Goal: Communication & Community: Answer question/provide support

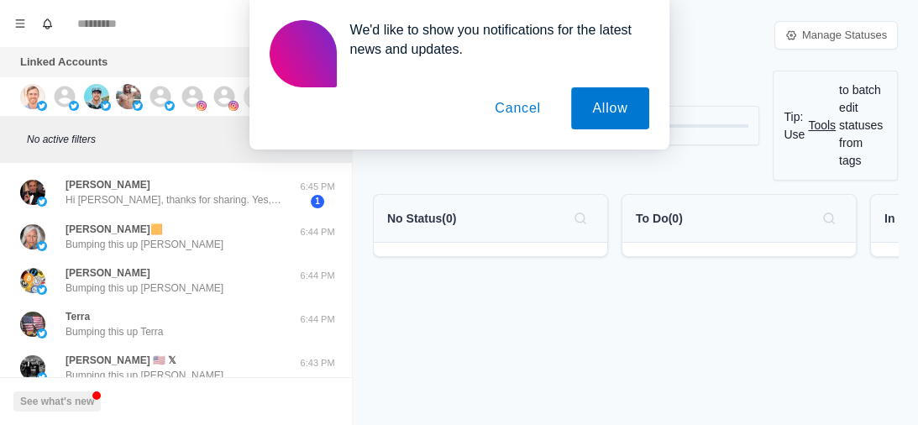
click at [533, 115] on button "Cancel" at bounding box center [518, 108] width 88 height 42
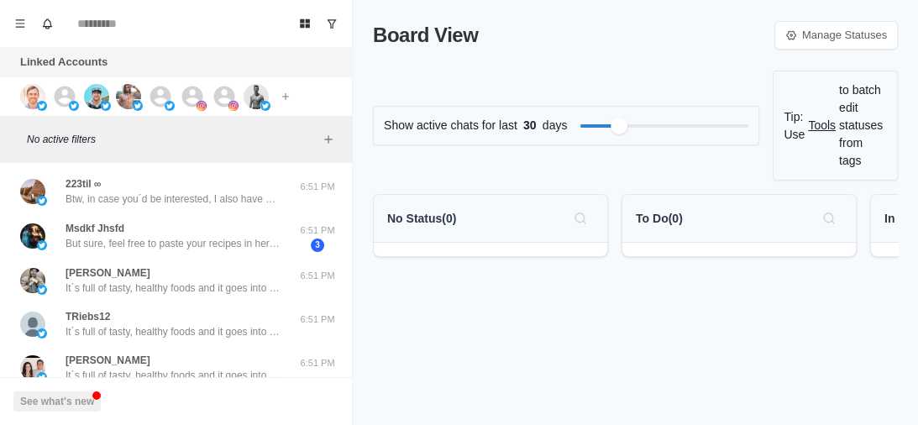
click at [27, 108] on div "Connect X account Connect Instagram account Additional account cost: +$6/month" at bounding box center [158, 96] width 316 height 39
click at [27, 102] on img at bounding box center [32, 96] width 25 height 25
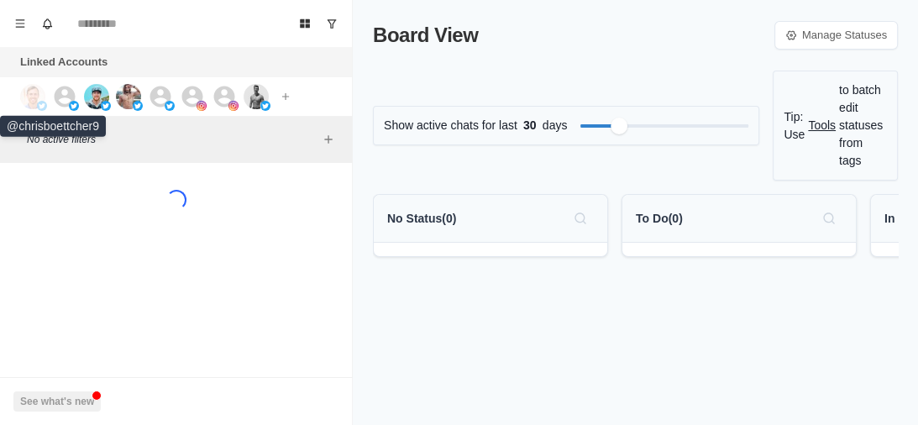
click at [27, 102] on img at bounding box center [32, 96] width 25 height 25
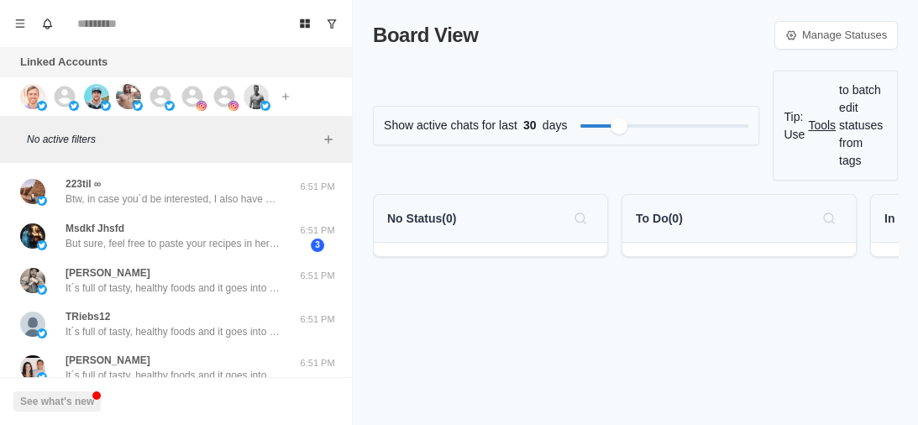
click at [30, 95] on img at bounding box center [32, 96] width 25 height 25
click at [67, 95] on icon at bounding box center [65, 96] width 21 height 21
click at [84, 97] on img at bounding box center [96, 96] width 25 height 25
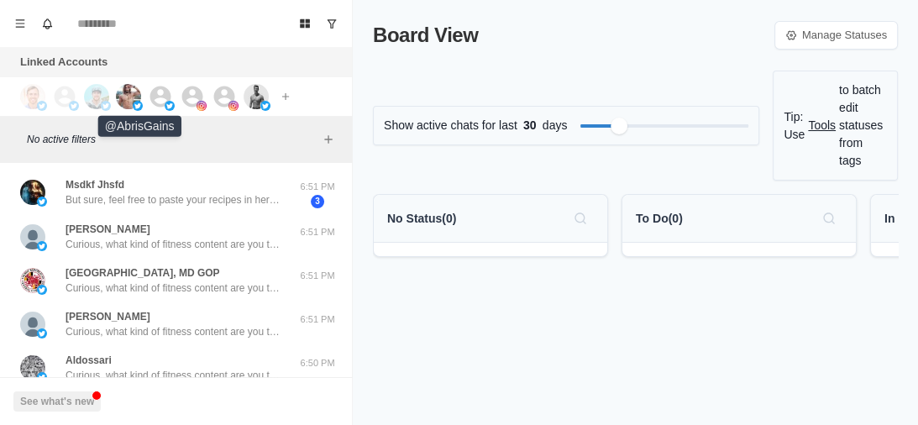
click at [118, 95] on img at bounding box center [128, 96] width 25 height 25
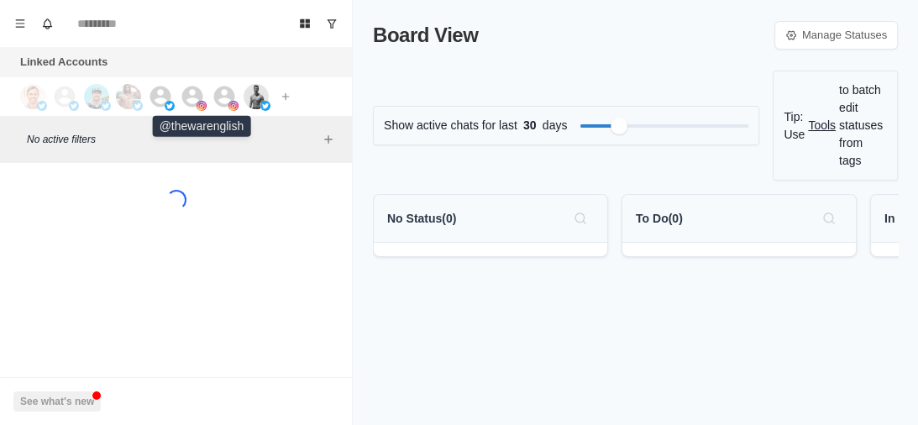
click at [188, 96] on icon at bounding box center [192, 96] width 21 height 21
click at [228, 102] on icon at bounding box center [224, 96] width 21 height 21
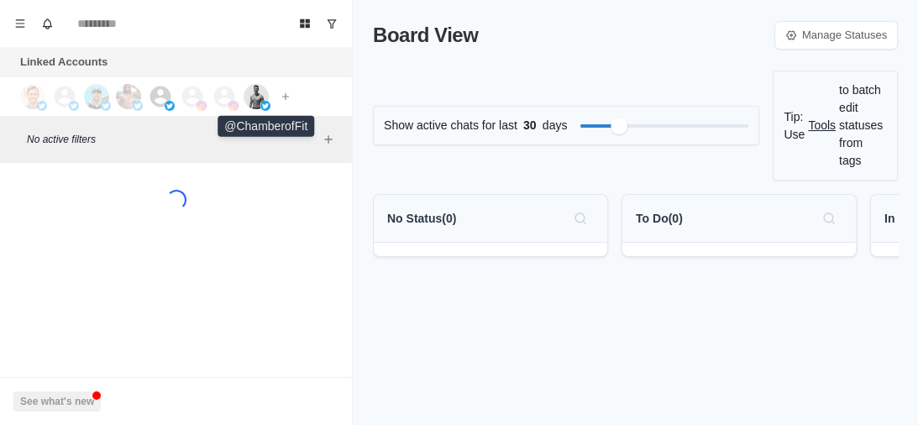
click at [258, 97] on img at bounding box center [256, 96] width 25 height 25
click at [252, 96] on img at bounding box center [256, 96] width 25 height 25
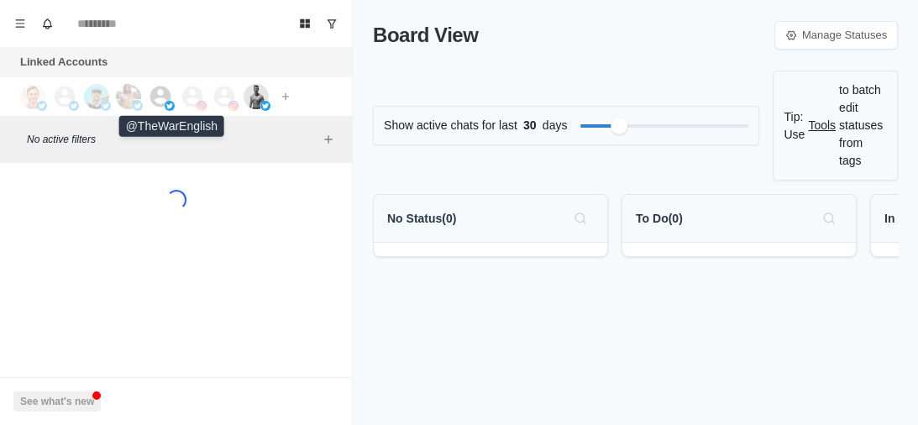
click at [148, 94] on icon at bounding box center [160, 96] width 25 height 25
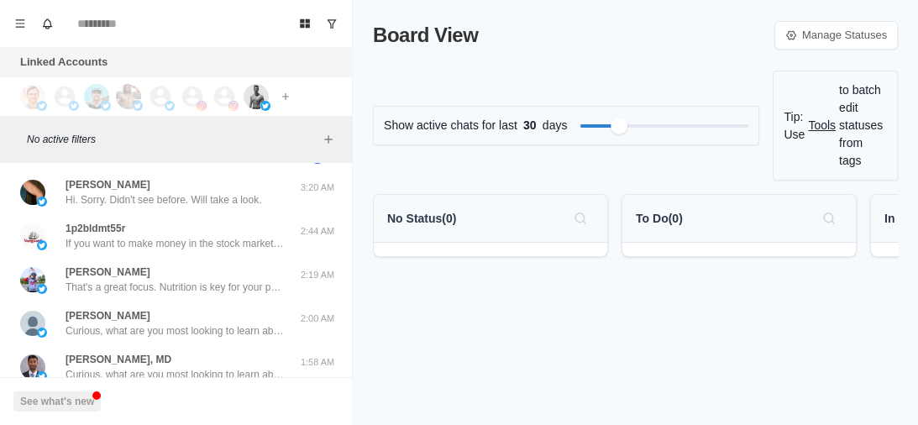
scroll to position [312, 0]
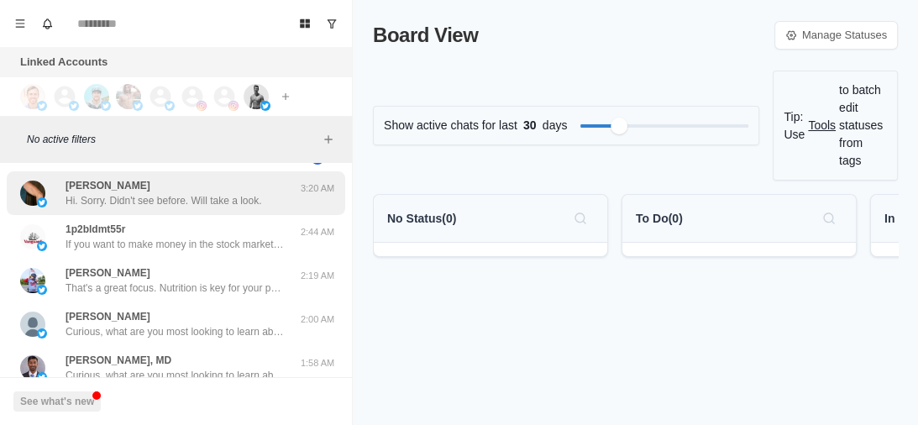
click at [158, 202] on p "Hi. Sorry. Didn't see before. Will take a look." at bounding box center [164, 200] width 197 height 15
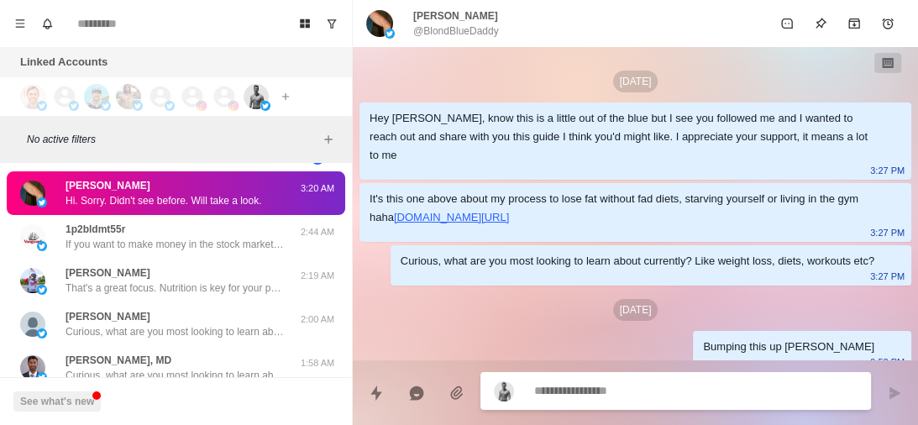
scroll to position [81, 0]
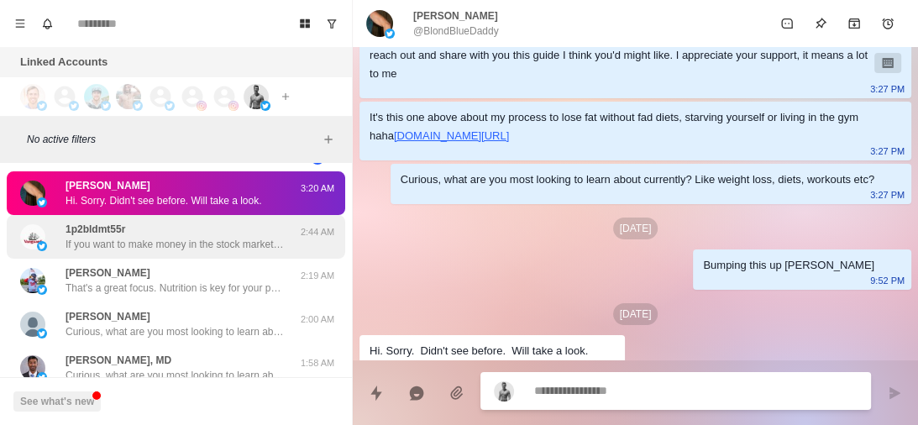
click at [151, 246] on p "If you want to make money in the stock market, I really admire @CyrilAcheson2's…" at bounding box center [175, 244] width 218 height 15
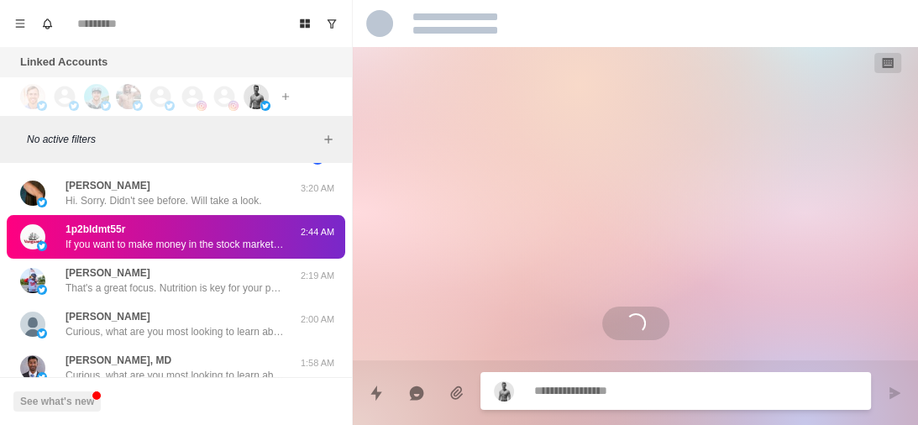
scroll to position [0, 0]
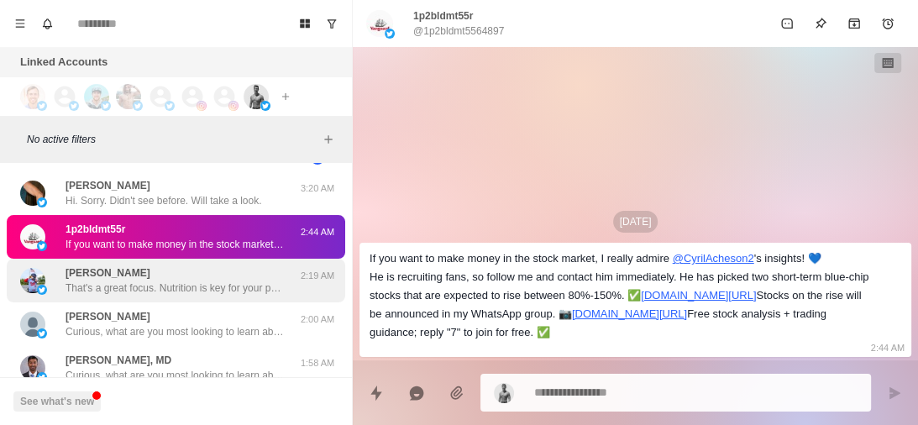
click at [154, 272] on div "[PERSON_NAME] That's a great focus. Nutrition is key for your performance as a …" at bounding box center [175, 280] width 218 height 30
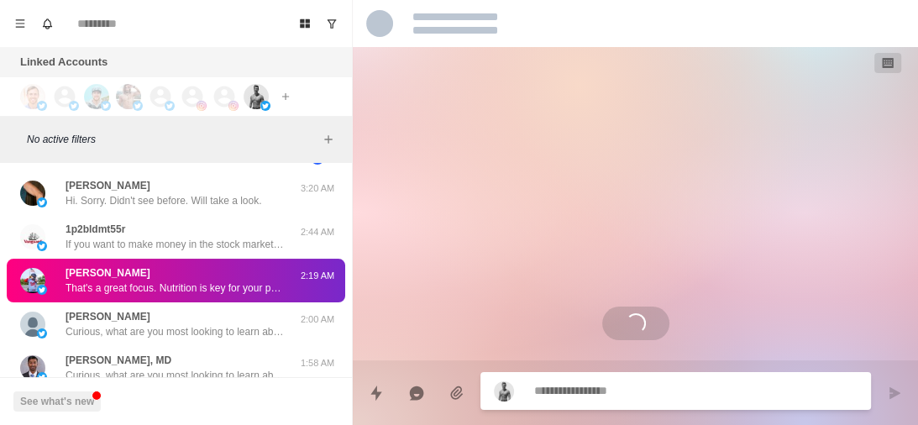
scroll to position [58, 0]
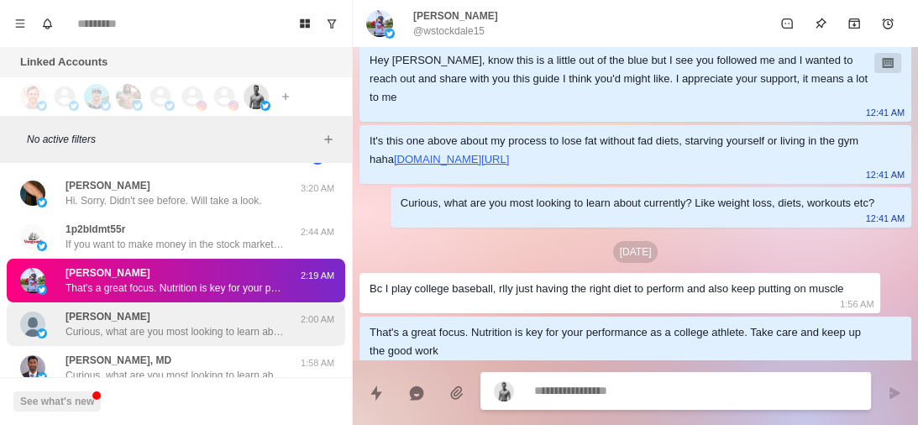
click at [150, 326] on p "Curious, what are you most looking to learn about currently? Like weight loss, …" at bounding box center [175, 331] width 218 height 15
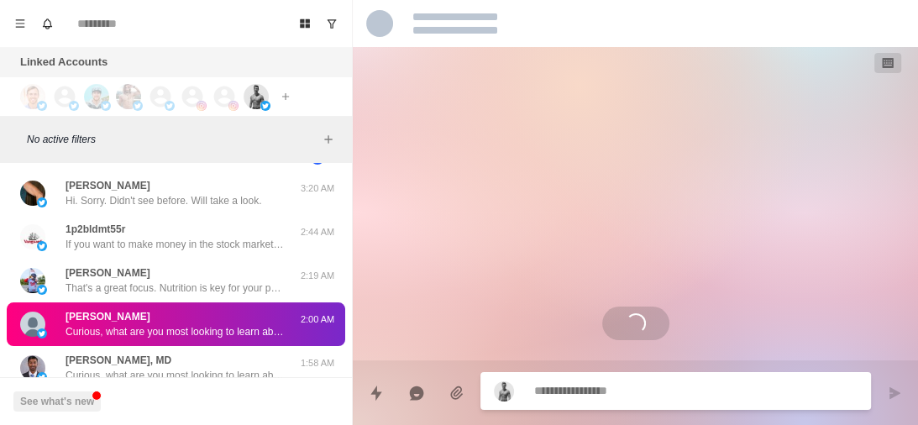
scroll to position [0, 0]
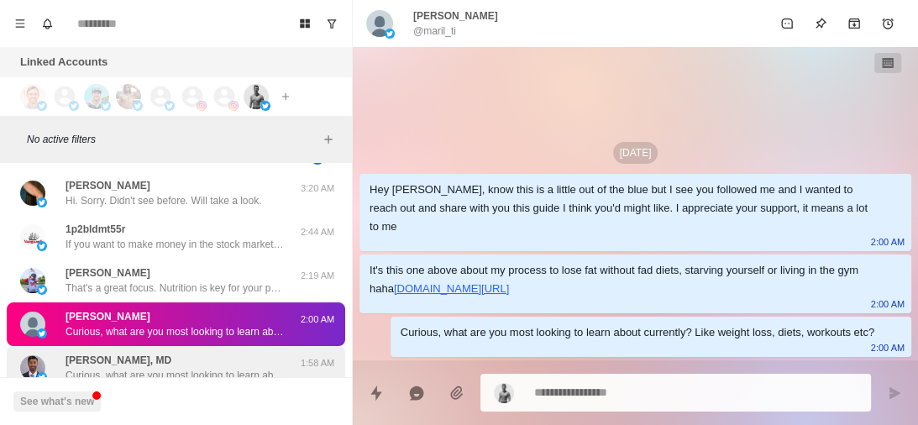
click at [151, 370] on p "Curious, what are you most looking to learn about currently? Like weight loss, …" at bounding box center [175, 375] width 218 height 15
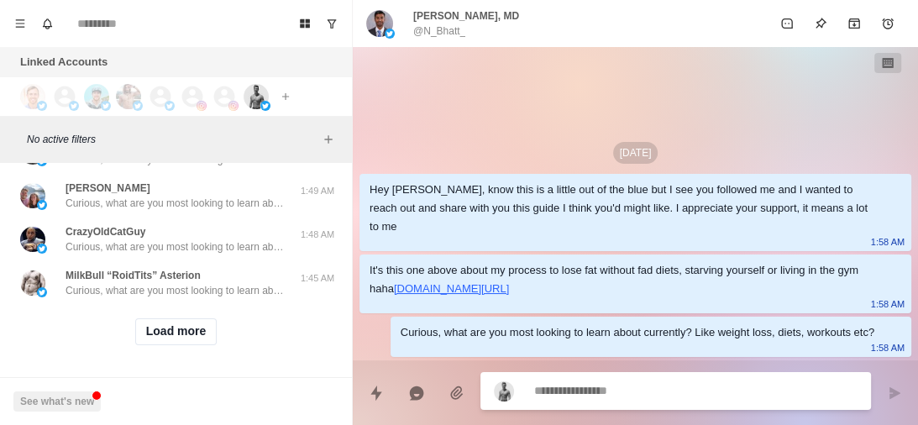
scroll to position [753, 0]
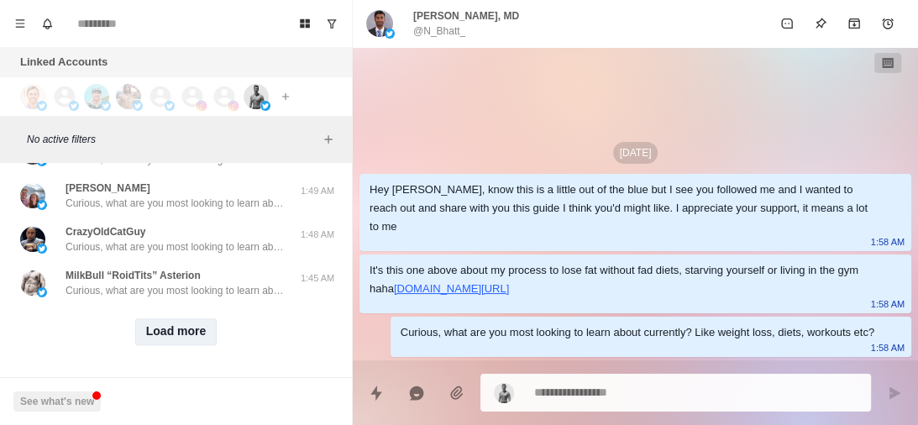
click at [168, 318] on button "Load more" at bounding box center [176, 331] width 82 height 27
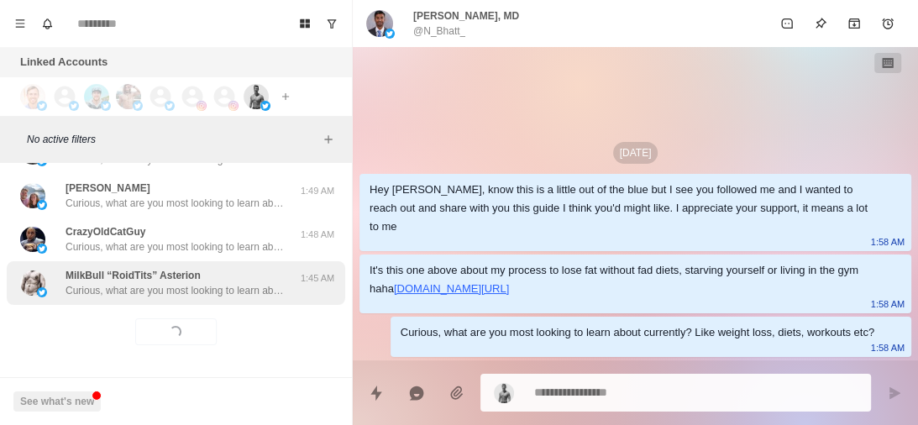
click at [242, 289] on p "Curious, what are you most looking to learn about currently? Like weight loss, …" at bounding box center [175, 290] width 218 height 15
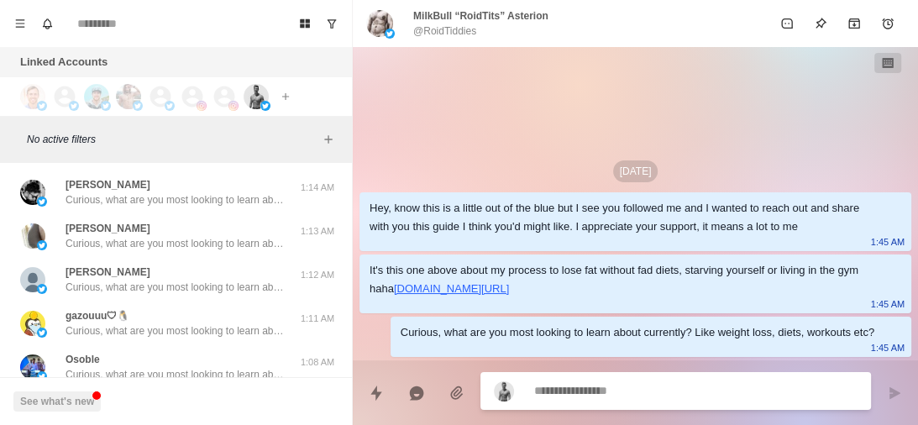
scroll to position [1630, 0]
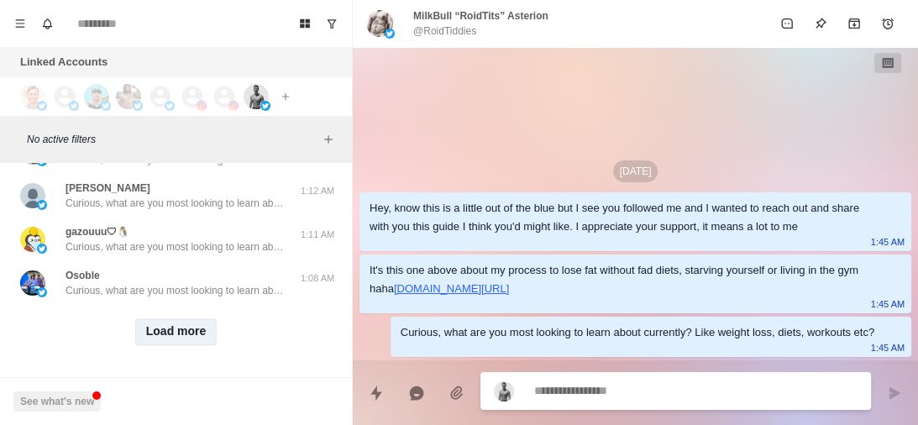
click at [159, 318] on button "Load more" at bounding box center [176, 331] width 82 height 27
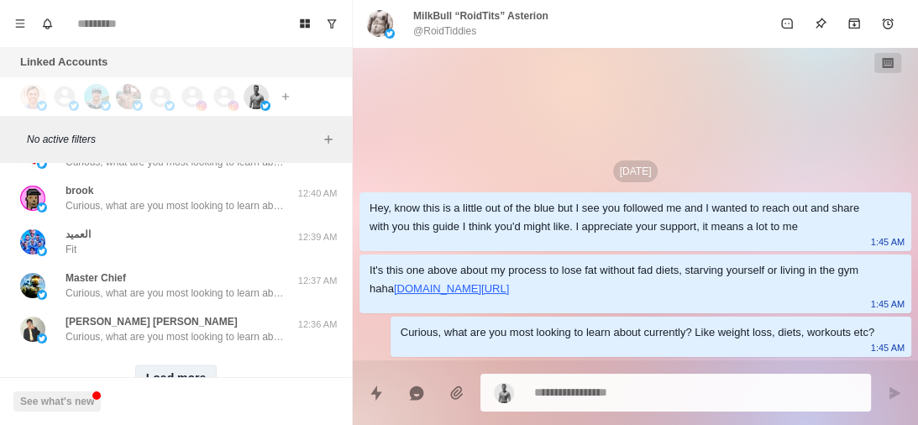
scroll to position [2450, 0]
click at [183, 365] on button "Load more" at bounding box center [176, 376] width 82 height 27
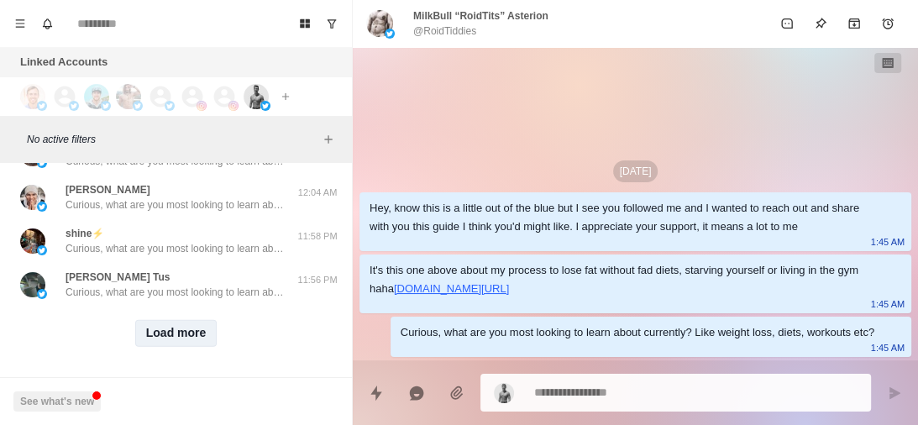
scroll to position [3377, 0]
click at [172, 318] on button "Load more" at bounding box center [176, 331] width 82 height 27
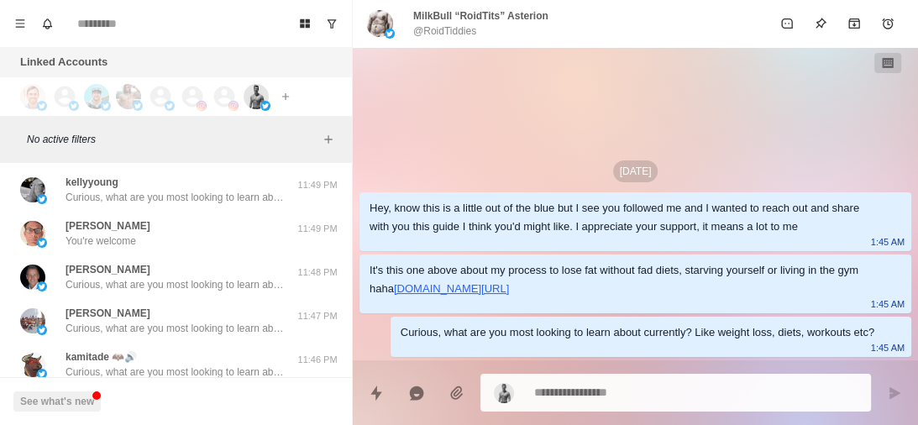
scroll to position [3636, 0]
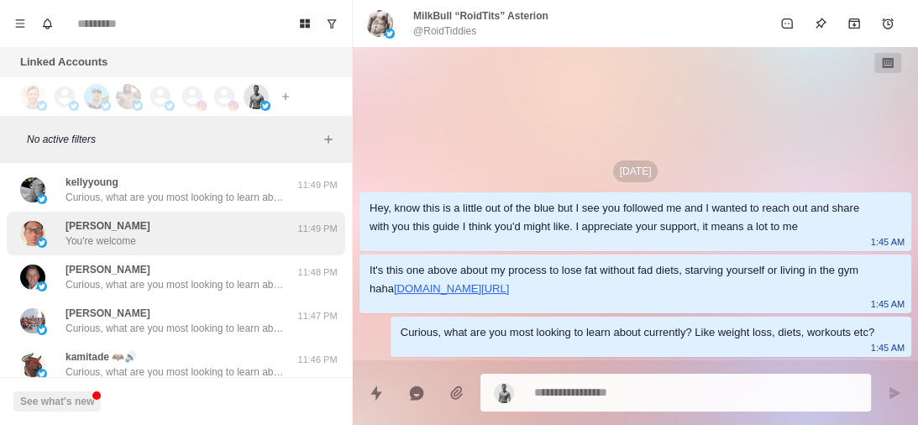
click at [193, 234] on div "[PERSON_NAME] Mago You're welcome" at bounding box center [158, 233] width 276 height 30
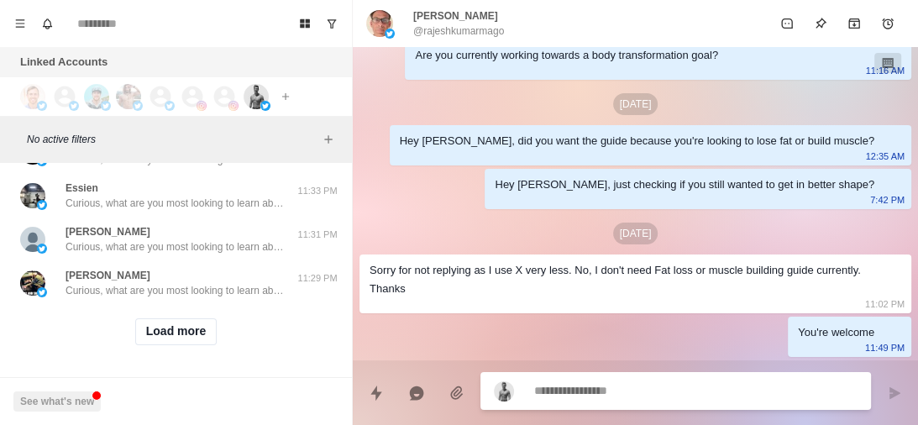
scroll to position [4251, 0]
click at [178, 318] on button "Load more" at bounding box center [176, 331] width 82 height 27
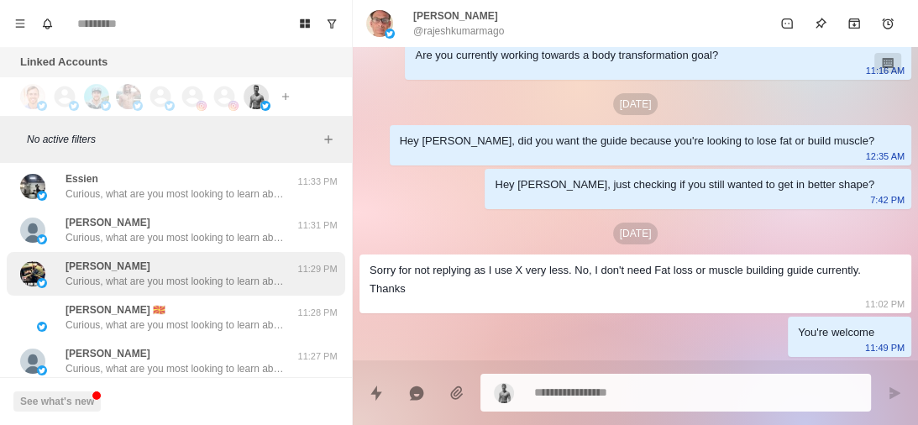
click at [226, 287] on p "Curious, what are you most looking to learn about currently? Like weight loss, …" at bounding box center [175, 281] width 218 height 15
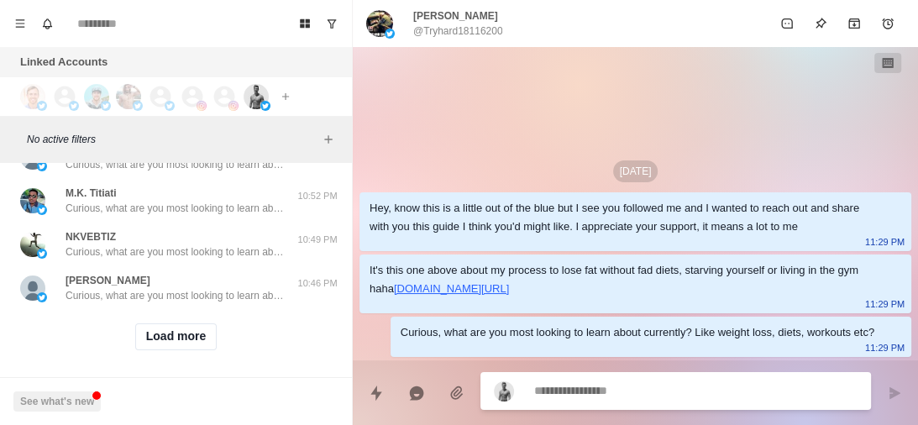
scroll to position [5124, 0]
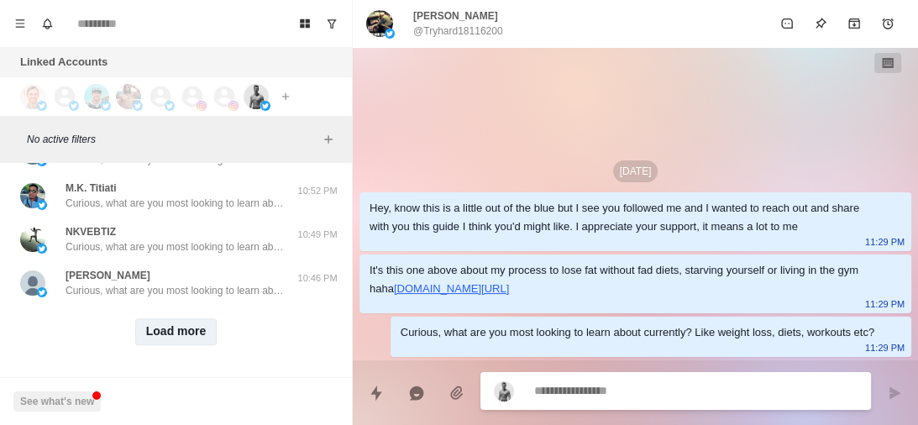
click at [169, 318] on button "Load more" at bounding box center [176, 331] width 82 height 27
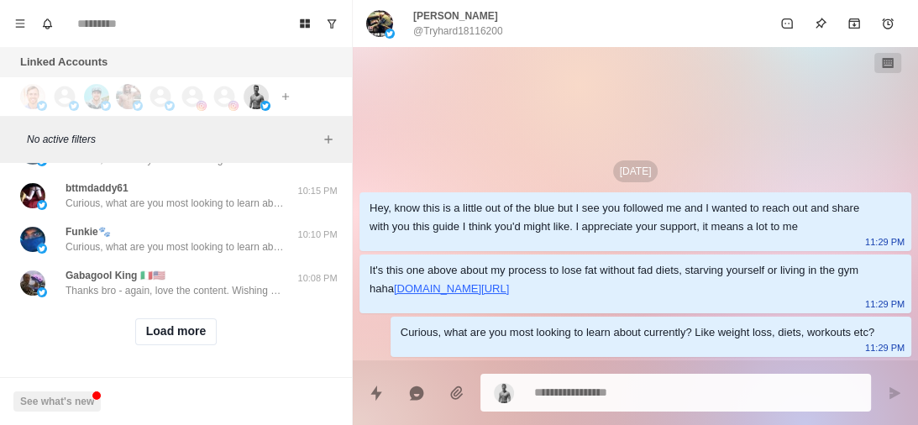
scroll to position [5994, 0]
click at [188, 330] on button "Load more" at bounding box center [176, 331] width 82 height 27
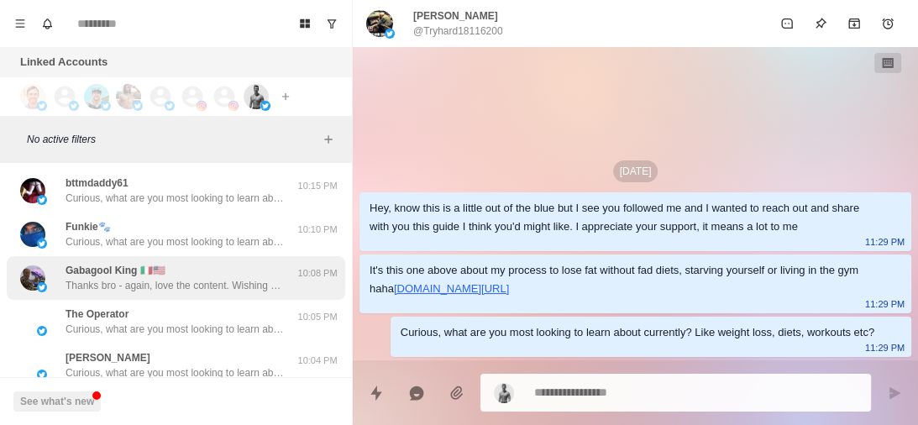
click at [181, 286] on p "Thanks bro - again, love the content. Wishing you nothing but success in your c…" at bounding box center [175, 285] width 218 height 15
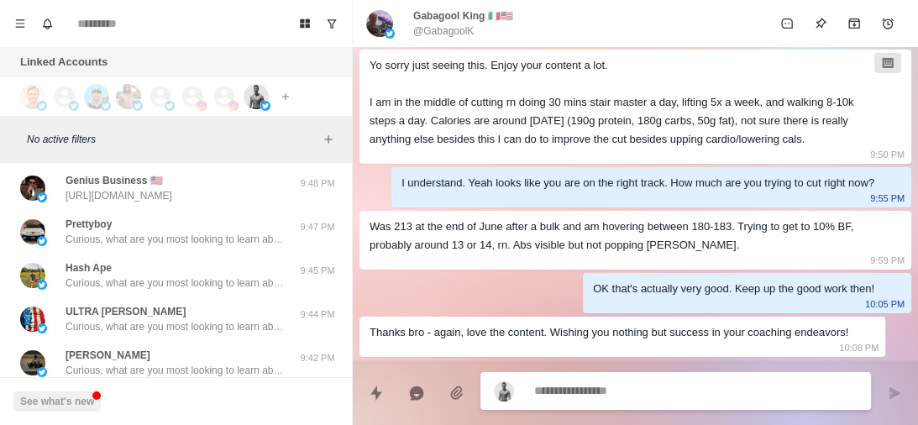
scroll to position [6651, 0]
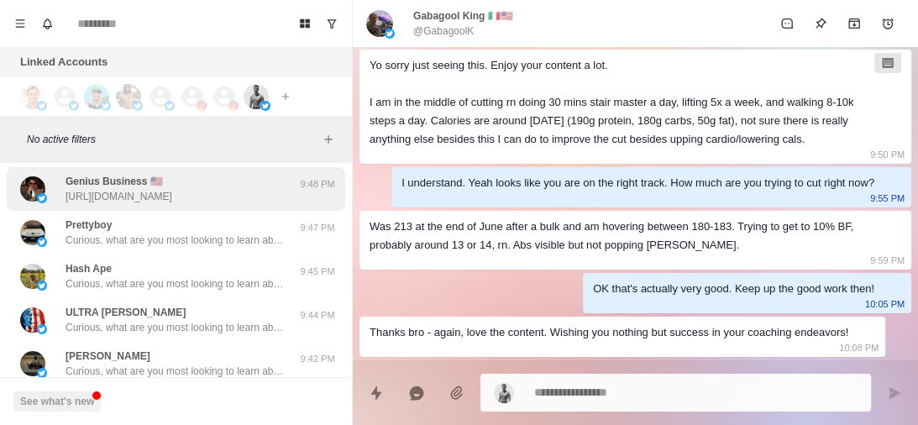
click at [184, 205] on div "Genius Business 🇺🇸 [URL][DOMAIN_NAME] 9:48 PM" at bounding box center [176, 189] width 339 height 44
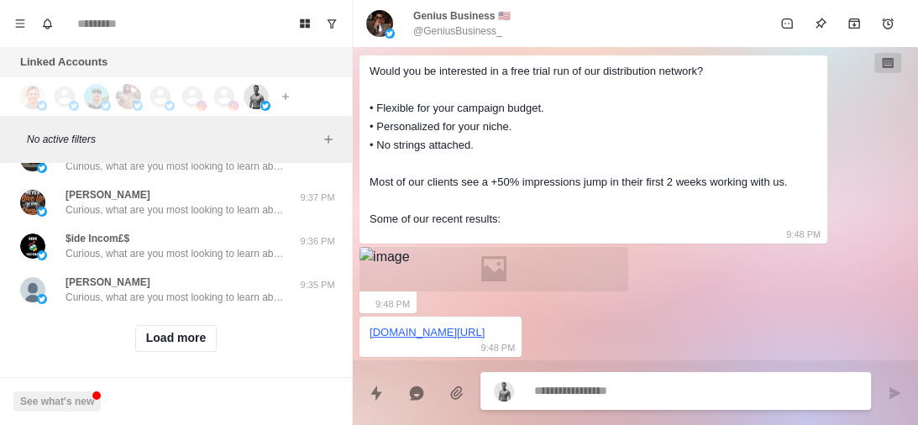
scroll to position [6861, 0]
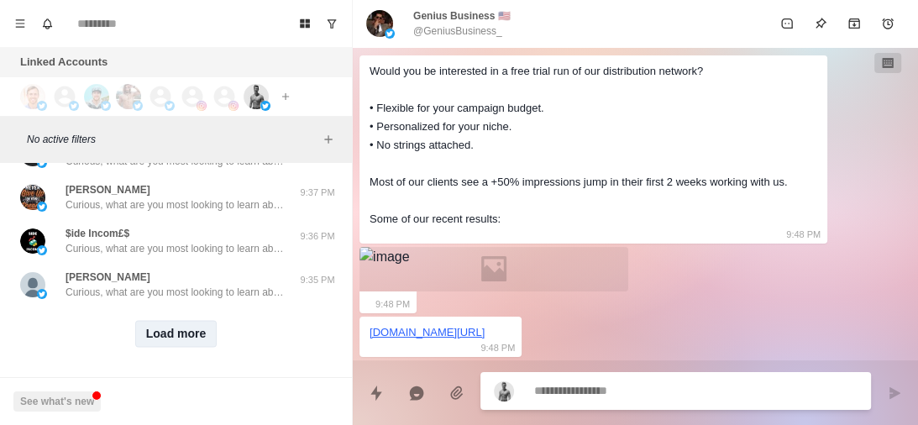
click at [179, 340] on button "Load more" at bounding box center [176, 333] width 82 height 27
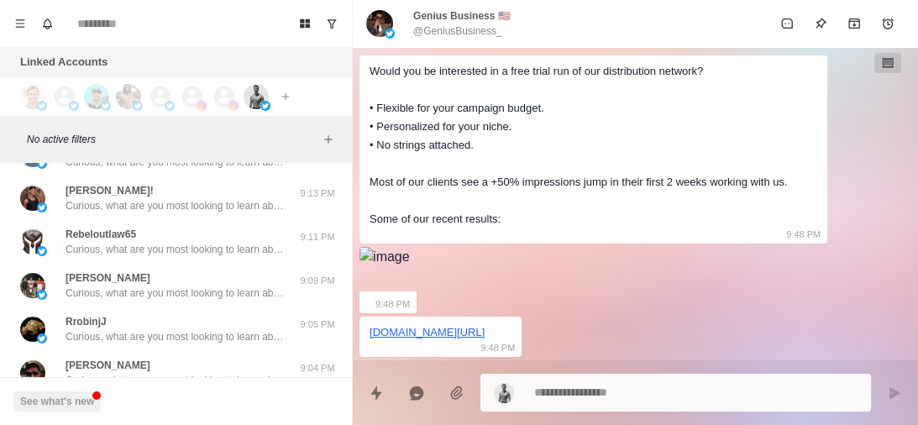
scroll to position [7745, 0]
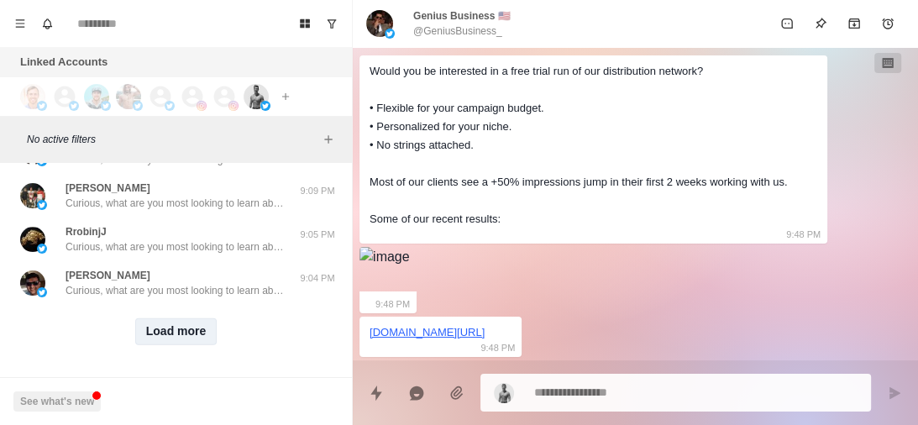
click at [177, 321] on button "Load more" at bounding box center [176, 331] width 82 height 27
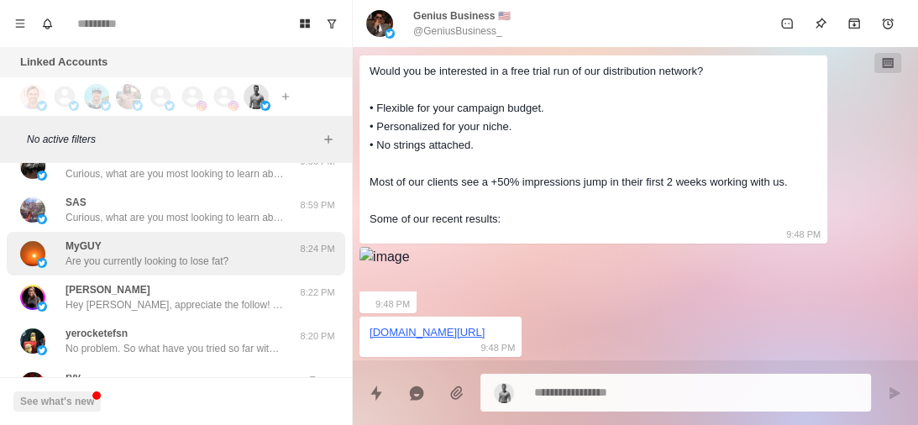
scroll to position [7986, 0]
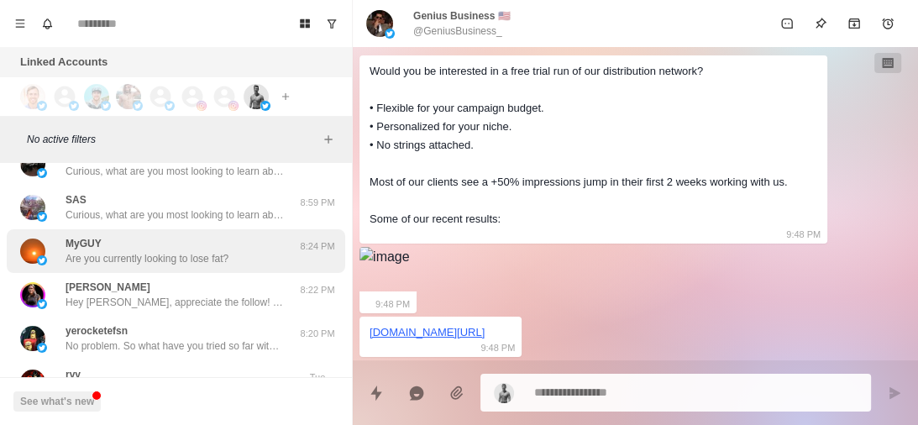
click at [190, 244] on div "MyGUY Are you currently looking to lose fat?" at bounding box center [147, 251] width 163 height 30
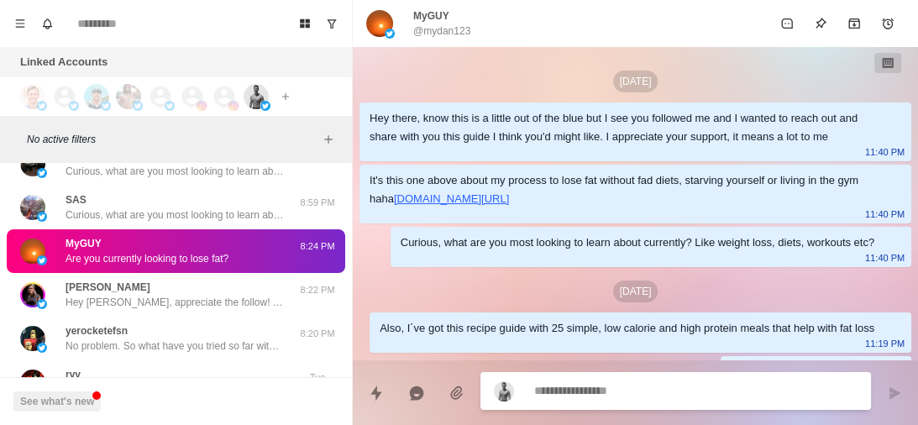
scroll to position [231, 0]
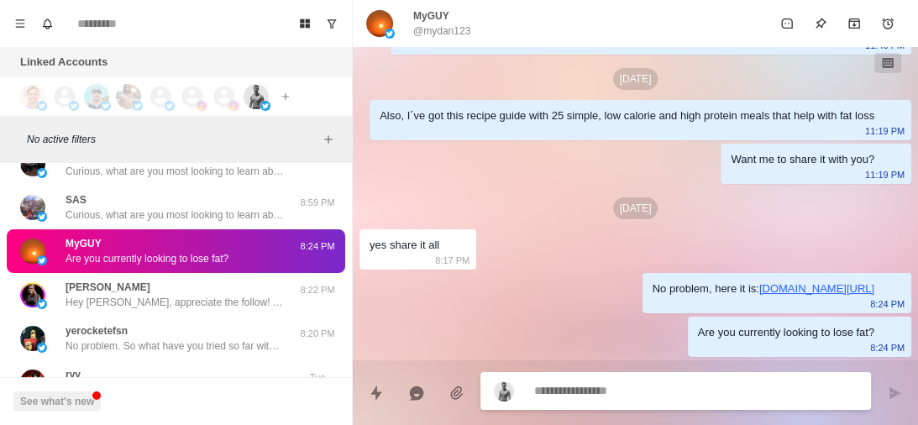
type textarea "*"
type textarea "**********"
type textarea "*"
type textarea "**********"
type textarea "*"
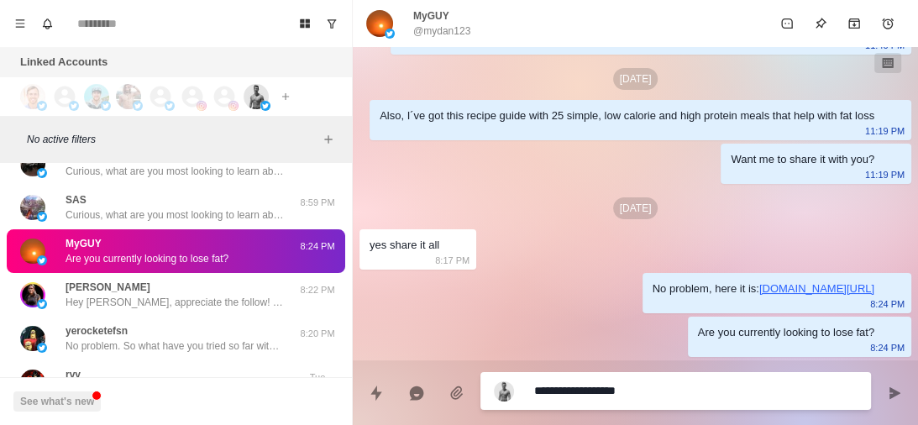
type textarea "**********"
type textarea "*"
type textarea "**********"
type textarea "*"
type textarea "**********"
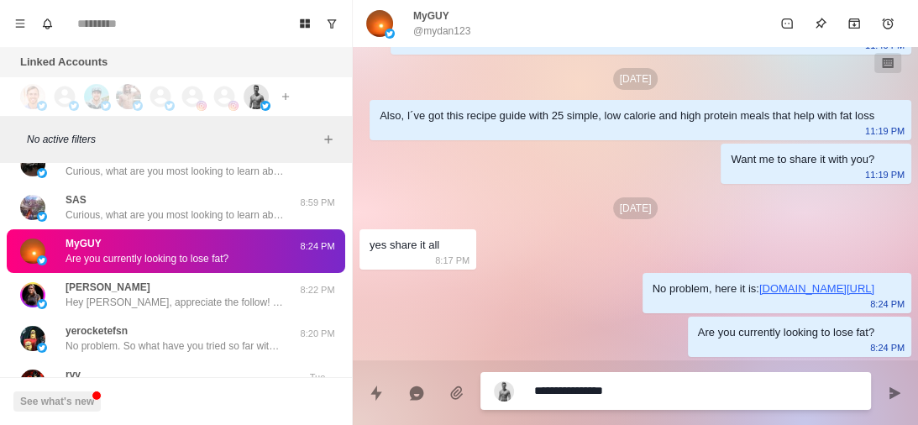
type textarea "*"
type textarea "**********"
type textarea "*"
type textarea "**********"
type textarea "*"
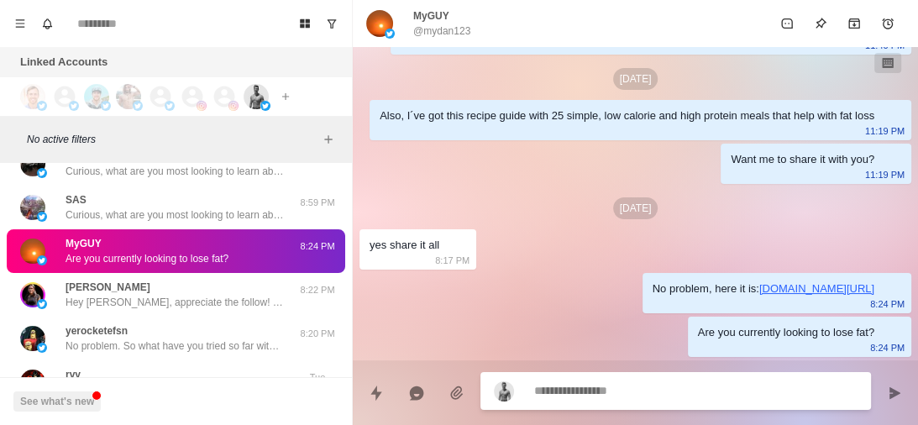
scroll to position [317, 0]
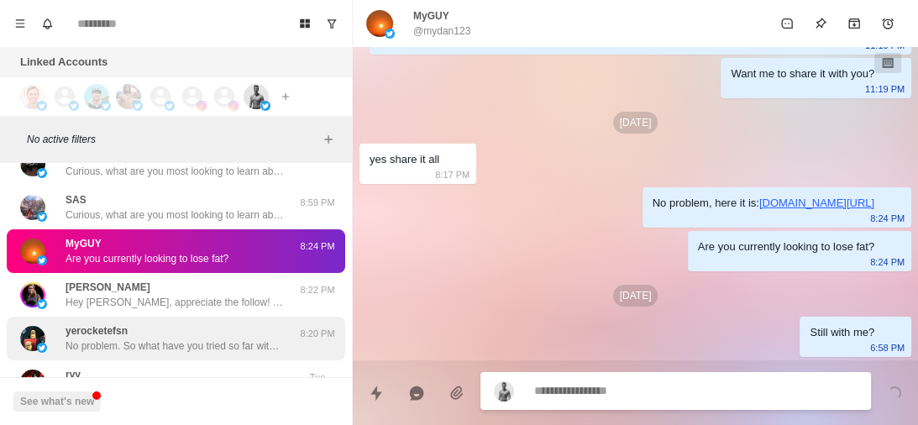
click at [215, 335] on div "yerocketefsn No problem. So what have you tried so far with your diet? Are you …" at bounding box center [175, 338] width 218 height 30
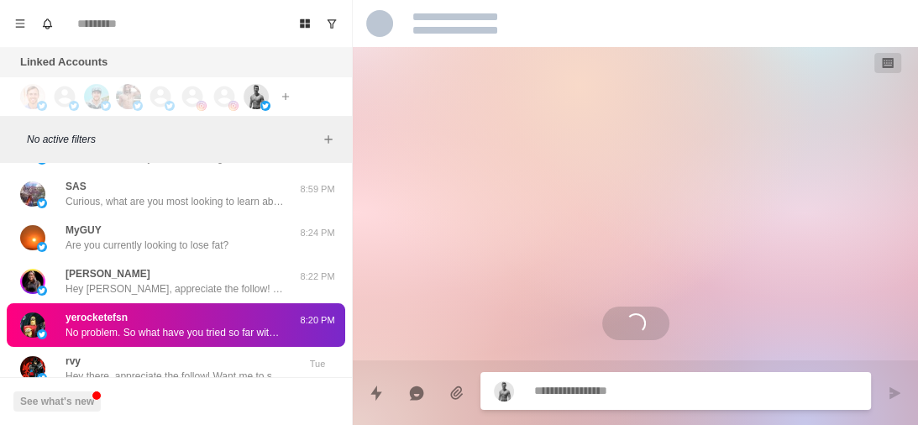
scroll to position [171, 0]
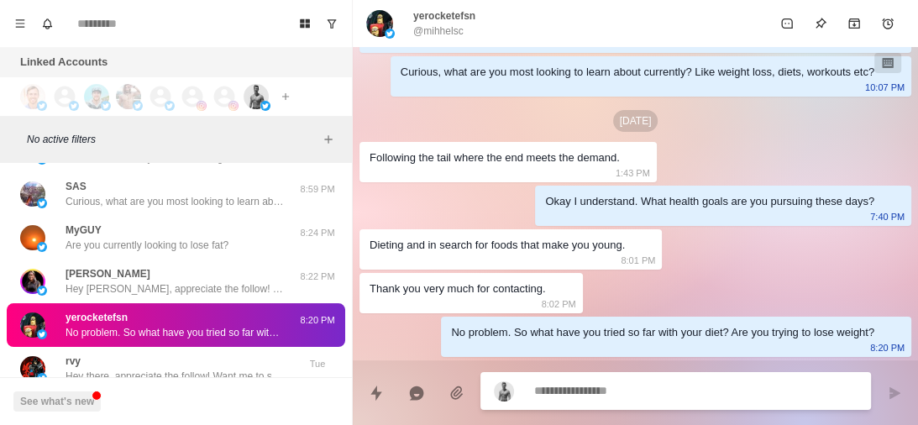
type textarea "*"
type textarea "**********"
type textarea "*"
type textarea "**********"
type textarea "*"
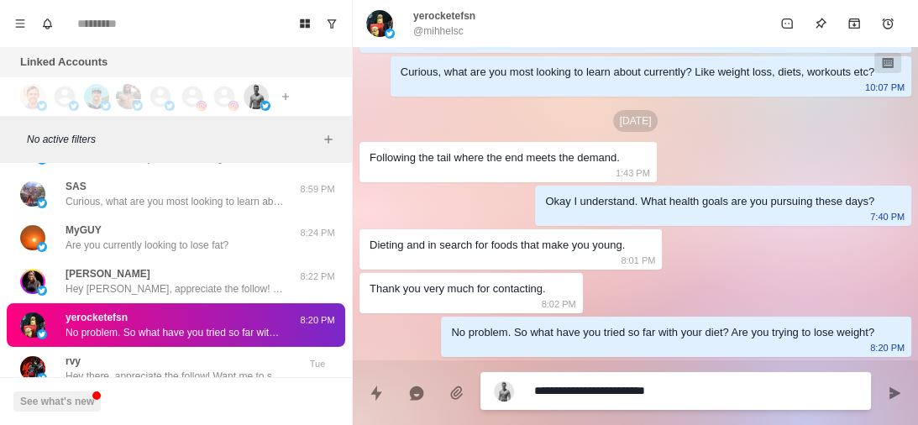
type textarea "**********"
type textarea "*"
type textarea "**********"
type textarea "*"
type textarea "**********"
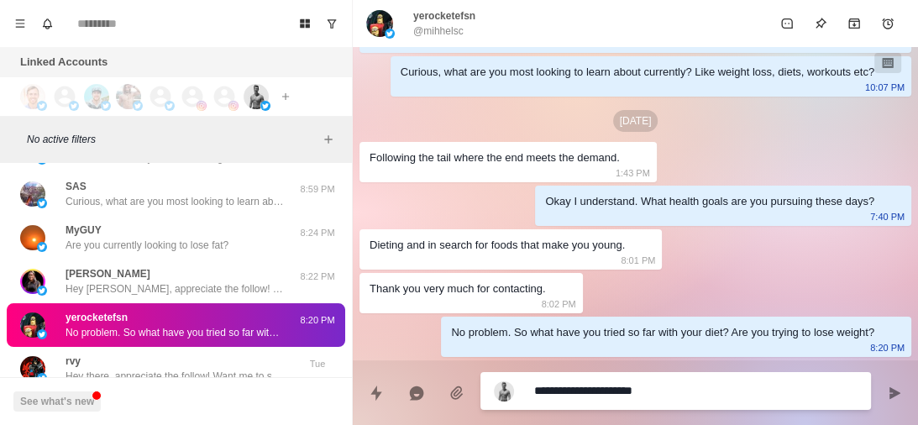
type textarea "*"
type textarea "**********"
type textarea "*"
type textarea "**********"
type textarea "*"
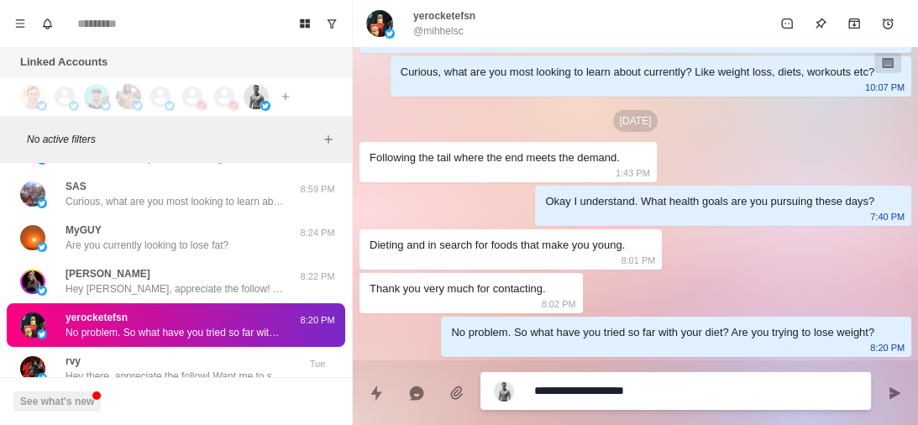
type textarea "**********"
type textarea "*"
type textarea "**********"
type textarea "*"
type textarea "**********"
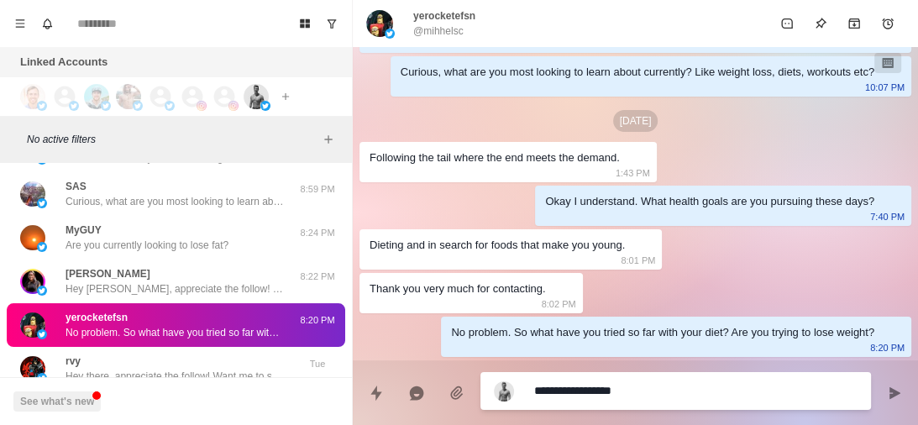
type textarea "*"
type textarea "**********"
type textarea "*"
type textarea "**********"
type textarea "*"
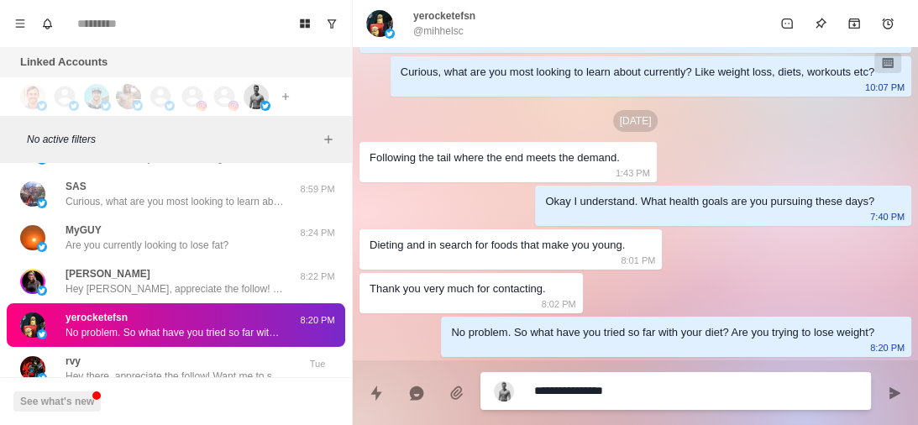
type textarea "**********"
type textarea "*"
type textarea "**********"
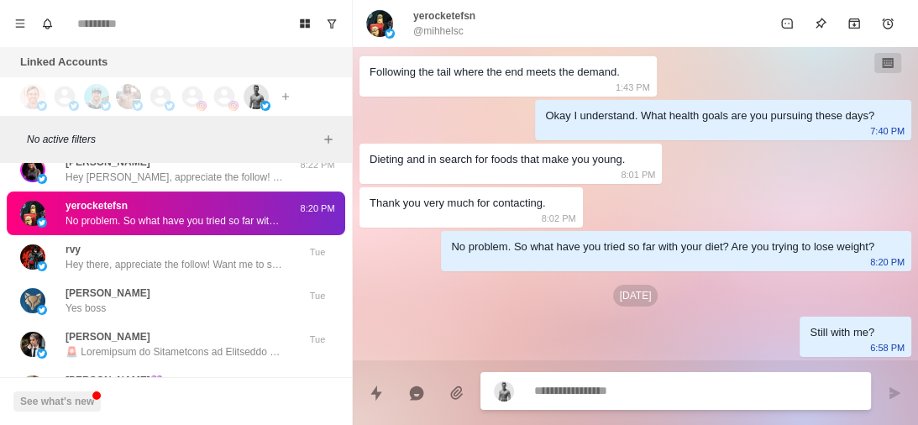
scroll to position [8112, 0]
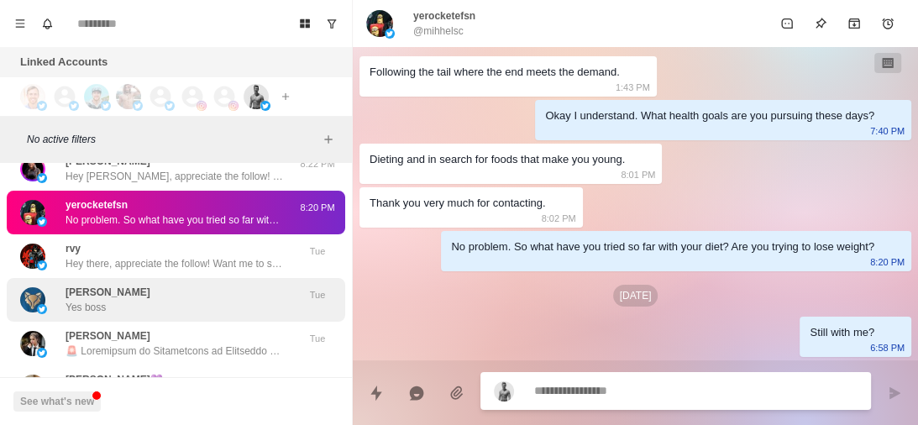
type textarea "*"
click at [181, 302] on div "[PERSON_NAME] Yes boss" at bounding box center [158, 300] width 276 height 30
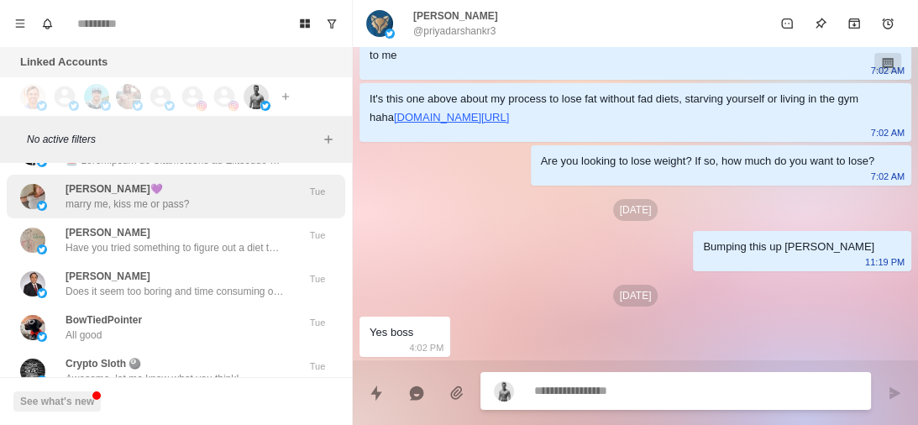
scroll to position [8304, 0]
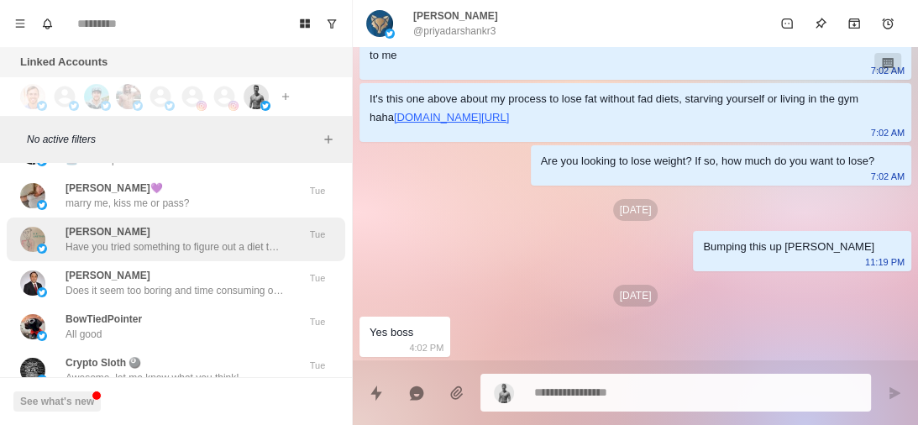
click at [182, 245] on p "Have you tried something to figure out a diet that works for you that doesn't r…" at bounding box center [175, 246] width 218 height 15
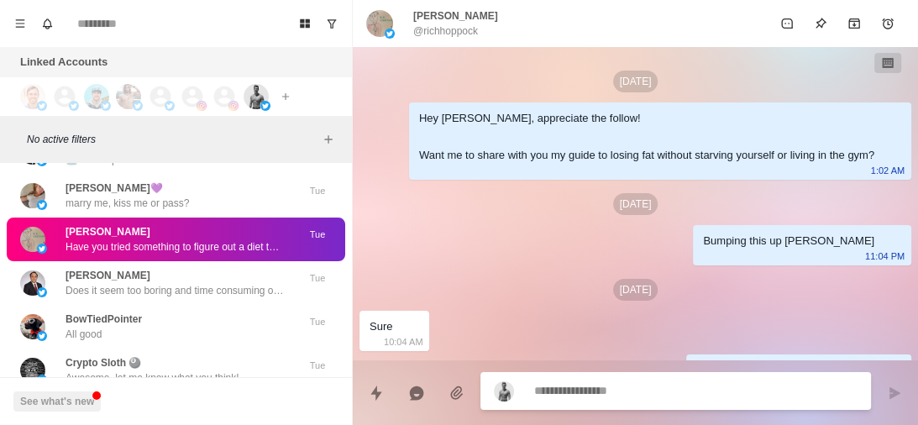
scroll to position [416, 0]
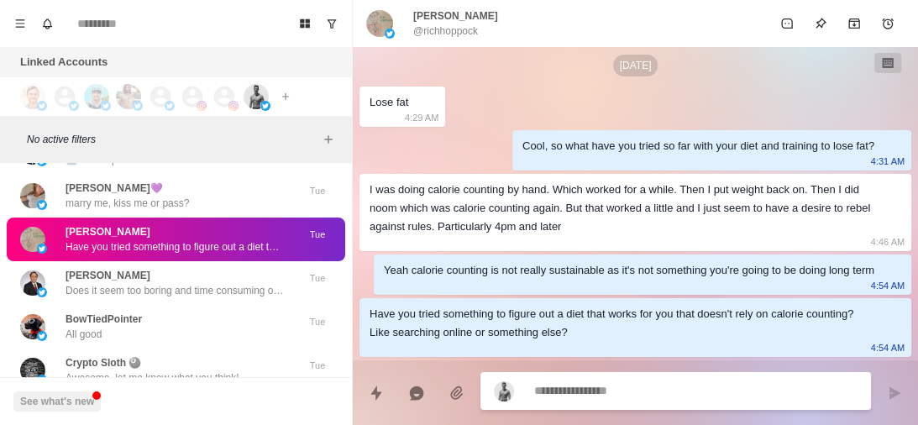
type textarea "*"
type textarea "**********"
type textarea "*"
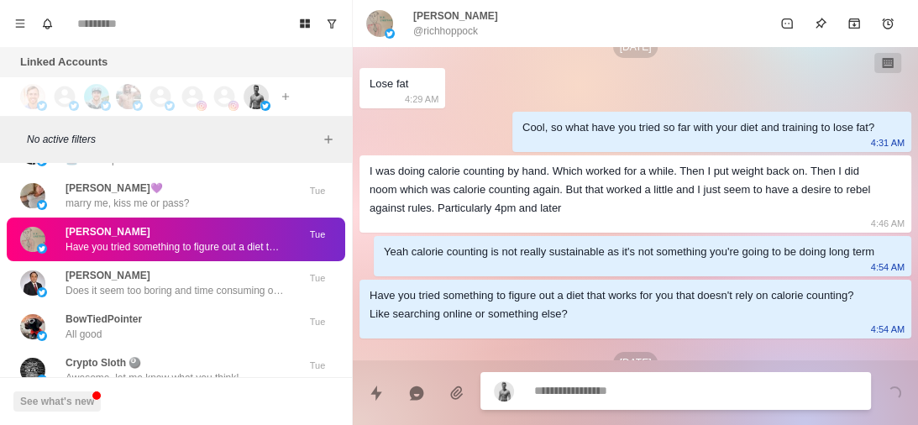
scroll to position [502, 0]
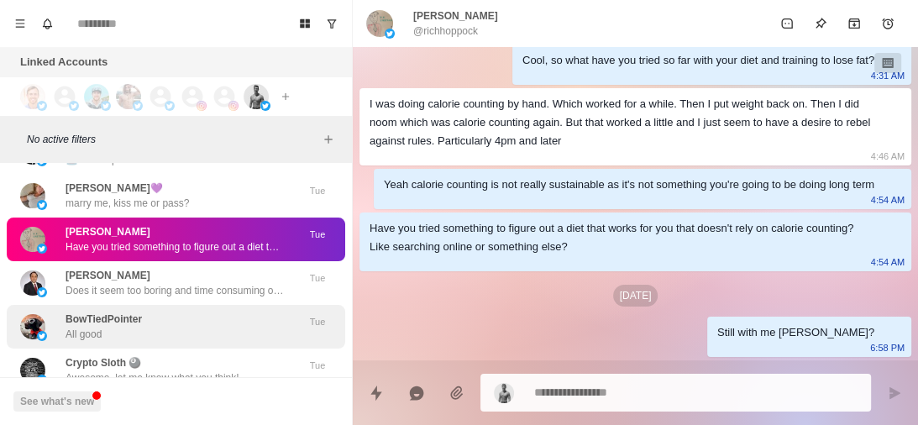
click at [200, 305] on div "BowTiedPointer All good Tue" at bounding box center [176, 327] width 339 height 44
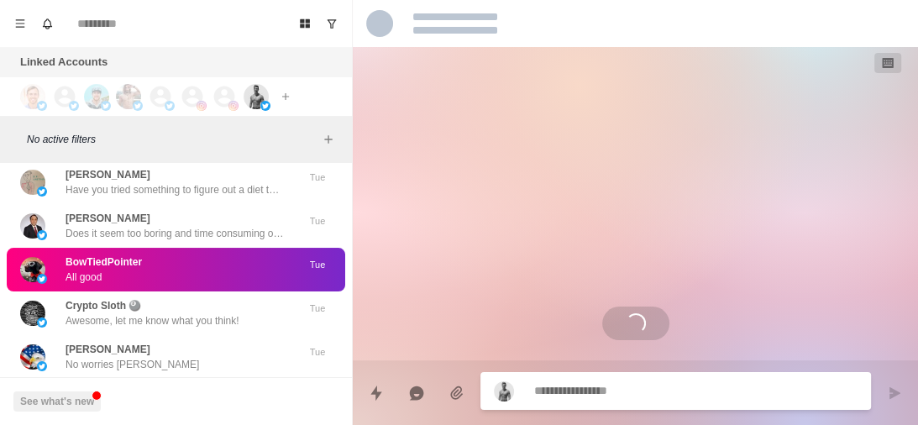
scroll to position [508, 0]
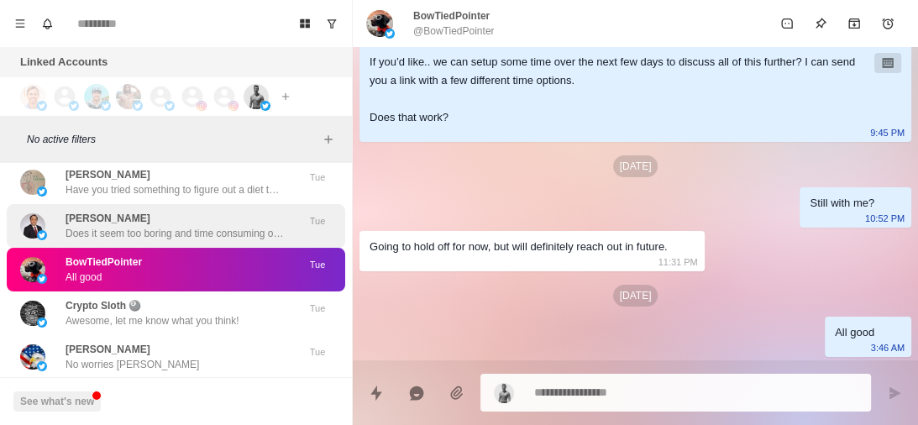
click at [181, 234] on p "Does it seem too boring and time consuming or is there another reason?" at bounding box center [175, 233] width 218 height 15
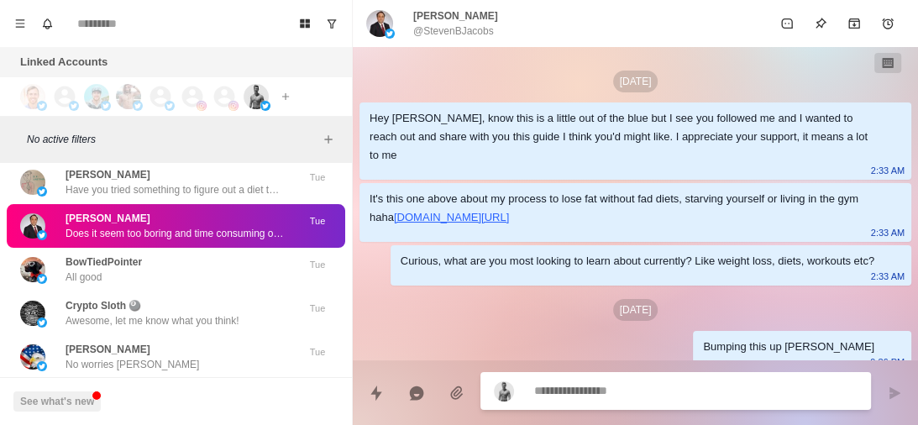
scroll to position [490, 0]
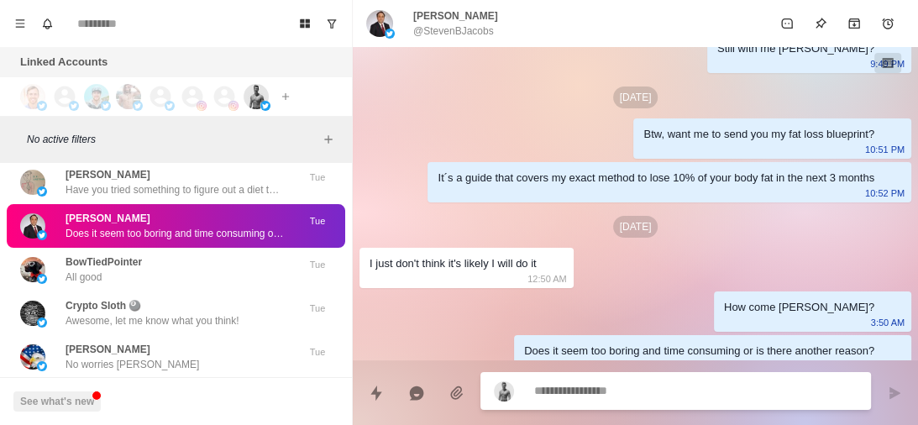
type textarea "*"
type textarea "**********"
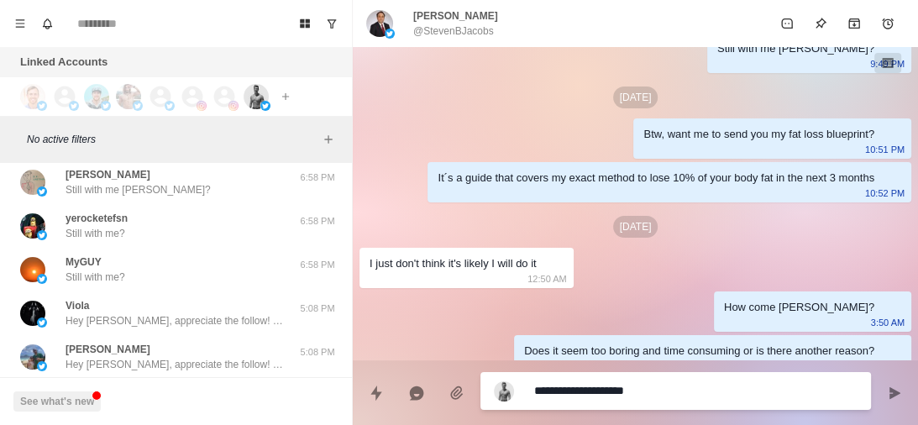
type textarea "*"
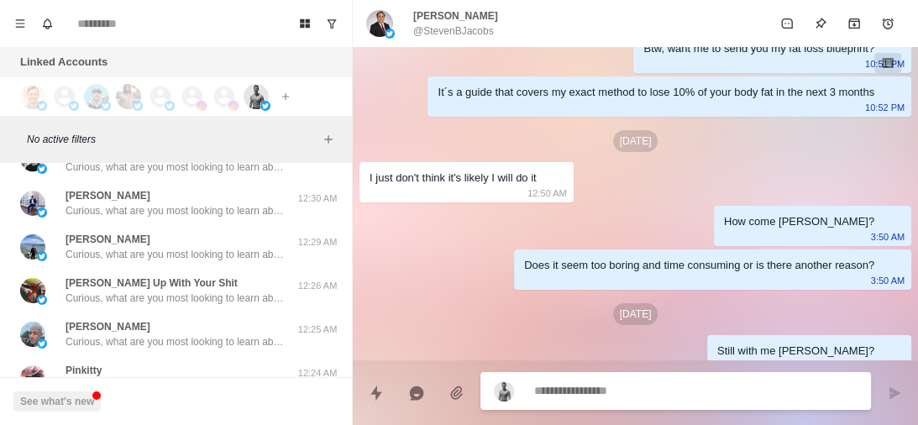
scroll to position [2836, 0]
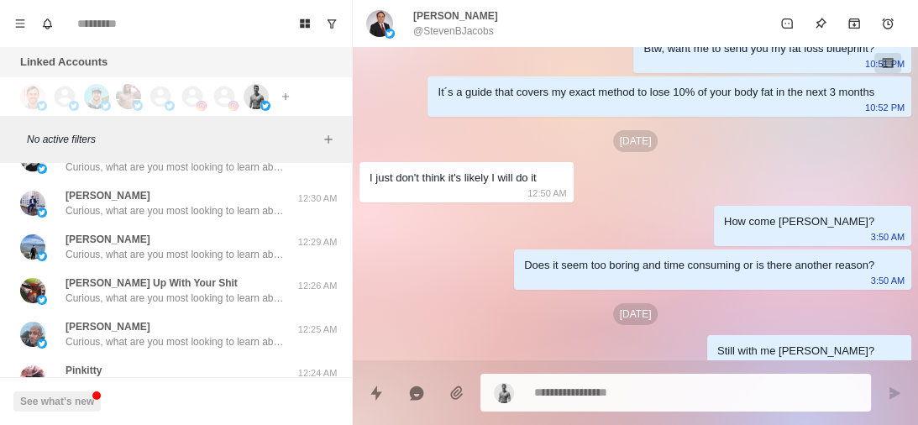
click at [134, 312] on div "[PERSON_NAME], what are you most looking to learn about currently? Like weight …" at bounding box center [176, 334] width 339 height 44
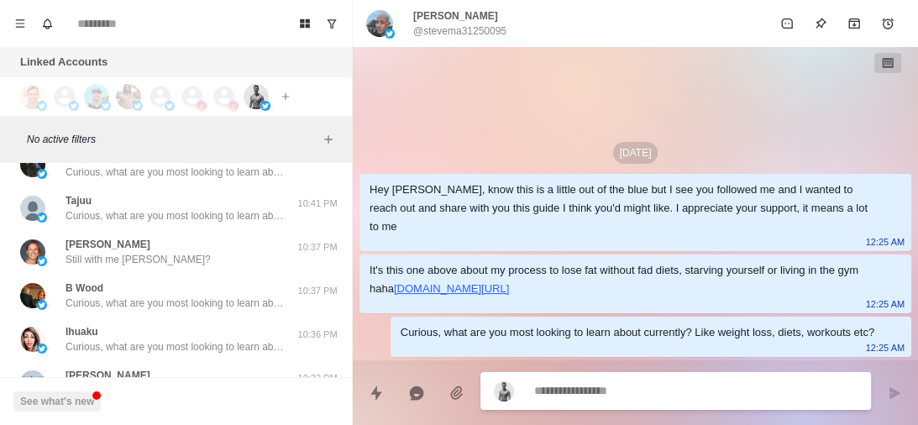
scroll to position [5578, 0]
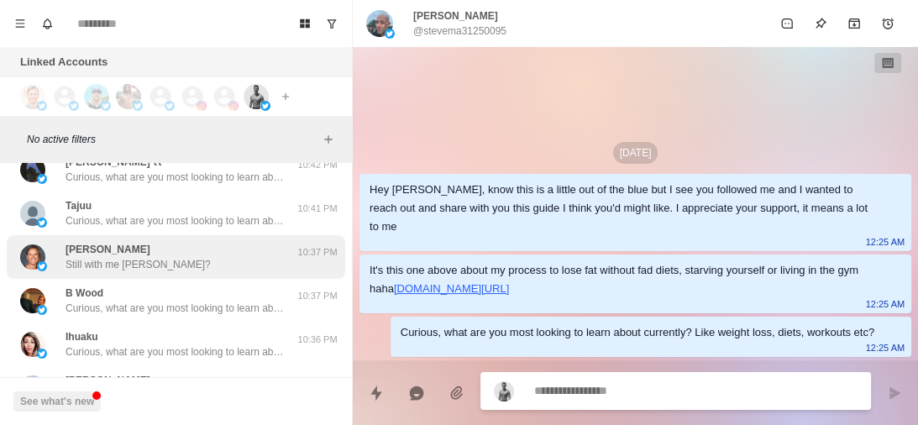
click at [173, 262] on div "[PERSON_NAME] Still with me [PERSON_NAME]?" at bounding box center [158, 257] width 276 height 30
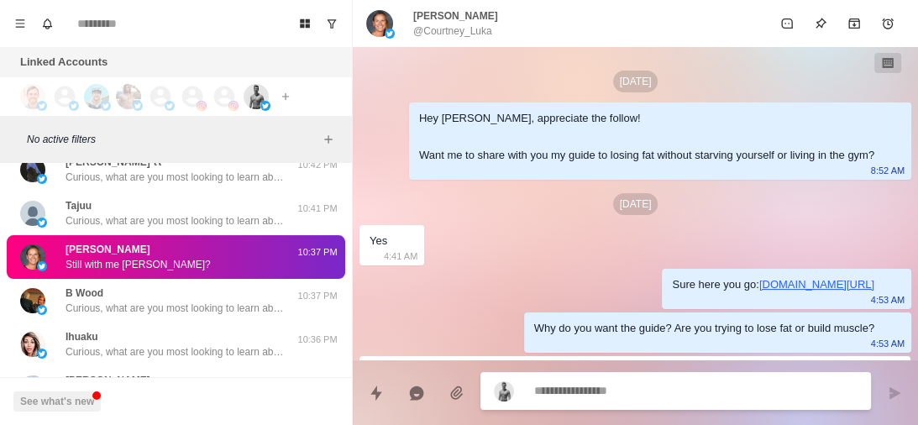
scroll to position [658, 0]
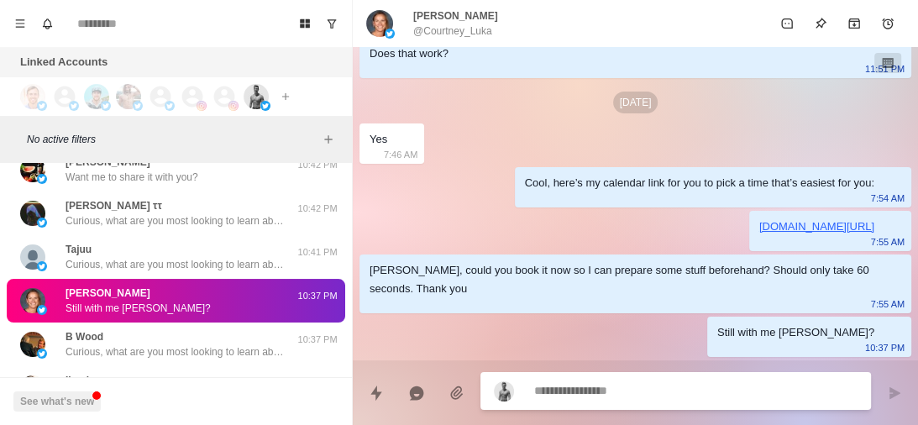
type textarea "*"
type textarea "**********"
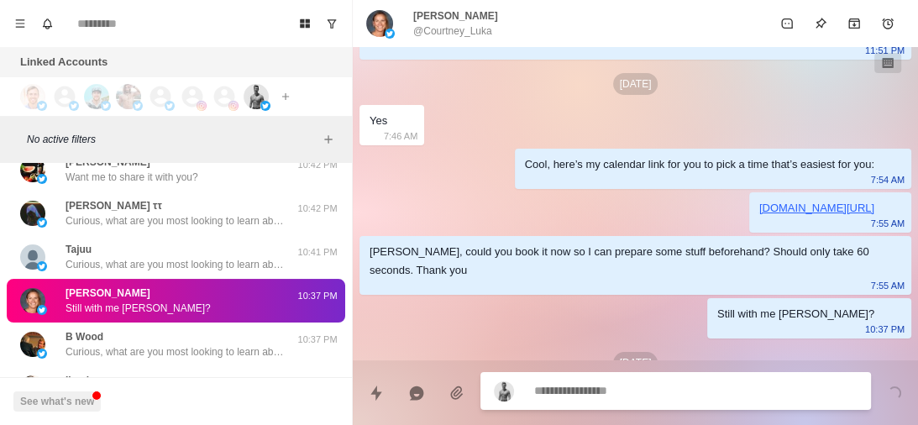
scroll to position [743, 0]
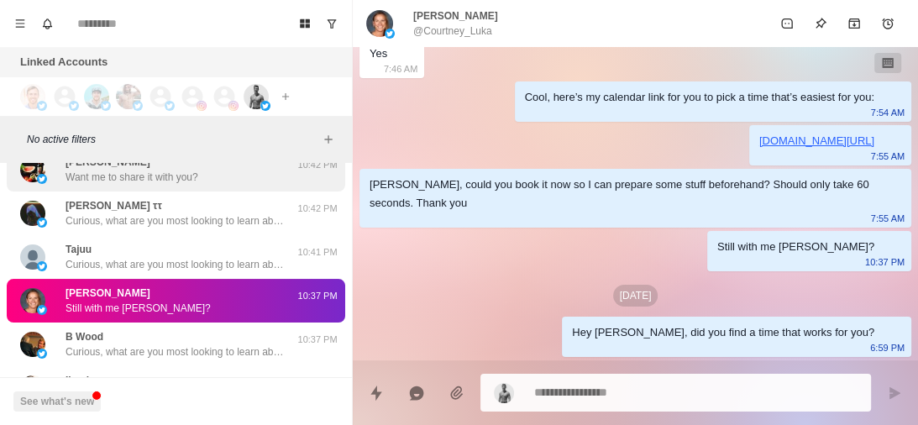
click at [158, 186] on div "[PERSON_NAME] Want me to share it with you? 10:42 PM" at bounding box center [176, 170] width 339 height 44
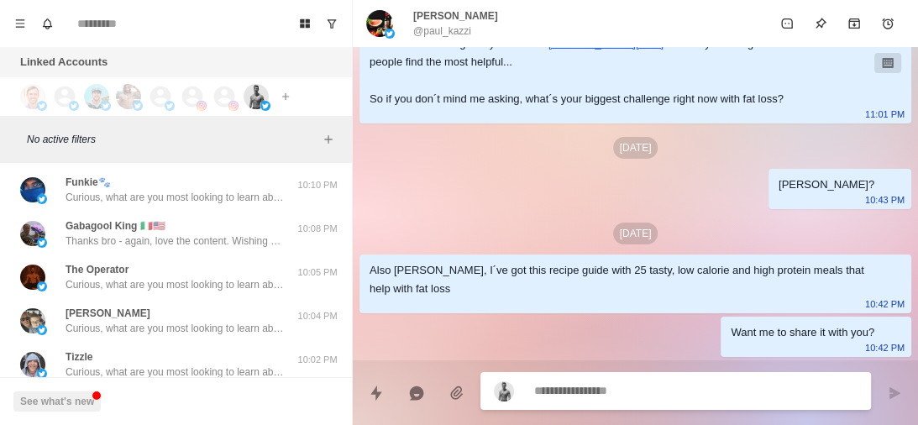
scroll to position [6217, 0]
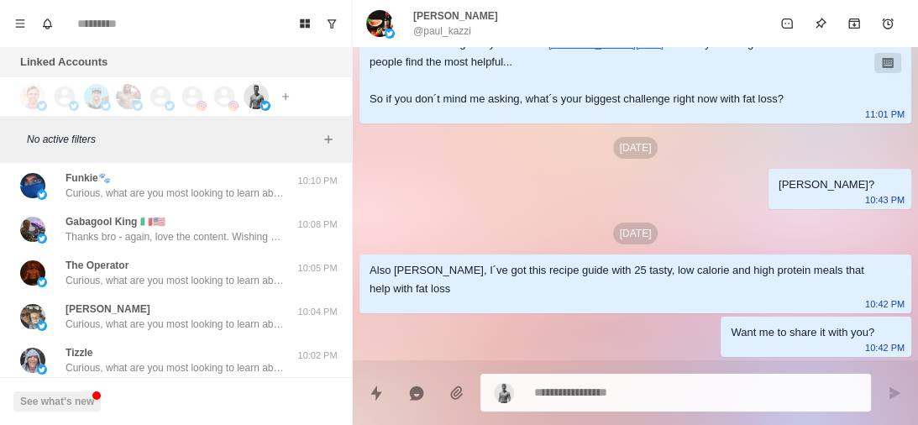
click at [171, 227] on div "Gabagool King 🇮🇹🇺🇸 Thanks bro - again, love the content. Wishing you nothing bu…" at bounding box center [175, 229] width 218 height 30
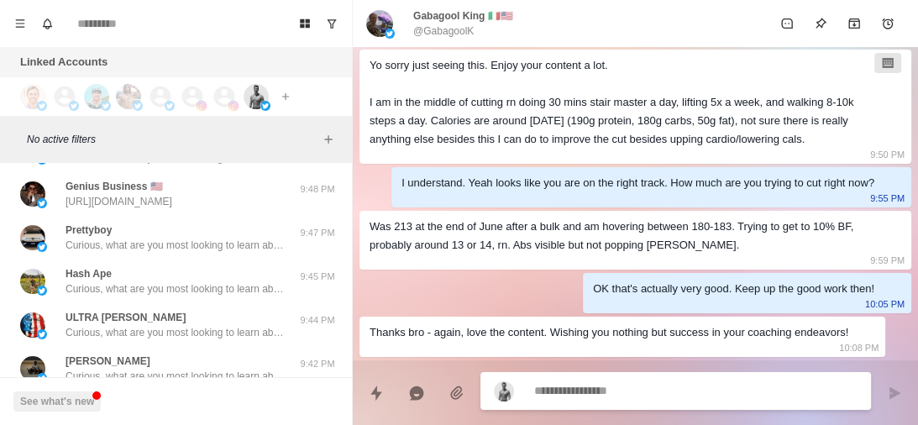
scroll to position [6820, 0]
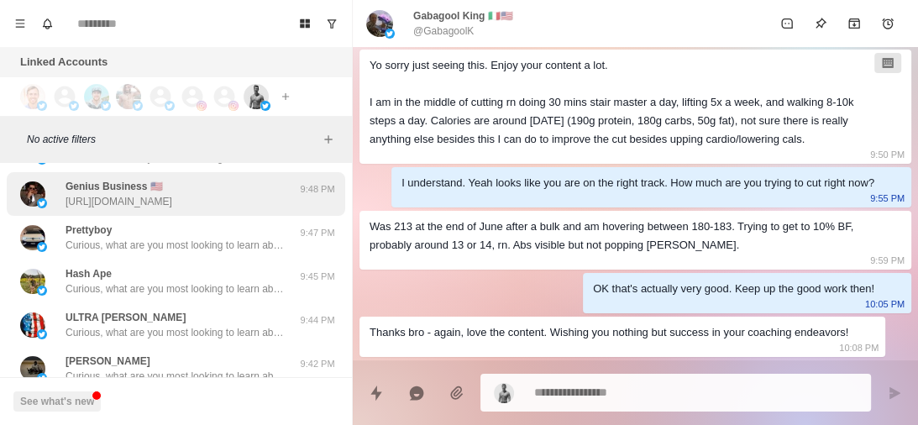
click at [172, 201] on p "[URL][DOMAIN_NAME]" at bounding box center [119, 201] width 107 height 15
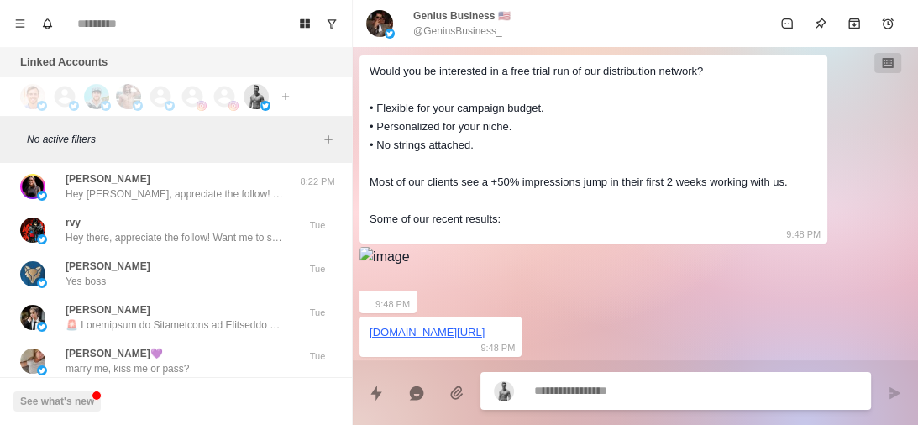
scroll to position [8226, 0]
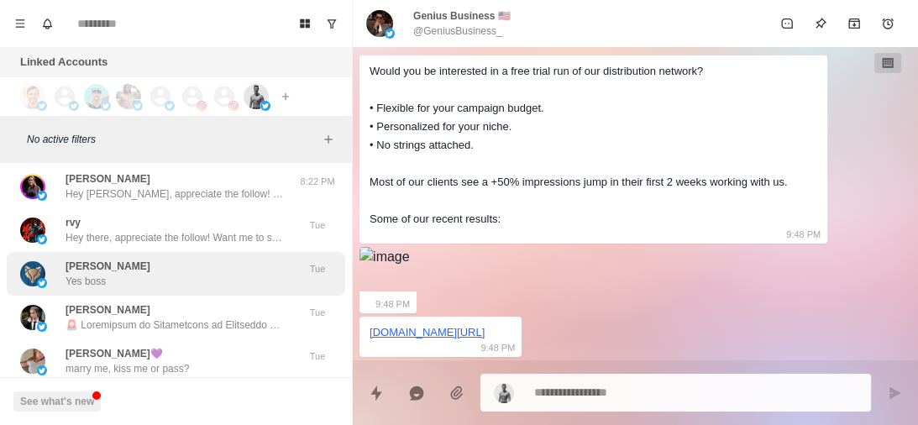
click at [192, 259] on div "[PERSON_NAME] Yes boss" at bounding box center [158, 274] width 276 height 30
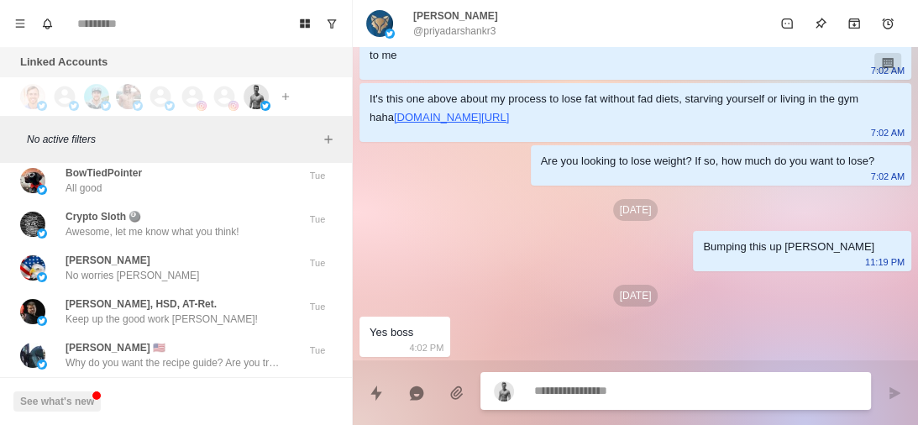
scroll to position [8451, 0]
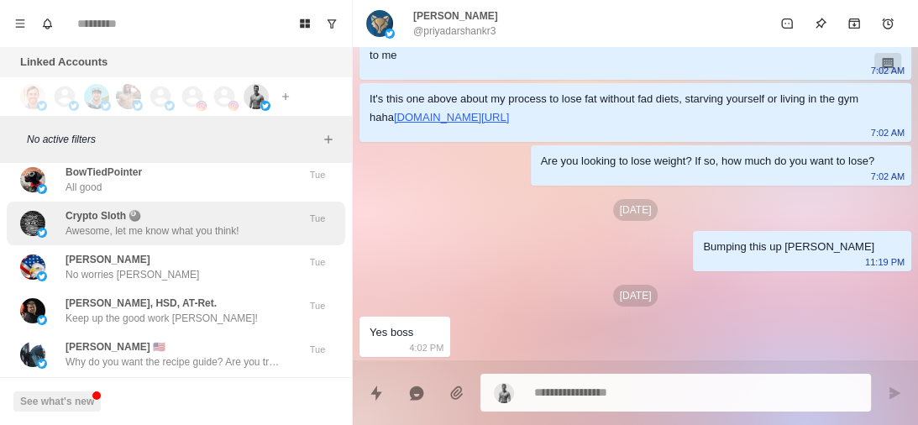
click at [168, 228] on p "Awesome, let me know what you think!" at bounding box center [153, 230] width 174 height 15
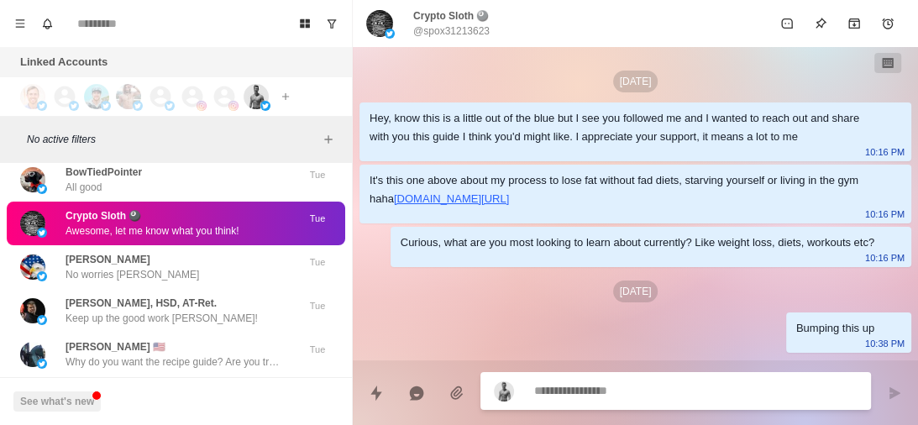
scroll to position [211, 0]
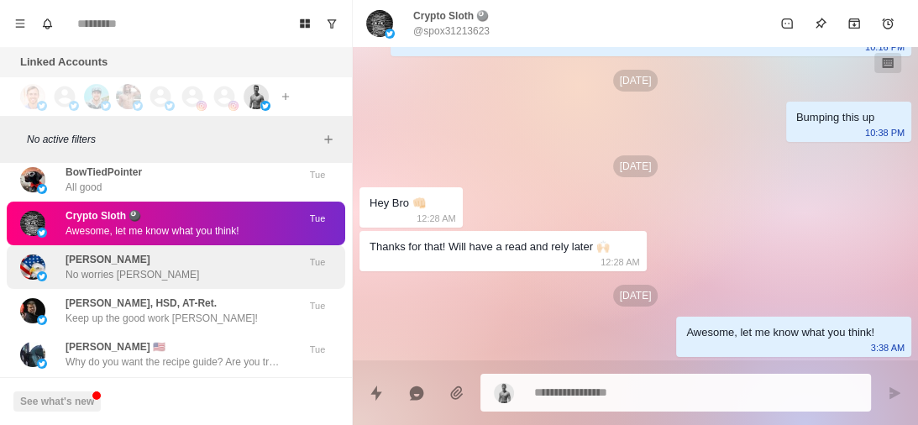
click at [165, 277] on div "[PERSON_NAME] No worries [PERSON_NAME]" at bounding box center [158, 267] width 276 height 30
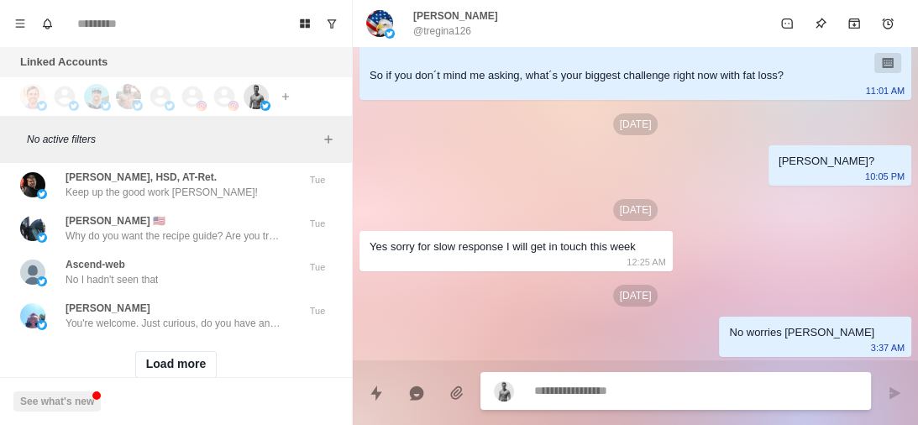
scroll to position [8578, 0]
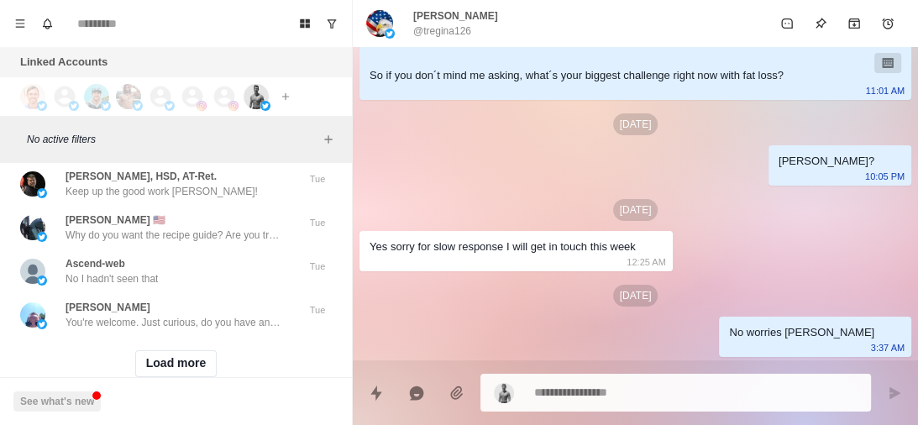
click at [165, 277] on div "Ascend-web No I hadn't seen that" at bounding box center [158, 271] width 276 height 30
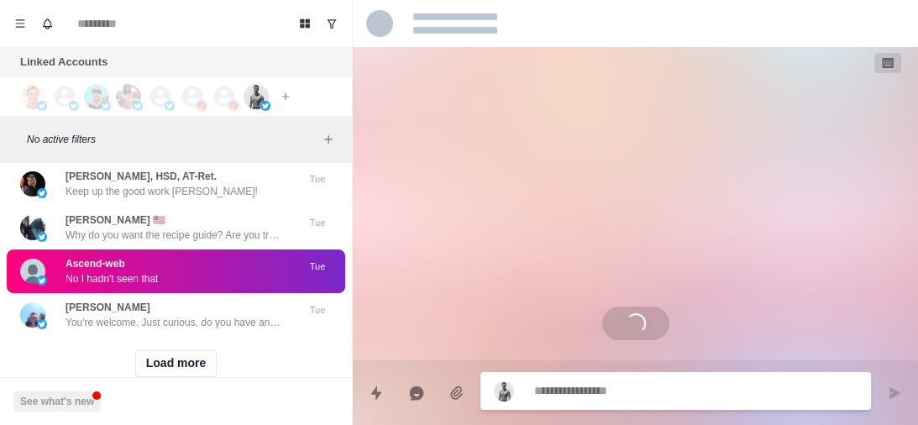
scroll to position [0, 0]
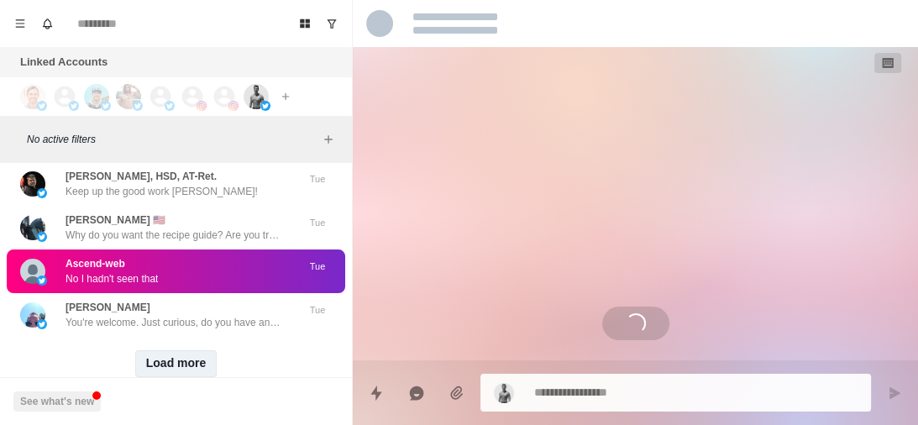
click at [174, 360] on button "Load more" at bounding box center [176, 363] width 82 height 27
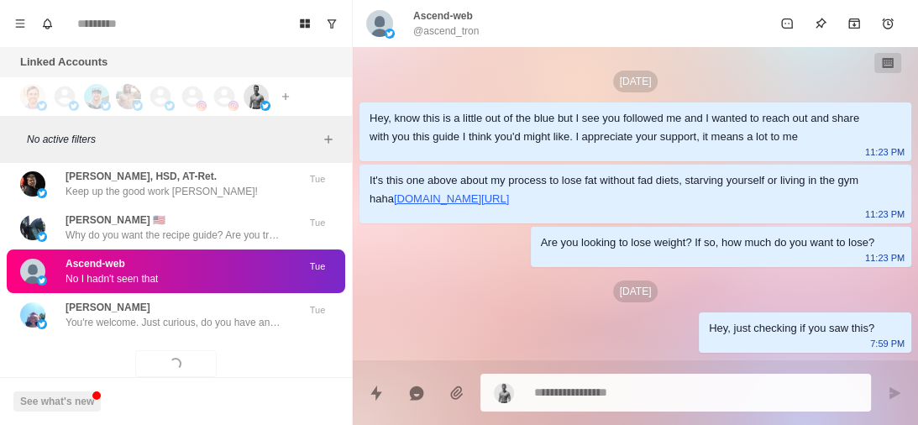
scroll to position [81, 0]
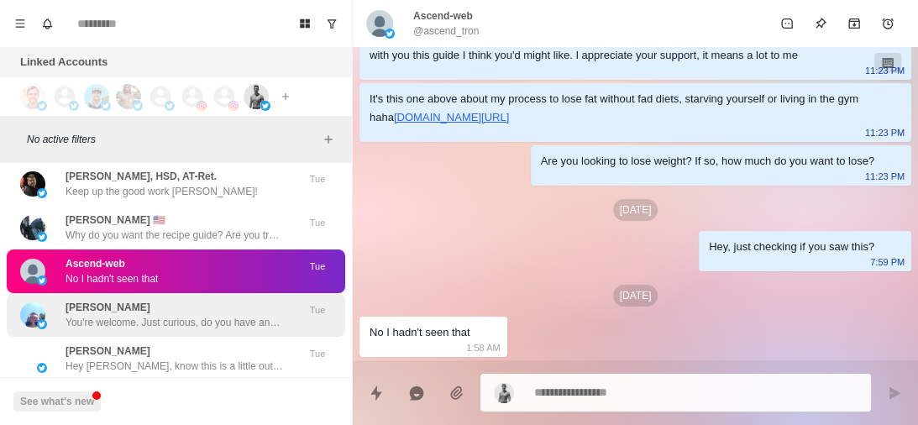
click at [228, 326] on p "You're welcome. Just curious, do you have any health goals you're looking at cu…" at bounding box center [175, 322] width 218 height 15
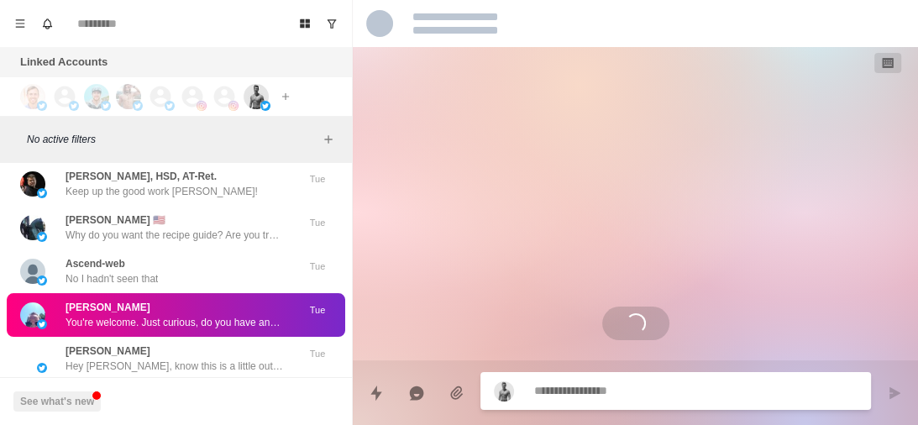
scroll to position [107, 0]
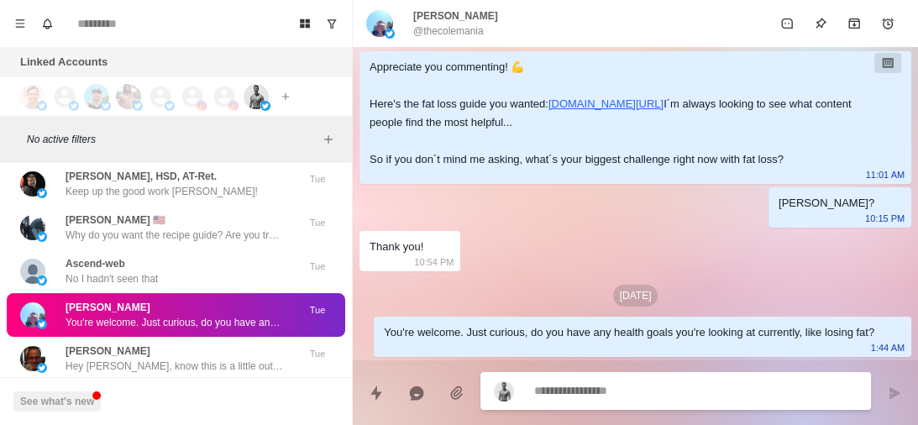
type textarea "*"
type textarea "**********"
type textarea "*"
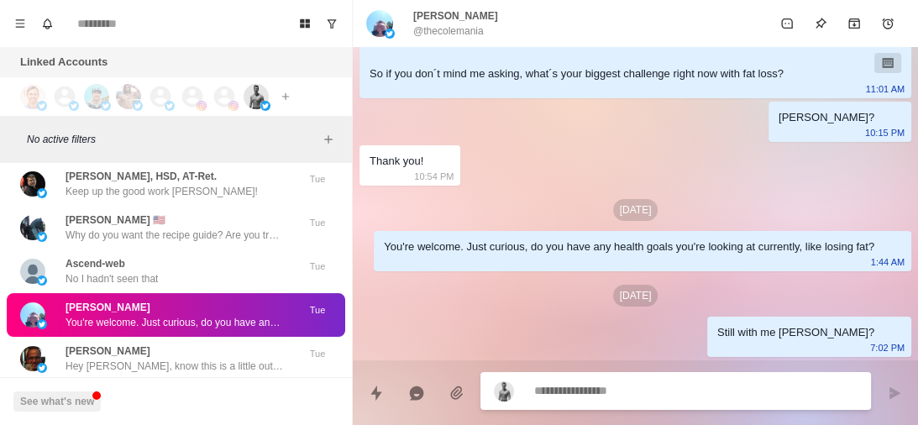
scroll to position [8647, 0]
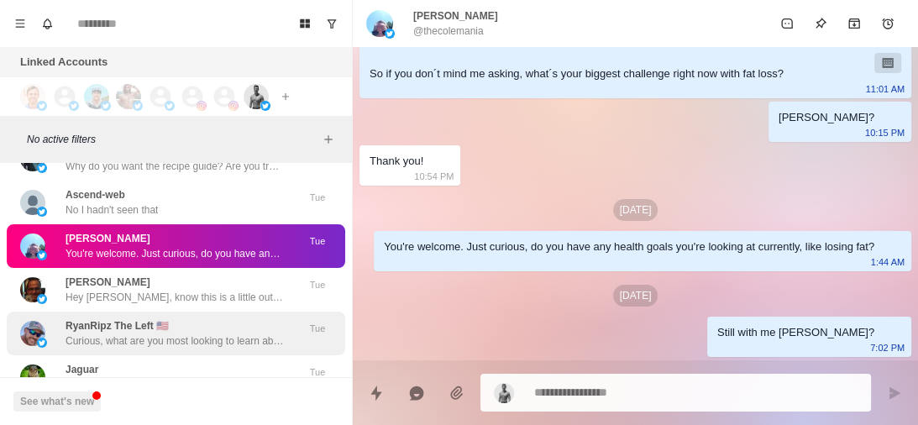
click at [188, 318] on div "RyanRipz The Left 🇺🇸 Curious, what are you most looking to learn about currentl…" at bounding box center [175, 333] width 218 height 30
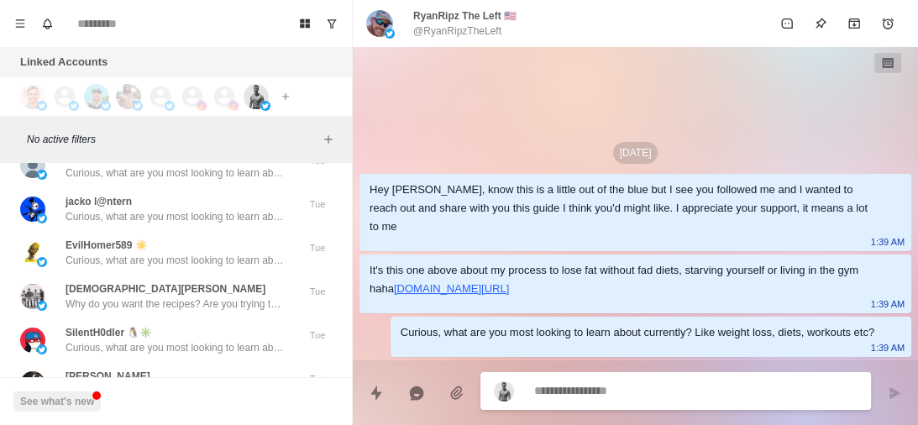
scroll to position [8908, 0]
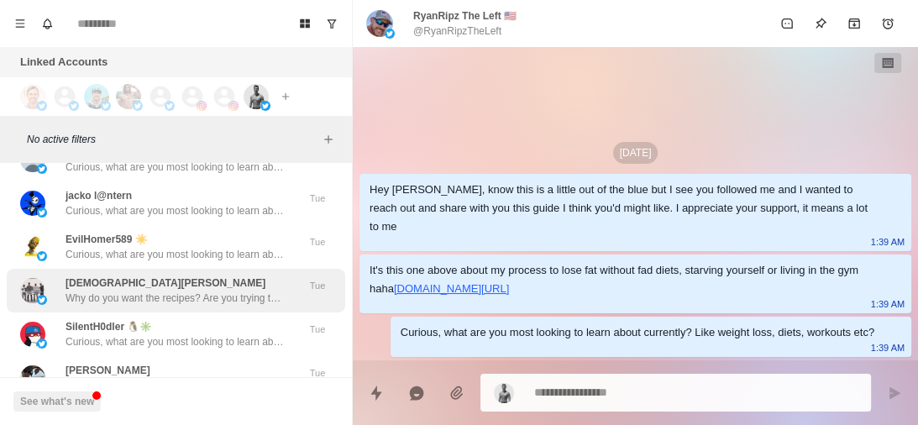
click at [188, 295] on p "Why do you want the recipes? Are you trying to lose fat?" at bounding box center [175, 298] width 218 height 15
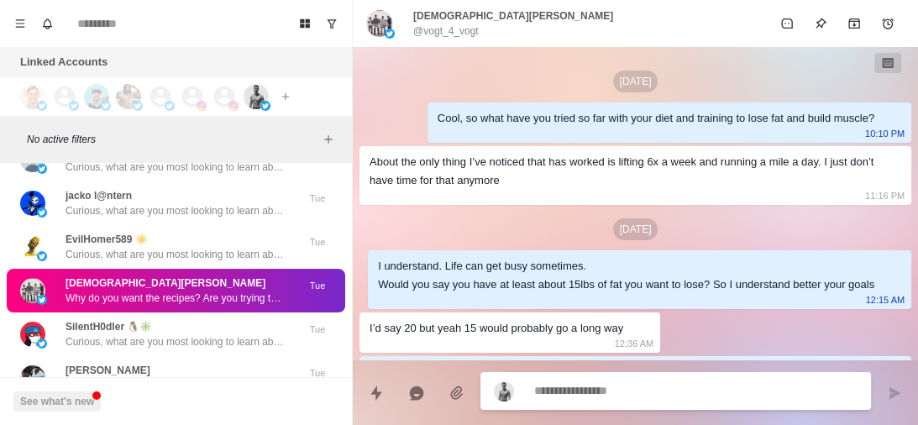
scroll to position [3122, 0]
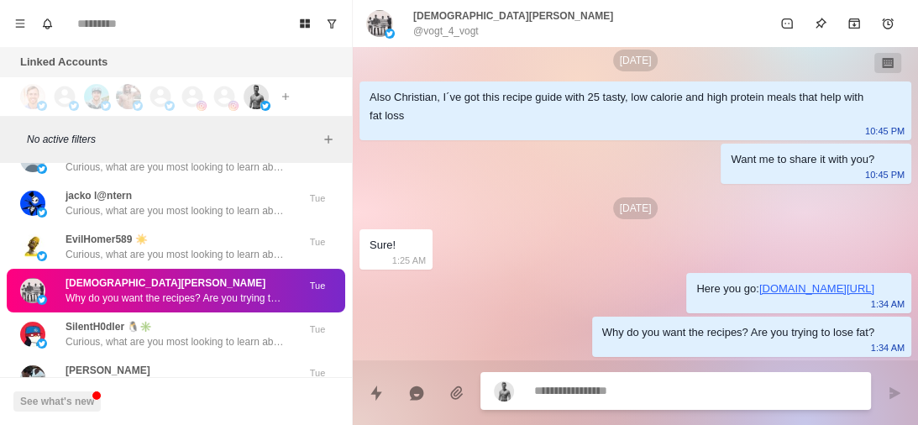
type textarea "*"
type textarea "**********"
type textarea "*"
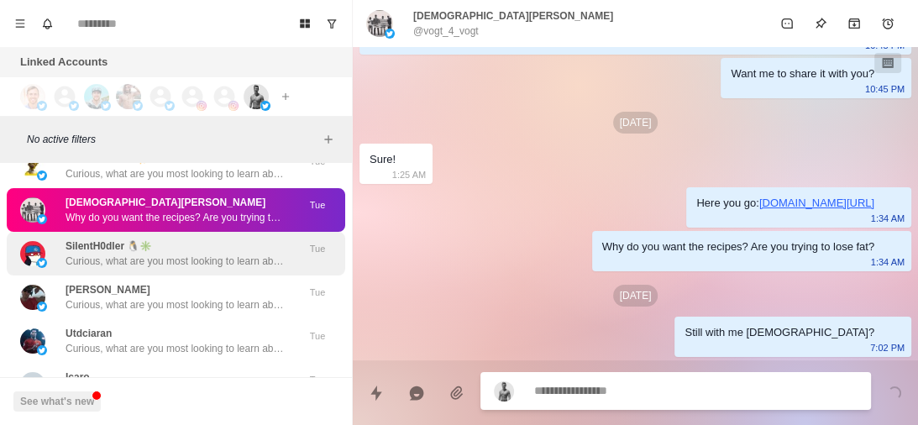
scroll to position [8990, 0]
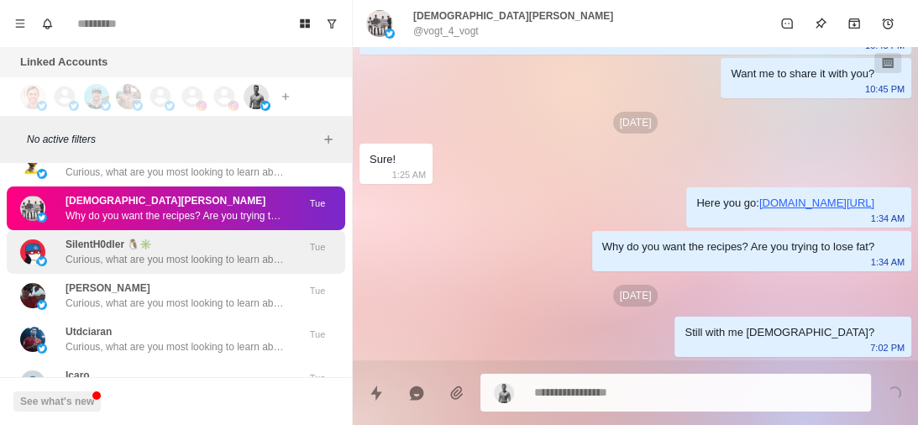
click at [151, 312] on div "[PERSON_NAME] Curious, what are you most looking to learn about currently? Like…" at bounding box center [176, 296] width 339 height 44
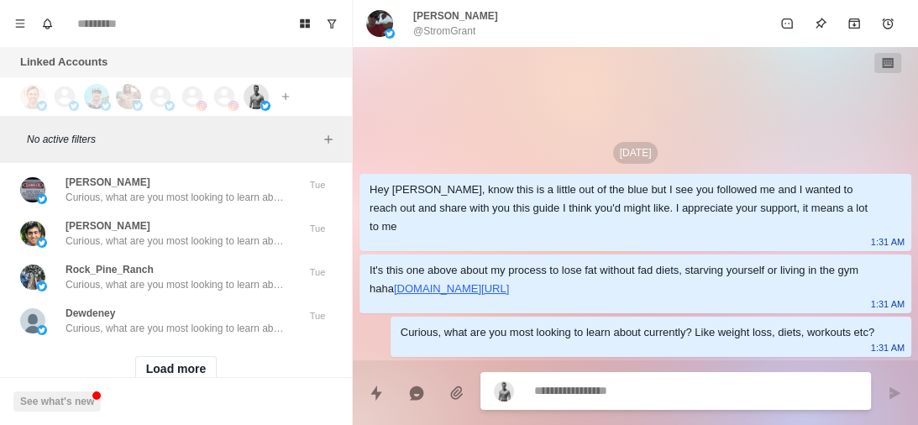
scroll to position [9469, 0]
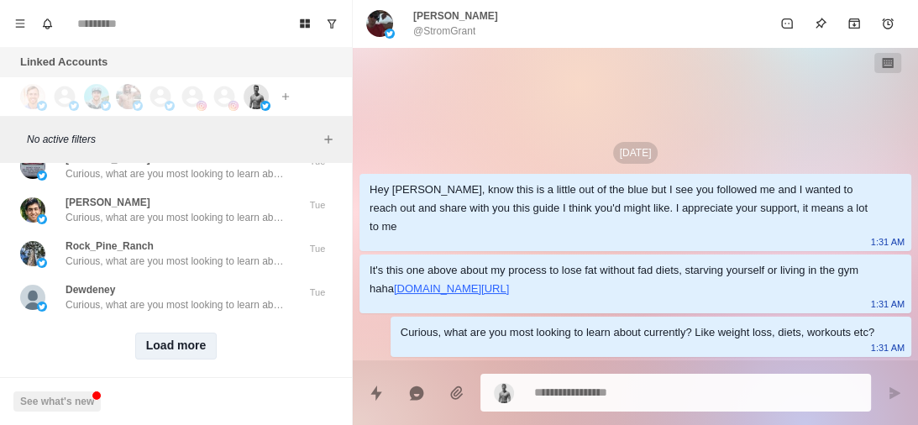
click at [176, 337] on button "Load more" at bounding box center [176, 346] width 82 height 27
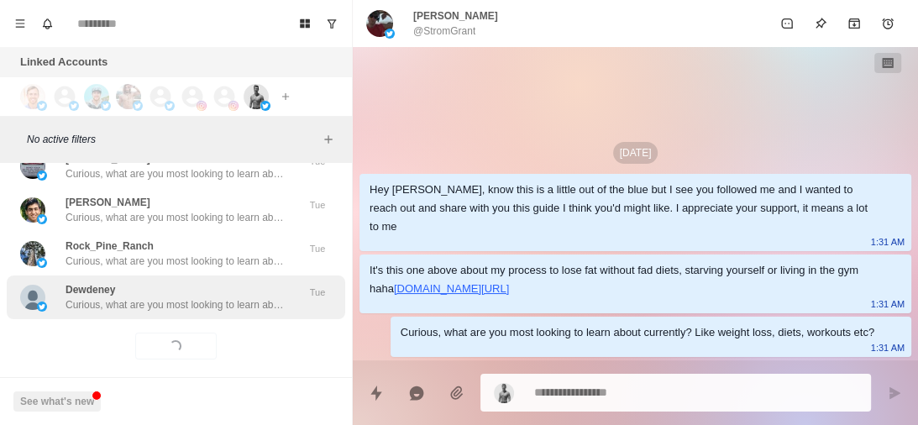
click at [208, 299] on p "Curious, what are you most looking to learn about currently? Like weight loss, …" at bounding box center [175, 304] width 218 height 15
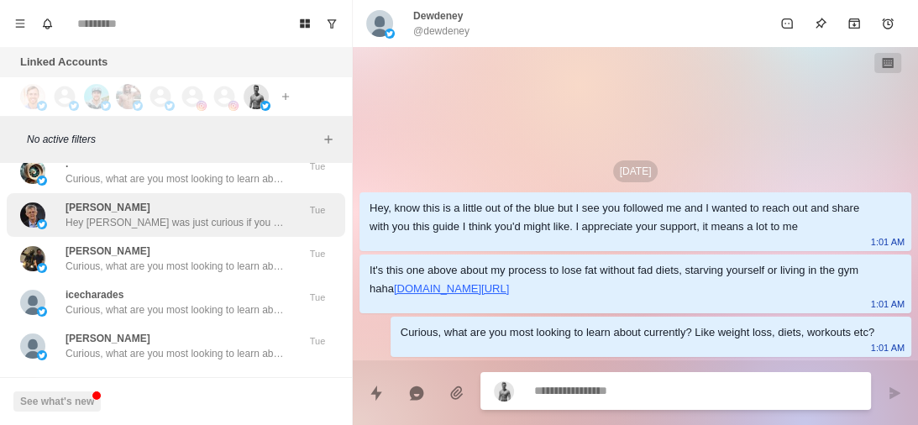
scroll to position [9902, 0]
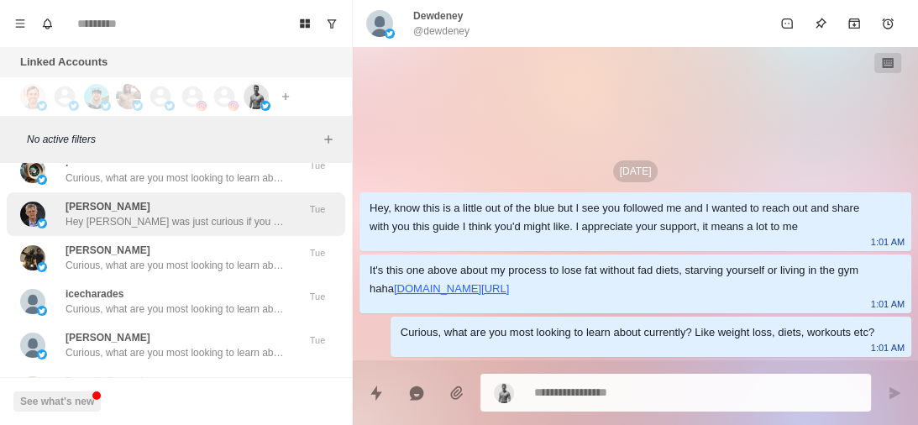
click at [197, 212] on div "[PERSON_NAME] Hey [PERSON_NAME] was just curious if you had any health goals li…" at bounding box center [175, 214] width 218 height 30
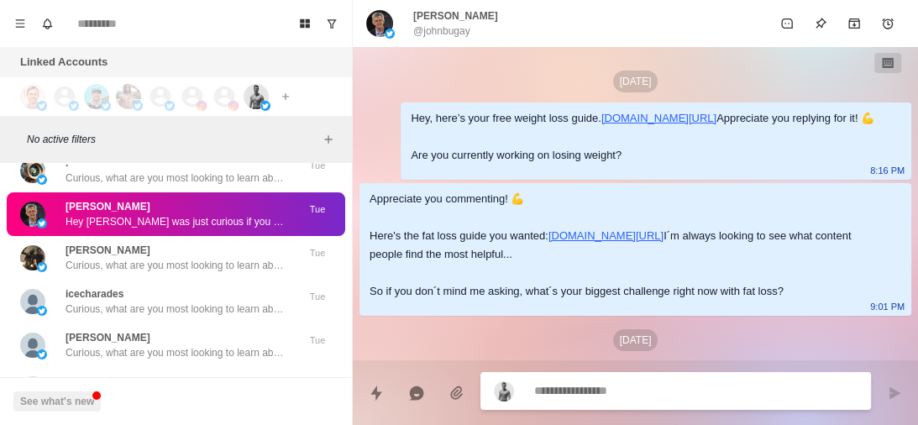
scroll to position [303, 0]
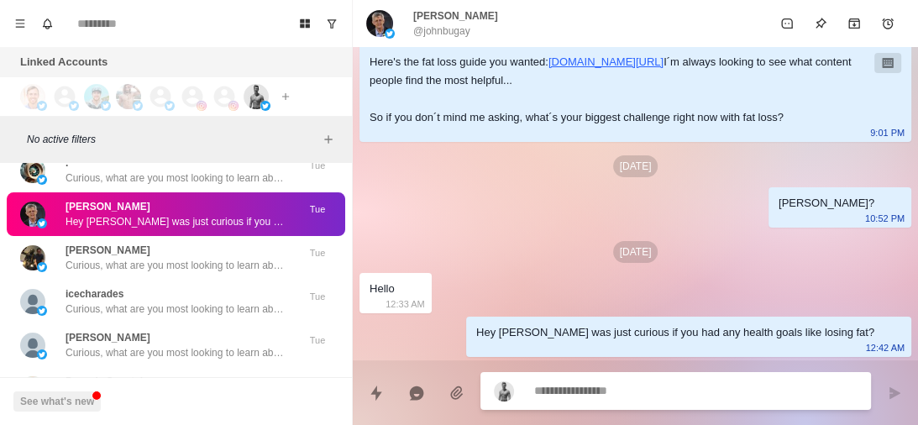
type textarea "*"
type textarea "**********"
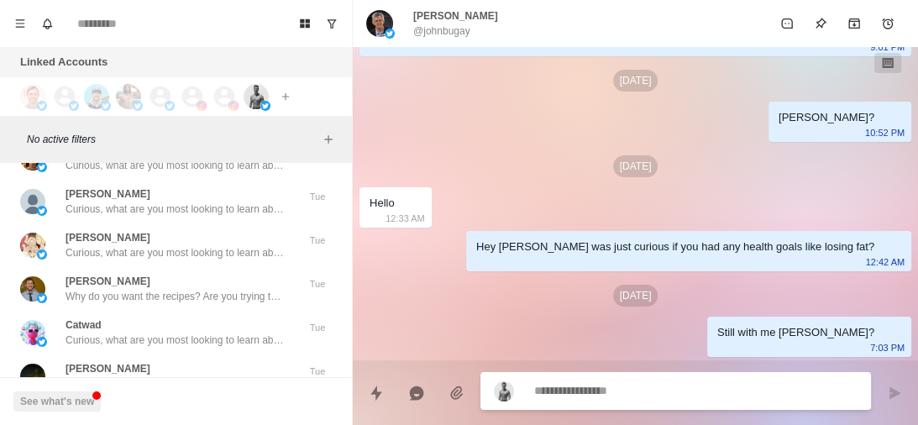
scroll to position [10133, 0]
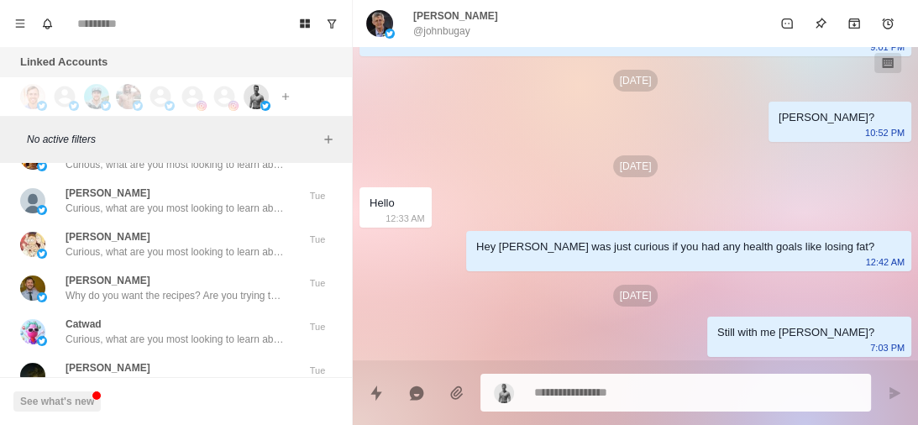
click at [135, 306] on div "[PERSON_NAME] Why do you want the recipes? Are you trying to lose fat or build …" at bounding box center [176, 288] width 339 height 44
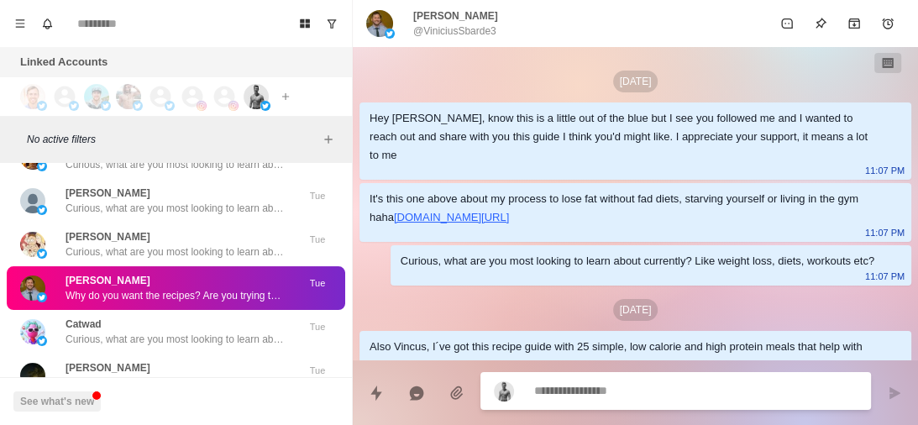
scroll to position [275, 0]
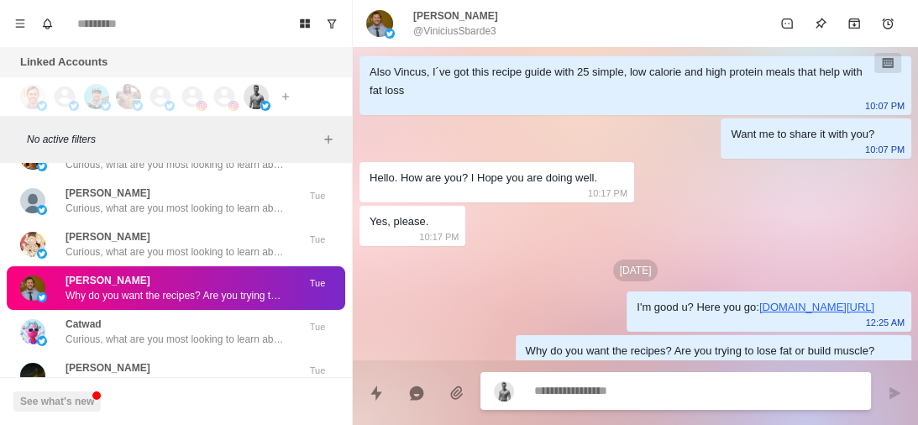
type textarea "*"
type textarea "**********"
type textarea "*"
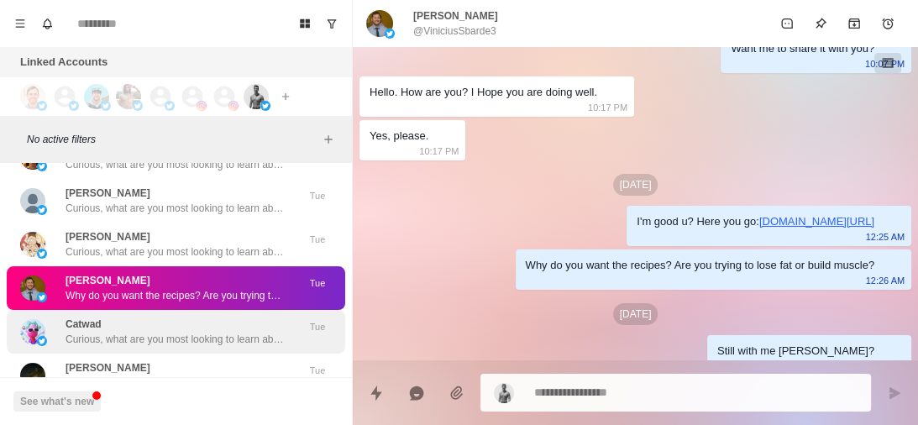
click at [111, 349] on div "Catwad Curious, what are you most looking to learn about currently? Like weight…" at bounding box center [176, 332] width 339 height 44
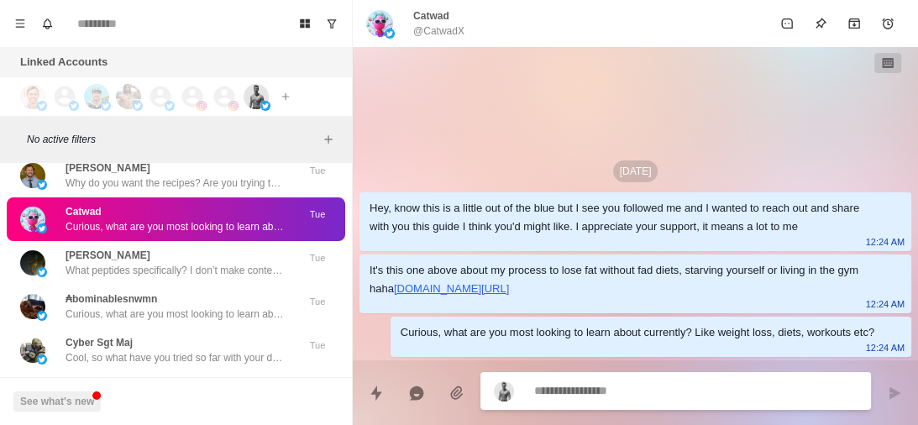
scroll to position [10275, 0]
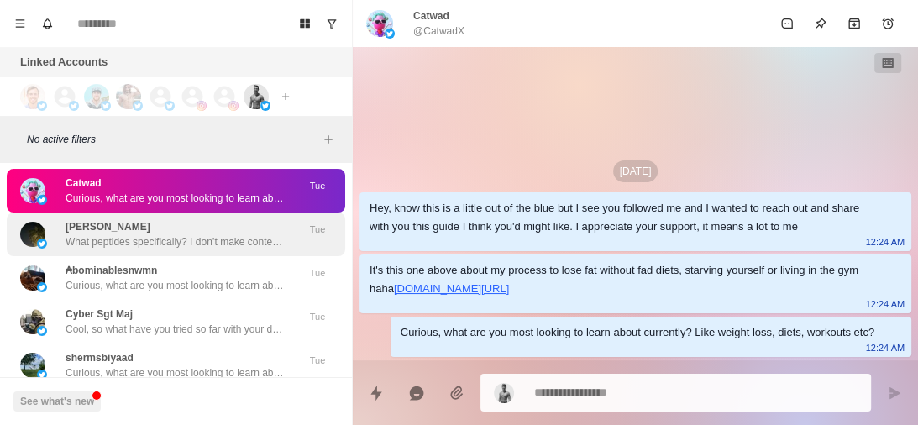
click at [202, 221] on div "[PERSON_NAME] What peptides specifically? I don’t make content about them but I…" at bounding box center [175, 234] width 218 height 30
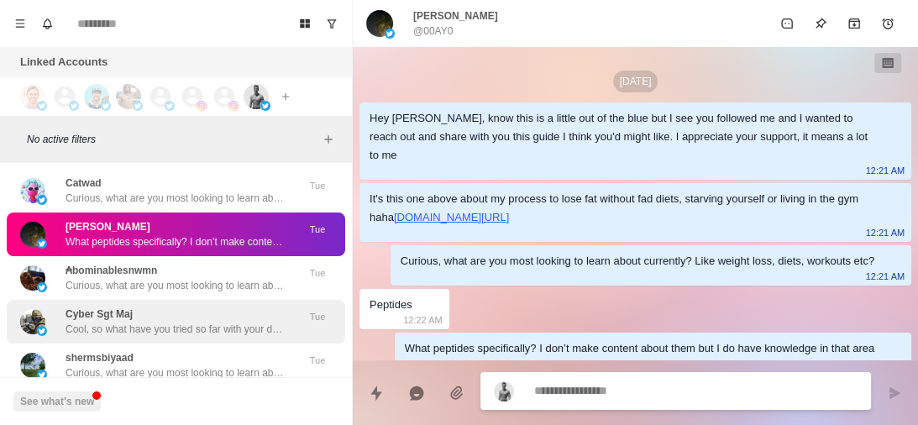
type textarea "*"
type textarea "**********"
type textarea "*"
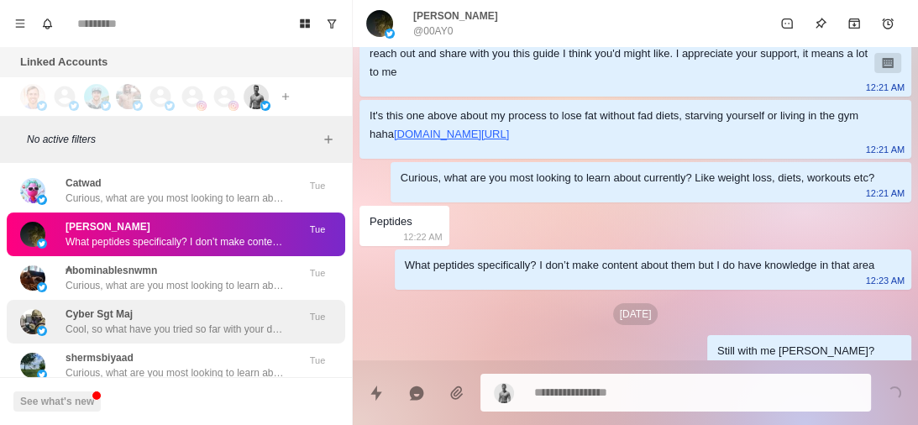
scroll to position [44, 0]
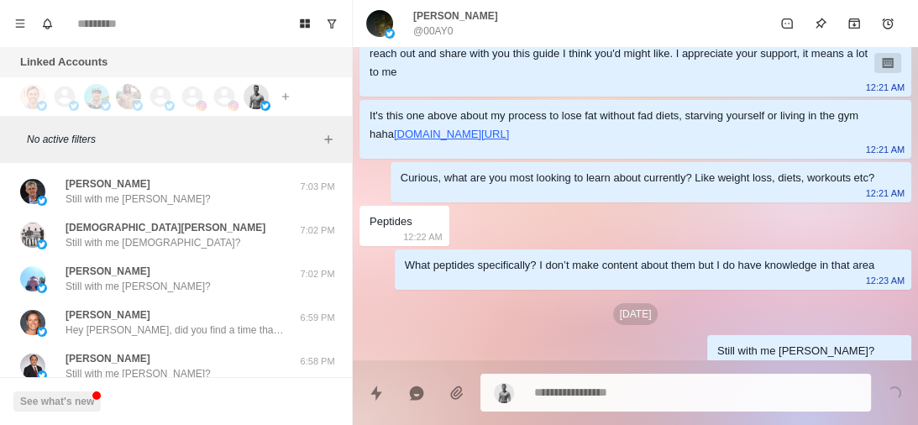
click at [187, 320] on div "[PERSON_NAME] Hey [PERSON_NAME], did you find a time that works for you?" at bounding box center [175, 322] width 218 height 30
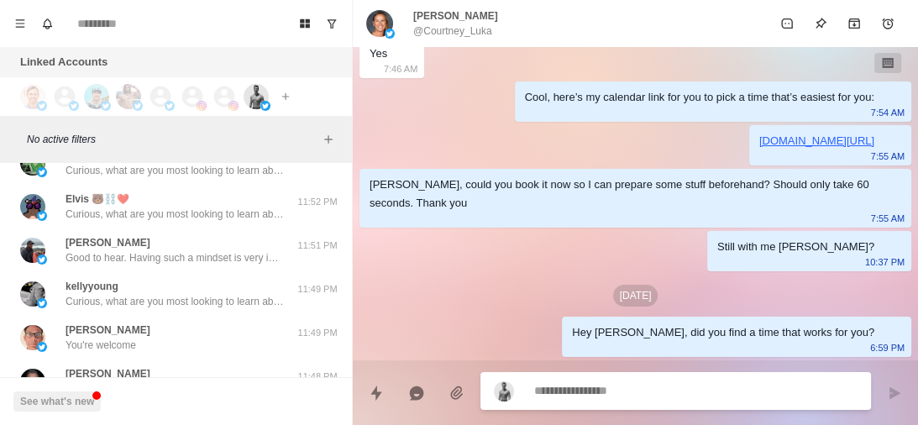
scroll to position [3925, 0]
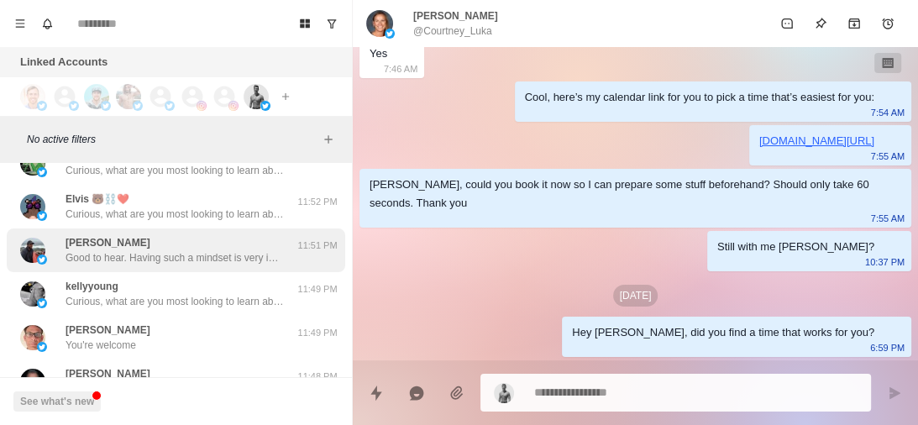
click at [202, 260] on p "Good to hear. Having such a mindset is very important. Looking forward to our c…" at bounding box center [175, 257] width 218 height 15
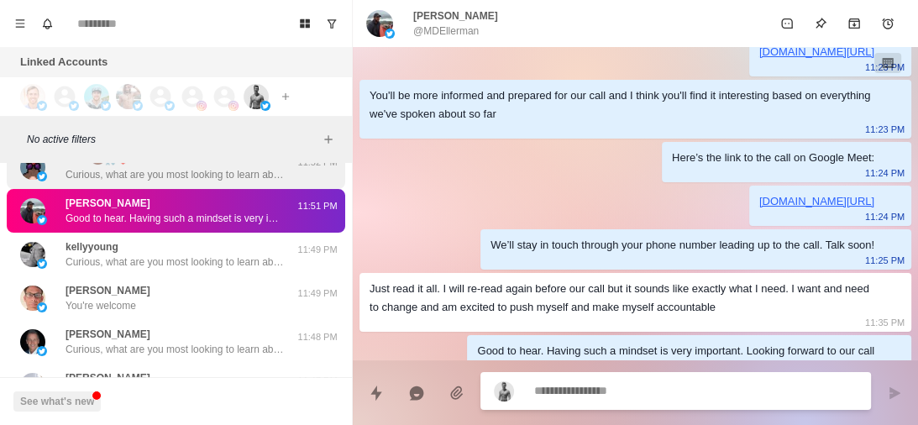
scroll to position [4009, 0]
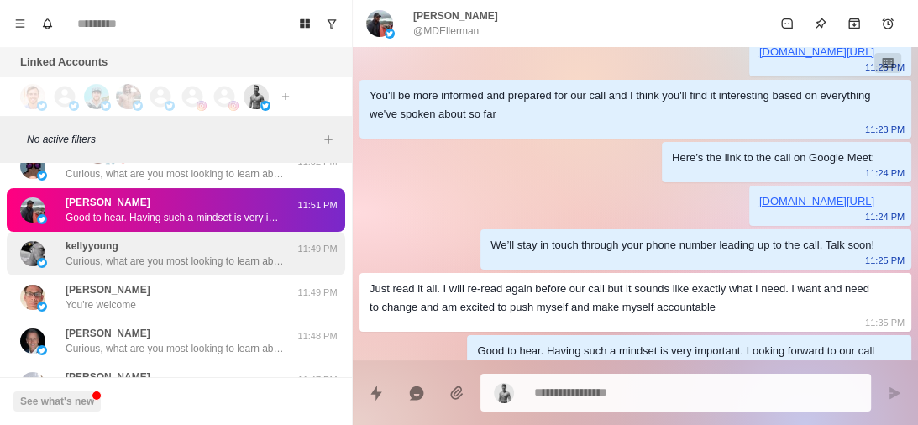
click at [218, 255] on p "Curious, what are you most looking to learn about currently? Like weight loss, …" at bounding box center [175, 261] width 218 height 15
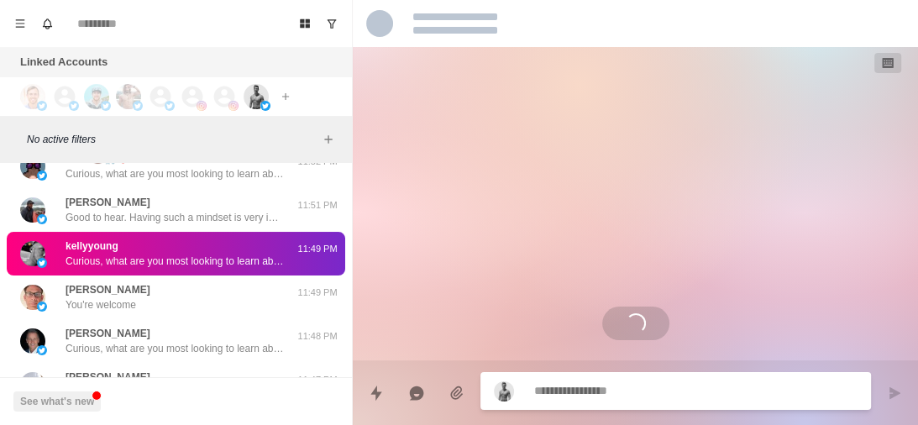
scroll to position [0, 0]
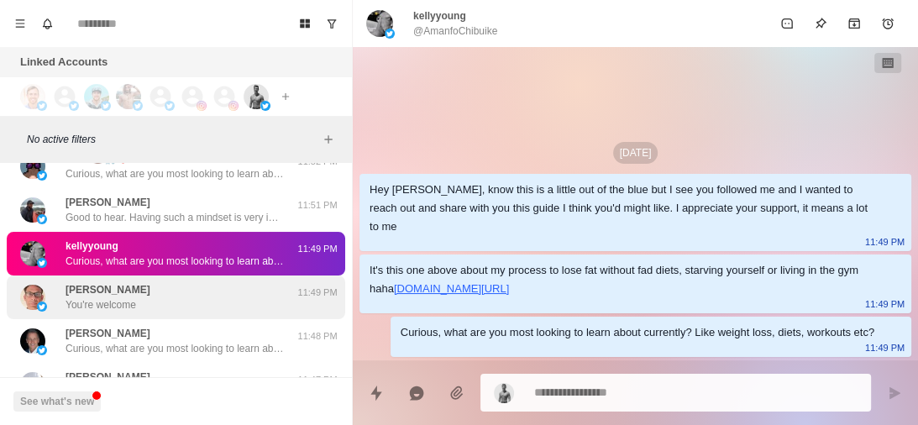
click at [165, 287] on div "[PERSON_NAME] Mago You're welcome" at bounding box center [158, 297] width 276 height 30
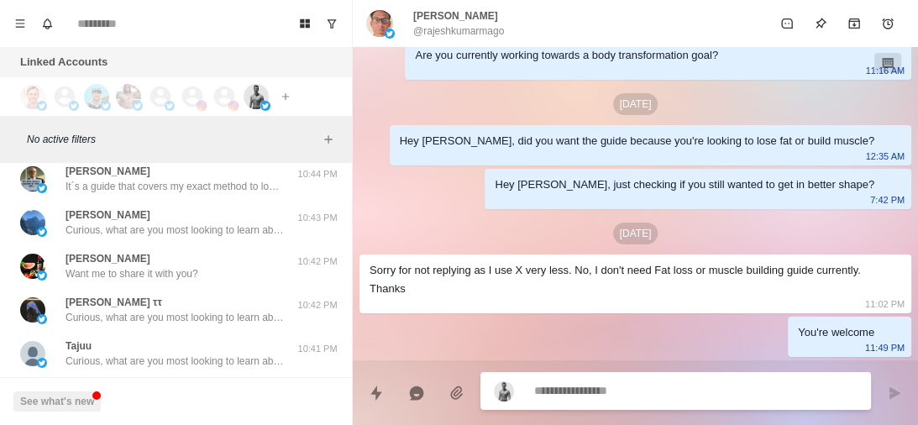
scroll to position [5744, 0]
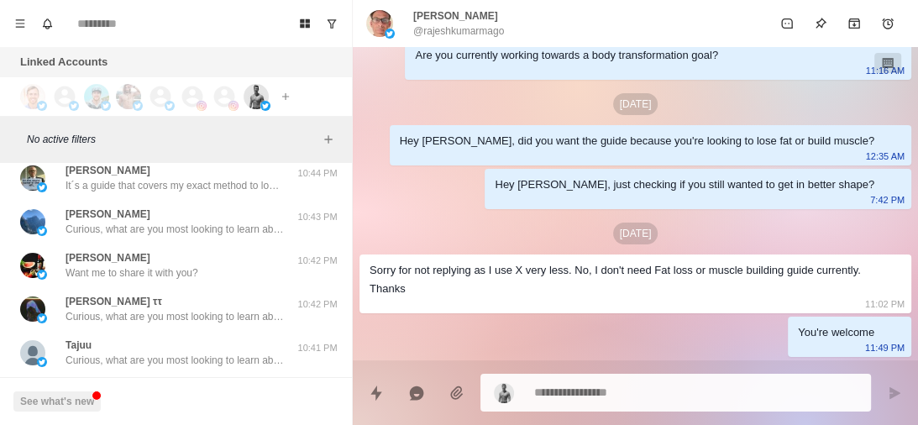
click at [214, 284] on div "[PERSON_NAME] Want me to share it with you? 10:42 PM" at bounding box center [176, 266] width 339 height 44
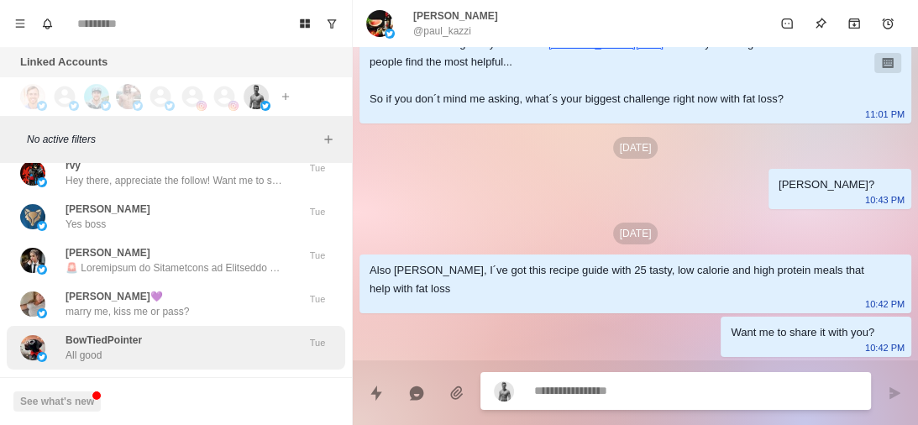
scroll to position [8500, 0]
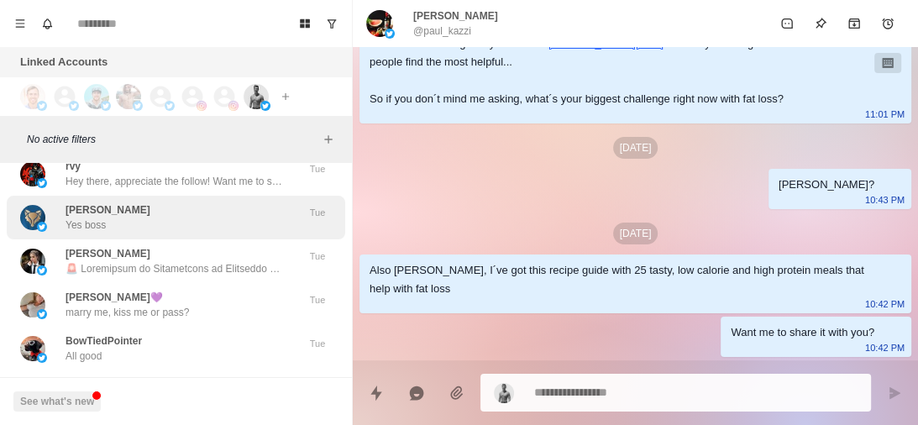
click at [185, 218] on div "[PERSON_NAME] Yes boss" at bounding box center [158, 217] width 276 height 30
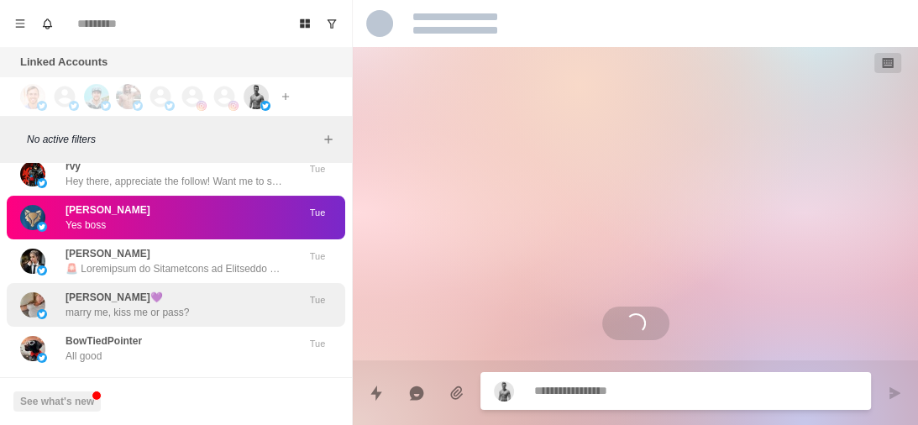
scroll to position [100, 0]
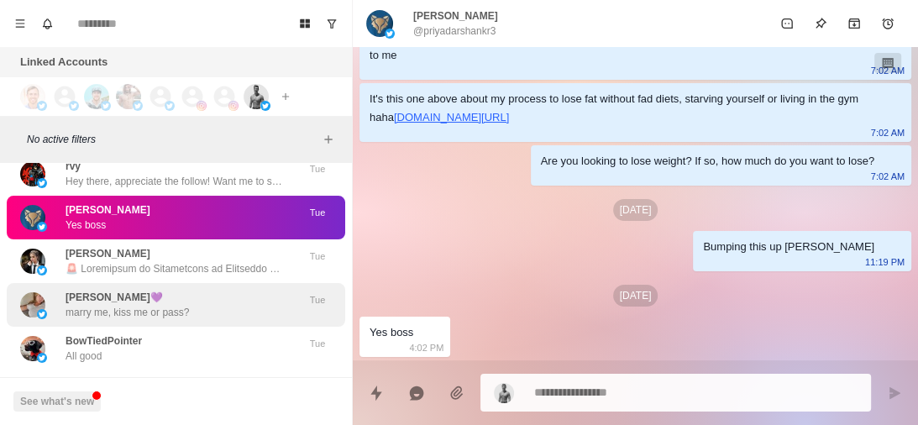
click at [180, 311] on p "marry me, kiss me or pass?" at bounding box center [127, 312] width 123 height 15
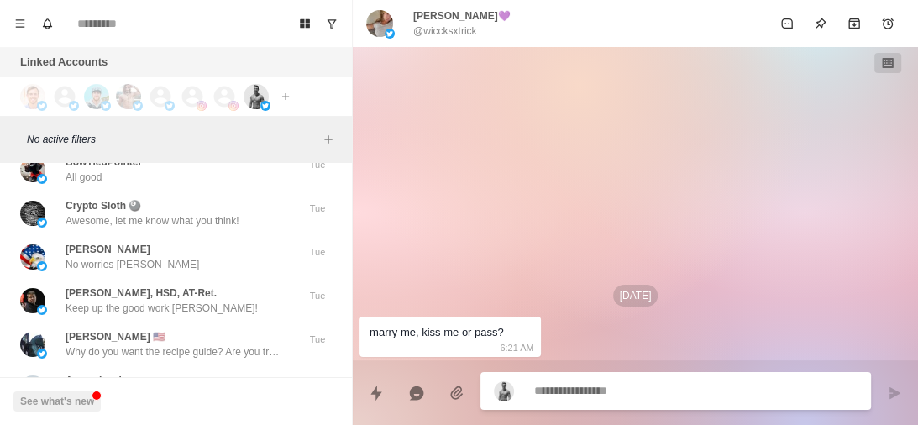
scroll to position [8680, 0]
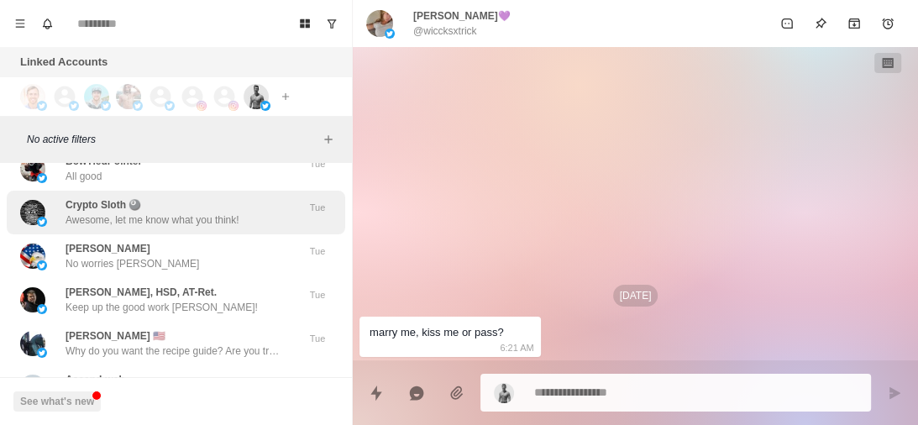
click at [204, 210] on div "Crypto Sloth 🎱 Awesome, let me know what you think!" at bounding box center [153, 212] width 174 height 30
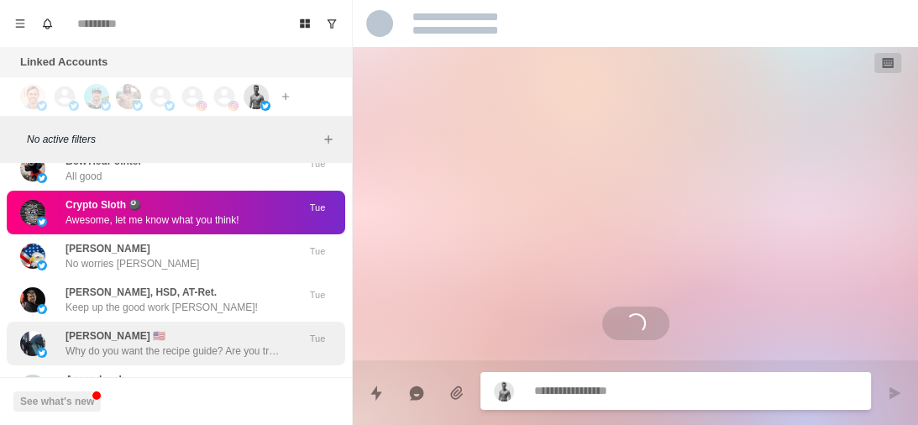
scroll to position [211, 0]
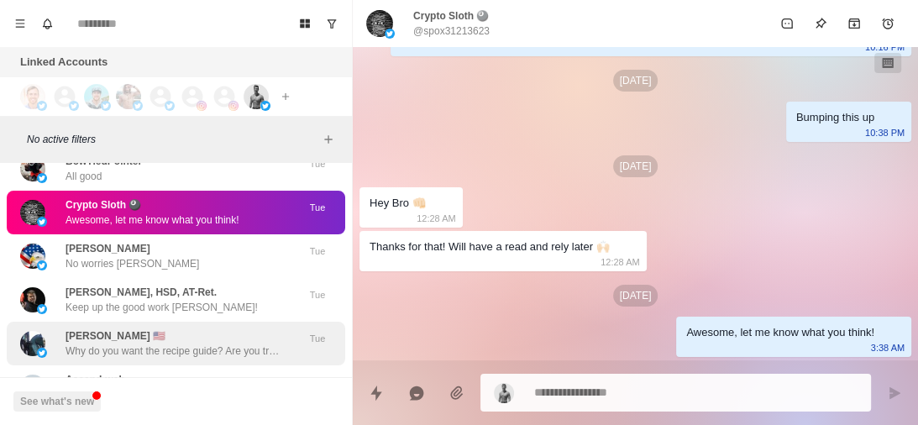
click at [188, 344] on p "Why do you want the recipe guide? Are you trying to lose fat?" at bounding box center [175, 351] width 218 height 15
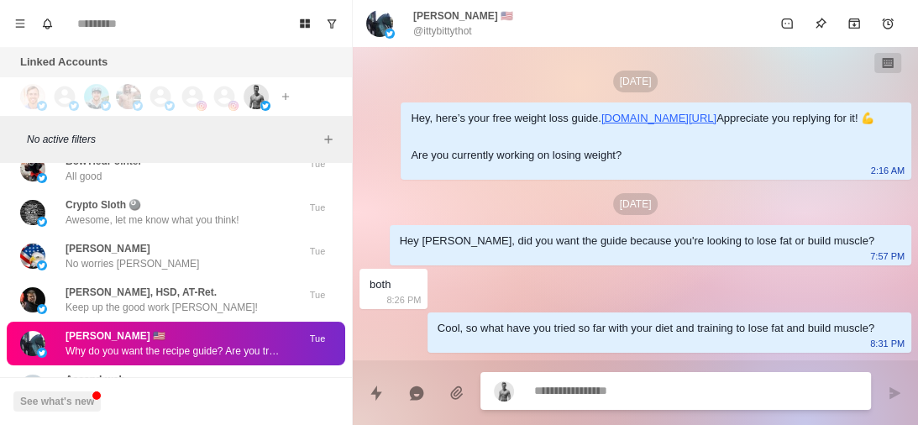
scroll to position [834, 0]
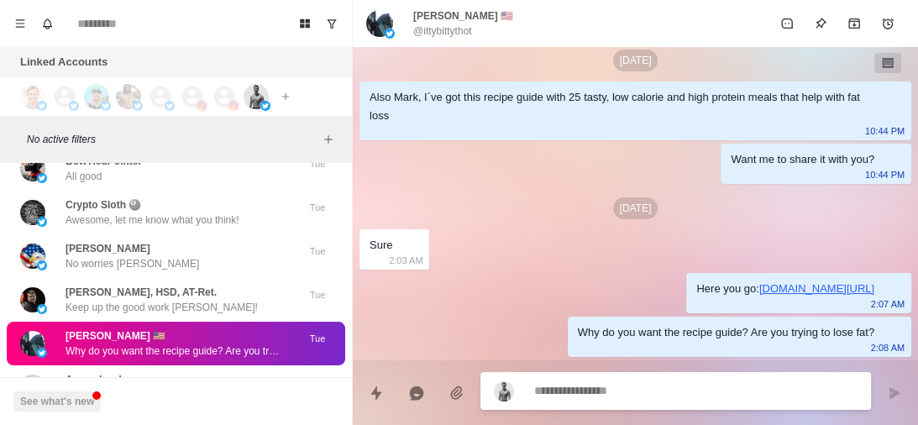
type textarea "*"
type textarea "**********"
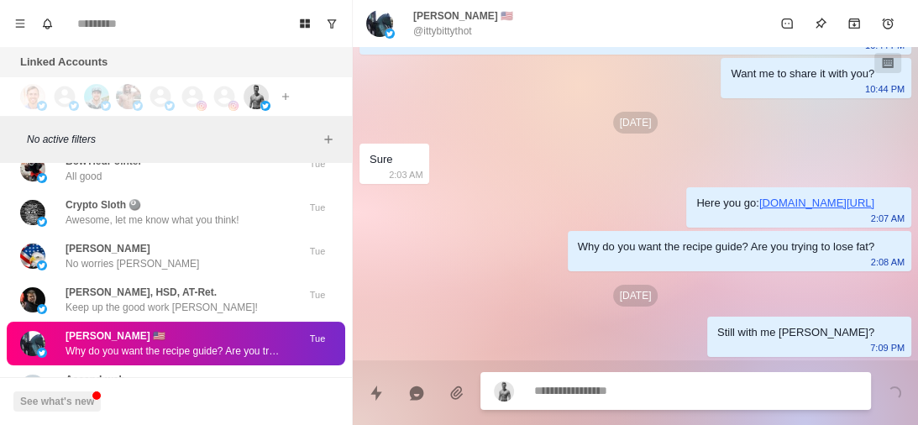
scroll to position [920, 0]
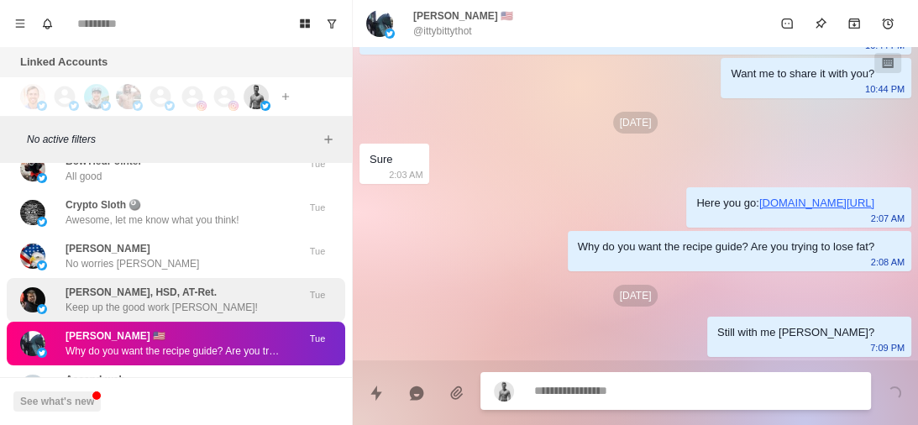
click at [157, 296] on p "[PERSON_NAME], HSD, AT-Ret." at bounding box center [141, 292] width 151 height 15
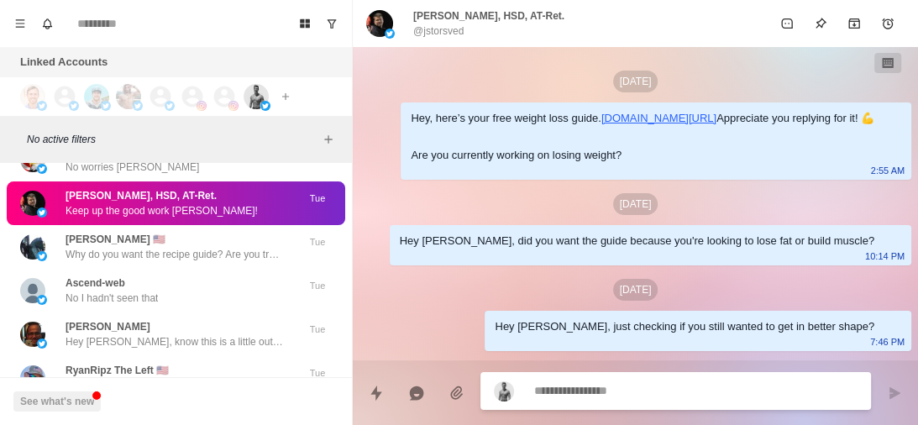
scroll to position [639, 0]
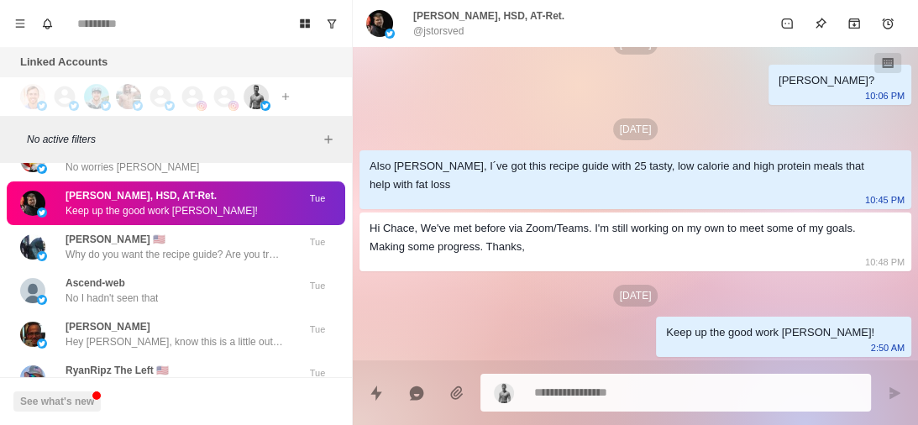
click at [157, 296] on p "No I hadn't seen that" at bounding box center [112, 298] width 92 height 15
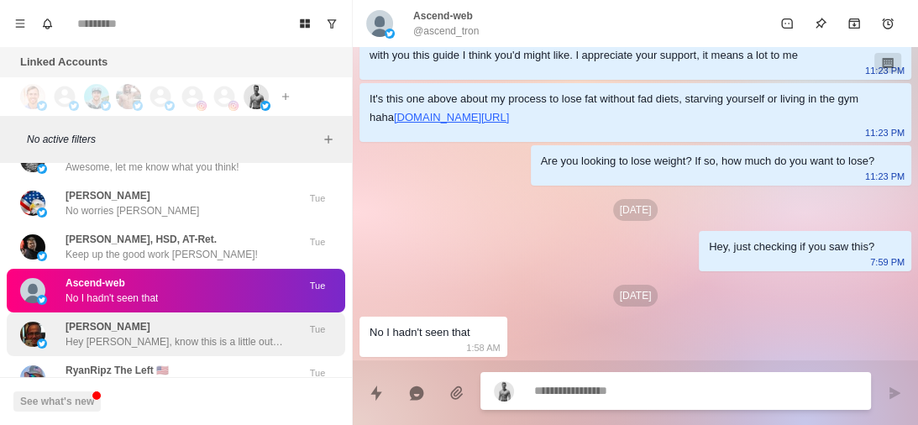
scroll to position [8820, 0]
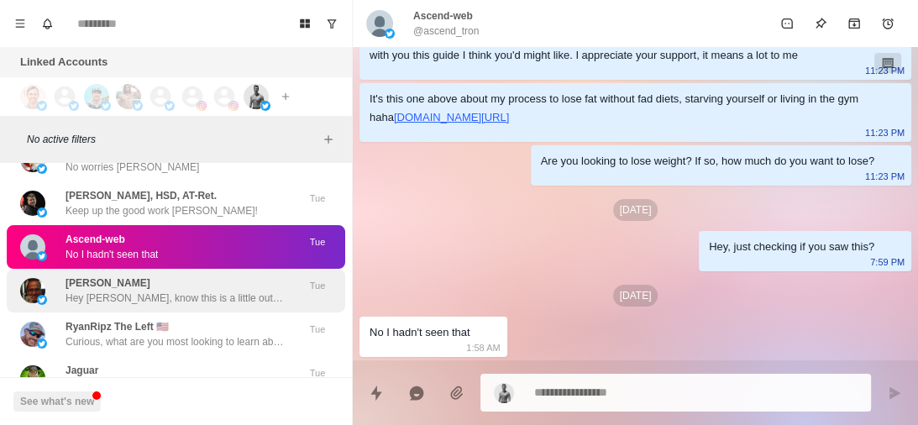
click at [165, 327] on div "RyanRipz The Left 🇺🇸 Curious, what are you most looking to learn about currentl…" at bounding box center [175, 334] width 218 height 30
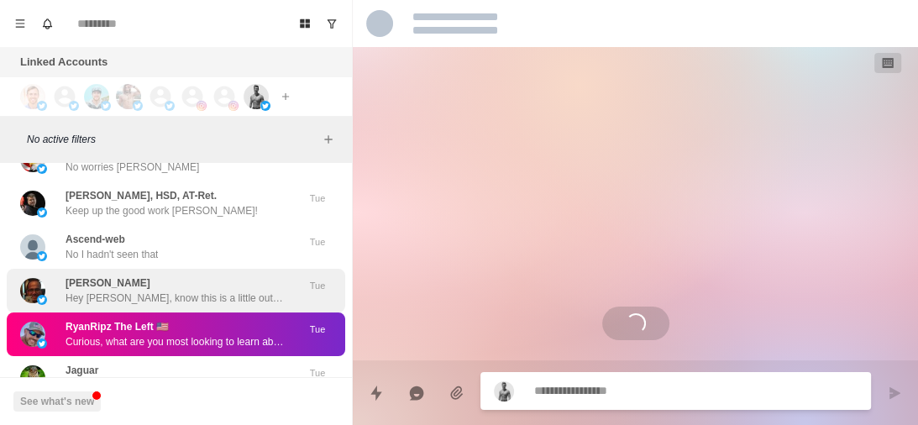
scroll to position [0, 0]
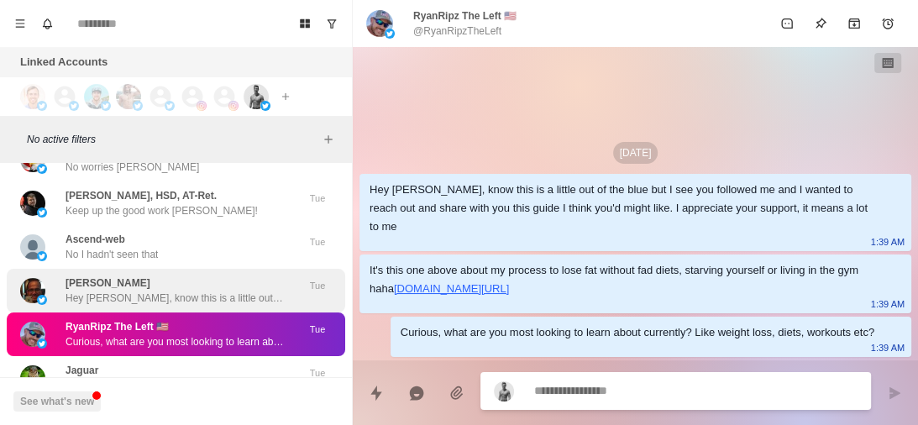
click at [179, 287] on div "[PERSON_NAME] Hey [PERSON_NAME], know this is a little out of the blue but I se…" at bounding box center [175, 291] width 218 height 30
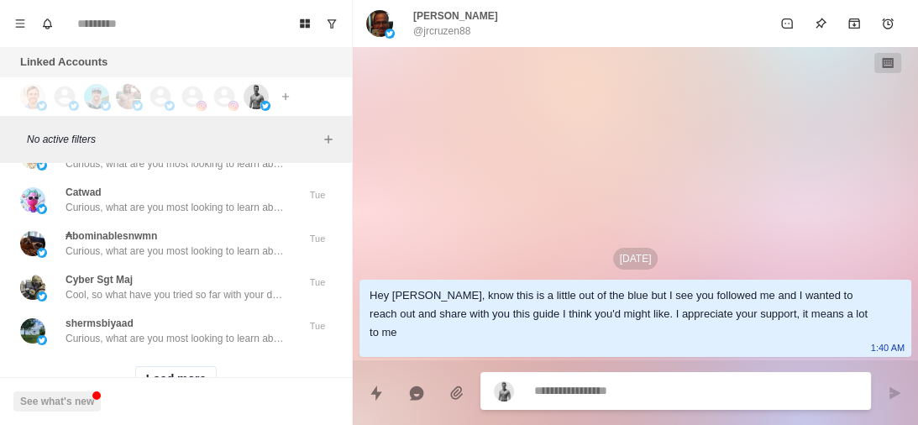
scroll to position [10356, 0]
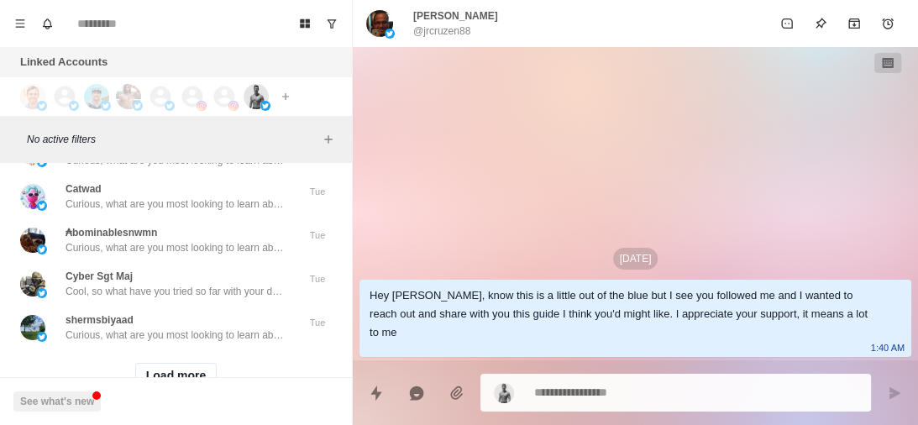
click at [122, 285] on p "Cool, so what have you tried so far with your diet and training to drop fat/wei…" at bounding box center [175, 291] width 218 height 15
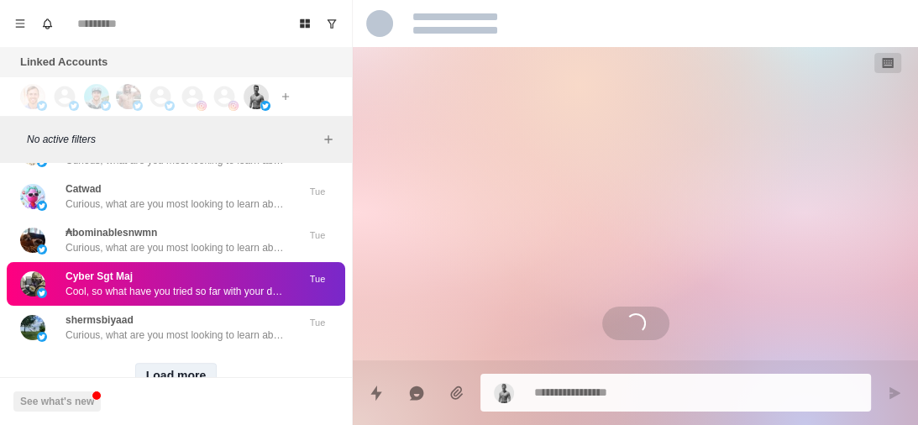
click at [171, 371] on button "Load more" at bounding box center [176, 376] width 82 height 27
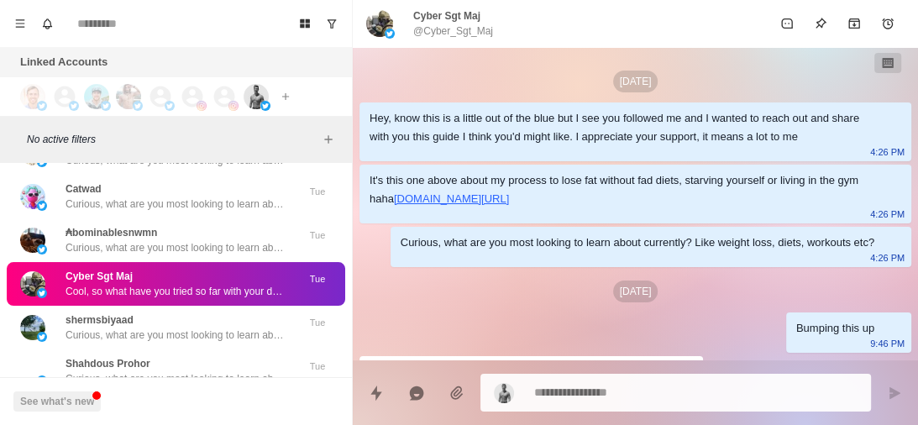
scroll to position [231, 0]
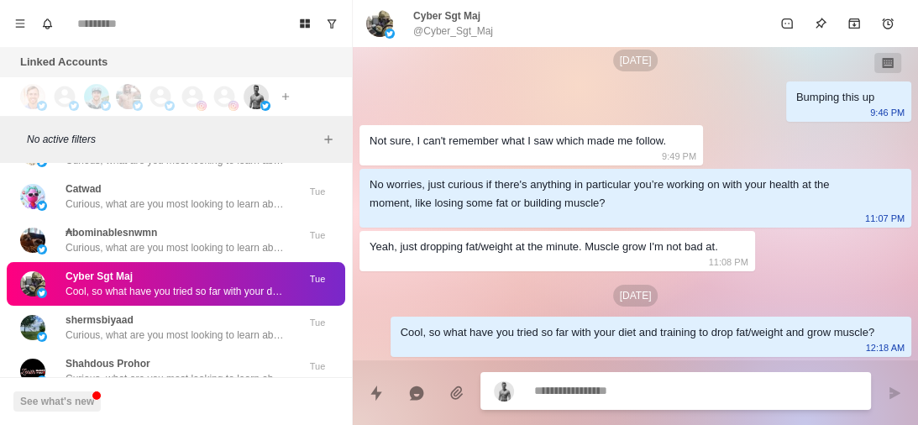
click at [563, 384] on textarea at bounding box center [695, 391] width 323 height 24
type textarea "*"
type textarea "**********"
type textarea "*"
type textarea "**********"
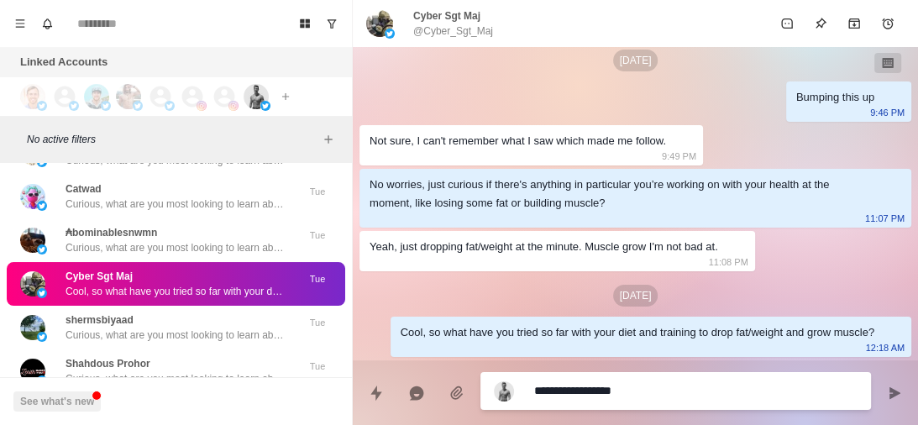
type textarea "*"
type textarea "**********"
type textarea "*"
type textarea "**********"
type textarea "*"
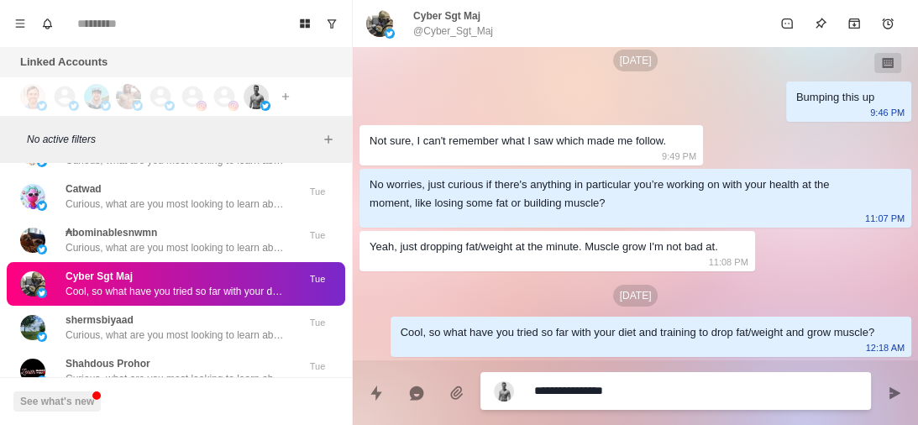
type textarea "**********"
type textarea "*"
type textarea "**********"
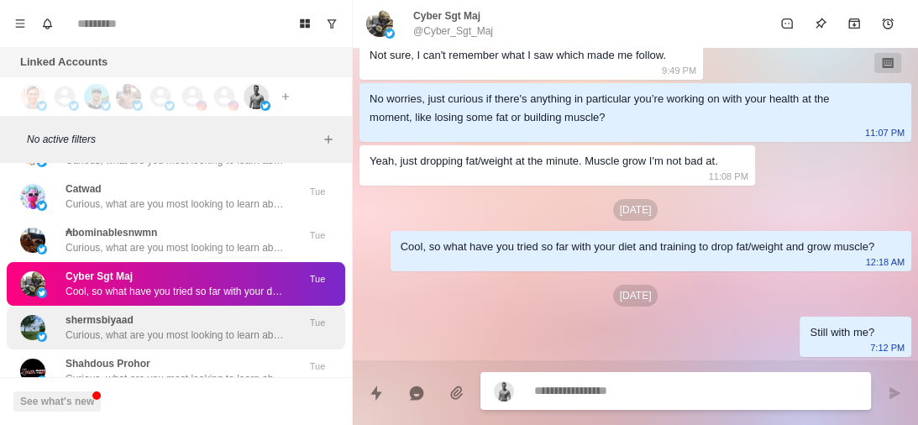
type textarea "*"
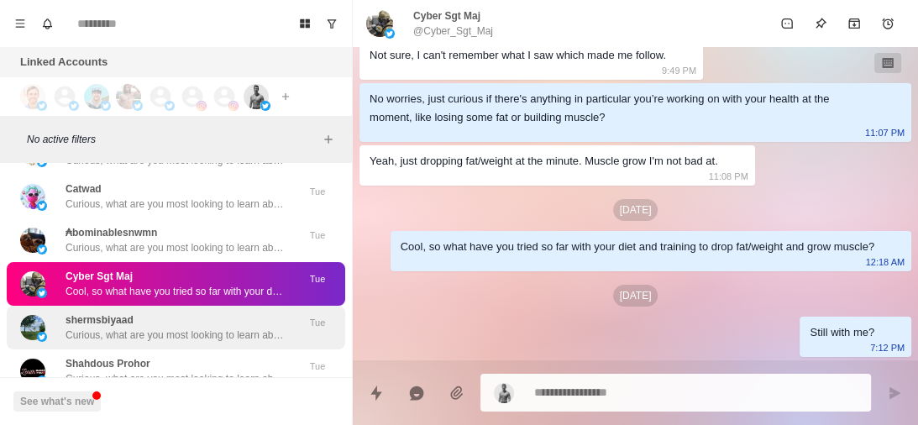
click at [252, 343] on div "shermsbiyaad Curious, what are you most looking to learn about currently? Like …" at bounding box center [176, 328] width 339 height 44
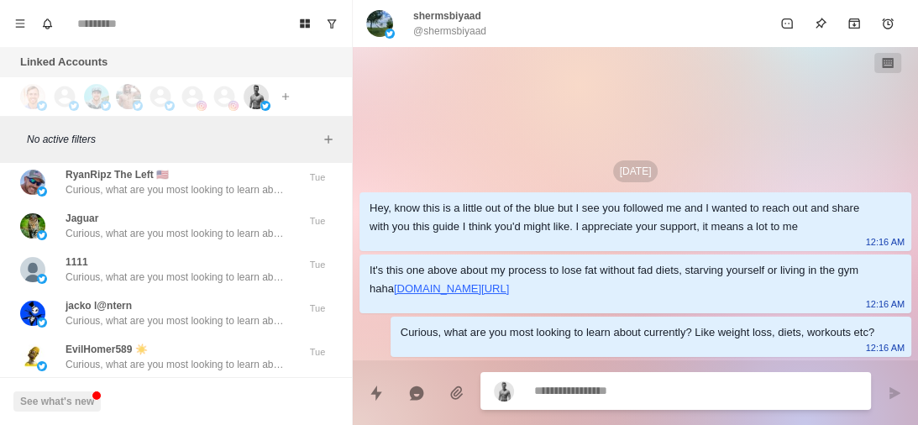
scroll to position [9056, 0]
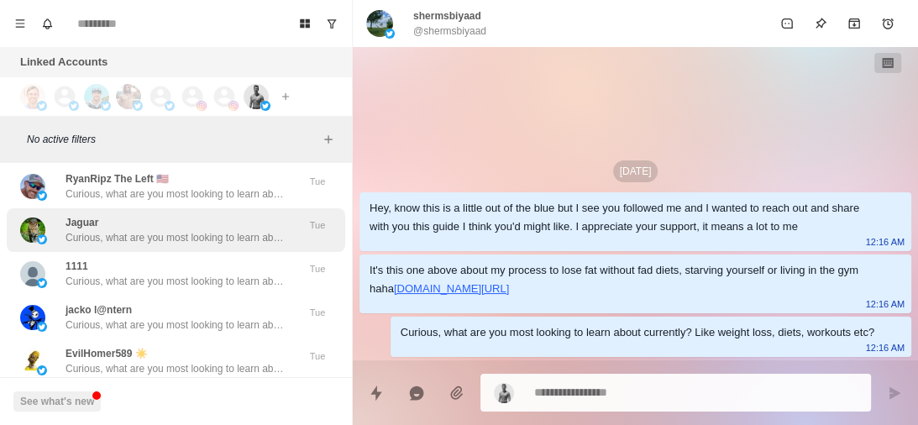
click at [205, 233] on p "Curious, what are you most looking to learn about currently? Like weight loss, …" at bounding box center [175, 237] width 218 height 15
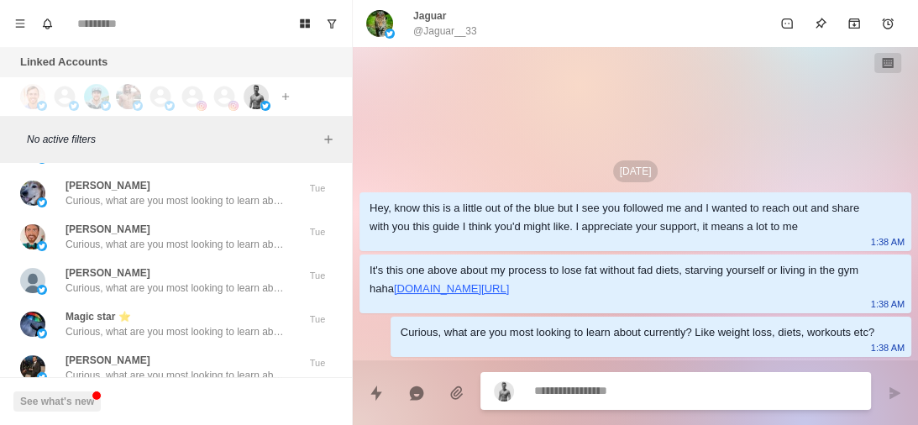
scroll to position [10621, 0]
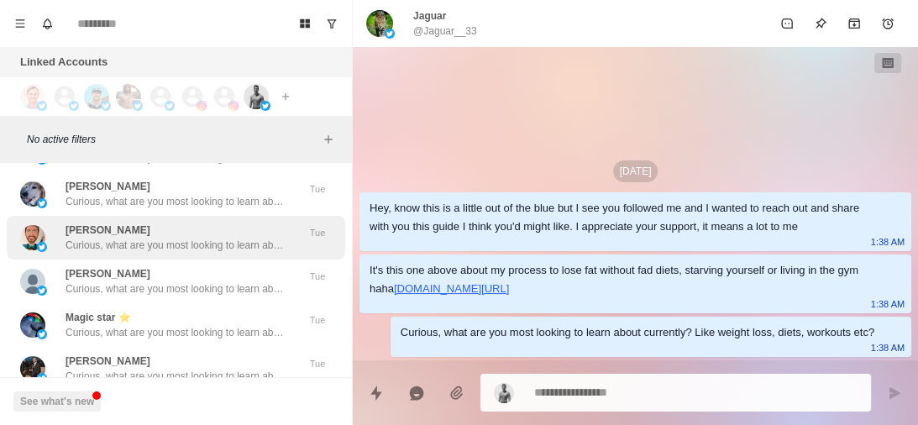
click at [198, 218] on div "[PERSON_NAME], what are you most looking to learn about currently? Like weight …" at bounding box center [176, 238] width 339 height 44
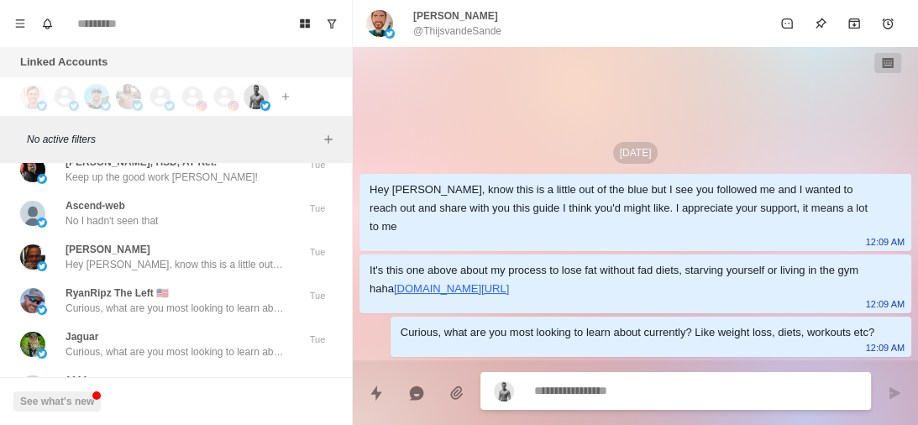
scroll to position [8941, 0]
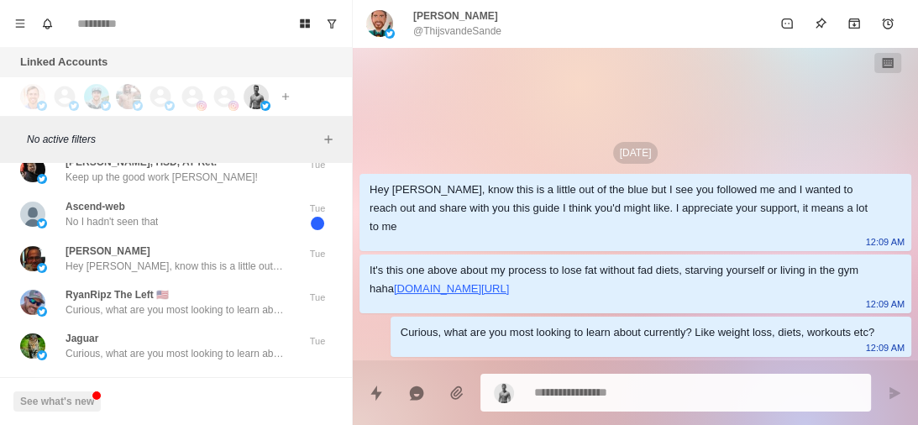
click at [198, 218] on div "Ascend-web No I hadn't seen that" at bounding box center [158, 214] width 276 height 33
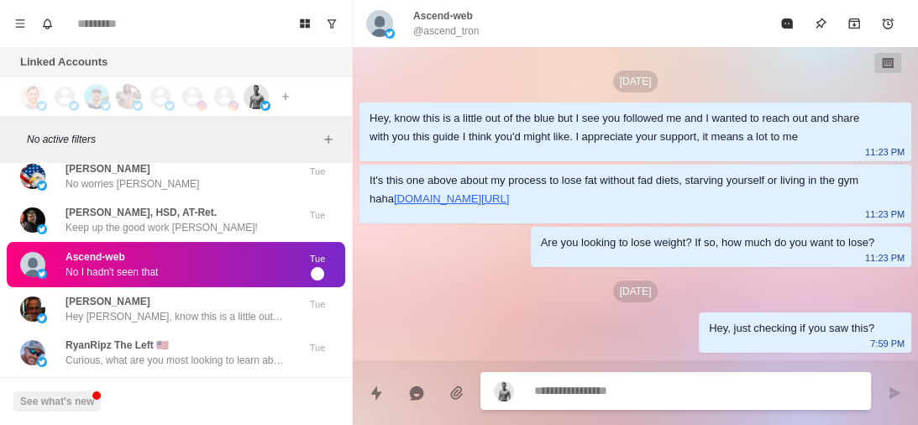
scroll to position [81, 0]
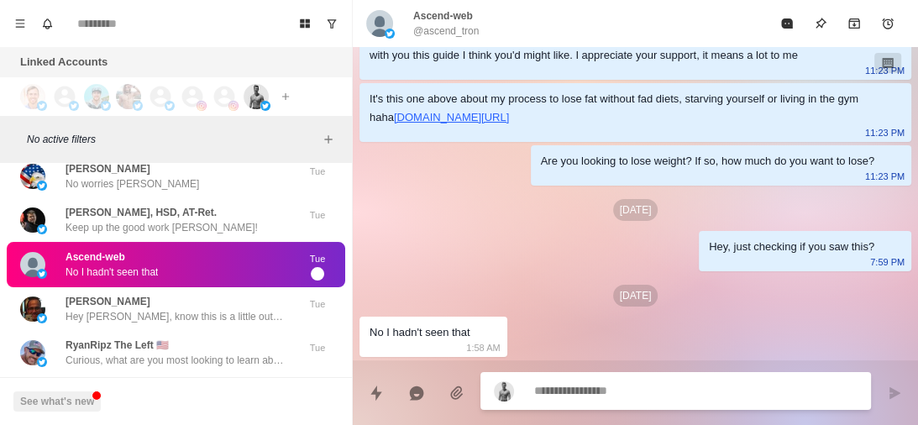
click at [198, 218] on div "[PERSON_NAME], HSD, AT-Ret. Keep up the good work [PERSON_NAME]!" at bounding box center [158, 220] width 276 height 30
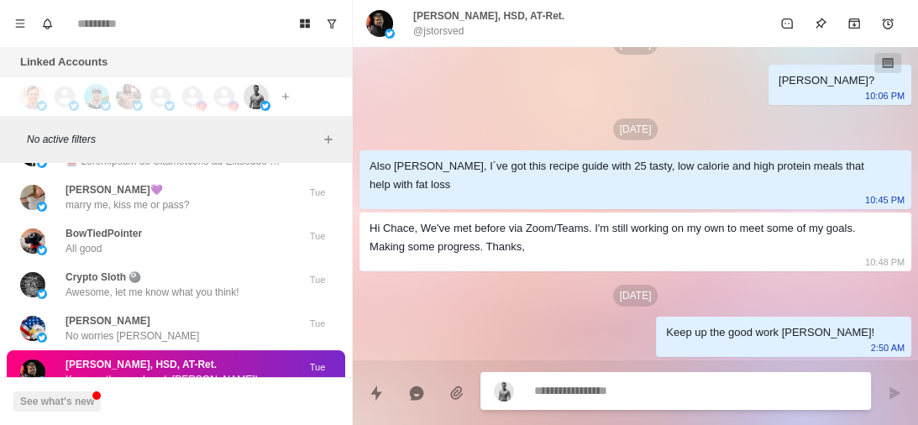
scroll to position [8786, 0]
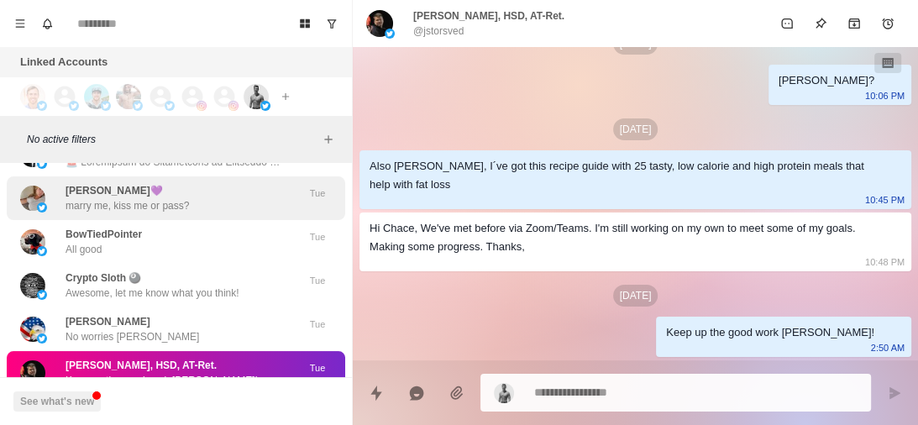
click at [171, 198] on p "marry me, kiss me or pass?" at bounding box center [127, 205] width 123 height 15
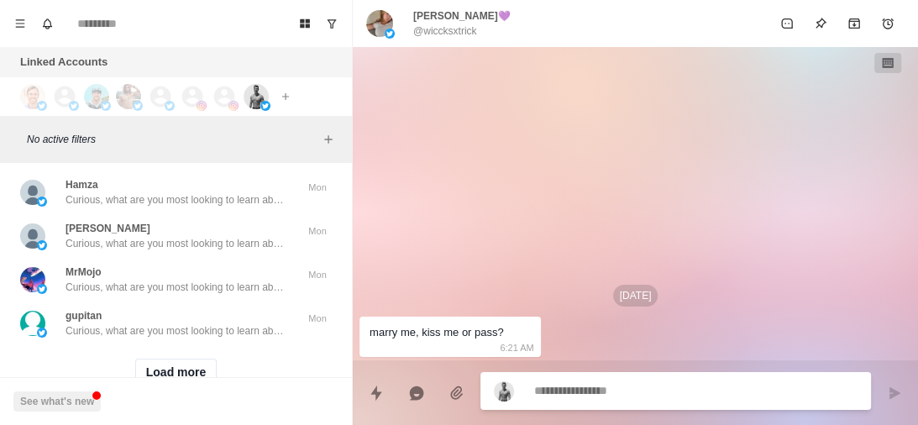
scroll to position [11290, 0]
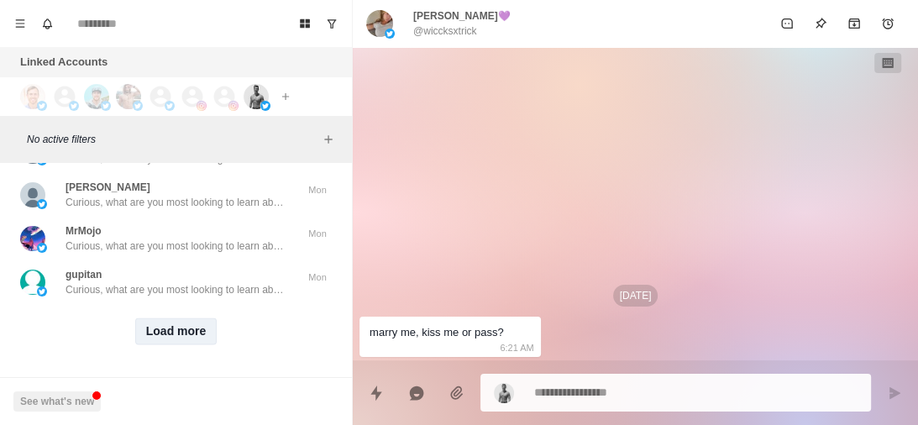
click at [177, 323] on button "Load more" at bounding box center [176, 331] width 82 height 27
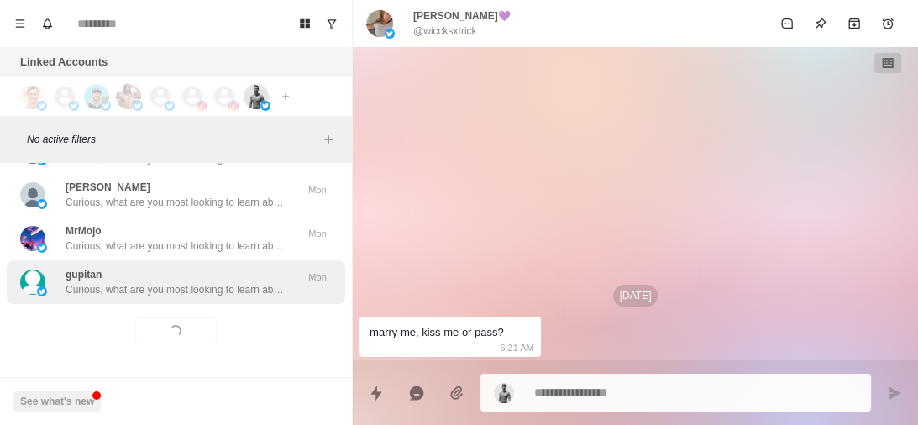
click at [232, 267] on div "gupitan Curious, what are you most looking to learn about currently? Like weigh…" at bounding box center [175, 282] width 218 height 30
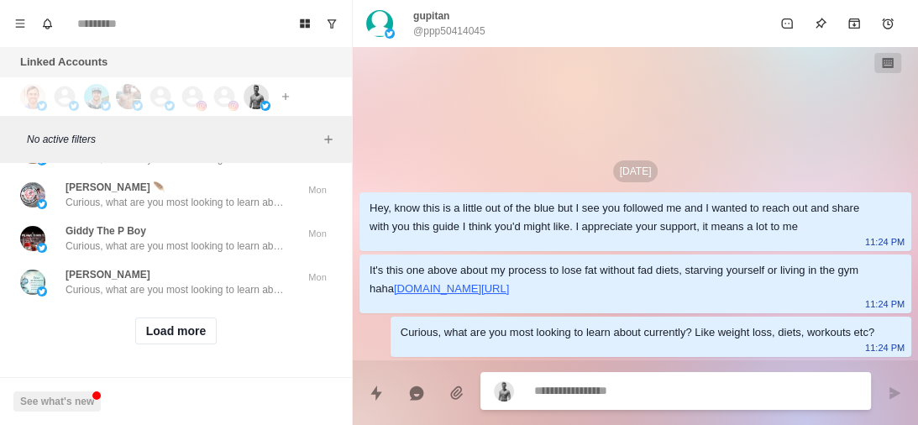
scroll to position [12163, 0]
click at [191, 320] on button "Load more" at bounding box center [176, 331] width 82 height 27
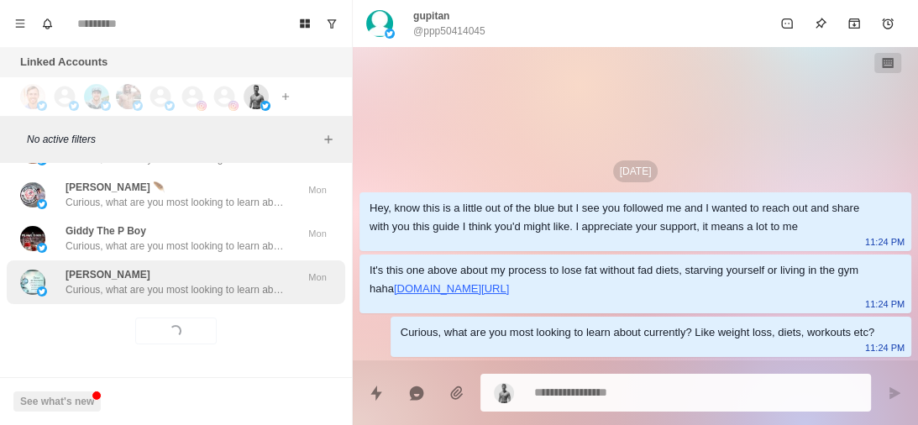
click at [197, 282] on p "Curious, what are you most looking to learn about currently? Like weight loss, …" at bounding box center [175, 289] width 218 height 15
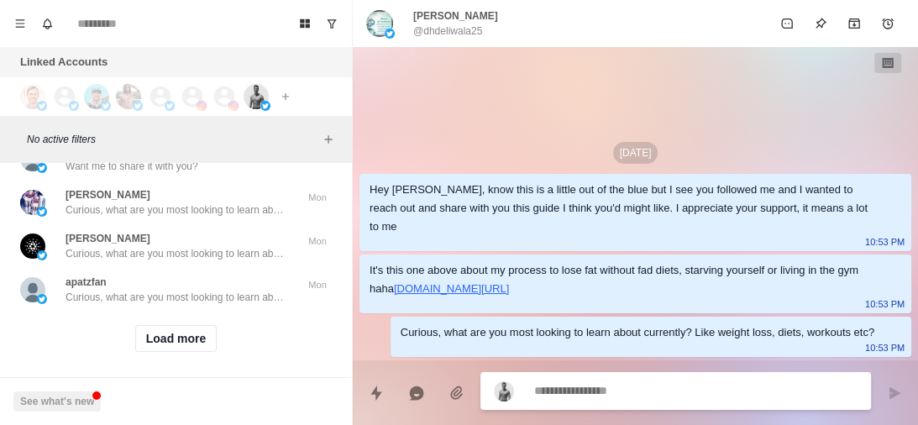
scroll to position [13021, 0]
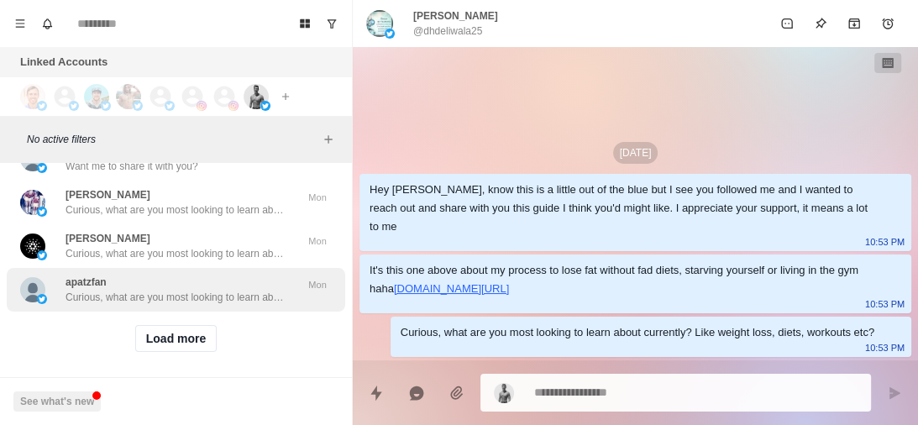
click at [200, 286] on div "apatzfan Curious, what are you most looking to learn about currently? Like weig…" at bounding box center [175, 290] width 218 height 30
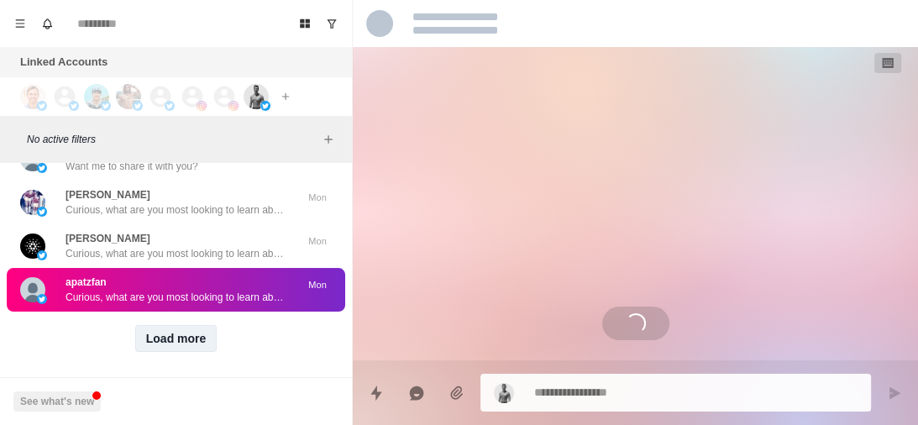
click at [180, 332] on button "Load more" at bounding box center [176, 338] width 82 height 27
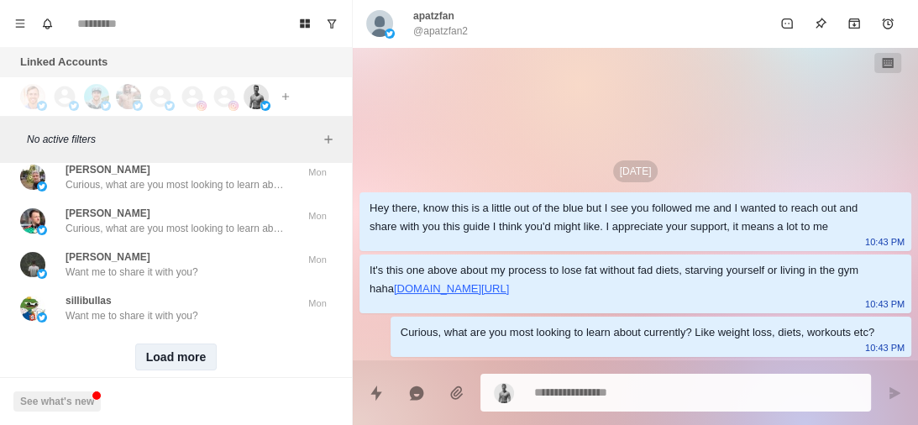
scroll to position [13877, 0]
click at [177, 347] on button "Load more" at bounding box center [176, 356] width 82 height 27
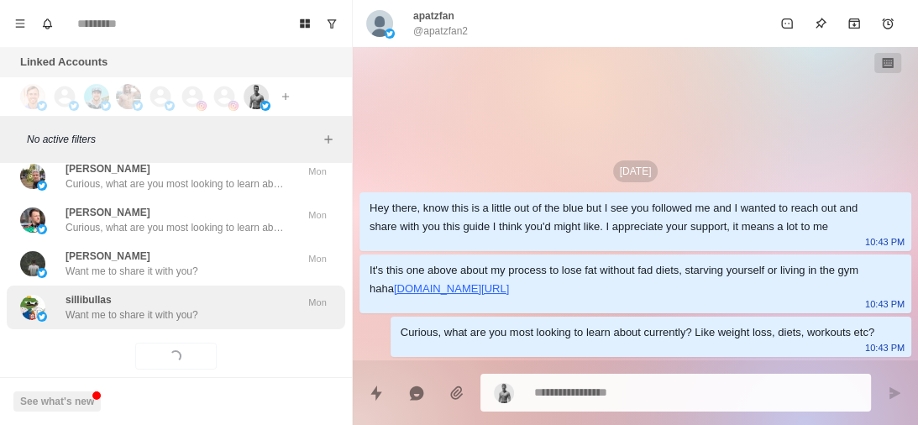
click at [216, 309] on div "sillibullas Want me to share it with you?" at bounding box center [158, 307] width 276 height 30
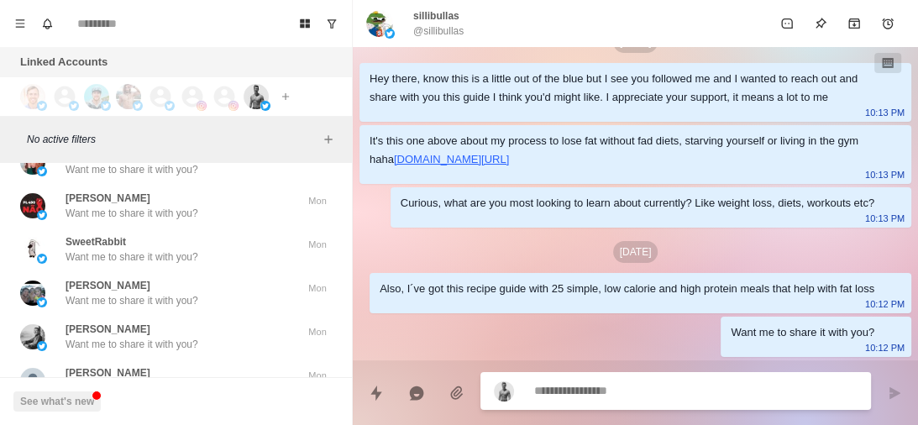
scroll to position [14076, 0]
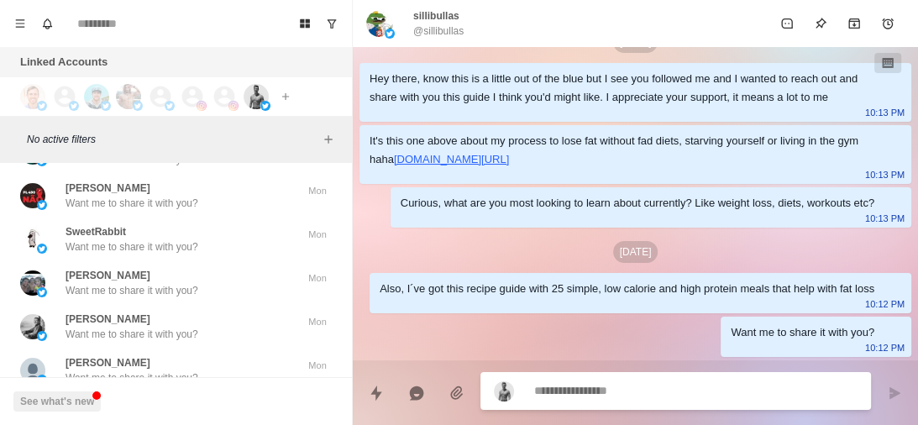
click at [216, 355] on div "[PERSON_NAME] Want me to share it with you?" at bounding box center [158, 370] width 276 height 30
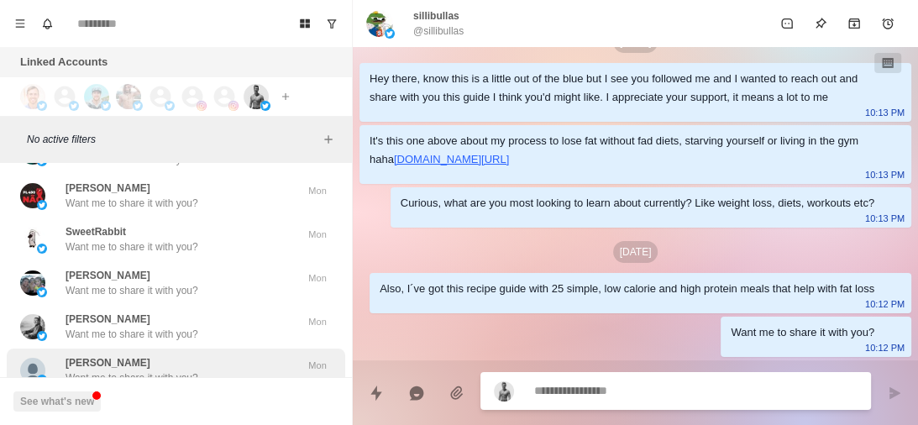
click at [188, 349] on div "[PERSON_NAME] Want me to share it with you? Mon" at bounding box center [176, 371] width 339 height 44
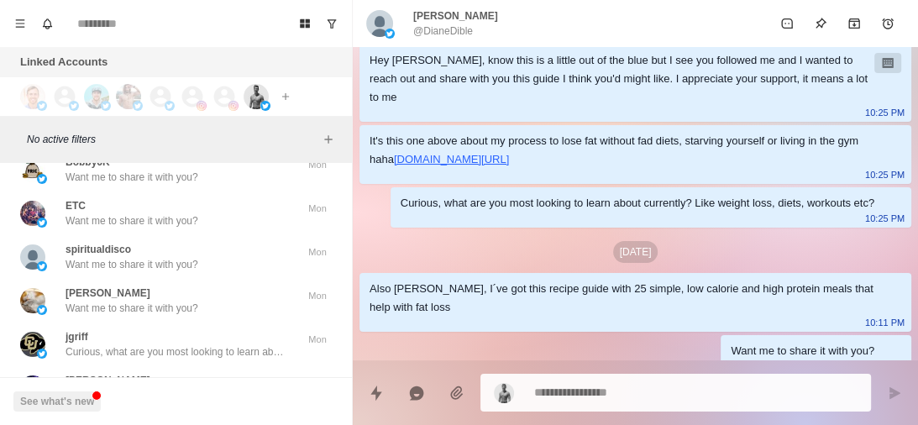
scroll to position [14785, 0]
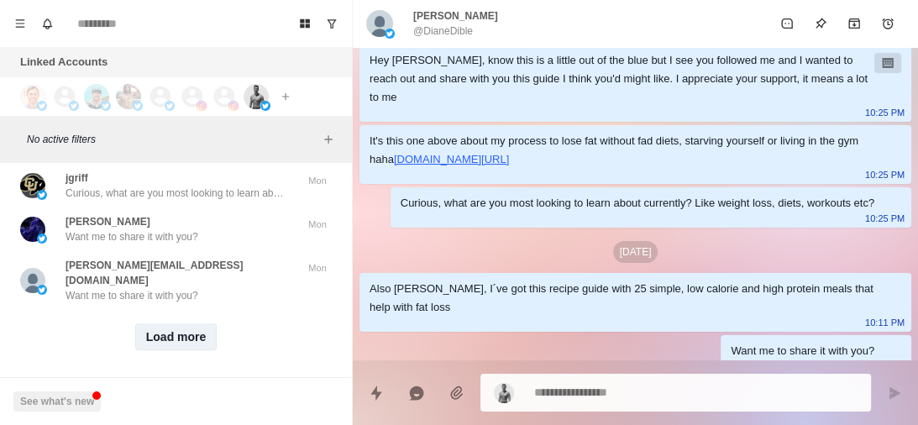
click at [181, 323] on button "Load more" at bounding box center [176, 336] width 82 height 27
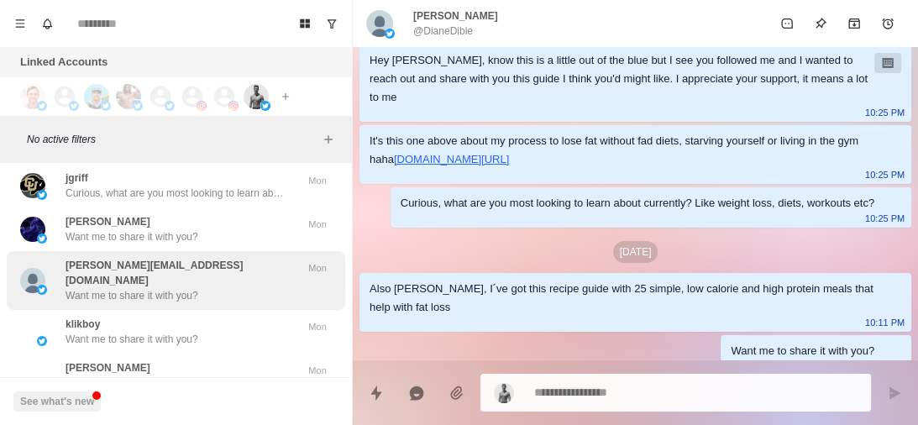
click at [183, 288] on p "Want me to share it with you?" at bounding box center [132, 295] width 133 height 15
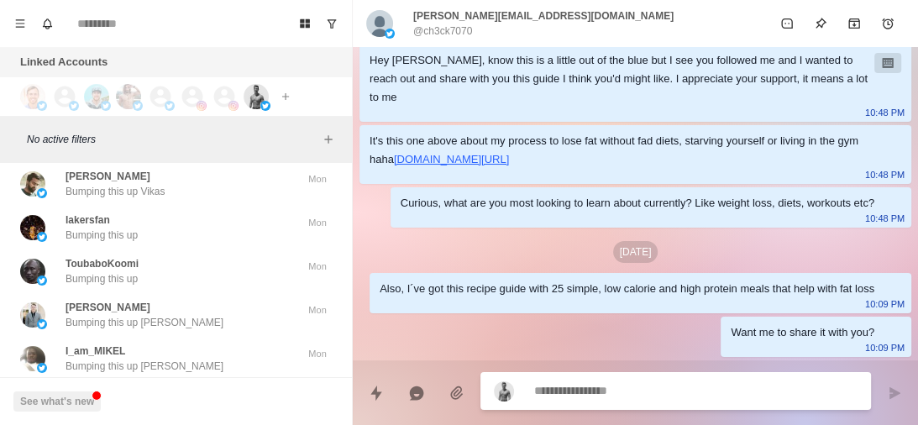
scroll to position [15658, 0]
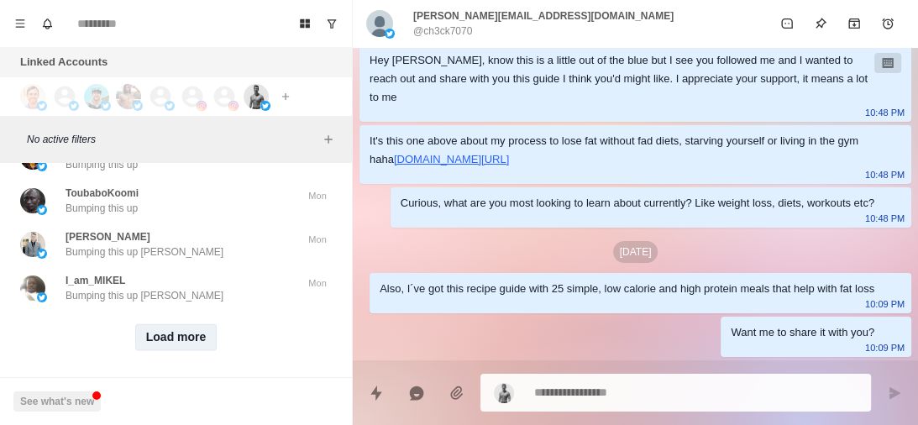
click at [181, 323] on button "Load more" at bounding box center [176, 336] width 82 height 27
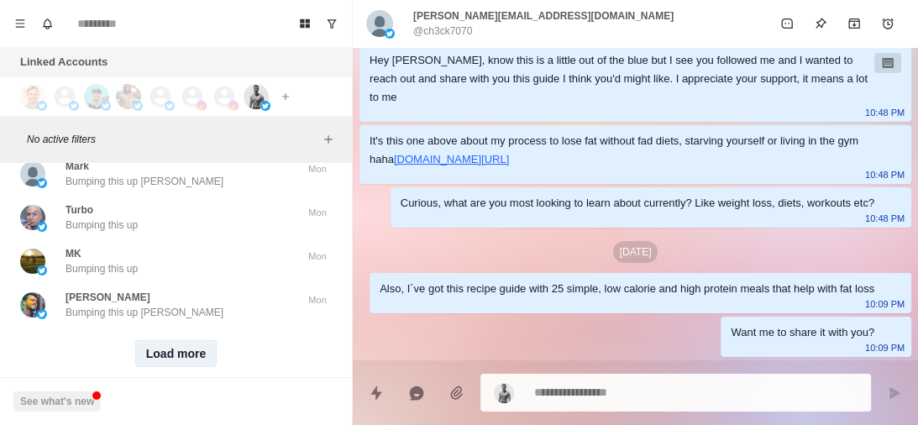
scroll to position [16532, 0]
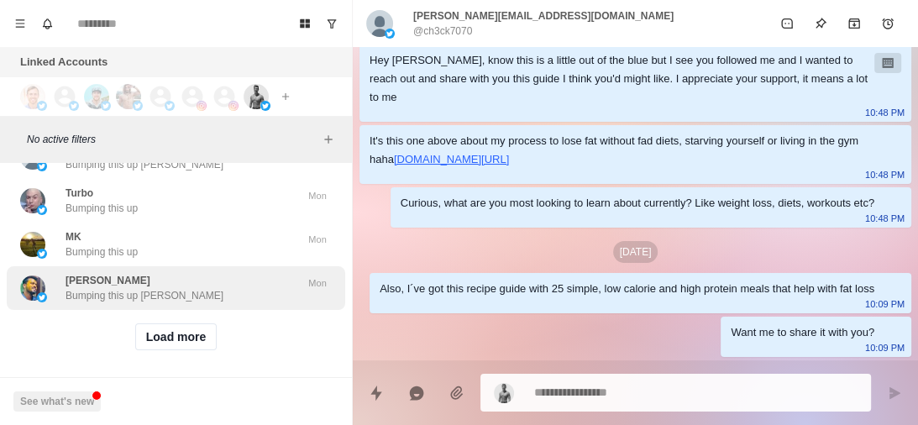
click at [234, 273] on div "[PERSON_NAME] Bumping this up [PERSON_NAME]" at bounding box center [158, 288] width 276 height 30
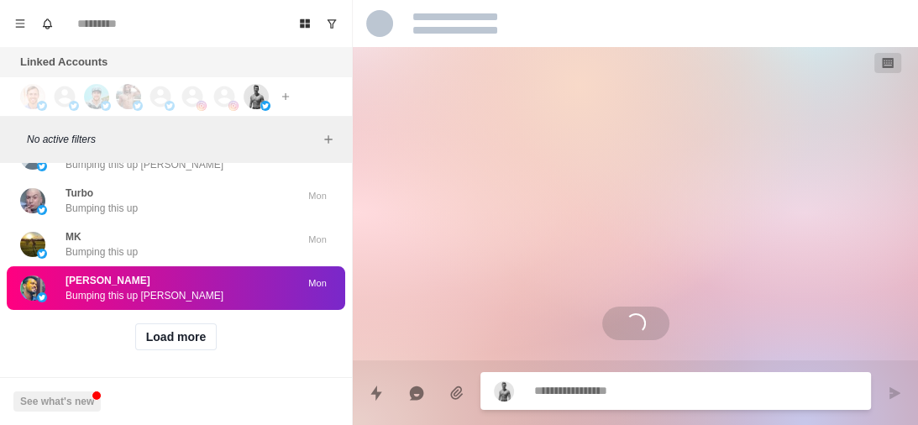
scroll to position [0, 0]
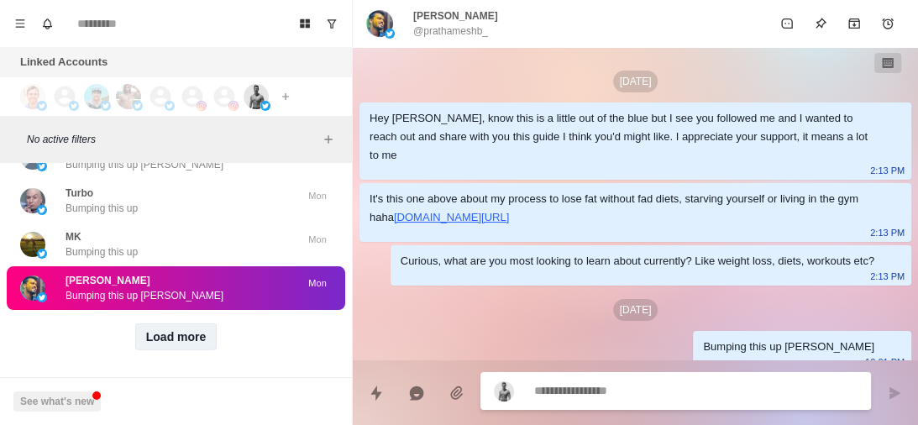
click at [177, 323] on button "Load more" at bounding box center [176, 336] width 82 height 27
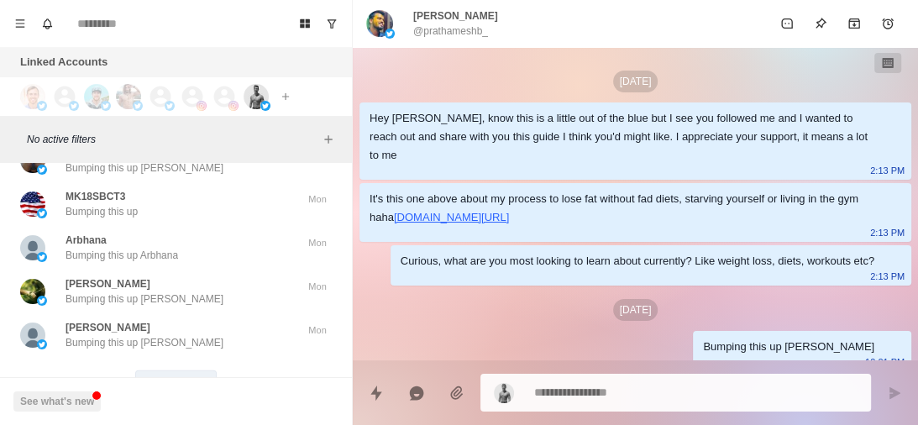
scroll to position [17406, 0]
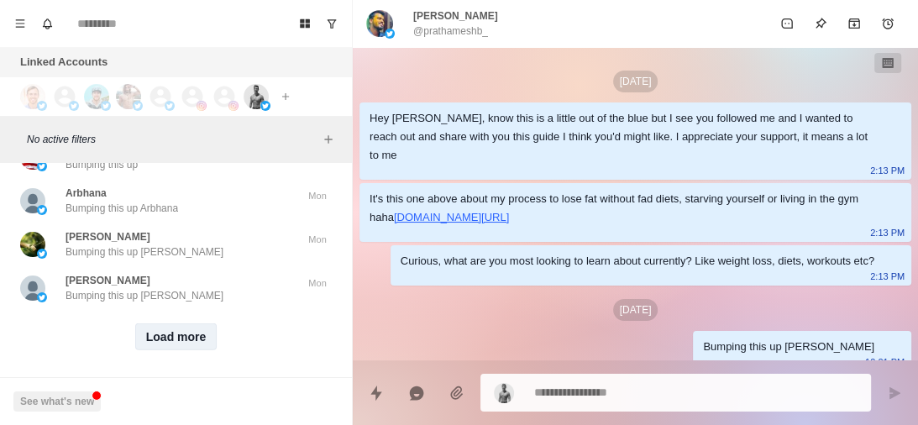
click at [178, 326] on button "Load more" at bounding box center [176, 336] width 82 height 27
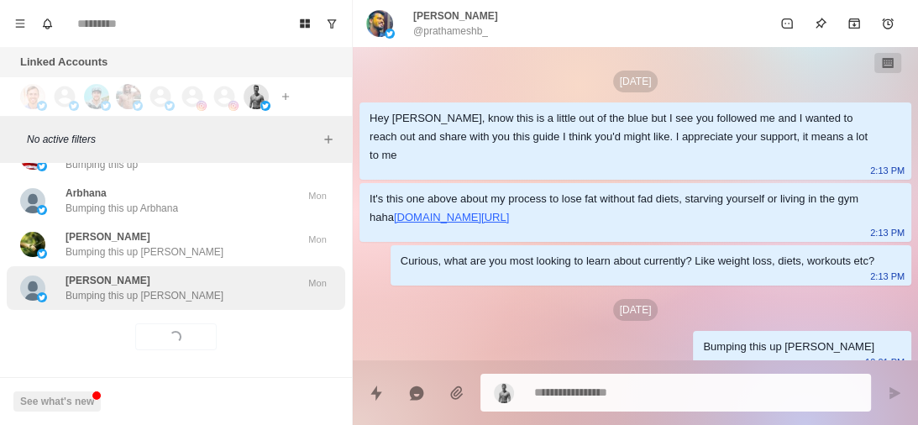
type textarea "*"
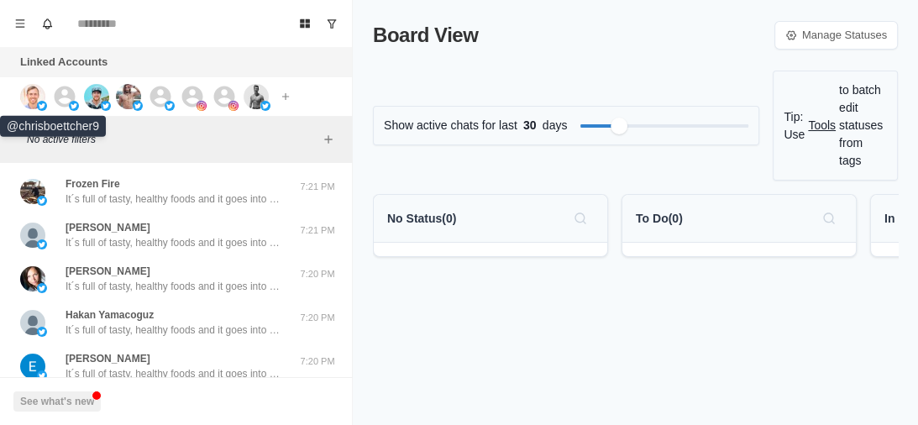
click at [30, 103] on img at bounding box center [32, 96] width 25 height 25
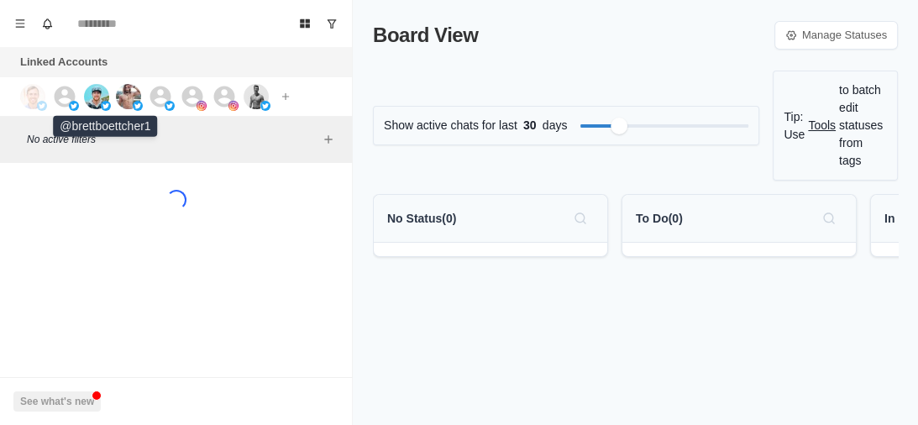
click at [103, 95] on img at bounding box center [96, 96] width 25 height 25
click at [128, 92] on img at bounding box center [128, 96] width 25 height 25
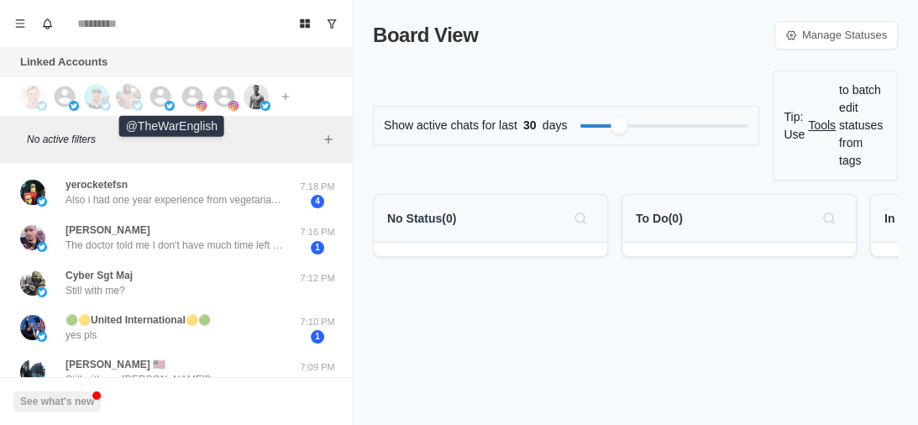
click at [158, 94] on icon at bounding box center [160, 96] width 21 height 21
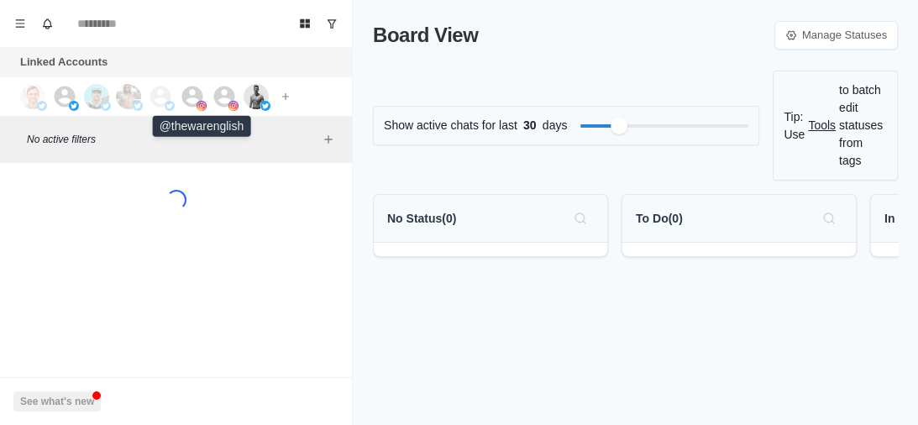
click at [191, 92] on icon at bounding box center [192, 96] width 25 height 25
click at [216, 92] on icon at bounding box center [224, 96] width 21 height 21
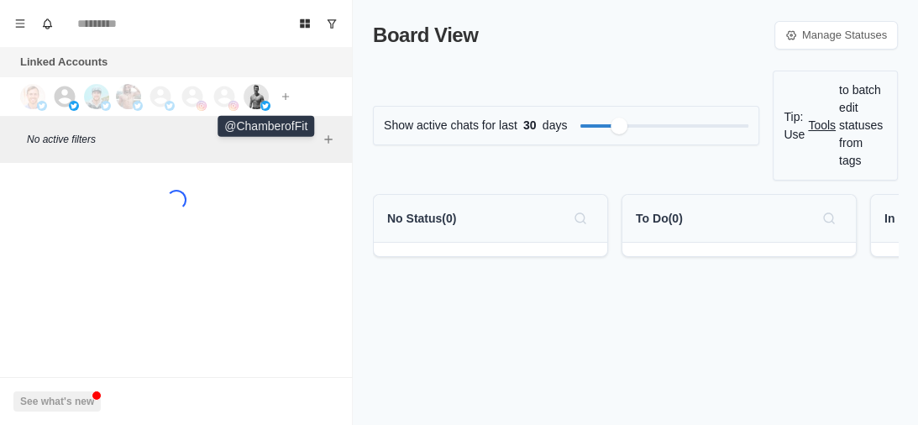
click at [258, 91] on img at bounding box center [256, 96] width 25 height 25
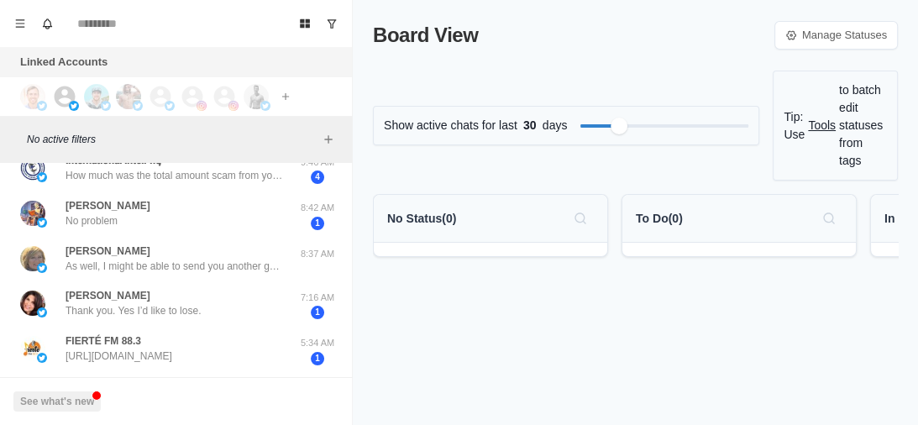
scroll to position [166, 0]
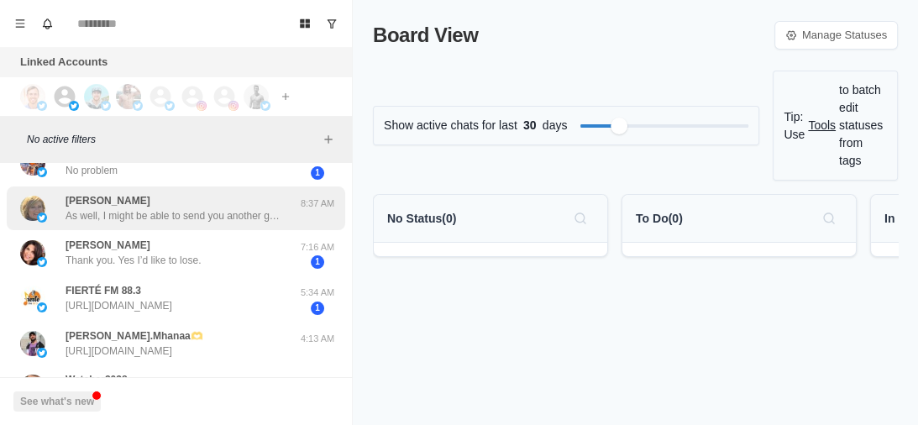
click at [169, 215] on p "As well, I might be able to send you another guide to help out 🤝 Are you lookin…" at bounding box center [175, 215] width 218 height 15
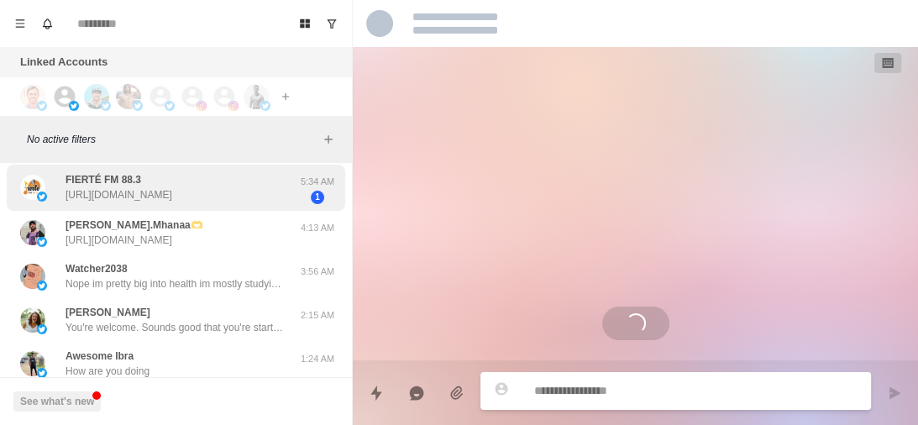
scroll to position [278, 0]
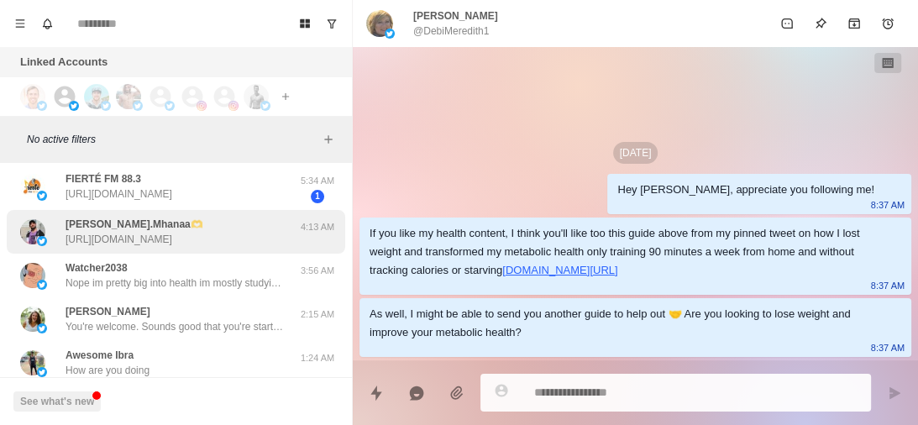
click at [172, 239] on p "https://twitter.com/ahmd_mhna19696/status/1955361501608628473" at bounding box center [119, 239] width 107 height 15
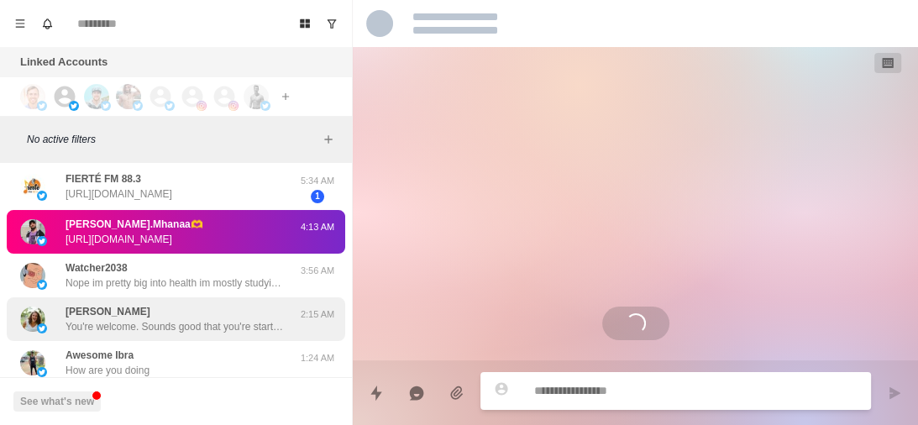
scroll to position [1679, 0]
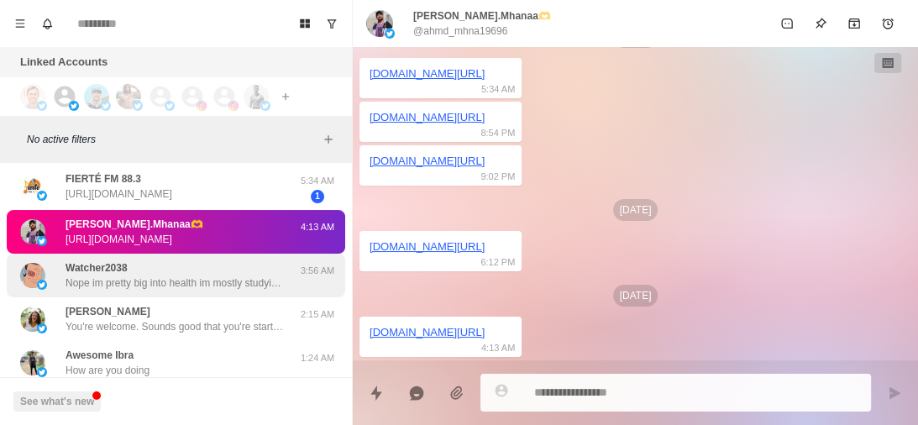
click at [182, 272] on div "Watcher2038 Nope im pretty big into health im mostly studying occult ways to ba…" at bounding box center [175, 275] width 218 height 30
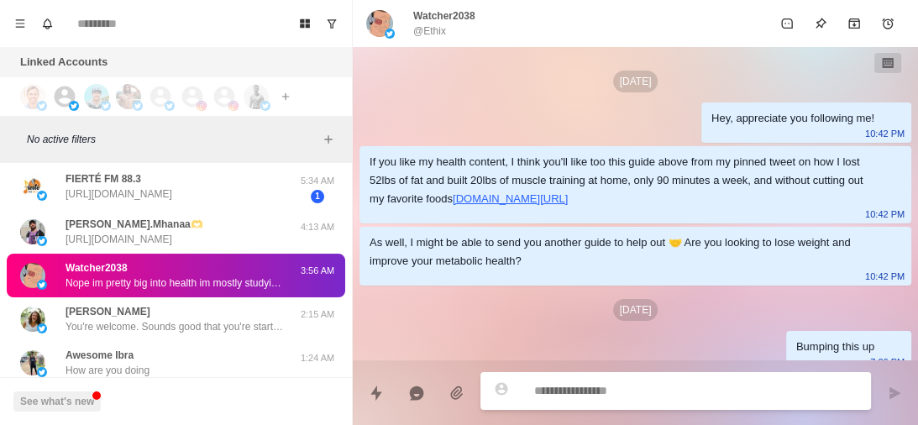
scroll to position [421, 0]
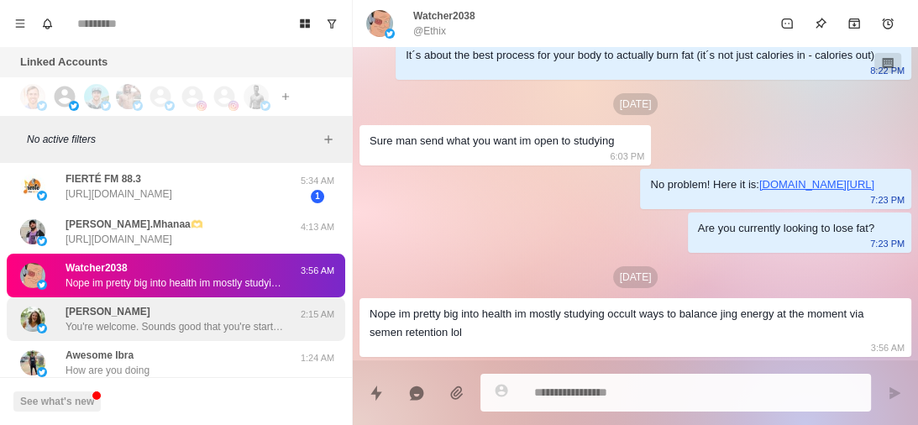
click at [168, 316] on div "Heather Dahlstrom You're welcome. Sounds good that you're starting from scratch…" at bounding box center [175, 319] width 218 height 30
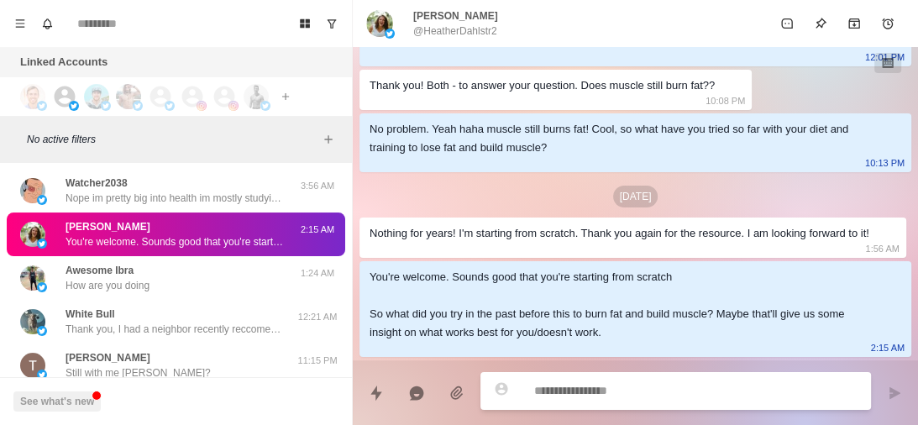
scroll to position [400, 0]
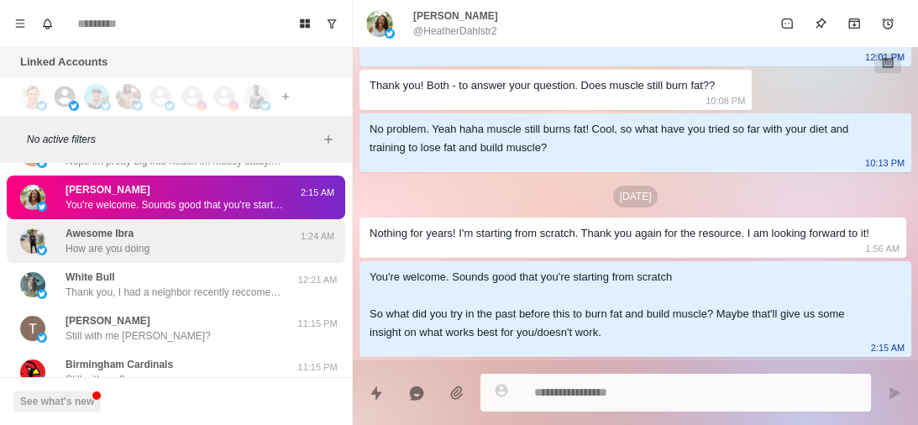
click at [182, 243] on div "Awesome Ibra How are you doing" at bounding box center [158, 241] width 276 height 30
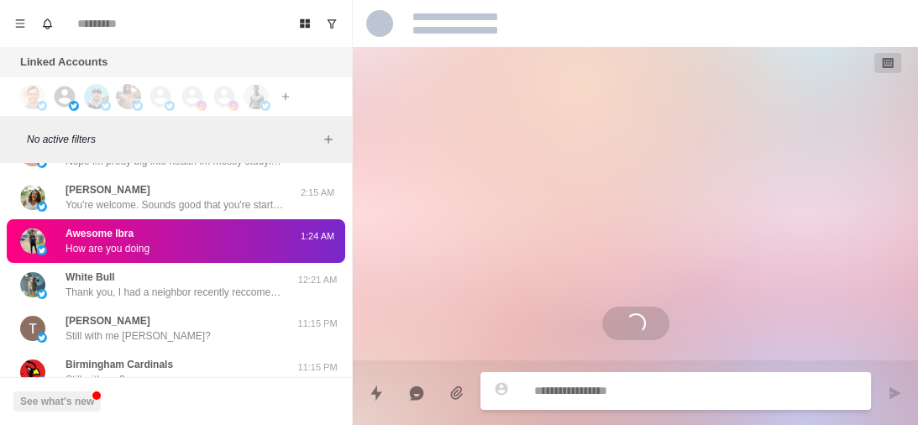
scroll to position [0, 0]
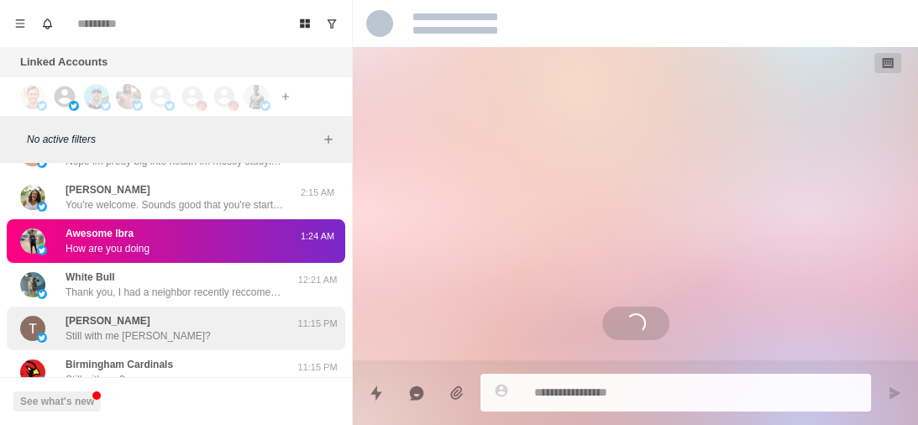
click at [183, 323] on div "Tony Taboada Still with me Tony?" at bounding box center [158, 328] width 276 height 30
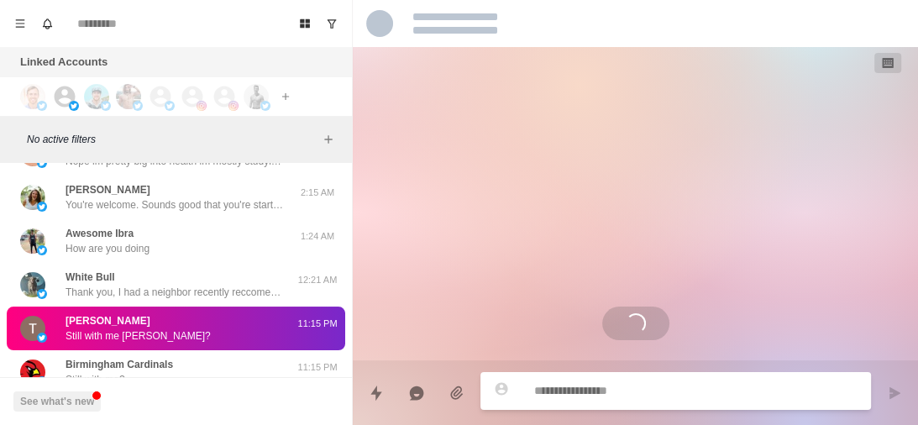
scroll to position [229, 0]
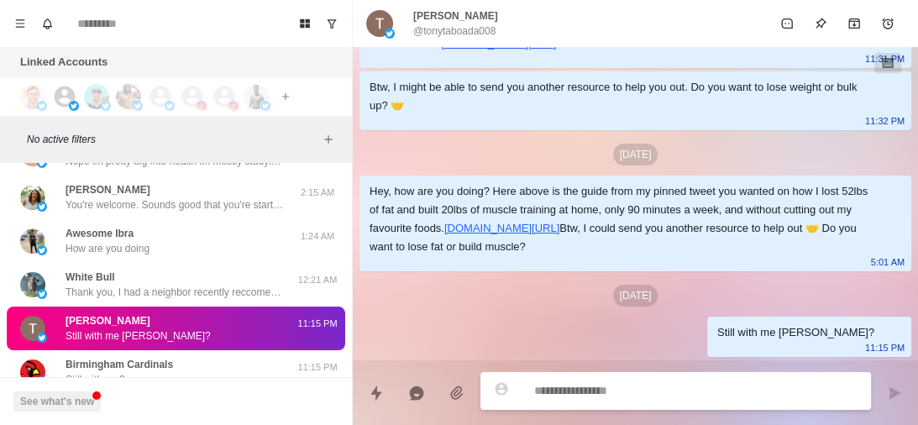
type textarea "*"
type textarea "**********"
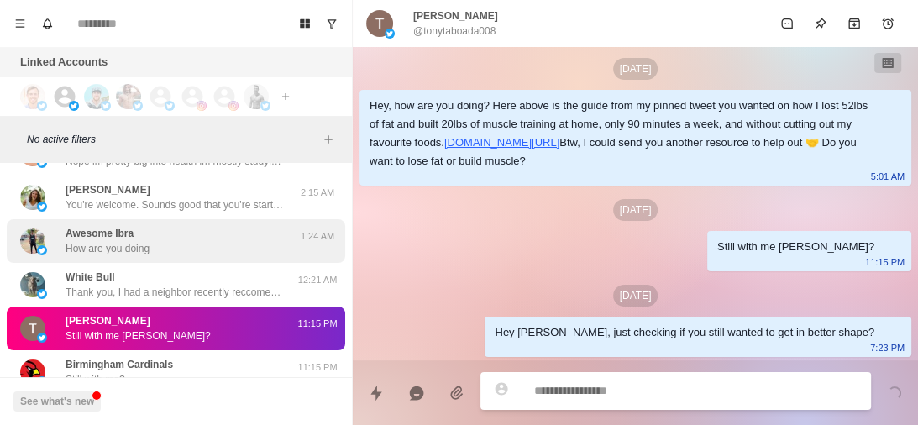
scroll to position [494, 0]
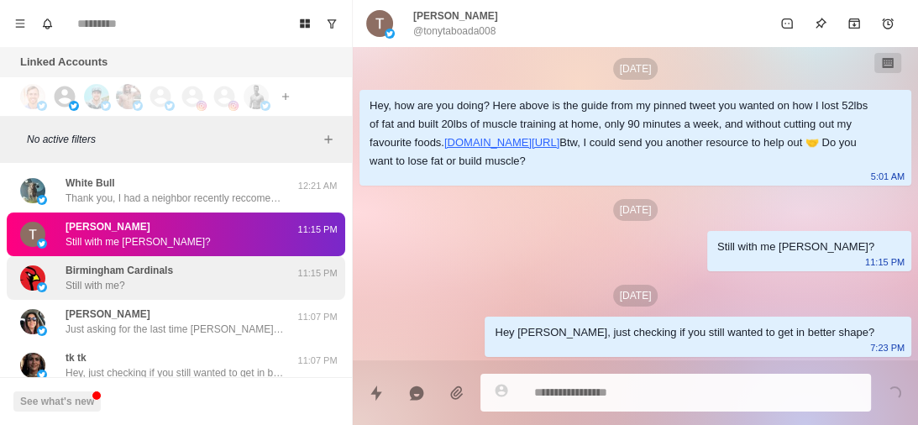
click at [175, 261] on div "Birmingham Cardinals Still with me? 11:15 PM" at bounding box center [176, 278] width 339 height 44
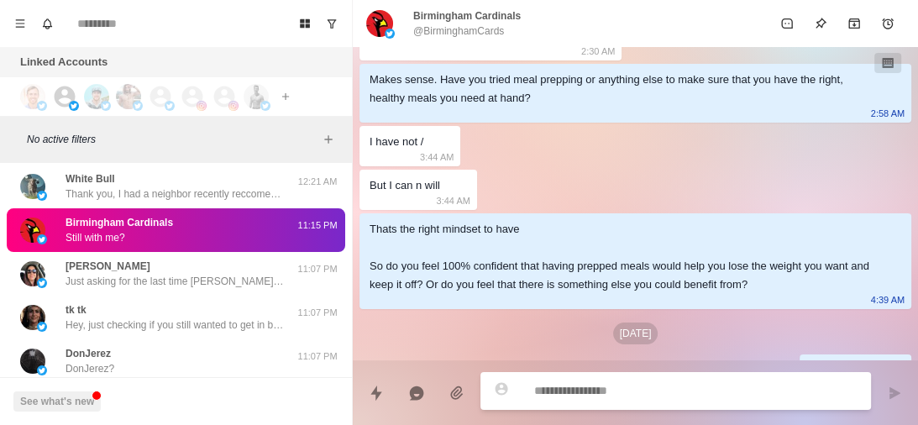
scroll to position [544, 0]
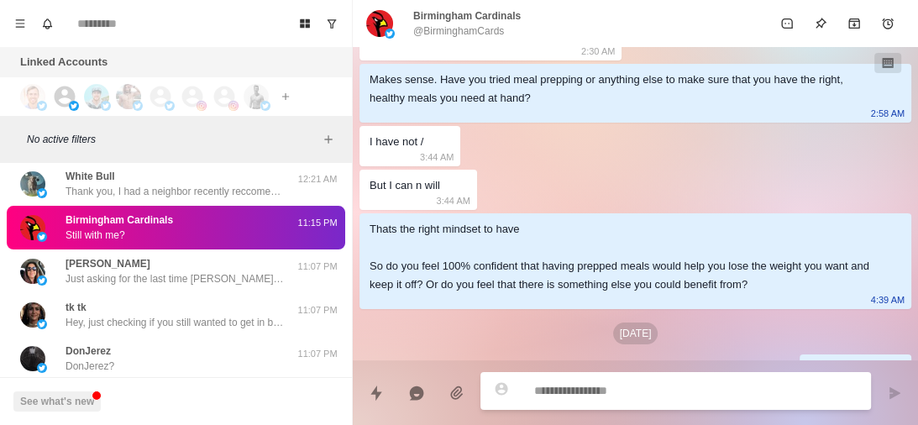
paste textarea "**********"
type textarea "*"
type textarea "**********"
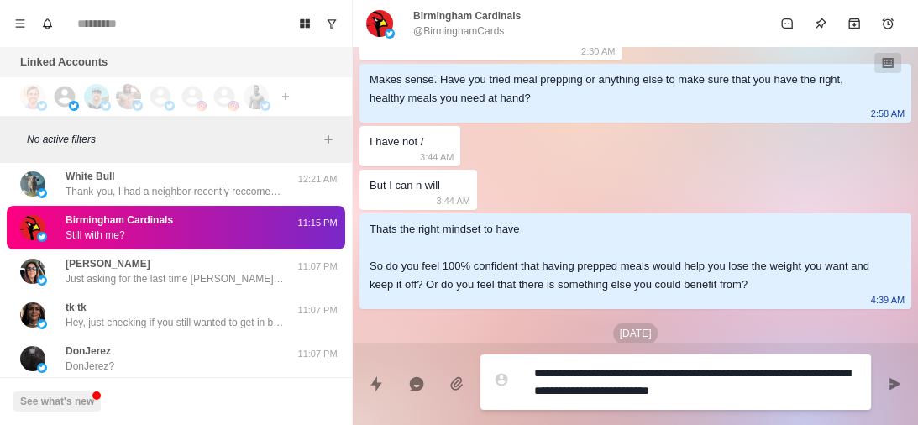
type textarea "*"
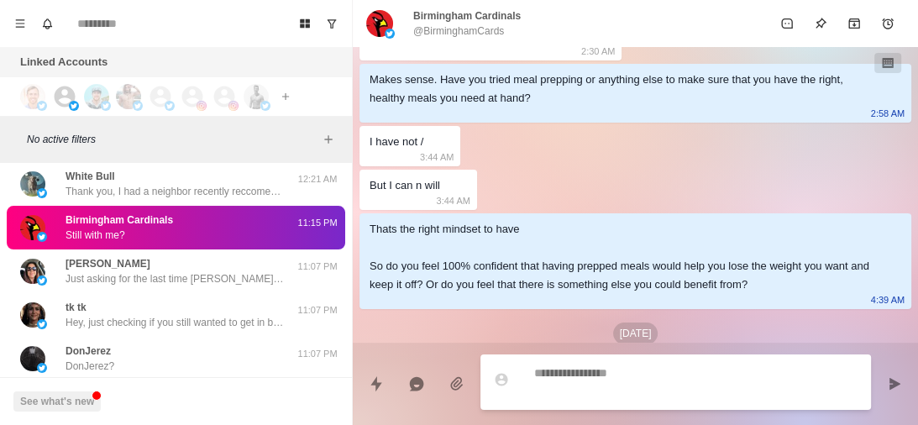
scroll to position [2081, 0]
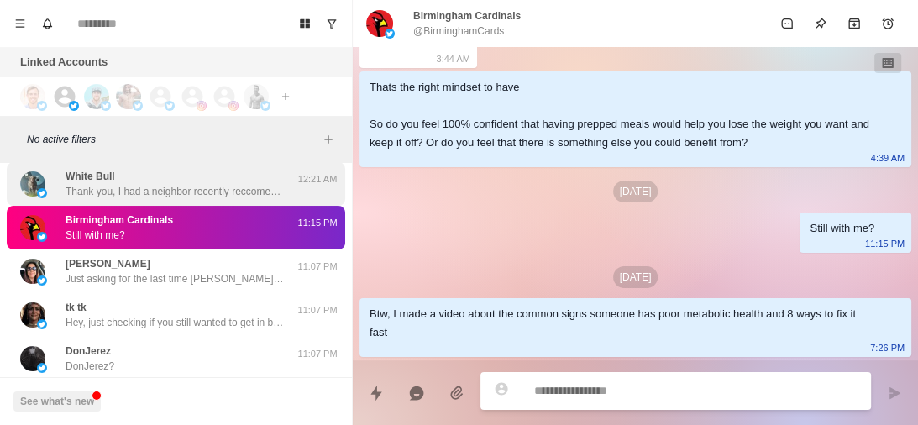
paste textarea "**********"
type textarea "*"
type textarea "**********"
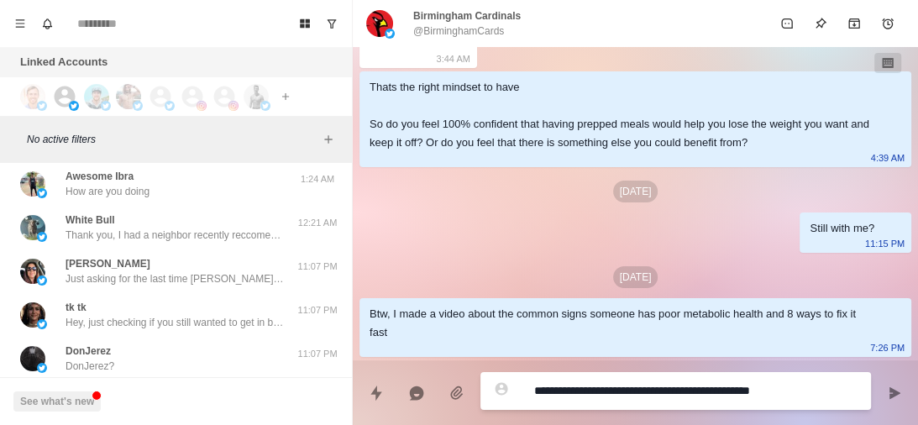
type textarea "*"
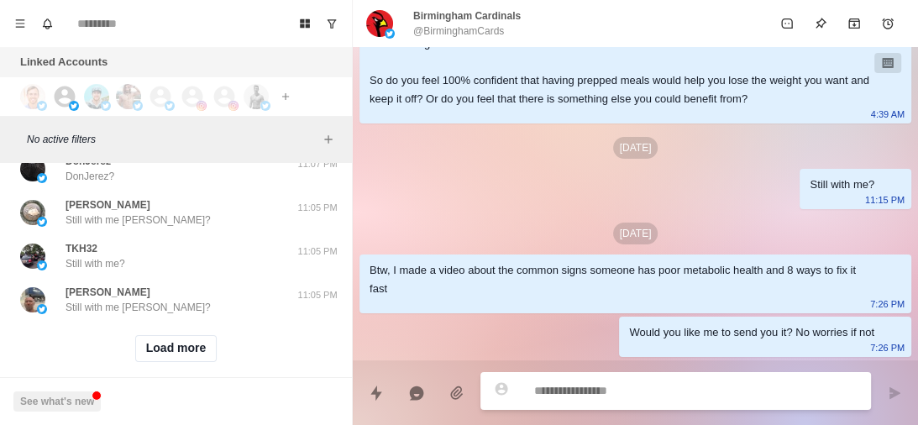
scroll to position [761, 0]
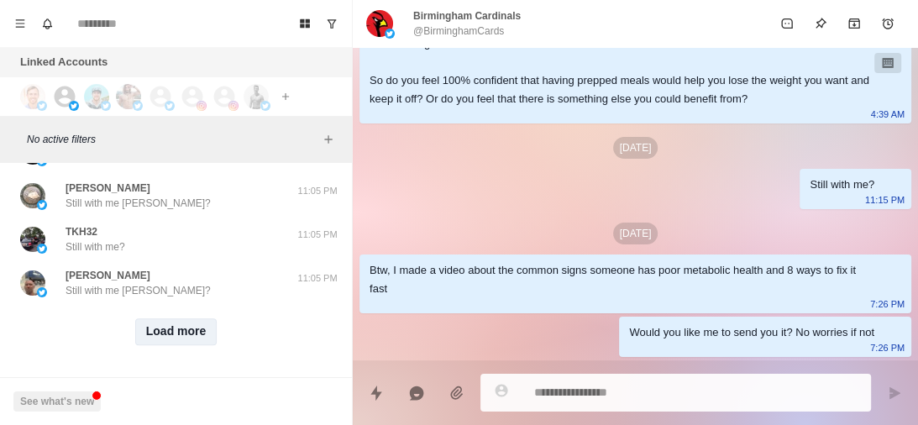
click at [158, 319] on button "Load more" at bounding box center [176, 331] width 82 height 27
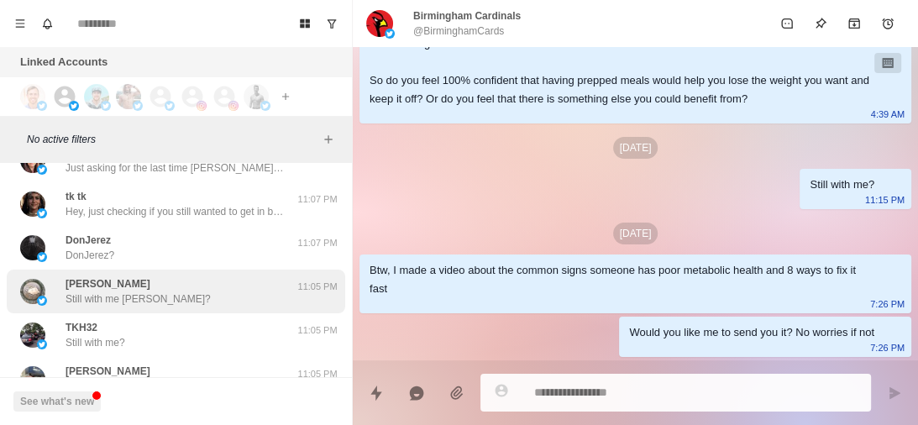
scroll to position [617, 0]
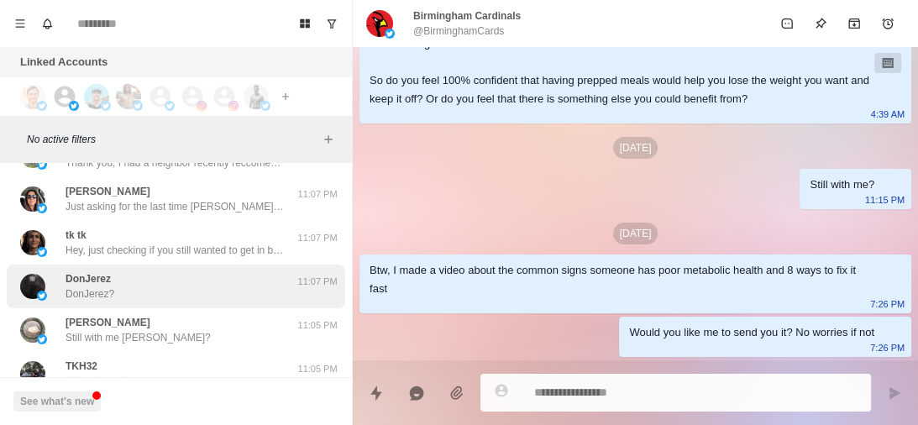
click at [173, 278] on div "DonJerez DonJerez?" at bounding box center [158, 286] width 276 height 30
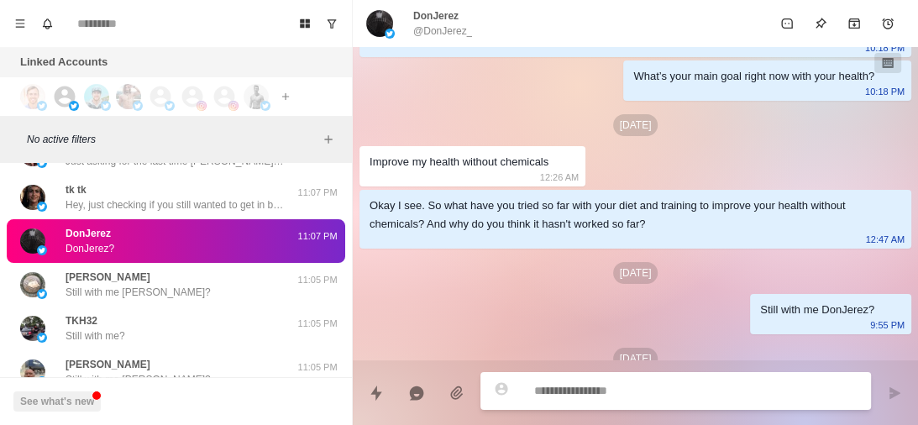
scroll to position [255, 0]
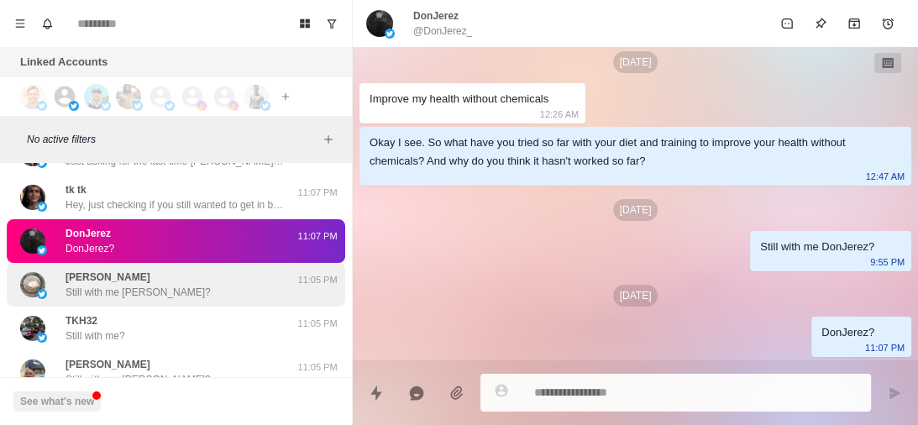
click at [217, 273] on div "carlos u Still with me carlos?" at bounding box center [158, 285] width 276 height 30
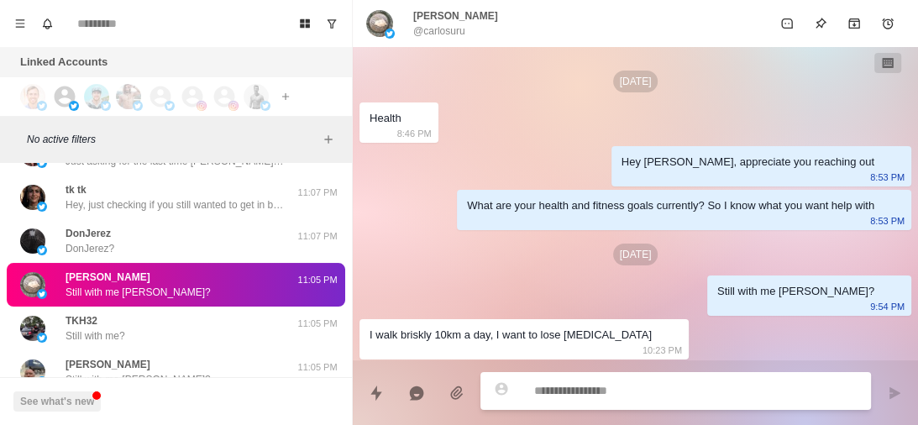
scroll to position [261, 0]
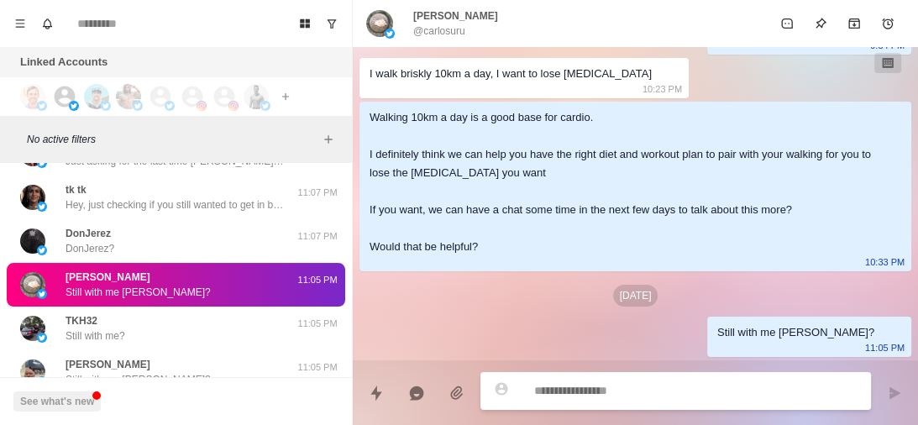
type textarea "*"
type textarea "**********"
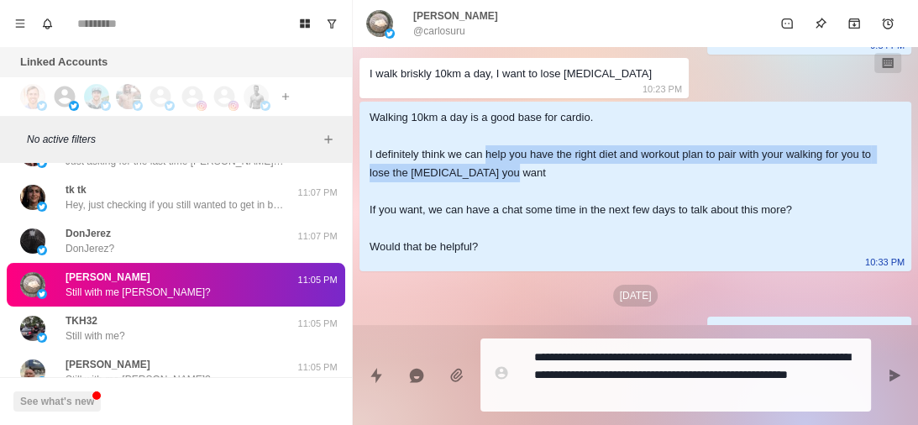
drag, startPoint x: 487, startPoint y: 153, endPoint x: 541, endPoint y: 174, distance: 57.7
click at [541, 174] on div "Walking 10km a day is a good base for cardio. I definitely think we can help yo…" at bounding box center [622, 182] width 505 height 148
copy div "help you have the right diet and workout plan to pair with your walking for you…"
click at [650, 390] on textarea "**********" at bounding box center [695, 375] width 323 height 60
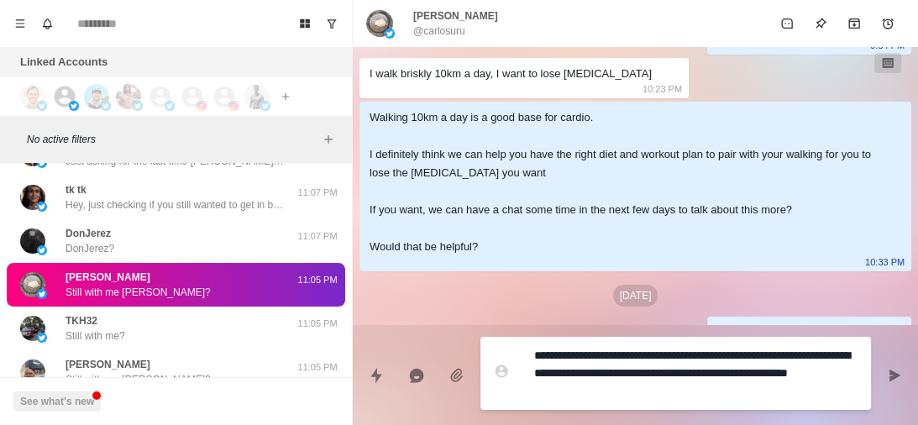
drag, startPoint x: 650, startPoint y: 390, endPoint x: 533, endPoint y: 376, distance: 117.5
click at [533, 376] on div "**********" at bounding box center [676, 373] width 391 height 73
paste textarea "**********"
type textarea "*"
type textarea "**********"
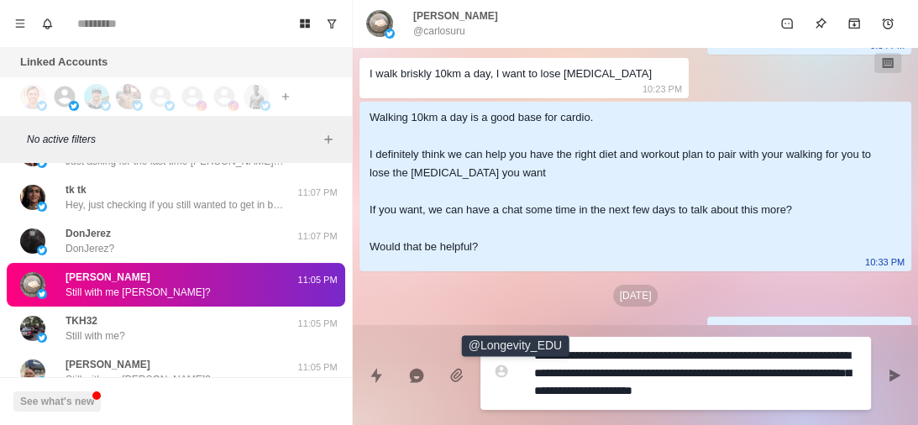
type textarea "*"
type textarea "**********"
type textarea "*"
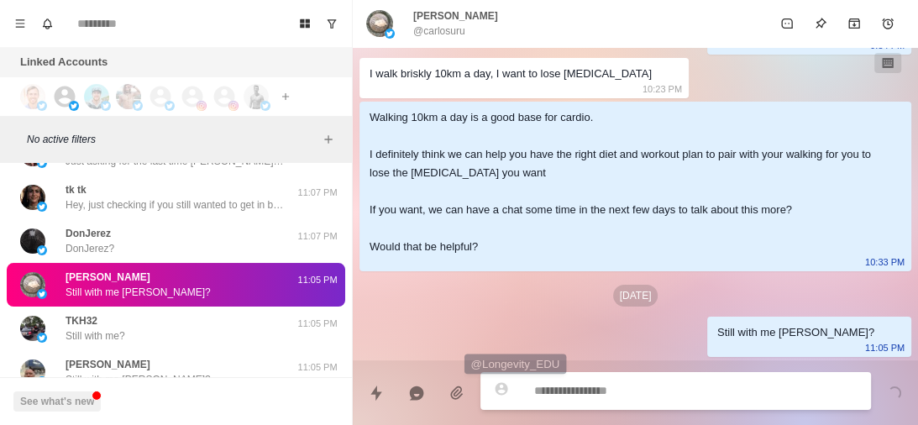
scroll to position [365, 0]
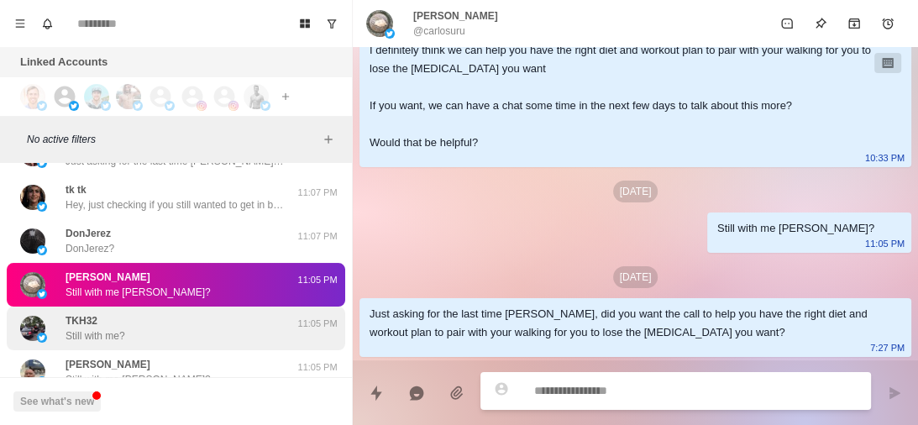
type textarea "*"
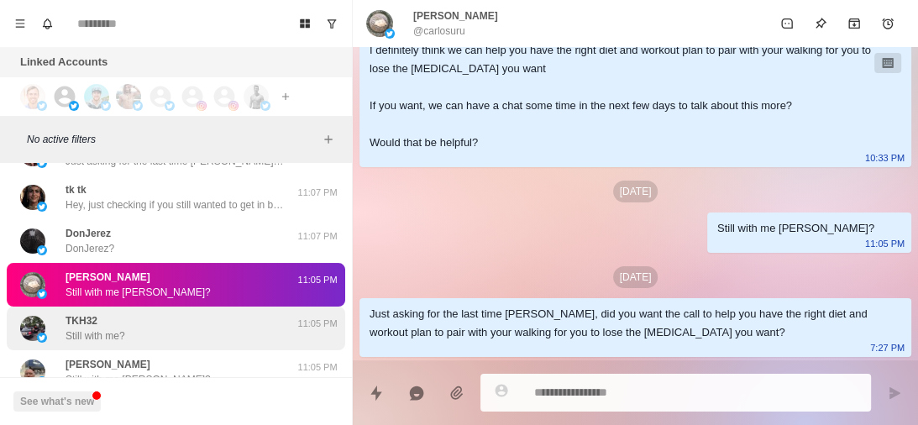
click at [181, 330] on div "TKH32 Still with me?" at bounding box center [158, 328] width 276 height 30
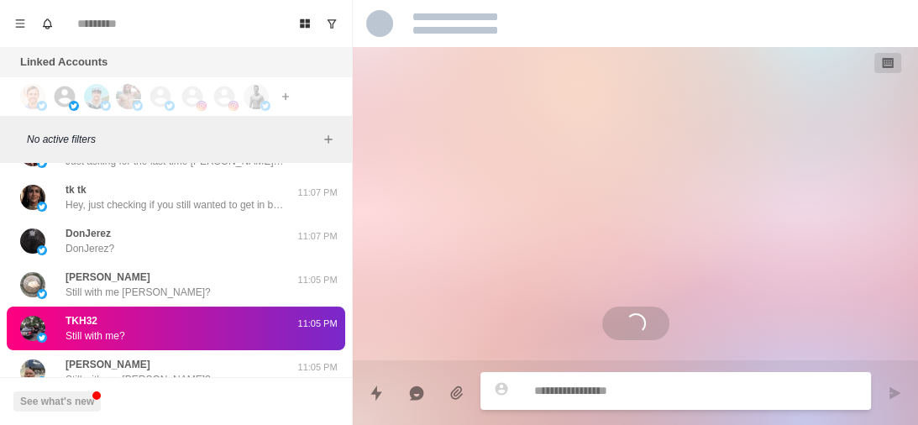
scroll to position [0, 0]
type textarea "*"
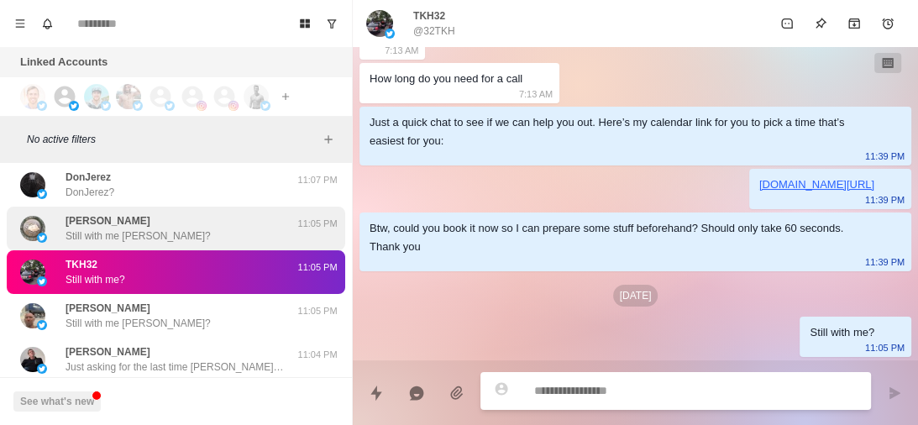
scroll to position [719, 0]
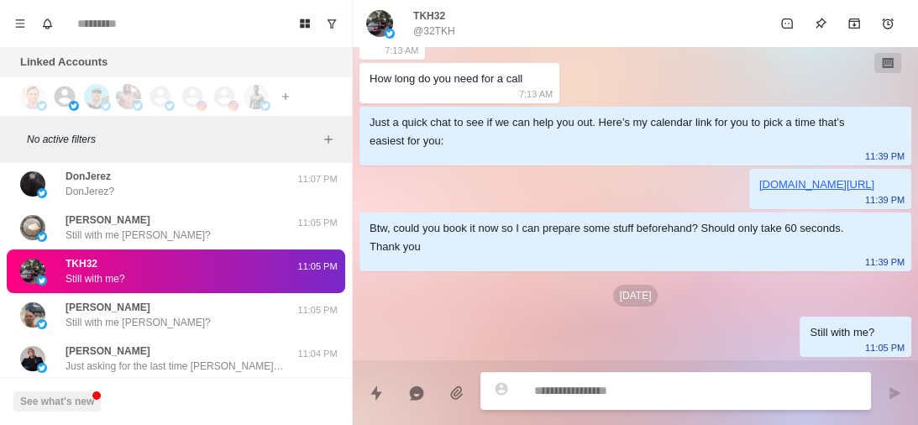
type textarea "**********"
type textarea "*"
click at [588, 394] on textarea "**********" at bounding box center [695, 391] width 323 height 24
type textarea "**********"
type textarea "*"
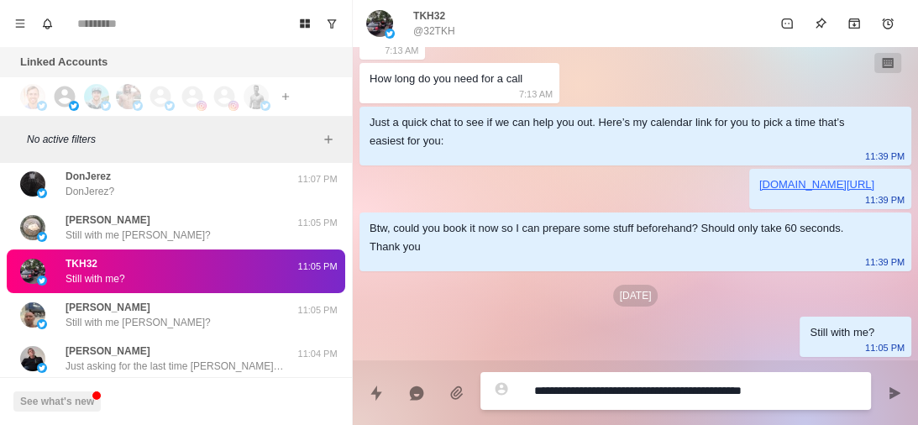
type textarea "**********"
type textarea "*"
type textarea "**********"
type textarea "*"
type textarea "**********"
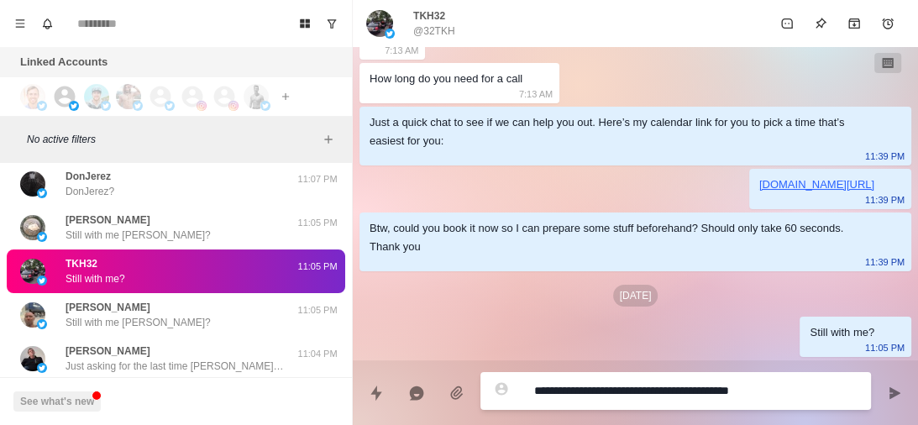
type textarea "*"
type textarea "**********"
type textarea "*"
type textarea "**********"
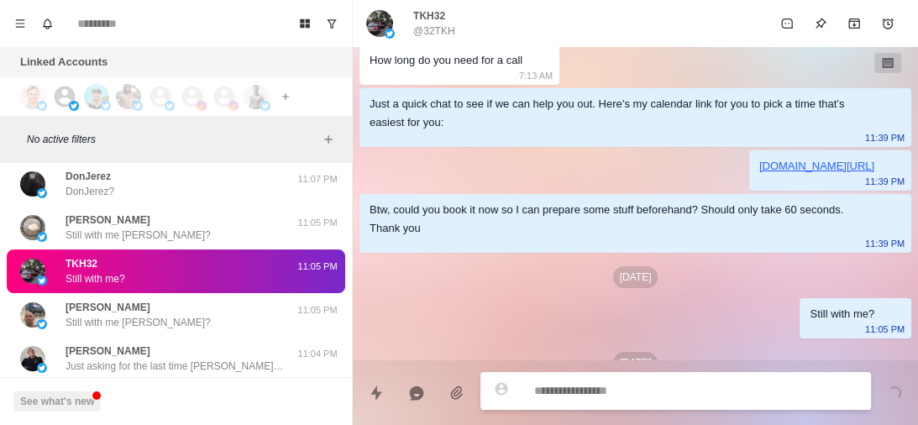
scroll to position [1029, 0]
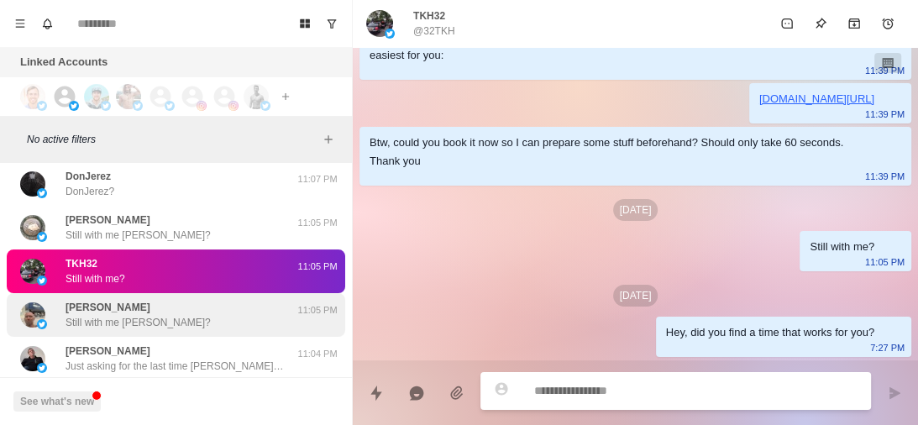
type textarea "*"
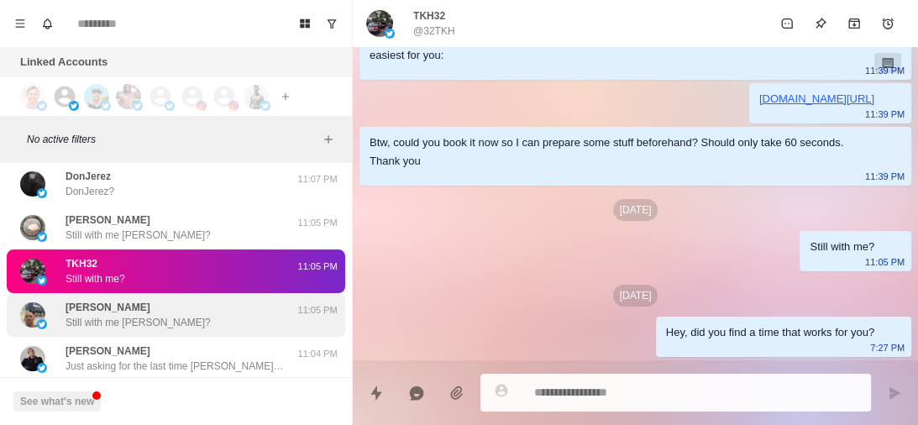
click at [198, 315] on div "Tom Ivanov Still with me Tom?" at bounding box center [158, 315] width 276 height 30
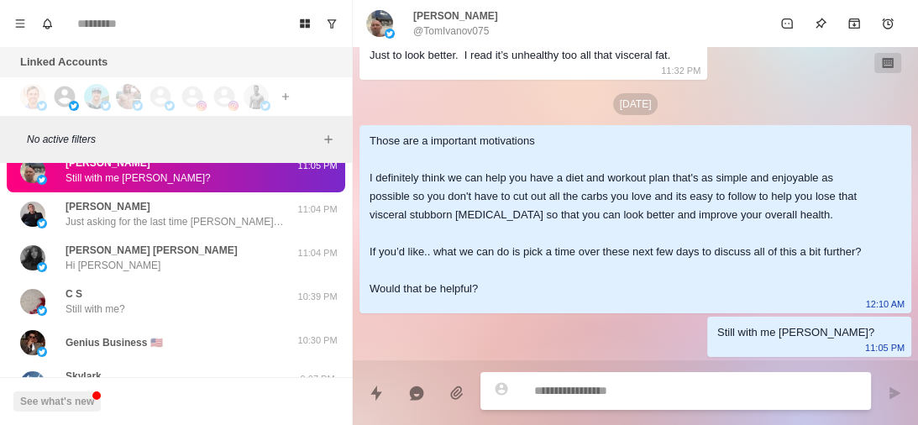
scroll to position [864, 0]
type textarea "*"
type textarea "**********"
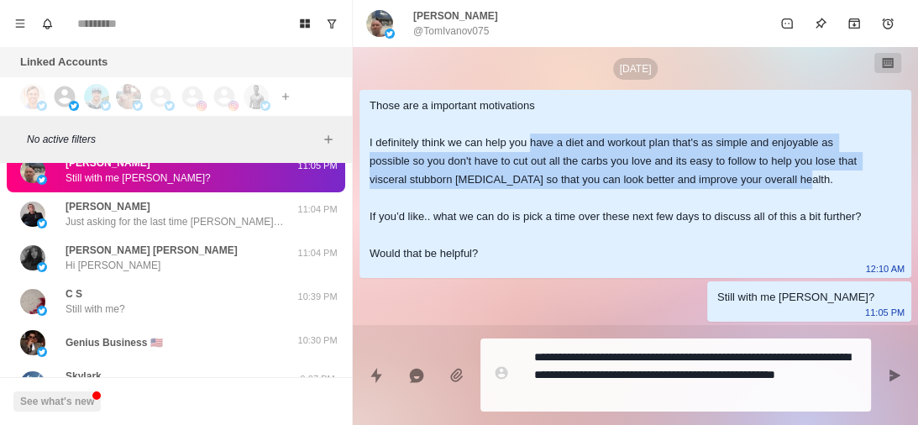
drag, startPoint x: 532, startPoint y: 176, endPoint x: 785, endPoint y: 220, distance: 256.7
click at [785, 220] on div "Those are a important motivations I definitely think we can help you have a die…" at bounding box center [622, 180] width 505 height 166
copy div "have a diet and workout plan that's as simple and enjoyable as possible so you …"
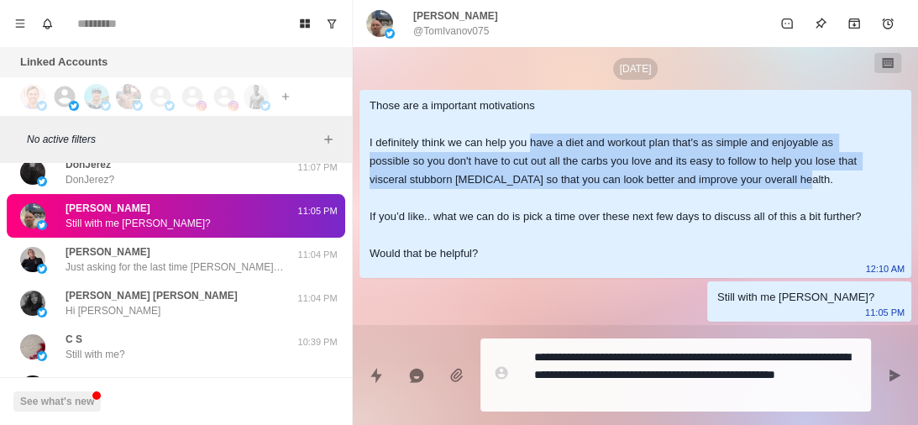
scroll to position [910, 0]
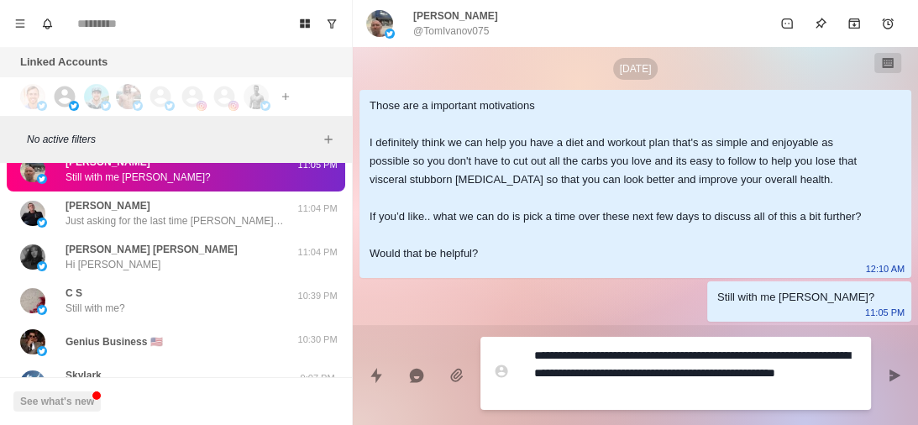
click at [662, 390] on textarea "**********" at bounding box center [695, 374] width 323 height 60
drag, startPoint x: 662, startPoint y: 390, endPoint x: 530, endPoint y: 372, distance: 133.1
click at [530, 372] on div "**********" at bounding box center [676, 373] width 391 height 73
paste textarea "**********"
type textarea "*"
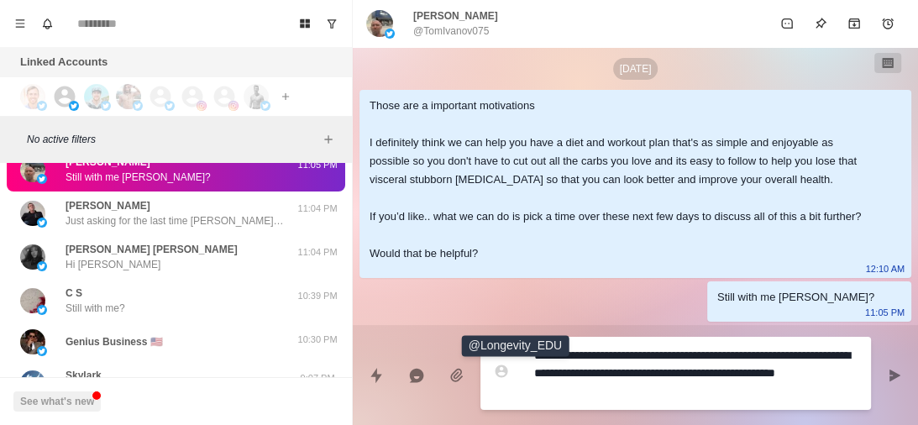
type textarea "**********"
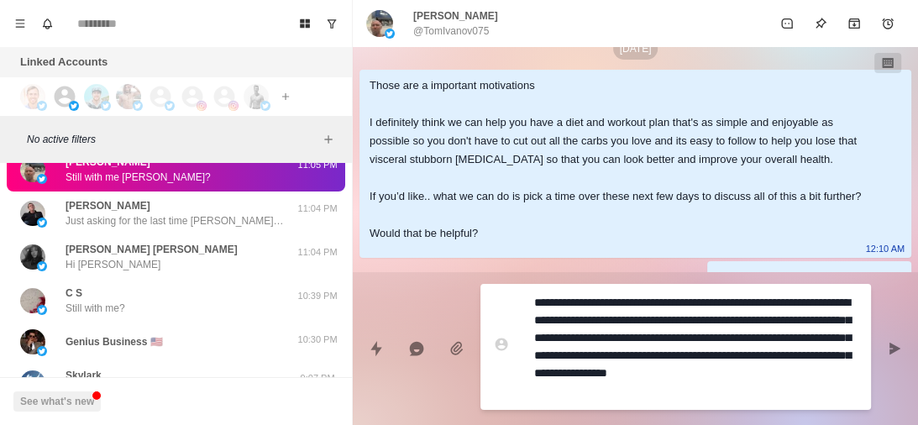
type textarea "*"
type textarea "**********"
type textarea "*"
type textarea "**********"
type textarea "*"
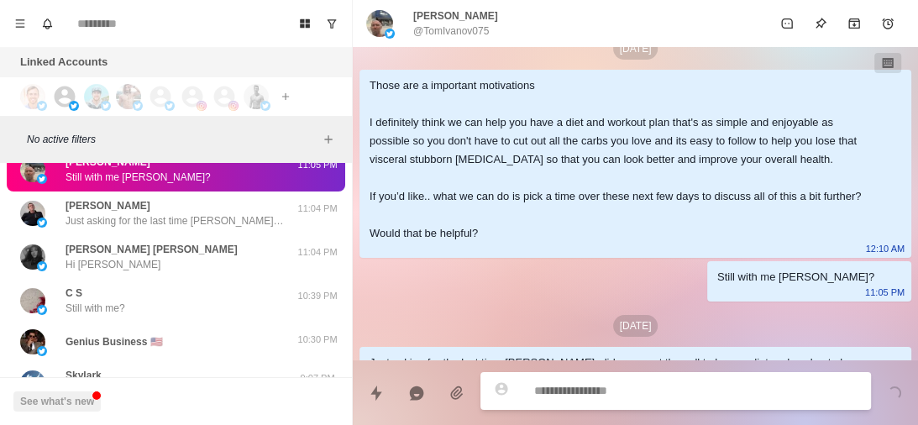
scroll to position [1518, 0]
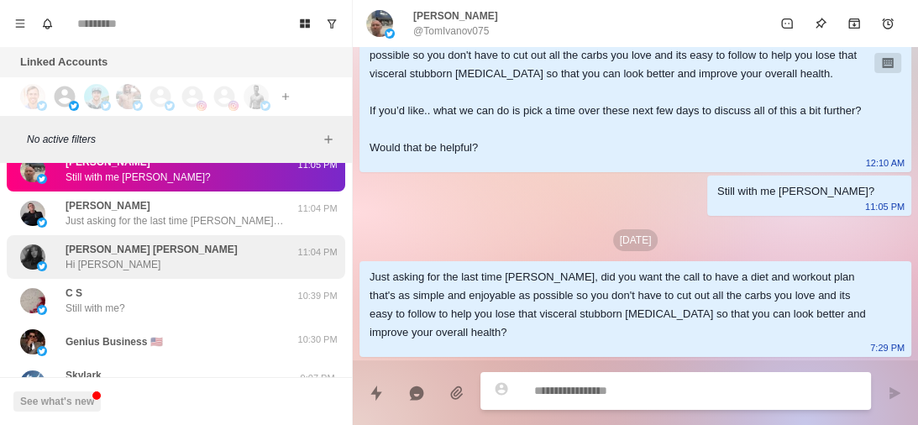
type textarea "*"
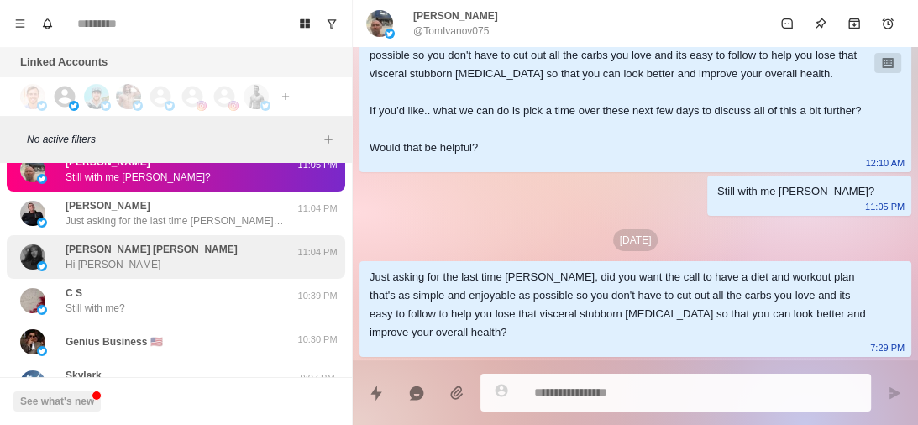
click at [196, 247] on div "Emily Toyin Hi Andrew" at bounding box center [158, 257] width 276 height 30
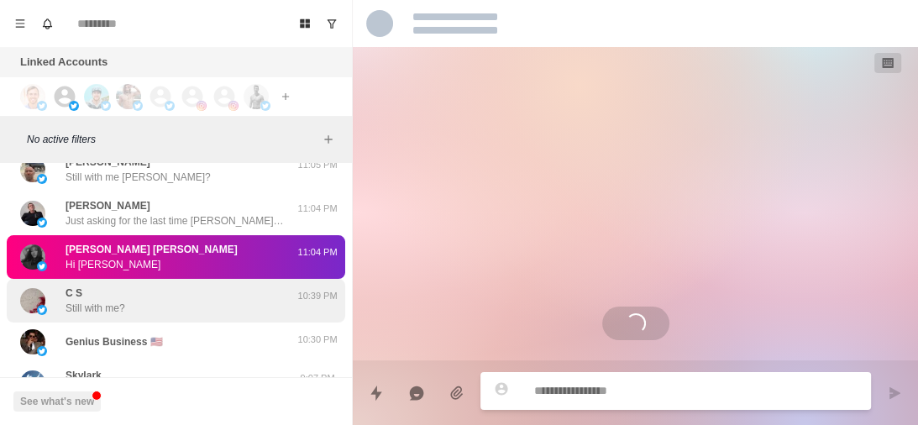
scroll to position [100, 0]
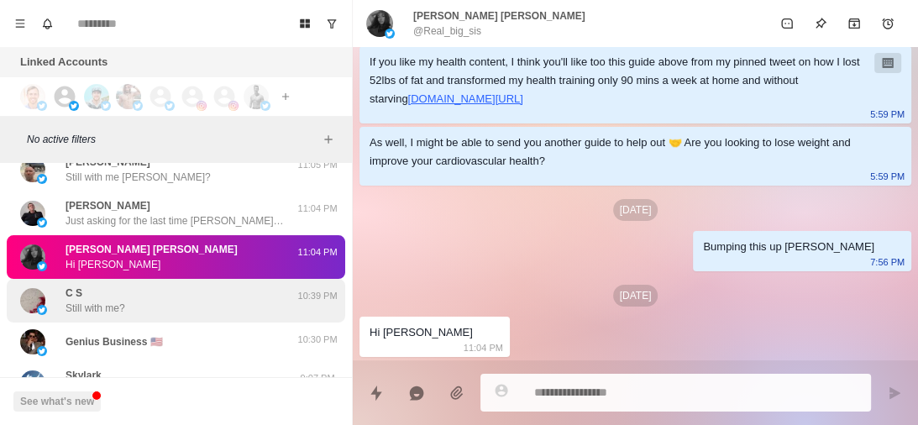
click at [160, 291] on div "C S Still with me?" at bounding box center [158, 301] width 276 height 30
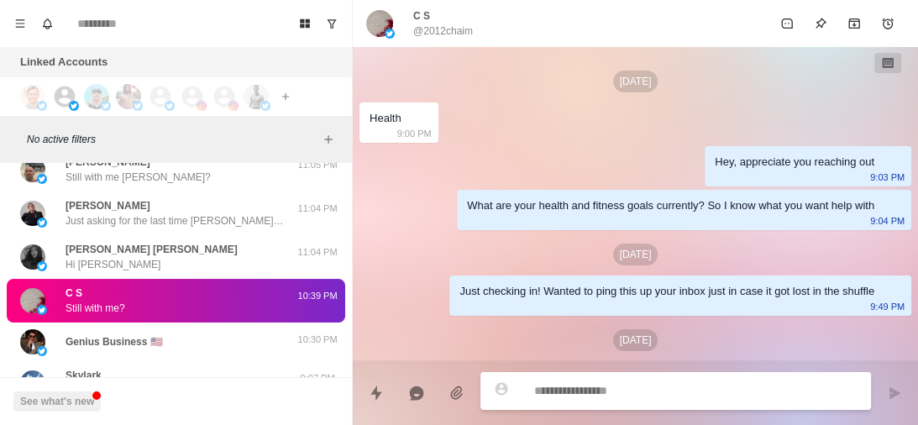
scroll to position [770, 0]
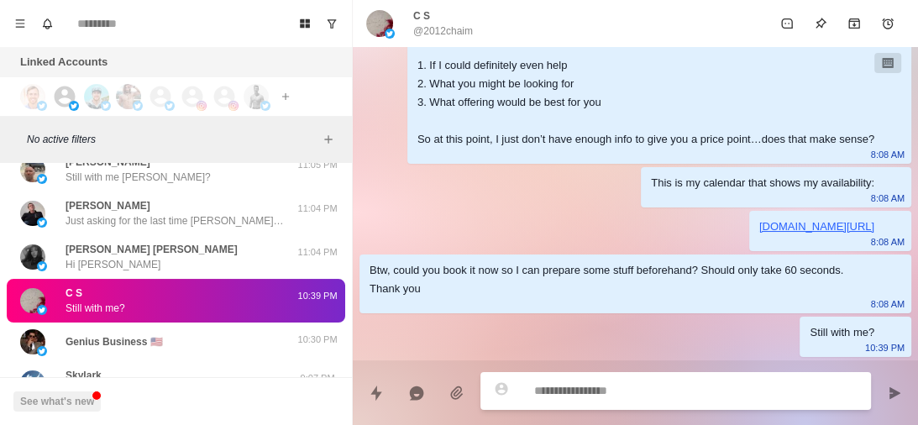
type textarea "*"
type textarea "**********"
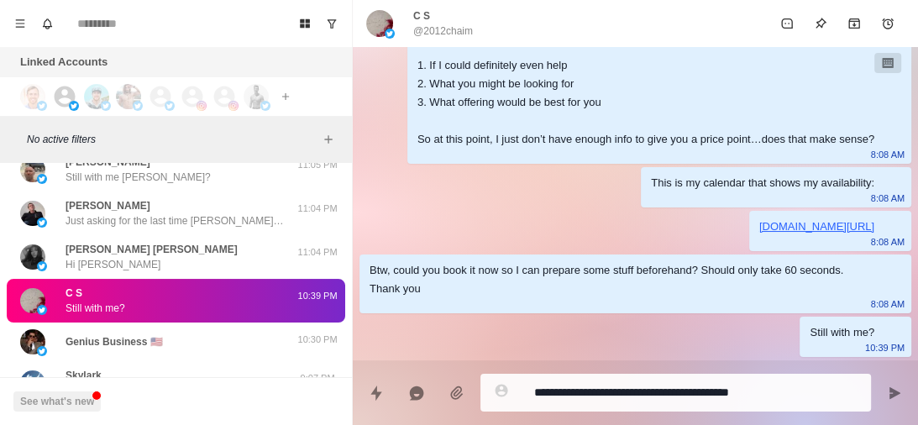
click at [482, 267] on div "Btw, could you book it now so I can prepare some stuff beforehand? Should only …" at bounding box center [622, 279] width 505 height 37
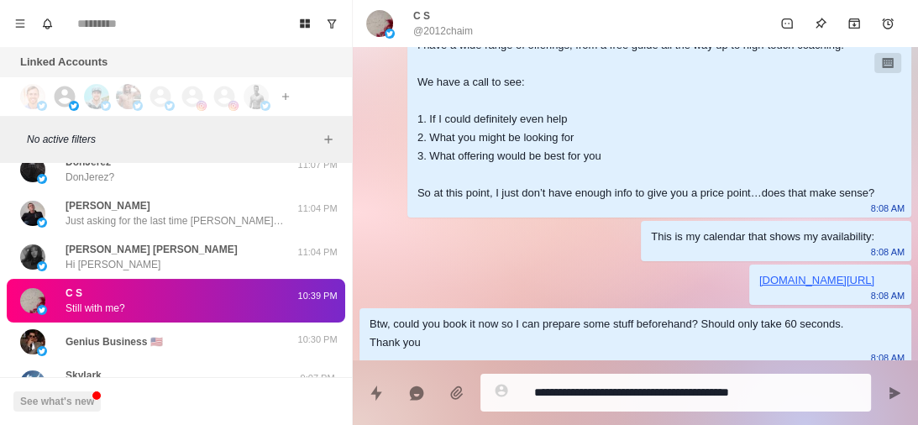
scroll to position [21, 0]
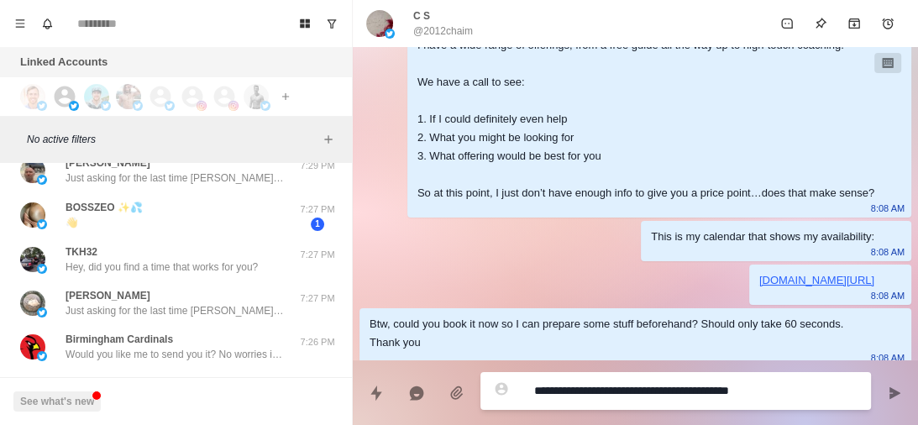
click at [565, 392] on textarea "**********" at bounding box center [695, 391] width 323 height 24
type textarea "*"
type textarea "**********"
type textarea "*"
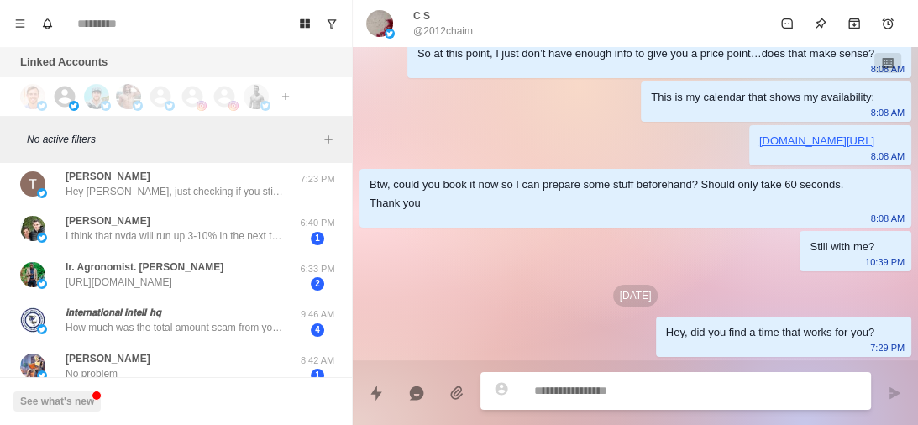
type textarea "*"
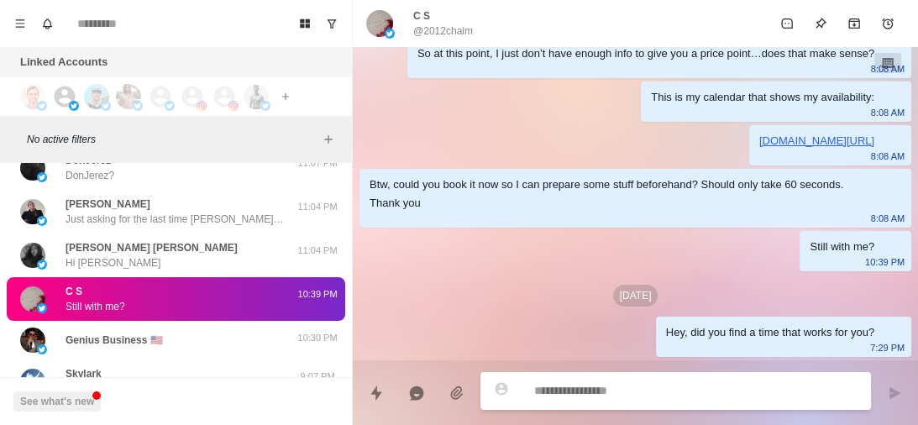
scroll to position [946, 0]
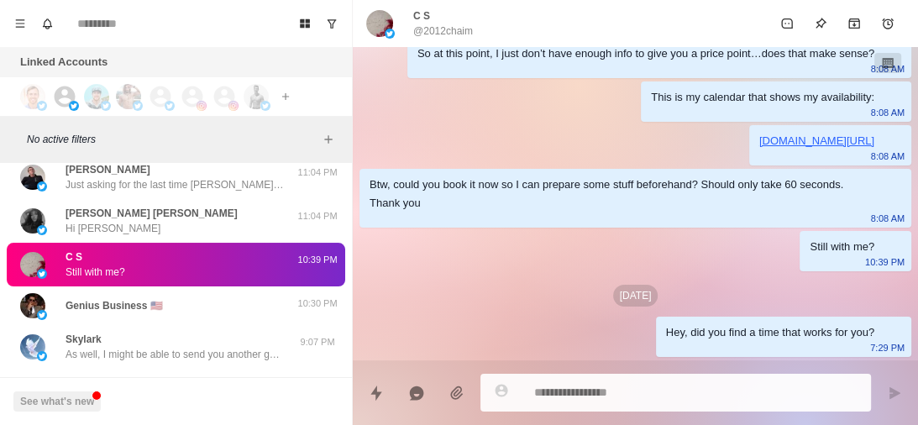
click at [183, 304] on div "Genius Business 🇺🇸" at bounding box center [158, 305] width 276 height 25
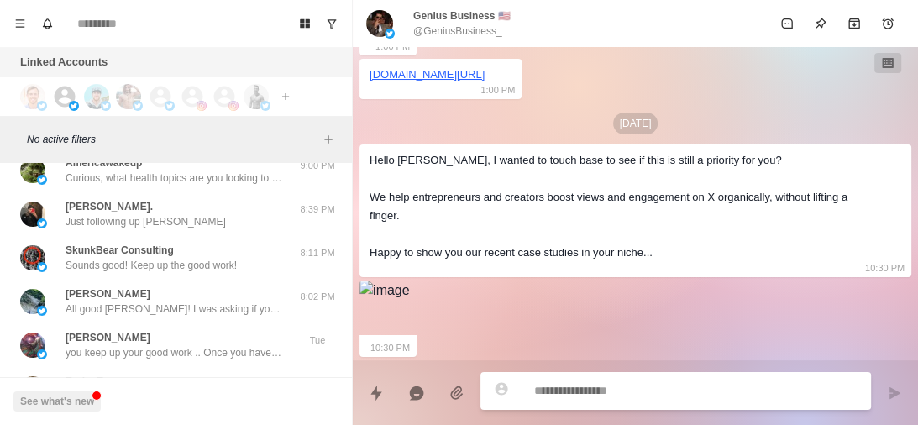
scroll to position [1298, 0]
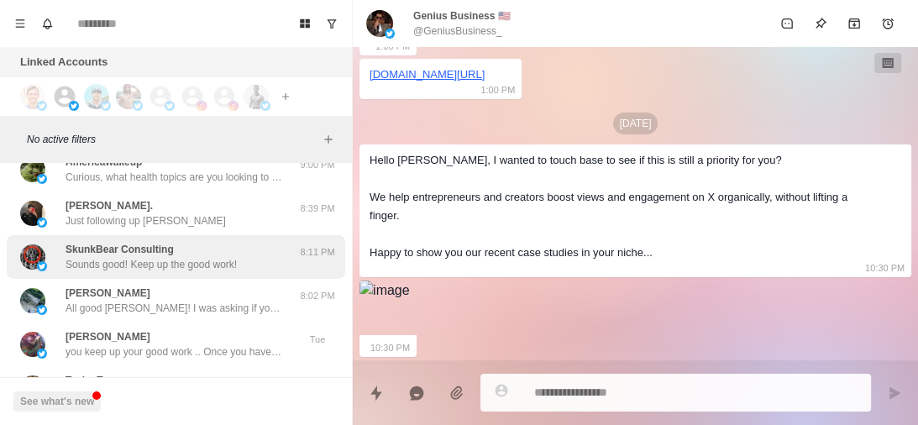
click at [193, 266] on p "Sounds good! Keep up the good work!" at bounding box center [151, 264] width 171 height 15
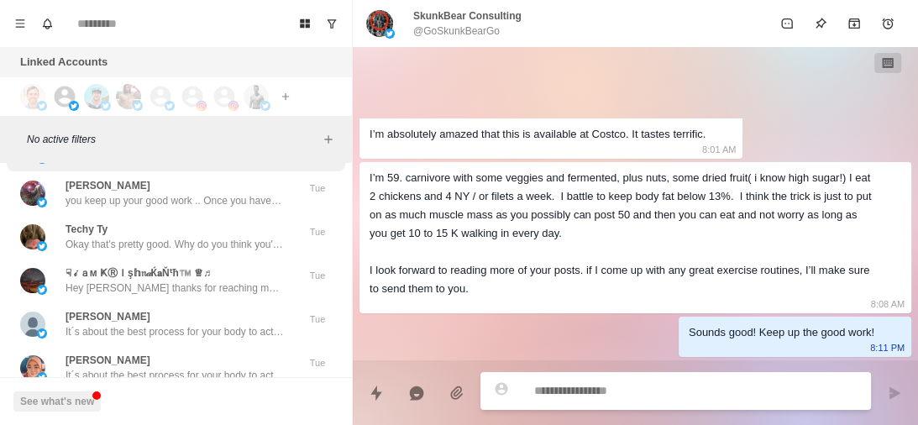
scroll to position [1450, 0]
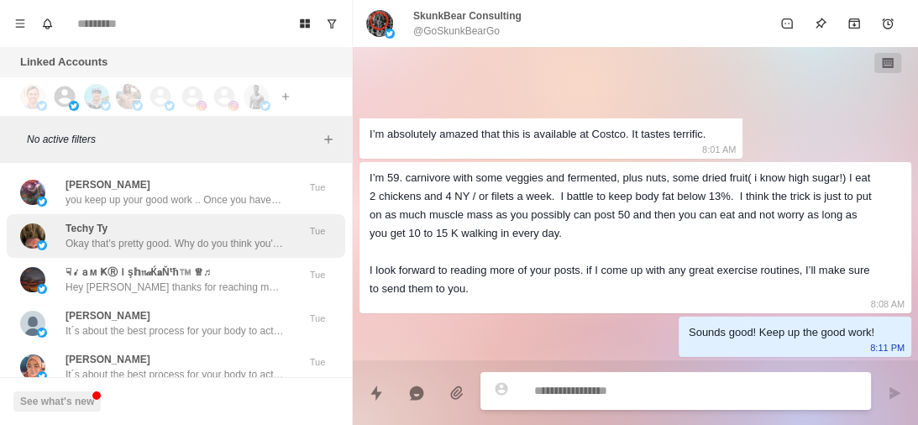
click at [192, 236] on p "Okay that's pretty good. Why do you think you're not doing that already? Is it …" at bounding box center [175, 243] width 218 height 15
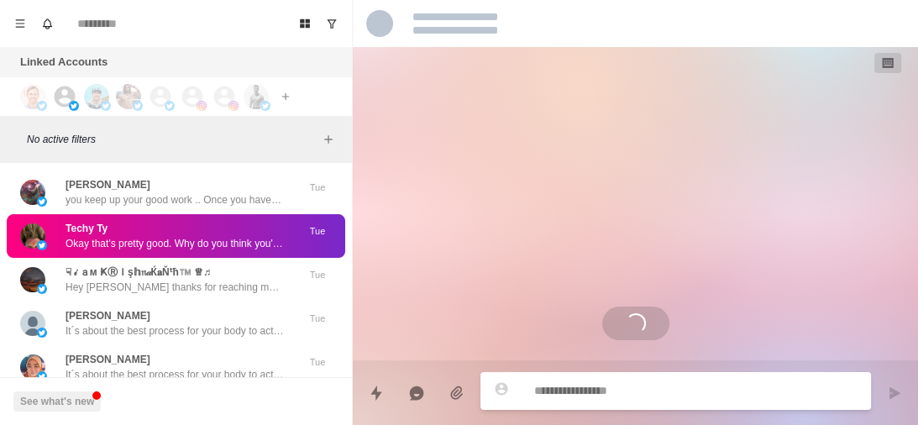
scroll to position [898, 0]
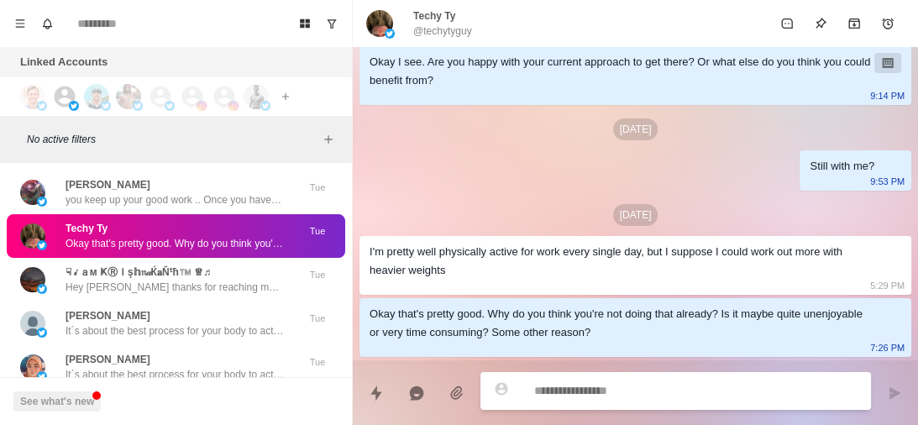
type textarea "*"
type textarea "**********"
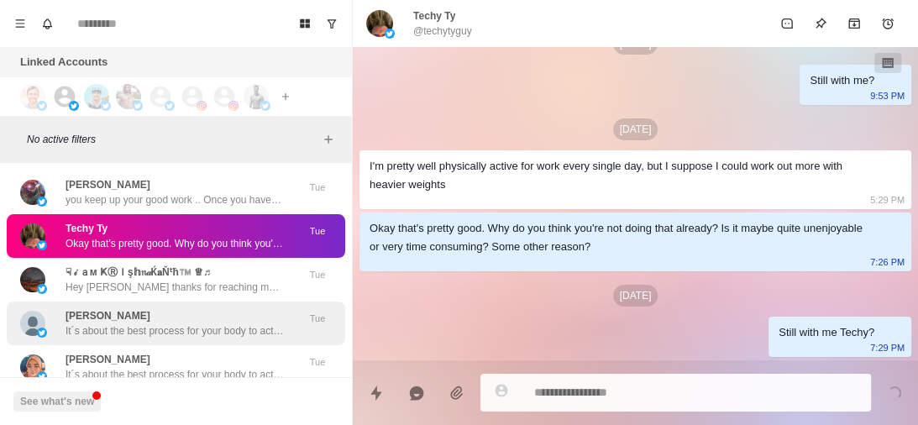
click at [150, 318] on p "OLATUNJI OPEYEMI" at bounding box center [108, 315] width 85 height 15
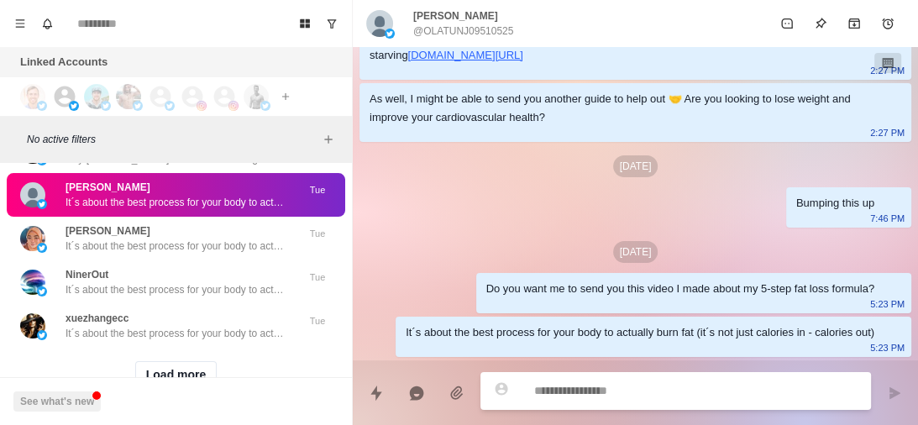
scroll to position [1623, 0]
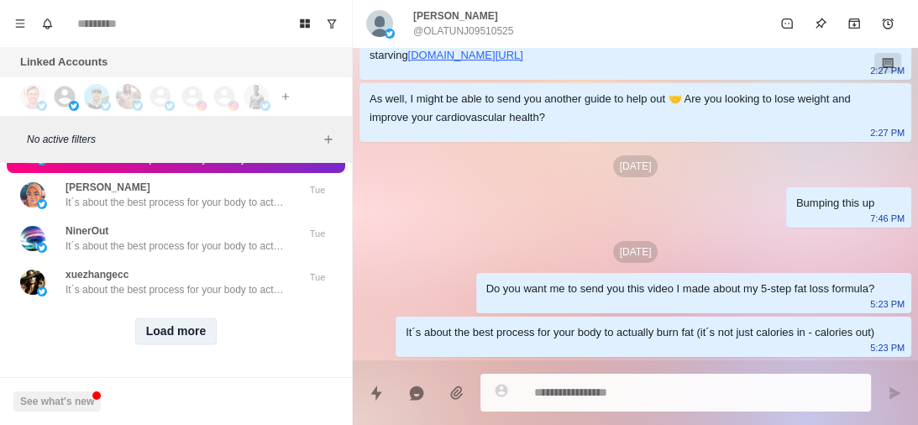
click at [170, 330] on button "Load more" at bounding box center [176, 331] width 82 height 27
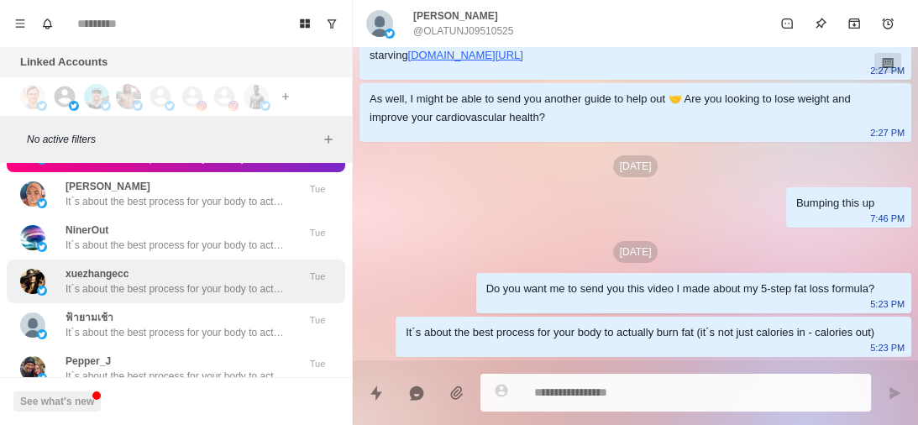
click at [205, 293] on p "It´s about the best process for your body to actually burn fat (it´s not just c…" at bounding box center [175, 288] width 218 height 15
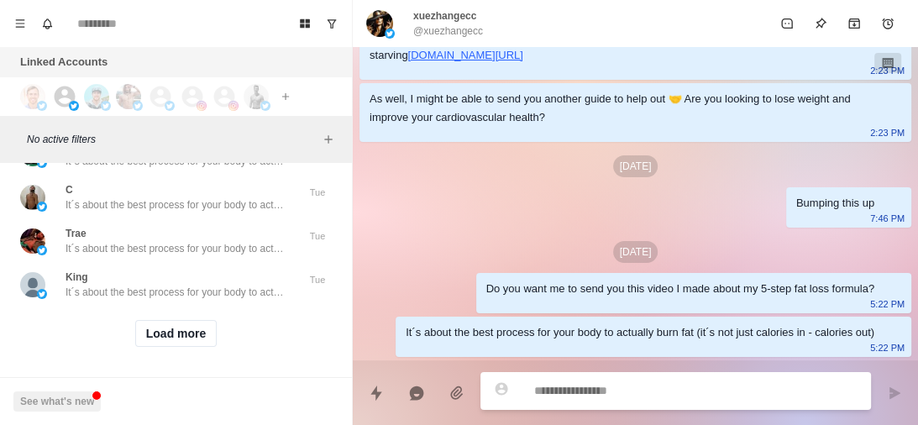
scroll to position [2496, 0]
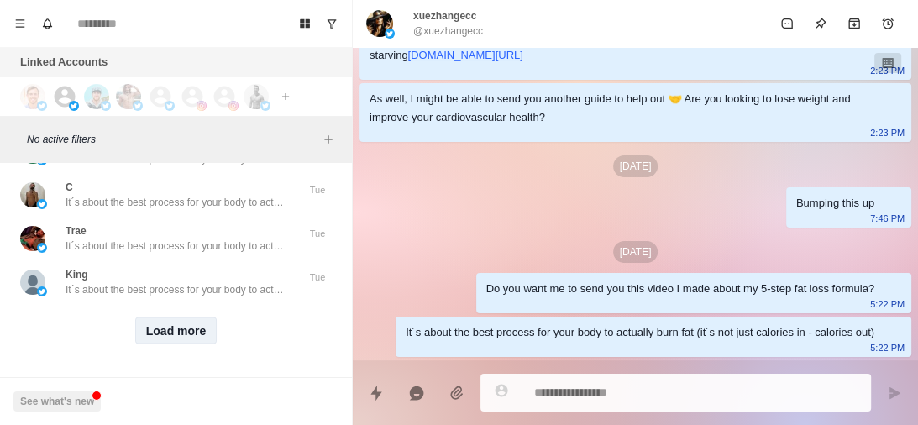
click at [164, 335] on button "Load more" at bounding box center [176, 331] width 82 height 27
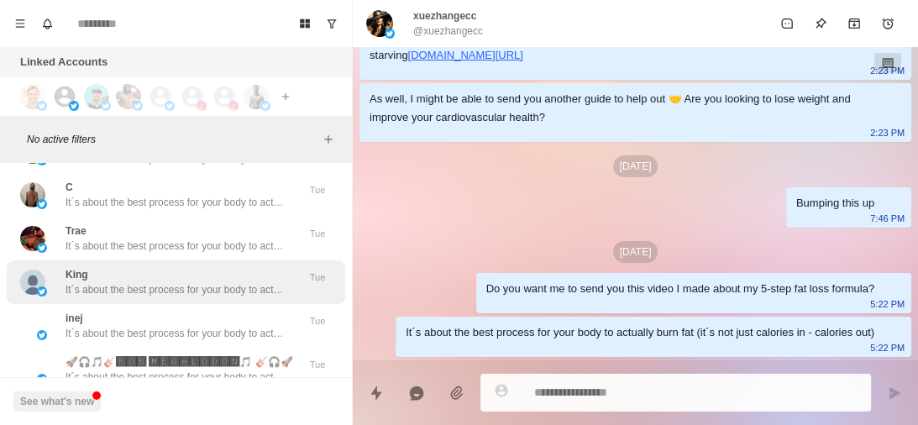
click at [202, 291] on p "It´s about the best process for your body to actually burn fat (it´s not just c…" at bounding box center [175, 289] width 218 height 15
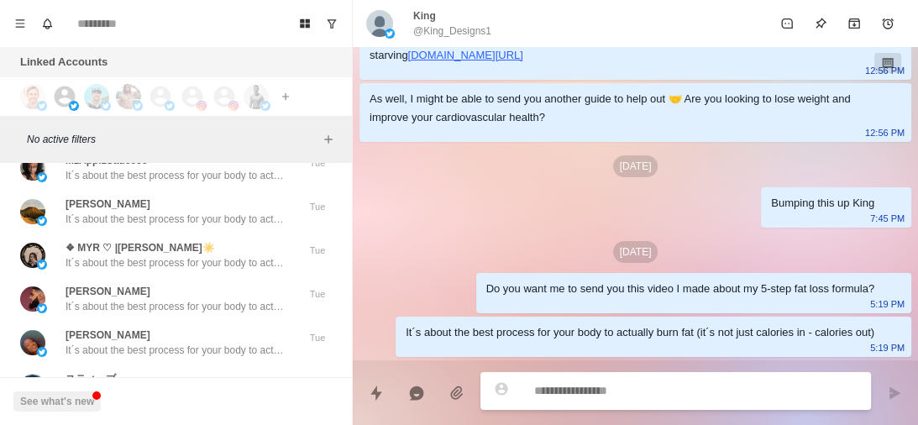
scroll to position [3394, 0]
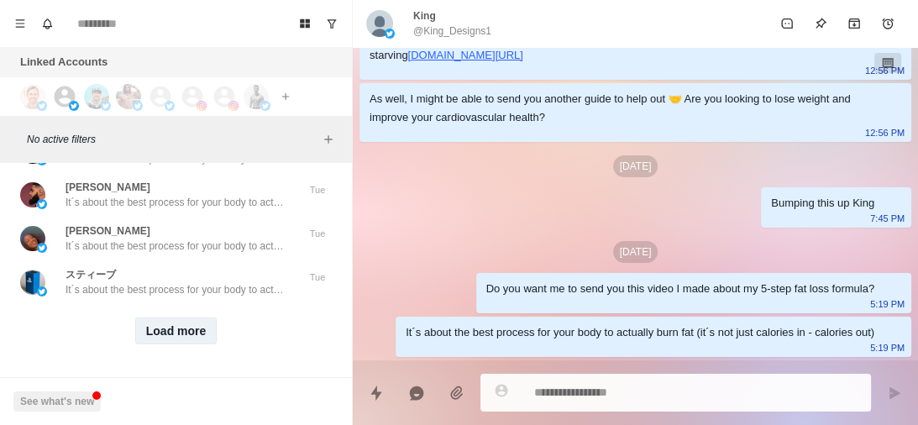
click at [177, 328] on button "Load more" at bounding box center [176, 331] width 82 height 27
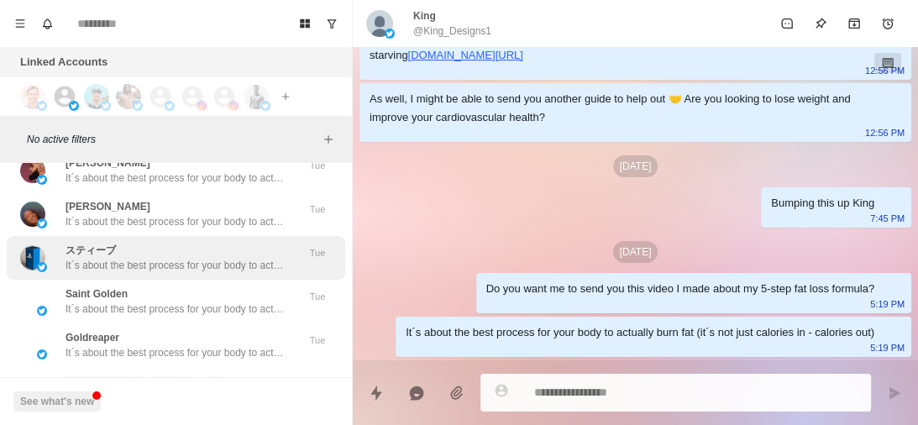
click at [203, 273] on p "It´s about the best process for your body to actually burn fat (it´s not just c…" at bounding box center [175, 265] width 218 height 15
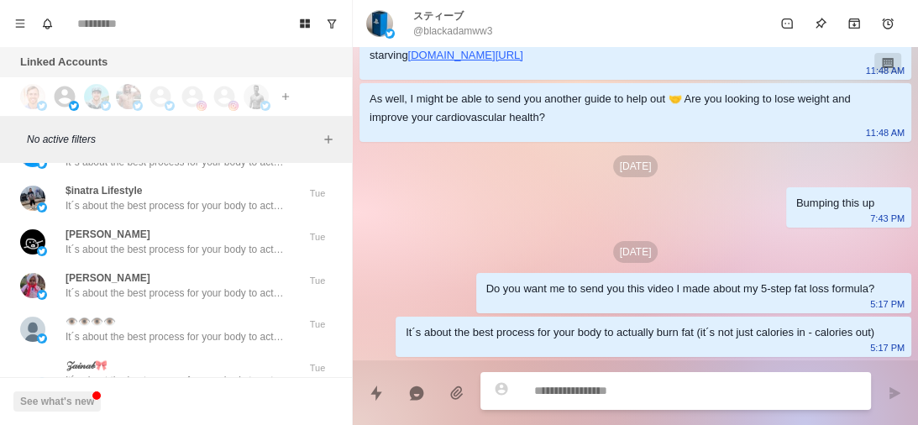
scroll to position [4267, 0]
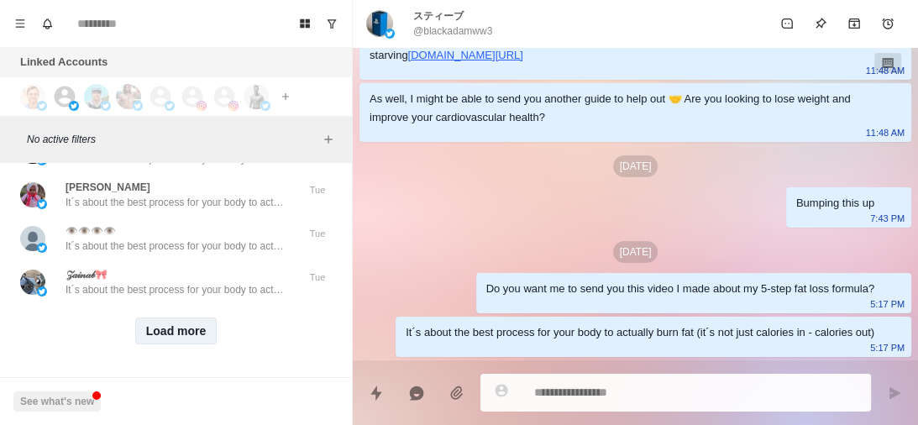
click at [172, 318] on button "Load more" at bounding box center [176, 331] width 82 height 27
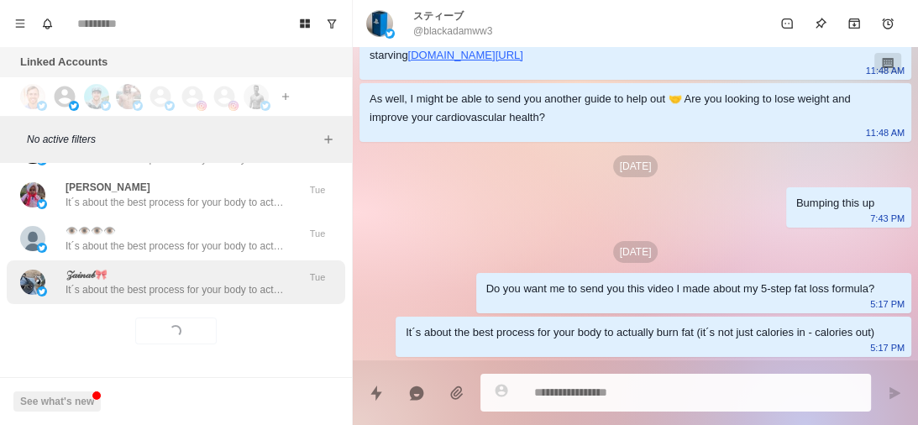
click at [213, 282] on p "It´s about the best process for your body to actually burn fat (it´s not just c…" at bounding box center [175, 289] width 218 height 15
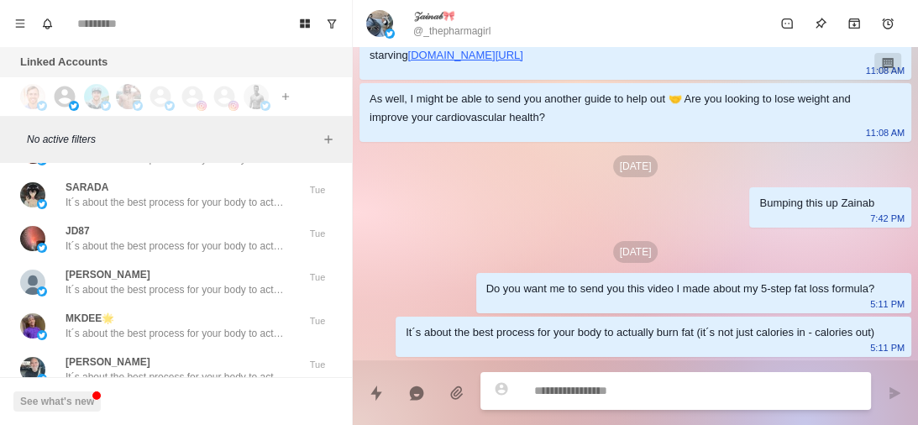
scroll to position [5141, 0]
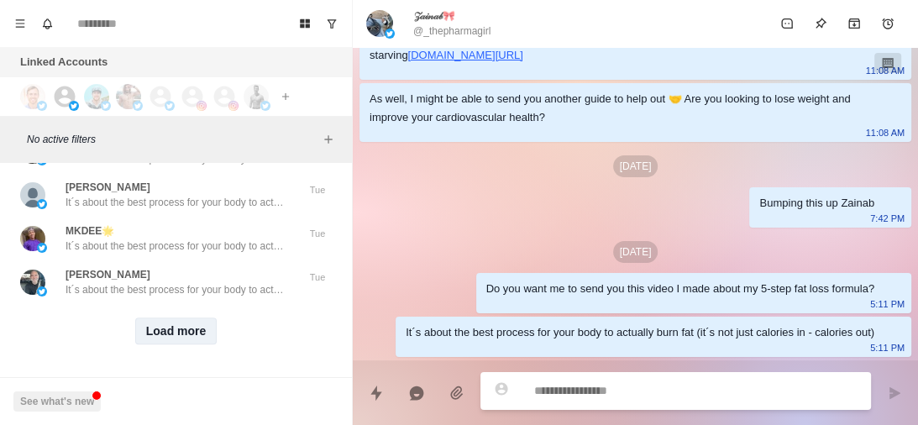
click at [176, 328] on button "Load more" at bounding box center [176, 331] width 82 height 27
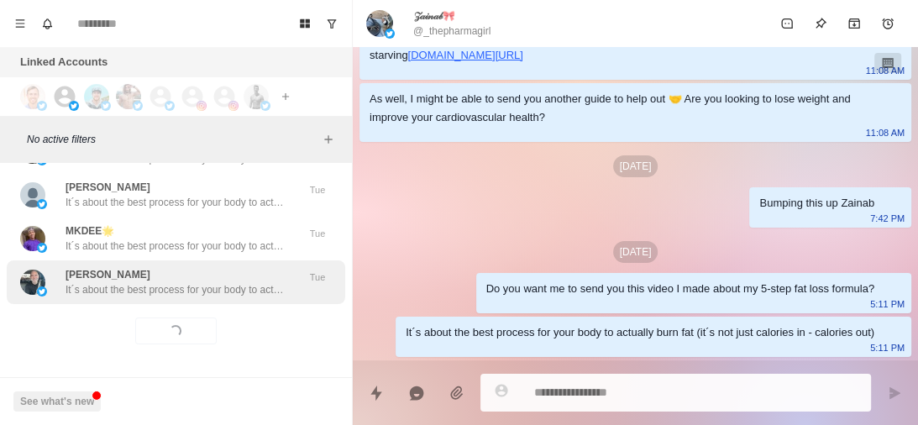
click at [213, 282] on p "It´s about the best process for your body to actually burn fat (it´s not just c…" at bounding box center [175, 289] width 218 height 15
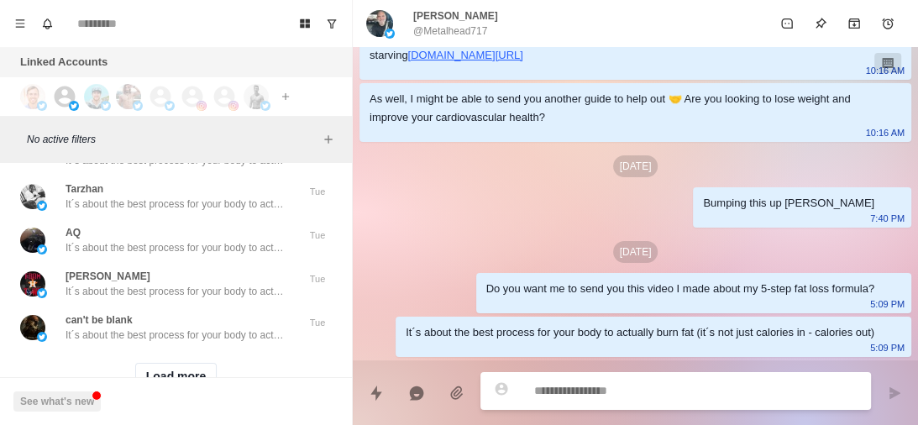
scroll to position [6030, 0]
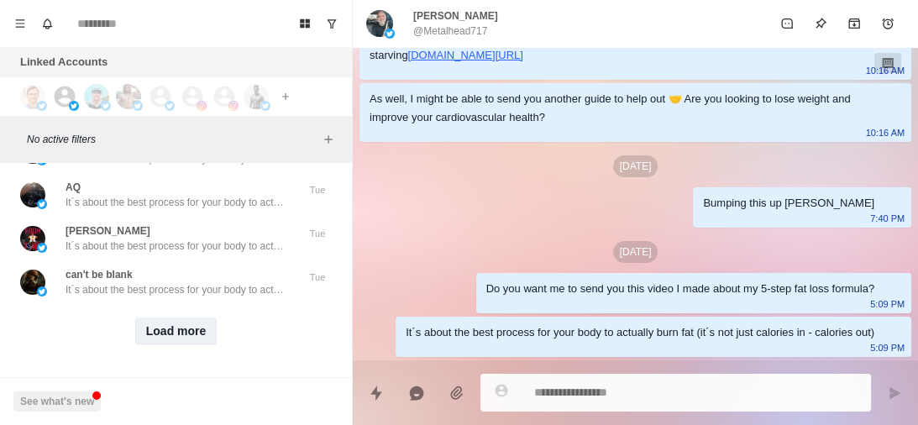
click at [174, 322] on button "Load more" at bounding box center [176, 331] width 82 height 27
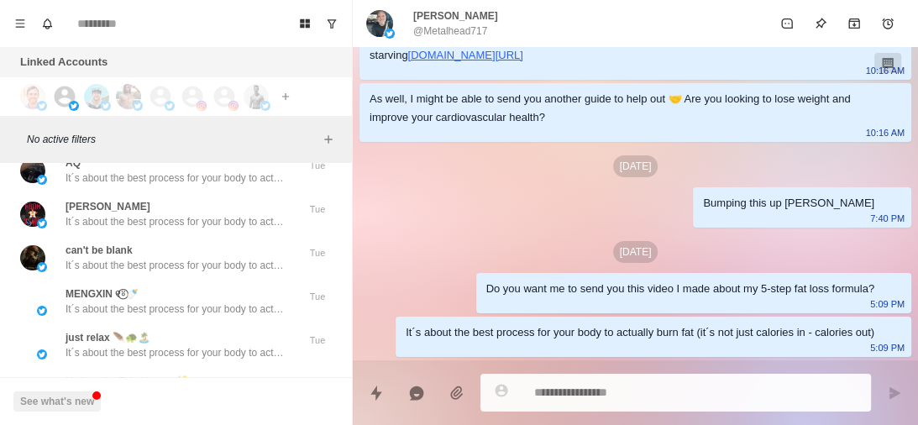
click at [215, 295] on div "MENGXIN ୧⍤⃝🍼 It´s about the best process for your body to actually burn fat (it…" at bounding box center [176, 302] width 339 height 44
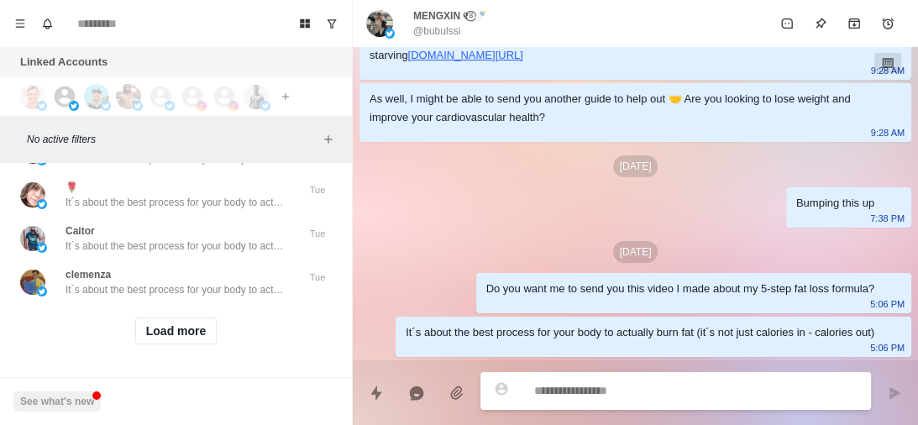
scroll to position [6903, 0]
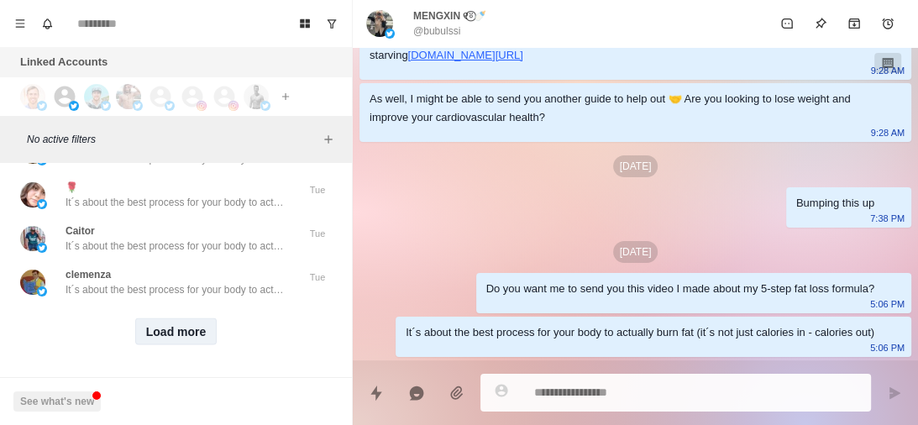
click at [180, 324] on button "Load more" at bounding box center [176, 331] width 82 height 27
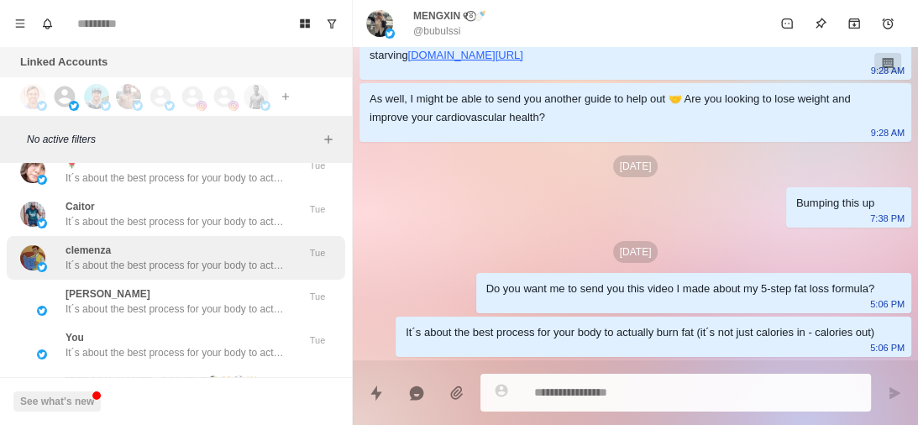
click at [218, 273] on p "It´s about the best process for your body to actually burn fat (it´s not just c…" at bounding box center [175, 265] width 218 height 15
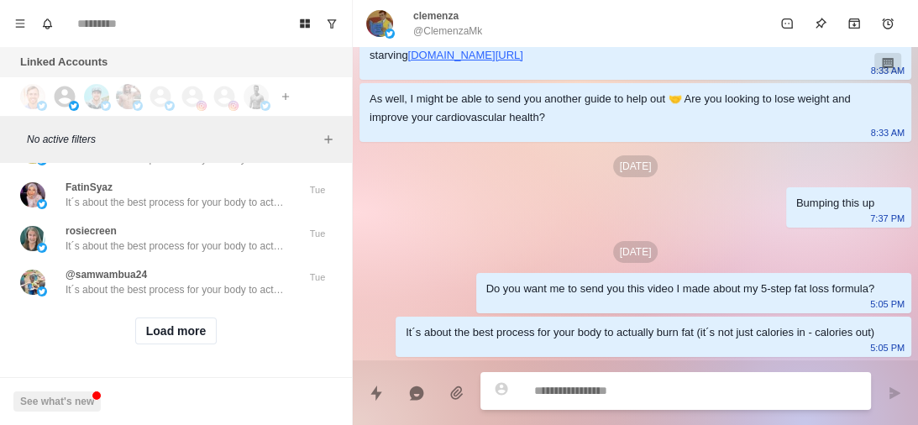
scroll to position [7770, 0]
click at [176, 323] on button "Load more" at bounding box center [176, 331] width 82 height 27
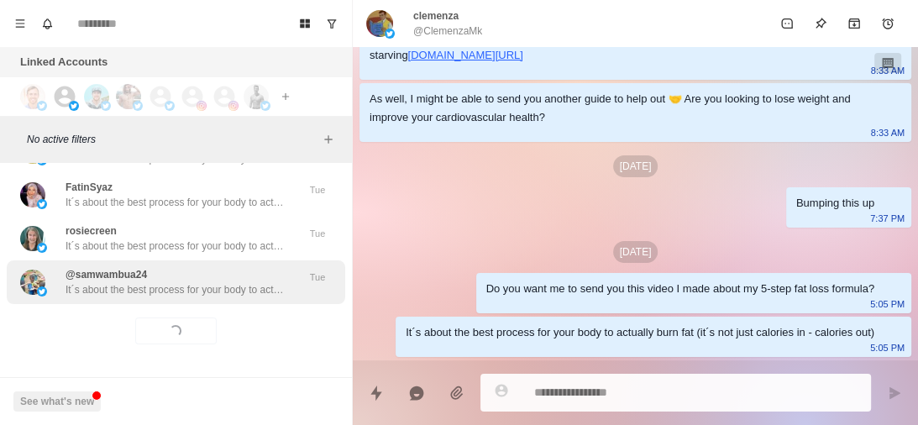
click at [229, 295] on p "It´s about the best process for your body to actually burn fat (it´s not just c…" at bounding box center [175, 289] width 218 height 15
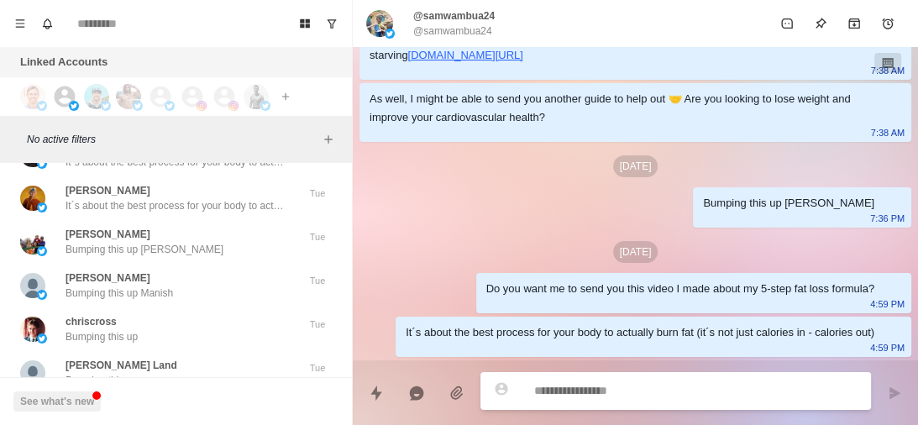
scroll to position [7969, 0]
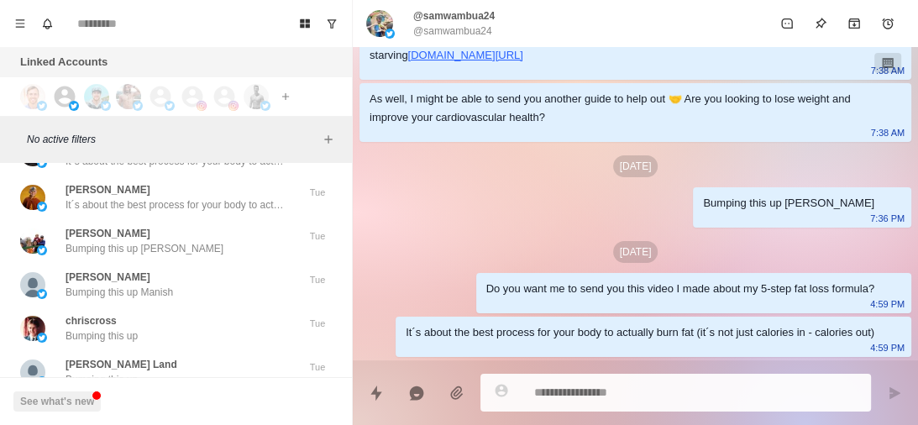
click at [229, 295] on div "Manish Saxena Bumping this up Manish" at bounding box center [158, 285] width 276 height 30
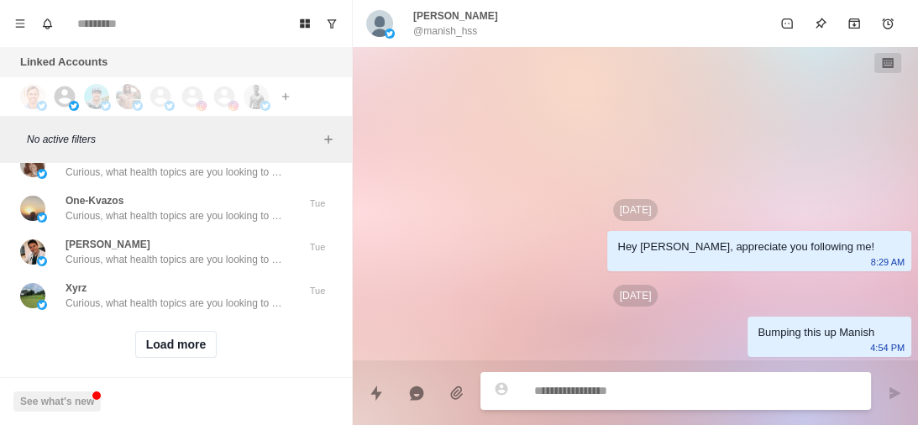
scroll to position [8651, 0]
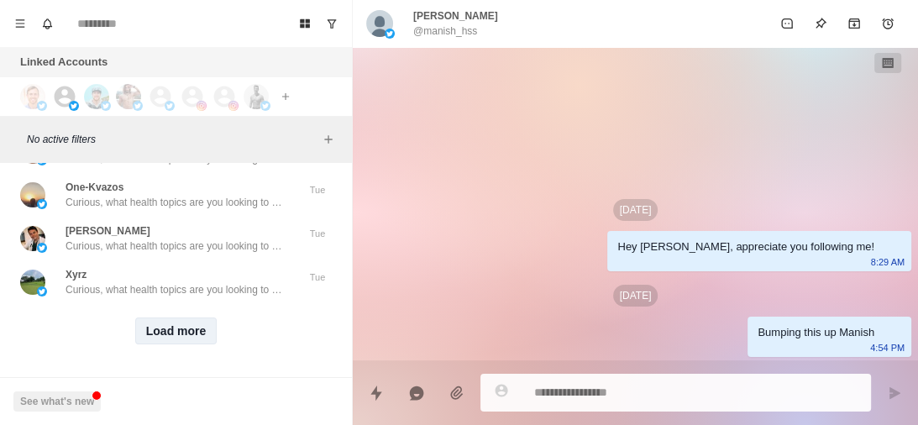
click at [172, 322] on button "Load more" at bounding box center [176, 331] width 82 height 27
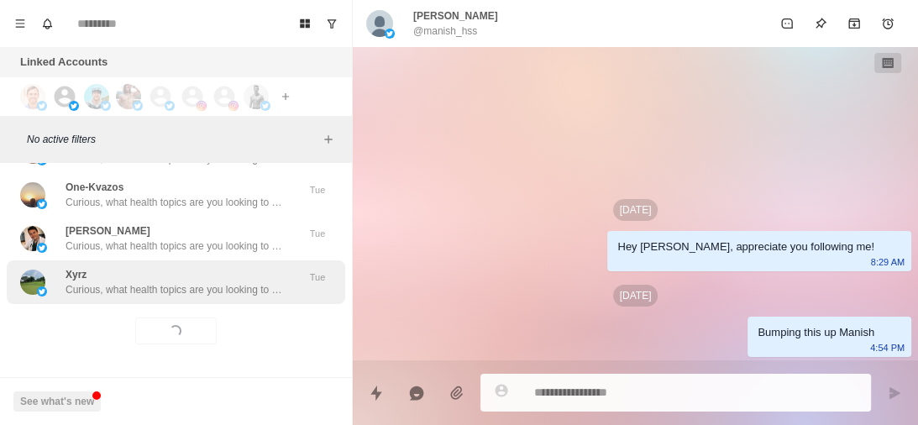
click at [213, 287] on p "Curious, what health topics are you looking to learn about right now? Like weig…" at bounding box center [175, 289] width 218 height 15
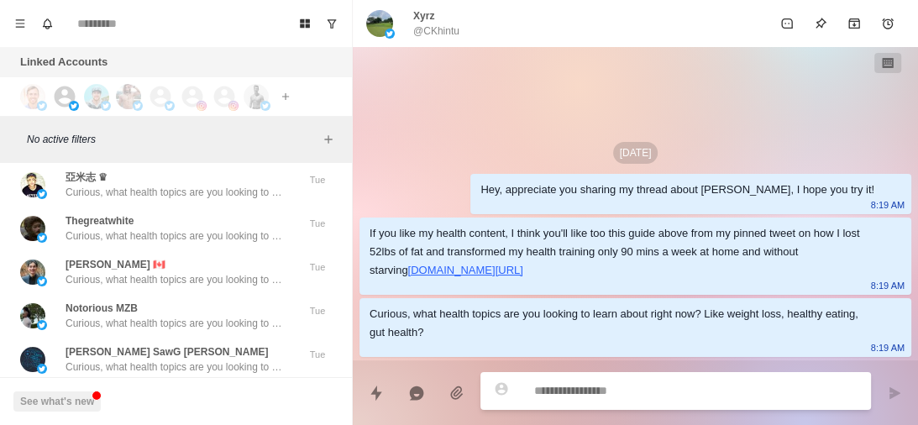
scroll to position [9540, 0]
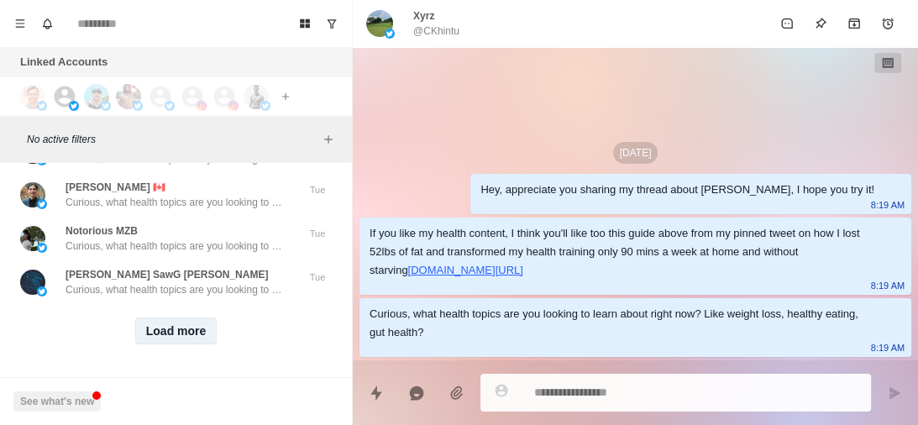
click at [177, 322] on button "Load more" at bounding box center [176, 331] width 82 height 27
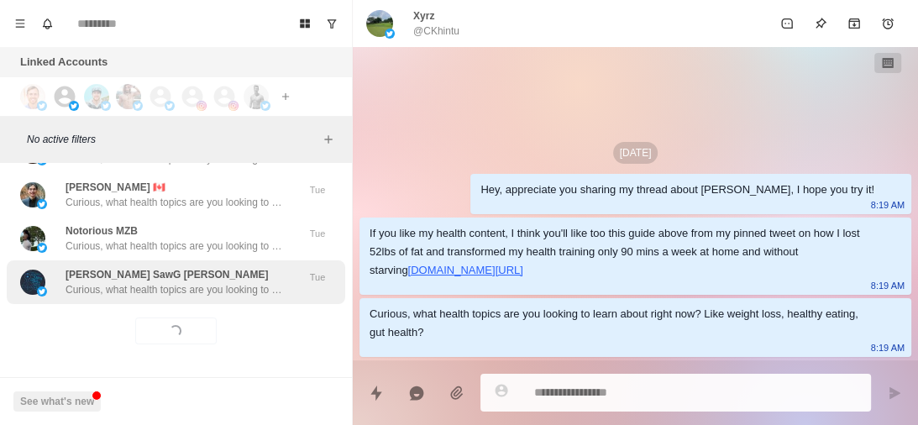
click at [220, 282] on p "Curious, what health topics are you looking to learn about right now? Like weig…" at bounding box center [175, 289] width 218 height 15
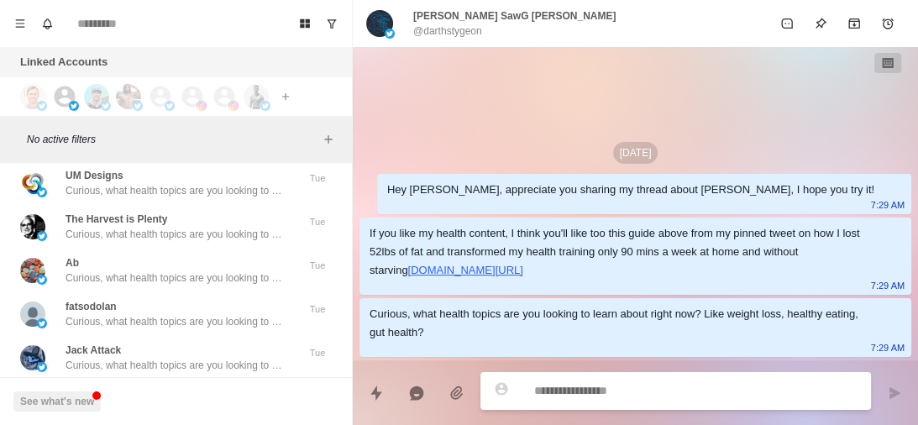
scroll to position [10413, 0]
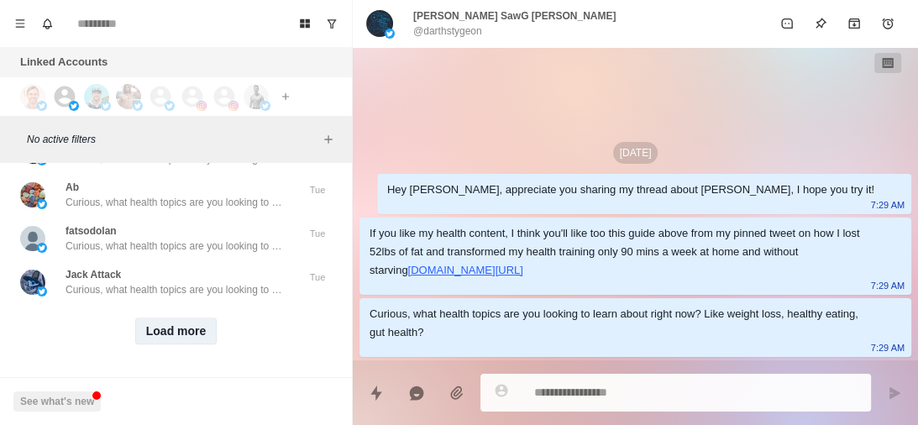
click at [181, 333] on button "Load more" at bounding box center [176, 331] width 82 height 27
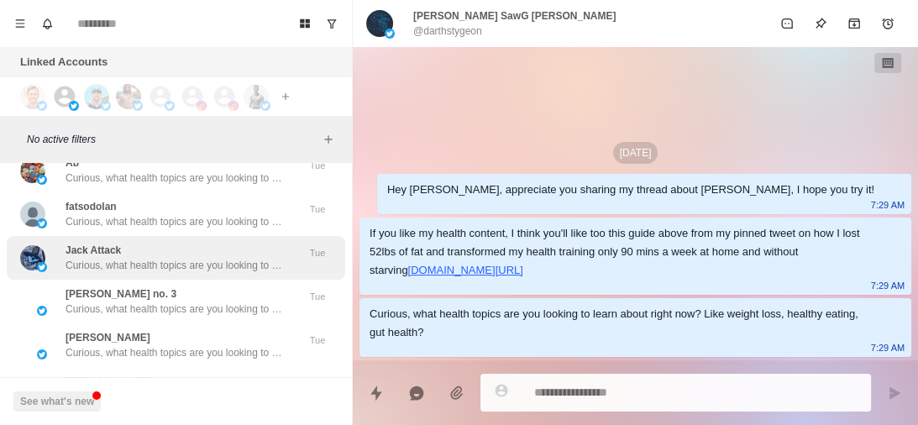
click at [213, 272] on p "Curious, what health topics are you looking to learn about right now? Like weig…" at bounding box center [175, 265] width 218 height 15
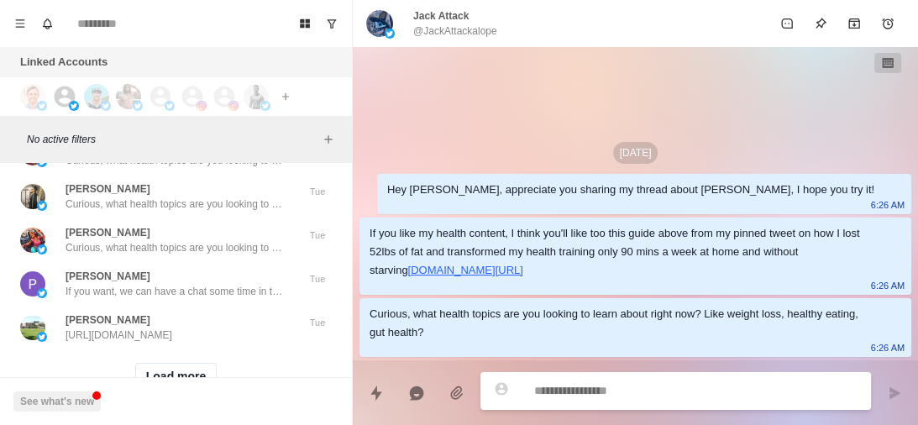
scroll to position [11287, 0]
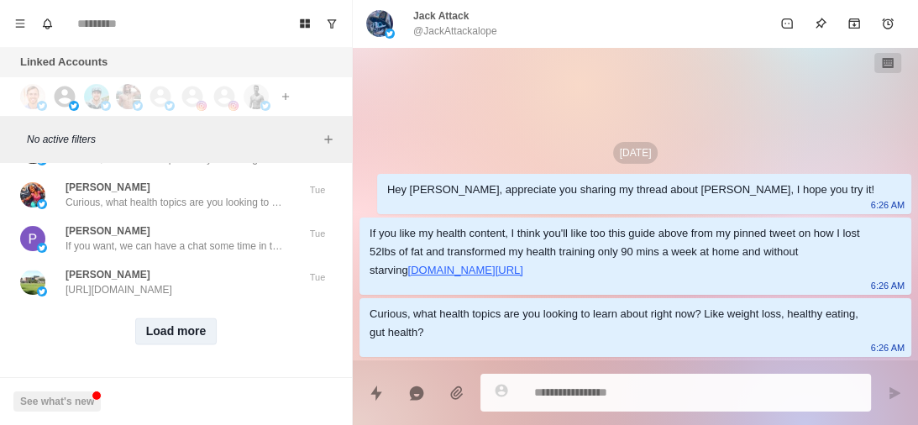
click at [170, 319] on button "Load more" at bounding box center [176, 331] width 82 height 27
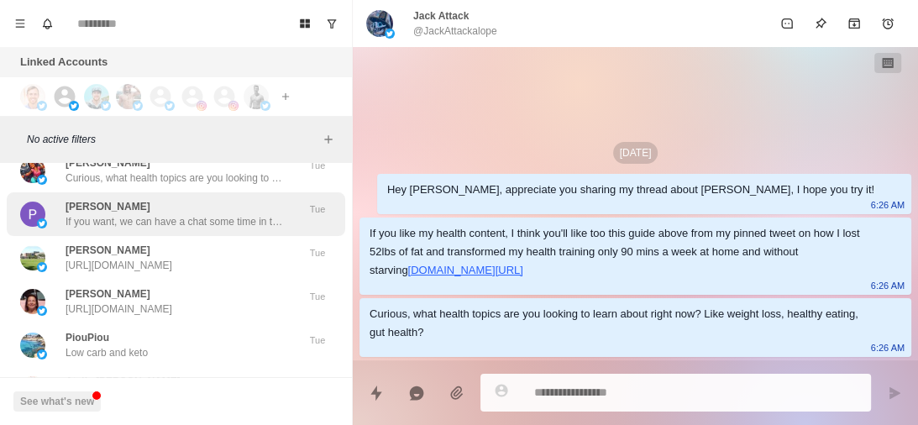
click at [206, 226] on div "Phyllis Hoffpauir If you want, we can have a chat some time in the next few day…" at bounding box center [175, 214] width 218 height 30
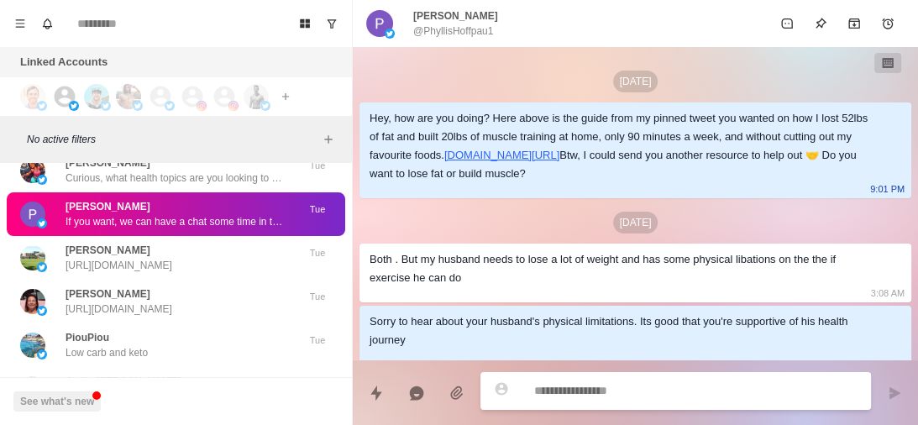
scroll to position [1137, 0]
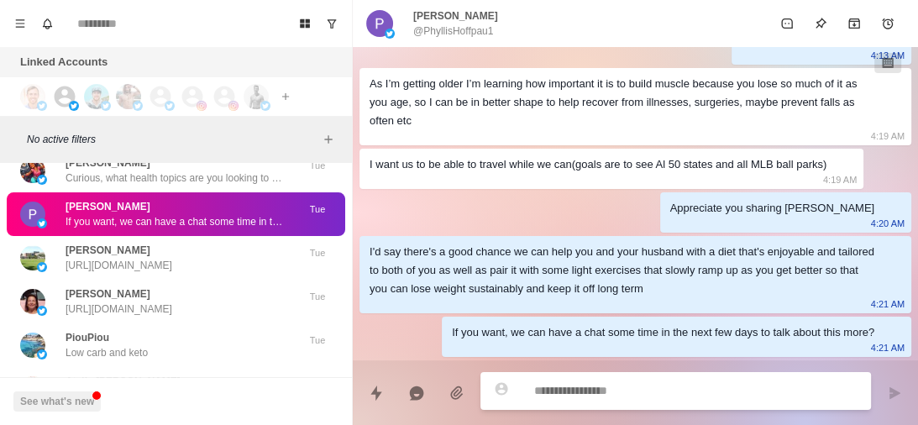
type textarea "*"
type textarea "**********"
type textarea "*"
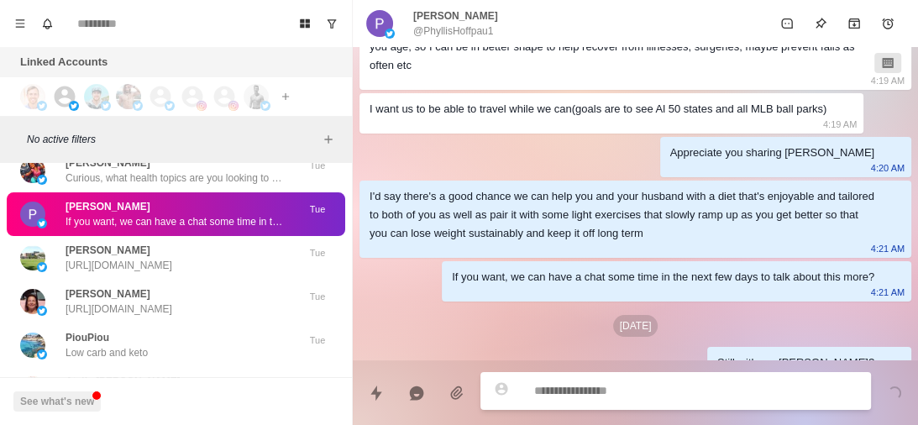
scroll to position [1222, 0]
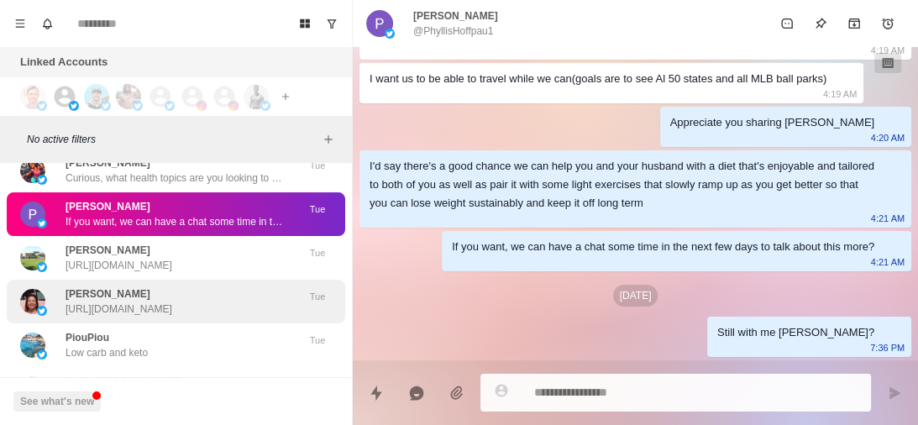
click at [172, 306] on div "Merrie https://www.longevitylifestyle.me/fat-loss-formula" at bounding box center [119, 301] width 107 height 30
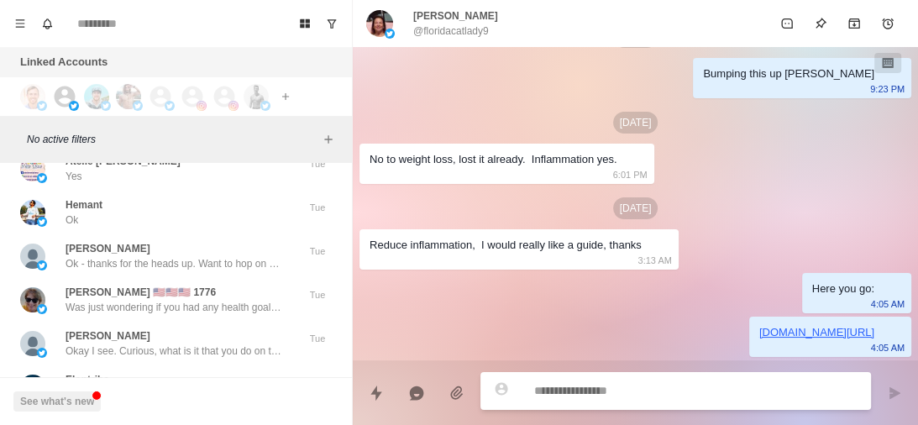
scroll to position [11509, 0]
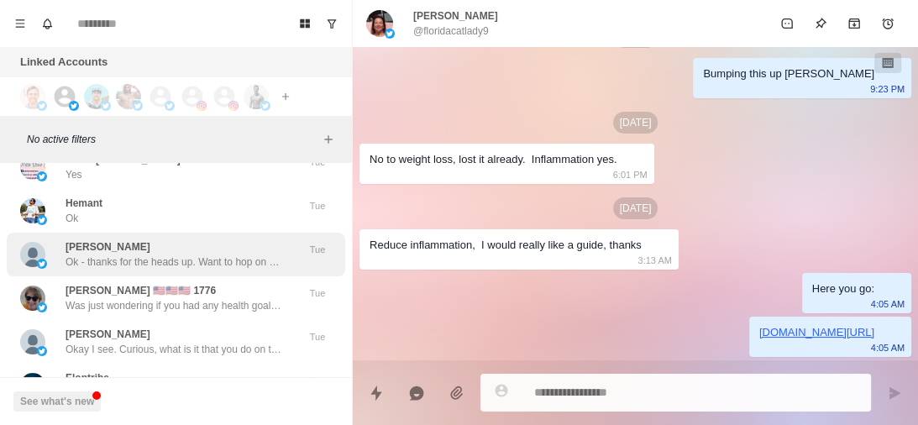
click at [204, 270] on p "Ok - thanks for the heads up. Want to hop on at 4pm EST?" at bounding box center [175, 262] width 218 height 15
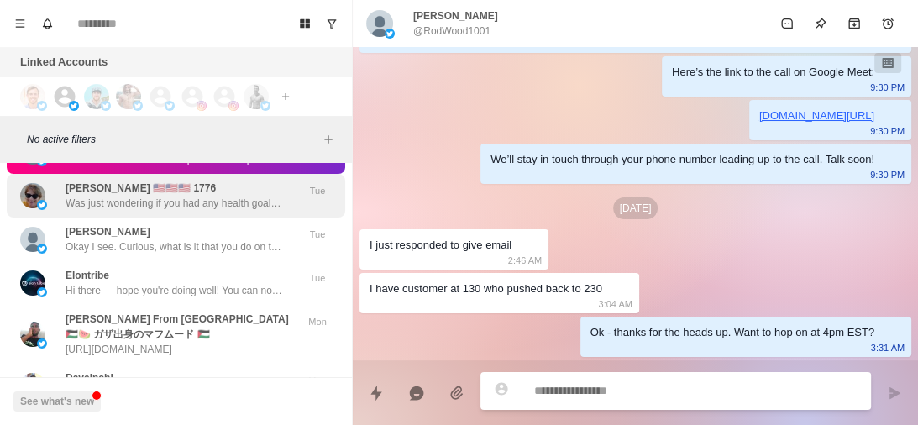
scroll to position [11612, 0]
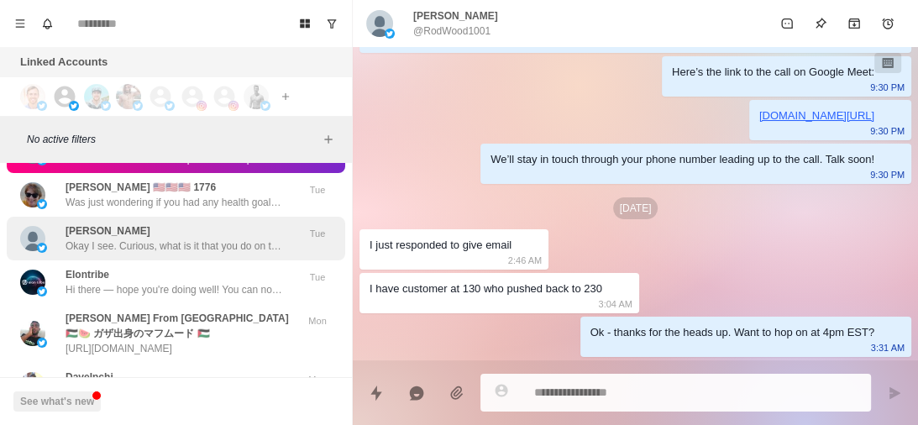
click at [232, 235] on div "michelle dalton Okay I see. Curious, what is it that you do on the weekends to …" at bounding box center [176, 239] width 339 height 44
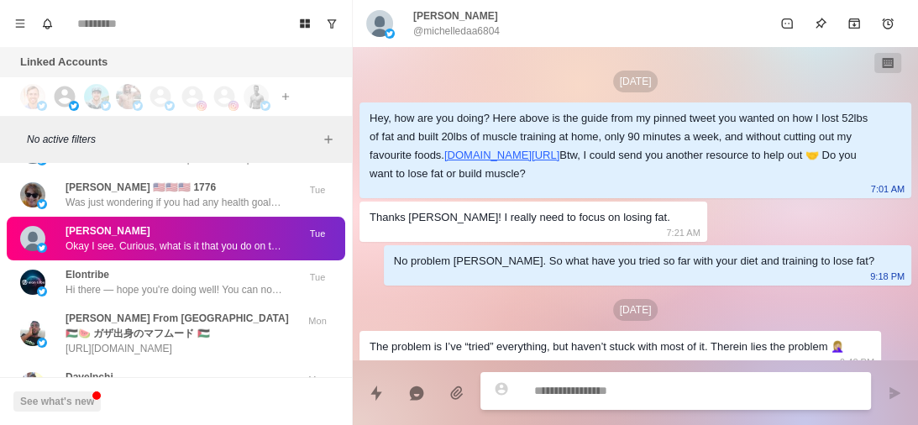
scroll to position [584, 0]
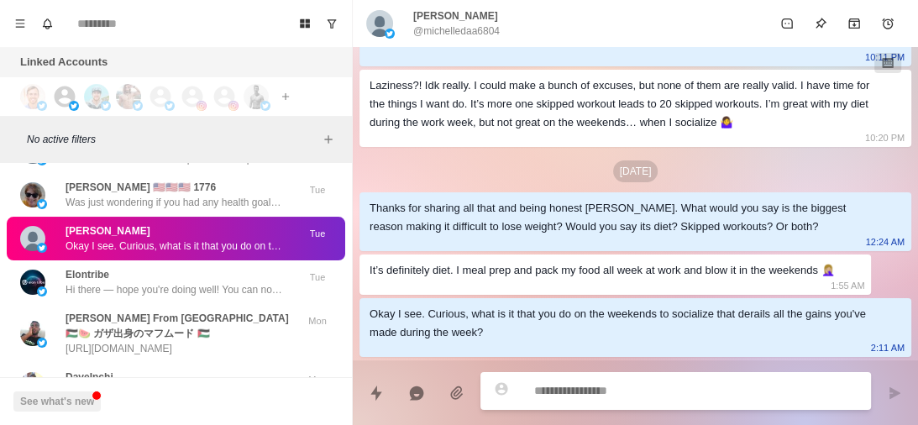
type textarea "*"
type textarea "**********"
type textarea "*"
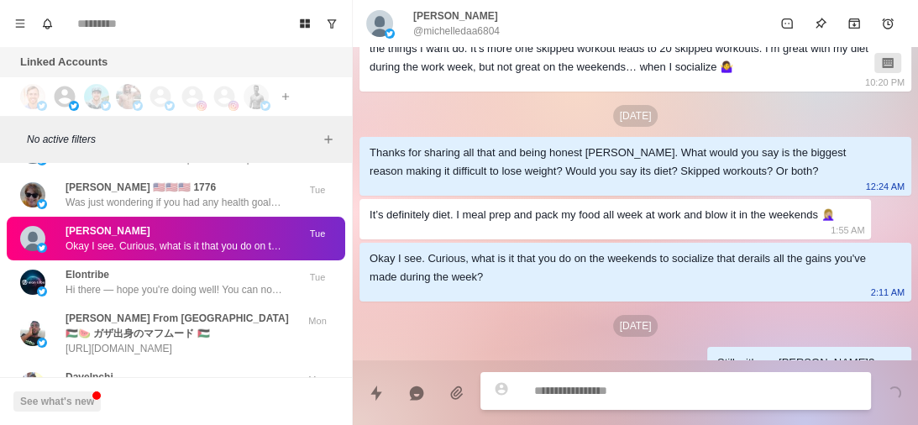
scroll to position [670, 0]
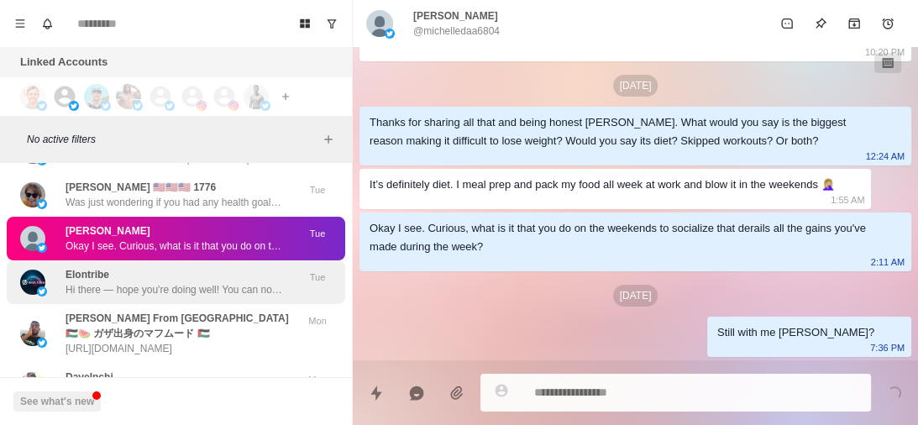
click at [181, 297] on p "Hi there — hope you're doing well! You can now access original shares (Primary …" at bounding box center [175, 289] width 218 height 15
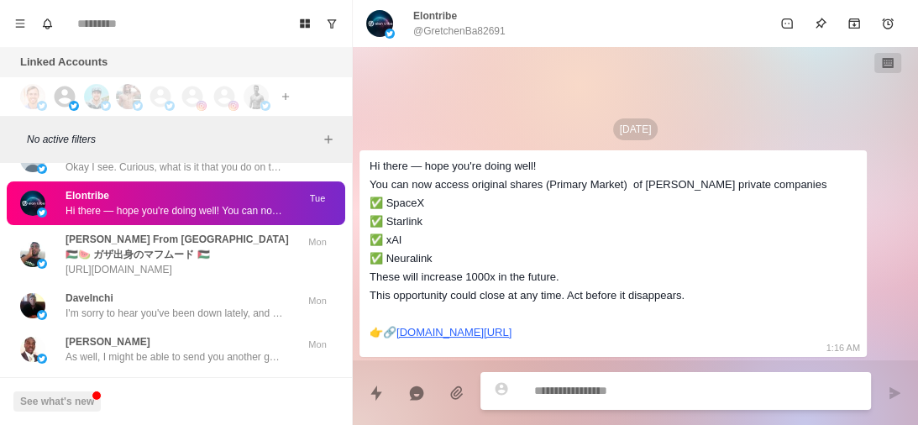
scroll to position [11725, 0]
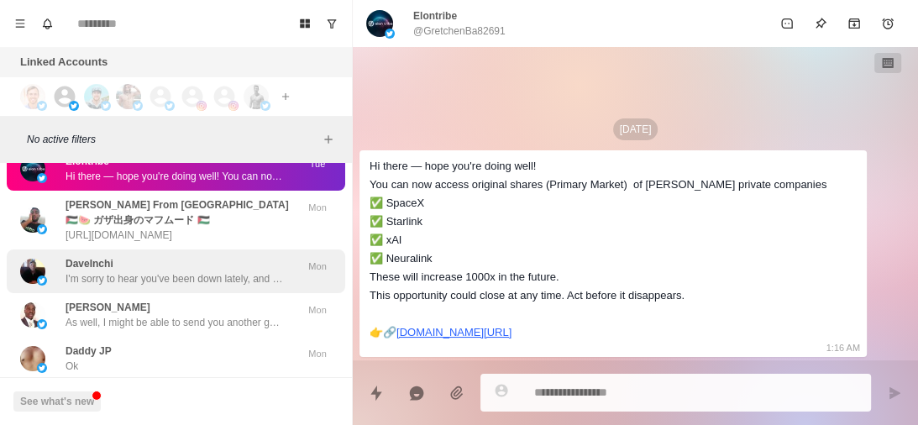
click at [175, 282] on div "DaveInchi I'm sorry to hear you've been down lately, and it's frustrating when …" at bounding box center [175, 271] width 218 height 30
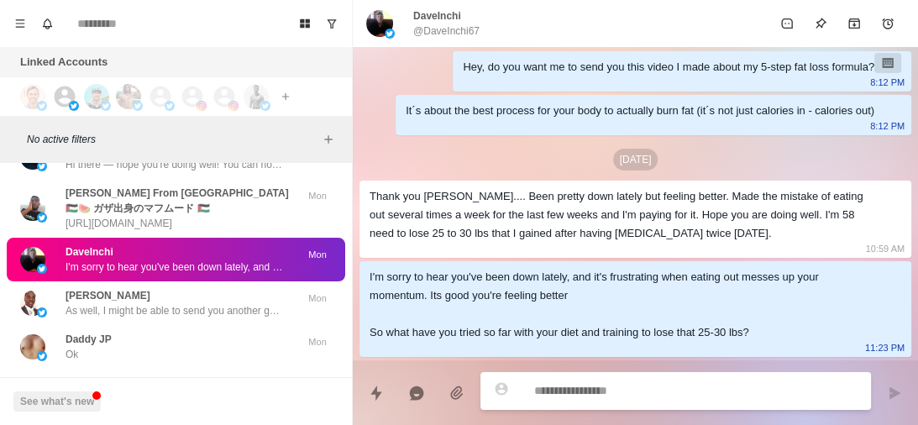
scroll to position [11737, 0]
type textarea "*"
type textarea "**********"
type textarea "*"
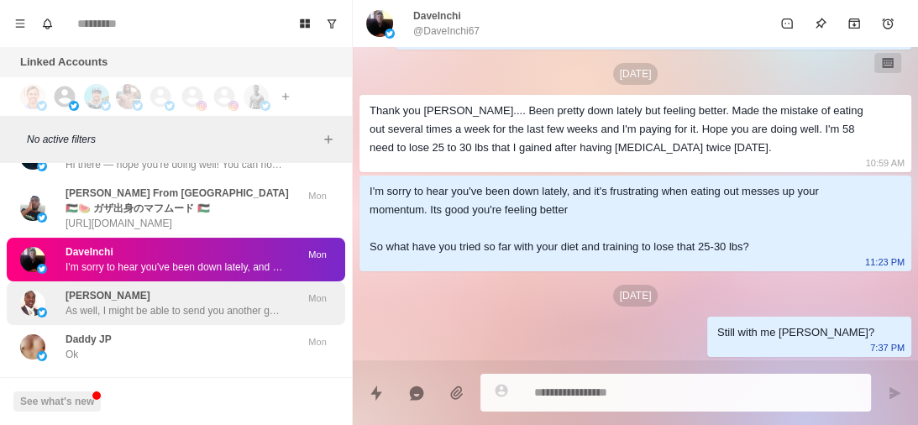
click at [156, 312] on div "A.R Yusuf Ali As well, I might be able to send you another guide to help out 🤝 …" at bounding box center [175, 303] width 218 height 30
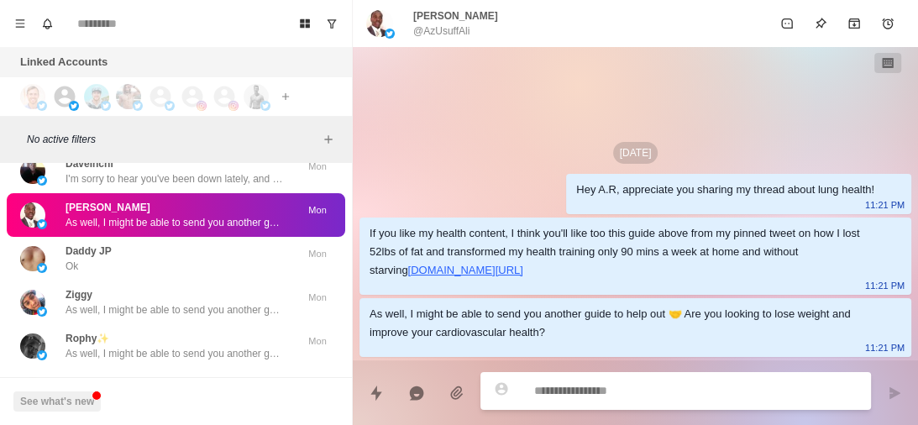
scroll to position [11826, 0]
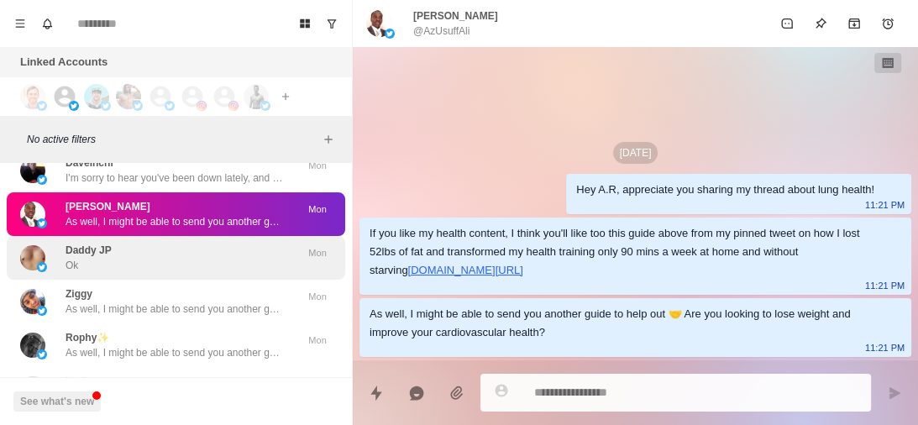
click at [155, 273] on div "Daddy JP Ok" at bounding box center [158, 258] width 276 height 30
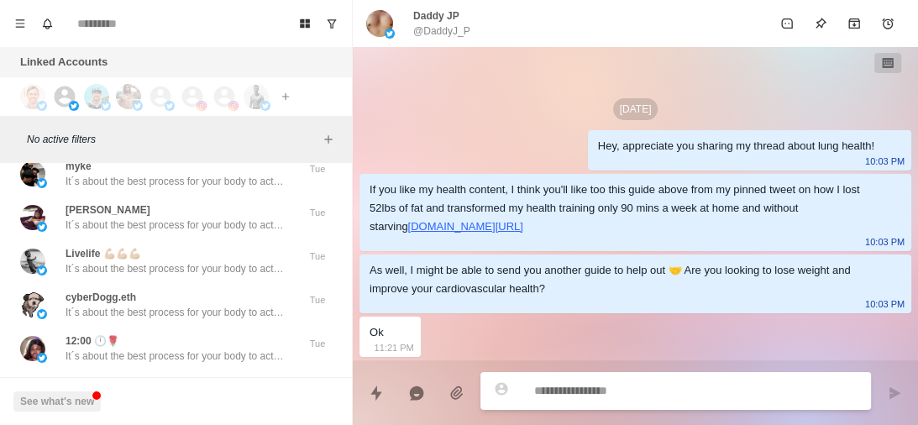
scroll to position [4049, 0]
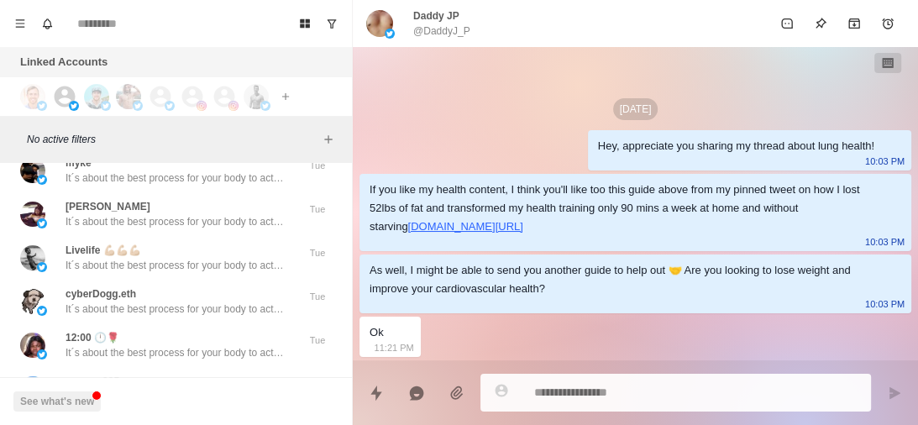
click at [155, 273] on p "It´s about the best process for your body to actually burn fat (it´s not just c…" at bounding box center [175, 265] width 218 height 15
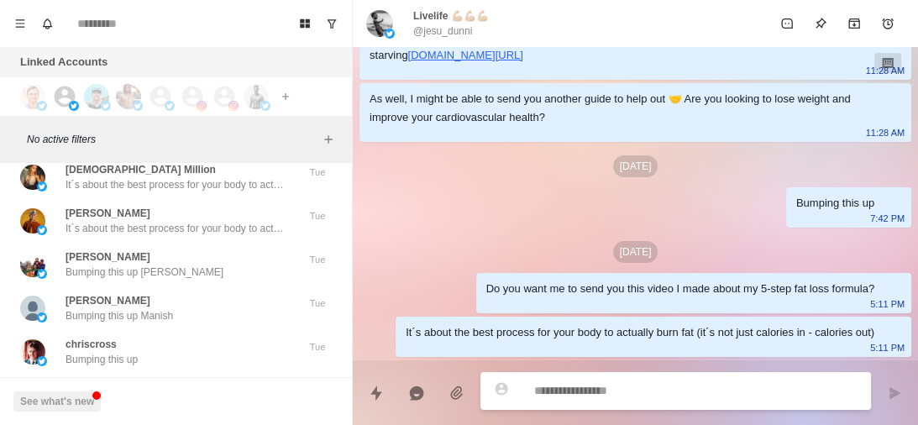
scroll to position [8077, 0]
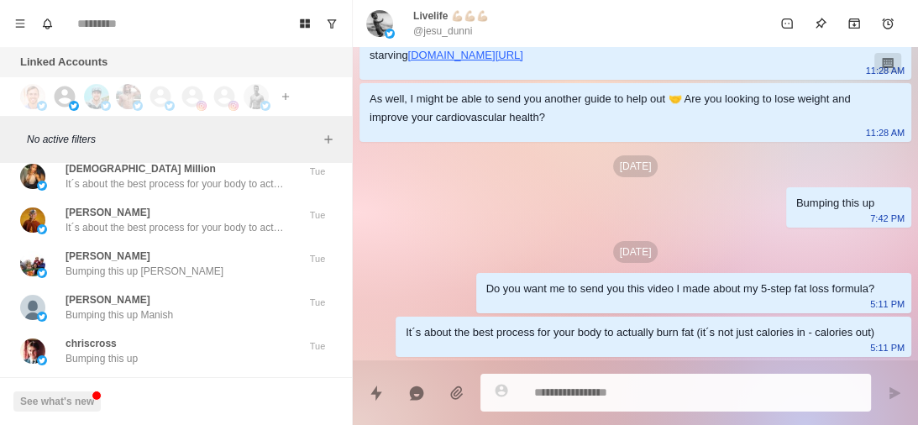
click at [155, 279] on p "Bumping this up [PERSON_NAME]" at bounding box center [145, 271] width 158 height 15
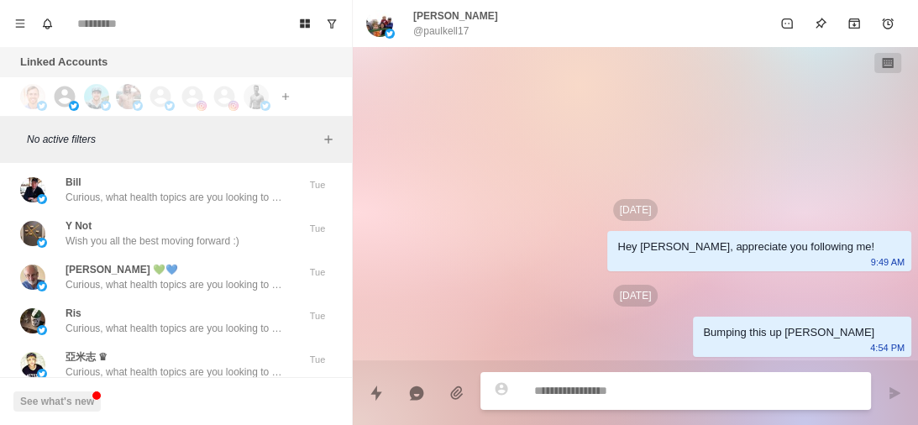
scroll to position [9390, 0]
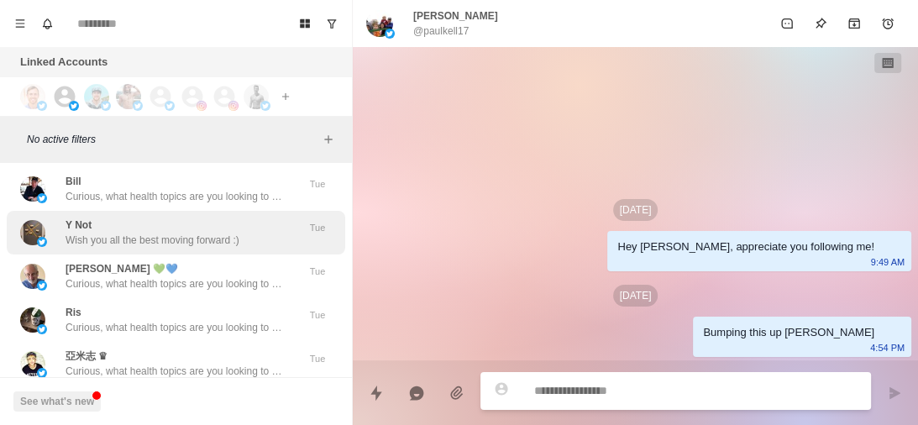
click at [185, 248] on p "Wish you all the best moving forward :)" at bounding box center [153, 240] width 174 height 15
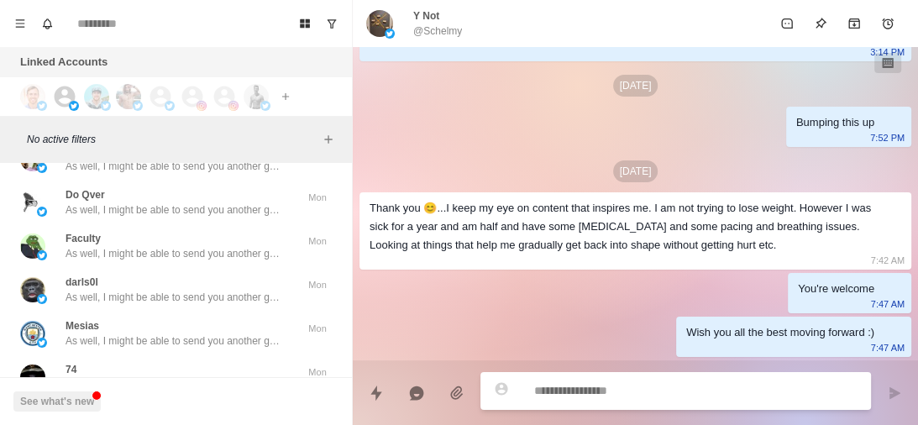
scroll to position [12066, 0]
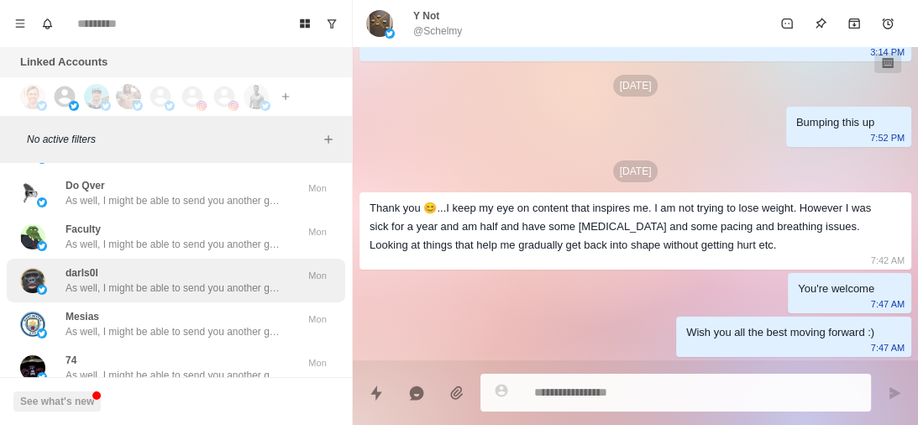
click at [140, 292] on div "darls0l As well, I might be able to send you another guide to help out 🤝 Are yo…" at bounding box center [175, 280] width 218 height 30
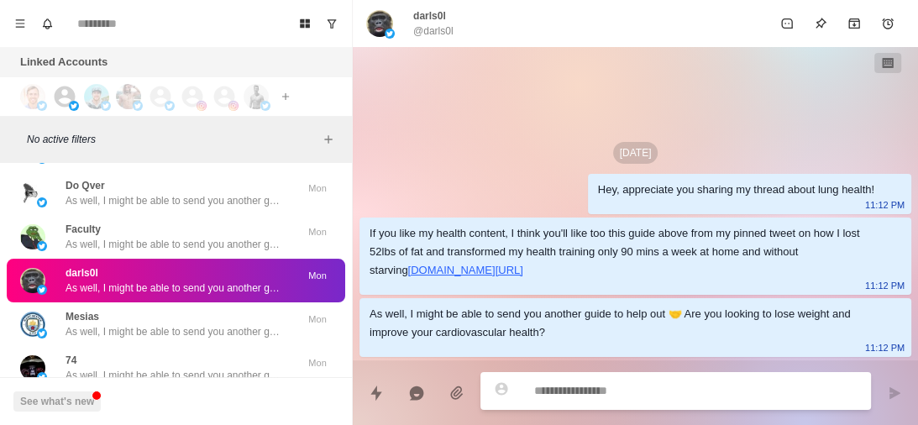
scroll to position [12176, 0]
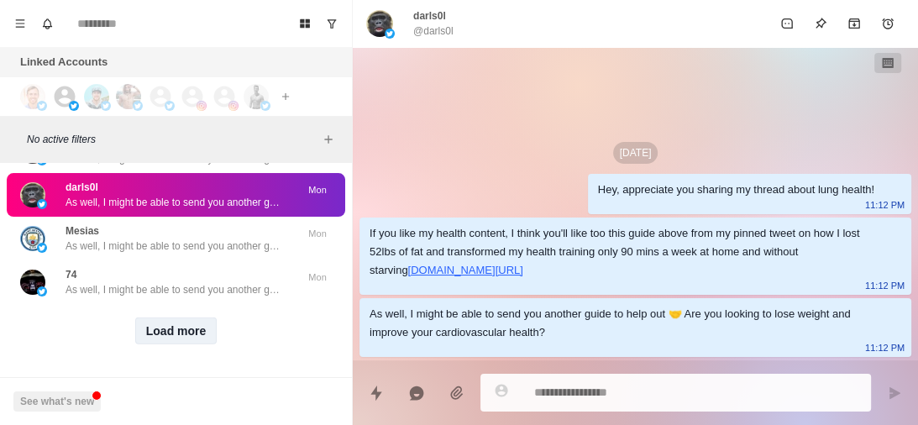
click at [168, 325] on button "Load more" at bounding box center [176, 331] width 82 height 27
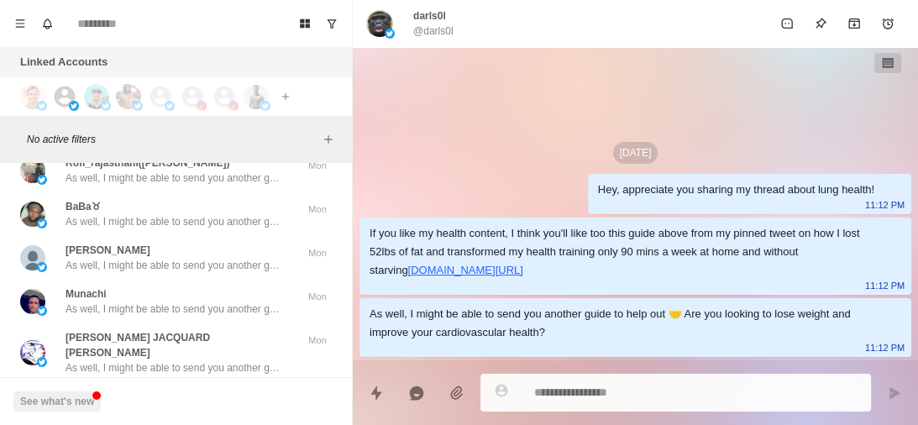
scroll to position [13049, 0]
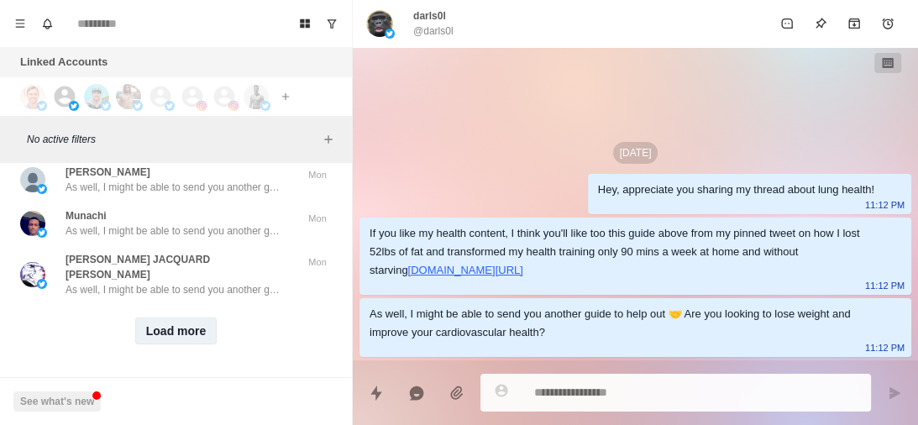
click at [168, 325] on button "Load more" at bounding box center [176, 331] width 82 height 27
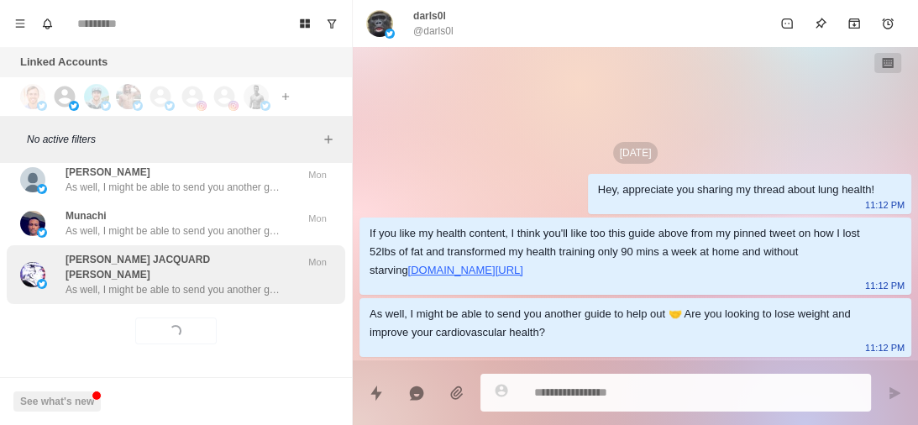
click at [205, 266] on div "JAMES JACQUARD PUSSER As well, I might be able to send you another guide to hel…" at bounding box center [181, 274] width 231 height 45
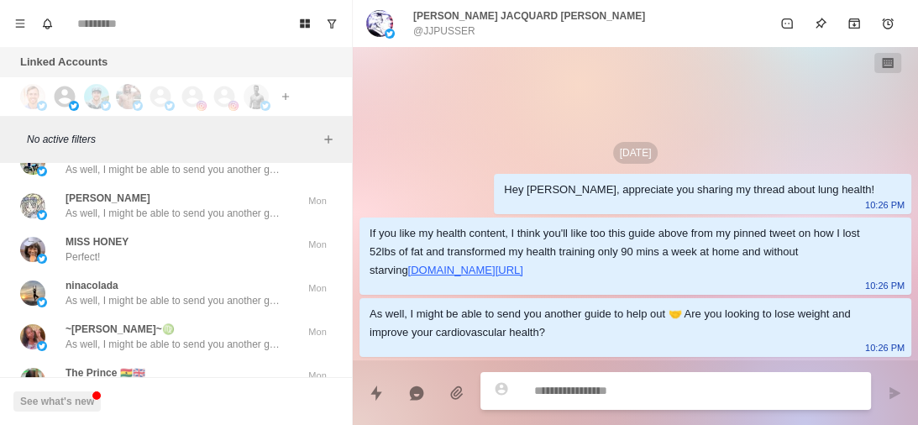
scroll to position [13212, 0]
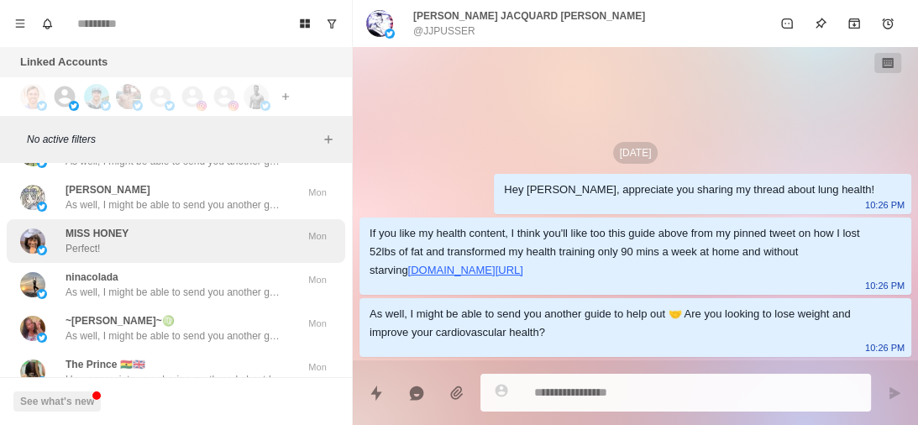
click at [201, 249] on div "MISS HONEY Perfect!" at bounding box center [158, 241] width 276 height 30
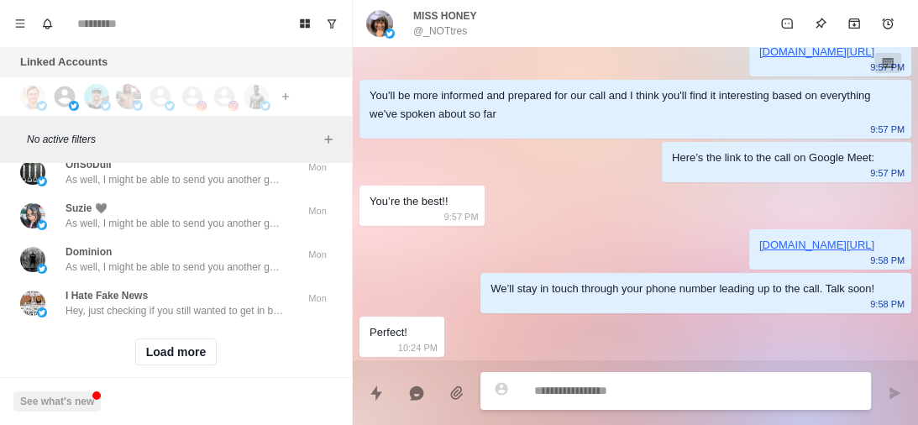
scroll to position [13923, 0]
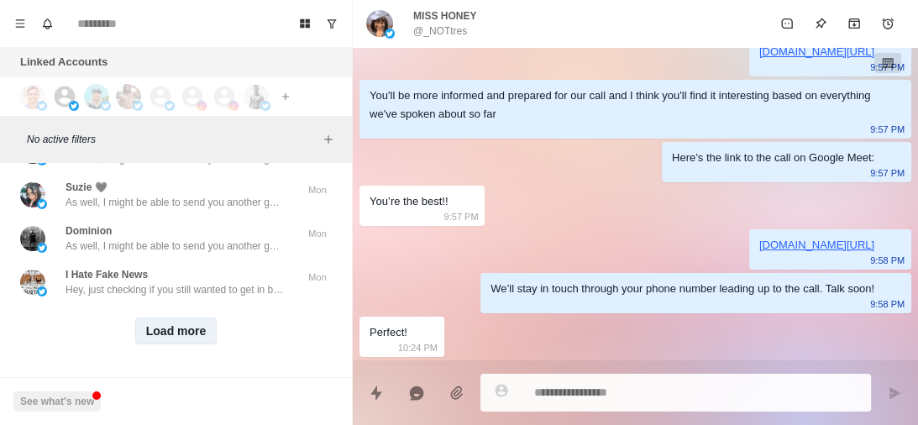
click at [171, 334] on button "Load more" at bounding box center [176, 331] width 82 height 27
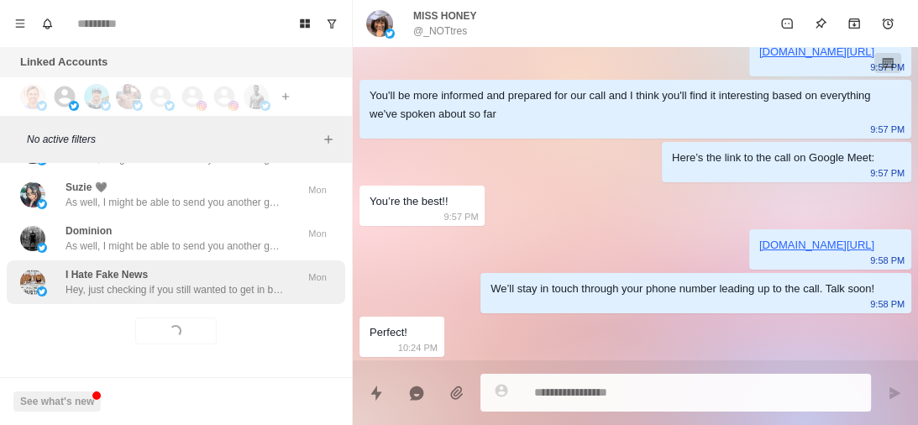
click at [242, 270] on div "I Hate Fake News Hey, just checking if you still wanted to get in better shape?" at bounding box center [175, 282] width 218 height 30
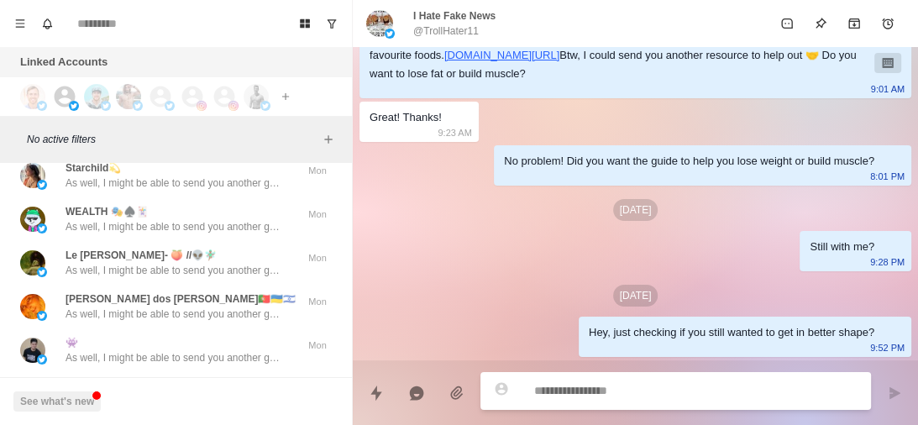
scroll to position [14325, 0]
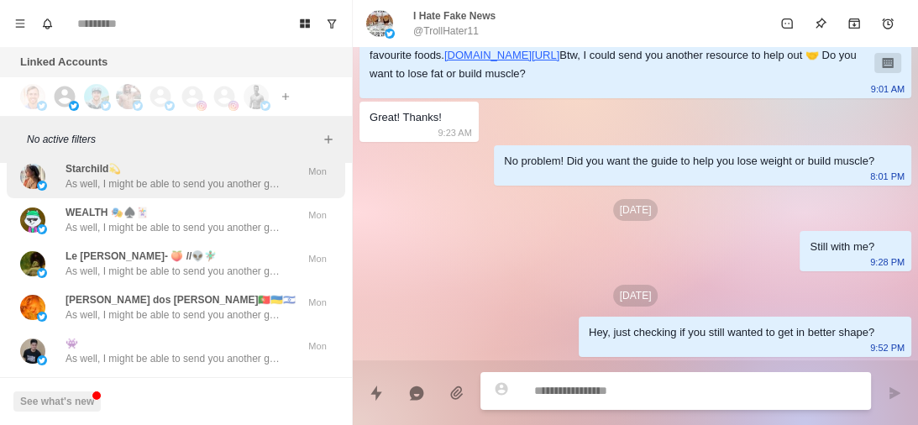
click at [228, 186] on p "As well, I might be able to send you another guide to help out 🤝 Are you lookin…" at bounding box center [175, 183] width 218 height 15
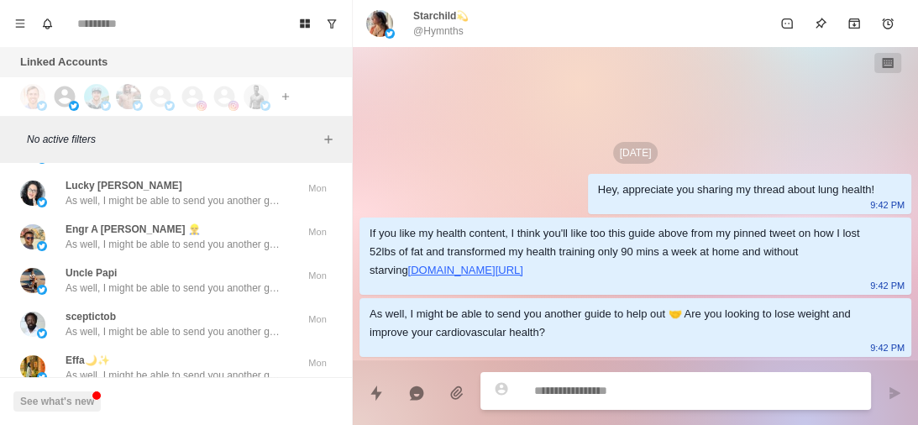
scroll to position [14786, 0]
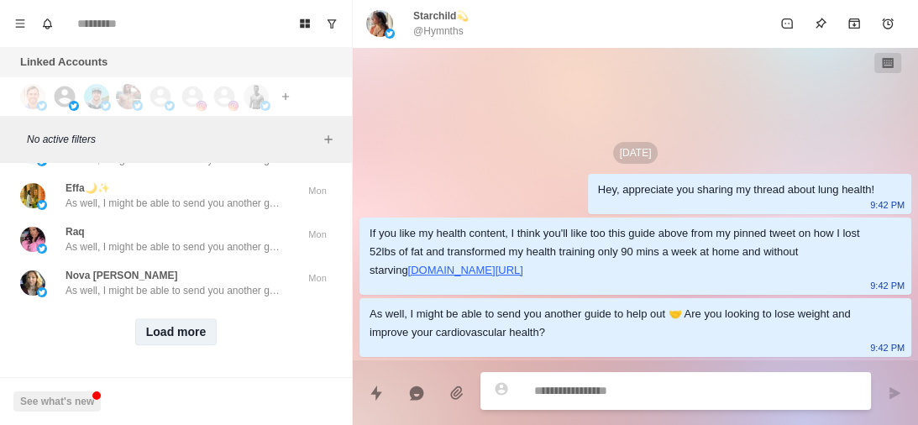
click at [181, 334] on button "Load more" at bounding box center [176, 331] width 82 height 27
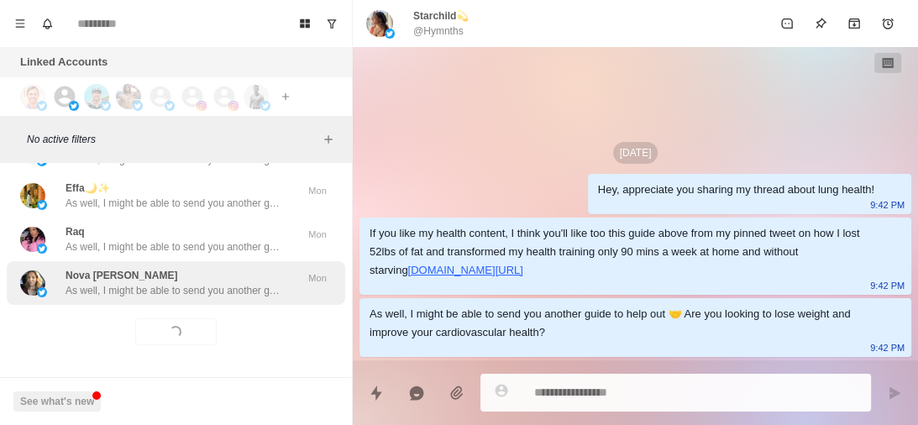
click at [250, 283] on p "As well, I might be able to send you another guide to help out 🤝 Are you lookin…" at bounding box center [175, 290] width 218 height 15
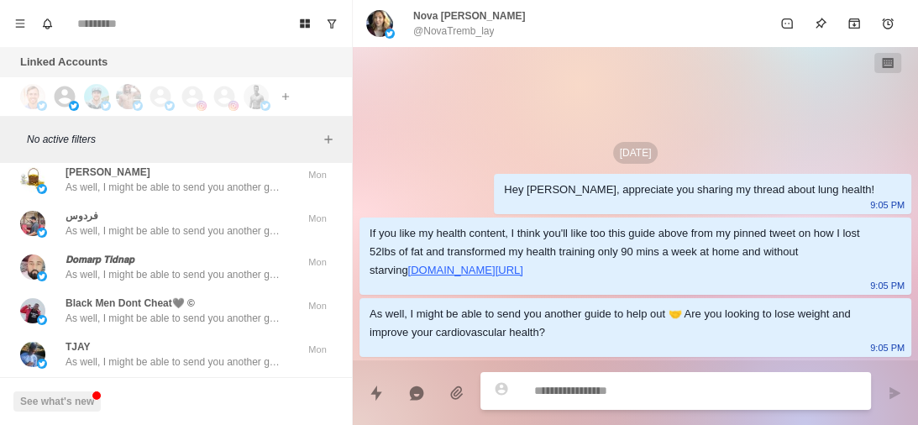
scroll to position [15670, 0]
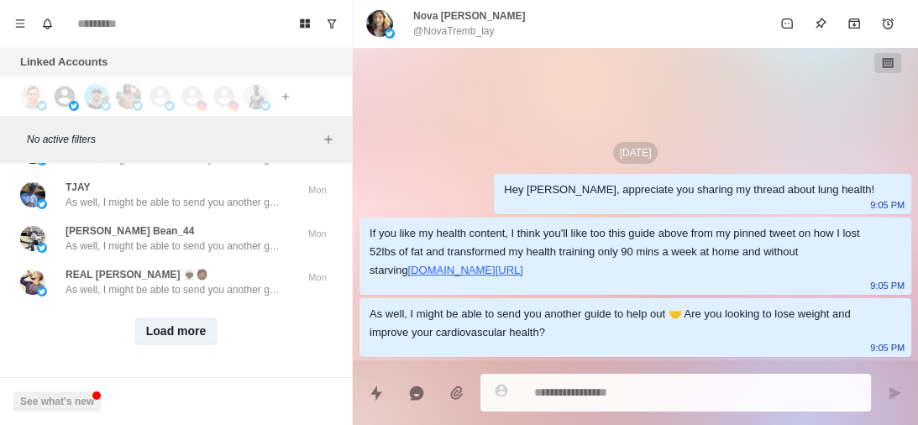
click at [181, 320] on button "Load more" at bounding box center [176, 331] width 82 height 27
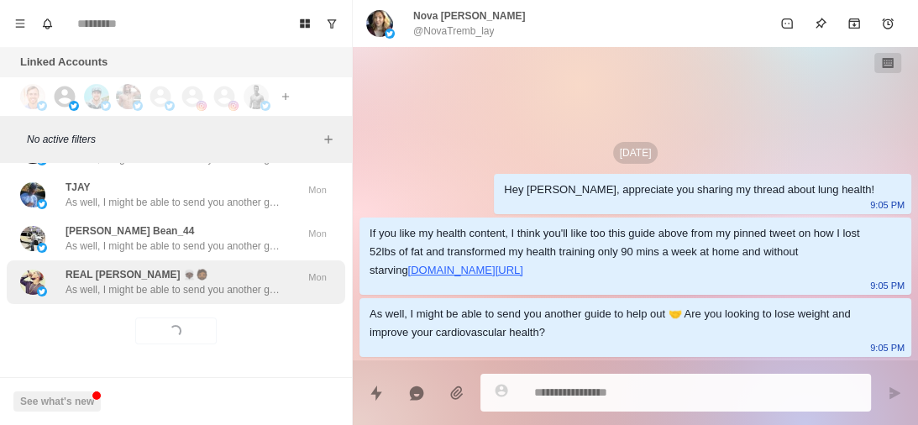
click at [215, 269] on div "REAL NiGGA 👳🏿🧔🏾 As well, I might be able to send you another guide to help out …" at bounding box center [175, 282] width 218 height 30
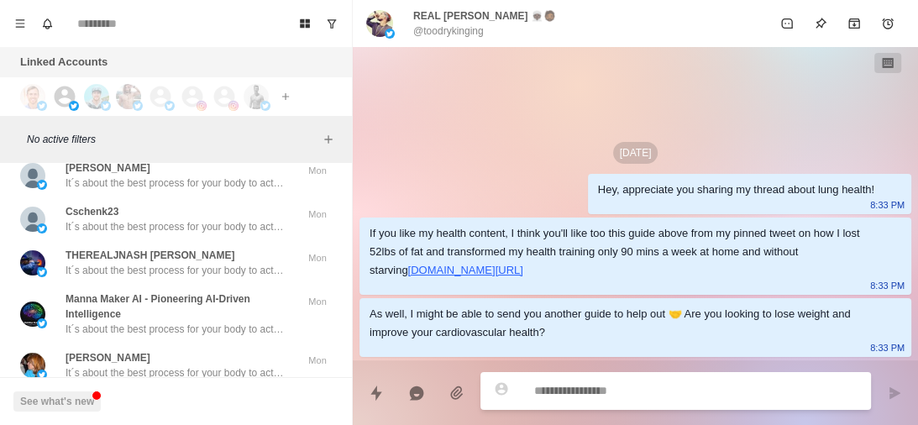
scroll to position [16327, 0]
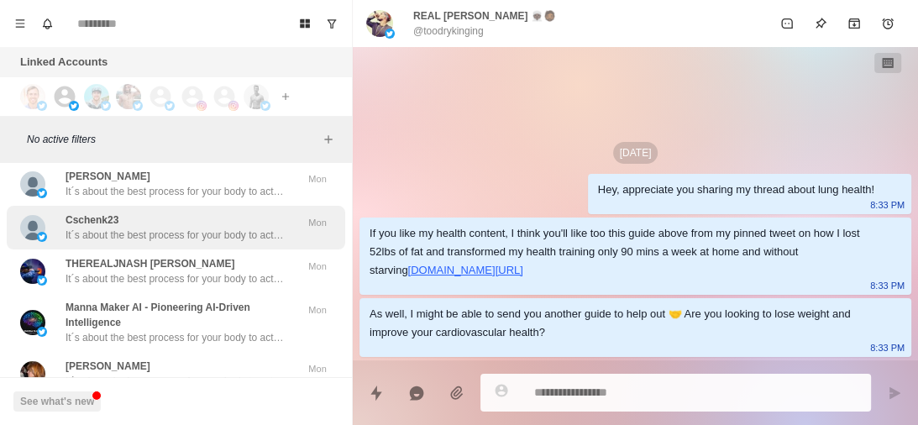
click at [208, 225] on div "Cschenk23 It´s about the best process for your body to actually burn fat (it´s …" at bounding box center [175, 228] width 218 height 30
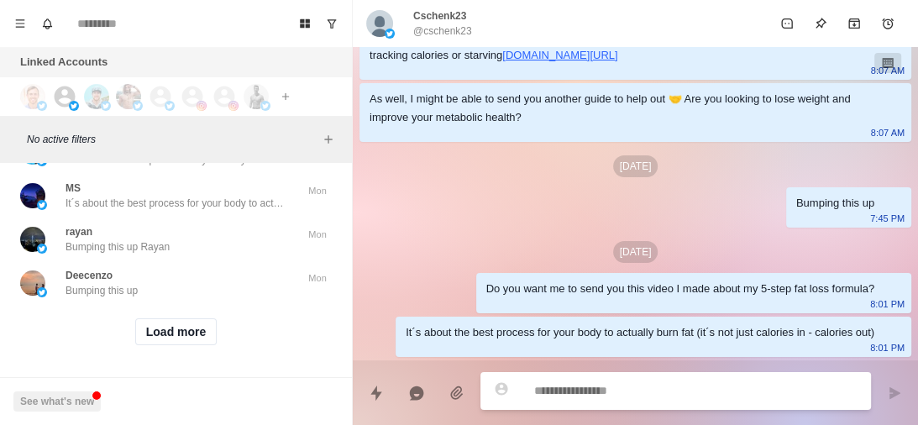
scroll to position [16549, 0]
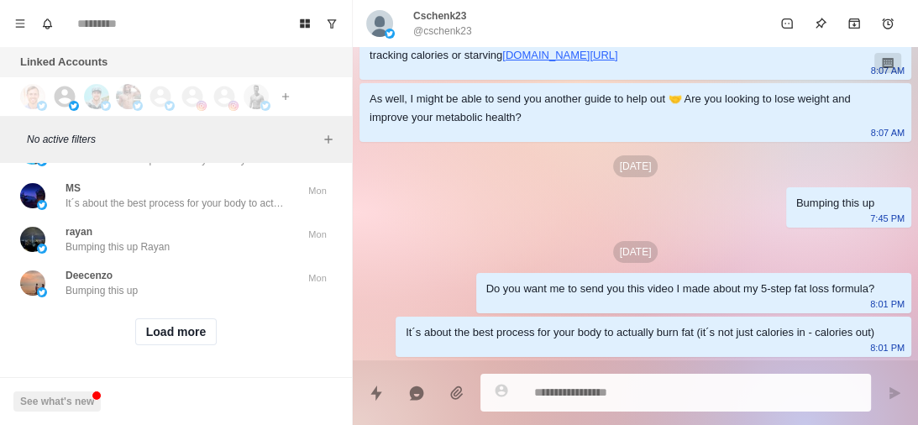
click at [181, 330] on button "Load more" at bounding box center [176, 331] width 82 height 27
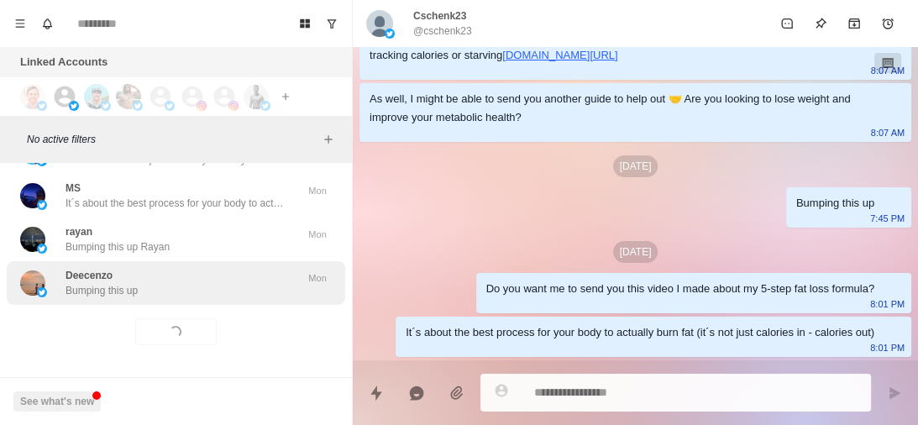
click at [212, 291] on div "Deecenzo Bumping this up" at bounding box center [158, 283] width 276 height 30
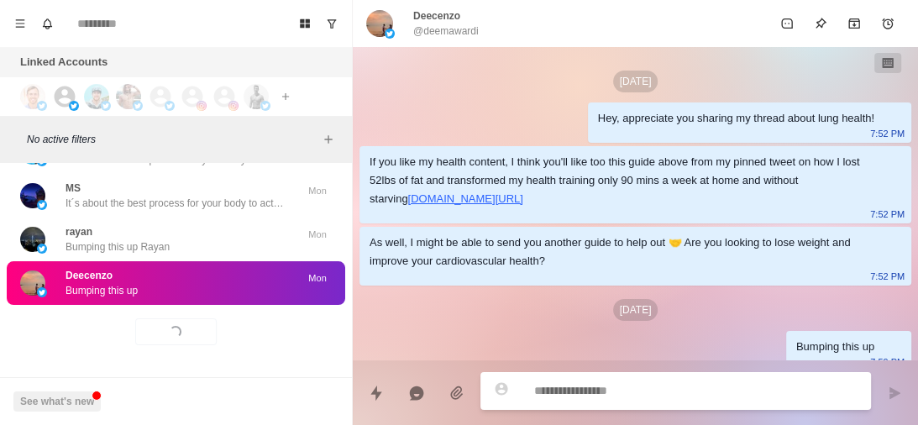
scroll to position [14, 0]
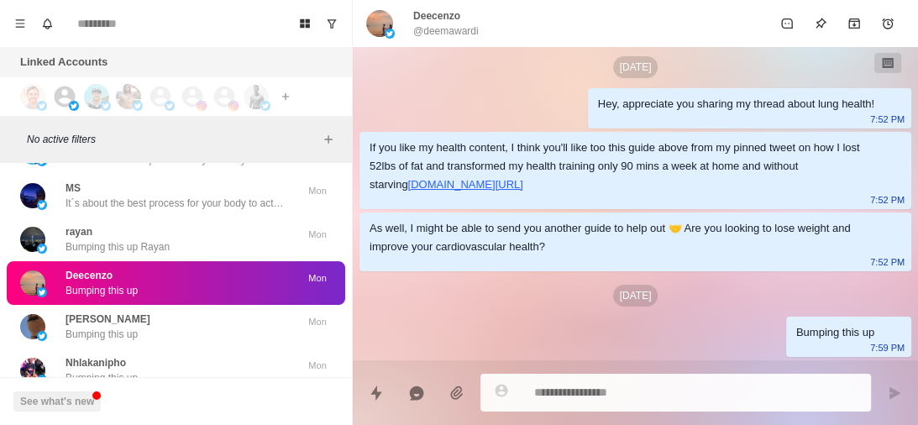
click at [212, 291] on div "Deecenzo Bumping this up" at bounding box center [158, 283] width 276 height 30
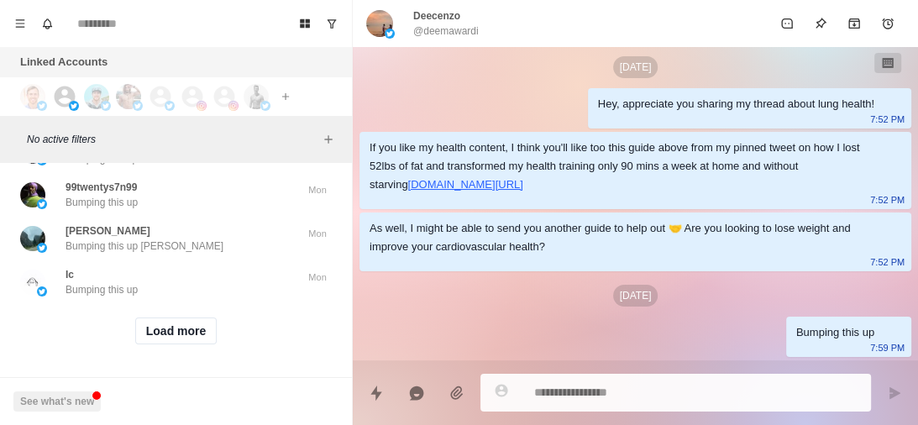
scroll to position [17433, 0]
click at [173, 333] on button "Load more" at bounding box center [176, 331] width 82 height 27
type textarea "*"
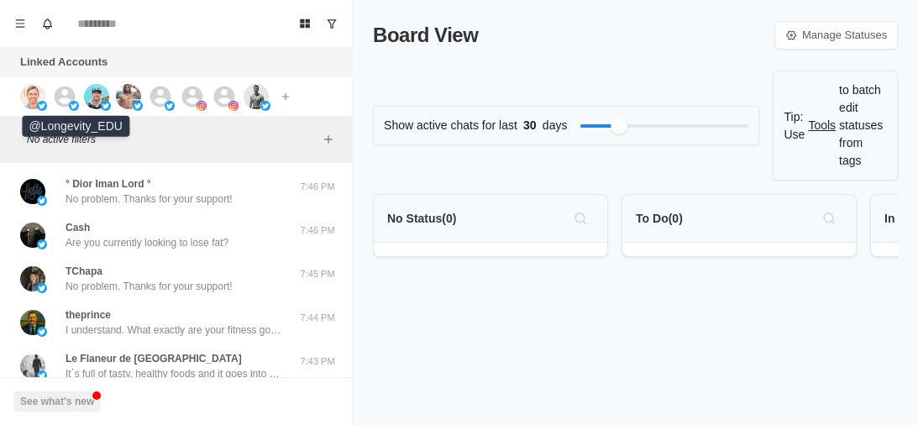
click at [64, 96] on icon at bounding box center [65, 96] width 21 height 21
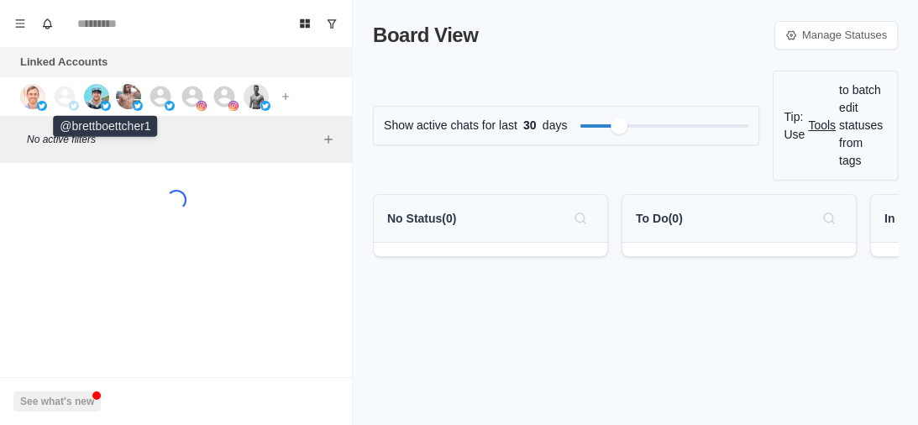
click at [92, 98] on img at bounding box center [96, 96] width 25 height 25
click at [118, 97] on img at bounding box center [128, 96] width 25 height 25
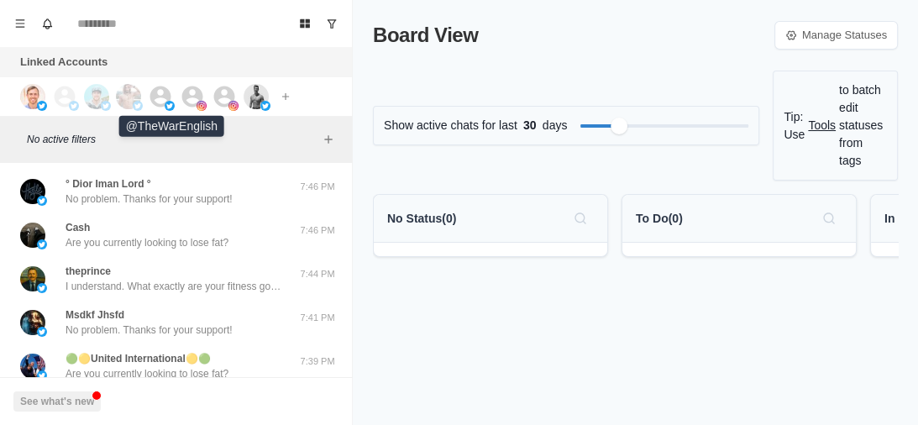
click at [154, 102] on icon at bounding box center [160, 96] width 21 height 21
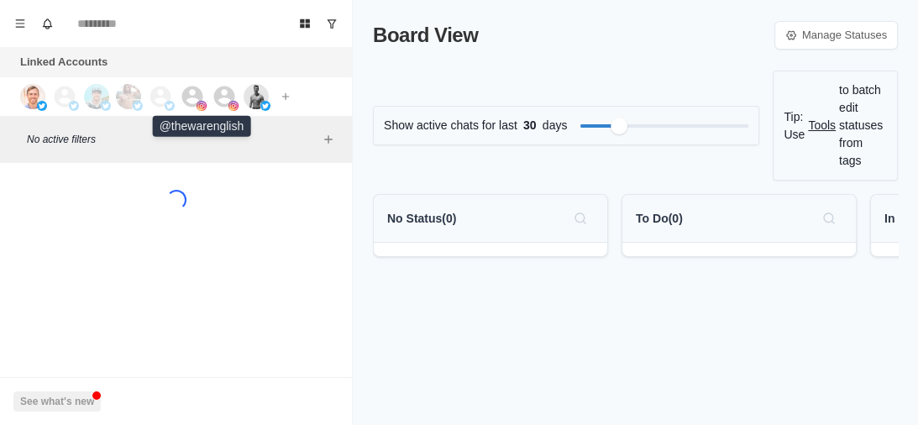
click at [187, 101] on icon at bounding box center [192, 96] width 21 height 21
click at [220, 98] on icon at bounding box center [224, 96] width 25 height 25
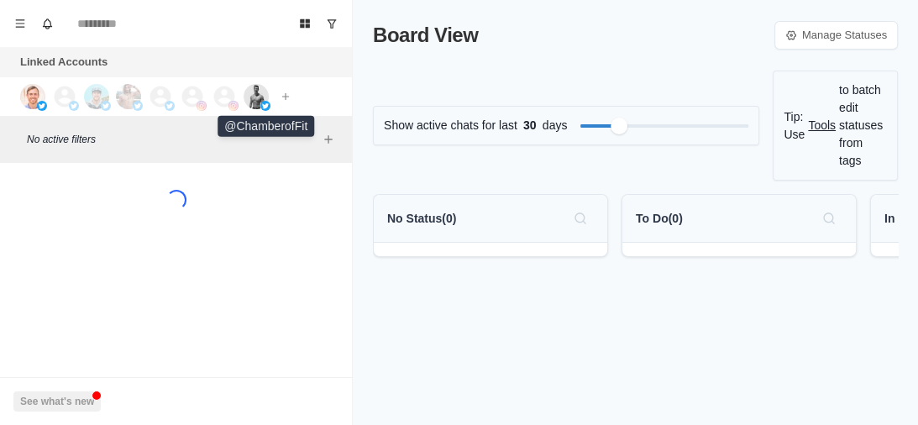
click at [254, 98] on img at bounding box center [256, 96] width 25 height 25
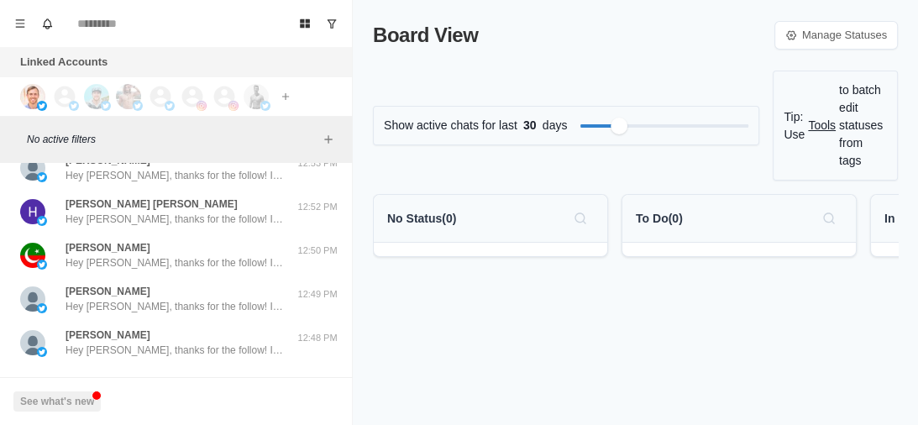
scroll to position [748, 0]
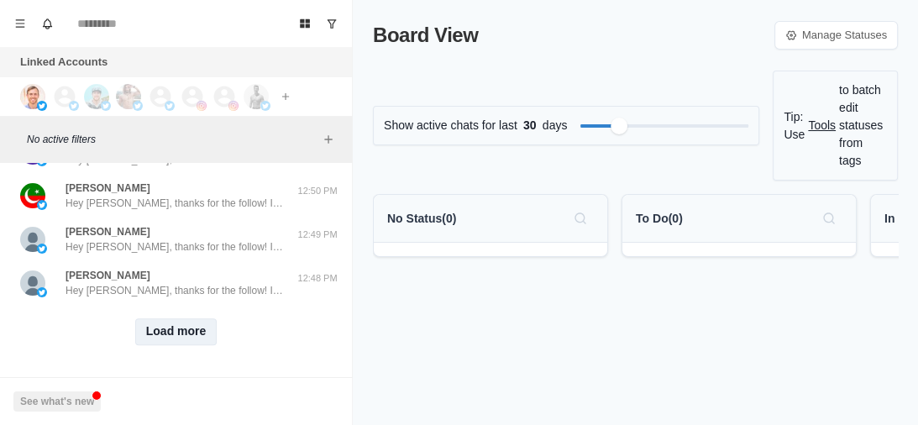
click at [172, 318] on button "Load more" at bounding box center [176, 331] width 82 height 27
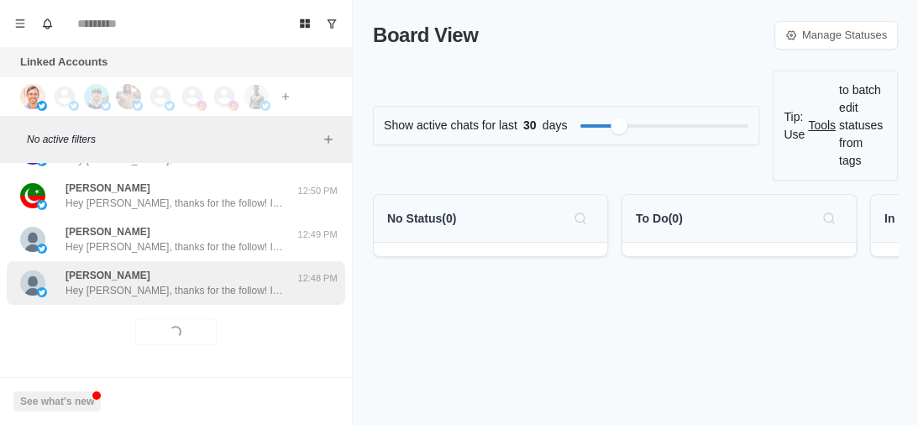
click at [178, 286] on p "Hey [PERSON_NAME], thanks for the follow! If you don’t mind me asking, what ins…" at bounding box center [175, 290] width 218 height 15
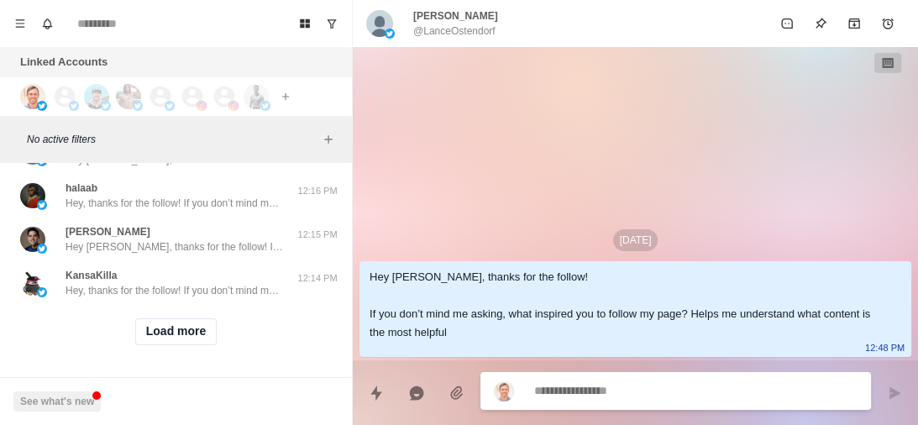
scroll to position [1622, 0]
click at [186, 329] on button "Load more" at bounding box center [176, 331] width 82 height 27
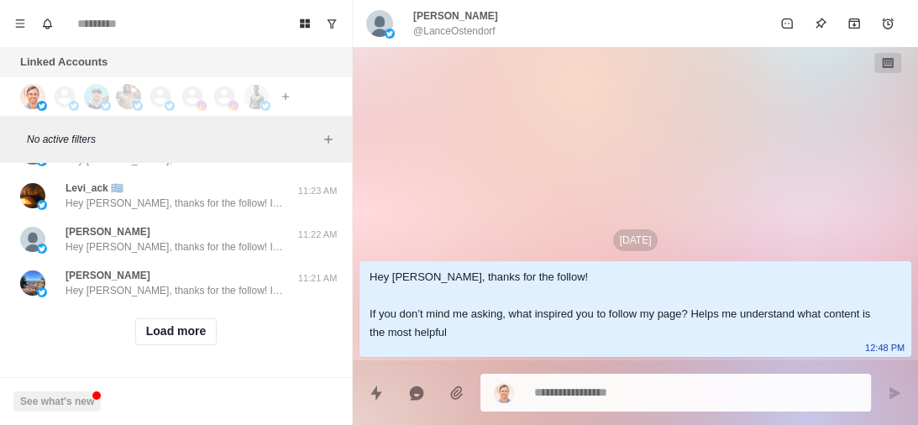
scroll to position [2496, 0]
click at [180, 318] on button "Load more" at bounding box center [176, 331] width 82 height 27
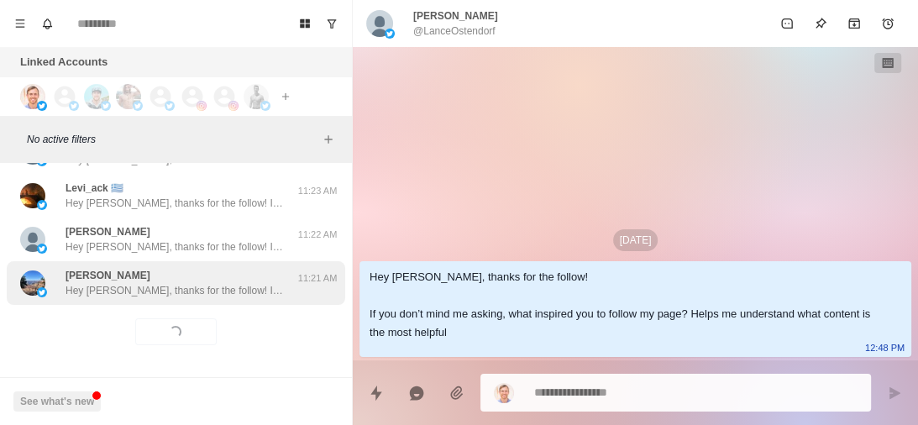
click at [244, 283] on p "Hey Christy, thanks for the follow! If you don’t mind me asking, what inspired …" at bounding box center [175, 290] width 218 height 15
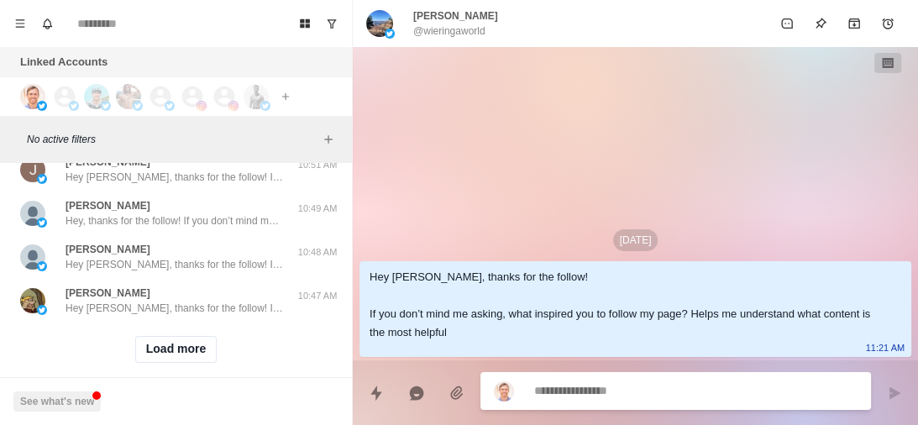
scroll to position [3369, 0]
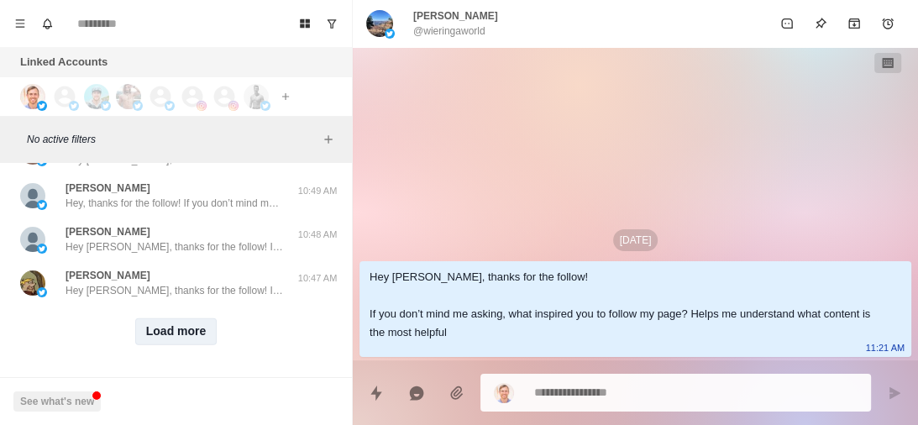
click at [175, 331] on button "Load more" at bounding box center [176, 331] width 82 height 27
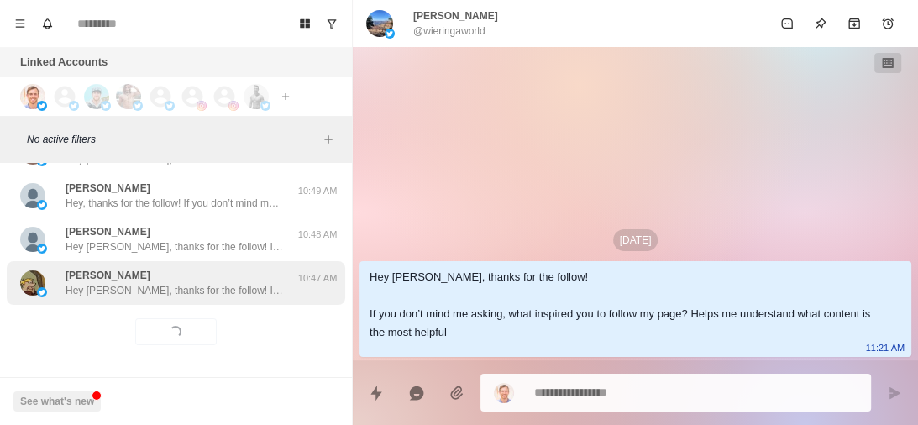
click at [249, 283] on p "Hey Jeremy, thanks for the follow! If you don’t mind me asking, what inspired y…" at bounding box center [175, 290] width 218 height 15
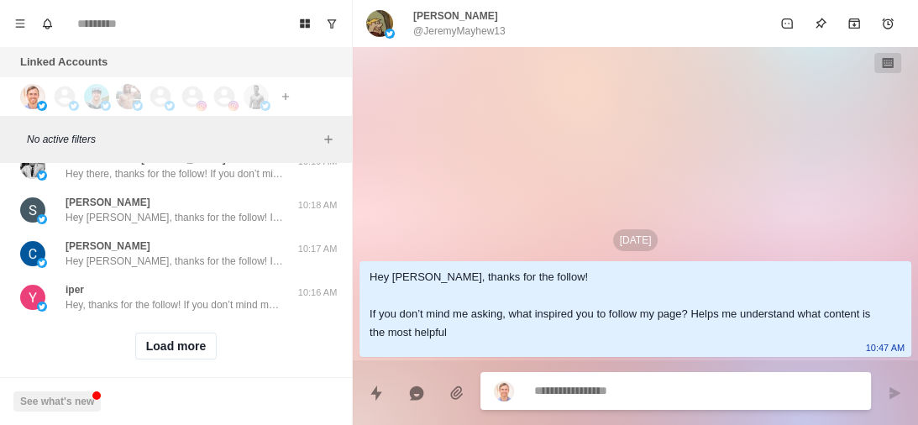
scroll to position [4225, 0]
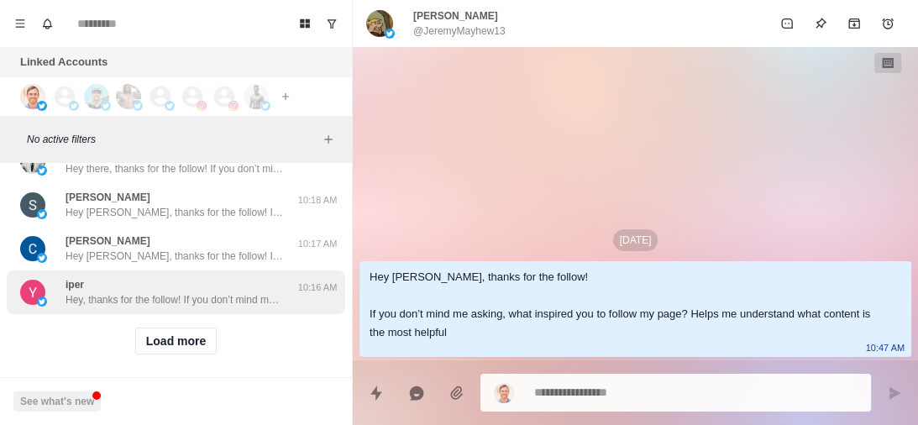
click at [208, 297] on p "Hey, thanks for the follow! If you don’t mind me asking, what inspired you to f…" at bounding box center [175, 299] width 218 height 15
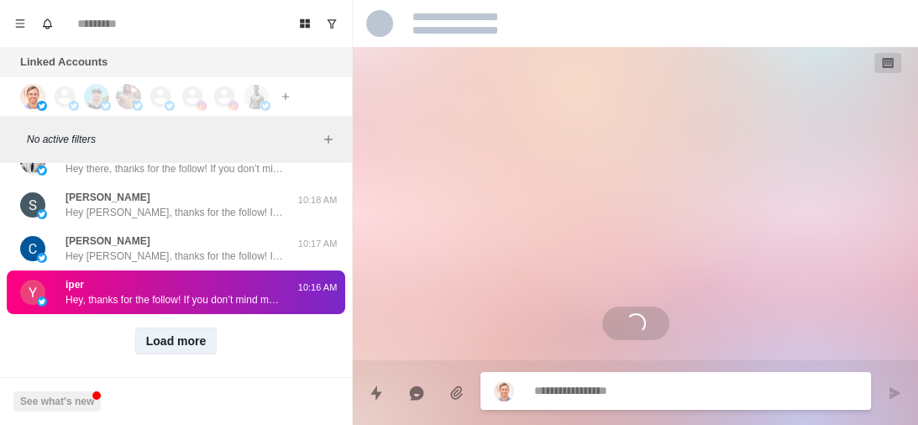
click at [194, 336] on button "Load more" at bounding box center [176, 341] width 82 height 27
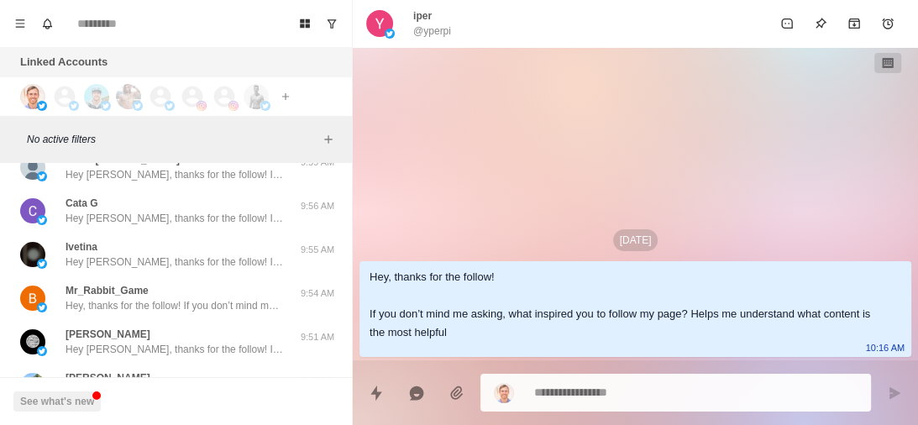
scroll to position [5123, 0]
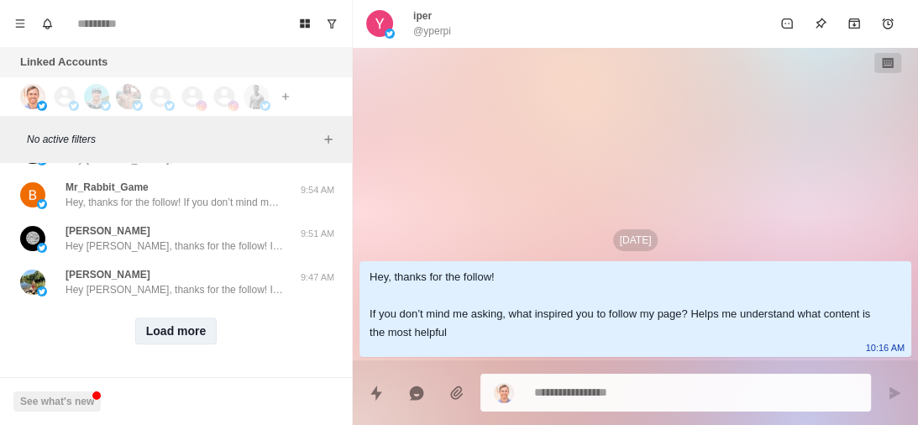
click at [160, 318] on button "Load more" at bounding box center [176, 331] width 82 height 27
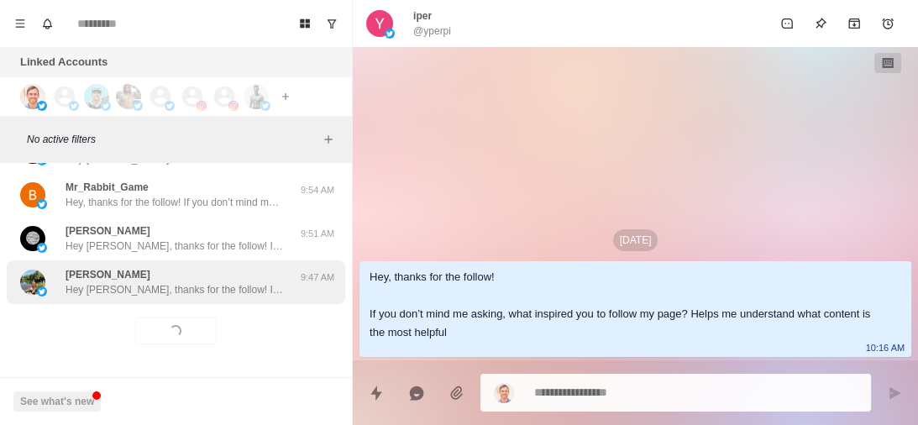
click at [209, 289] on div "Nick Leinonen Hey Nick, thanks for the follow! If you don’t mind me asking, wha…" at bounding box center [176, 282] width 339 height 44
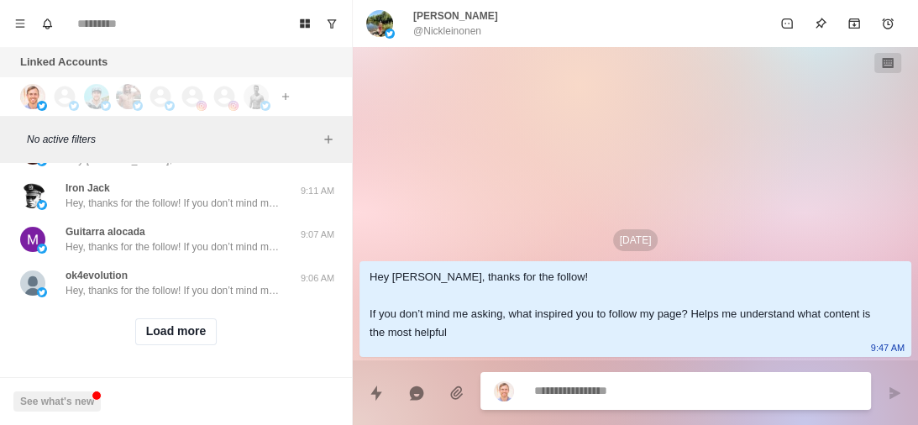
scroll to position [5997, 0]
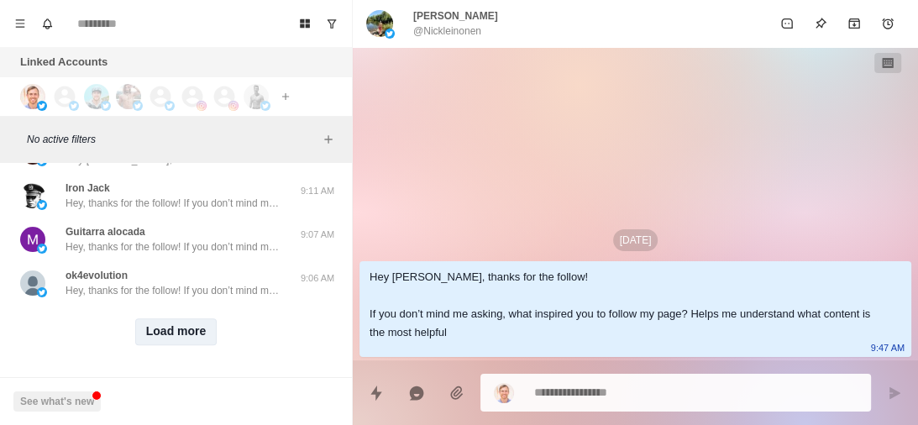
click at [176, 319] on button "Load more" at bounding box center [176, 331] width 82 height 27
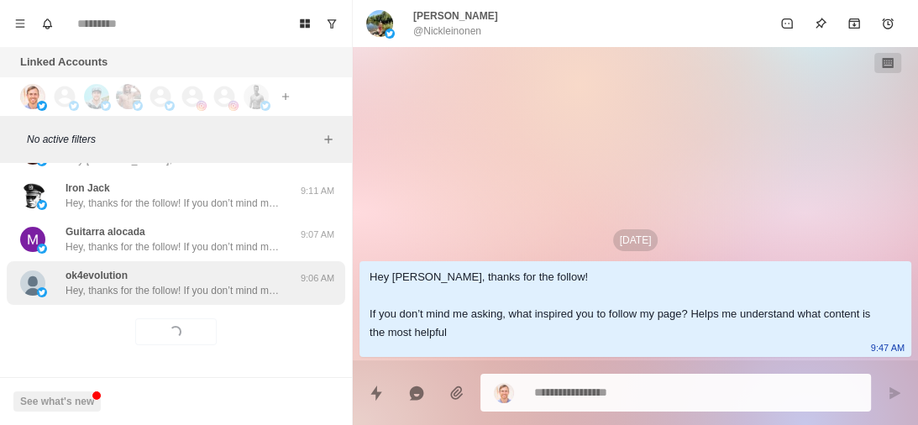
click at [227, 292] on div "ok4evolution Hey, thanks for the follow! If you don’t mind me asking, what insp…" at bounding box center [176, 283] width 339 height 44
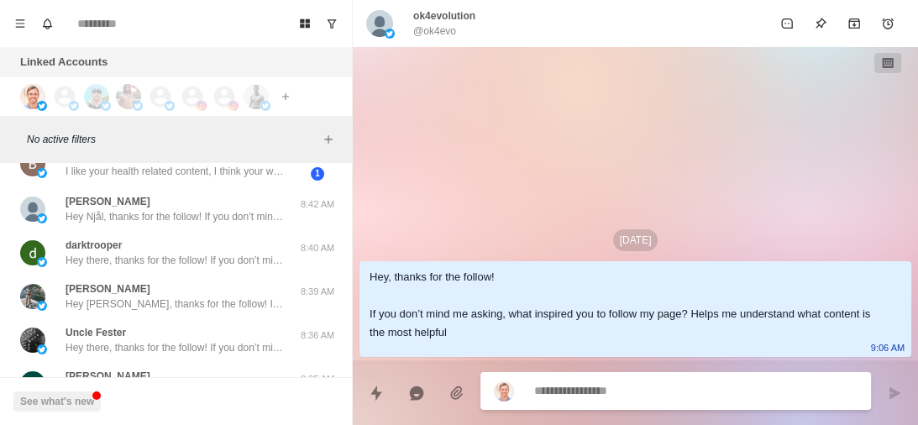
scroll to position [6877, 0]
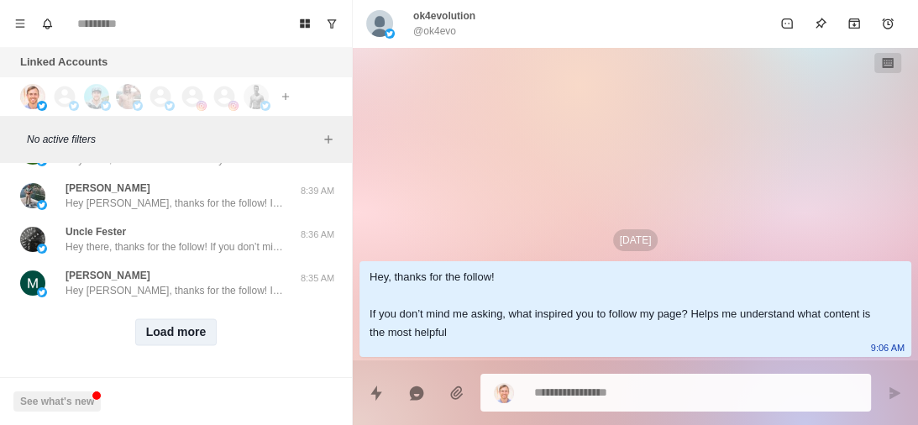
click at [168, 318] on button "Load more" at bounding box center [176, 331] width 82 height 27
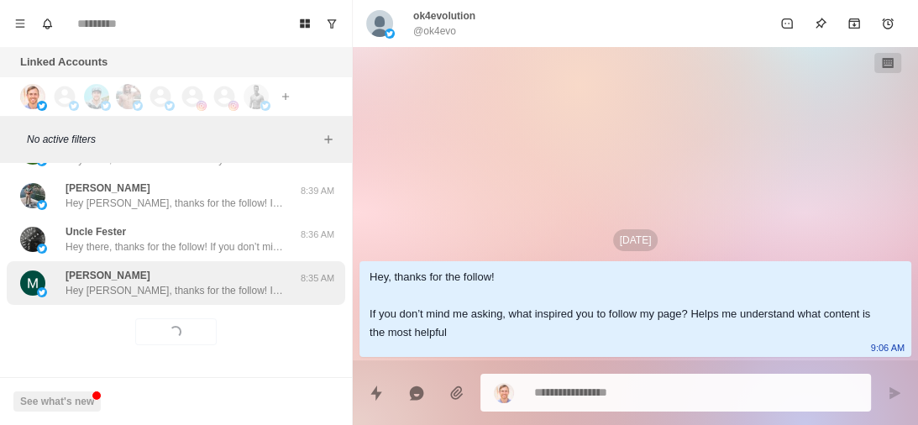
click at [232, 283] on p "Hey Matt, thanks for the follow! If you don’t mind me asking, what inspired you…" at bounding box center [175, 290] width 218 height 15
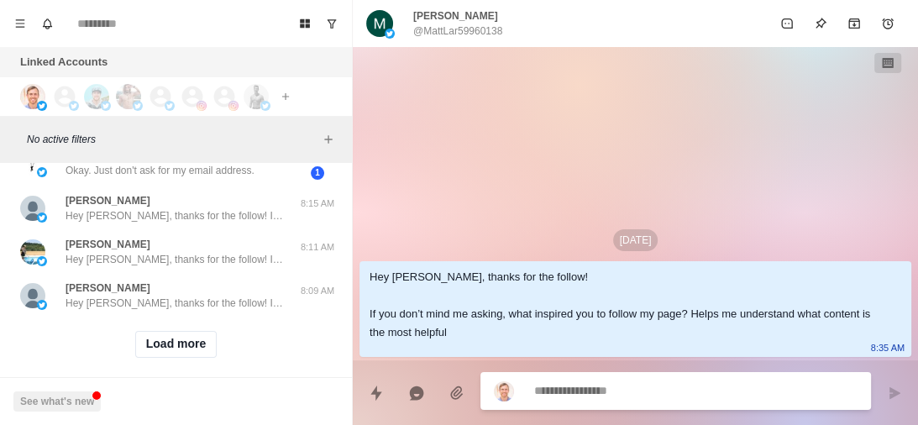
scroll to position [7754, 0]
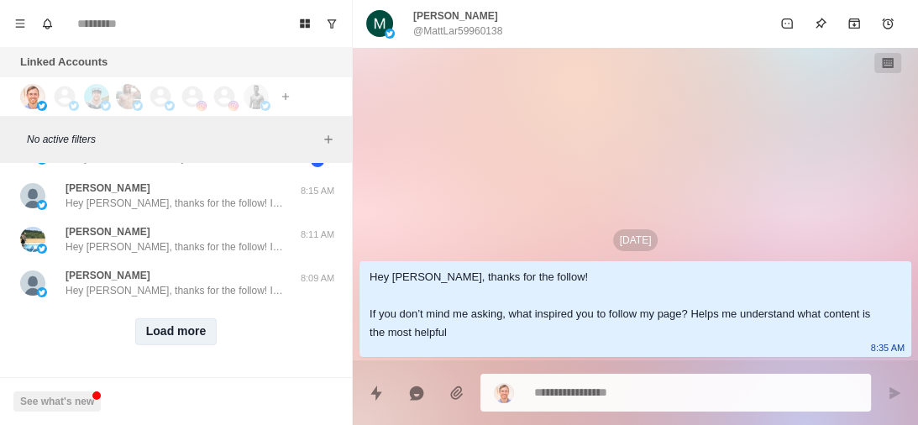
click at [181, 321] on button "Load more" at bounding box center [176, 331] width 82 height 27
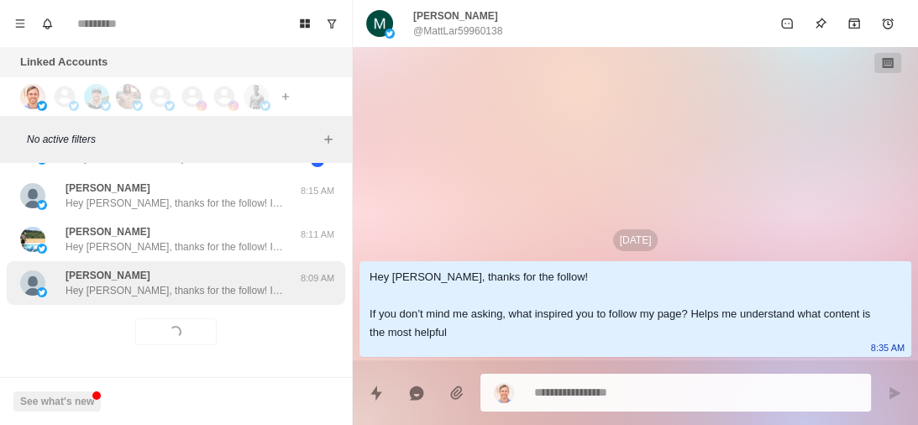
click at [213, 292] on div "Monika Burdzy Hey Monika, thanks for the follow! If you don’t mind me asking, w…" at bounding box center [176, 283] width 339 height 44
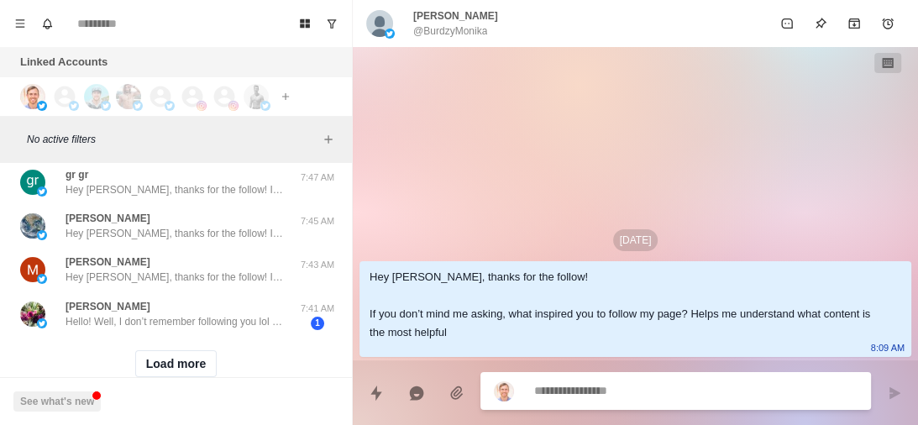
scroll to position [8634, 0]
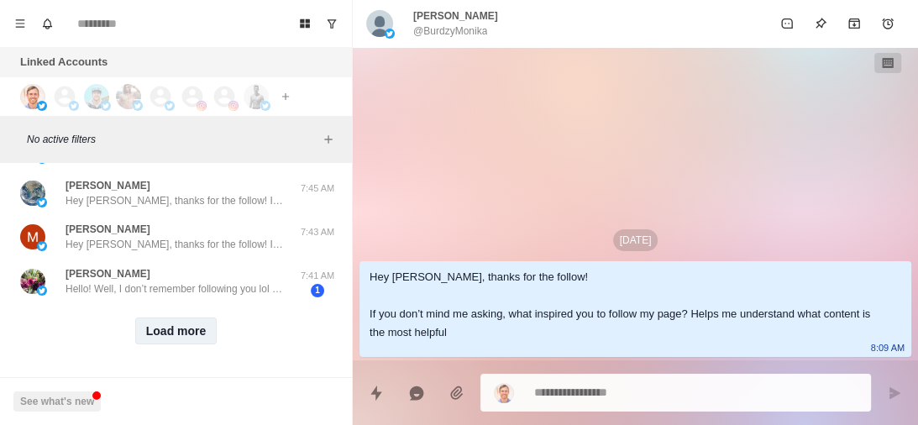
click at [167, 323] on button "Load more" at bounding box center [176, 331] width 82 height 27
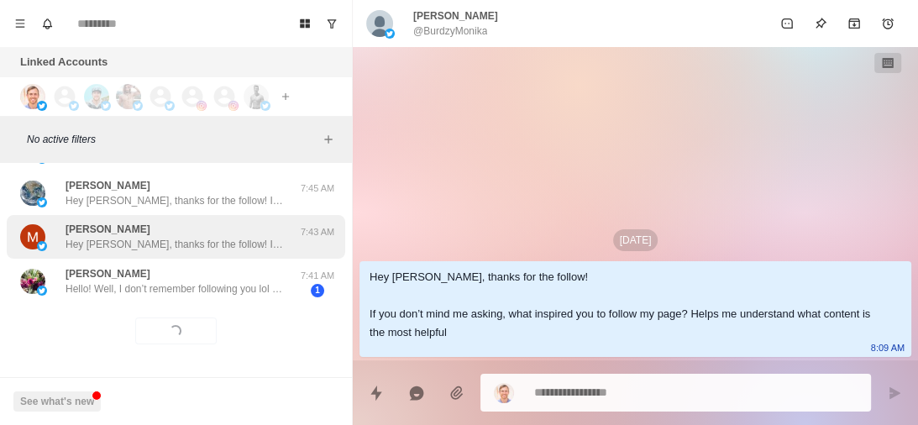
click at [221, 223] on div "Martin Jungclaus Hey Martin, thanks for the follow! If you don’t mind me asking…" at bounding box center [175, 237] width 218 height 30
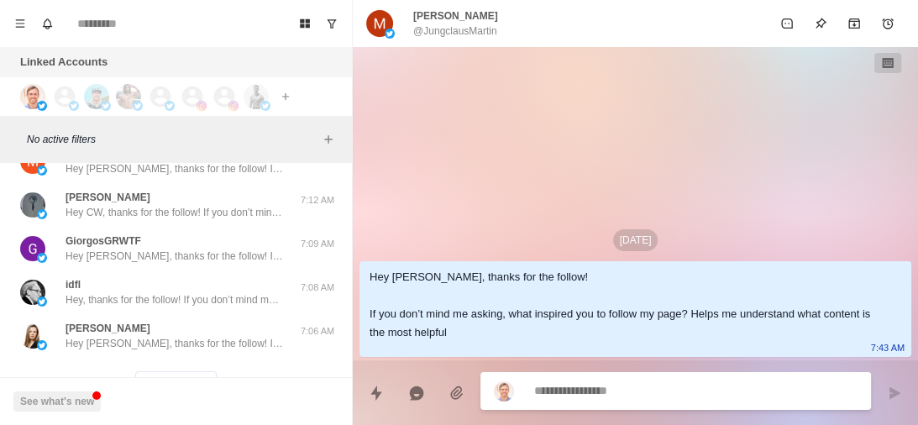
scroll to position [9513, 0]
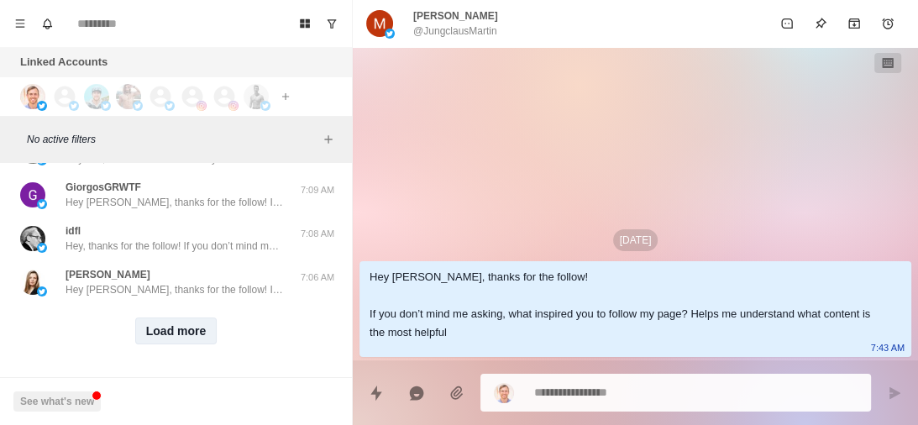
click at [171, 318] on button "Load more" at bounding box center [176, 331] width 82 height 27
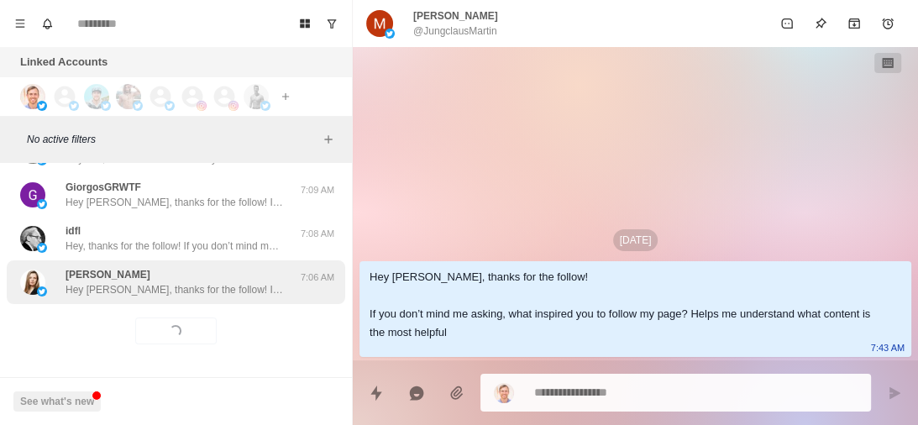
click at [198, 289] on div "Diana Lubenova Hey Diana, thanks for the follow! If you don’t mind me asking, w…" at bounding box center [176, 282] width 339 height 44
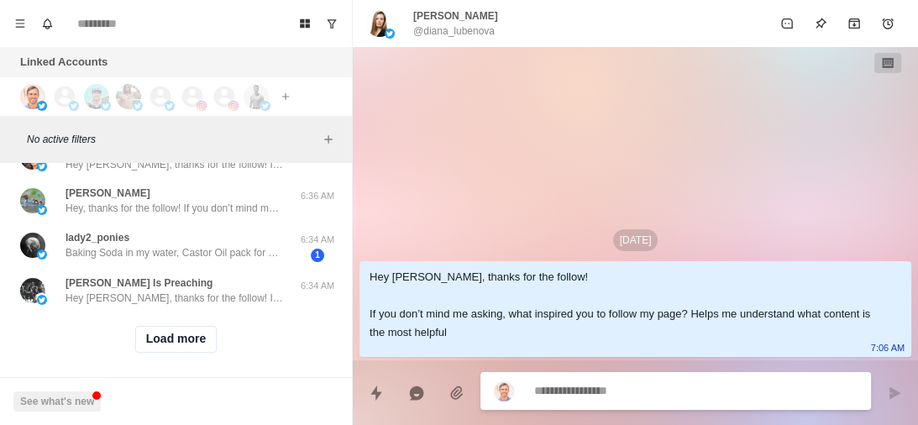
scroll to position [10392, 0]
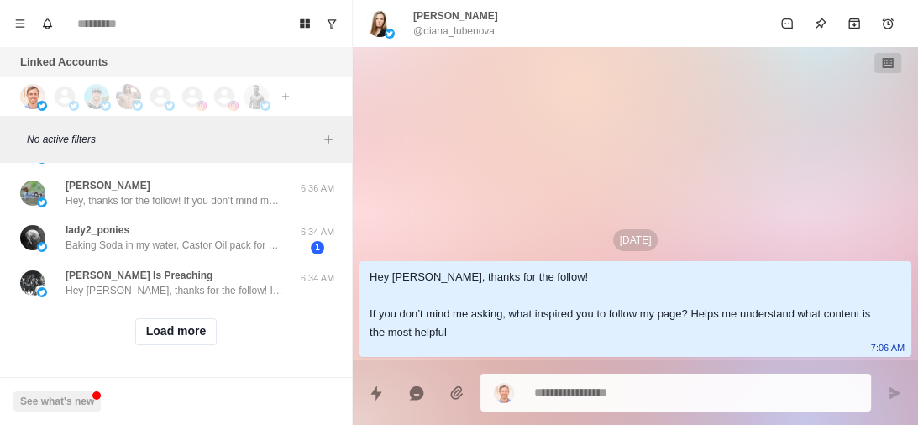
click at [198, 289] on div "Ken Is Preaching Hey Ken, thanks for the follow! If you don’t mind me asking, w…" at bounding box center [176, 283] width 339 height 44
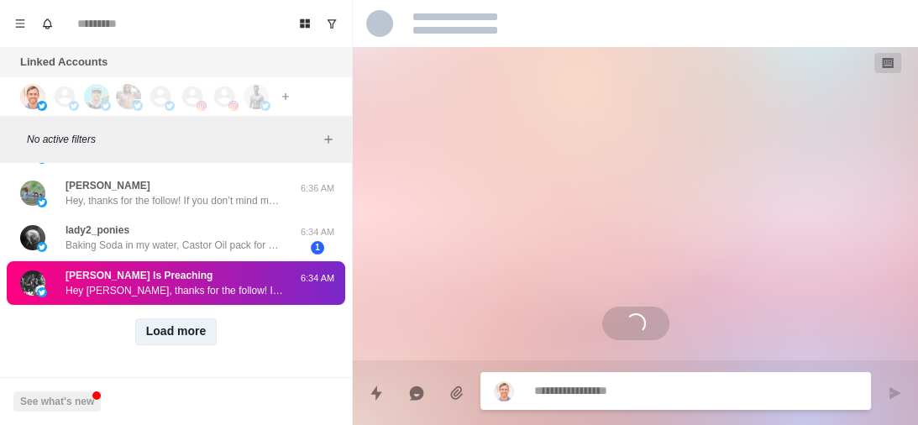
click at [178, 318] on button "Load more" at bounding box center [176, 331] width 82 height 27
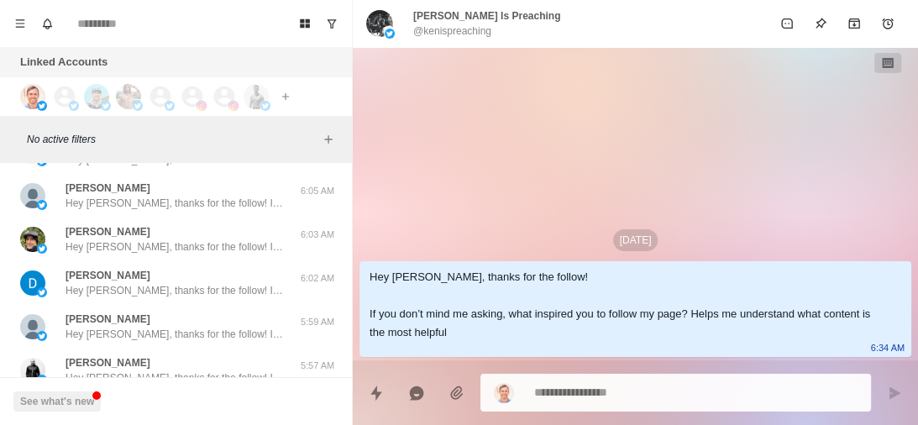
scroll to position [11267, 0]
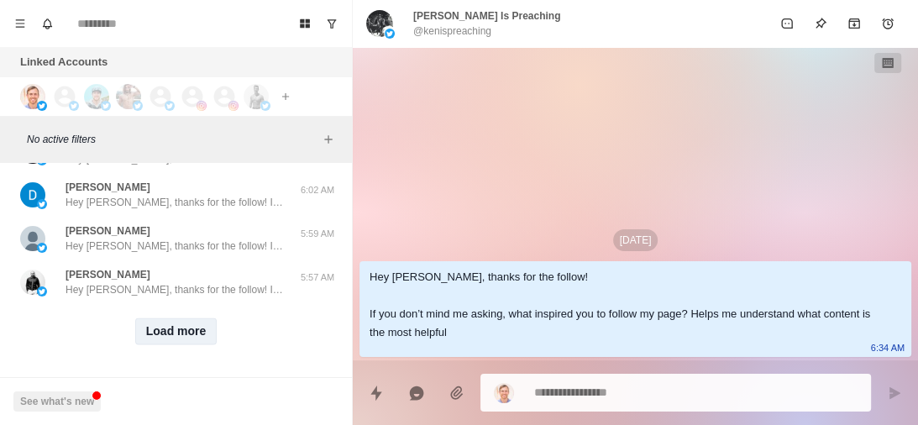
click at [167, 325] on button "Load more" at bounding box center [176, 331] width 82 height 27
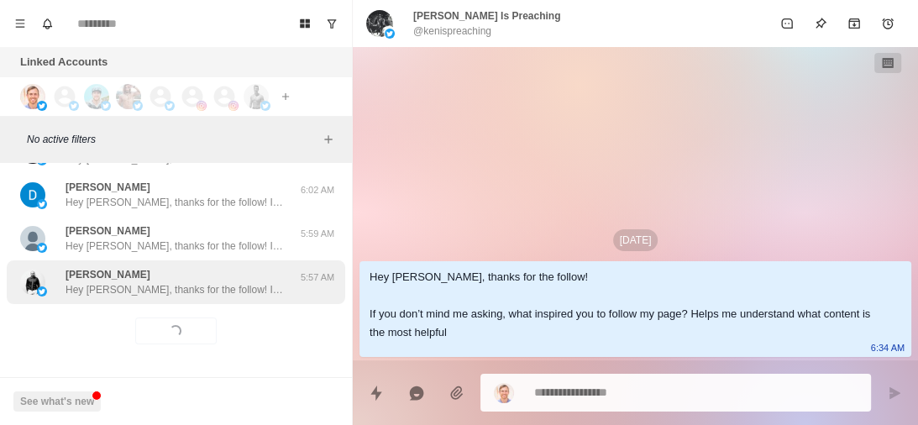
click at [237, 283] on p "Hey Lokesh, thanks for the follow! If you don’t mind me asking, what inspired y…" at bounding box center [175, 289] width 218 height 15
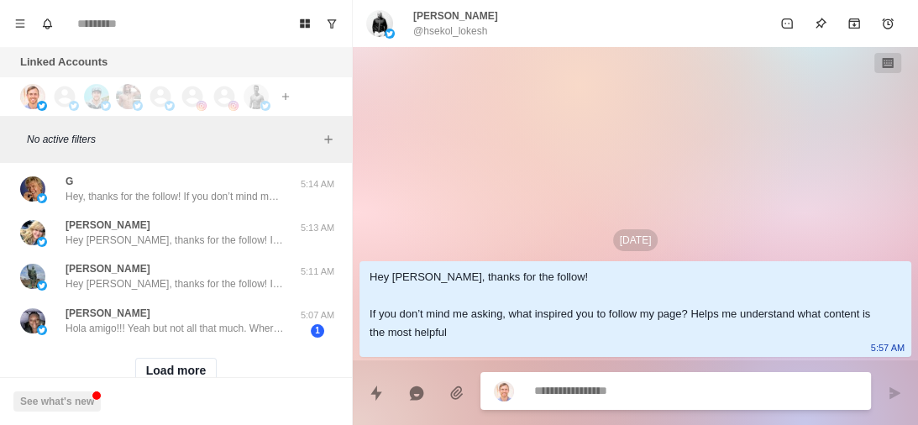
scroll to position [12147, 0]
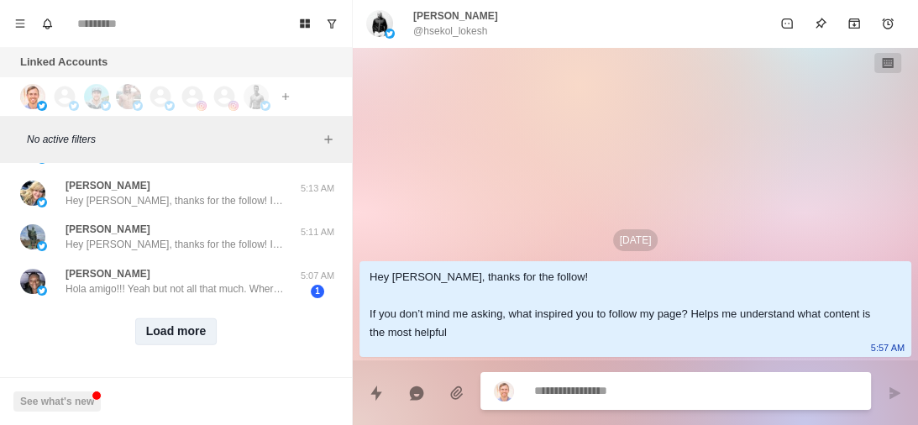
click at [180, 330] on button "Load more" at bounding box center [176, 331] width 82 height 27
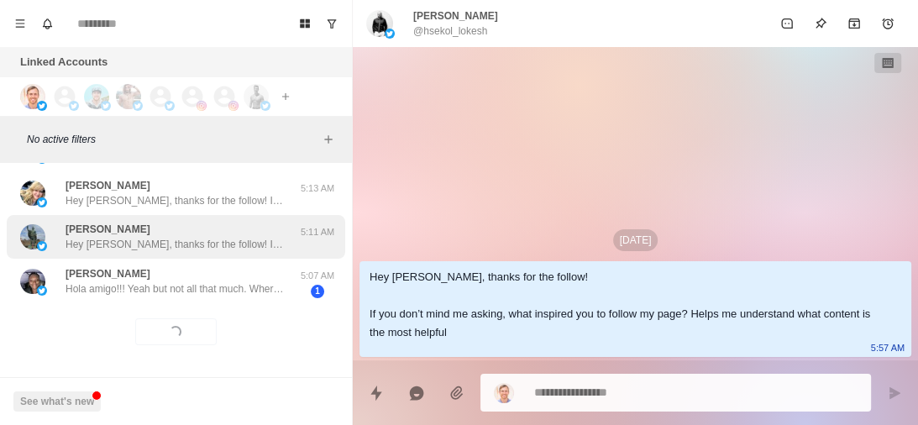
click at [186, 247] on div "Ivan Grgurič Hey Ivan, thanks for the follow! If you don’t mind me asking, what…" at bounding box center [176, 237] width 339 height 44
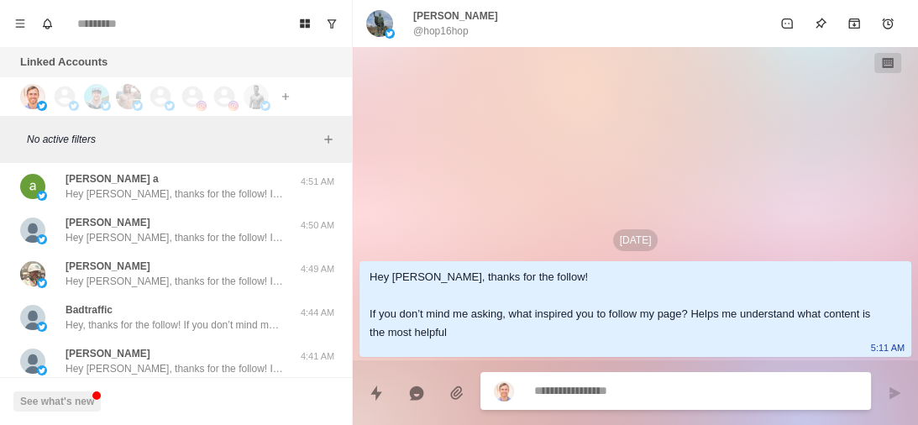
scroll to position [13030, 0]
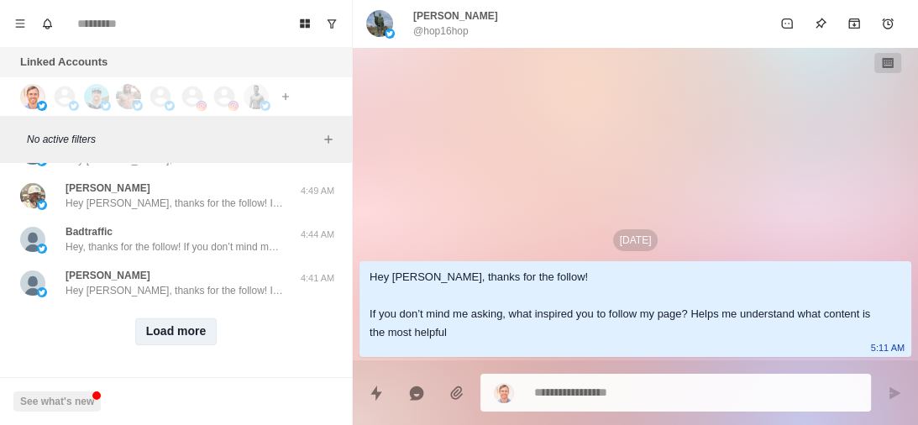
click at [179, 328] on button "Load more" at bounding box center [176, 331] width 82 height 27
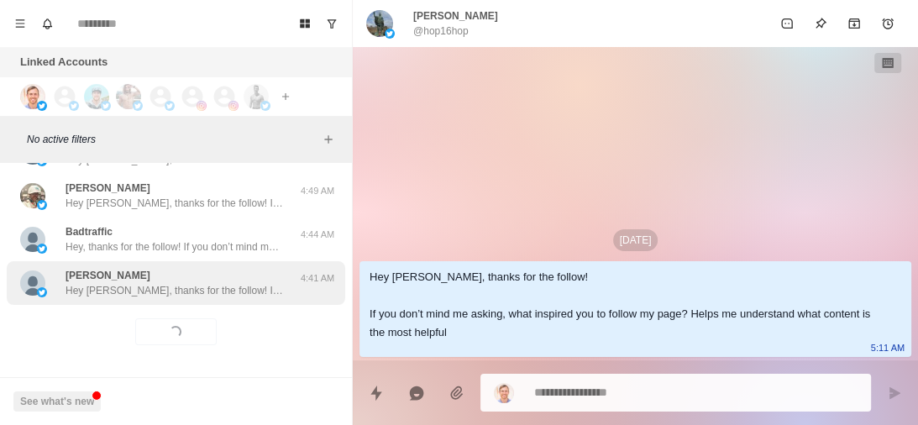
click at [197, 283] on p "Hey Maritza, thanks for the follow! If you don’t mind me asking, what inspired …" at bounding box center [175, 290] width 218 height 15
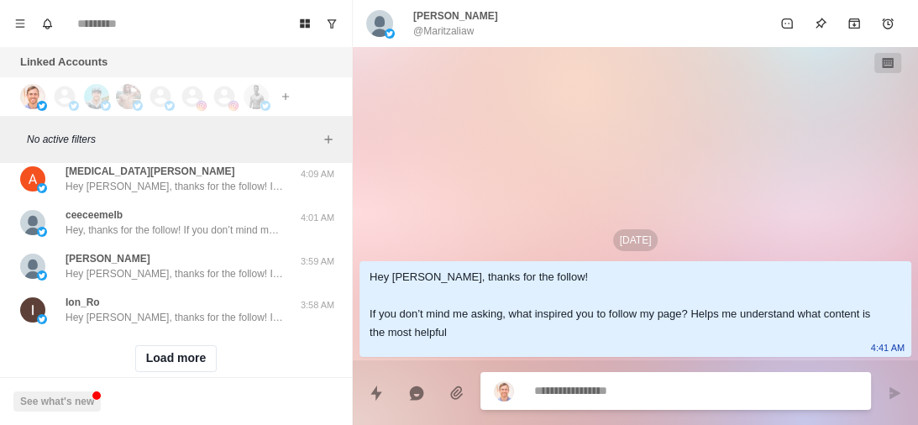
scroll to position [13908, 0]
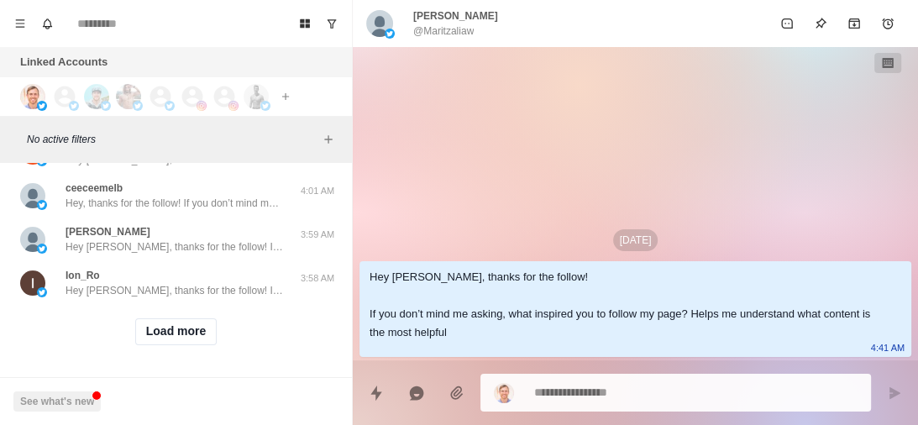
click at [197, 283] on p "Hey Ion, thanks for the follow! If you don’t mind me asking, what inspired you …" at bounding box center [175, 290] width 218 height 15
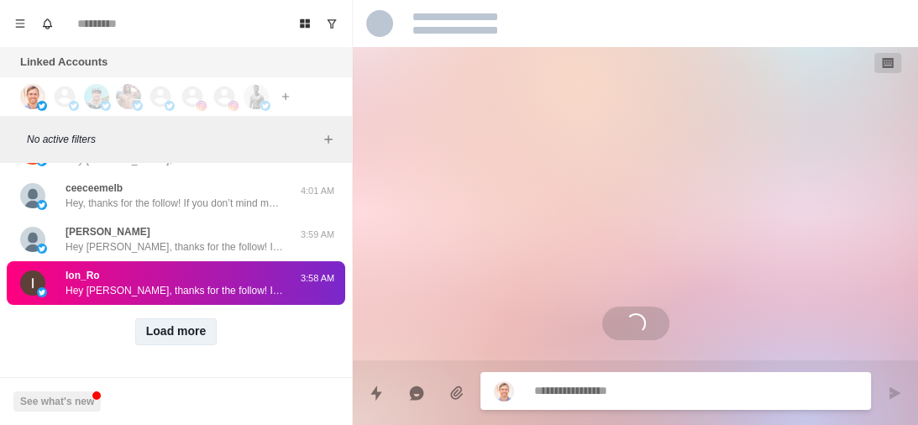
click at [160, 318] on button "Load more" at bounding box center [176, 331] width 82 height 27
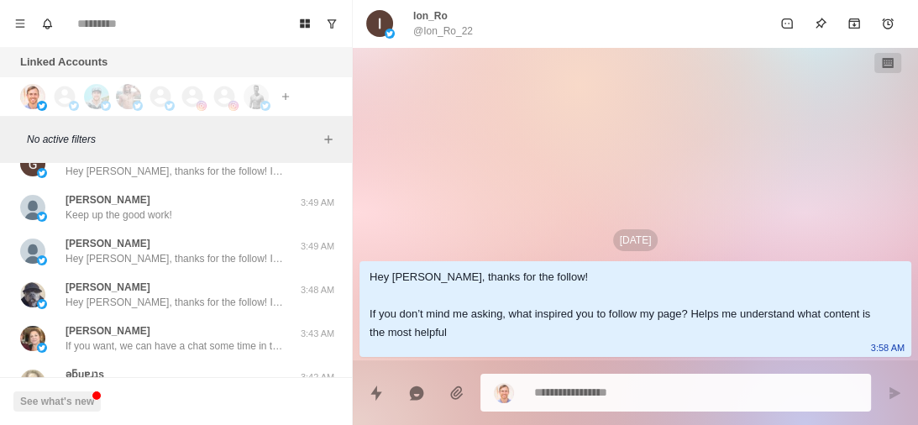
scroll to position [14324, 0]
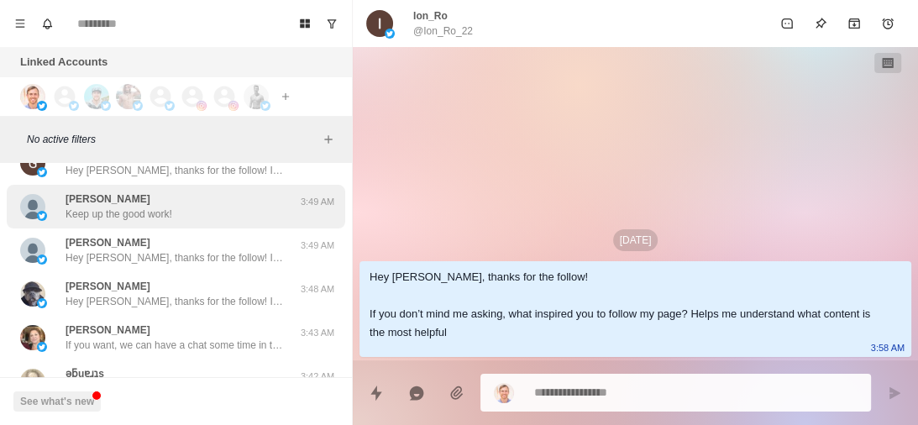
click at [174, 211] on div "Nick P Keep up the good work!" at bounding box center [158, 207] width 276 height 30
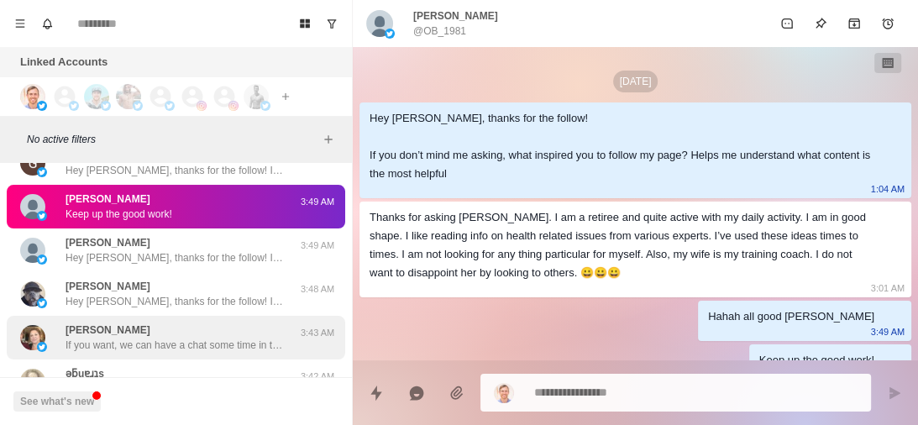
click at [154, 331] on div "Della Mazzei If you want, we can have a chat some time in the next few days to …" at bounding box center [175, 338] width 218 height 30
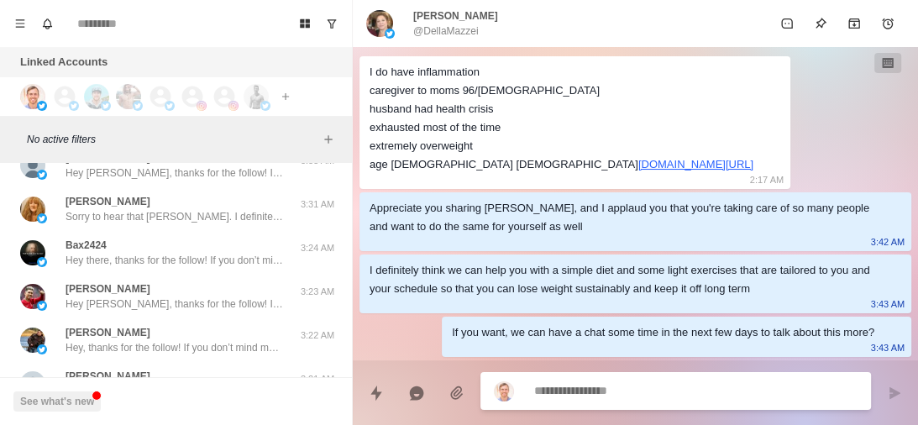
scroll to position [14670, 0]
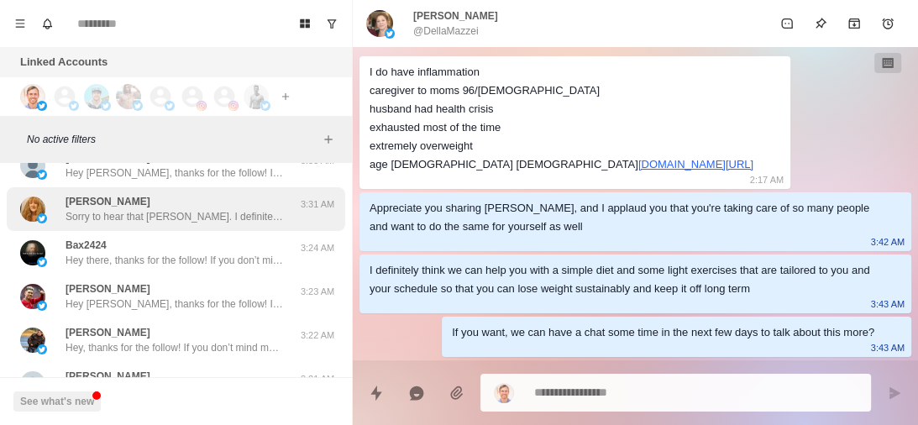
click at [165, 209] on p "Sorry to hear that Francene. I definitely think DMSO could provide some pain re…" at bounding box center [175, 216] width 218 height 15
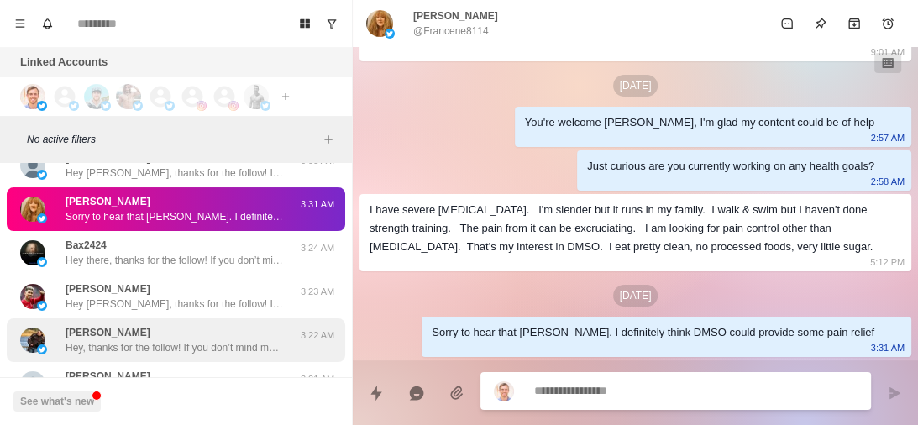
scroll to position [14781, 0]
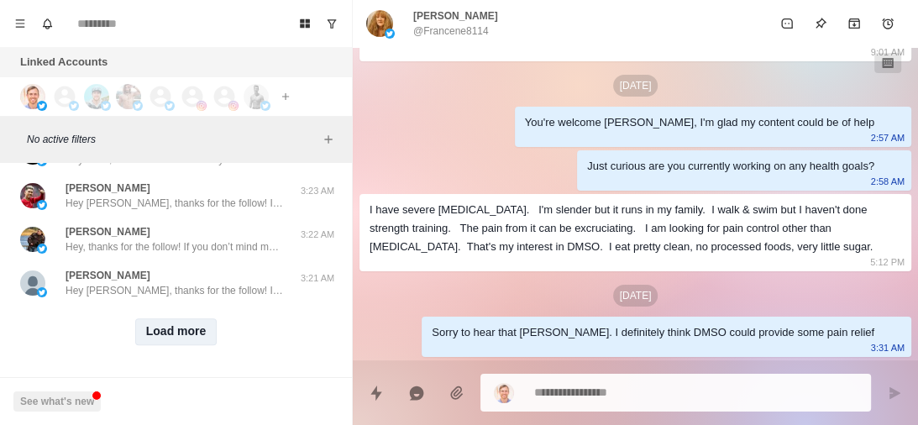
click at [171, 326] on button "Load more" at bounding box center [176, 331] width 82 height 27
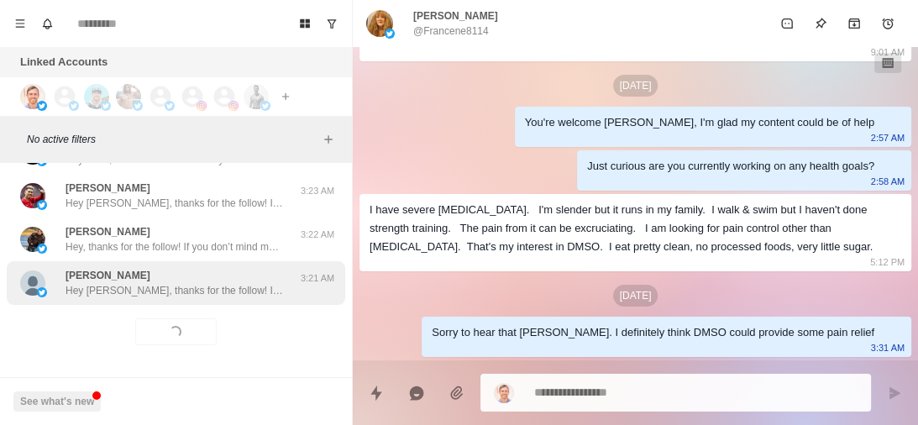
click at [193, 283] on p "Hey Larysa, thanks for the follow! If you don’t mind me asking, what inspired y…" at bounding box center [175, 290] width 218 height 15
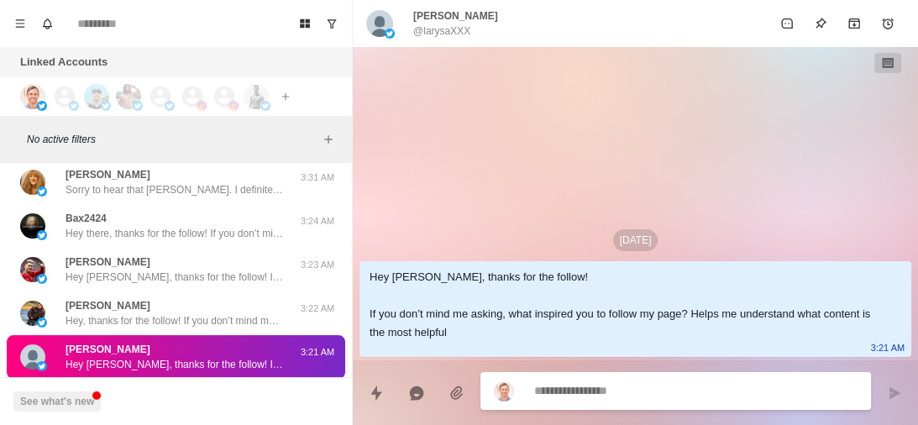
scroll to position [15655, 0]
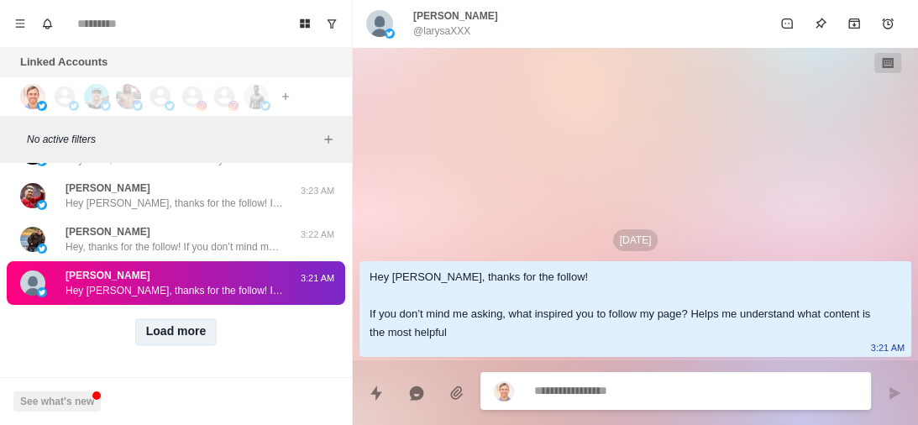
click at [178, 326] on button "Load more" at bounding box center [176, 331] width 82 height 27
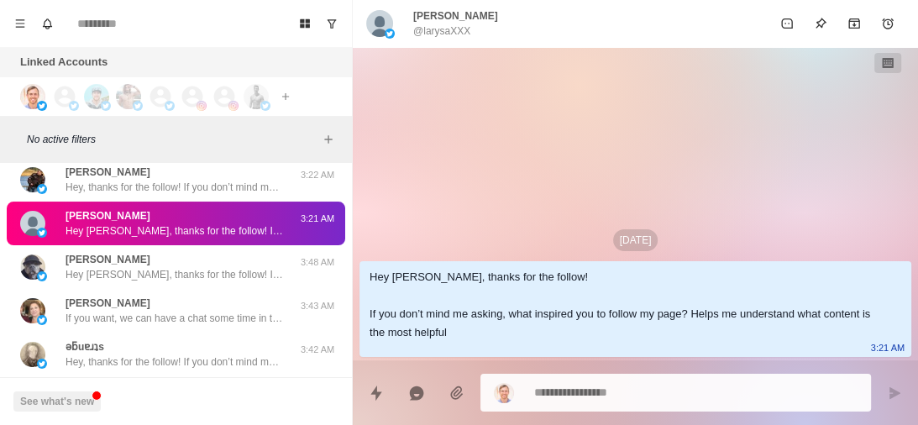
scroll to position [15705, 0]
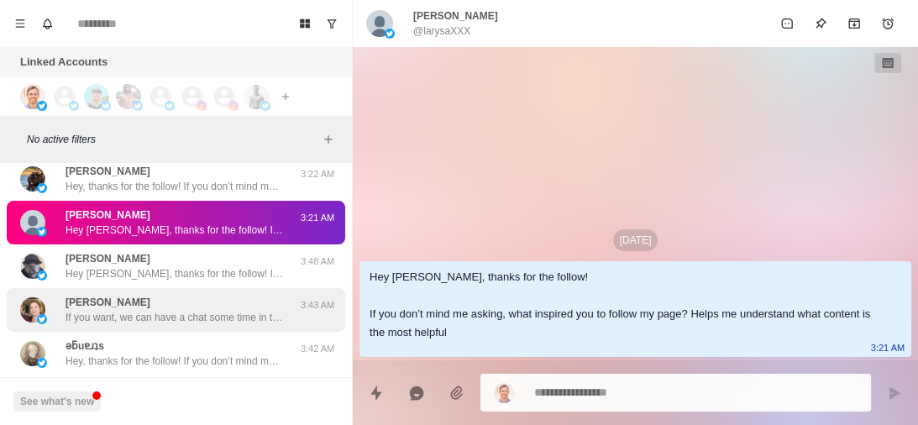
click at [178, 313] on p "If you want, we can have a chat some time in the next few days to talk about th…" at bounding box center [175, 317] width 218 height 15
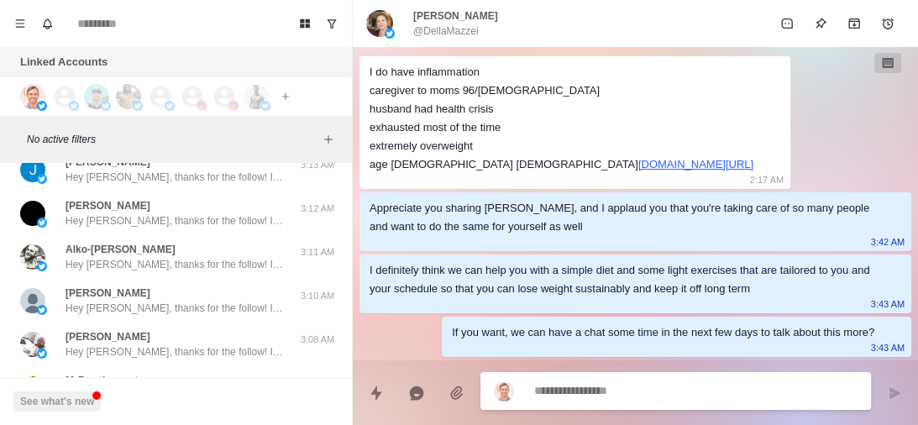
scroll to position [16529, 0]
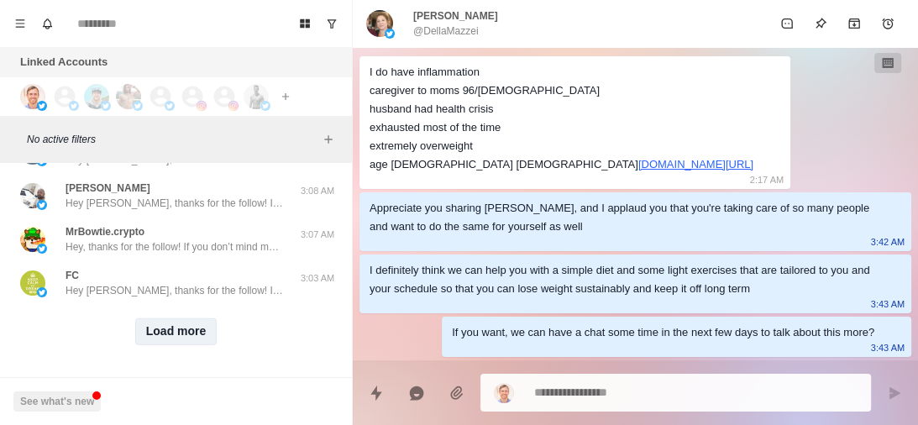
click at [178, 326] on button "Load more" at bounding box center [176, 331] width 82 height 27
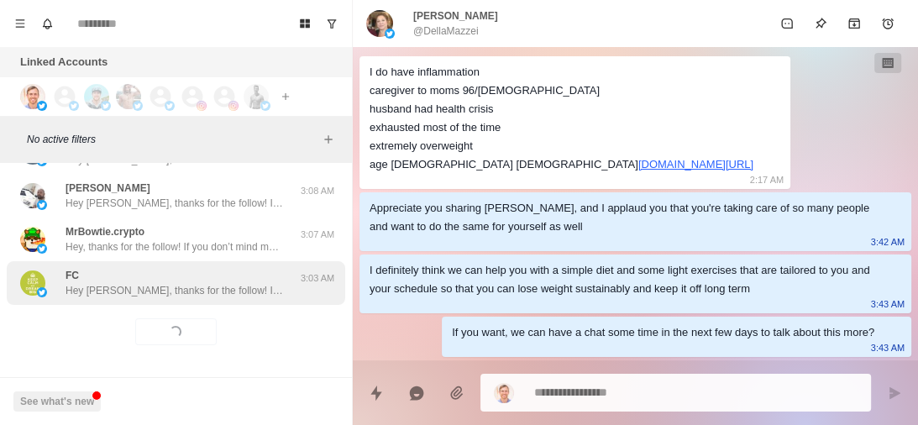
click at [235, 268] on div "FC Hey frederigo, thanks for the follow! If you don’t mind me asking, what insp…" at bounding box center [175, 283] width 218 height 30
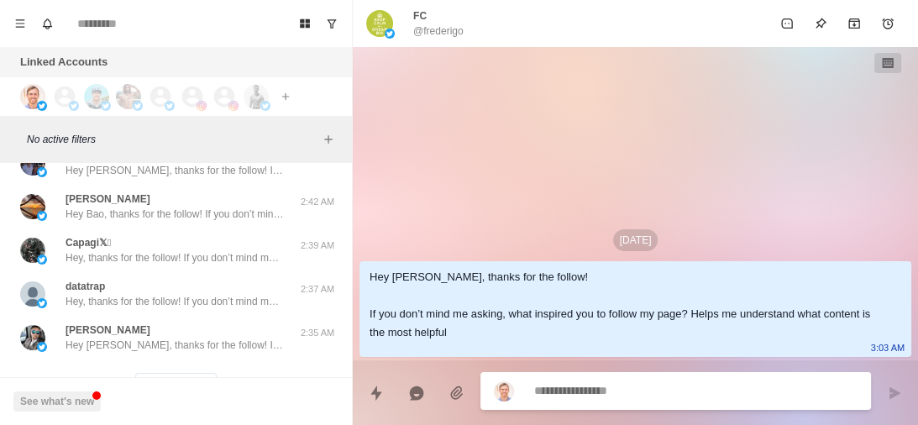
scroll to position [17402, 0]
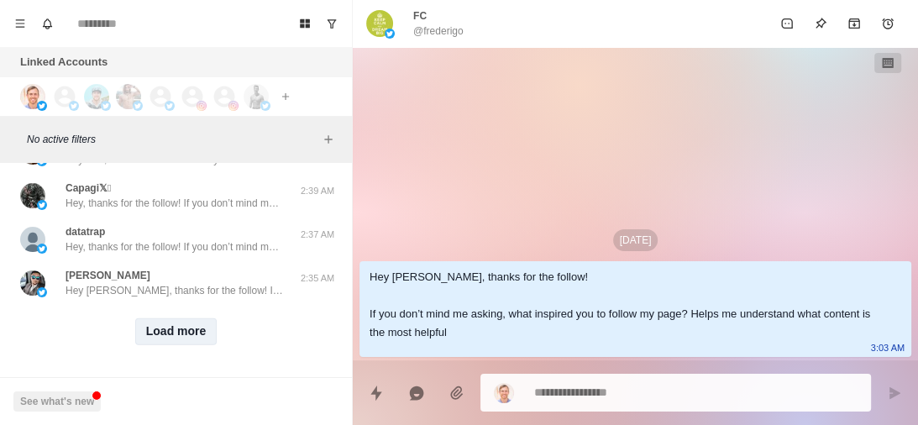
click at [172, 319] on button "Load more" at bounding box center [176, 331] width 82 height 27
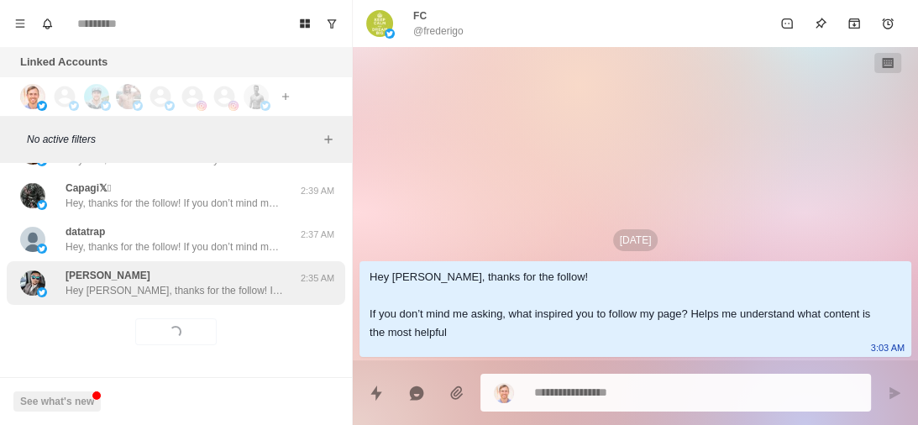
click at [218, 283] on p "Hey Dave, thanks for the follow! If you don’t mind me asking, what inspired you…" at bounding box center [175, 290] width 218 height 15
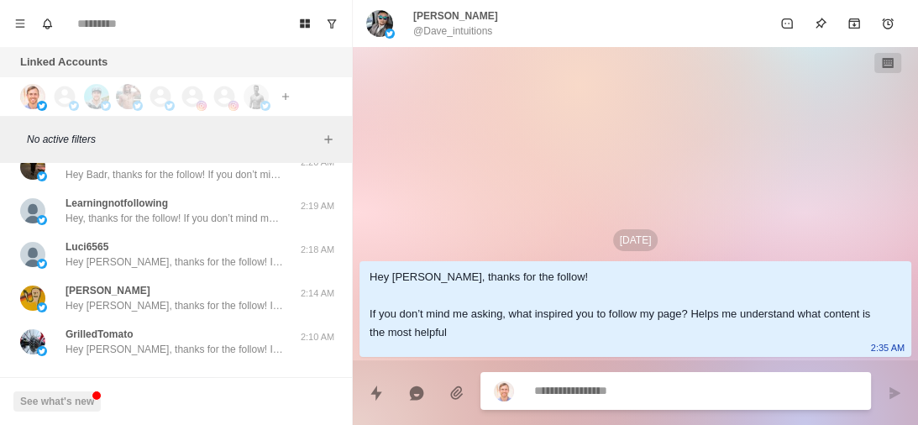
scroll to position [18276, 0]
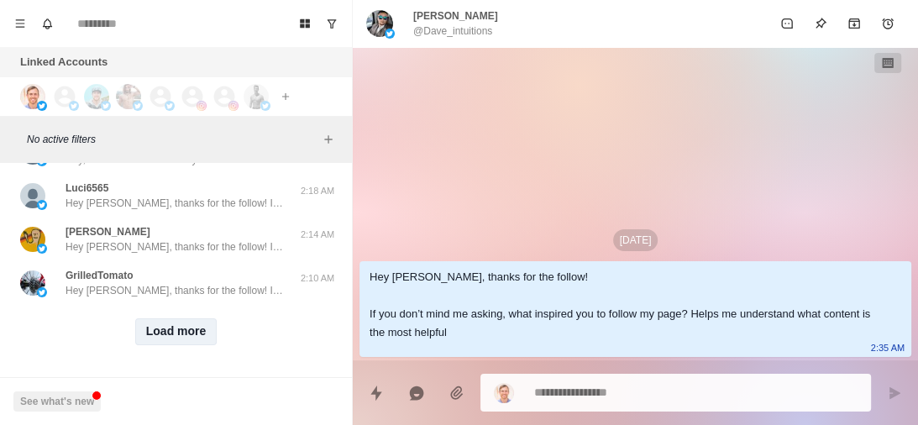
click at [180, 318] on button "Load more" at bounding box center [176, 331] width 82 height 27
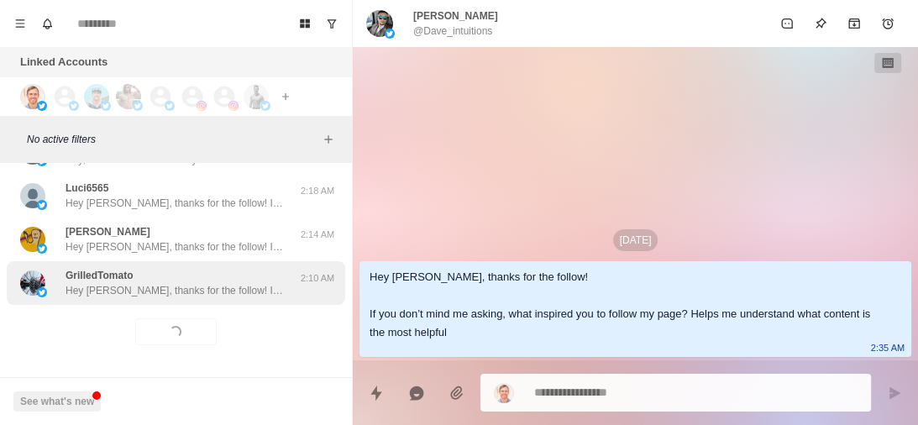
click at [235, 270] on div "GrilledTomato Hey Tony, thanks for the follow! If you don’t mind me asking, wha…" at bounding box center [175, 283] width 218 height 30
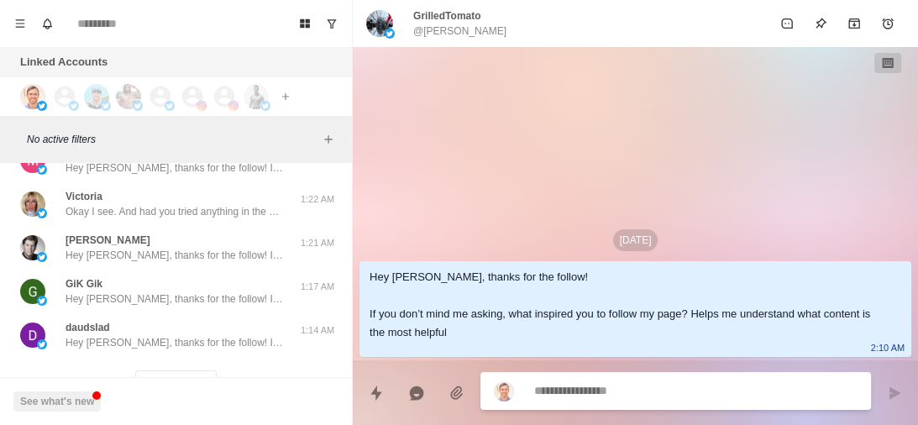
scroll to position [19088, 0]
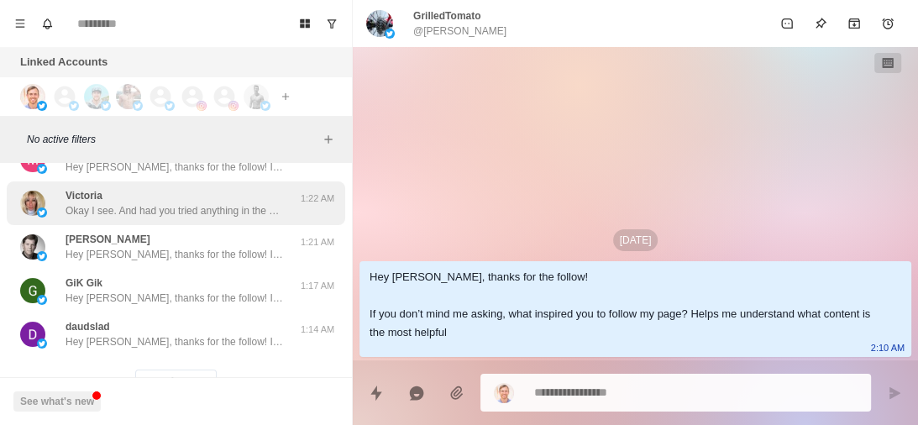
click at [236, 192] on div "Victoria Okay I see. And had you tried anything in the past before this to mana…" at bounding box center [175, 203] width 218 height 30
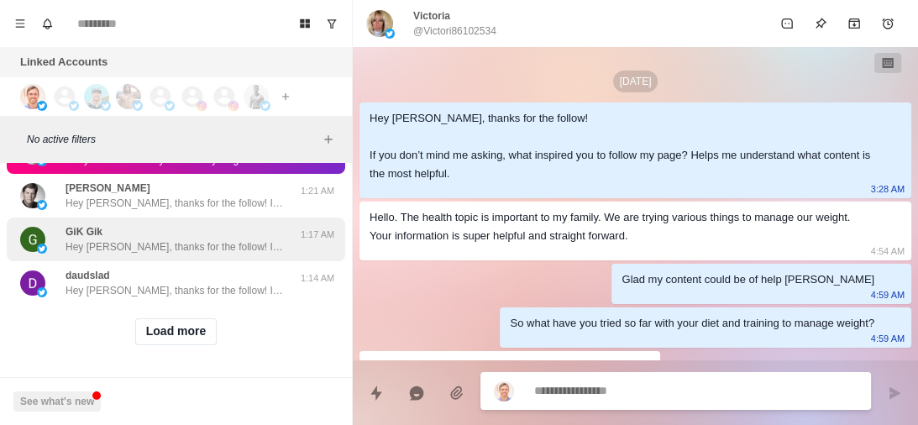
scroll to position [270, 0]
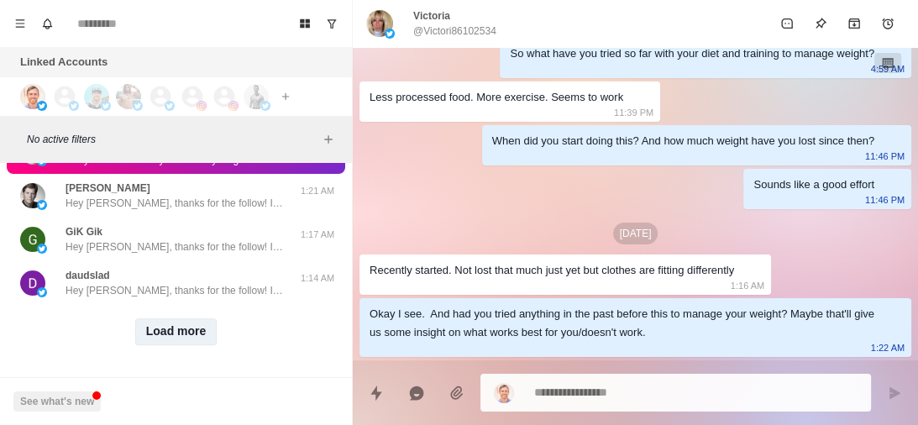
click at [176, 323] on button "Load more" at bounding box center [176, 331] width 82 height 27
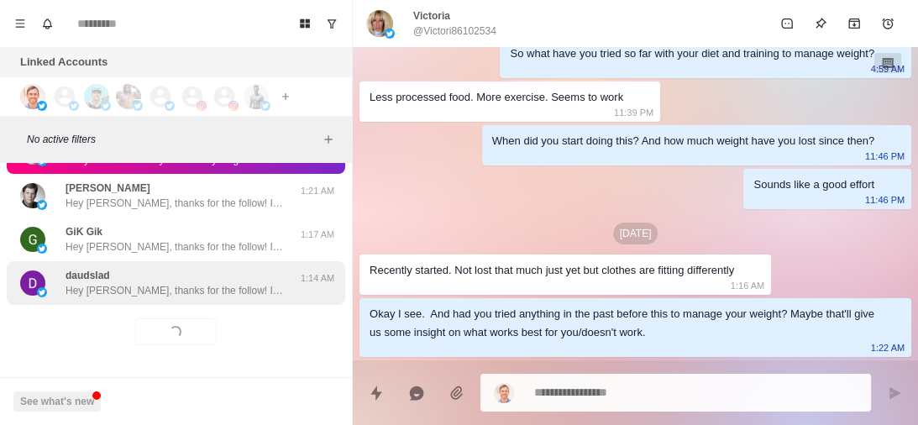
click at [221, 283] on p "Hey Dylan, thanks for the follow! If you don’t mind me asking, what inspired yo…" at bounding box center [175, 290] width 218 height 15
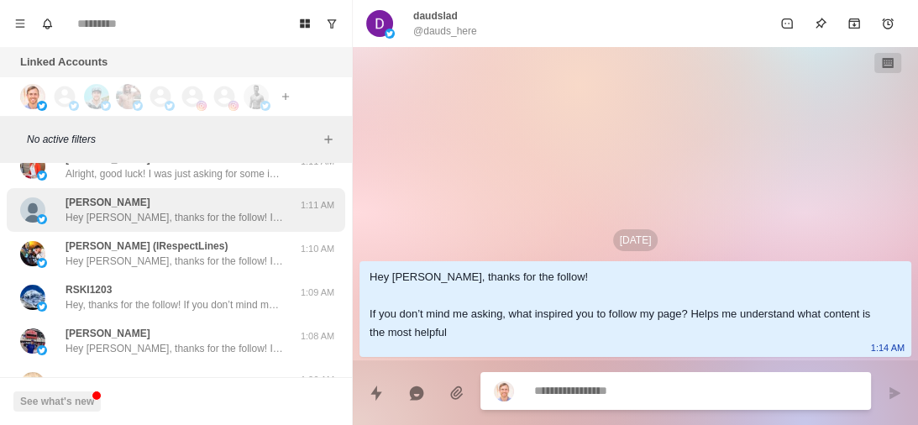
scroll to position [19607, 0]
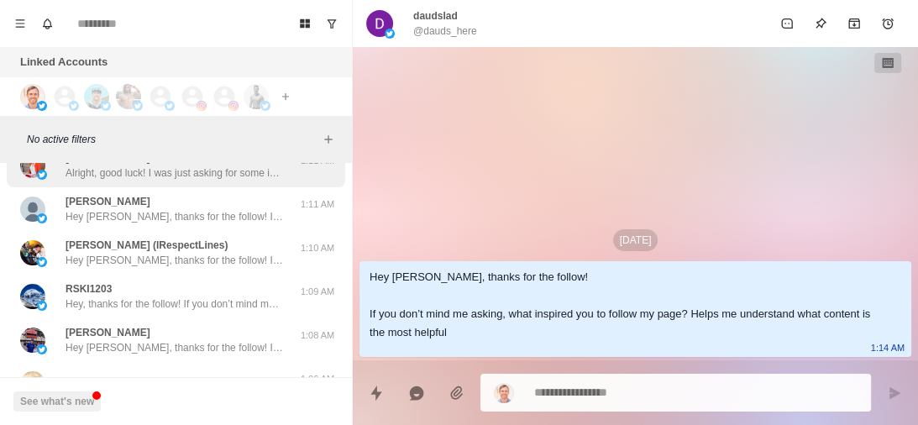
click at [224, 174] on p "Alright, good luck! I was just asking for some information, not looking to buy …" at bounding box center [175, 172] width 218 height 15
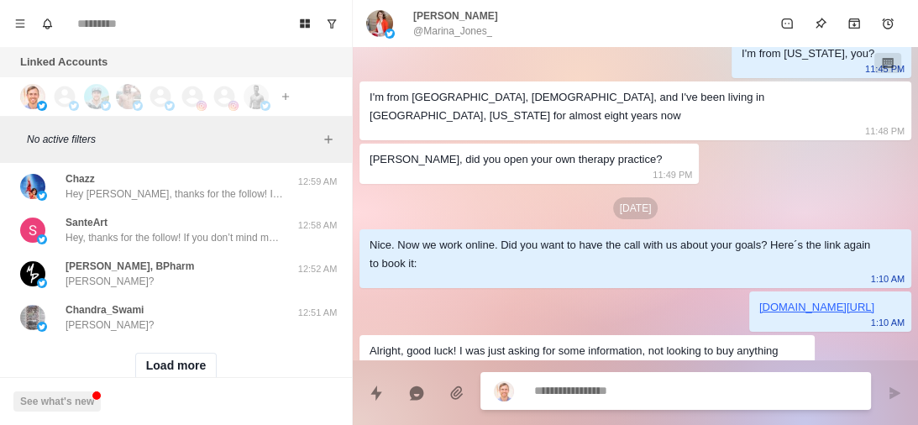
scroll to position [19995, 0]
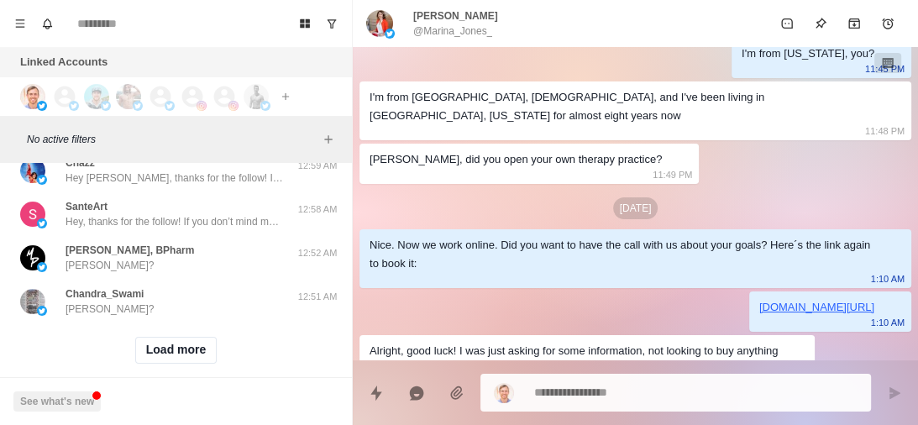
click at [216, 253] on div "Matthew P., BPharm Matthew?" at bounding box center [158, 258] width 276 height 30
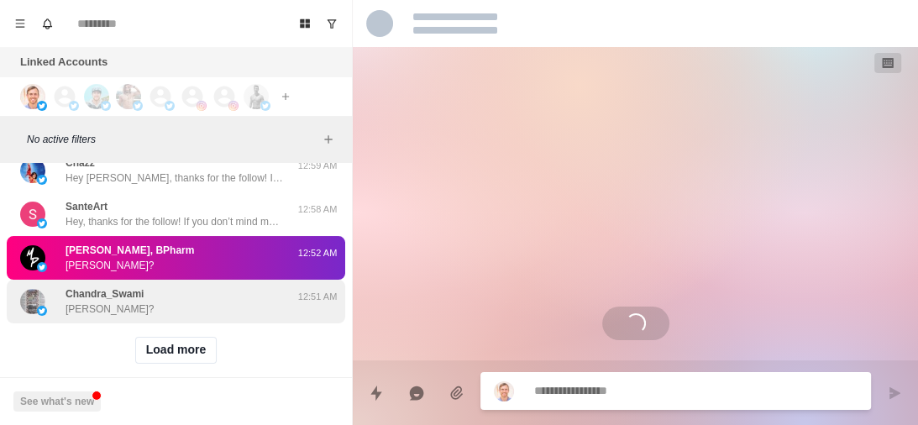
scroll to position [0, 0]
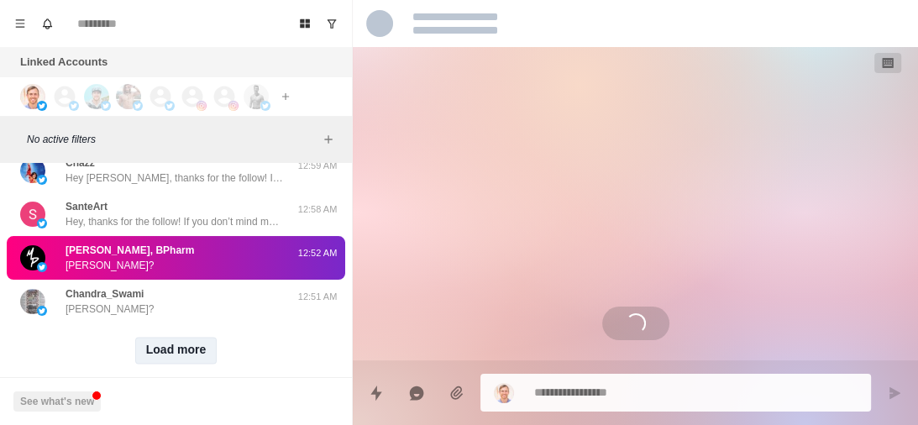
click at [171, 346] on button "Load more" at bounding box center [176, 350] width 82 height 27
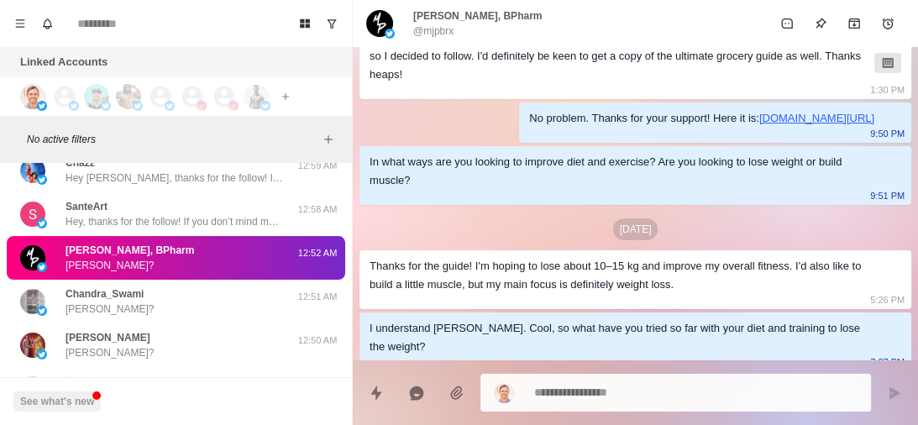
scroll to position [488, 0]
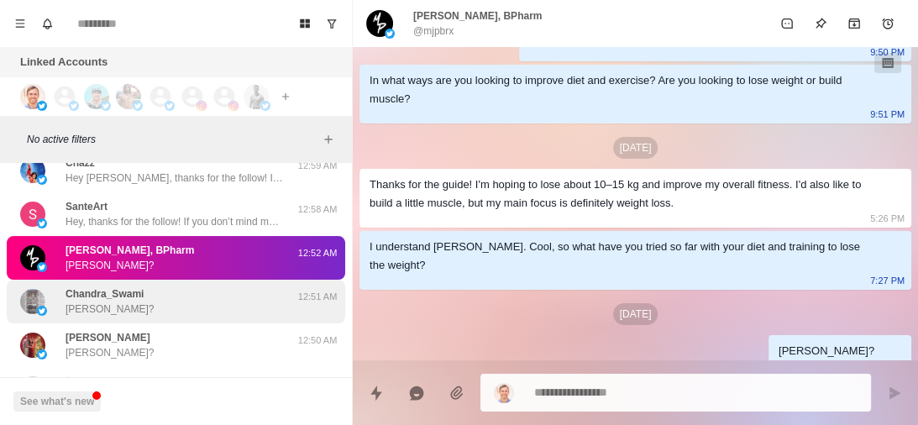
click at [203, 296] on div "Chandra_Swami Chandra?" at bounding box center [158, 301] width 276 height 30
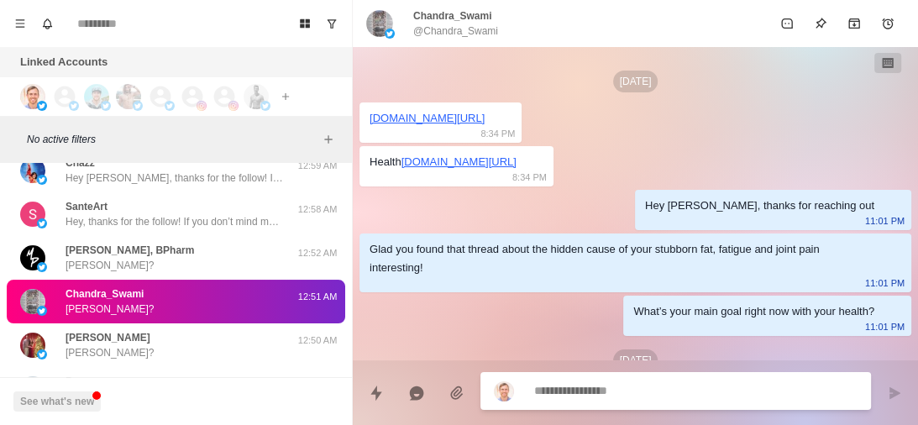
scroll to position [275, 0]
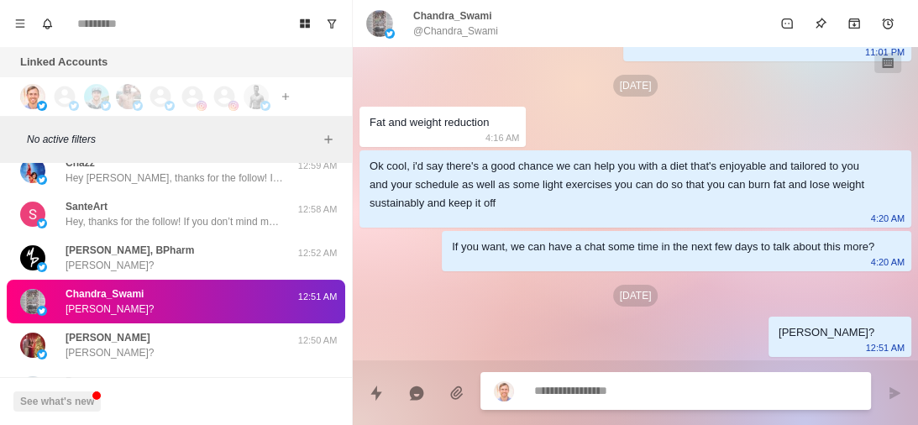
type textarea "*"
type textarea "**********"
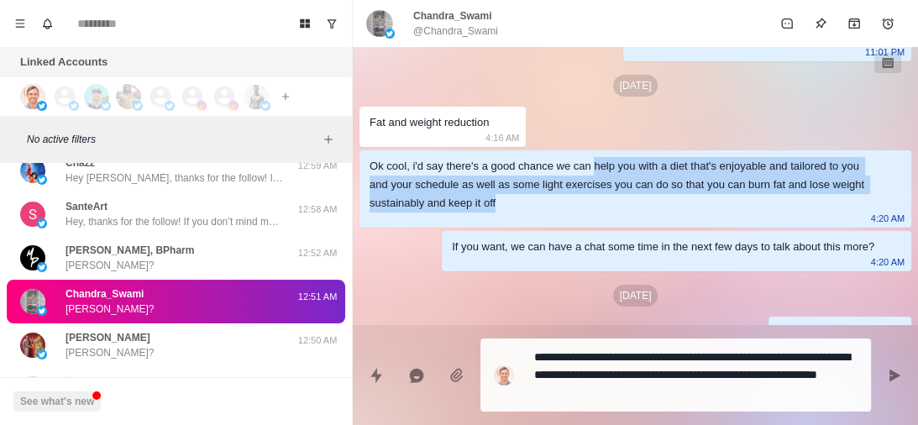
drag, startPoint x: 591, startPoint y: 164, endPoint x: 593, endPoint y: 197, distance: 33.7
click at [593, 197] on div "Ok cool, i'd say there's a good chance we can help you with a diet that's enjoy…" at bounding box center [622, 184] width 505 height 55
copy div "help you with a diet that's enjoyable and tailored to you and your schedule as …"
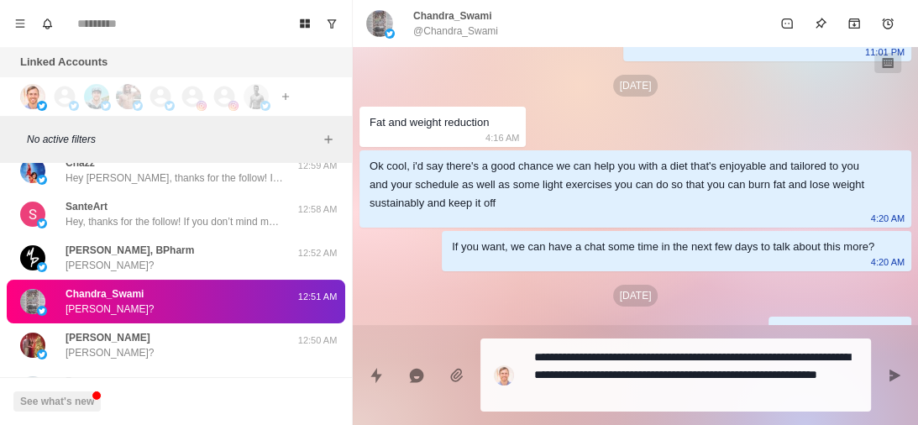
click at [675, 395] on textarea "**********" at bounding box center [695, 375] width 323 height 60
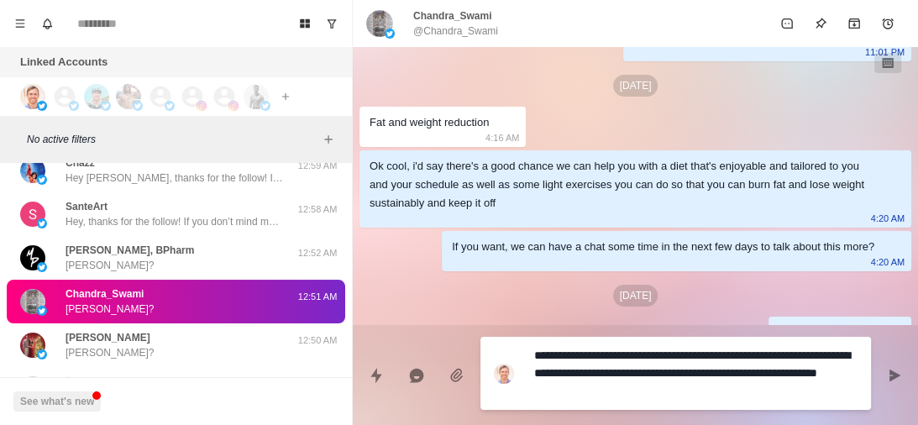
drag, startPoint x: 675, startPoint y: 395, endPoint x: 567, endPoint y: 367, distance: 111.9
click at [567, 367] on textarea "**********" at bounding box center [695, 374] width 323 height 60
type textarea "*"
paste textarea "**********"
type textarea "**********"
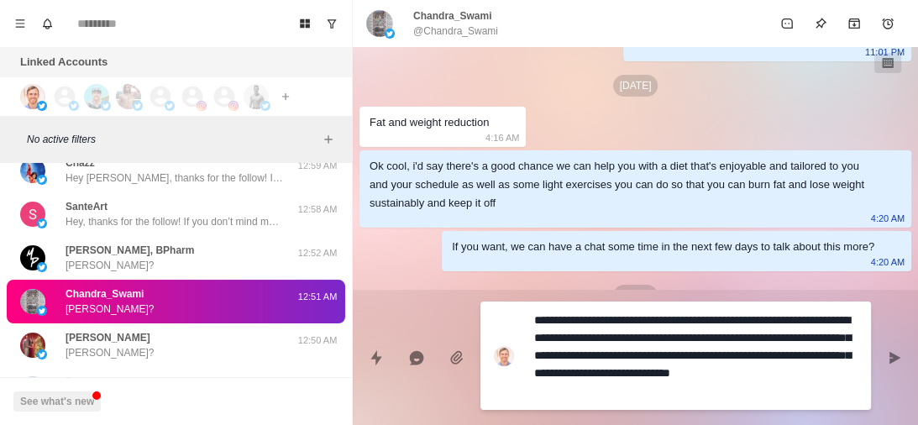
type textarea "*"
type textarea "**********"
click at [766, 321] on textarea "**********" at bounding box center [695, 355] width 323 height 95
type textarea "*"
type textarea "**********"
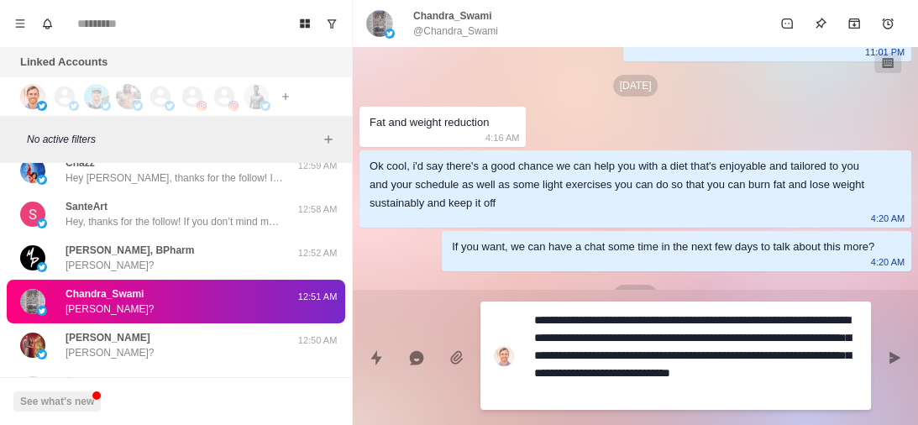
type textarea "*"
type textarea "**********"
type textarea "*"
type textarea "**********"
type textarea "*"
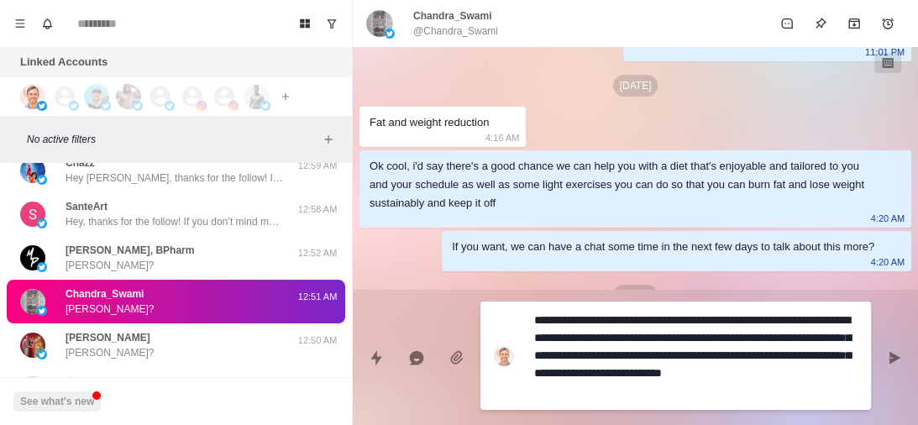
type textarea "**********"
type textarea "*"
type textarea "**********"
type textarea "*"
type textarea "**********"
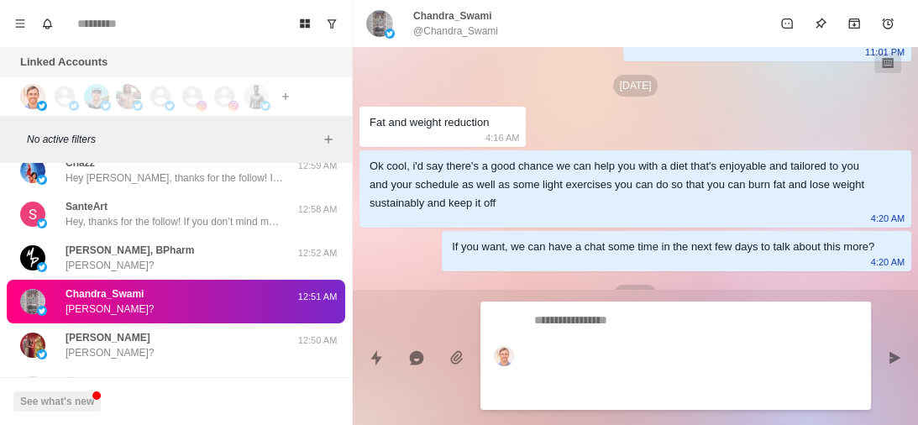
type textarea "*"
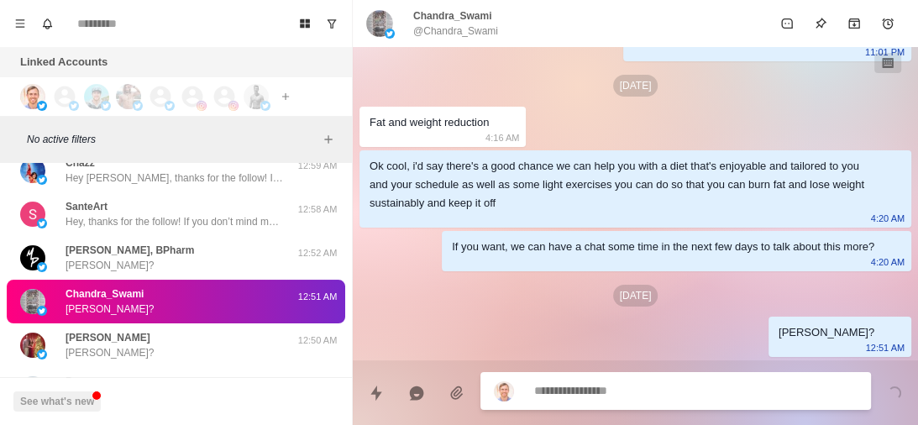
scroll to position [355, 0]
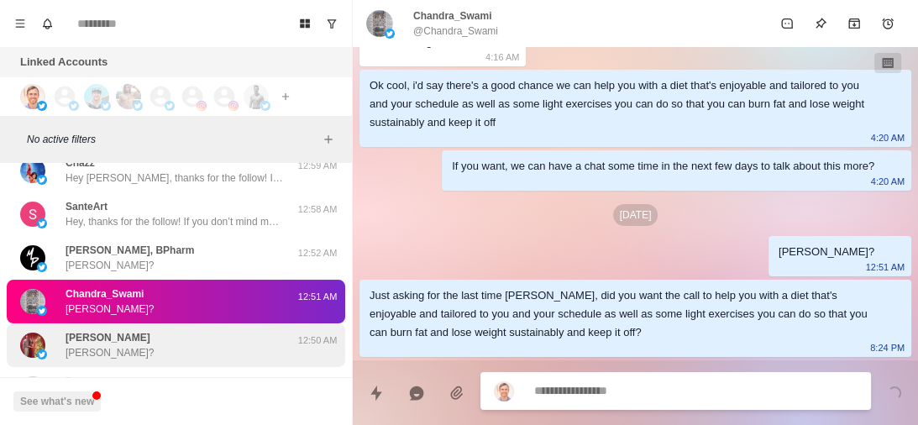
click at [249, 344] on div "Jeff Lander Jeff?" at bounding box center [158, 345] width 276 height 30
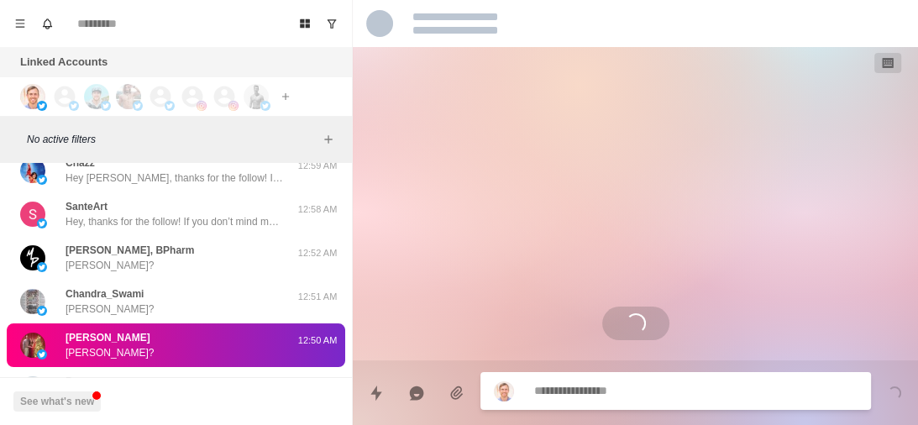
scroll to position [1612, 0]
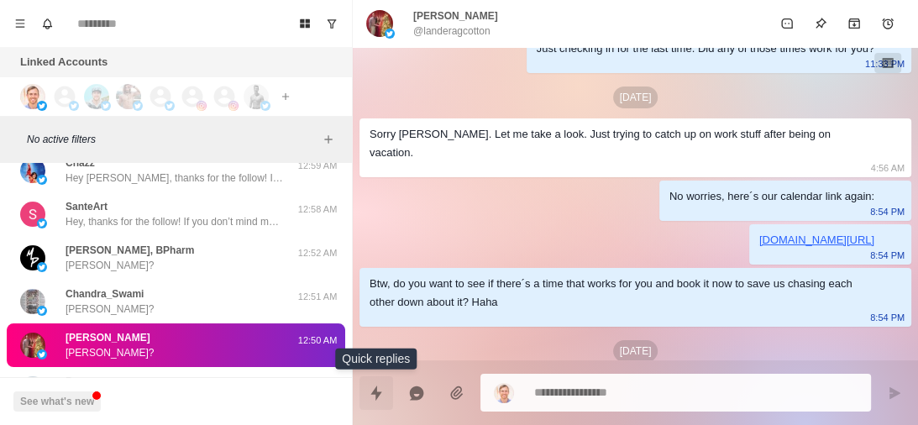
click at [381, 400] on icon "Quick replies" at bounding box center [376, 393] width 17 height 17
type textarea "*"
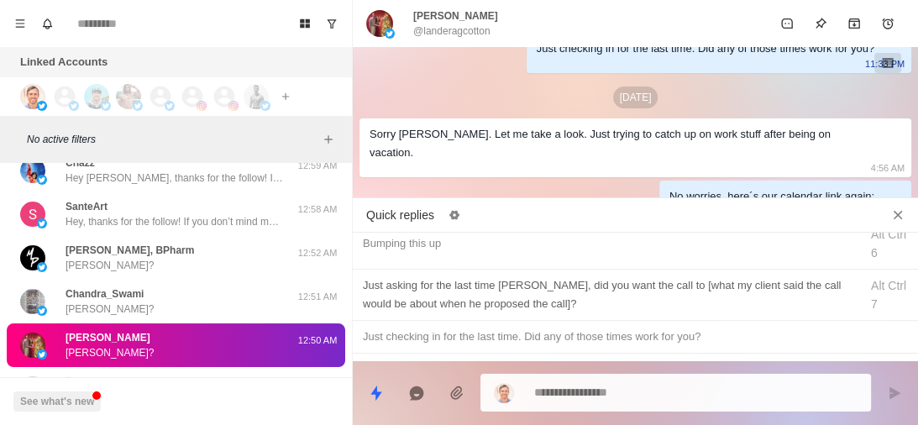
scroll to position [295, 0]
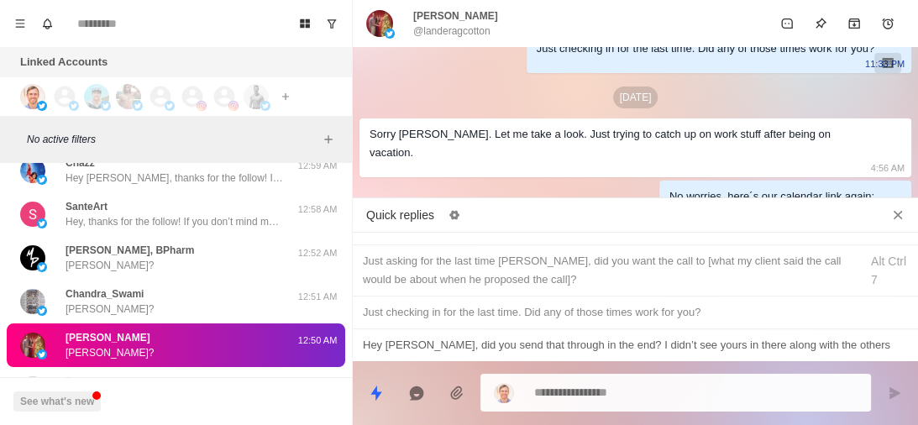
click at [541, 342] on div "Hey Jeff, did you send that through in the end? I didn’t see yours in there alo…" at bounding box center [635, 345] width 545 height 18
type textarea "**********"
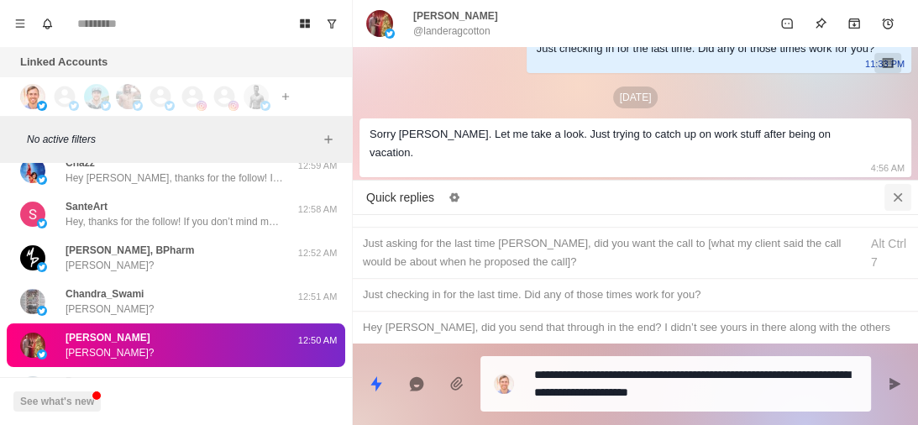
click at [894, 198] on icon "Close quick replies" at bounding box center [898, 197] width 17 height 17
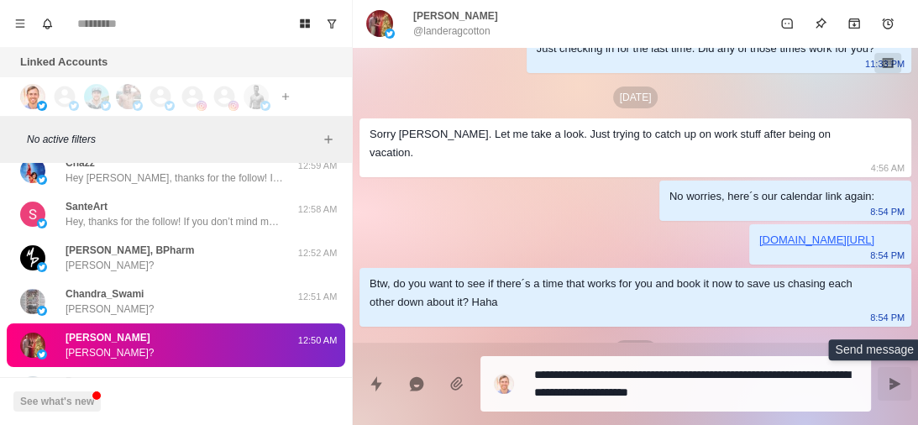
click at [895, 377] on icon "Send message" at bounding box center [894, 383] width 13 height 13
type textarea "*"
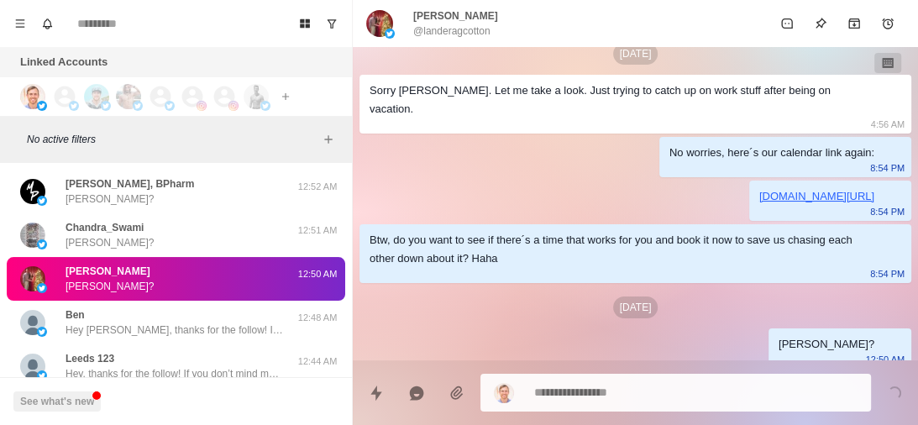
scroll to position [20062, 0]
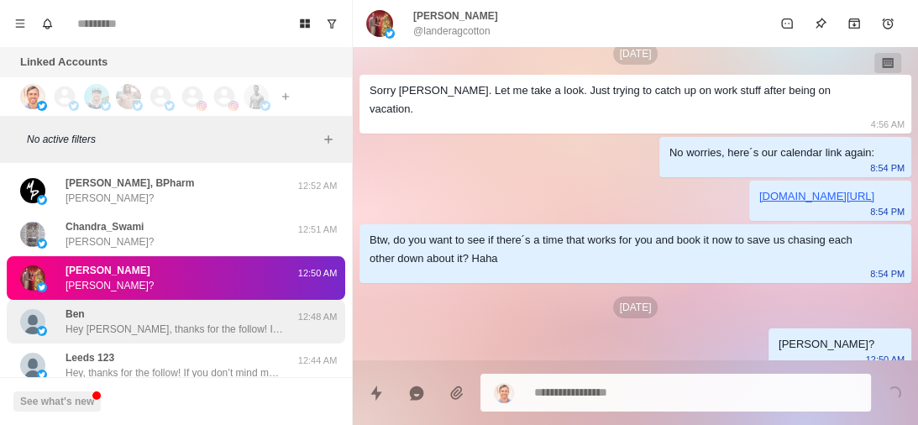
click at [211, 313] on div "Ben Hey Ben, thanks for the follow! If you don’t mind me asking, what inspired …" at bounding box center [175, 322] width 218 height 30
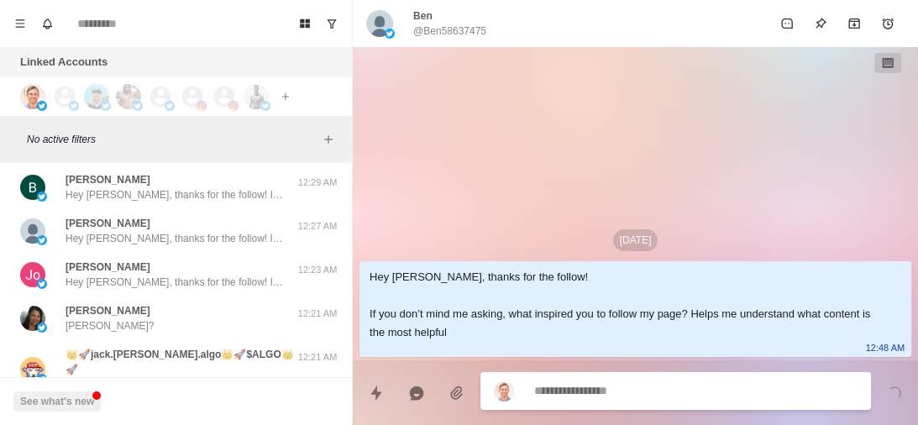
scroll to position [20503, 0]
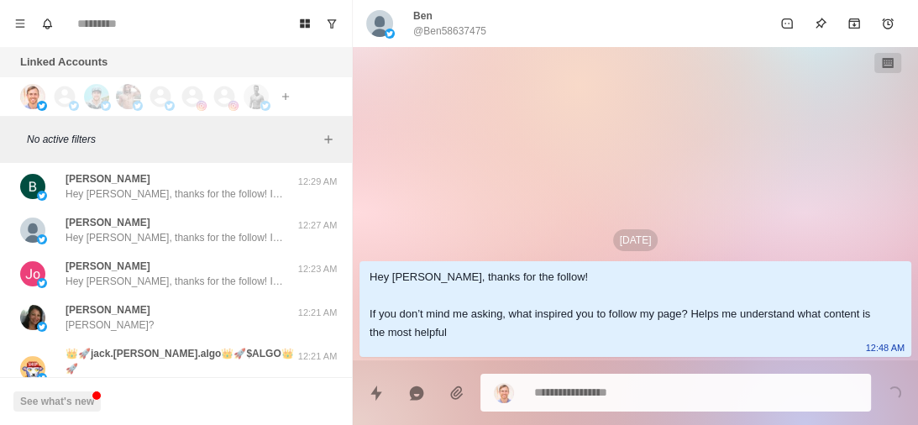
click at [211, 313] on div "Aparajita Ellis Aparajita?" at bounding box center [158, 317] width 276 height 30
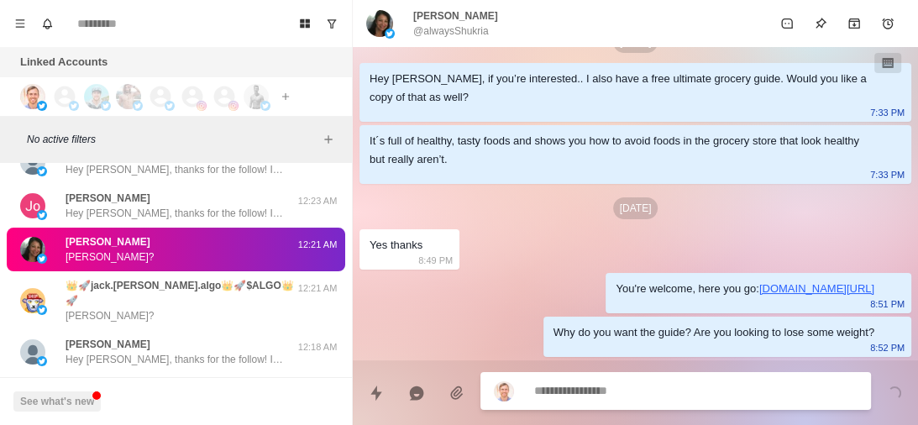
scroll to position [248, 0]
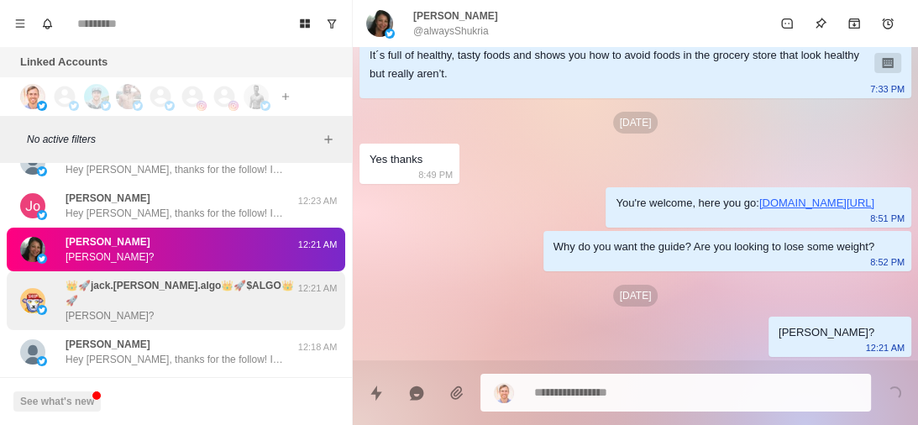
click at [204, 297] on div "👑🚀jack.barb.algo👑🚀$ALGO👑🚀 jack?" at bounding box center [181, 300] width 231 height 45
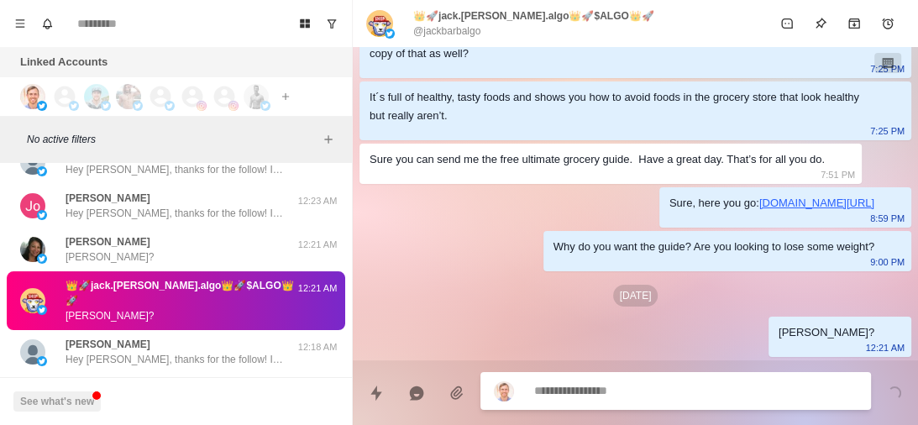
scroll to position [261, 0]
type textarea "*"
paste textarea "**********"
type textarea "**********"
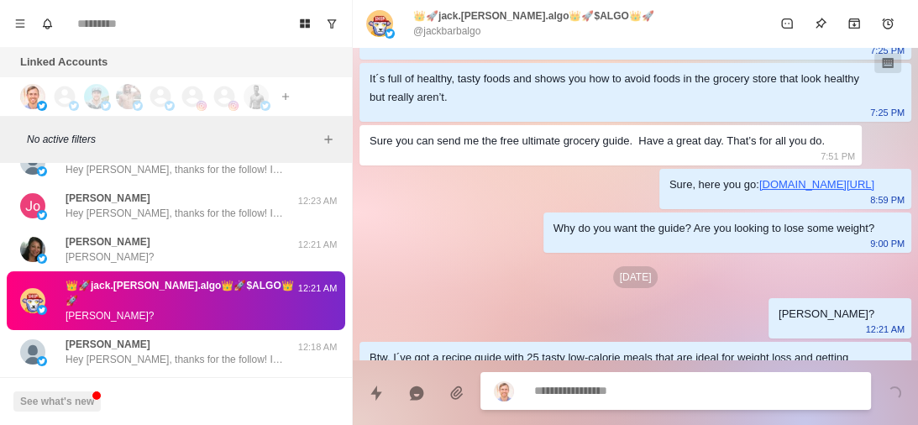
scroll to position [323, 0]
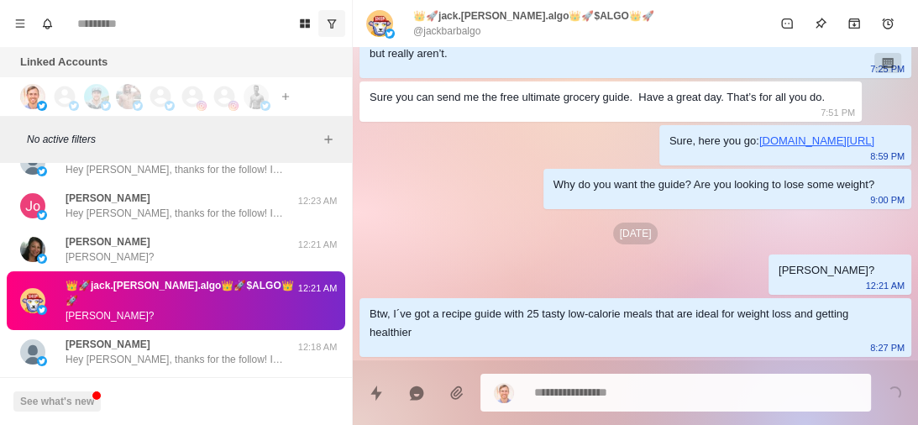
type textarea "*"
paste textarea "**********"
type textarea "**********"
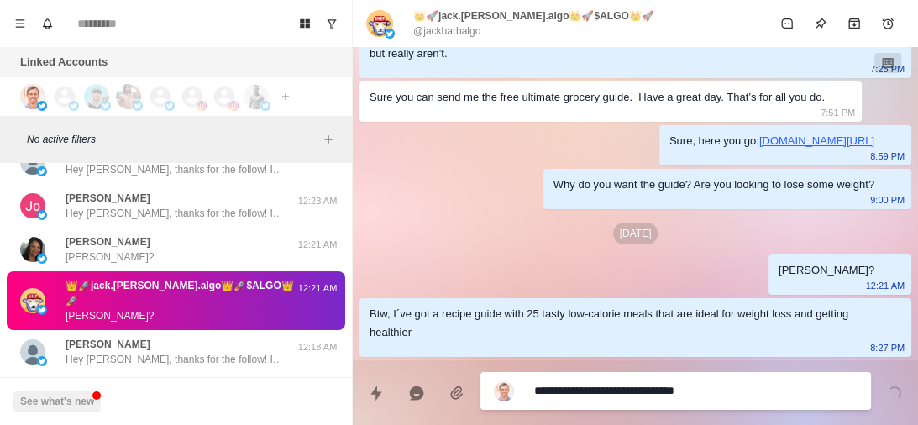
type textarea "*"
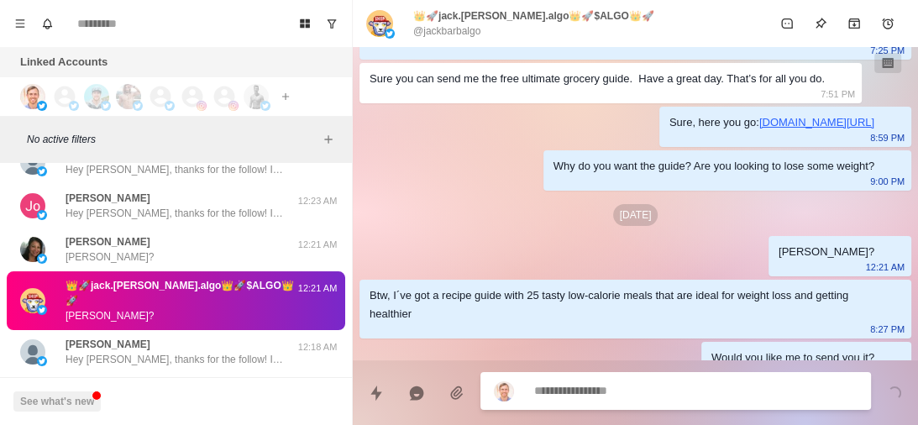
scroll to position [367, 0]
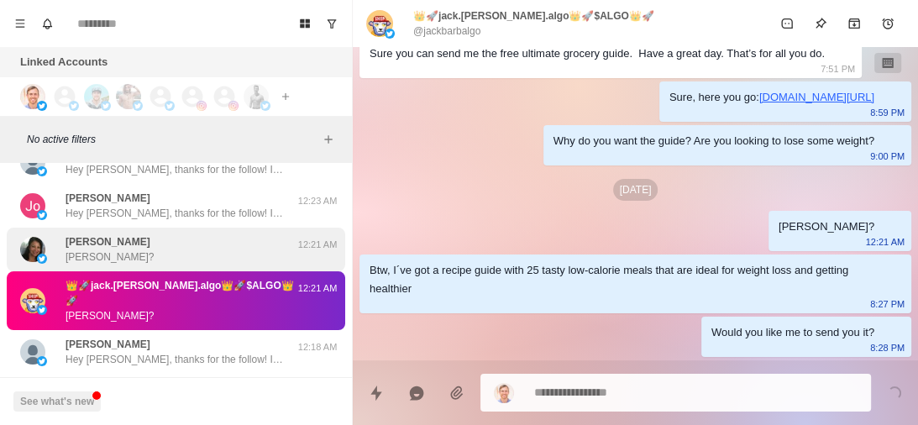
click at [171, 267] on div "Aparajita Ellis Aparajita? 12:21 AM" at bounding box center [176, 250] width 339 height 44
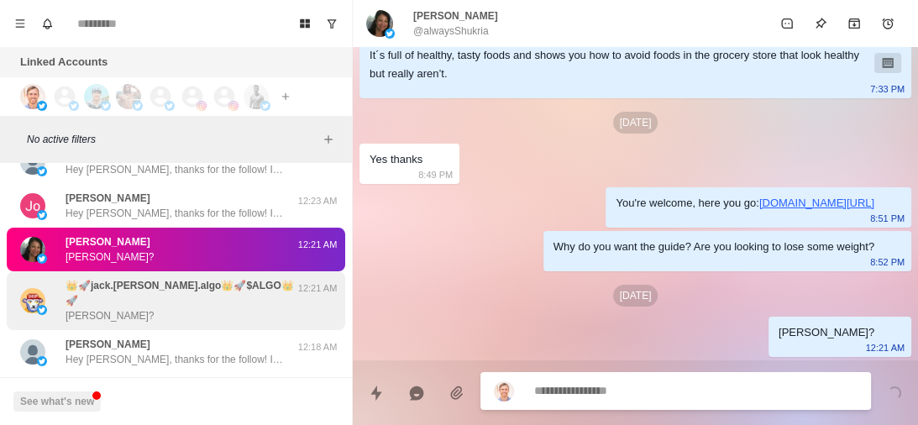
scroll to position [310, 0]
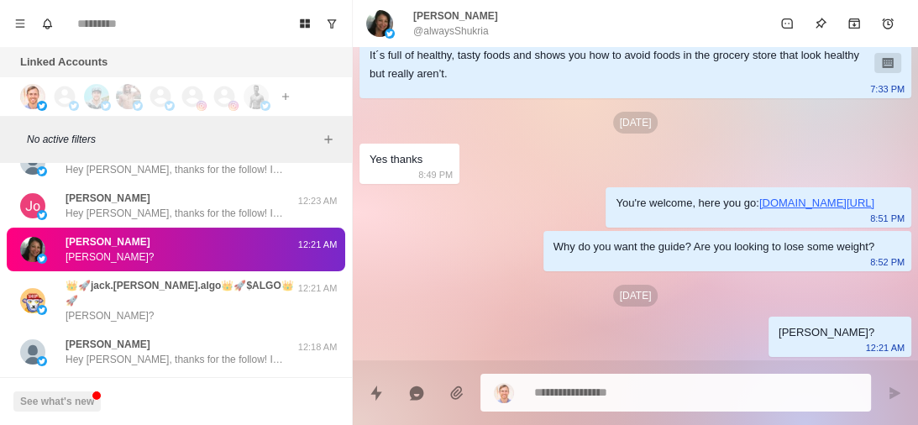
type textarea "*"
paste textarea "**********"
type textarea "**********"
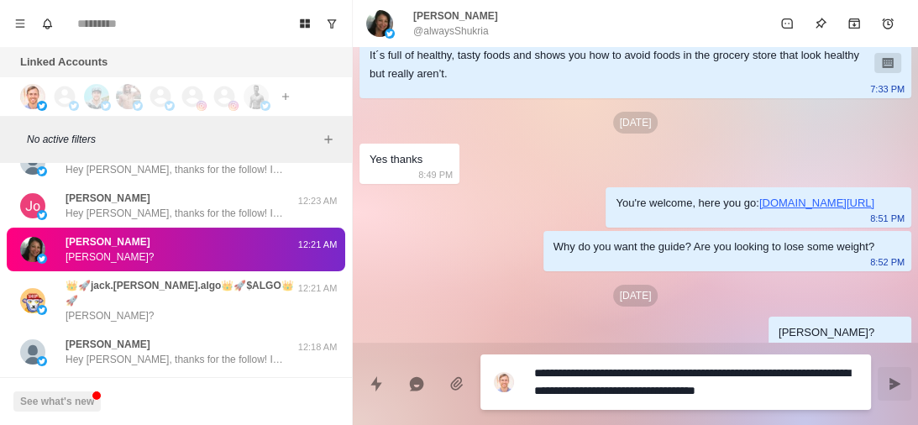
type textarea "*"
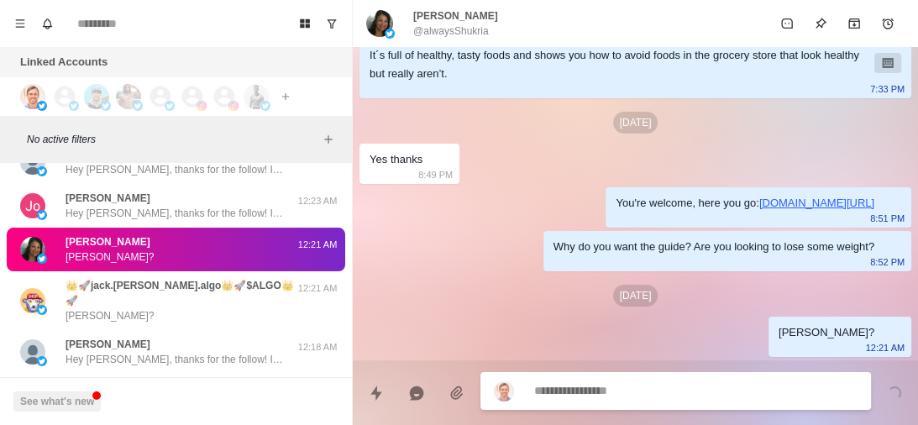
scroll to position [372, 0]
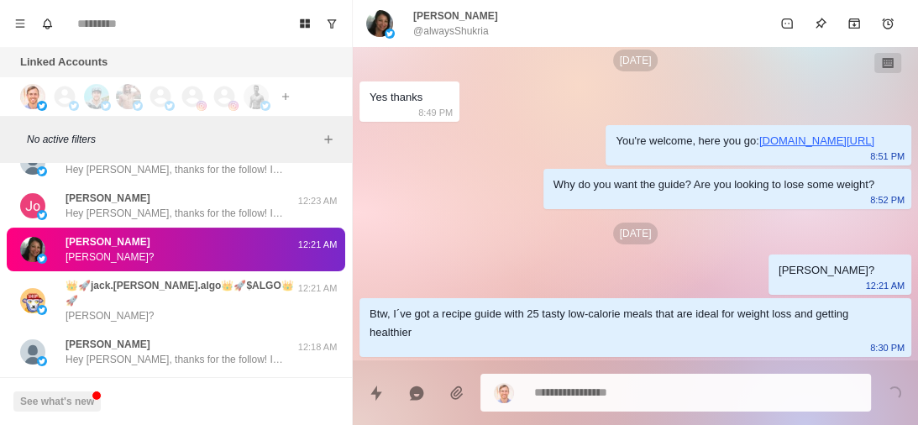
type textarea "*"
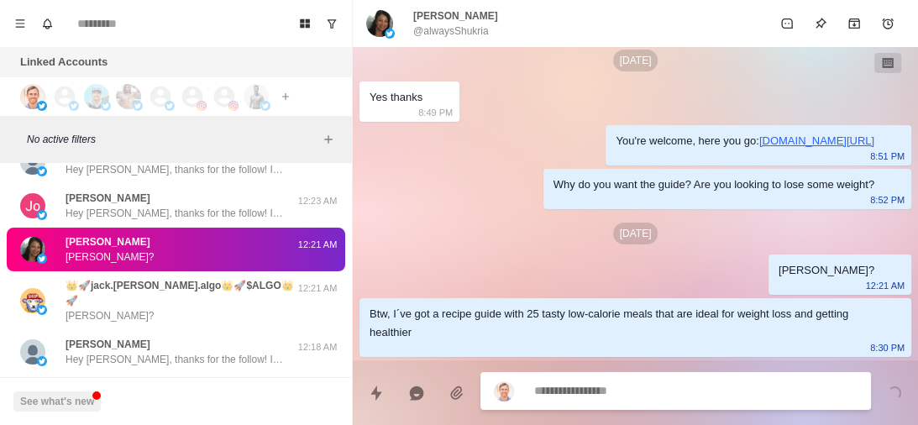
paste textarea "**********"
type textarea "**********"
type textarea "*"
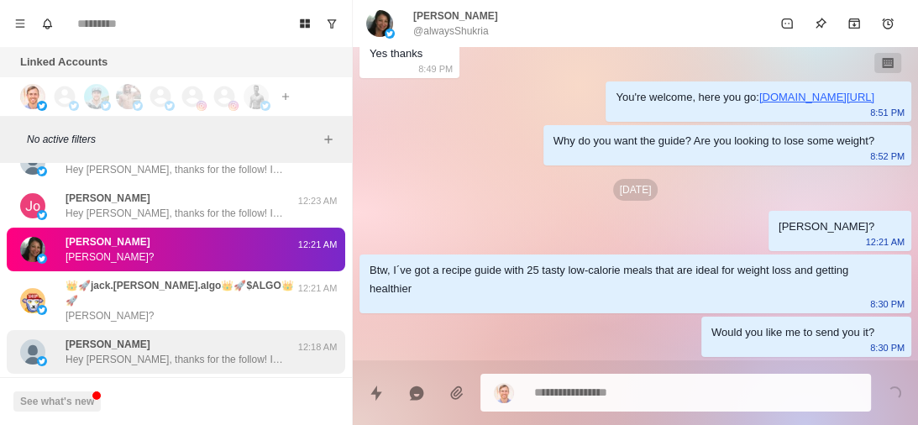
click at [189, 337] on div "Piotr szanjca Hey Piotr, thanks for the follow! If you don’t mind me asking, wh…" at bounding box center [175, 352] width 218 height 30
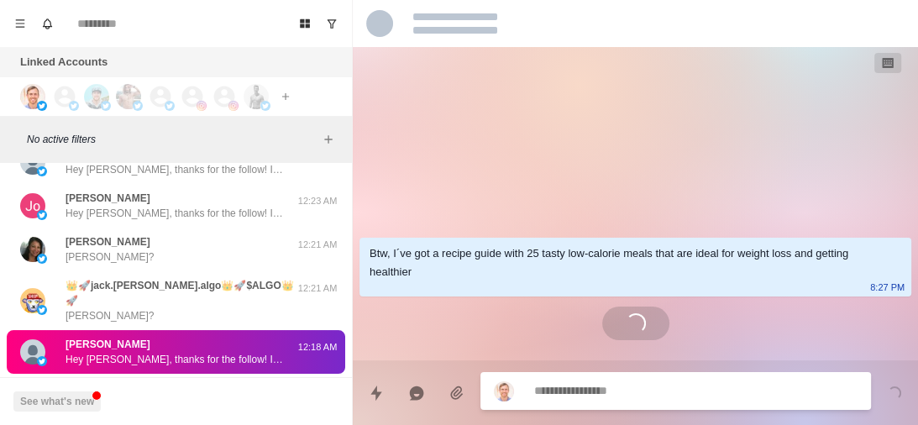
scroll to position [20663, 0]
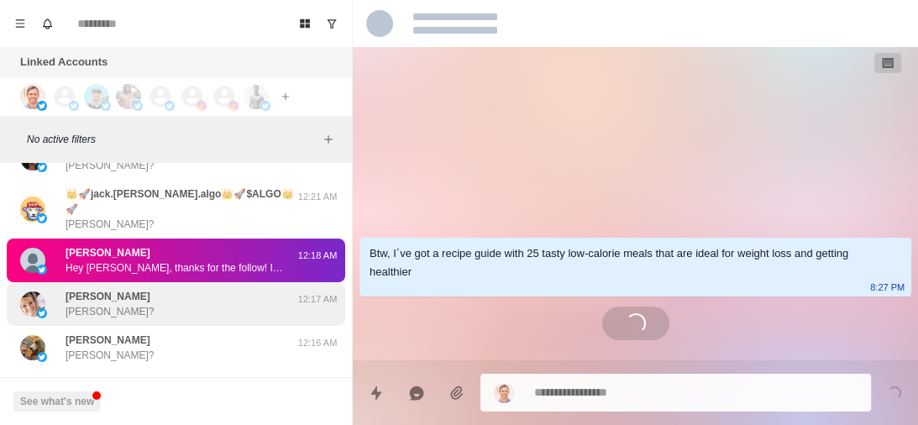
click at [181, 289] on div "Denise Decary Denise?" at bounding box center [158, 304] width 276 height 30
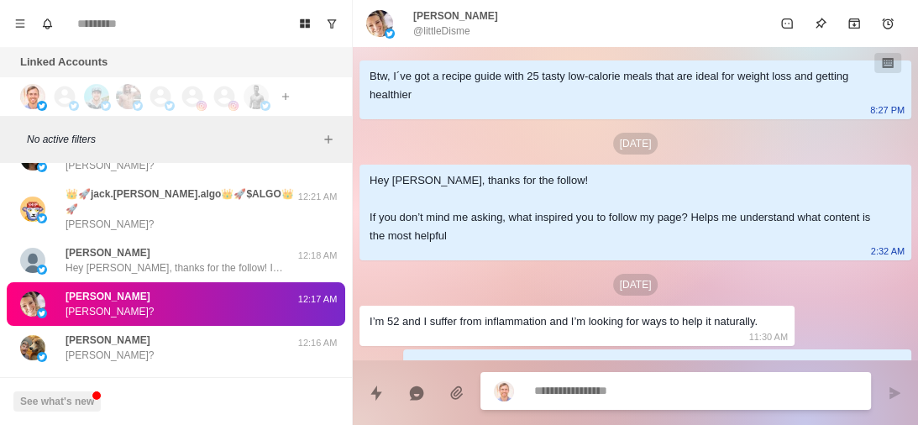
scroll to position [155, 0]
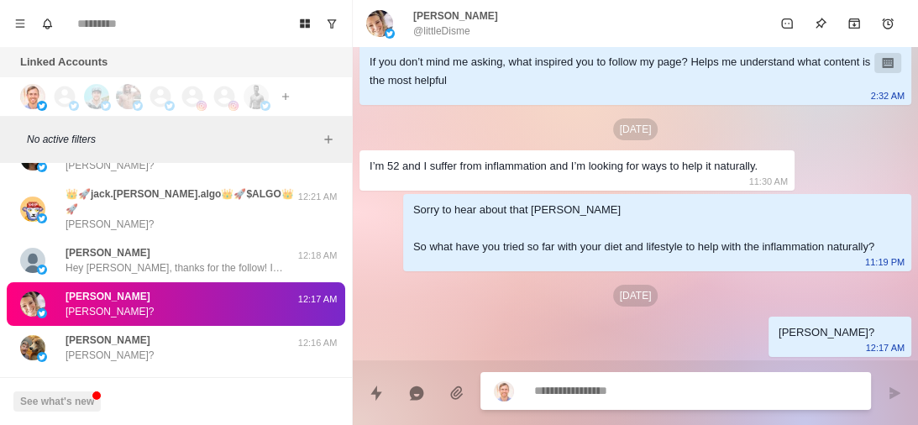
type textarea "*"
click at [579, 391] on textarea at bounding box center [695, 391] width 323 height 24
paste textarea "**********"
type textarea "**********"
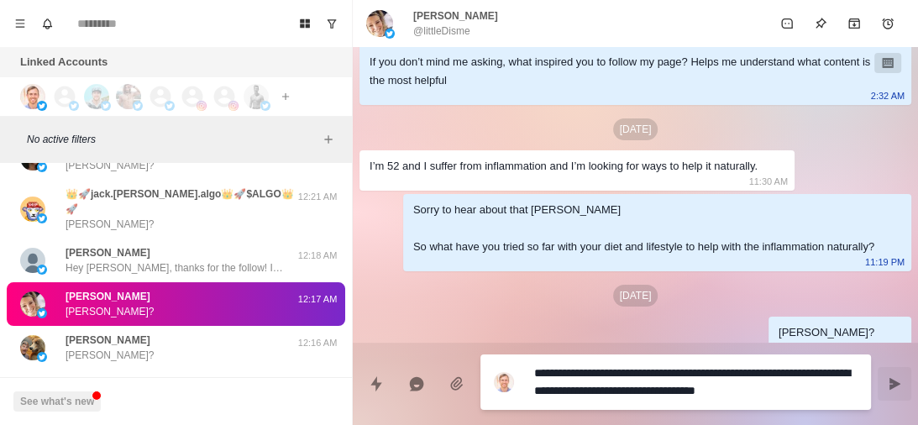
type textarea "*"
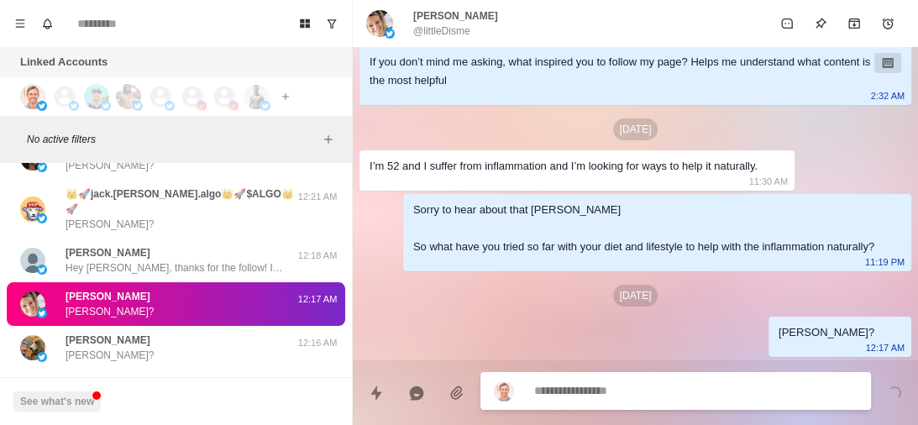
scroll to position [218, 0]
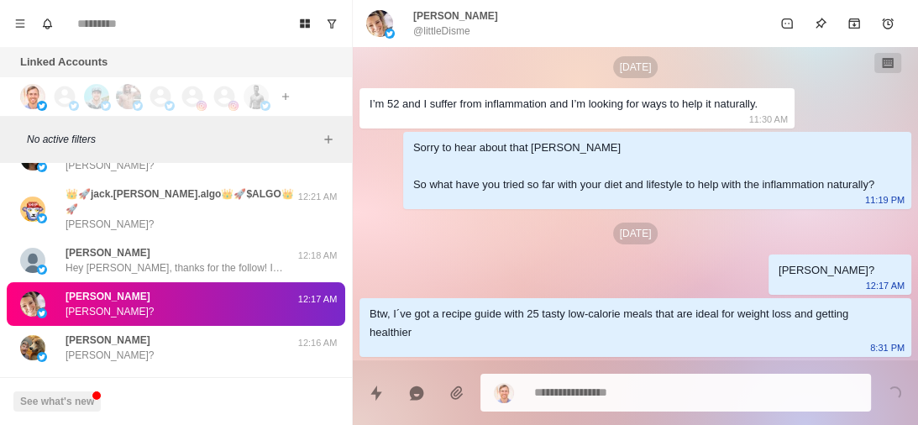
type textarea "*"
paste textarea "**********"
type textarea "**********"
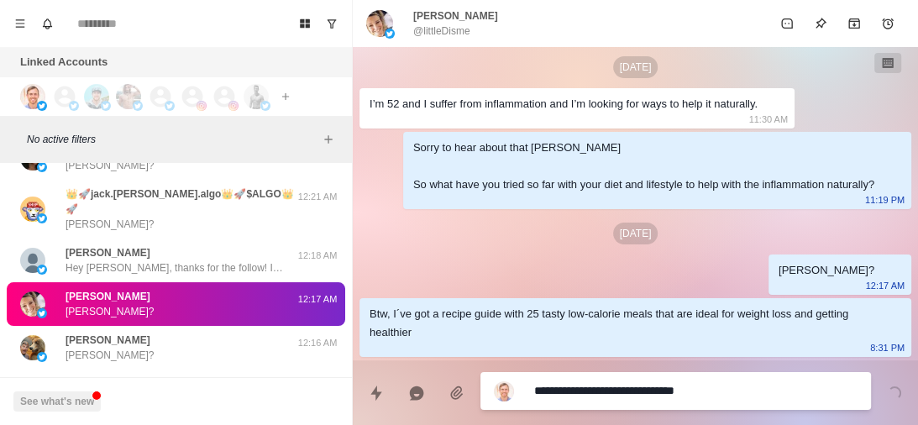
type textarea "*"
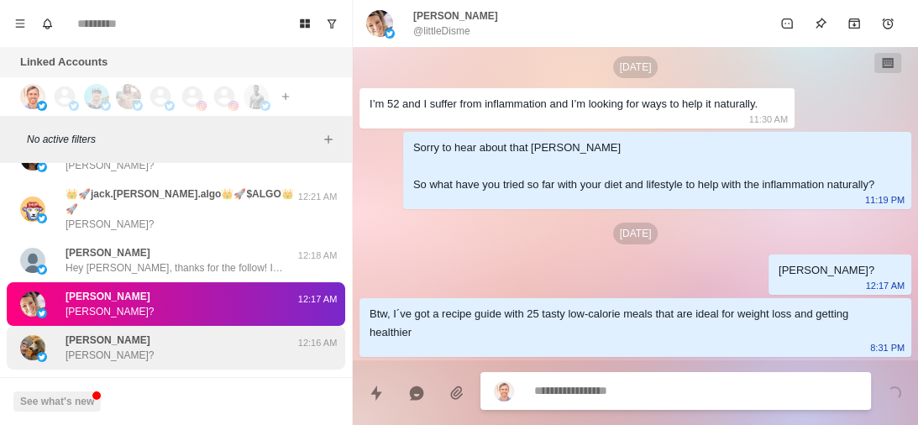
scroll to position [261, 0]
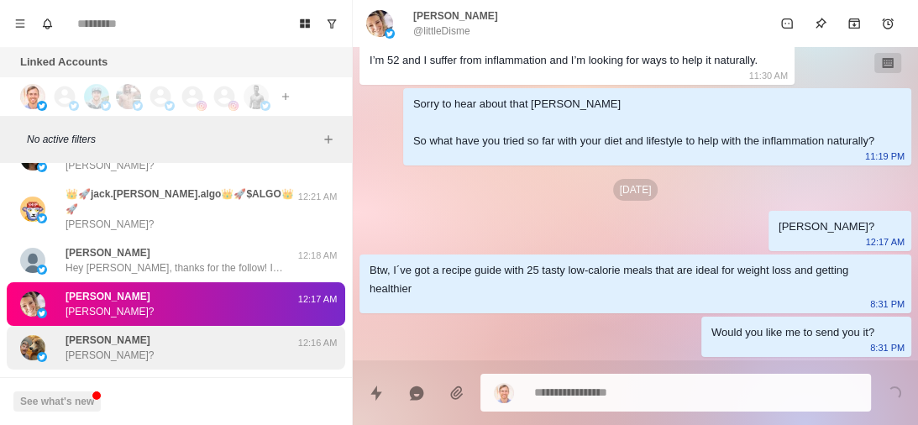
click at [144, 333] on div "Anthony Bay Anthony?" at bounding box center [158, 348] width 276 height 30
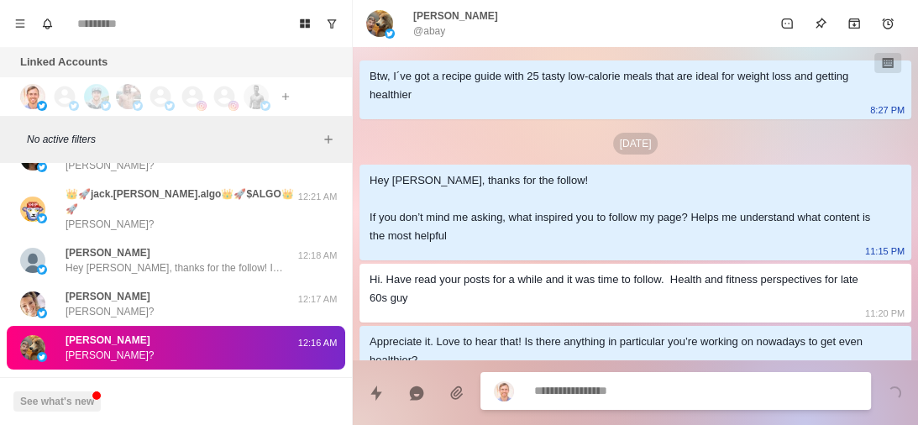
scroll to position [113, 0]
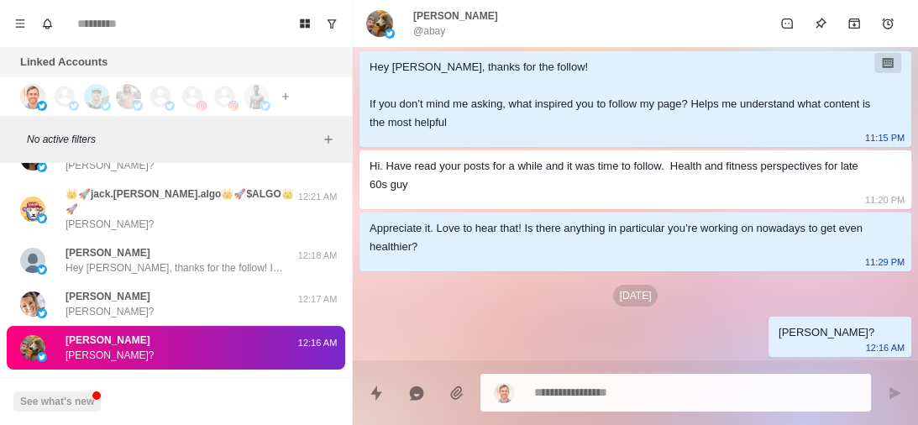
paste textarea "**********"
type textarea "*"
type textarea "**********"
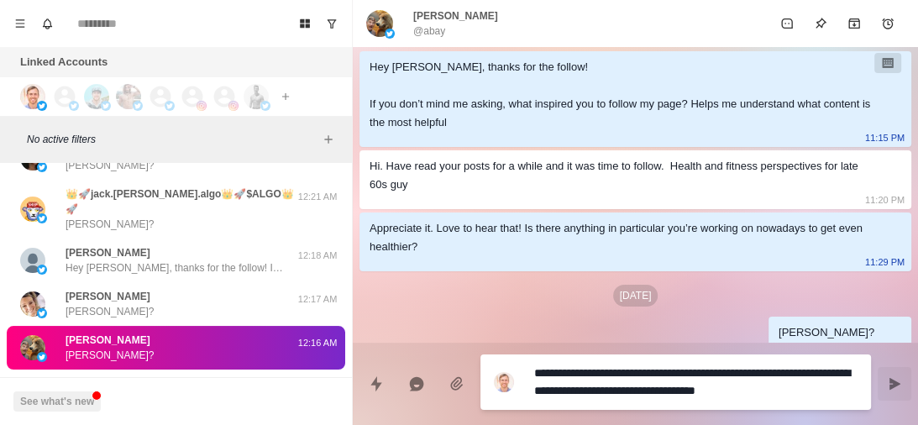
type textarea "*"
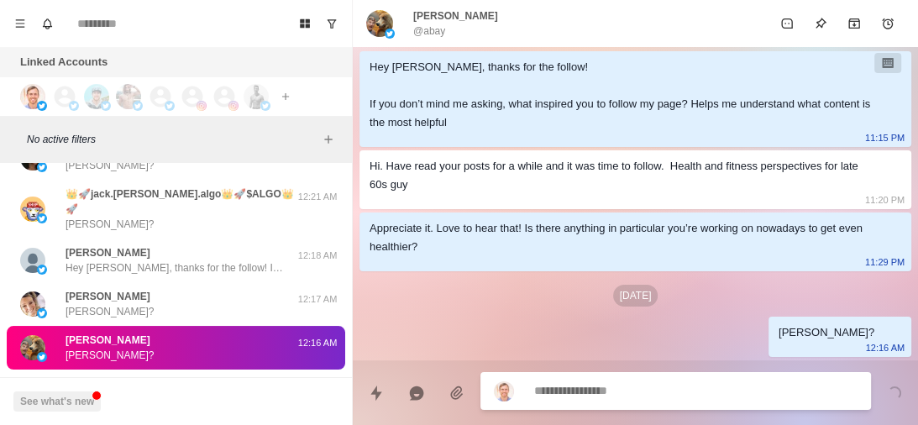
scroll to position [176, 0]
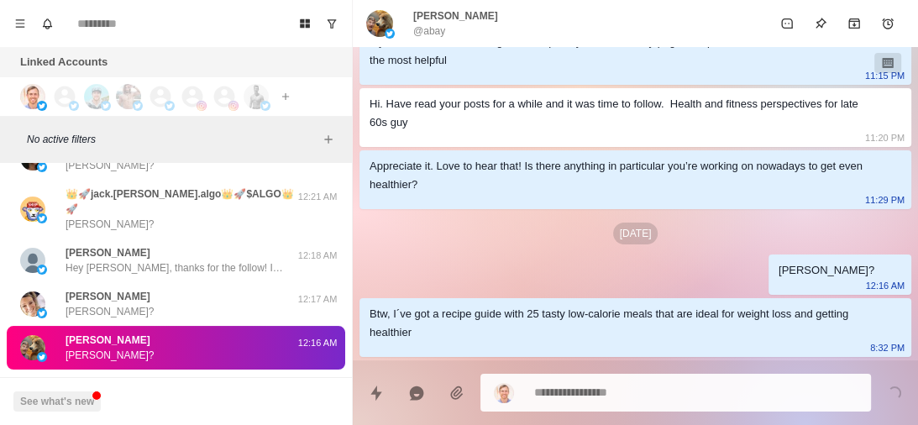
type textarea "*"
paste textarea "**********"
type textarea "**********"
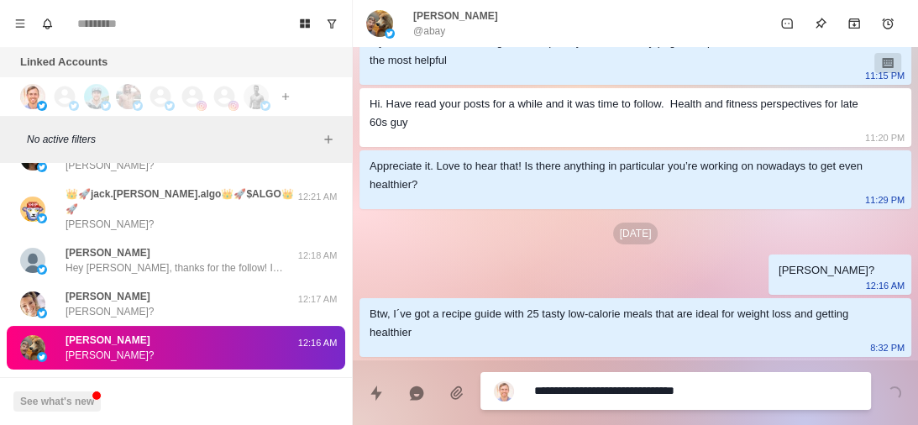
type textarea "*"
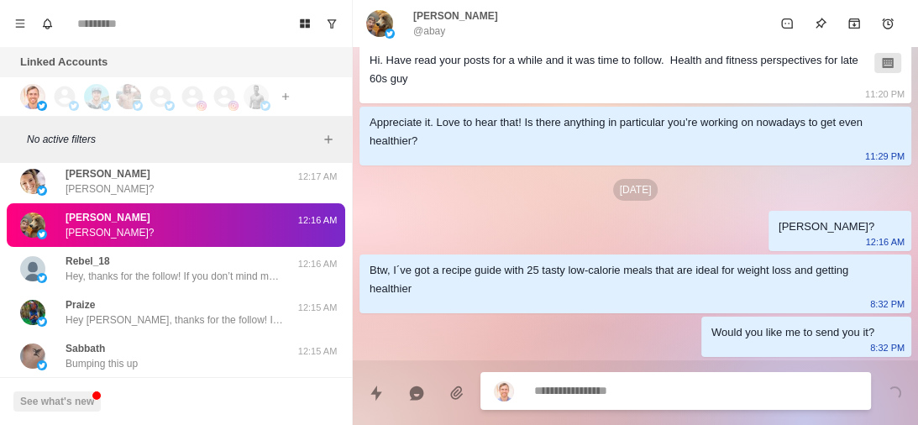
scroll to position [20788, 0]
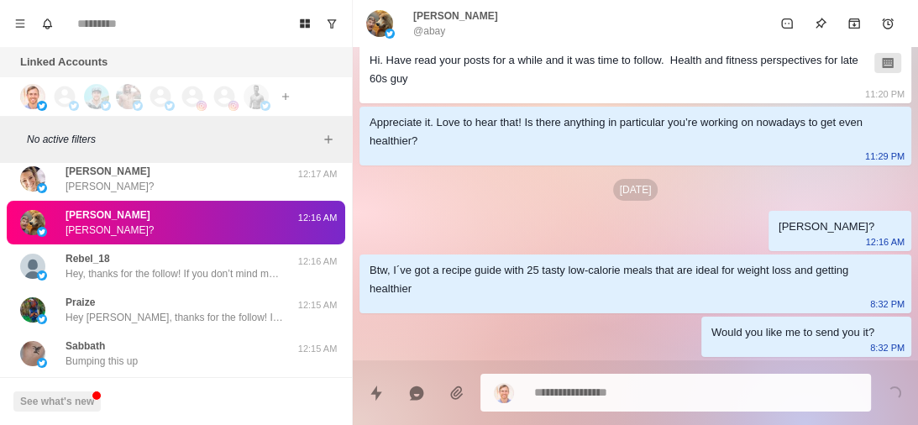
click at [140, 251] on div "Rebel_18 Hey, thanks for the follow! If you don’t mind me asking, what inspired…" at bounding box center [175, 266] width 218 height 30
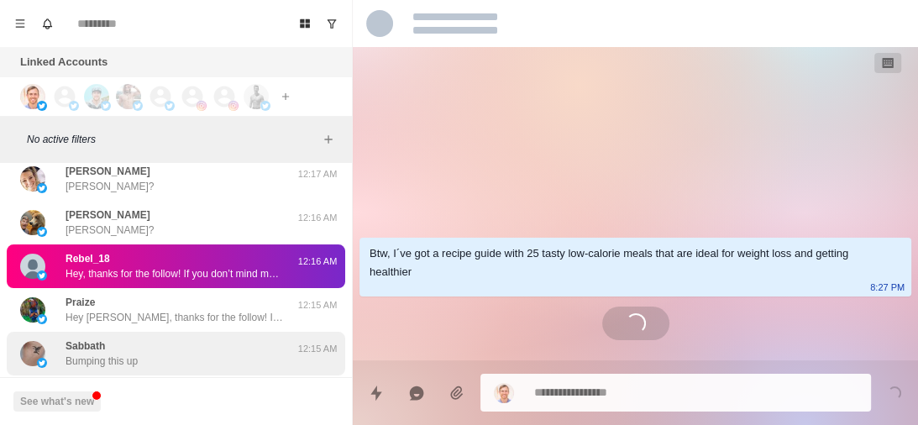
click at [177, 339] on div "Sabbath Bumping this up" at bounding box center [158, 354] width 276 height 30
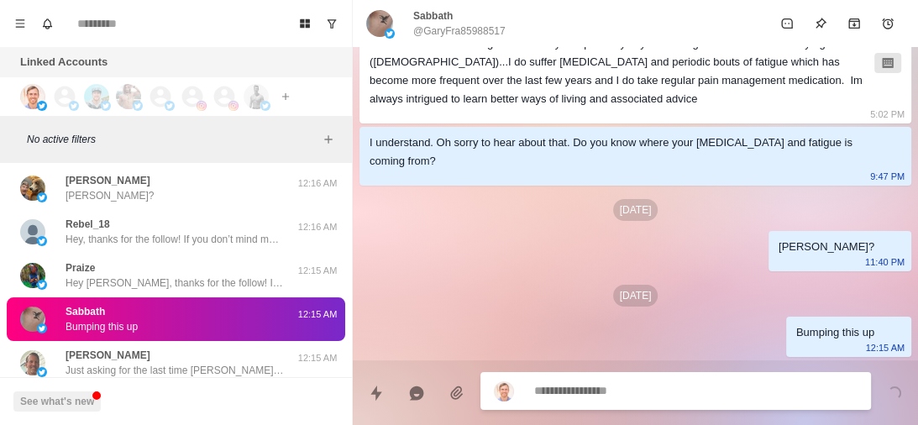
scroll to position [20823, 0]
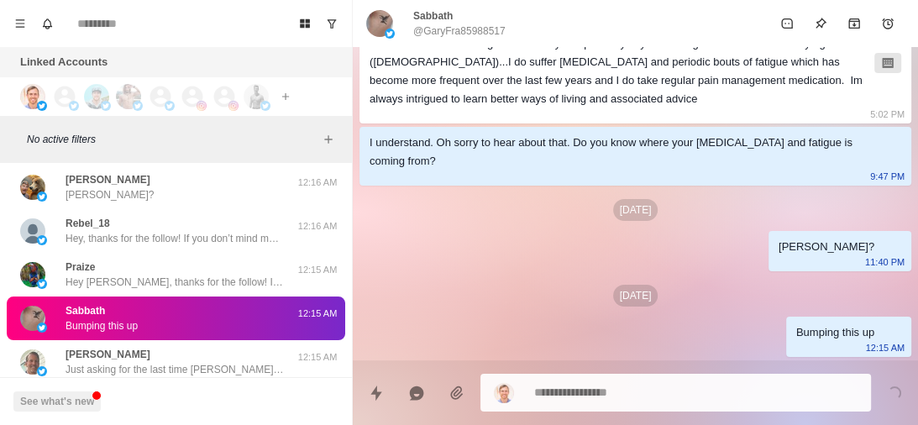
click at [177, 347] on div "Kirk Taylor Just asking for the last time Kirk, did you want the call to help y…" at bounding box center [175, 362] width 218 height 30
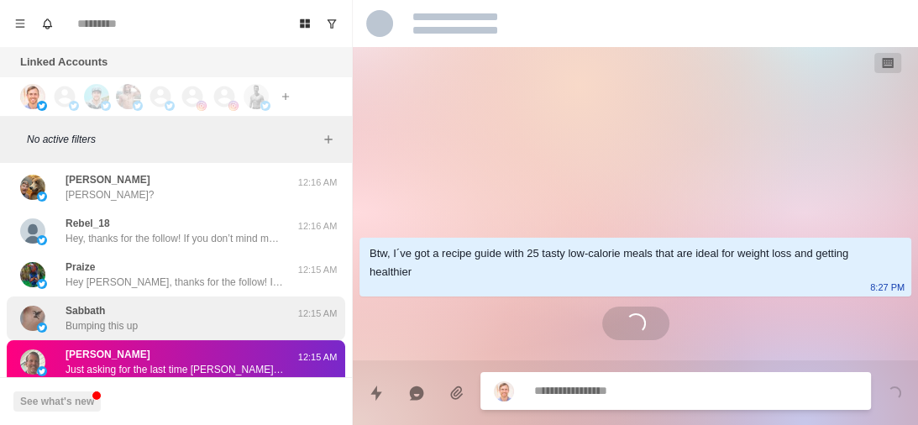
scroll to position [20897, 0]
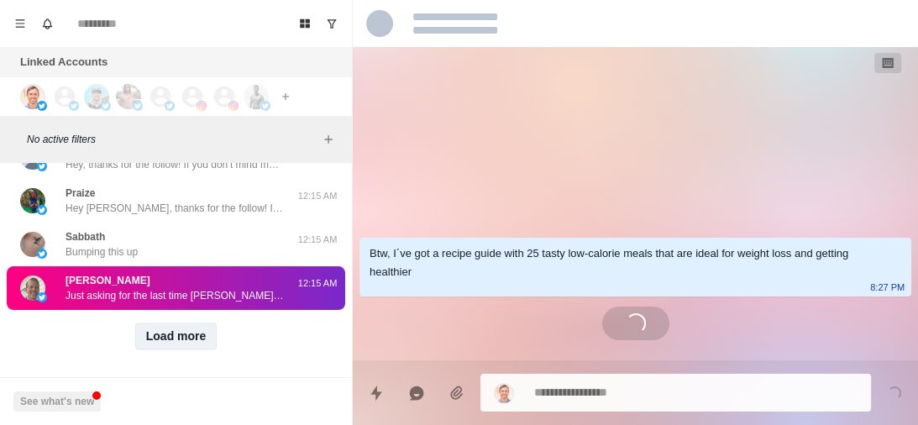
click at [172, 323] on button "Load more" at bounding box center [176, 336] width 82 height 27
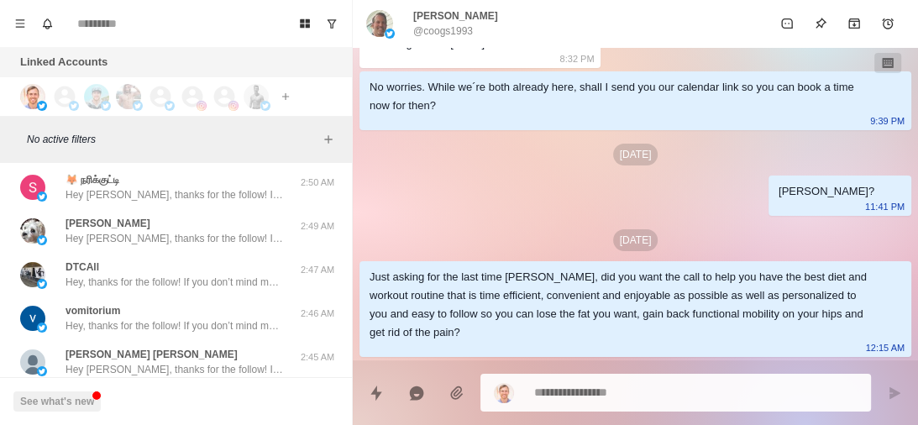
scroll to position [21771, 0]
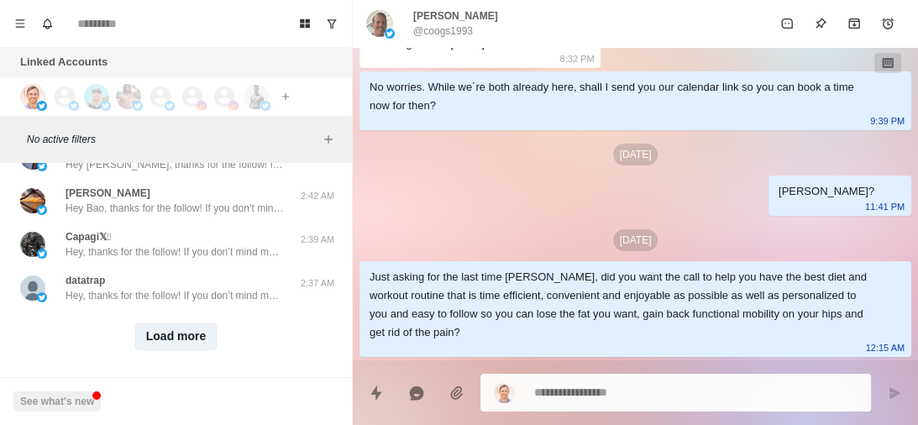
click at [172, 323] on button "Load more" at bounding box center [176, 336] width 82 height 27
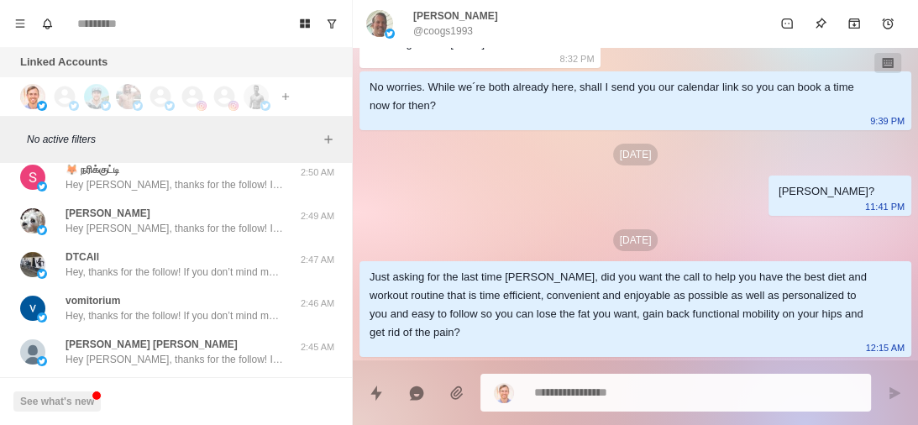
scroll to position [22644, 0]
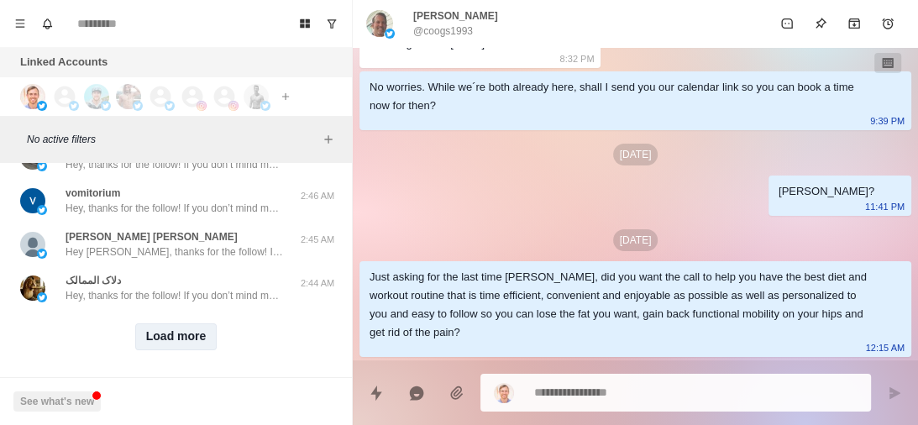
click at [172, 323] on button "Load more" at bounding box center [176, 336] width 82 height 27
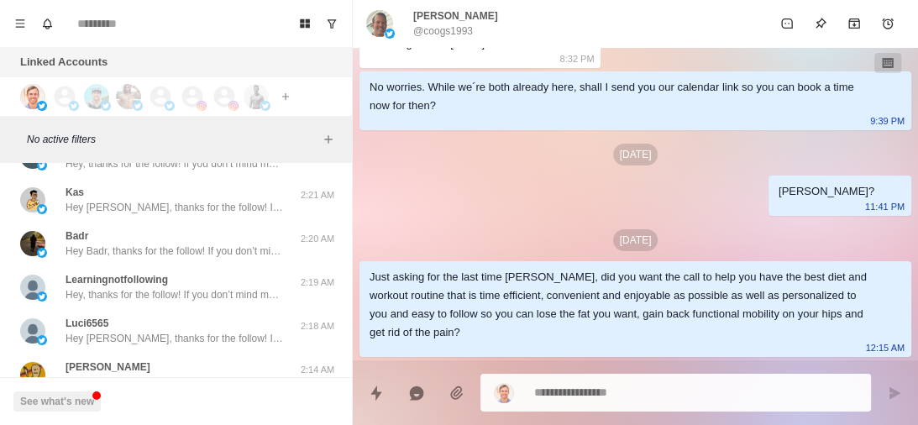
scroll to position [23518, 0]
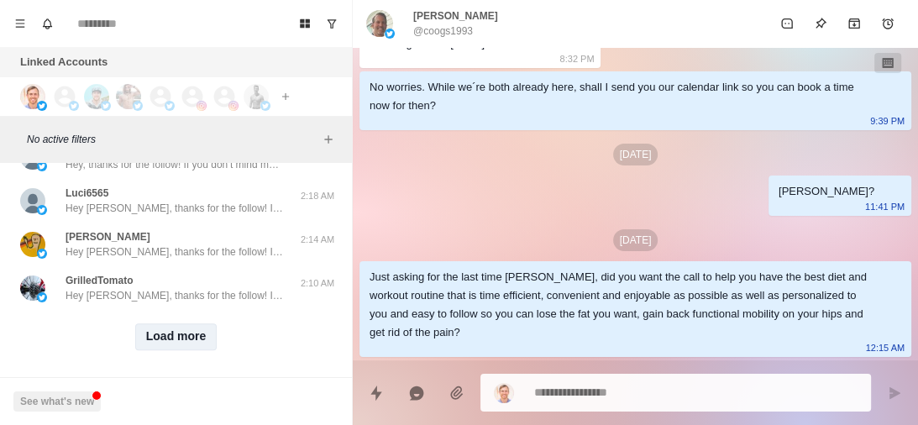
click at [172, 323] on button "Load more" at bounding box center [176, 336] width 82 height 27
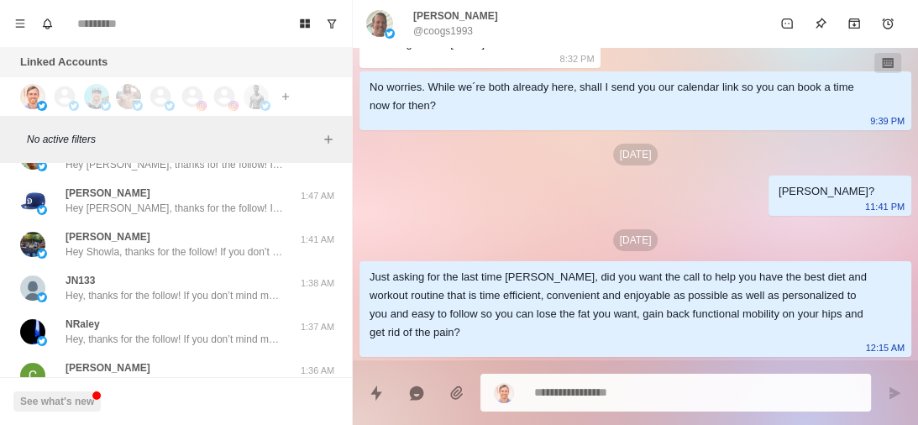
scroll to position [24391, 0]
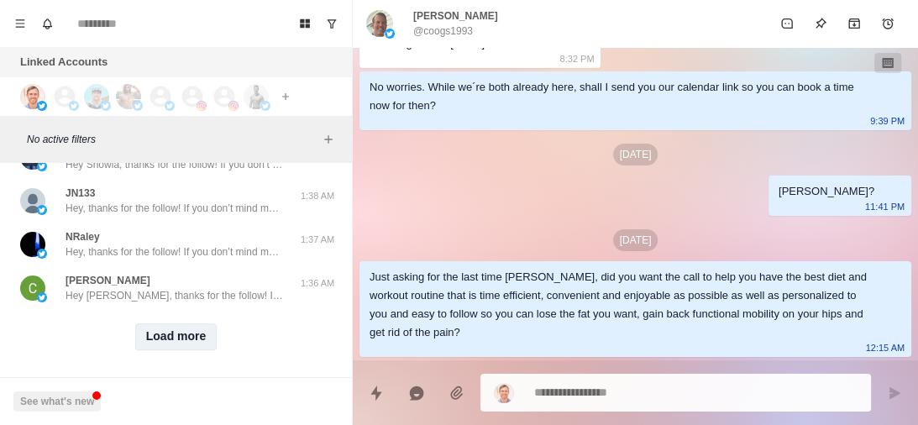
click at [181, 323] on button "Load more" at bounding box center [176, 336] width 82 height 27
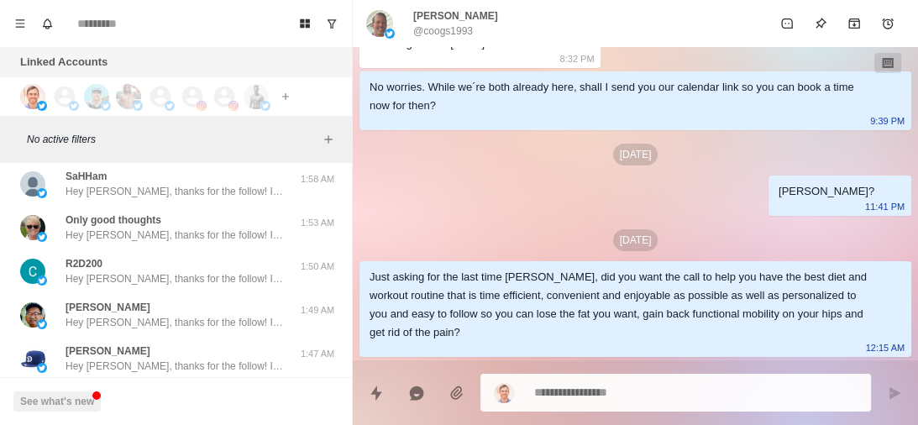
scroll to position [25265, 0]
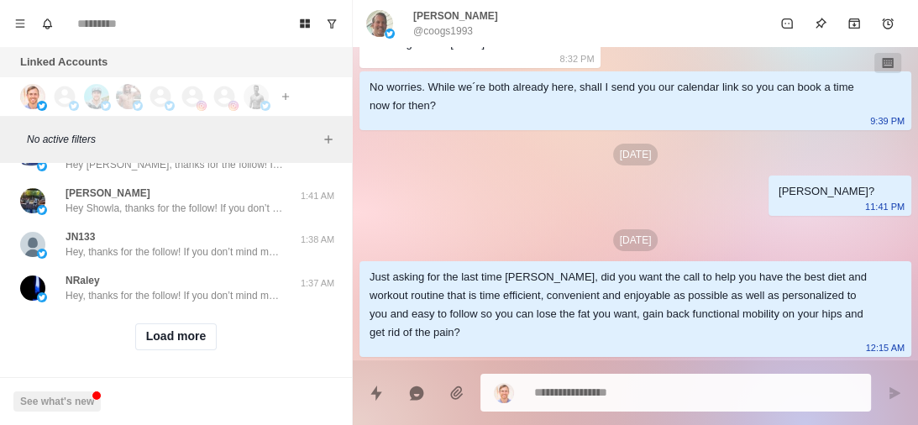
drag, startPoint x: 177, startPoint y: 328, endPoint x: 450, endPoint y: 214, distance: 295.6
click at [177, 328] on button "Load more" at bounding box center [176, 336] width 82 height 27
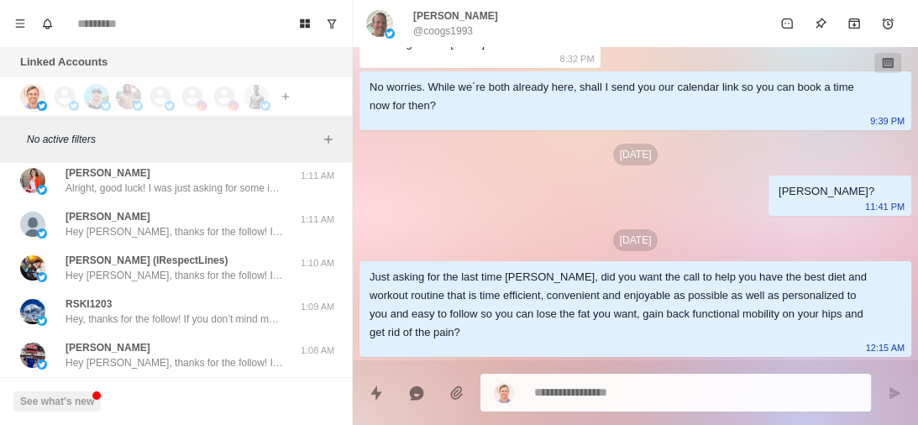
scroll to position [26139, 0]
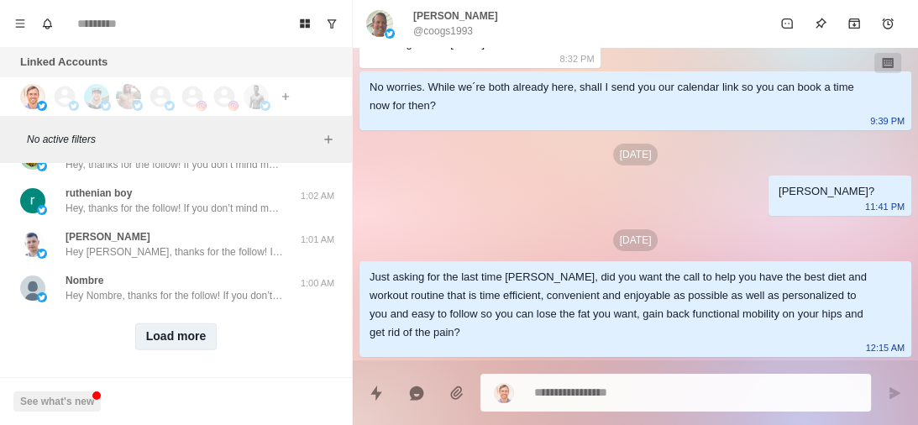
click at [169, 323] on button "Load more" at bounding box center [176, 336] width 82 height 27
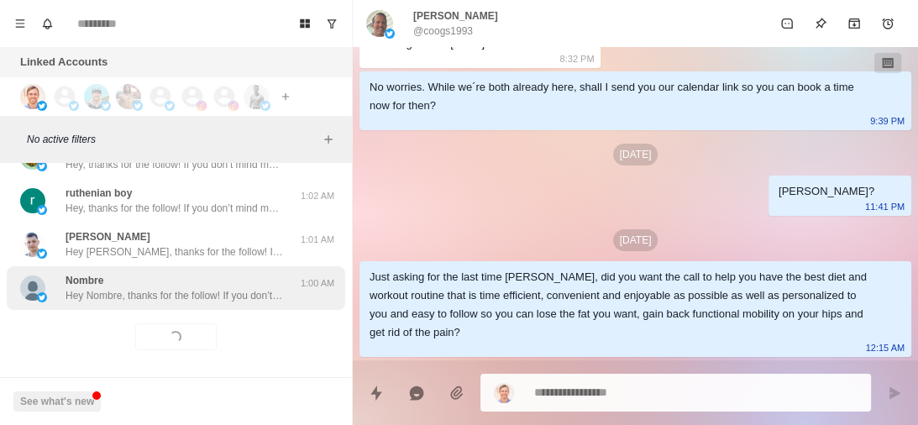
click at [228, 288] on p "Hey Nombre, thanks for the follow! If you don’t mind me asking, what inspired y…" at bounding box center [175, 295] width 218 height 15
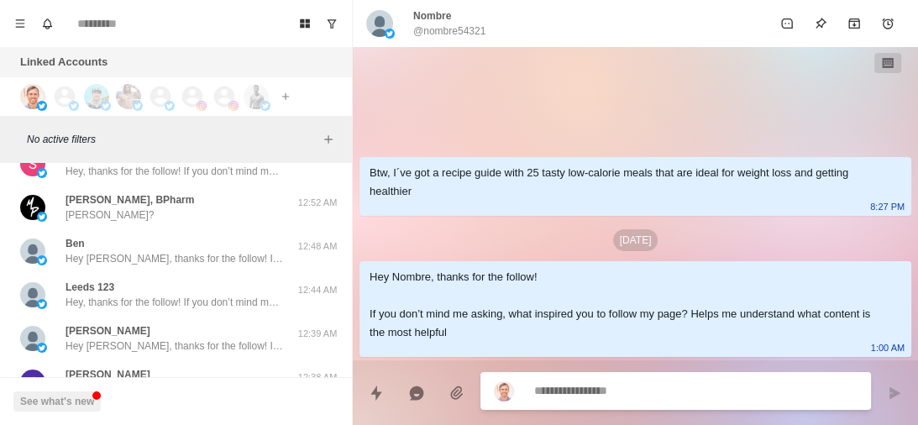
scroll to position [26347, 0]
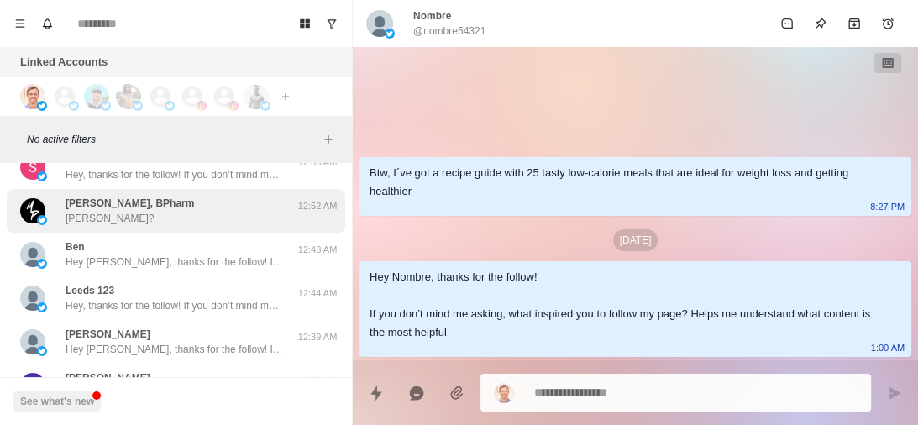
click at [213, 198] on div "Matthew P., BPharm Matthew?" at bounding box center [158, 211] width 276 height 30
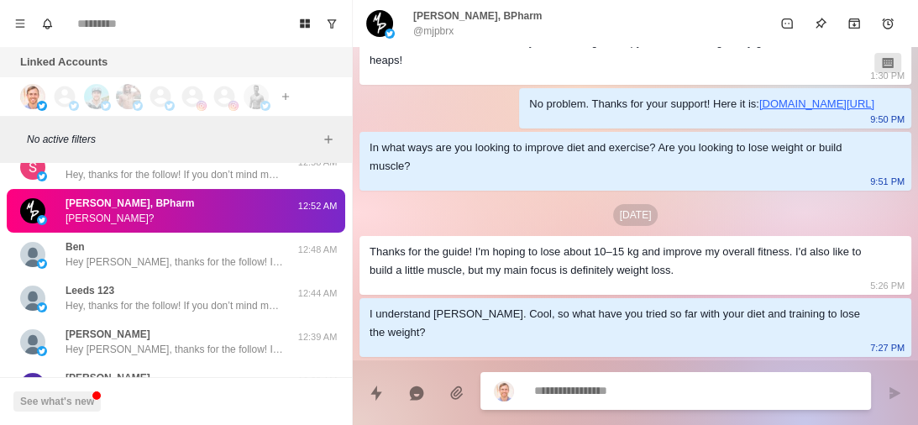
scroll to position [550, 0]
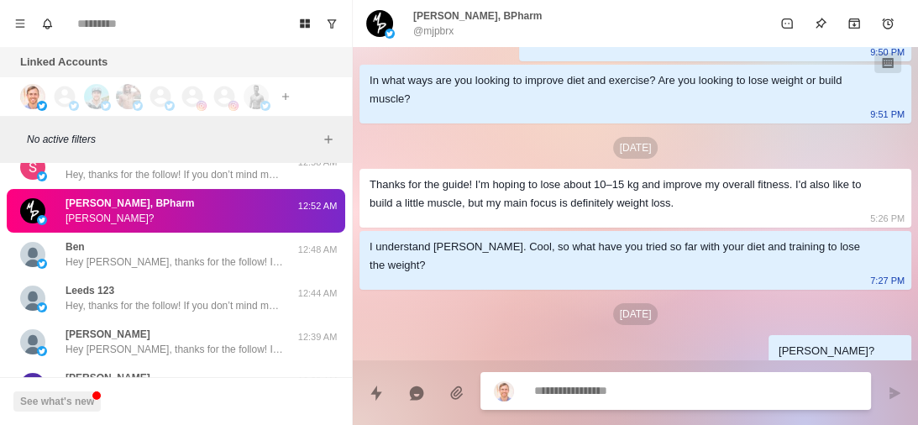
type textarea "*"
paste textarea "**********"
type textarea "**********"
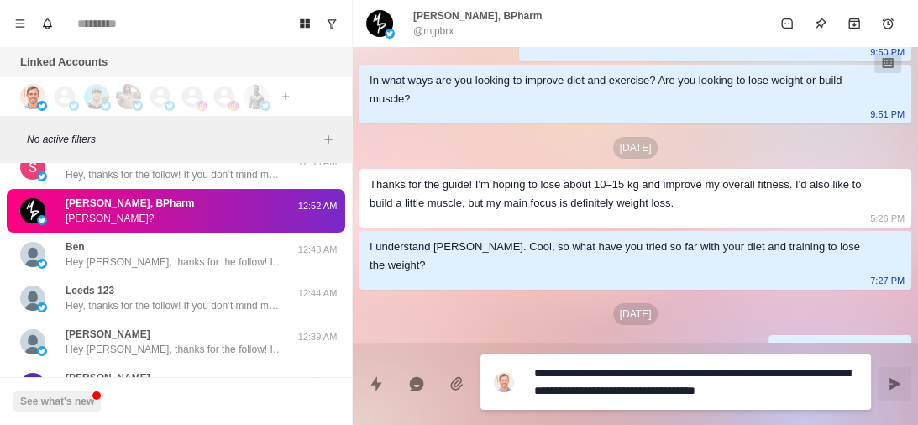
type textarea "*"
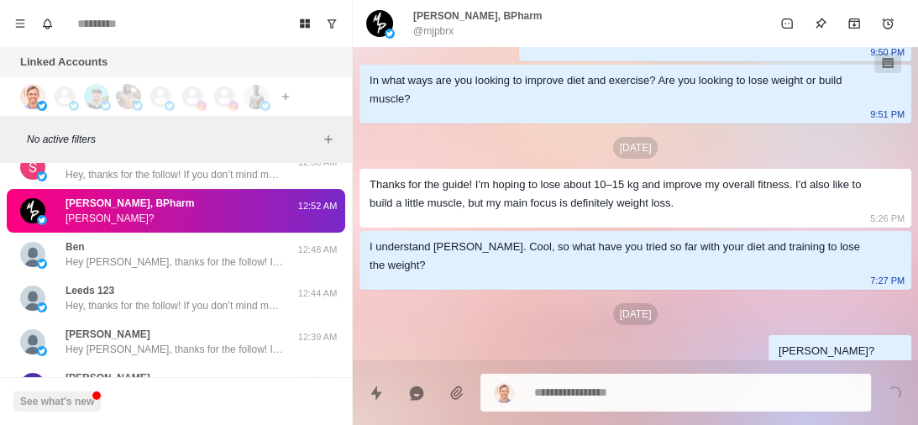
type textarea "*"
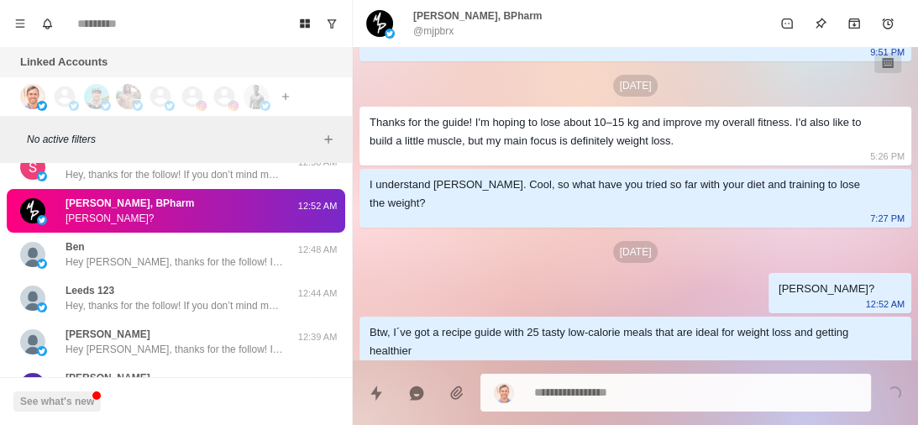
paste textarea "**********"
type textarea "**********"
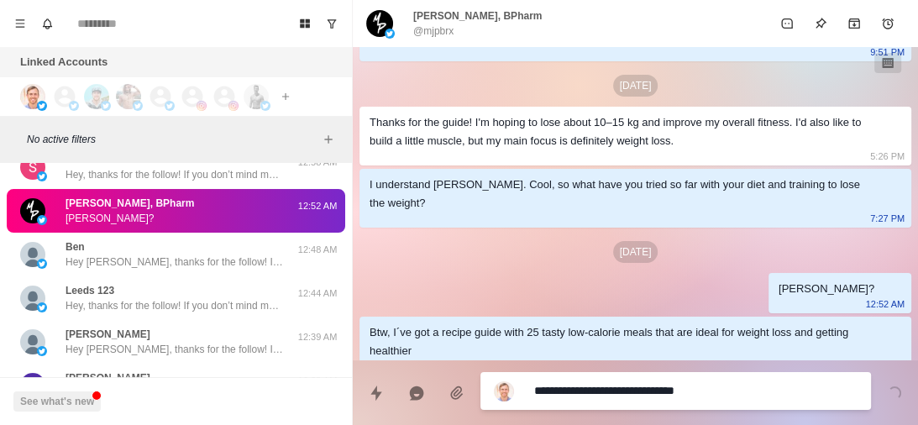
type textarea "*"
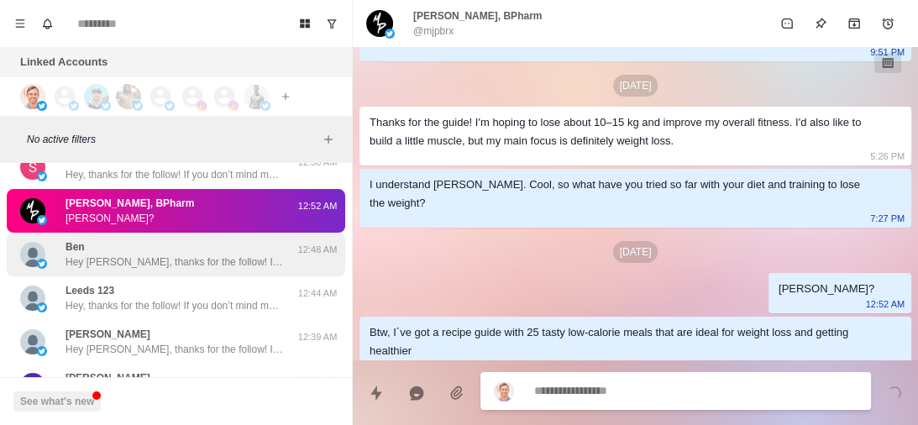
scroll to position [656, 0]
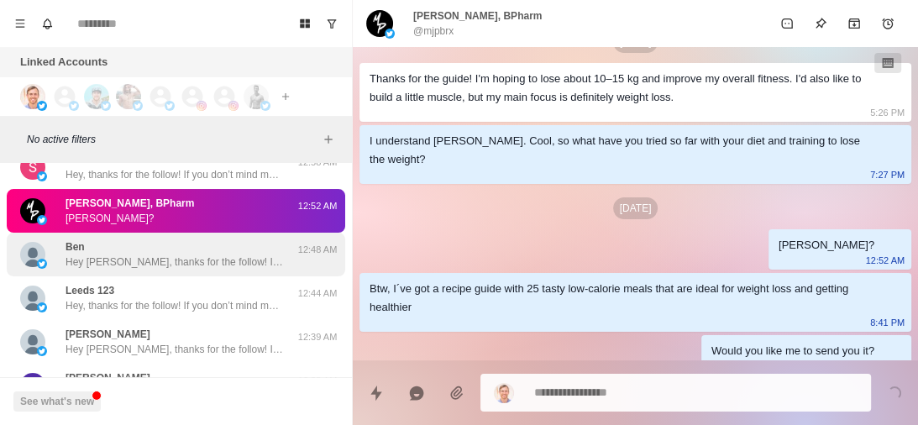
click at [191, 255] on div "Ben Hey Ben, thanks for the follow! If you don’t mind me asking, what inspired …" at bounding box center [176, 255] width 339 height 44
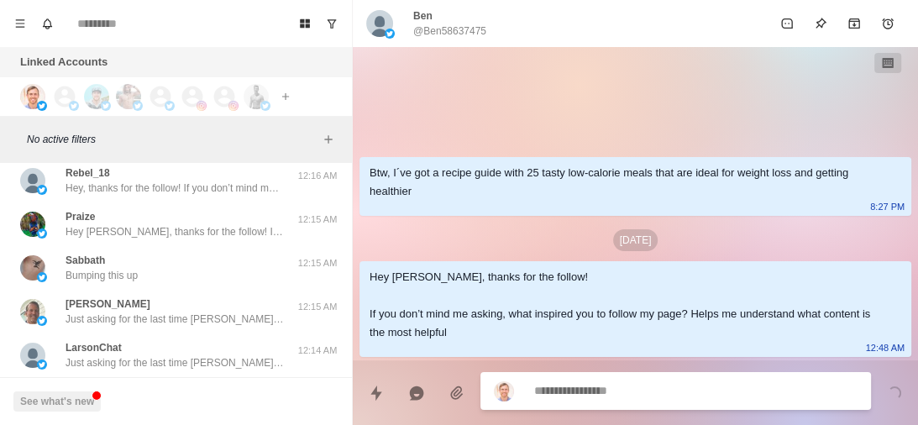
scroll to position [26902, 0]
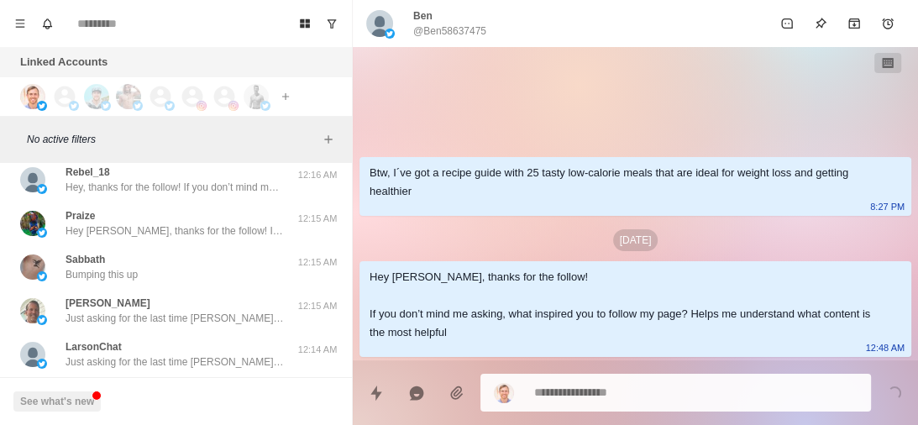
click at [191, 255] on div "Sabbath Bumping this up" at bounding box center [158, 267] width 276 height 30
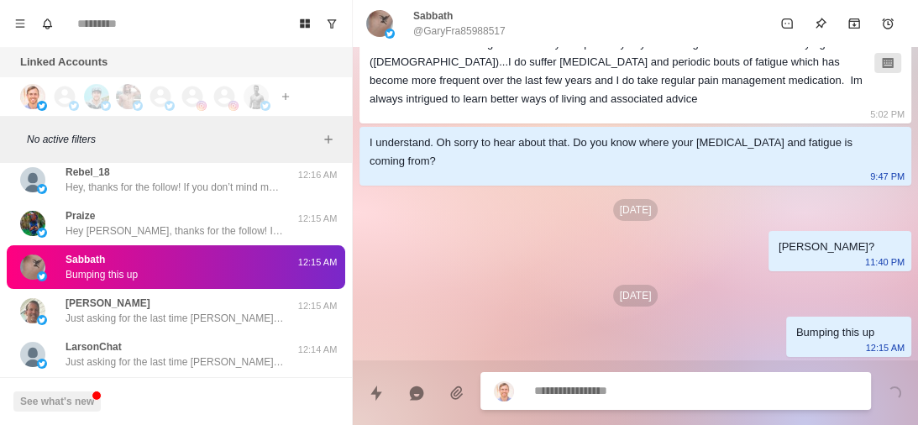
scroll to position [27012, 0]
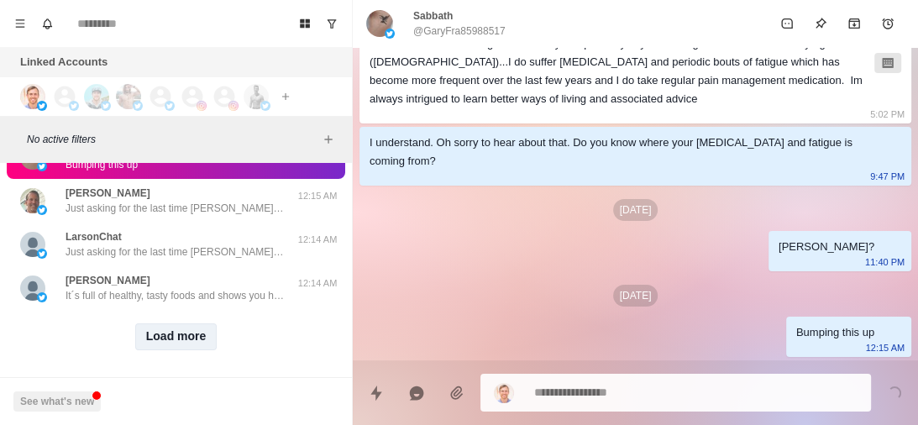
click at [184, 323] on button "Load more" at bounding box center [176, 336] width 82 height 27
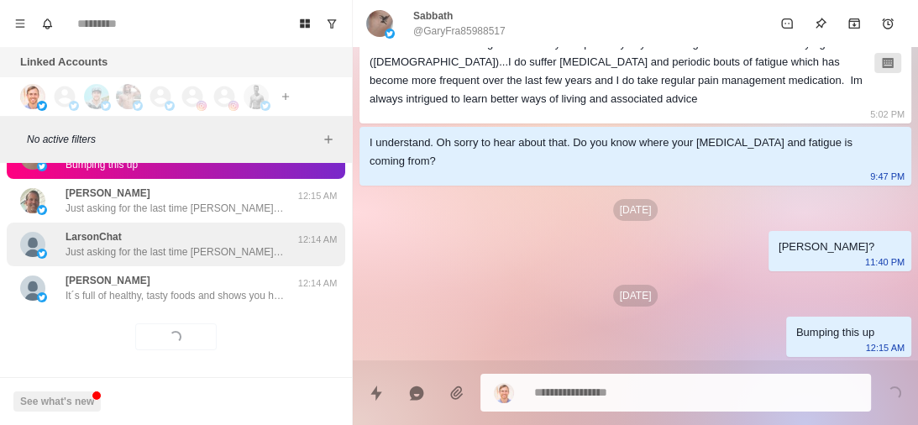
click at [227, 223] on div "LarsonChat Just asking for the last time LarsonChat, did you want the call to h…" at bounding box center [176, 245] width 339 height 44
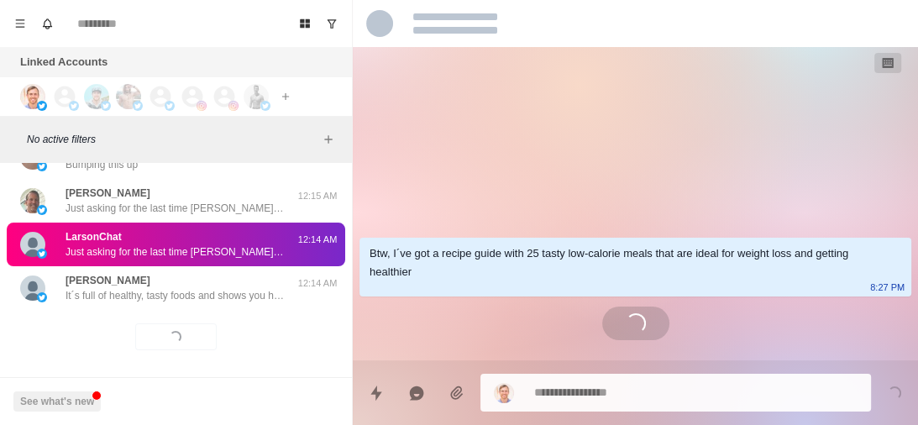
scroll to position [0, 0]
click at [205, 244] on p "Just asking for the last time LarsonChat, did you want the call to help you wit…" at bounding box center [175, 251] width 218 height 15
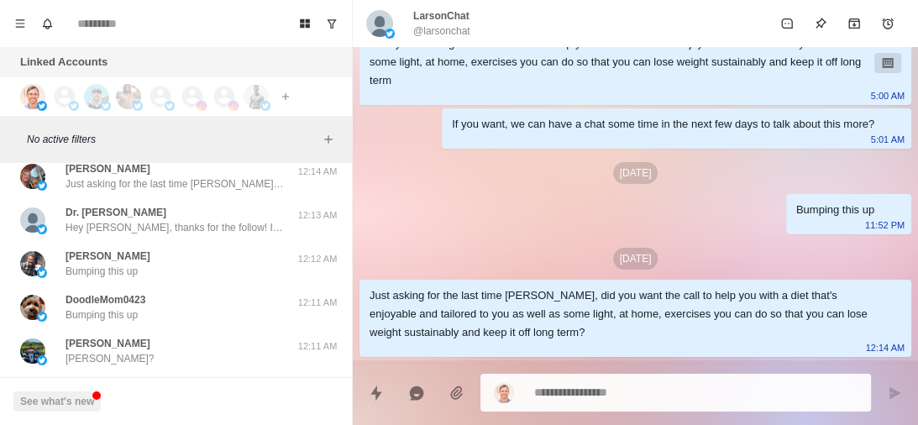
scroll to position [27345, 0]
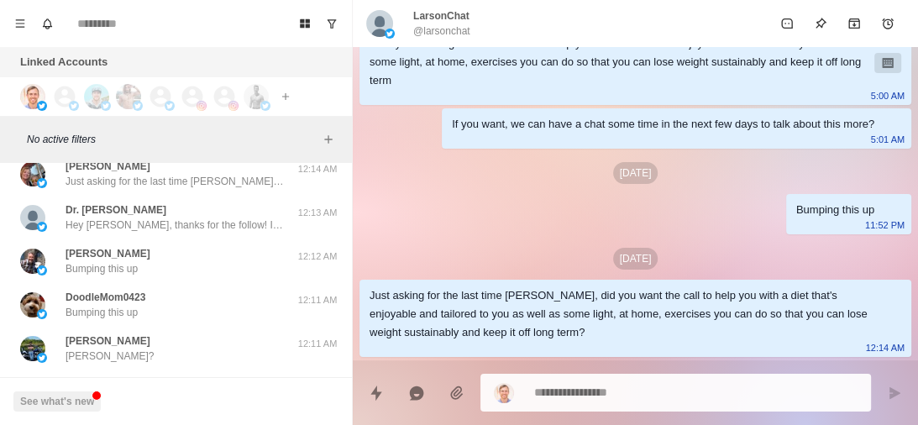
click at [205, 246] on div "Justin Dannenbring Bumping this up" at bounding box center [158, 261] width 276 height 30
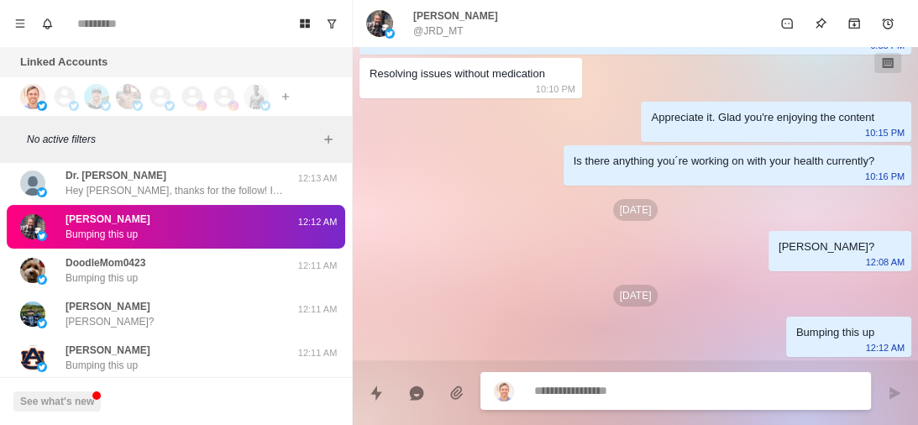
scroll to position [27388, 0]
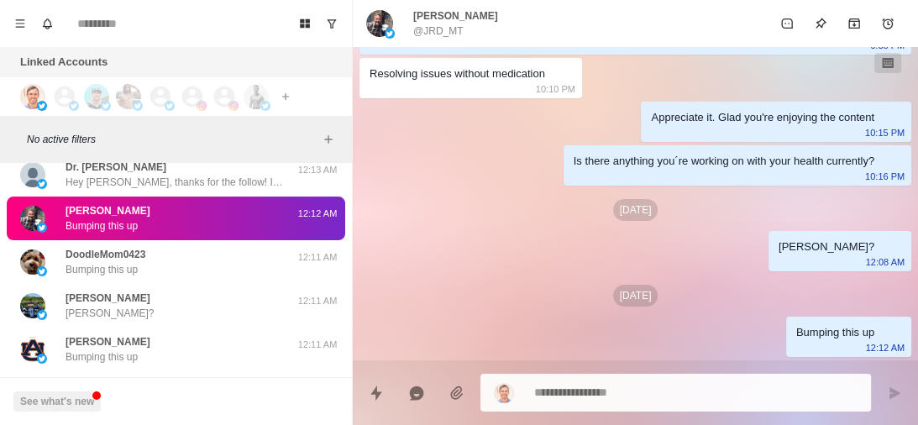
click at [205, 247] on div "DoodleMom0423 Bumping this up" at bounding box center [158, 262] width 276 height 30
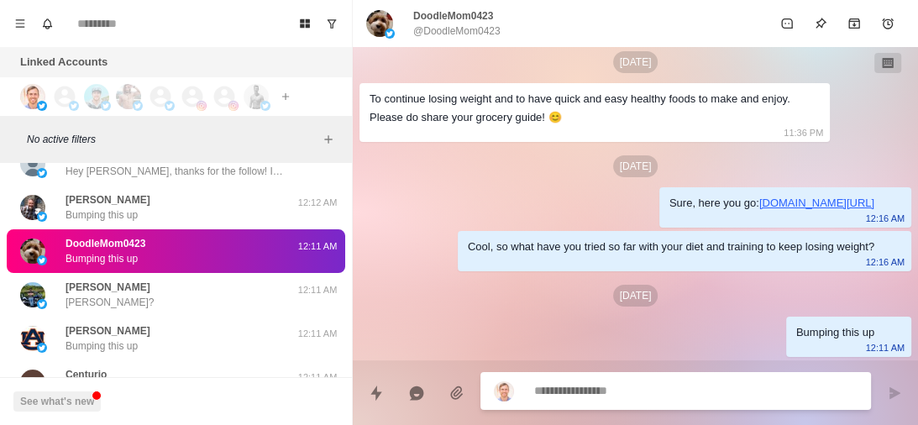
scroll to position [27400, 0]
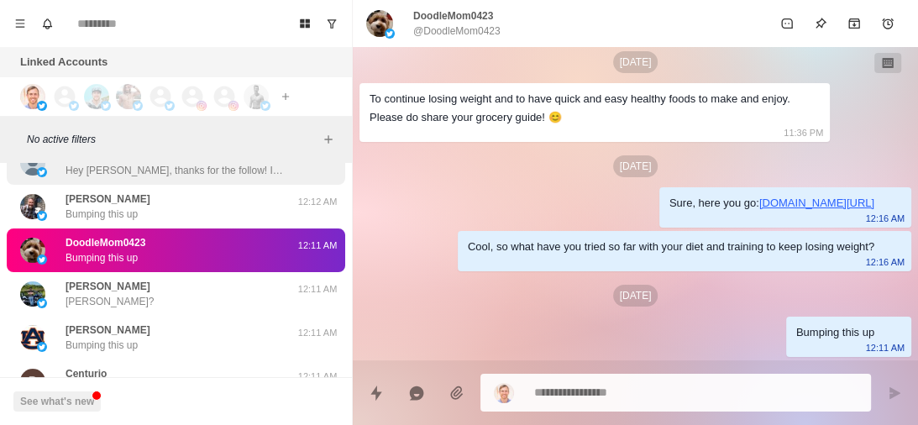
click at [213, 167] on div "Dr. Mariya Hey Mariya, thanks for the follow! If you don’t mind me asking, what…" at bounding box center [176, 163] width 339 height 44
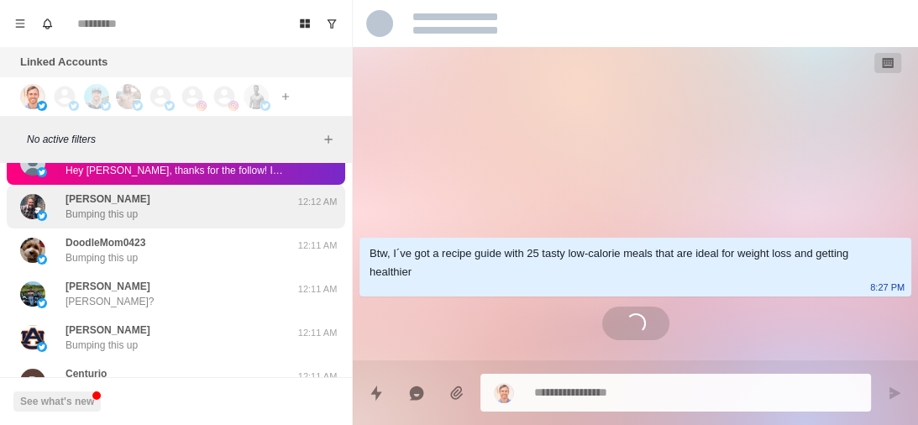
click at [208, 192] on div "Justin Dannenbring Bumping this up" at bounding box center [158, 207] width 276 height 30
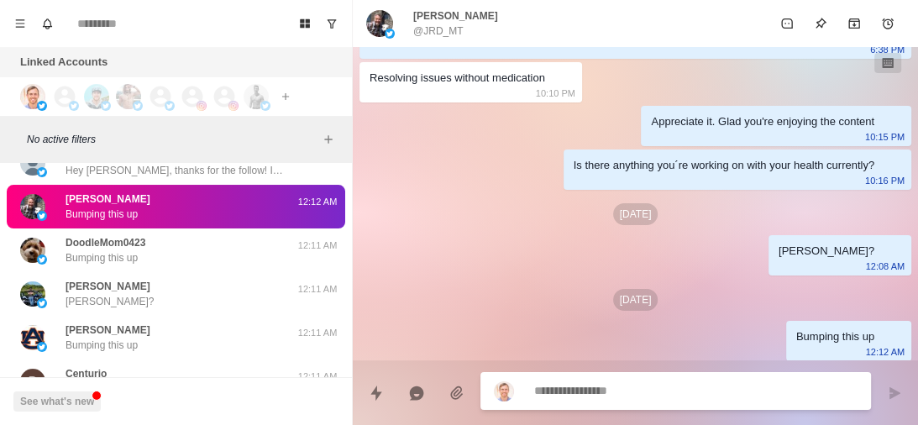
scroll to position [206, 0]
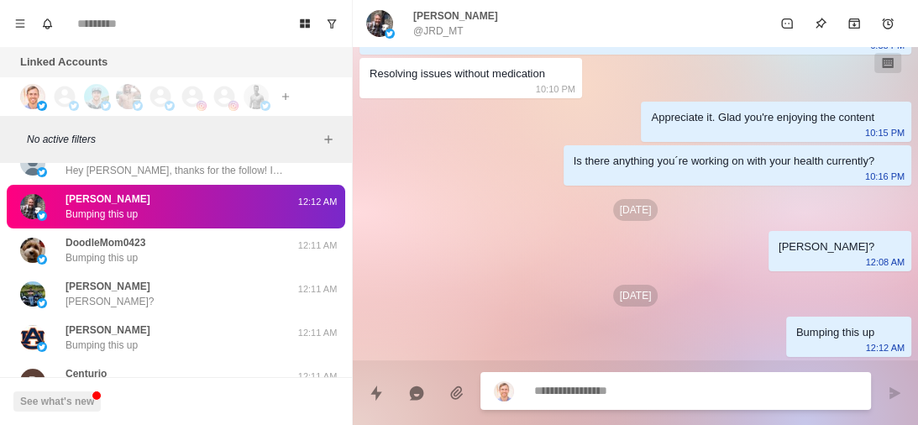
type textarea "*"
paste textarea "**********"
type textarea "**********"
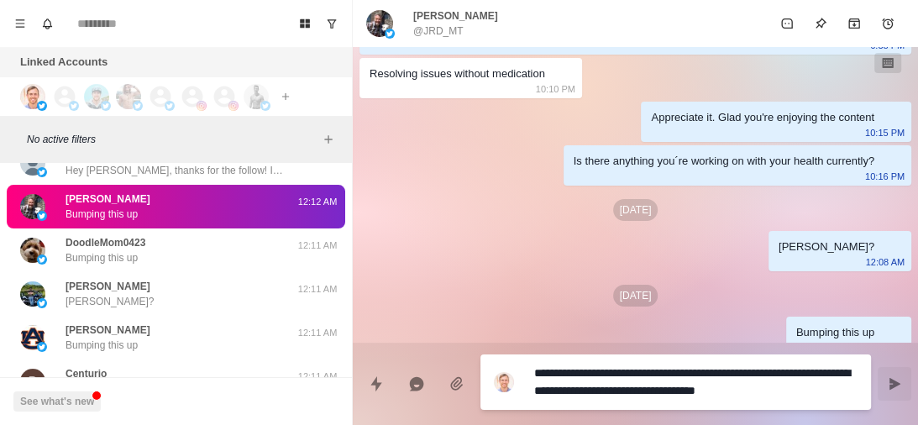
type textarea "*"
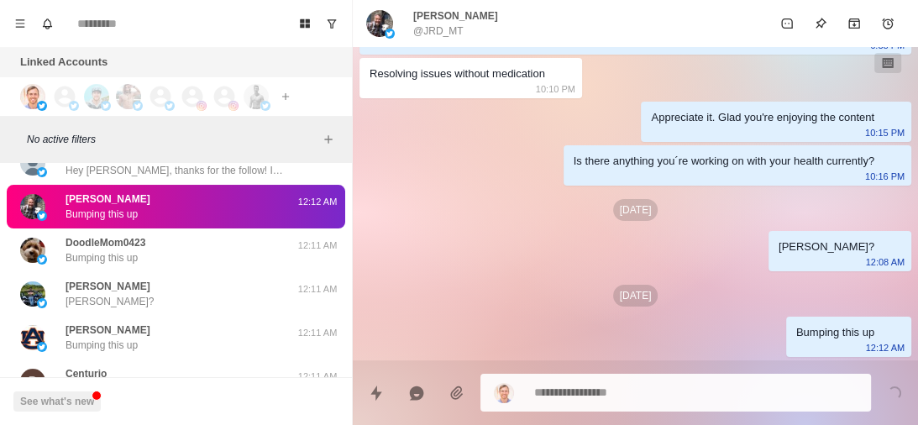
type textarea "*"
paste textarea "**********"
type textarea "**********"
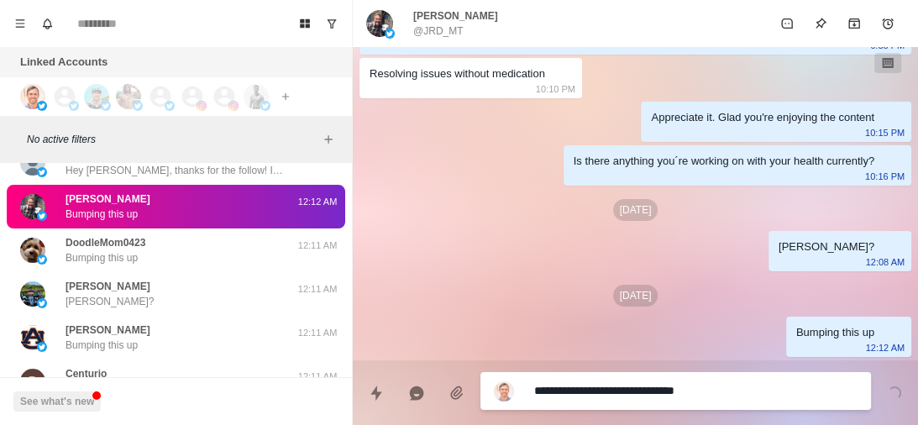
type textarea "*"
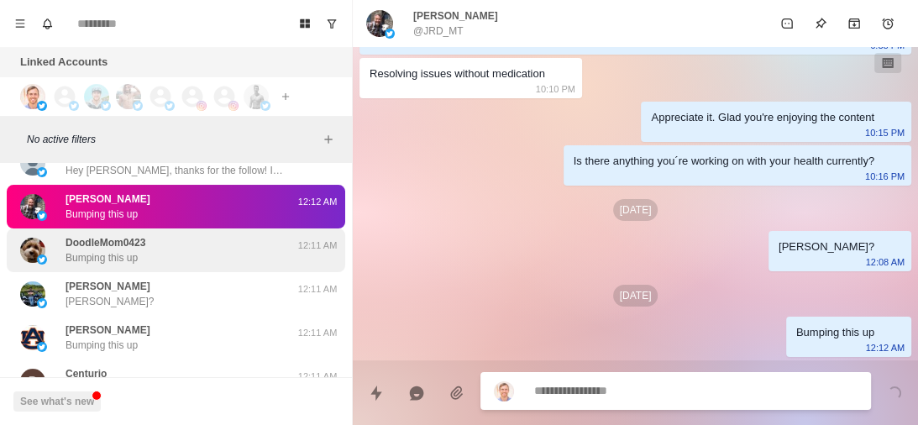
scroll to position [312, 0]
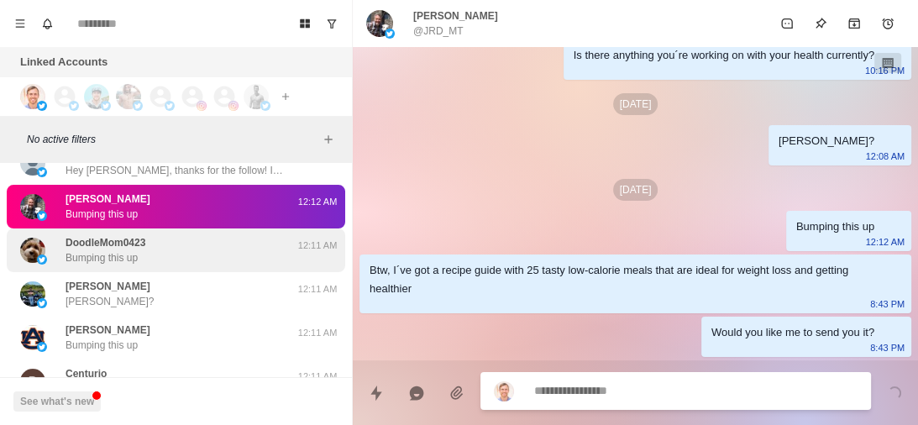
click at [126, 235] on p "DoodleMom0423" at bounding box center [106, 242] width 80 height 15
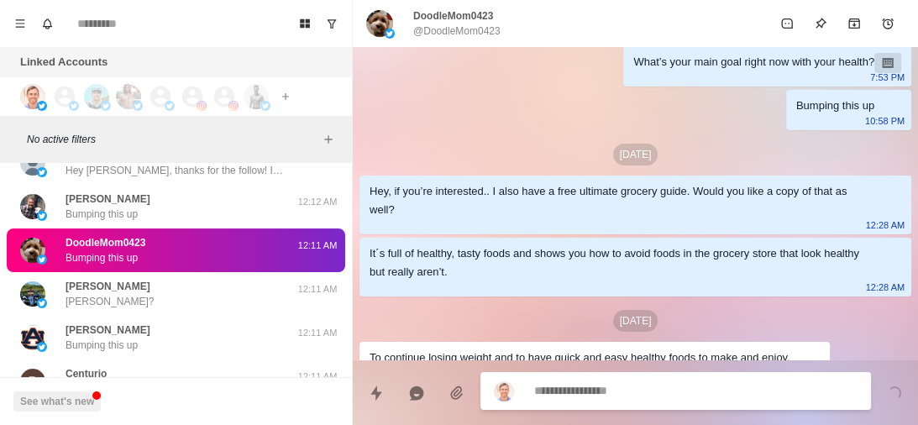
scroll to position [570, 0]
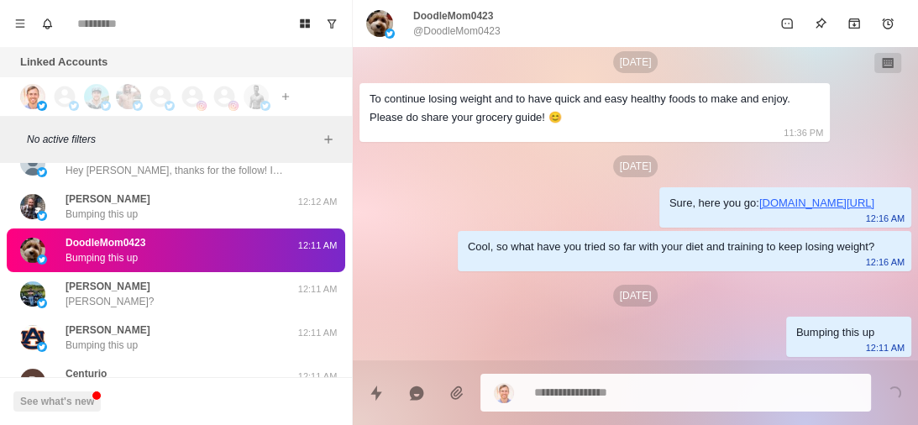
click at [126, 235] on p "DoodleMom0423" at bounding box center [106, 242] width 80 height 15
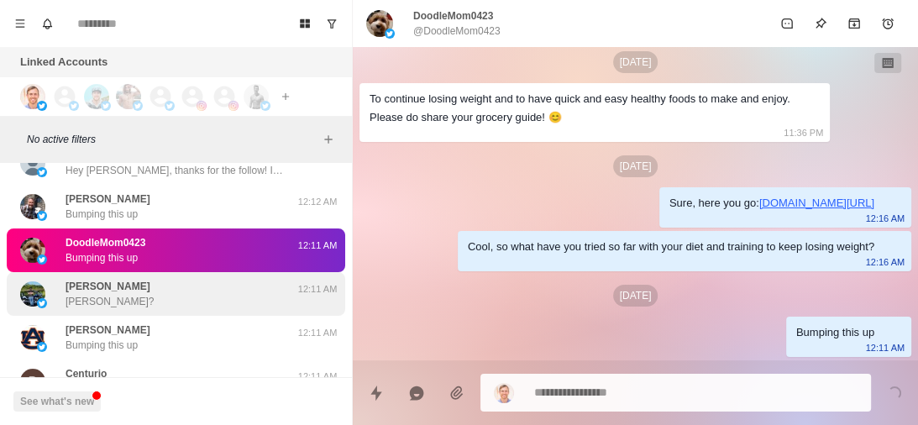
click at [107, 279] on div "Thomas Thomas?" at bounding box center [158, 294] width 276 height 30
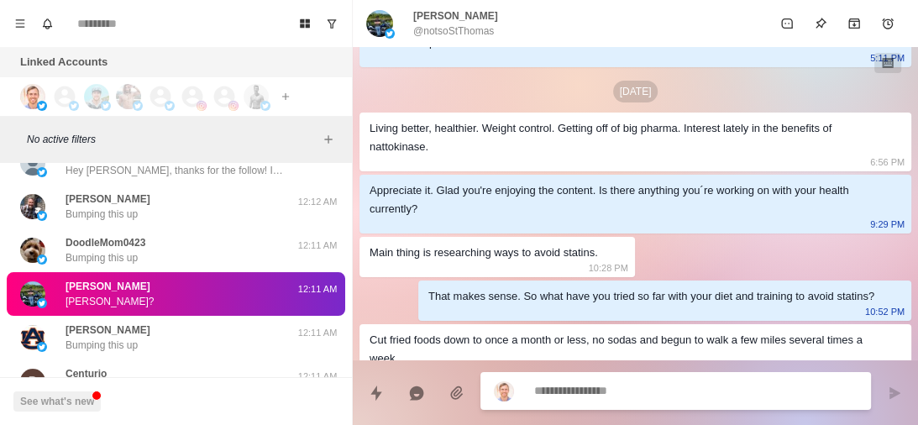
scroll to position [471, 0]
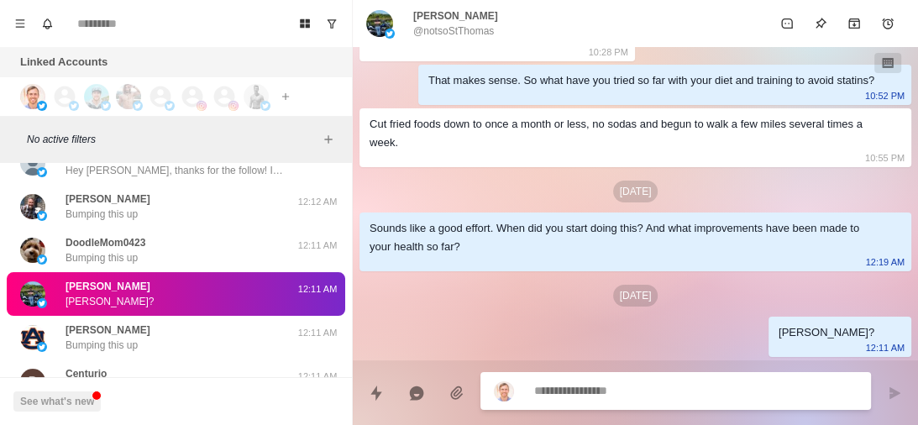
type textarea "*"
paste textarea "**********"
type textarea "**********"
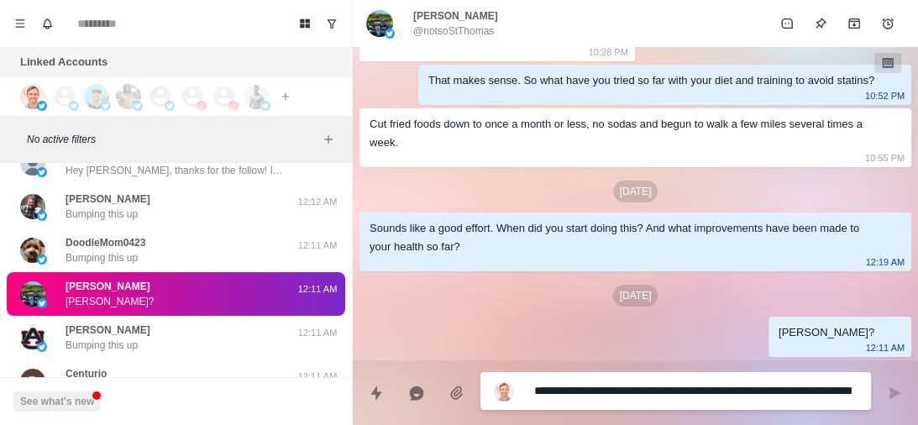
type textarea "*"
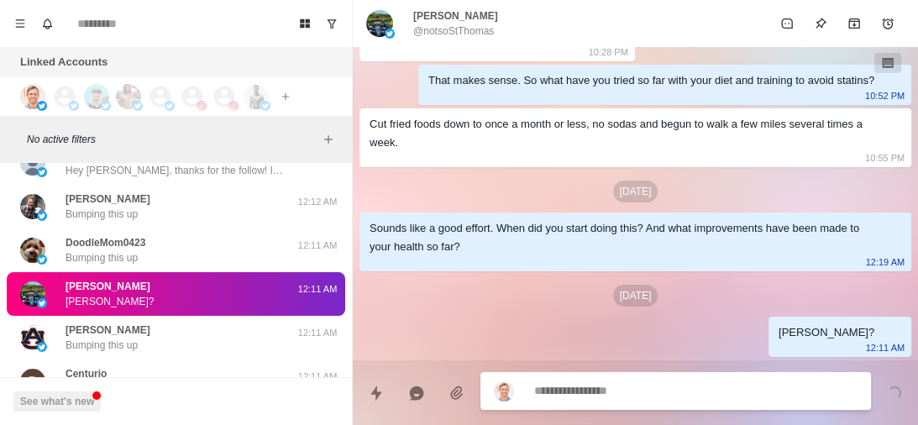
scroll to position [533, 0]
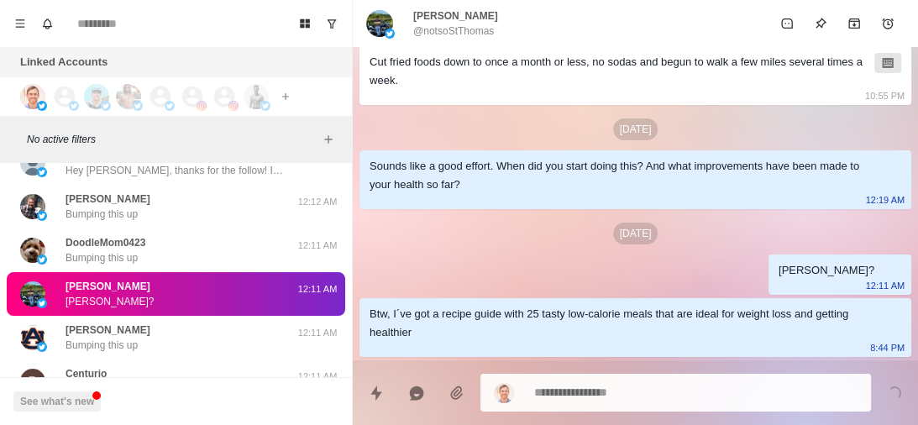
type textarea "*"
paste textarea "**********"
type textarea "**********"
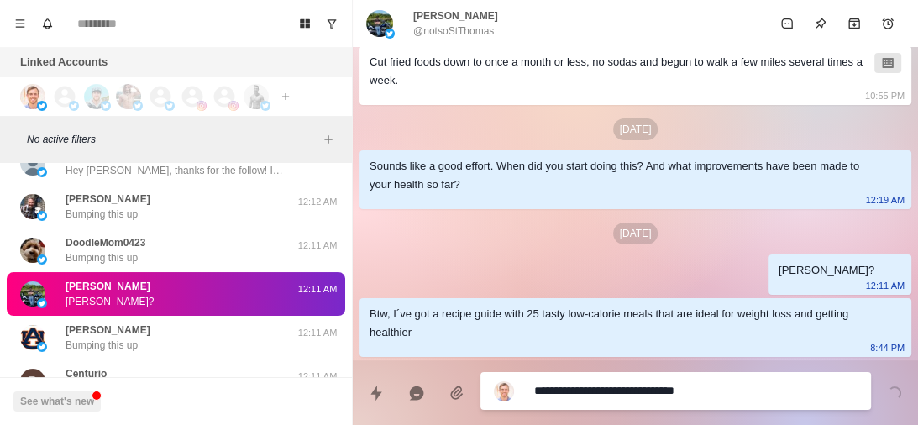
type textarea "*"
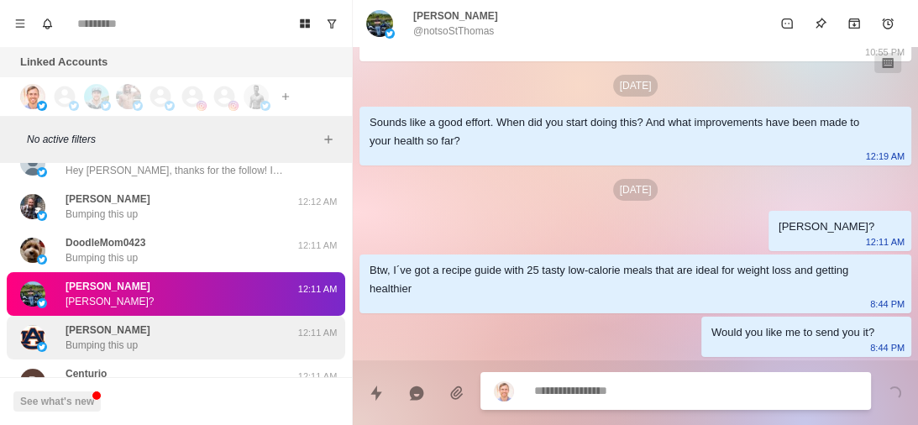
click at [139, 336] on div "Susan Cunningham Bumping this up" at bounding box center [108, 338] width 85 height 30
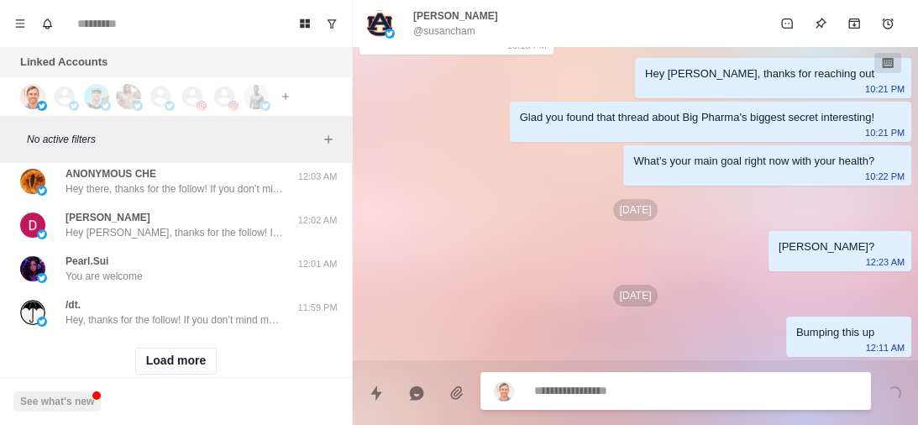
scroll to position [27869, 0]
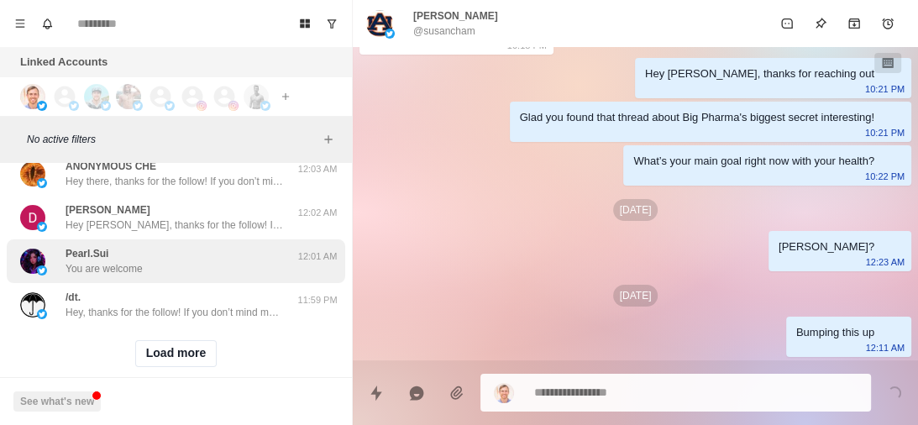
click at [162, 246] on div "Pearl.Sui You are welcome" at bounding box center [158, 261] width 276 height 30
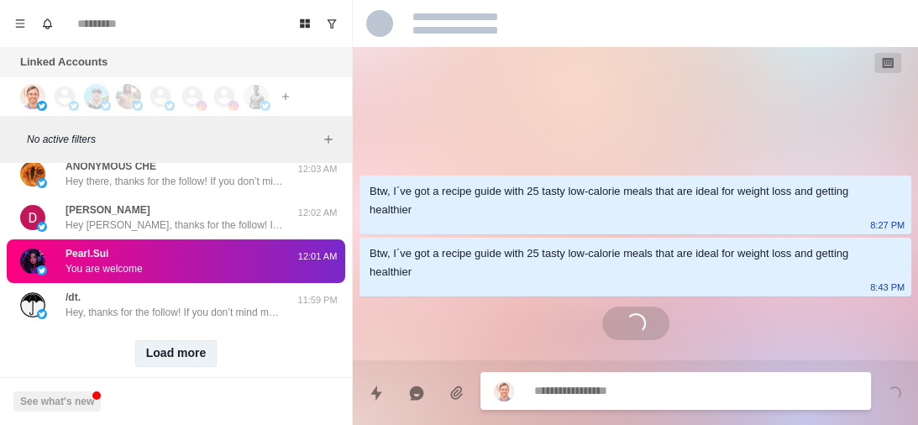
scroll to position [0, 0]
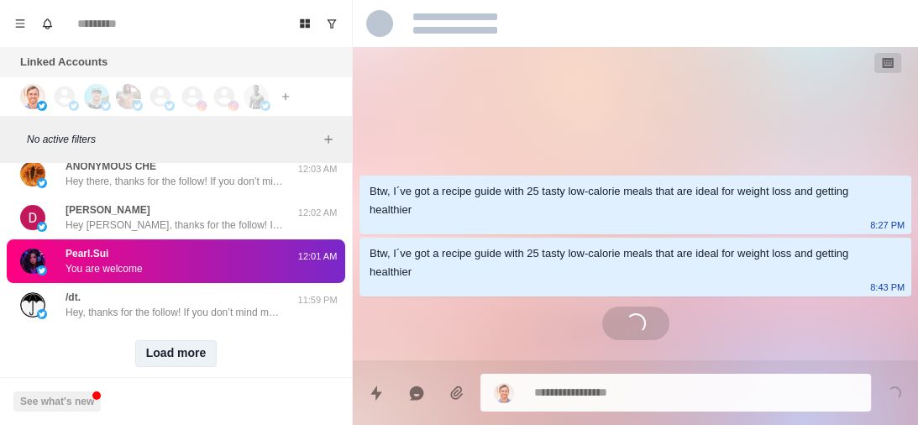
click at [176, 346] on button "Load more" at bounding box center [176, 353] width 82 height 27
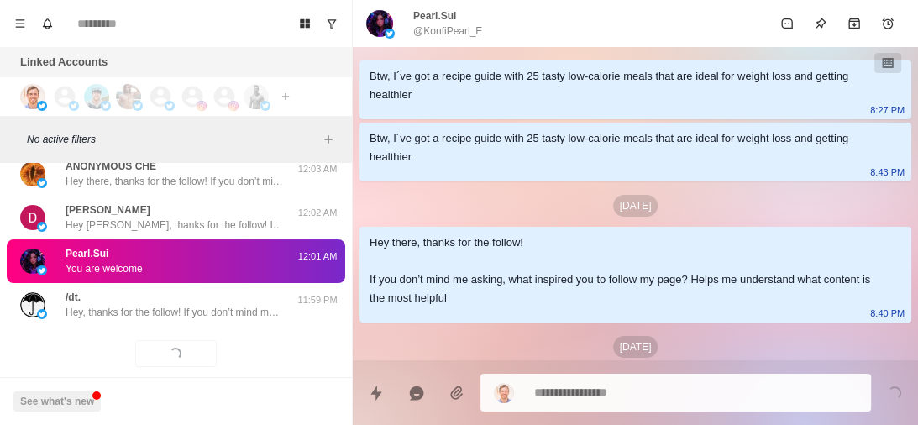
scroll to position [181, 0]
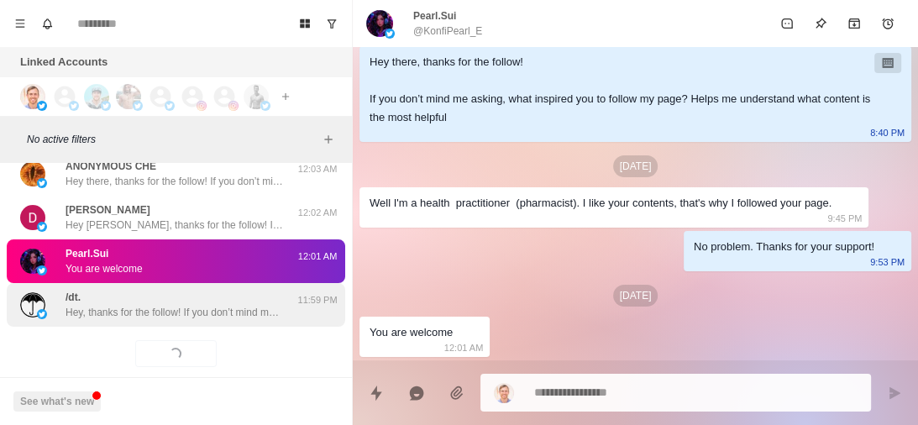
click at [209, 305] on p "Hey, thanks for the follow! If you don’t mind me asking, what inspired you to f…" at bounding box center [175, 312] width 218 height 15
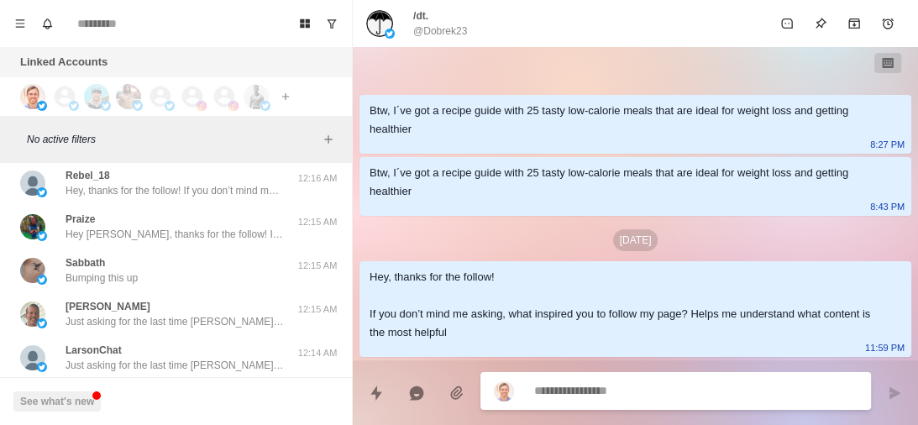
scroll to position [28254, 0]
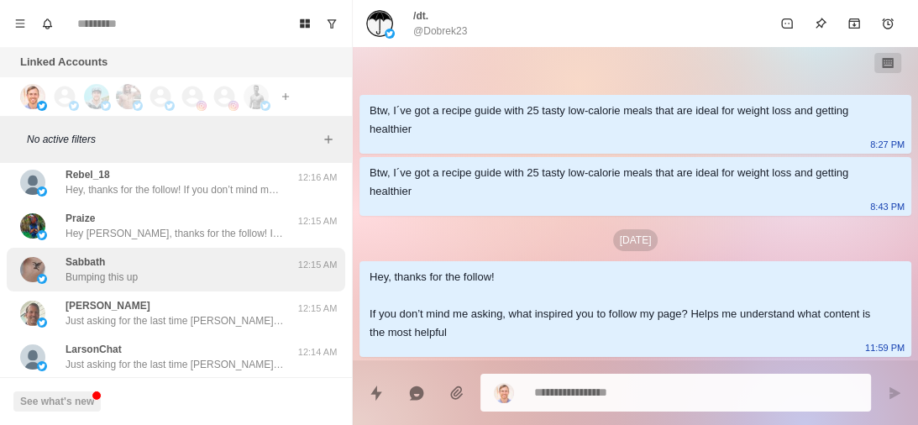
click at [208, 248] on div "Sabbath Bumping this up 12:15 AM" at bounding box center [176, 270] width 339 height 44
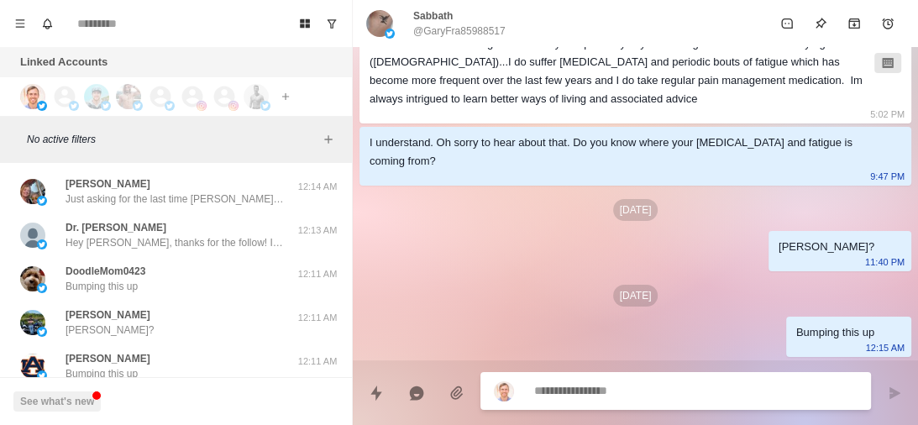
scroll to position [28510, 0]
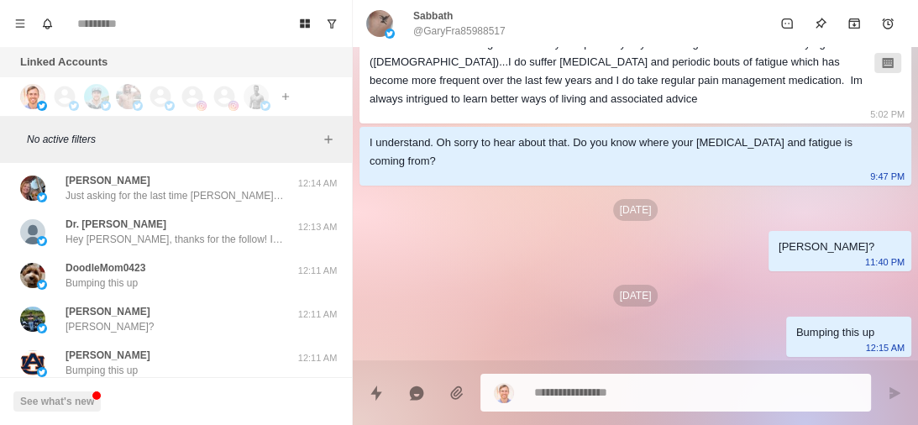
click at [185, 260] on div "DoodleMom0423 Bumping this up" at bounding box center [158, 275] width 276 height 30
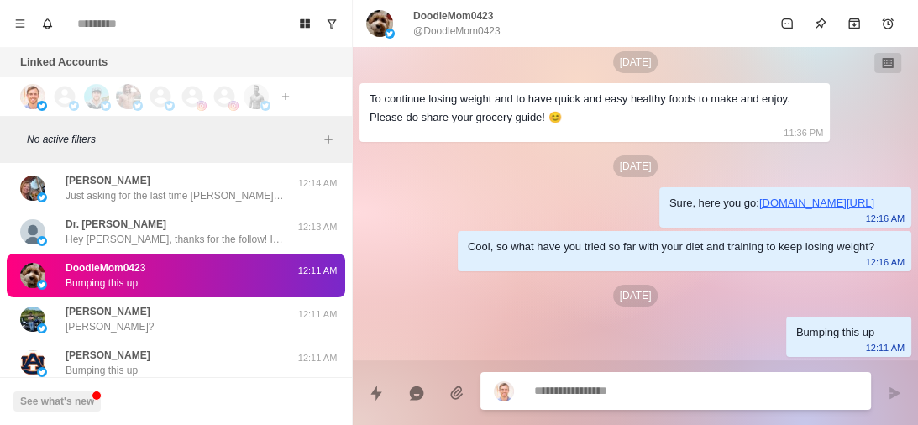
scroll to position [28760, 0]
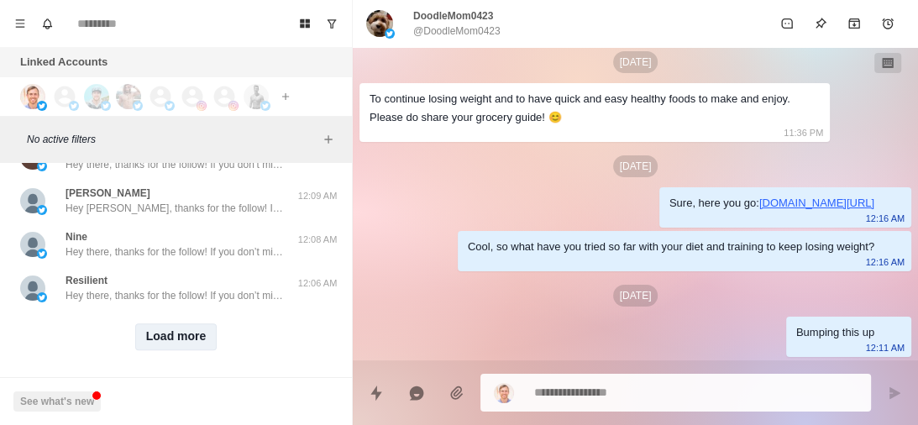
click at [174, 323] on button "Load more" at bounding box center [176, 336] width 82 height 27
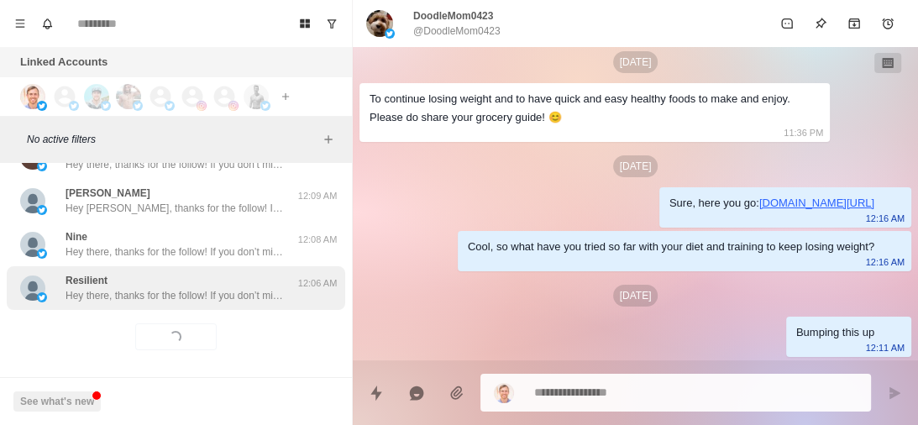
click at [204, 288] on p "Hey there, thanks for the follow! If you don’t mind me asking, what inspired yo…" at bounding box center [175, 295] width 218 height 15
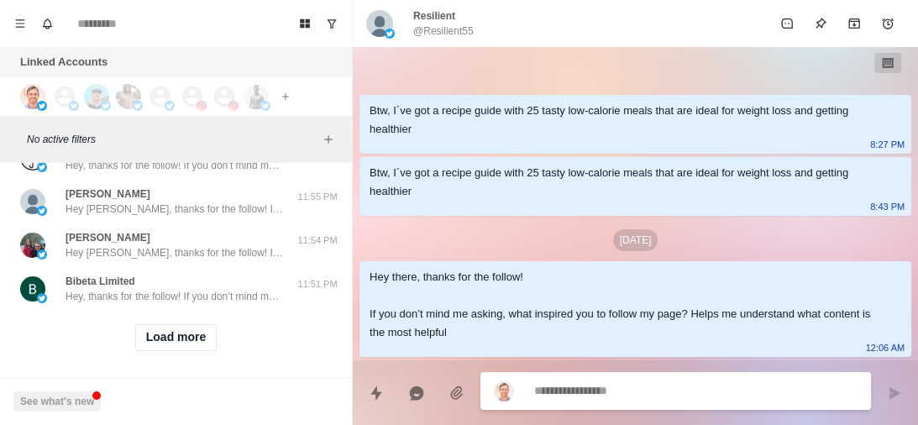
scroll to position [29633, 0]
click at [186, 326] on button "Load more" at bounding box center [176, 336] width 82 height 27
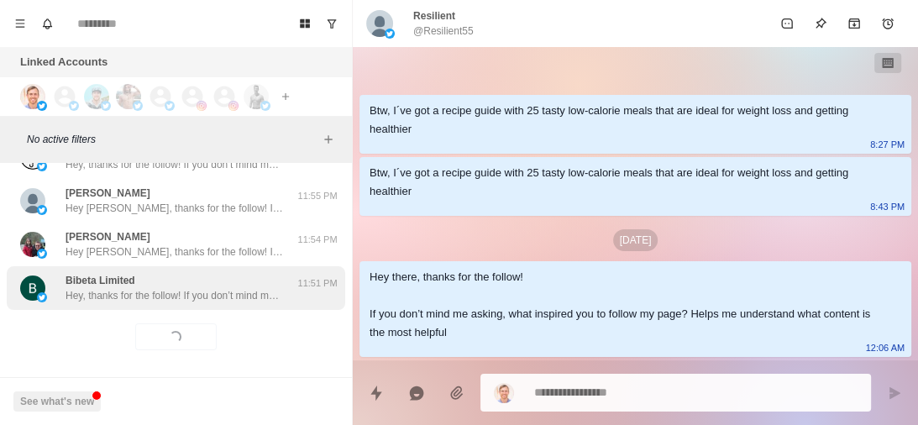
click at [201, 288] on p "Hey, thanks for the follow! If you don’t mind me asking, what inspired you to f…" at bounding box center [175, 295] width 218 height 15
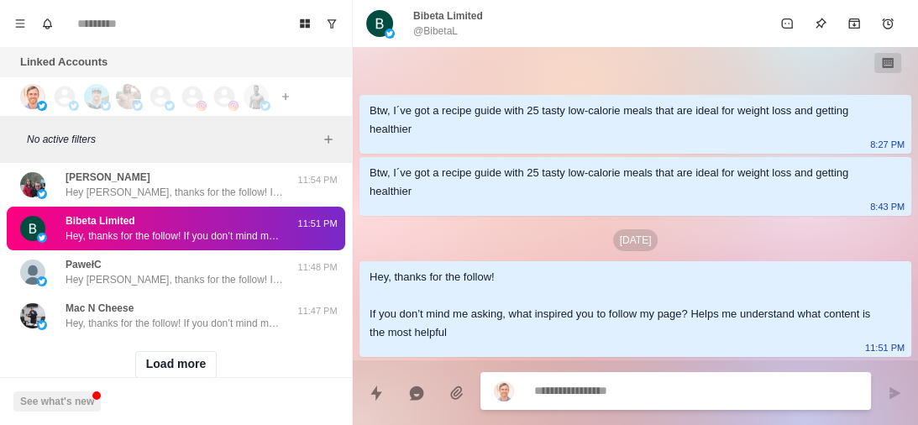
scroll to position [30507, 0]
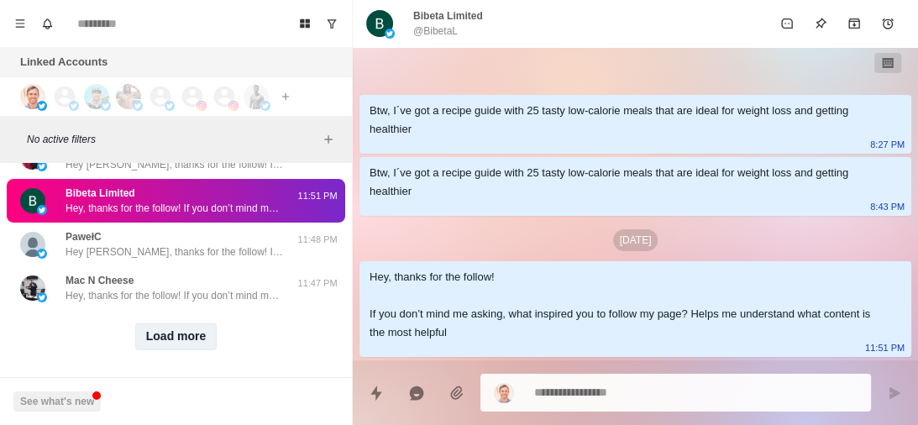
click at [178, 323] on button "Load more" at bounding box center [176, 336] width 82 height 27
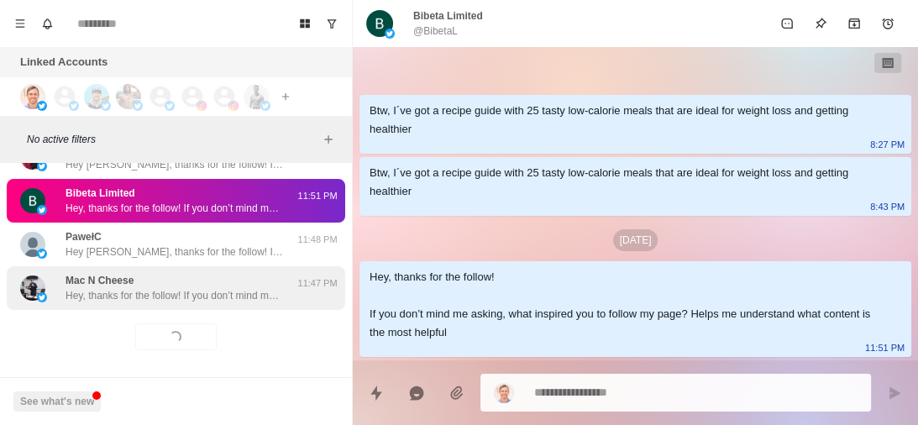
click at [246, 288] on p "Hey, thanks for the follow! If you don’t mind me asking, what inspired you to f…" at bounding box center [175, 295] width 218 height 15
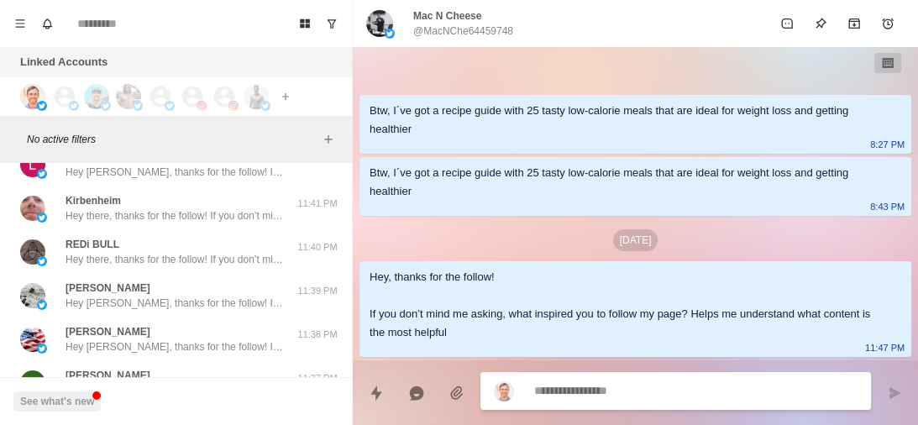
scroll to position [31381, 0]
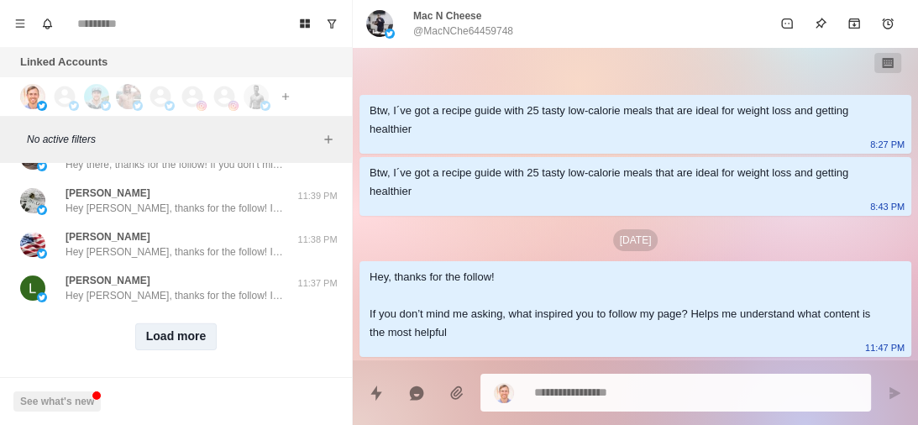
click at [181, 323] on button "Load more" at bounding box center [176, 336] width 82 height 27
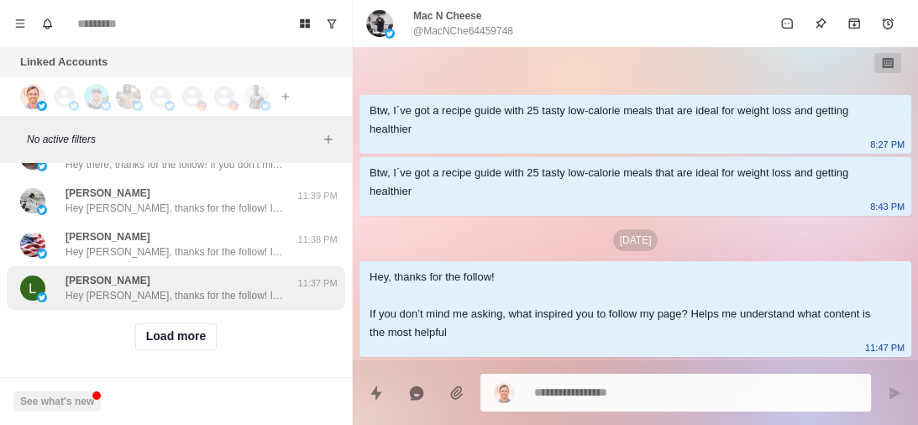
click at [242, 288] on p "Hey Logan, thanks for the follow! If you don’t mind me asking, what inspired yo…" at bounding box center [175, 295] width 218 height 15
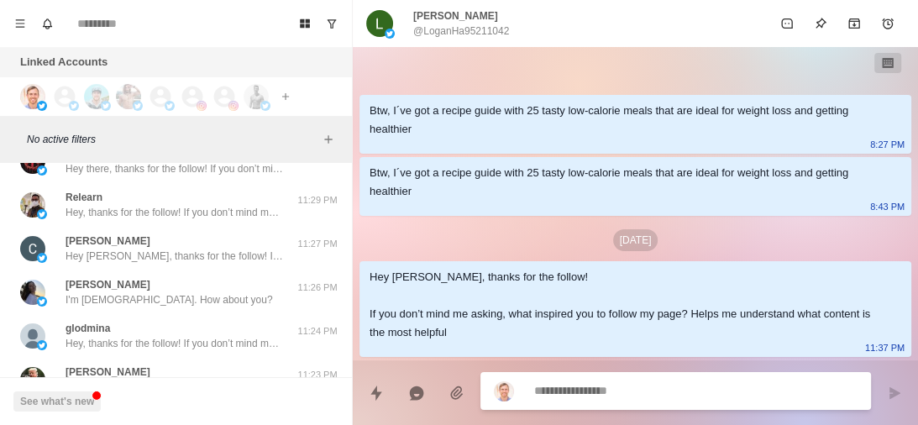
scroll to position [31639, 0]
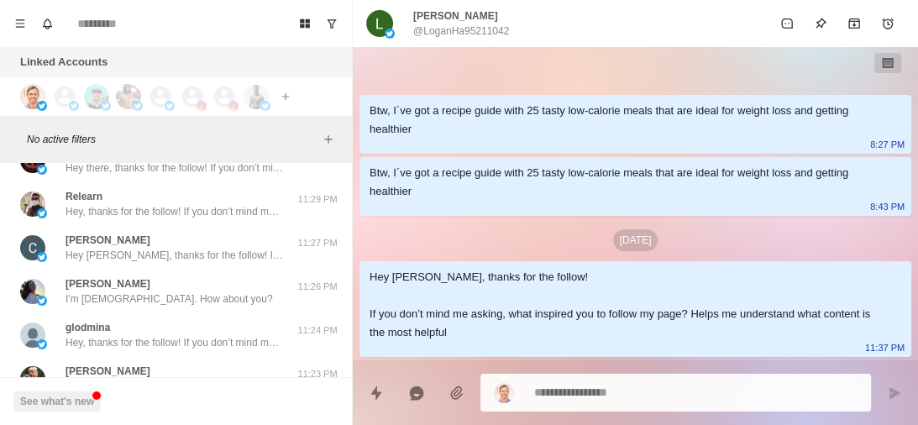
click at [242, 277] on div "Tina I'm 39 years old. How about you?" at bounding box center [158, 291] width 276 height 30
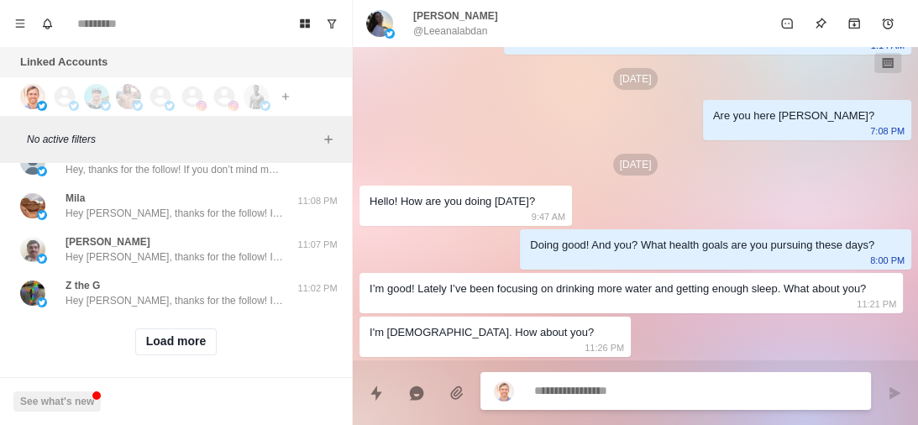
scroll to position [32254, 0]
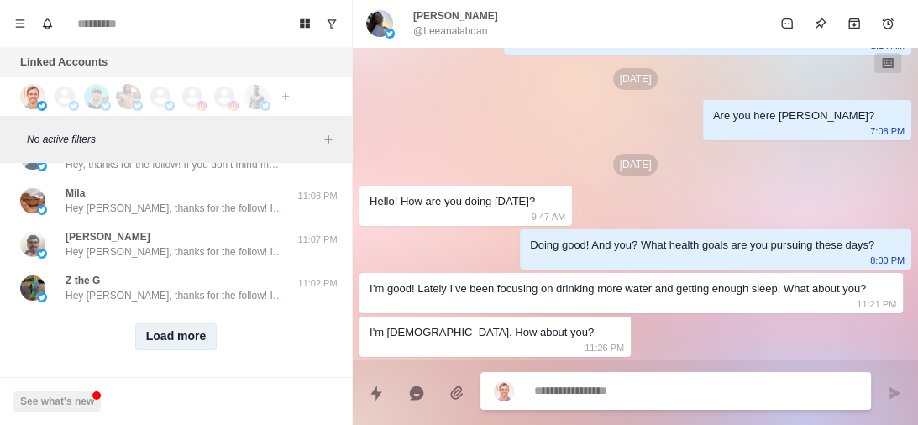
click at [175, 323] on button "Load more" at bounding box center [176, 336] width 82 height 27
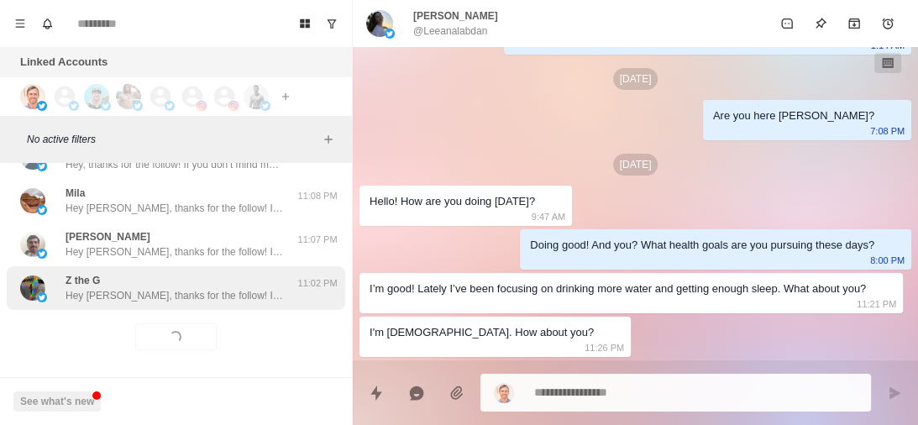
click at [212, 288] on p "Hey Zander, thanks for the follow! If you don’t mind me asking, what inspired y…" at bounding box center [175, 295] width 218 height 15
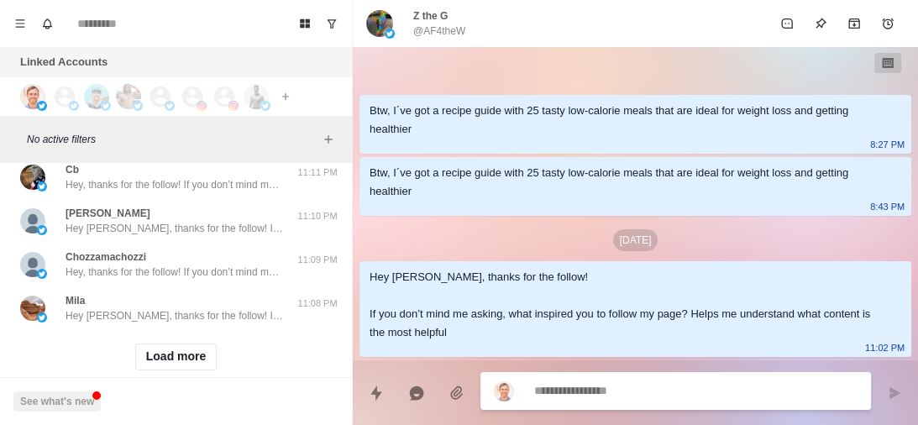
scroll to position [33128, 0]
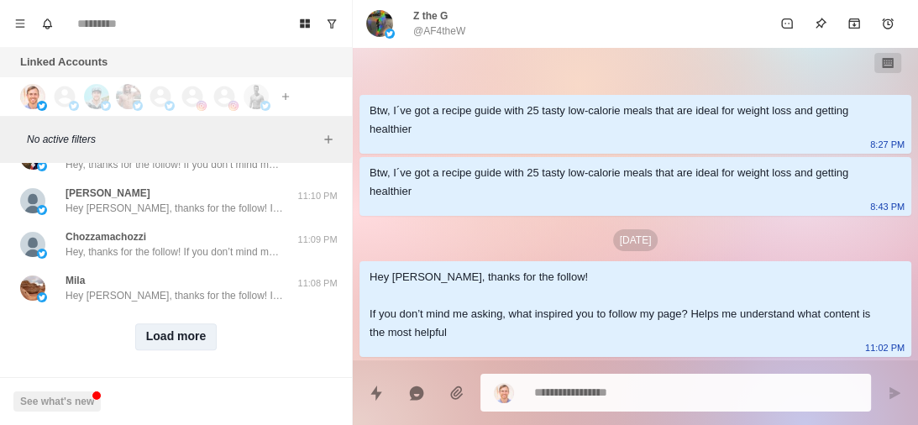
click at [181, 326] on button "Load more" at bounding box center [176, 336] width 82 height 27
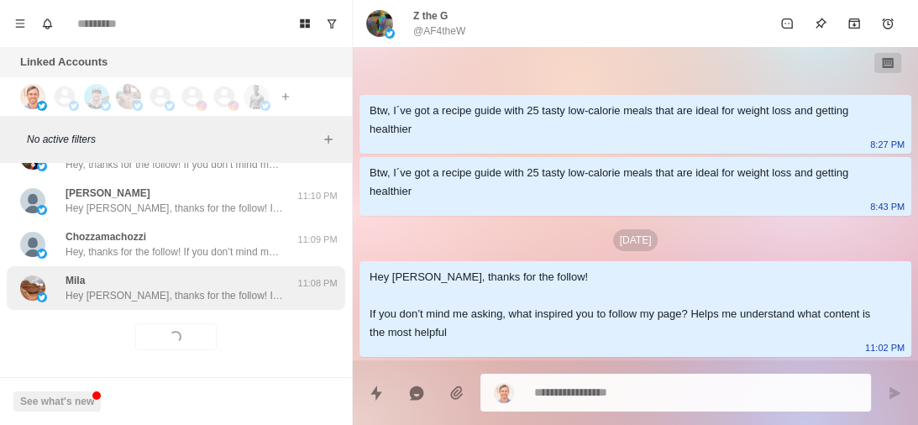
click at [254, 288] on p "Hey Mila, thanks for the follow! If you don’t mind me asking, what inspired you…" at bounding box center [175, 295] width 218 height 15
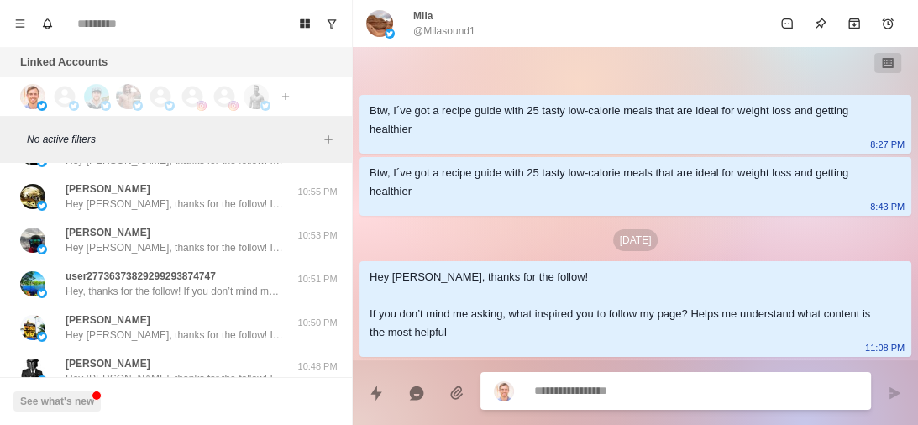
scroll to position [34002, 0]
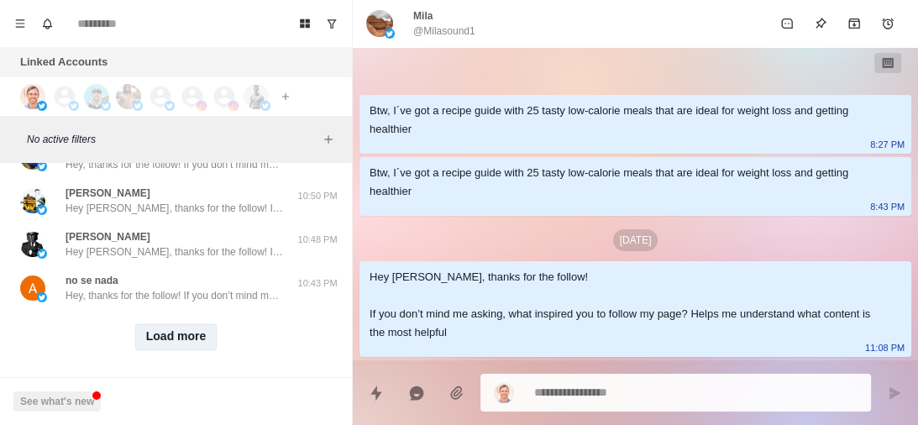
click at [176, 323] on button "Load more" at bounding box center [176, 336] width 82 height 27
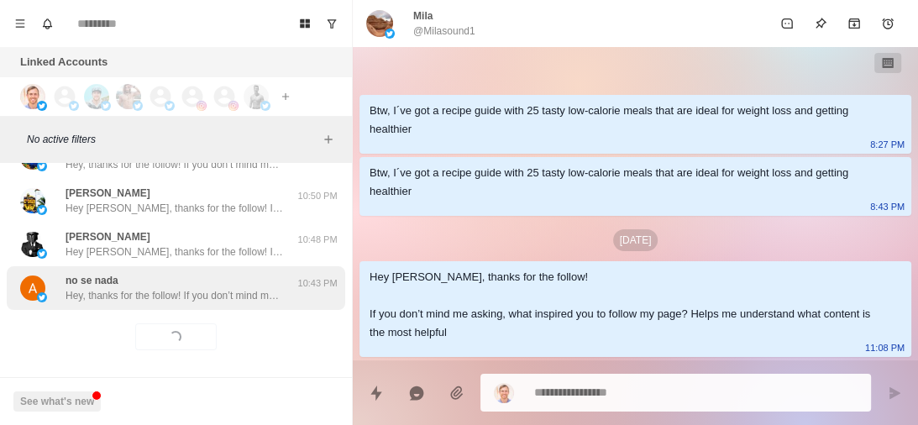
click at [225, 288] on p "Hey, thanks for the follow! If you don’t mind me asking, what inspired you to f…" at bounding box center [175, 295] width 218 height 15
click at [202, 288] on p "Hey, thanks for the follow! If you don’t mind me asking, what inspired you to f…" at bounding box center [175, 295] width 218 height 15
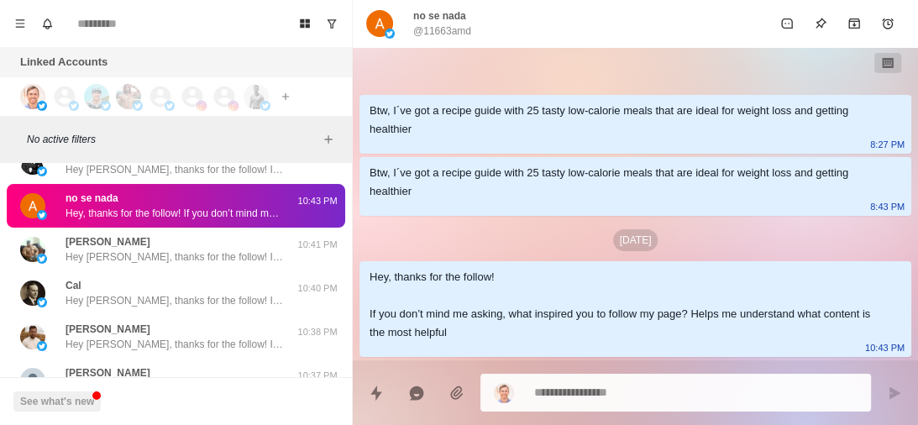
scroll to position [34875, 0]
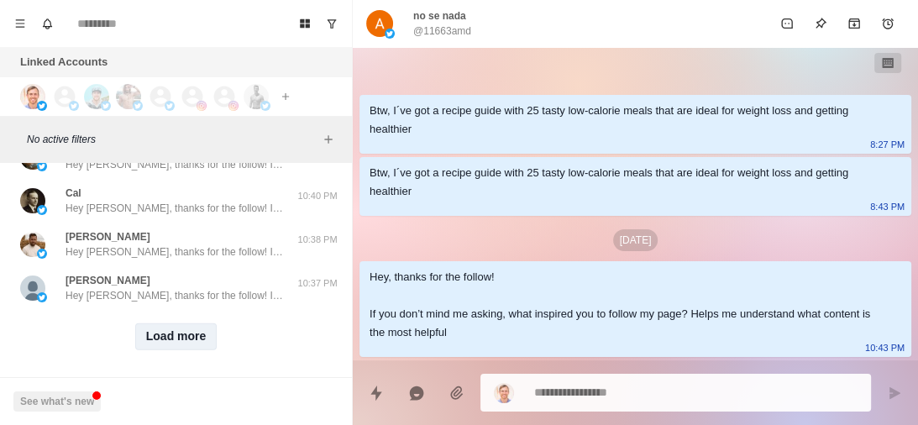
click at [168, 323] on button "Load more" at bounding box center [176, 336] width 82 height 27
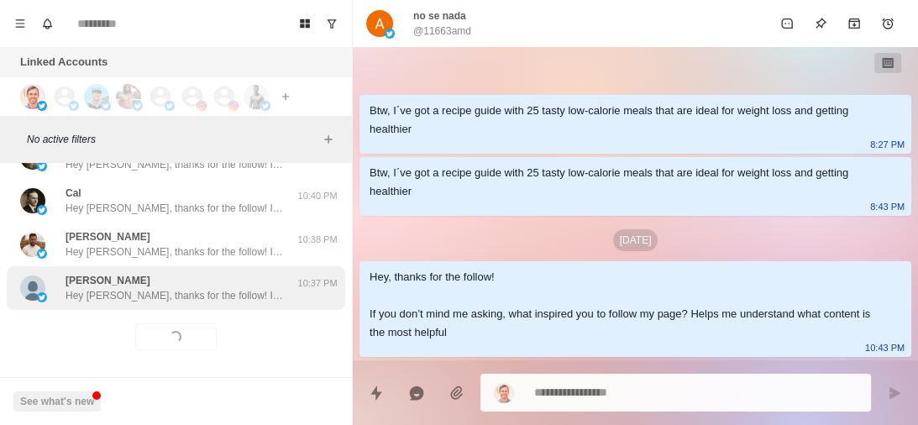
click at [218, 288] on p "Hey Karen, thanks for the follow! If you don’t mind me asking, what inspired yo…" at bounding box center [175, 295] width 218 height 15
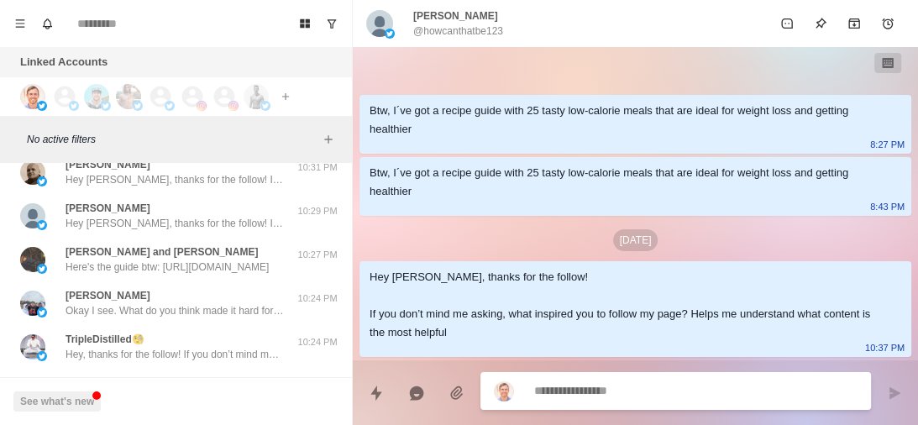
scroll to position [35749, 0]
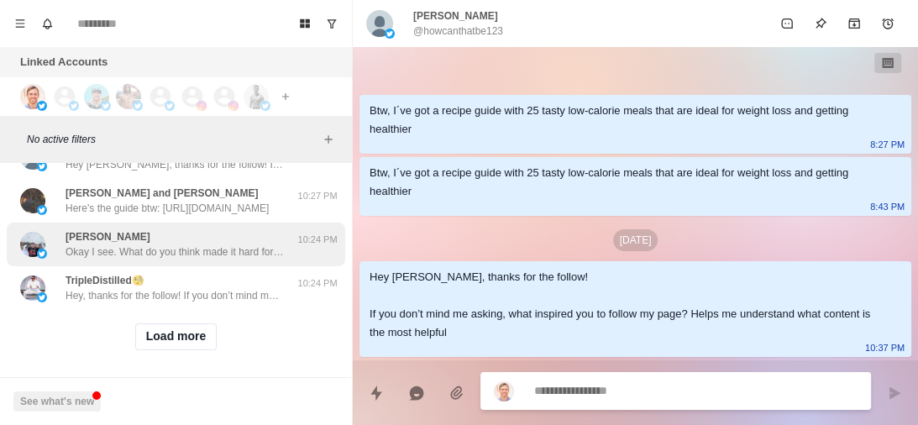
click at [201, 244] on p "Okay I see. What do you think made it hard for you to stay consistent with inte…" at bounding box center [175, 251] width 218 height 15
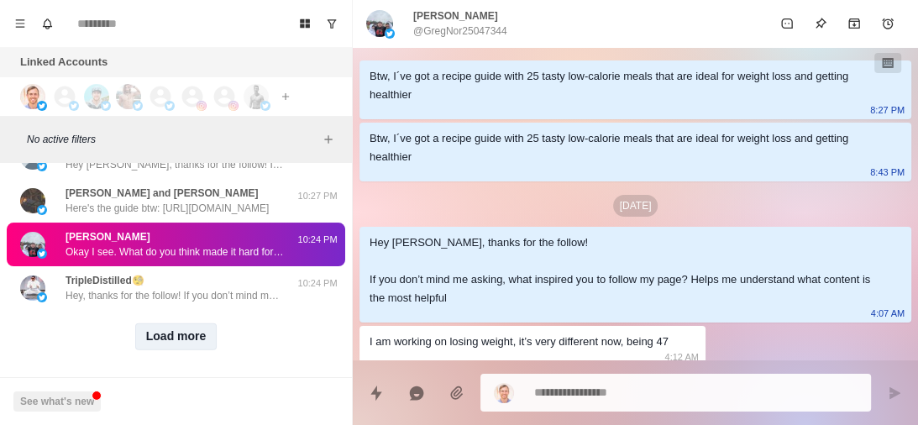
click at [162, 326] on button "Load more" at bounding box center [176, 336] width 82 height 27
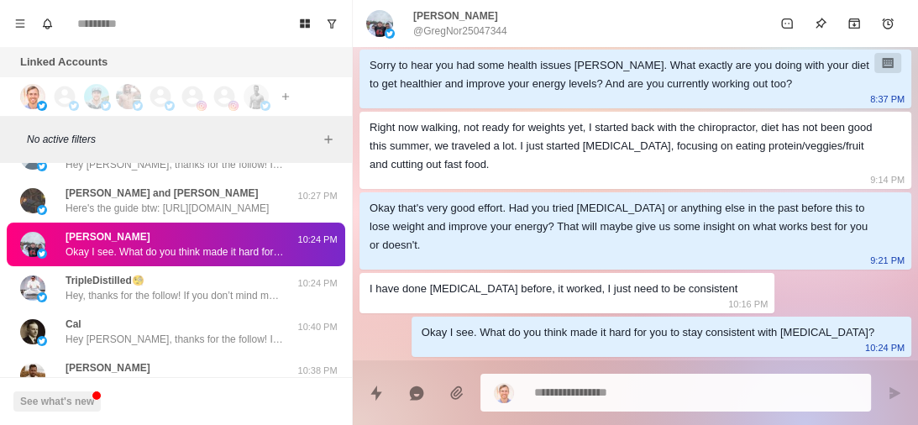
type textarea "*"
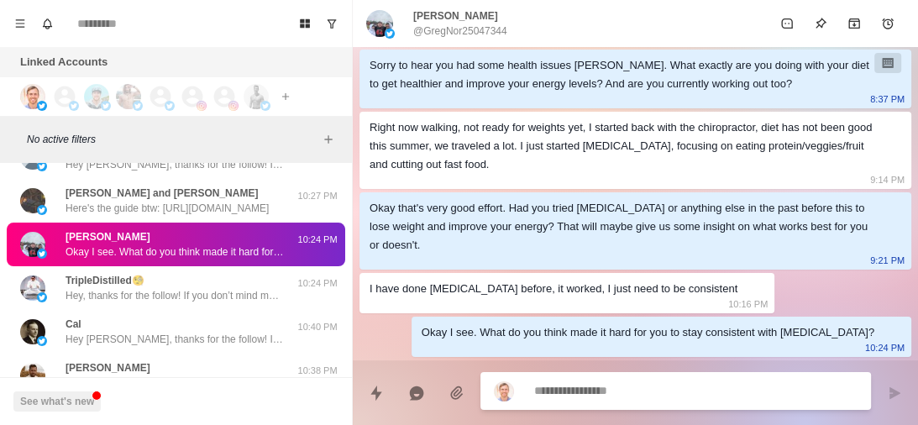
click at [542, 389] on textarea at bounding box center [695, 391] width 323 height 24
type textarea "**********"
type textarea "*"
type textarea "*****"
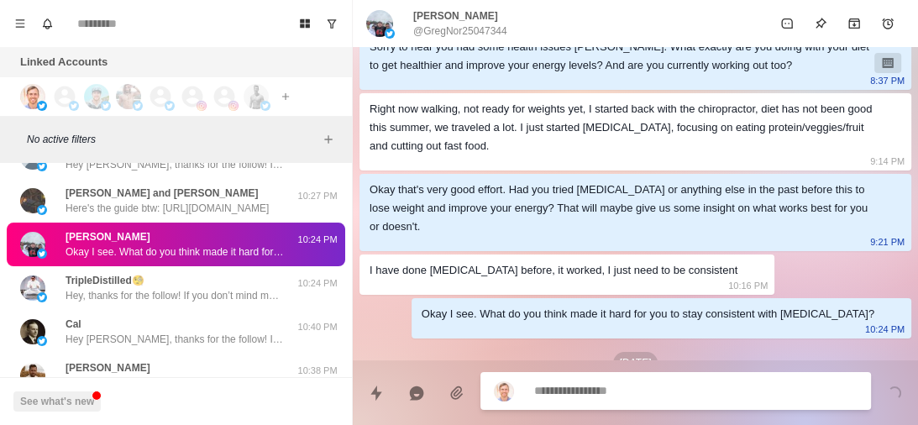
scroll to position [935, 0]
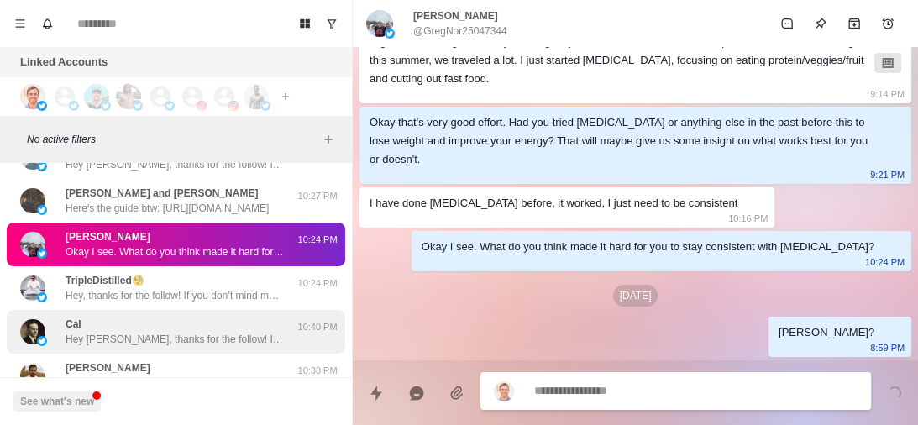
click at [213, 332] on p "Hey Cal, thanks for the follow! If you don’t mind me asking, what inspired you …" at bounding box center [175, 339] width 218 height 15
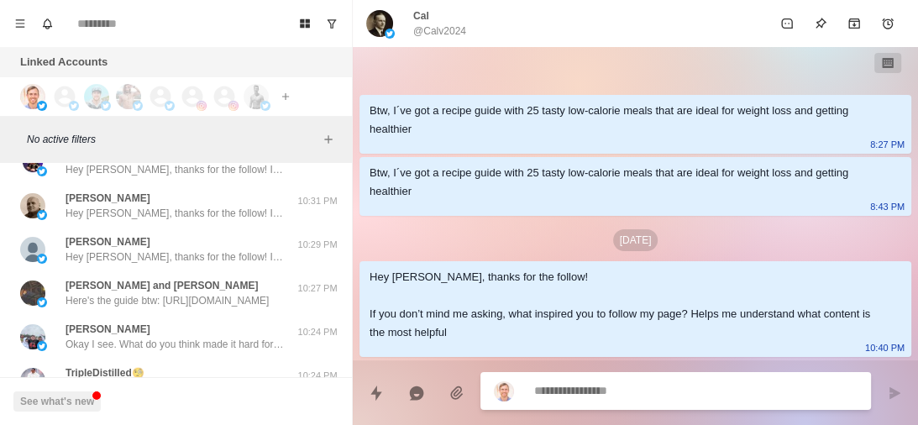
scroll to position [36181, 0]
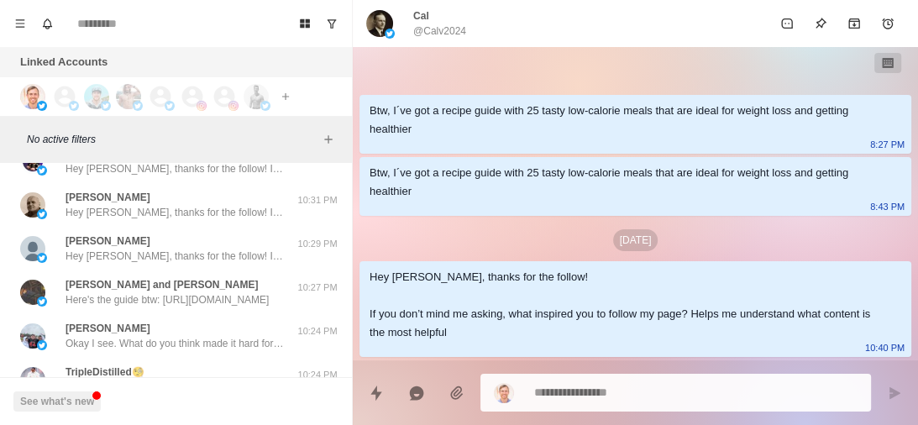
click at [176, 292] on p "Here's the guide btw: https://thoughtful-crafter-258.kit.com/groceryguide" at bounding box center [167, 299] width 203 height 15
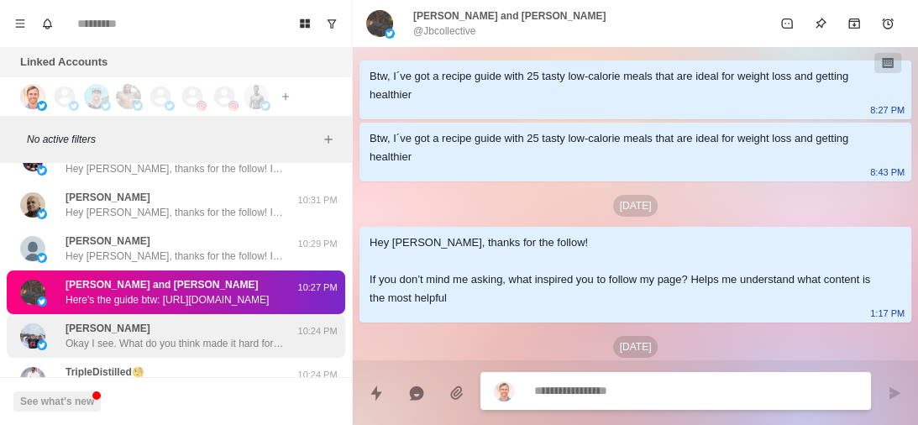
scroll to position [374, 0]
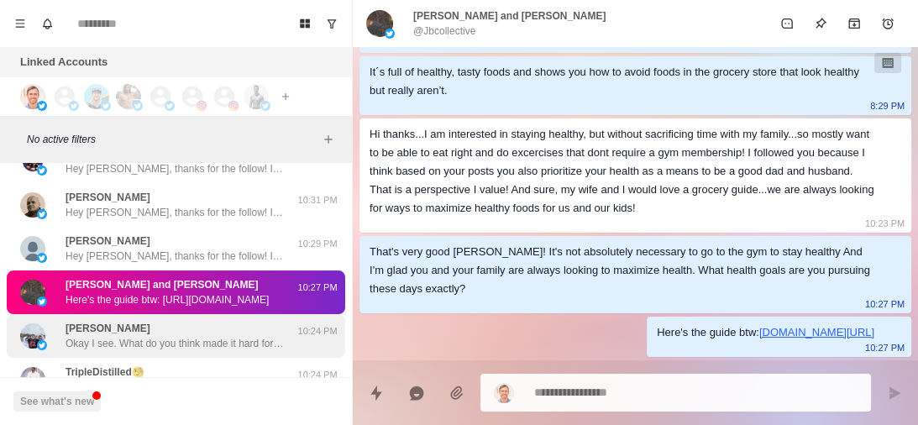
click at [174, 321] on div "Greg Norman Okay I see. What do you think made it hard for you to stay consiste…" at bounding box center [175, 336] width 218 height 30
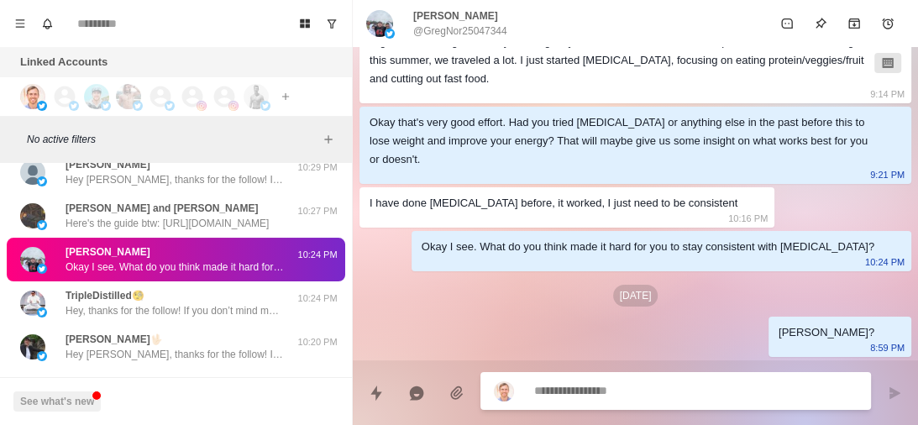
scroll to position [36260, 0]
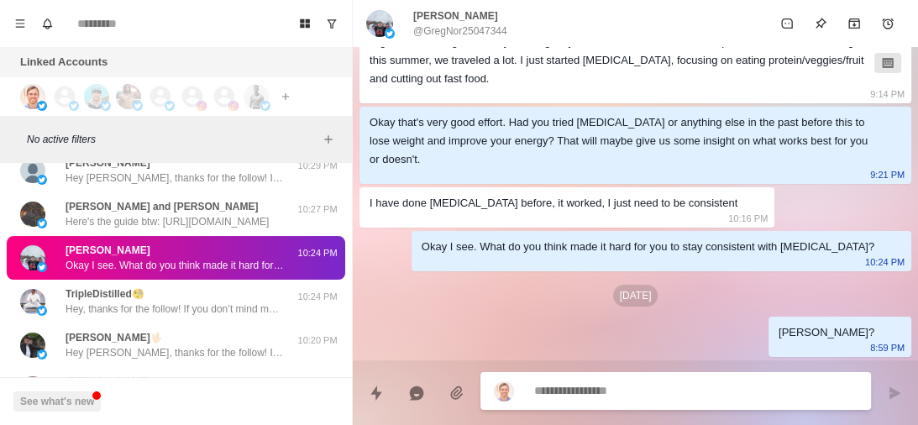
click at [174, 330] on div "Roby🖖🏻 Hey Roby, thanks for the follow! If you don’t mind me asking, what inspi…" at bounding box center [175, 345] width 218 height 30
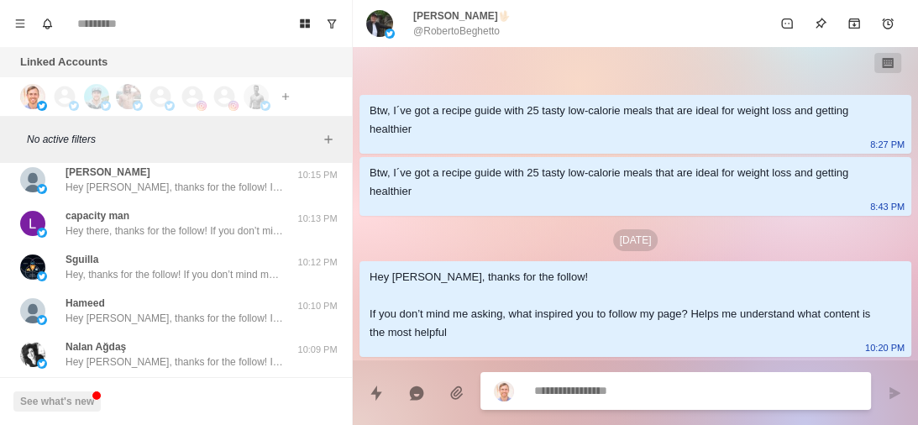
scroll to position [36622, 0]
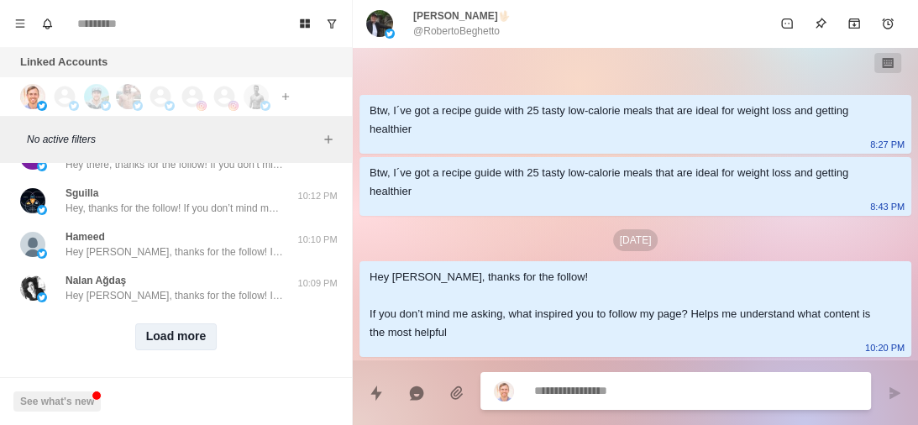
click at [174, 323] on button "Load more" at bounding box center [176, 336] width 82 height 27
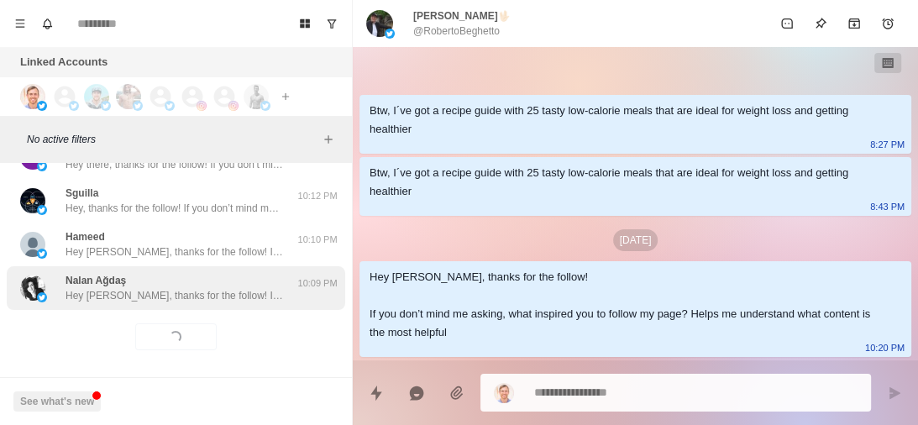
click at [230, 288] on p "Hey Nalan, thanks for the follow! If you don’t mind me asking, what inspired yo…" at bounding box center [175, 295] width 218 height 15
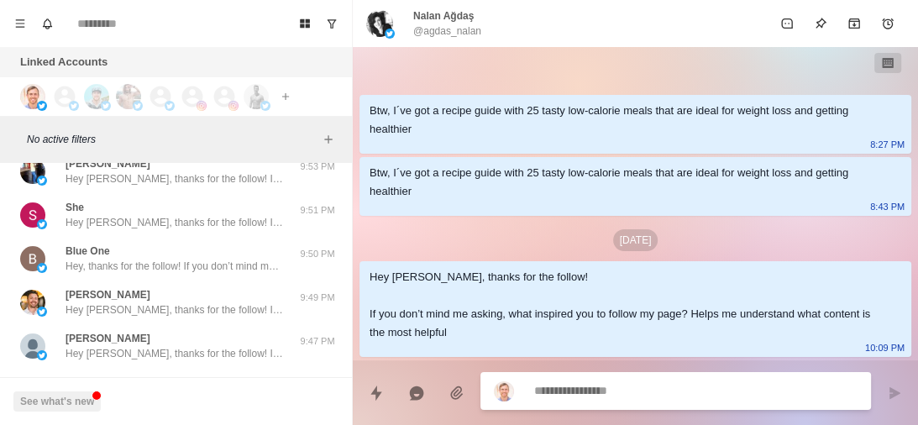
scroll to position [37496, 0]
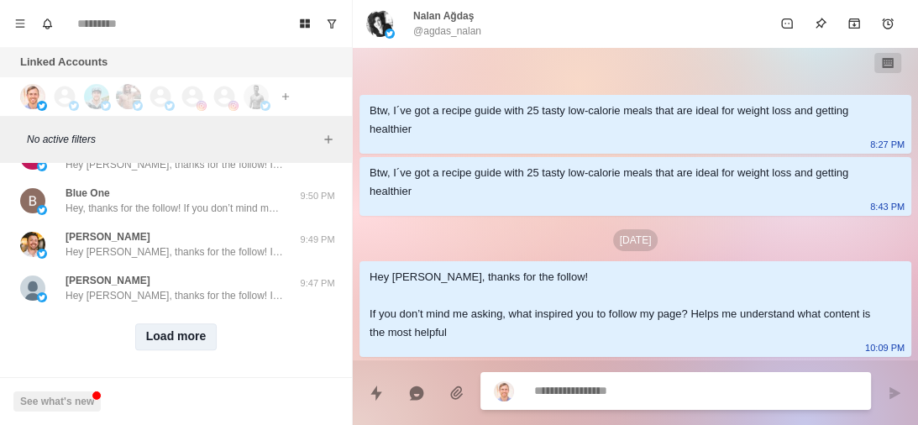
click at [165, 323] on button "Load more" at bounding box center [176, 336] width 82 height 27
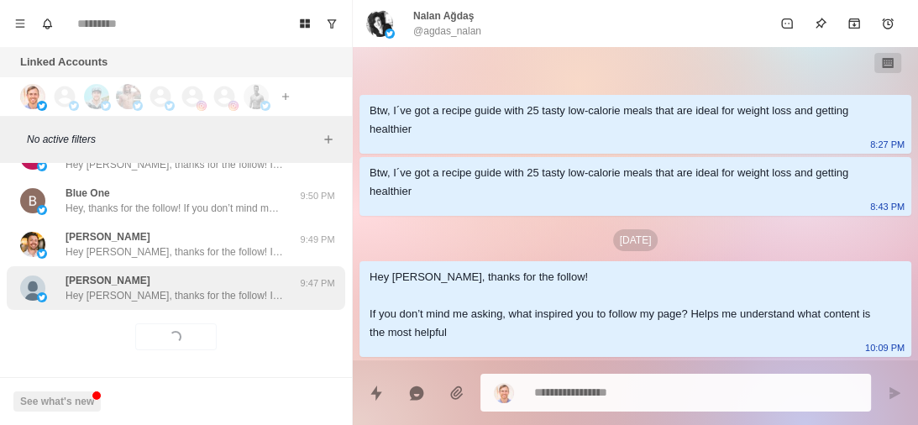
click at [210, 288] on p "Hey Bhupendra, thanks for the follow! If you don’t mind me asking, what inspire…" at bounding box center [175, 295] width 218 height 15
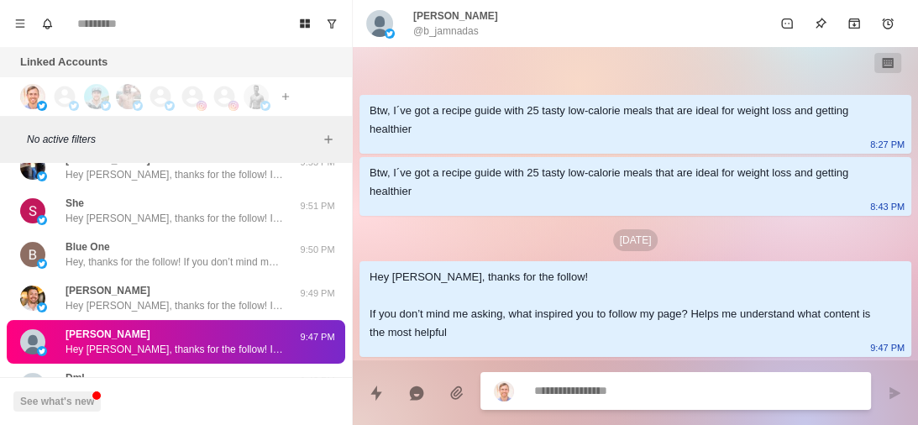
scroll to position [38370, 0]
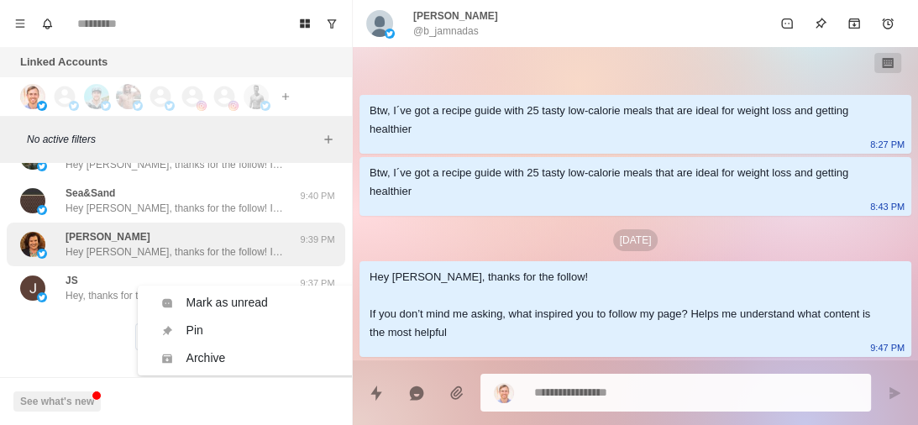
click at [189, 244] on p "Hey Gemma, thanks for the follow! If you don’t mind me asking, what inspired yo…" at bounding box center [175, 251] width 218 height 15
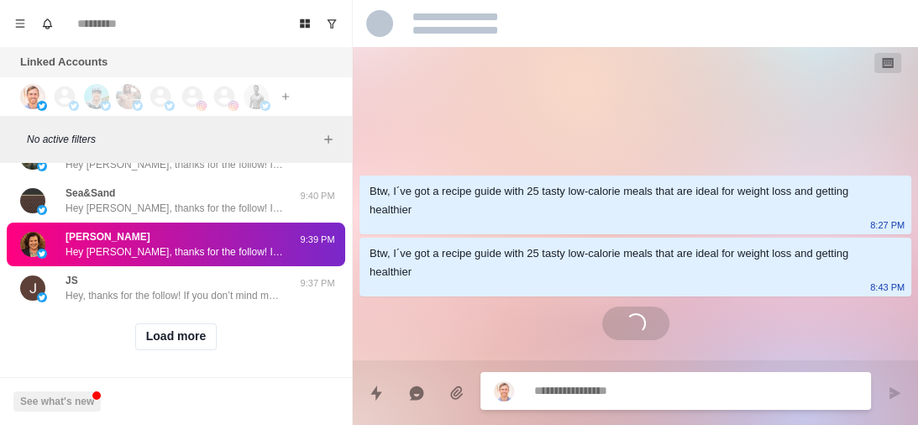
click at [67, 244] on p "Hey Gemma, thanks for the follow! If you don’t mind me asking, what inspired yo…" at bounding box center [175, 251] width 218 height 15
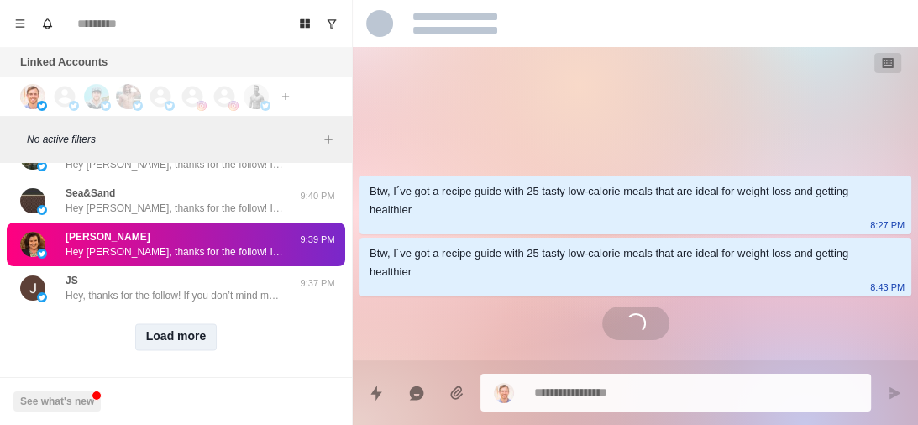
click at [175, 326] on button "Load more" at bounding box center [176, 336] width 82 height 27
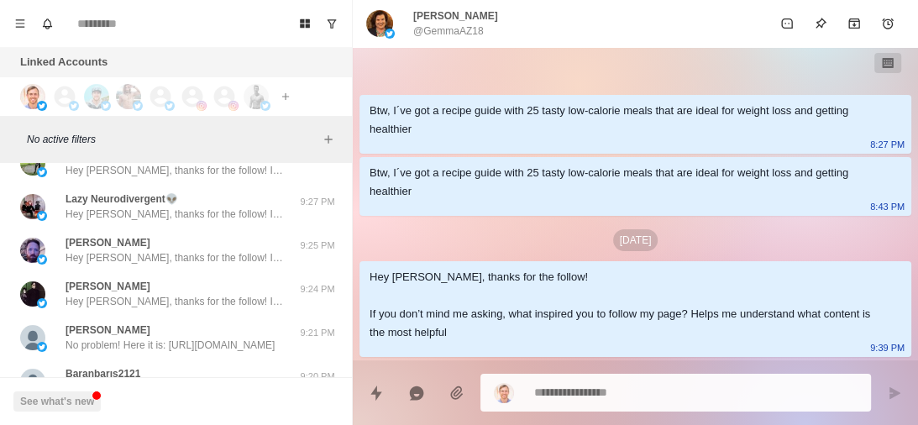
scroll to position [39243, 0]
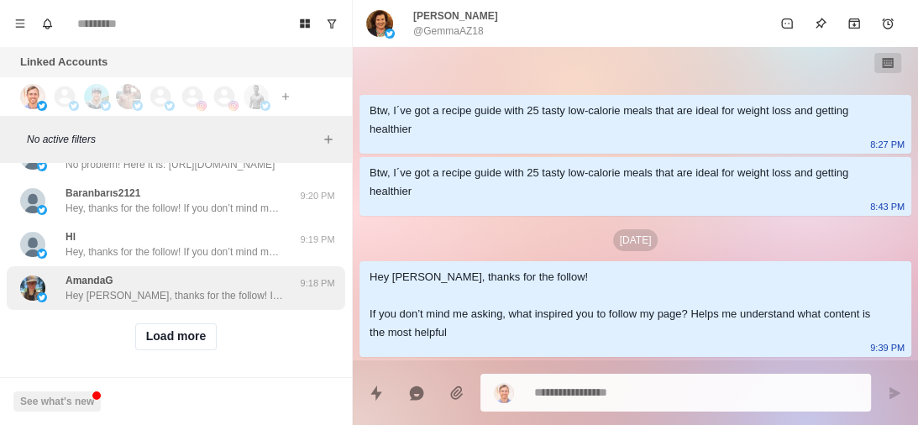
click at [218, 273] on div "AmandaG Hey Amanda, thanks for the follow! If you don’t mind me asking, what in…" at bounding box center [175, 288] width 218 height 30
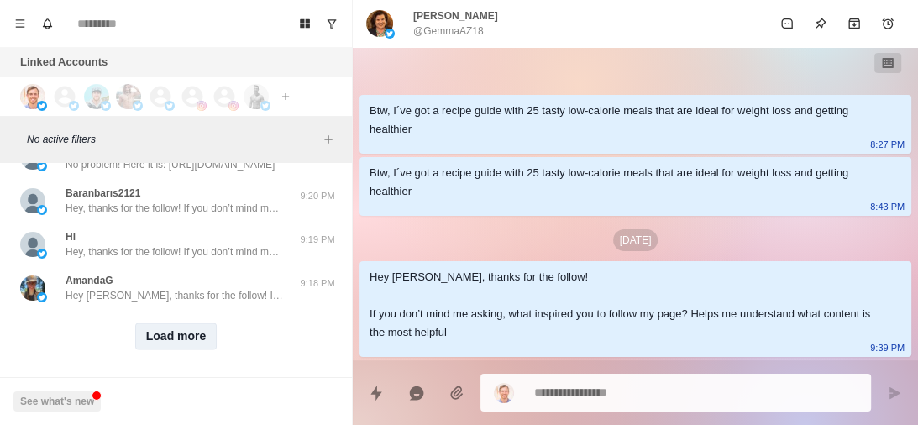
click at [186, 325] on button "Load more" at bounding box center [176, 336] width 82 height 27
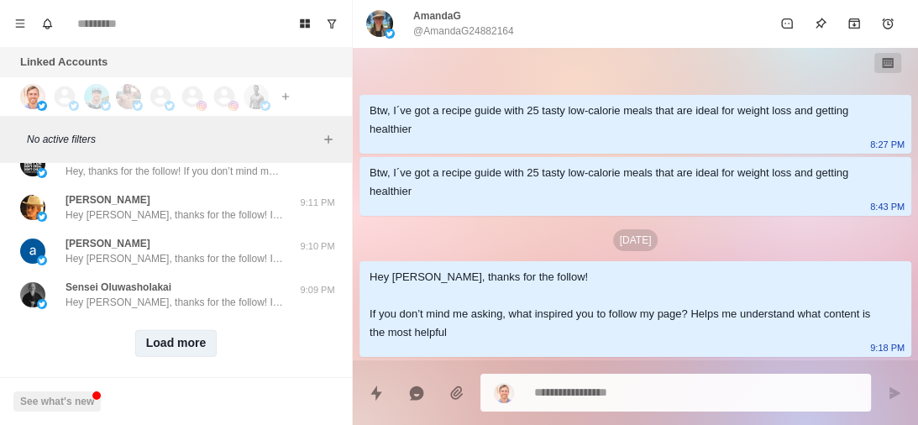
scroll to position [40111, 0]
click at [165, 330] on button "Load more" at bounding box center [176, 342] width 82 height 27
click at [216, 294] on p "Hey Oluwasholakai, thanks for the follow! If you don’t mind me asking, what ins…" at bounding box center [175, 301] width 218 height 15
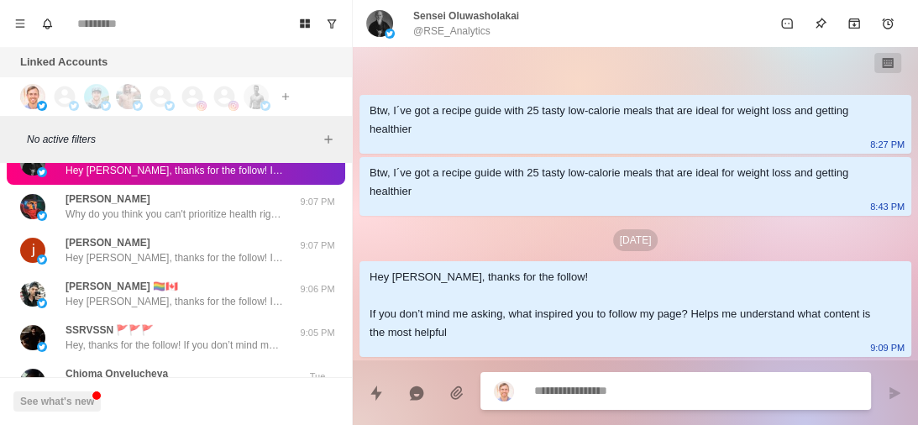
scroll to position [40547, 0]
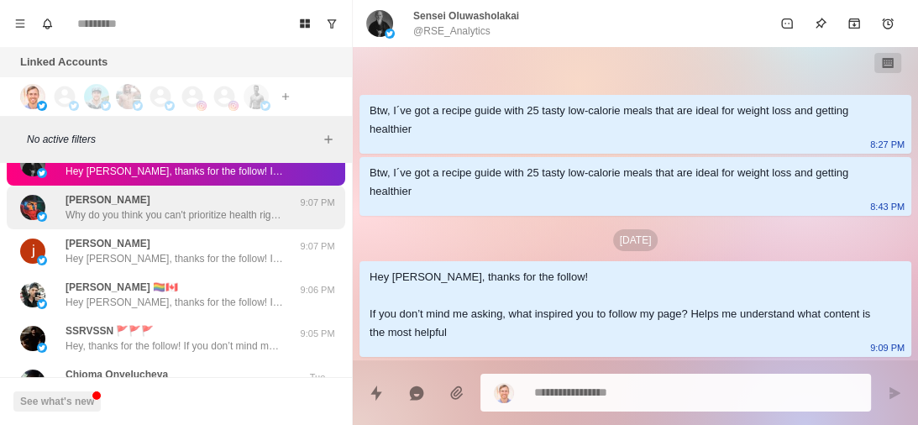
click at [185, 207] on p "Why do you think you can't prioritize health right now? Are you looking to lose…" at bounding box center [175, 214] width 218 height 15
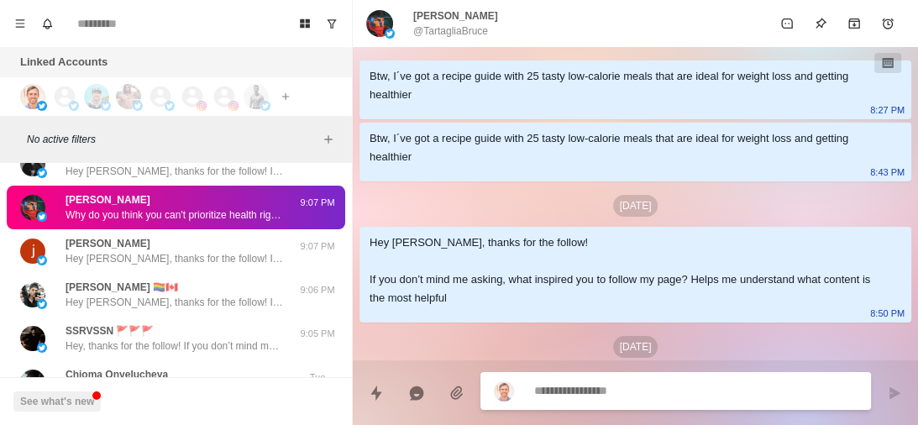
scroll to position [300, 0]
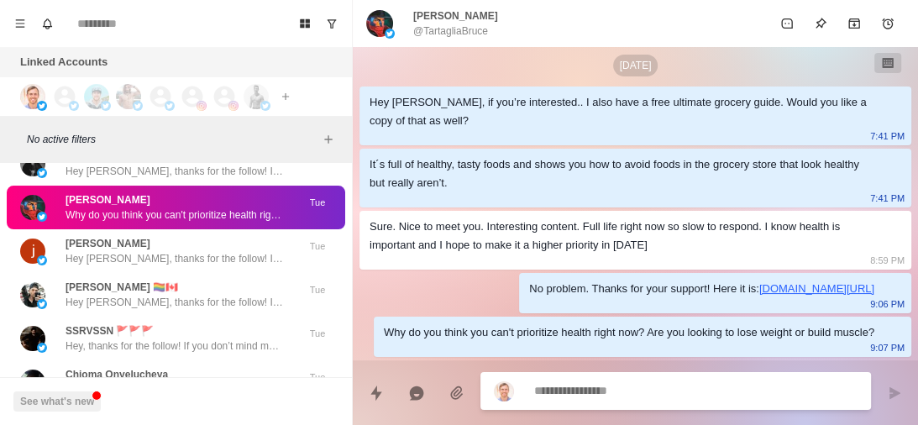
type textarea "*"
type textarea "**********"
type textarea "*"
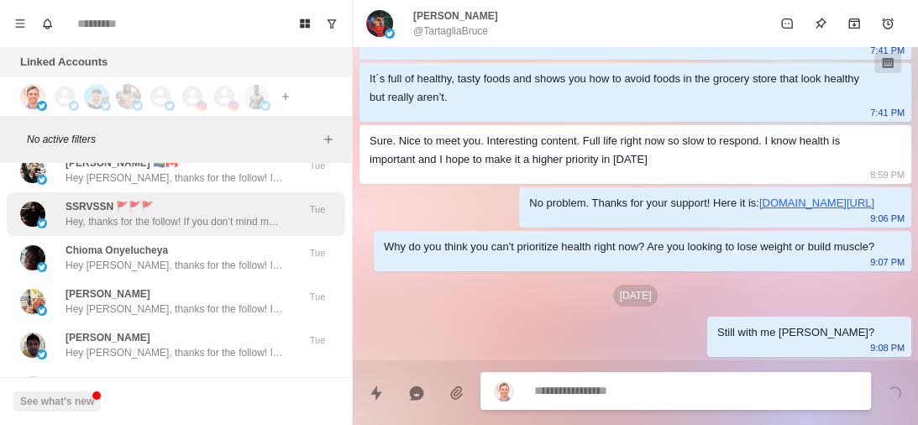
scroll to position [40672, 0]
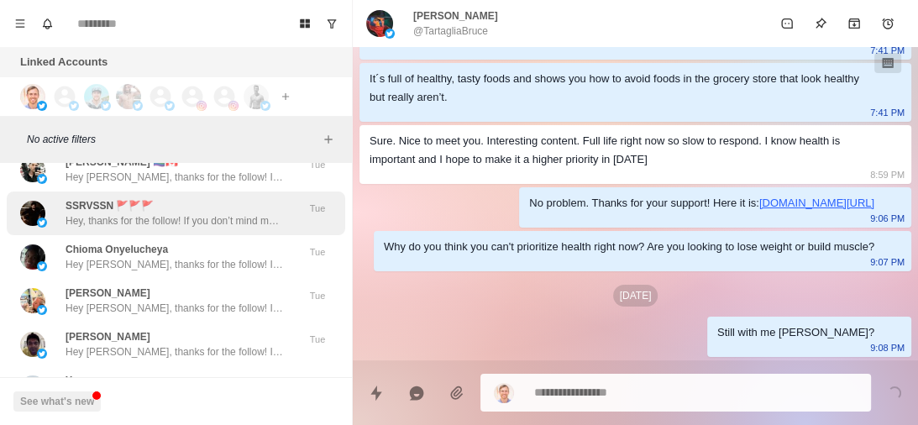
click at [171, 302] on div "John Harlacher Hey John, thanks for the follow! If you don’t mind me asking, wh…" at bounding box center [176, 301] width 339 height 44
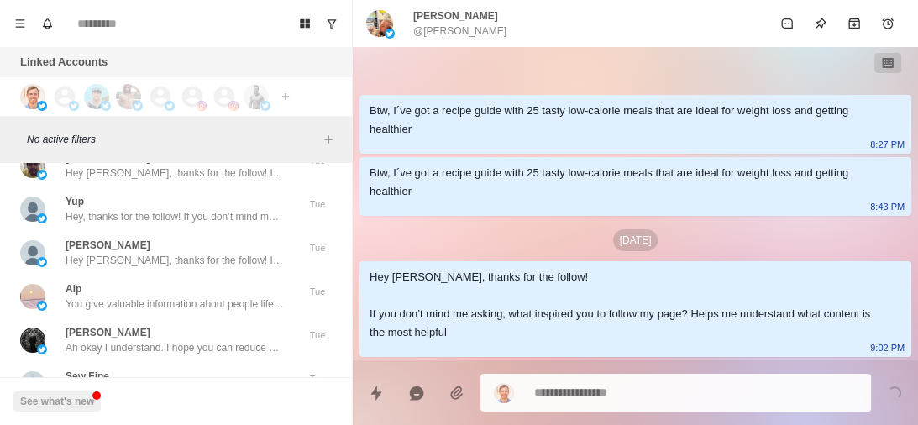
scroll to position [40852, 0]
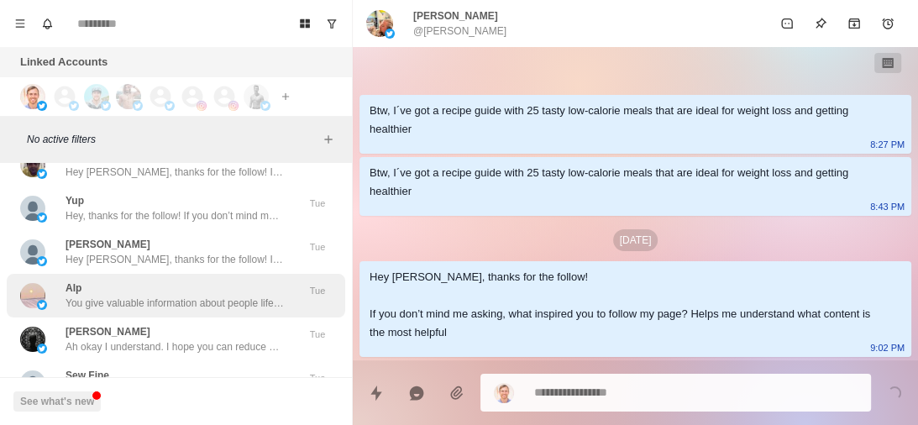
click at [189, 281] on div "Alp You give valuable information about people life . Nothing is more valuable …" at bounding box center [175, 296] width 218 height 30
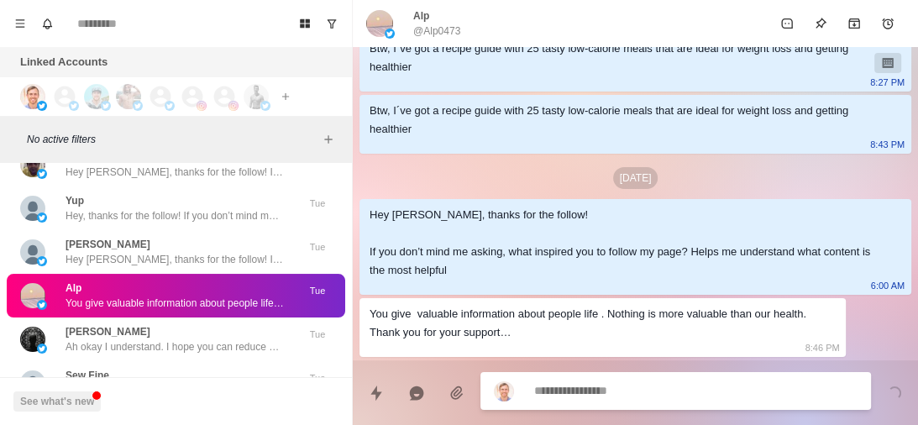
scroll to position [40866, 0]
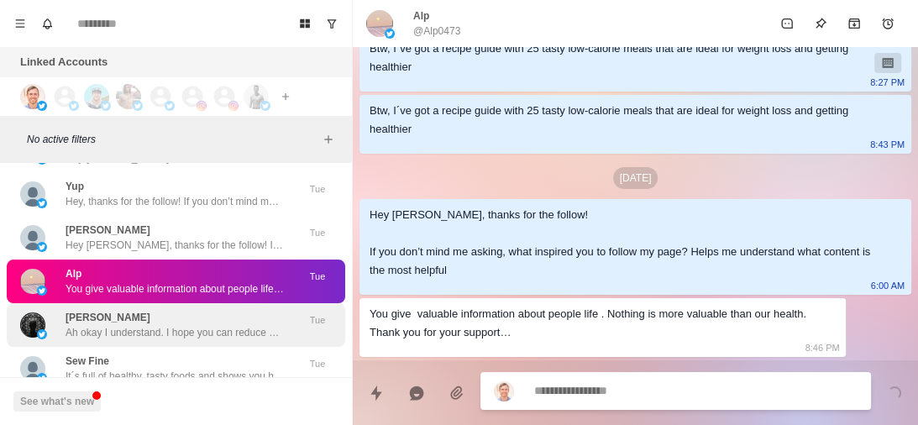
click at [173, 310] on div "Bob Ah okay I understand. I hope you can reduce your symptoms" at bounding box center [175, 325] width 218 height 30
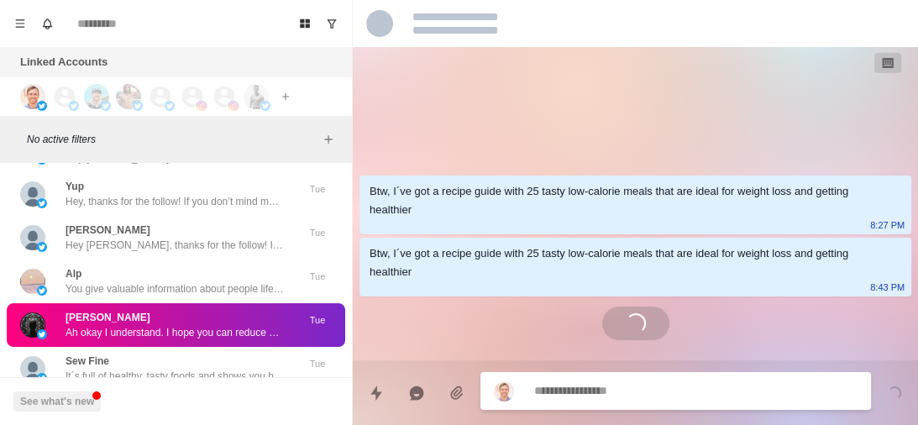
scroll to position [0, 0]
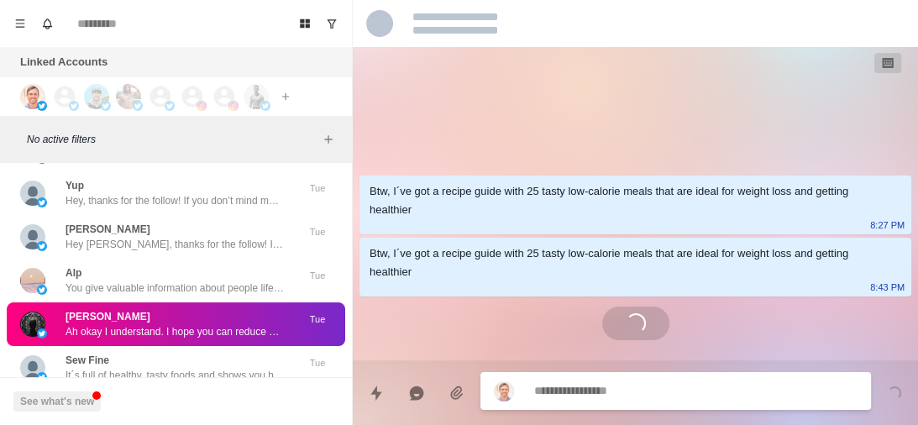
type textarea "*"
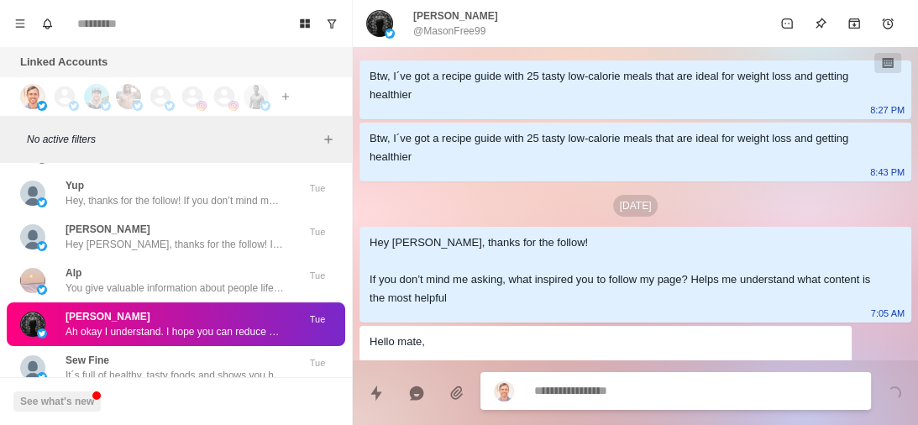
scroll to position [177, 0]
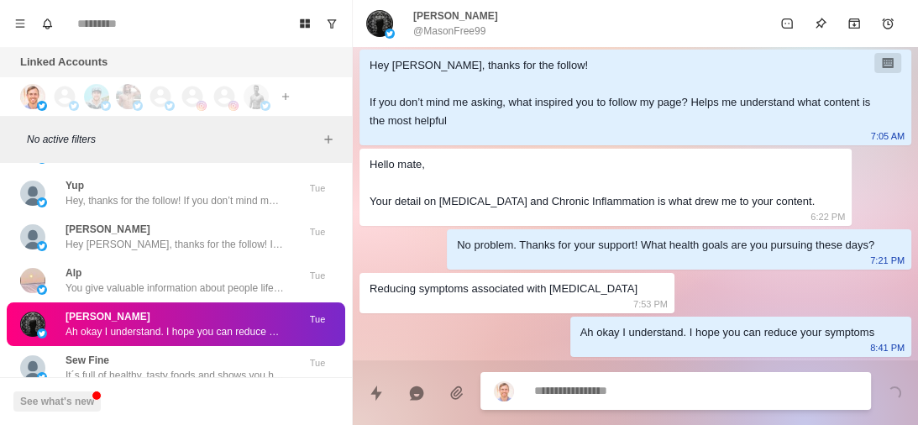
type textarea "****"
type textarea "*"
type textarea "***"
type textarea "*"
type textarea "**"
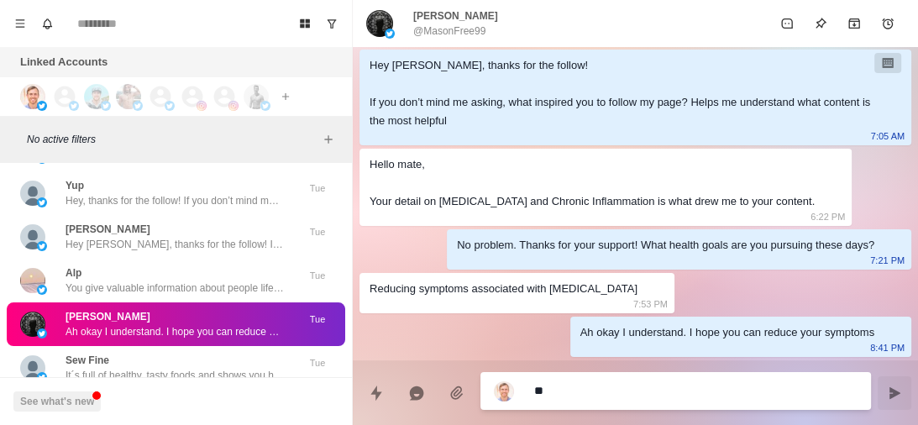
type textarea "*"
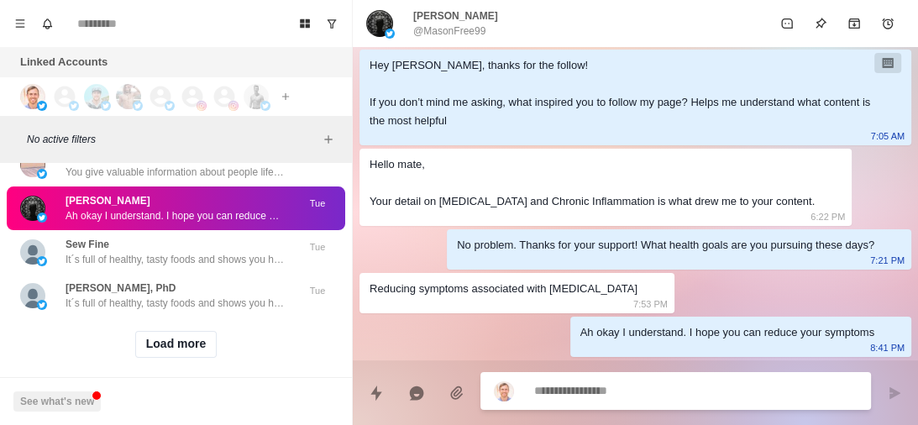
scroll to position [40991, 0]
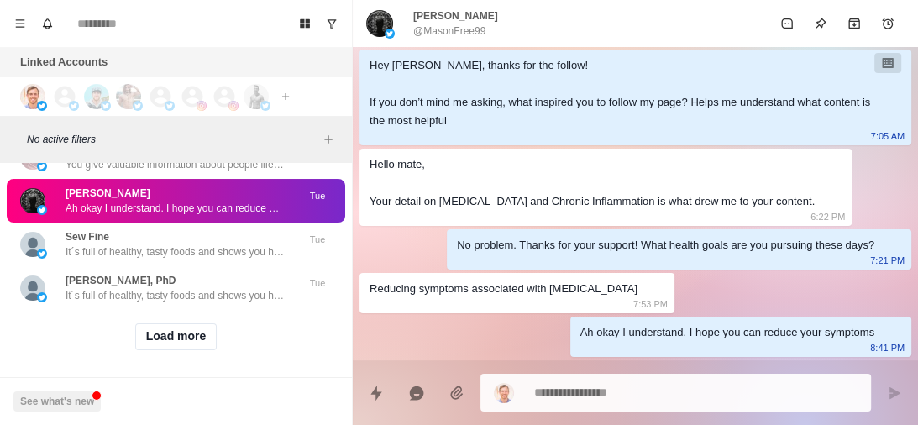
click at [160, 323] on button "Load more" at bounding box center [176, 336] width 82 height 27
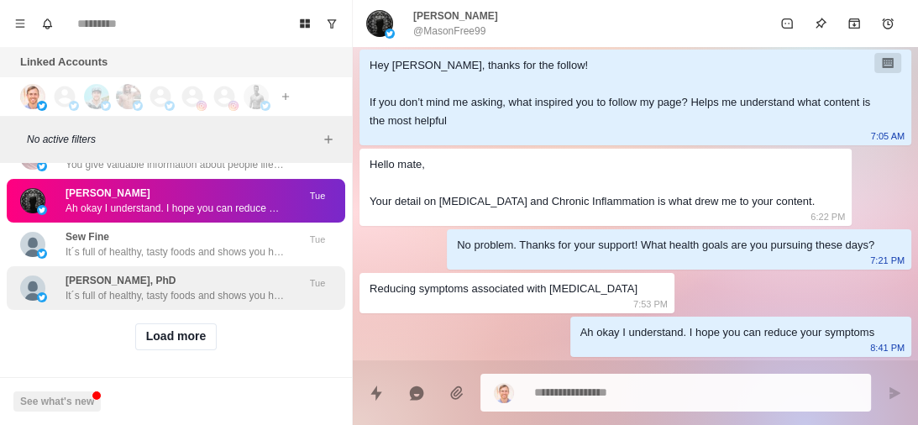
click at [223, 288] on p "It´s full of healthy, tasty foods and shows you how to avoid foods in the groce…" at bounding box center [175, 295] width 218 height 15
click at [205, 288] on p "It´s full of healthy, tasty foods and shows you how to avoid foods in the groce…" at bounding box center [175, 295] width 218 height 15
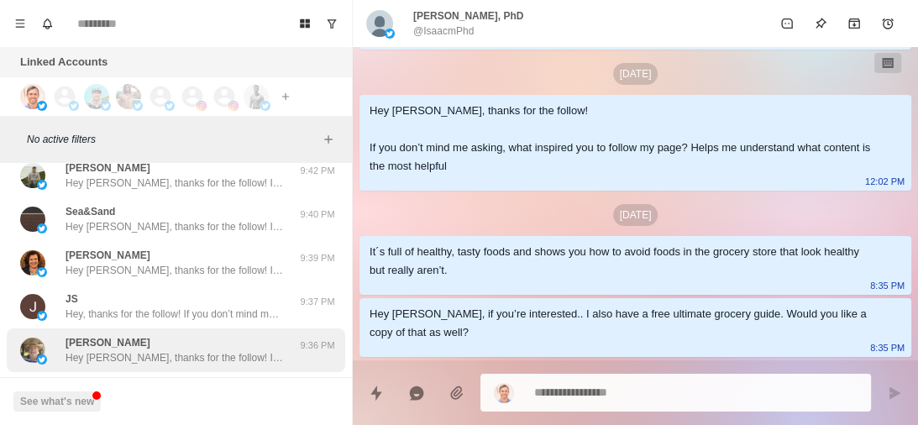
scroll to position [41864, 0]
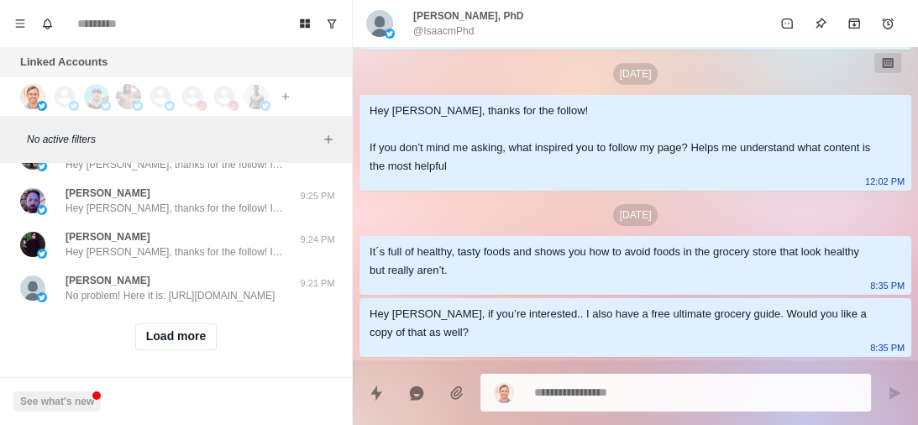
click at [187, 323] on button "Load more" at bounding box center [176, 336] width 82 height 27
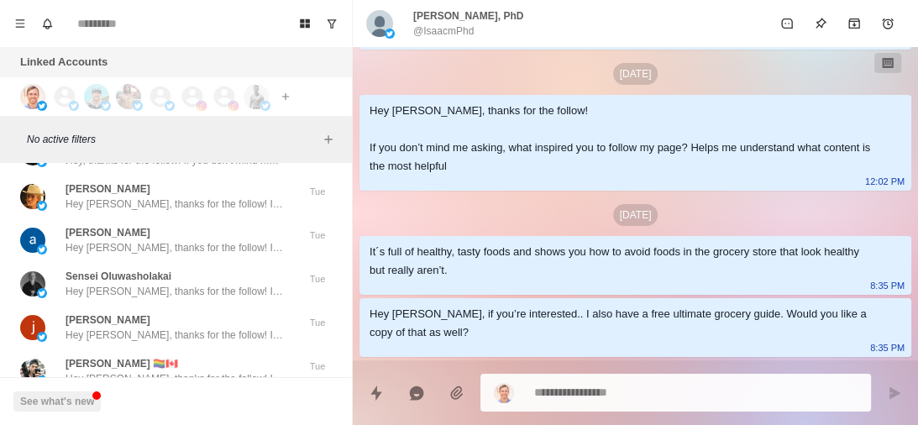
scroll to position [42738, 0]
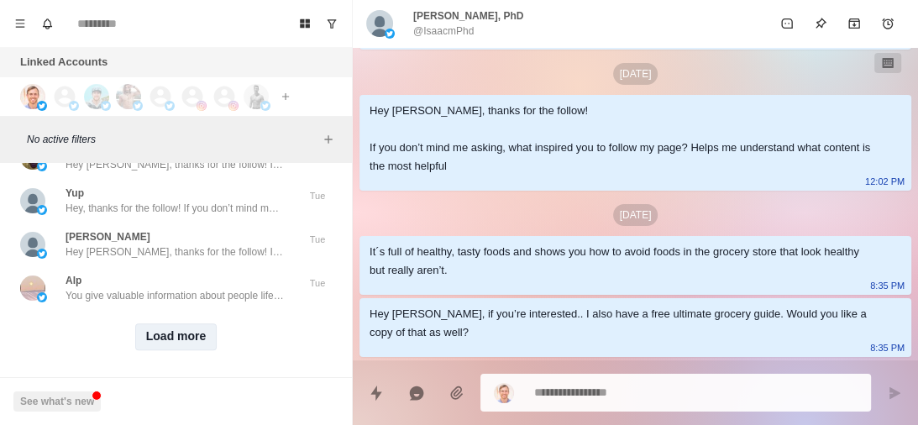
click at [185, 328] on button "Load more" at bounding box center [176, 336] width 82 height 27
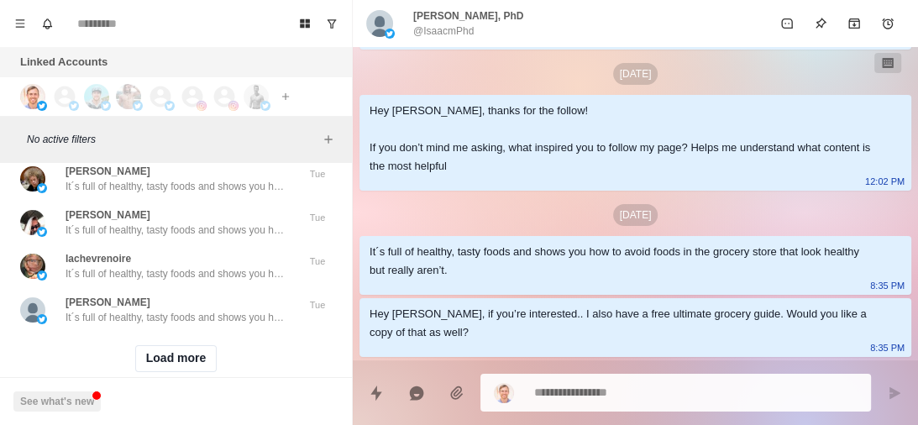
scroll to position [43612, 0]
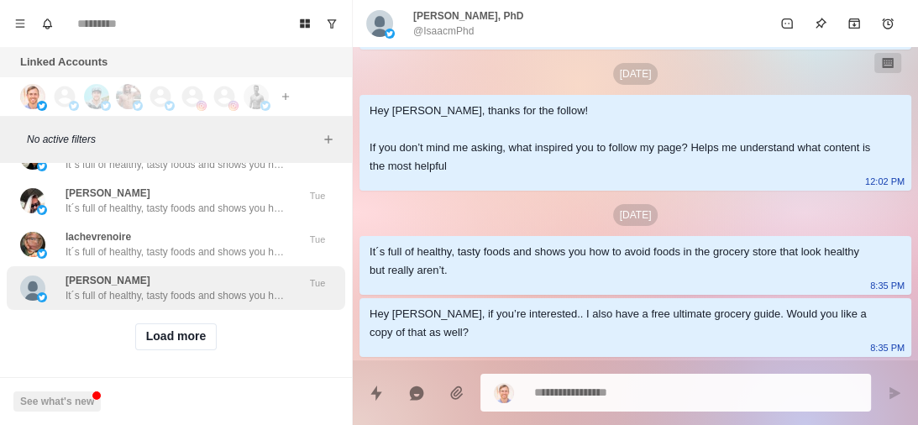
click at [181, 323] on button "Load more" at bounding box center [176, 336] width 82 height 27
click at [223, 288] on p "It´s full of healthy, tasty foods and shows you how to avoid foods in the groce…" at bounding box center [175, 295] width 218 height 15
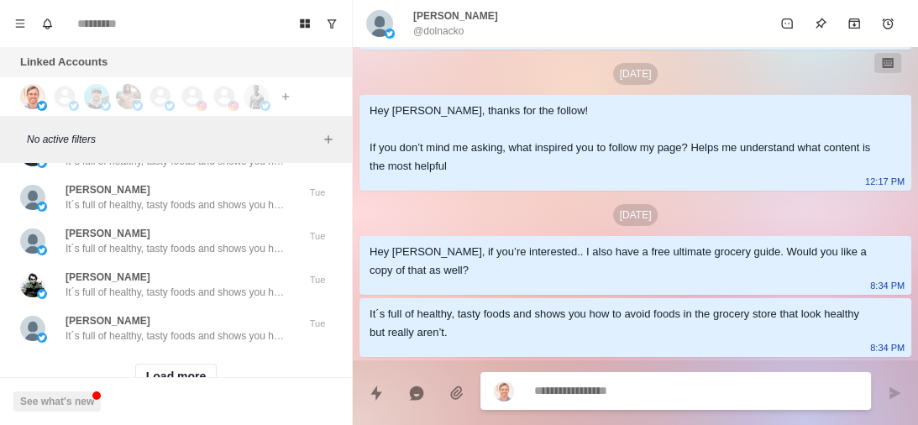
scroll to position [44485, 0]
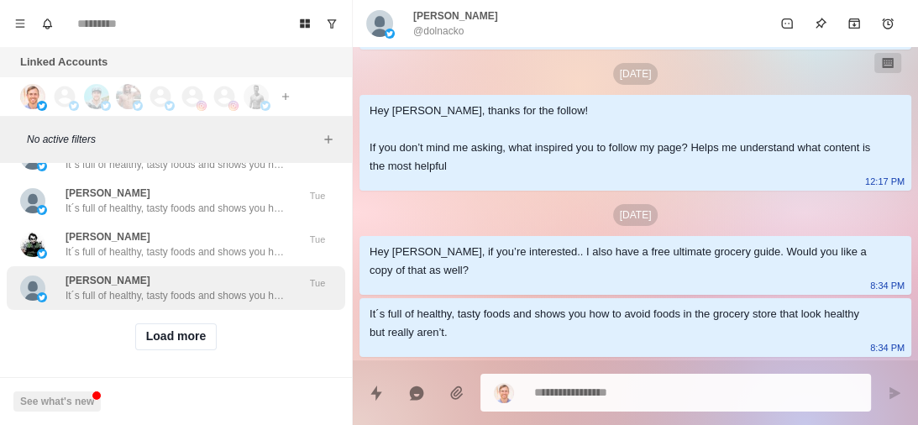
click at [182, 288] on p "It´s full of healthy, tasty foods and shows you how to avoid foods in the groce…" at bounding box center [175, 295] width 218 height 15
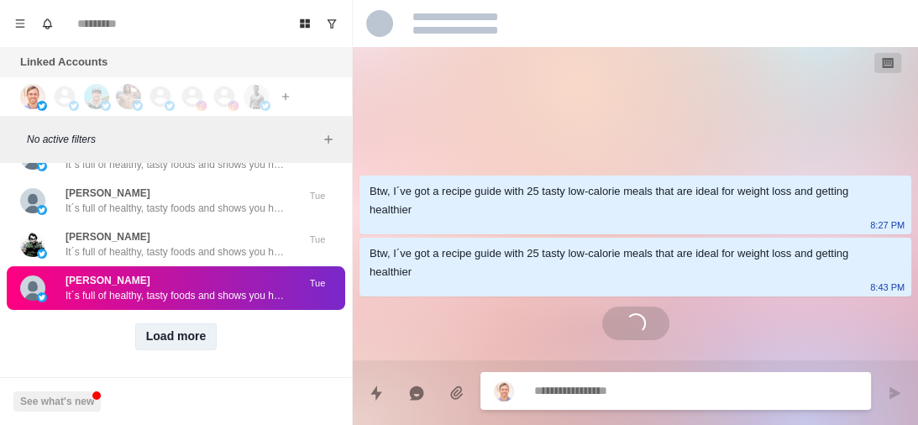
scroll to position [0, 0]
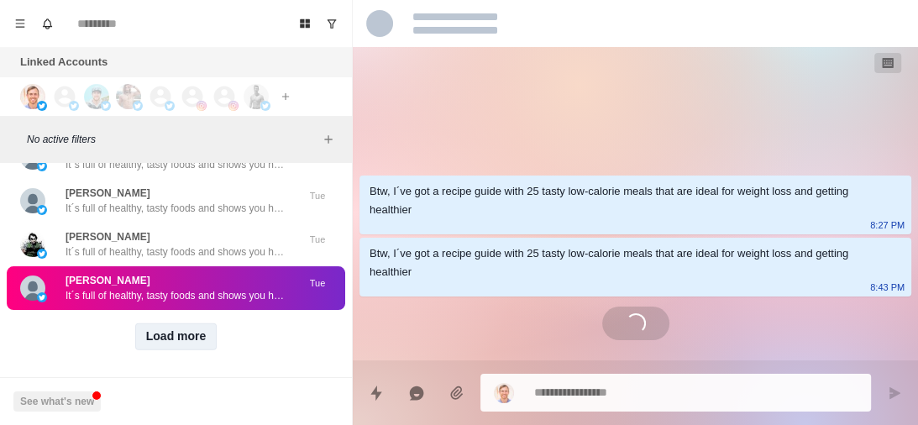
click at [171, 323] on button "Load more" at bounding box center [176, 336] width 82 height 27
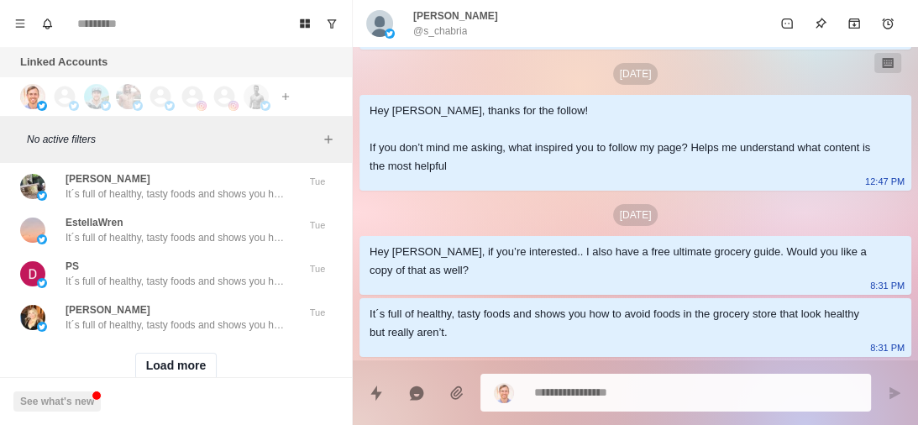
scroll to position [45330, 0]
click at [179, 352] on button "Load more" at bounding box center [176, 365] width 82 height 27
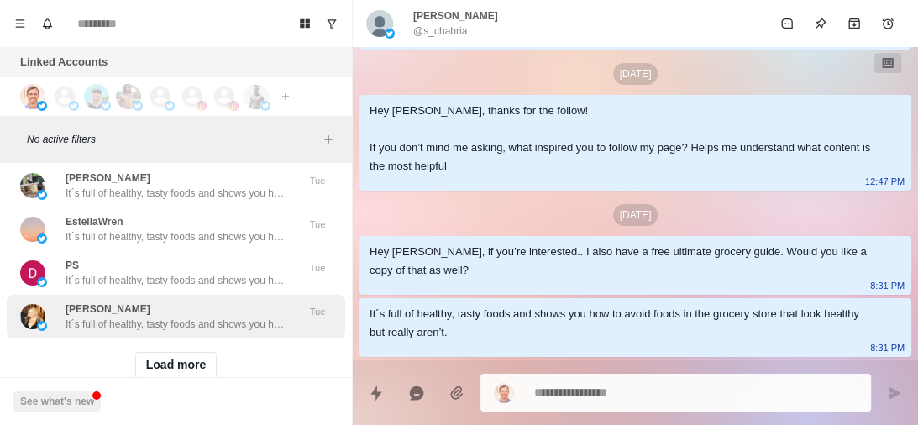
click at [223, 317] on p "It´s full of healthy, tasty foods and shows you how to avoid foods in the groce…" at bounding box center [175, 324] width 218 height 15
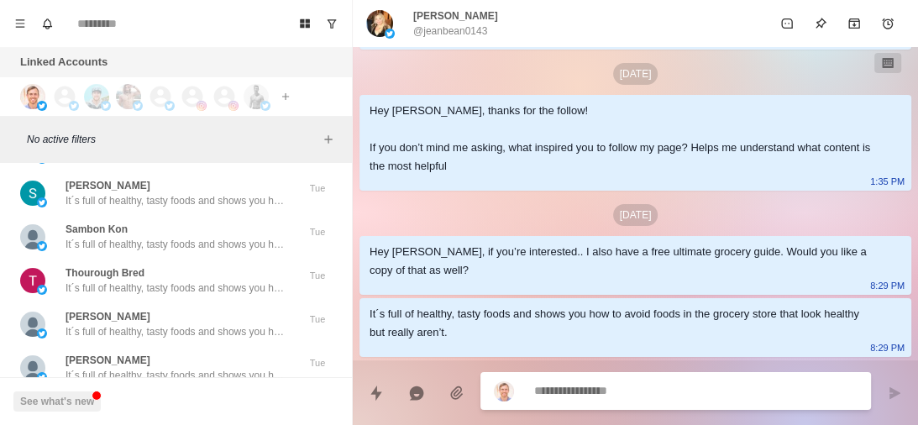
scroll to position [46233, 0]
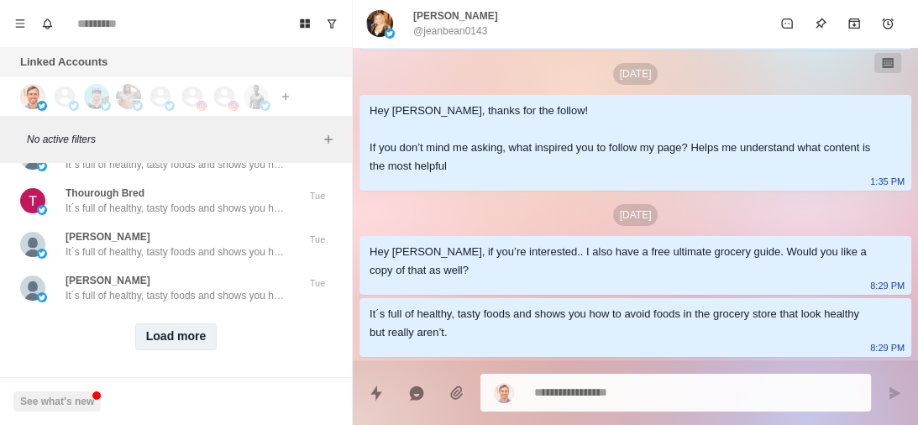
click at [175, 327] on button "Load more" at bounding box center [176, 336] width 82 height 27
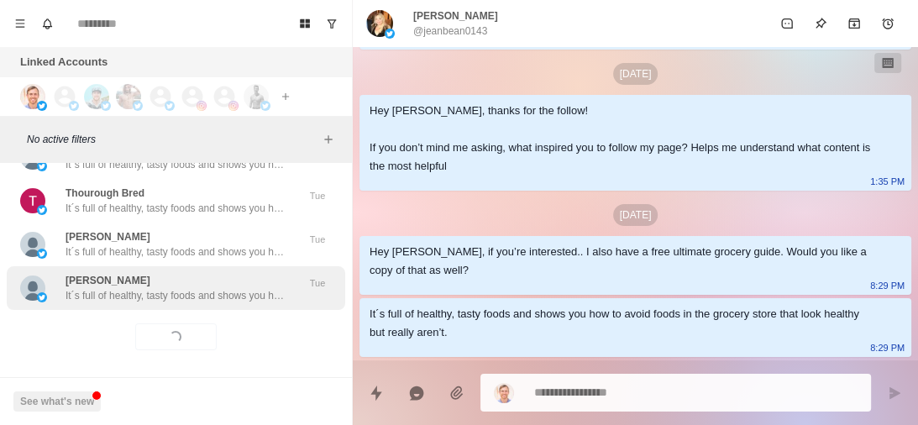
click at [214, 289] on div "Rick Iovito It´s full of healthy, tasty foods and shows you how to avoid foods …" at bounding box center [176, 288] width 339 height 44
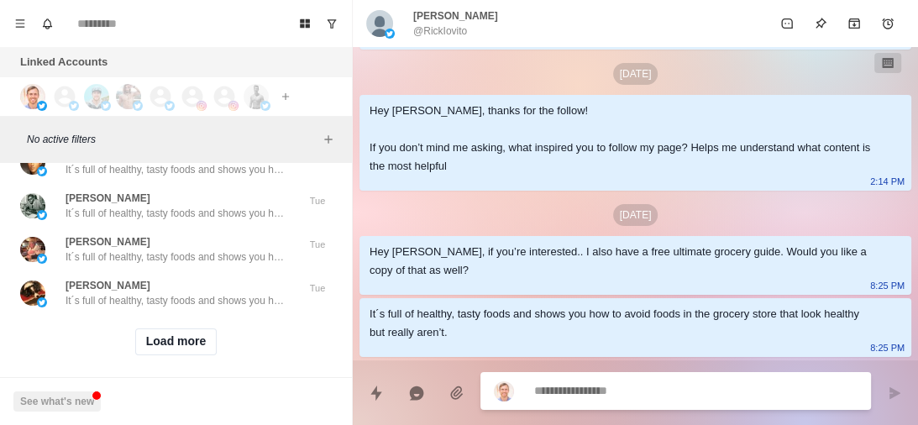
scroll to position [47106, 0]
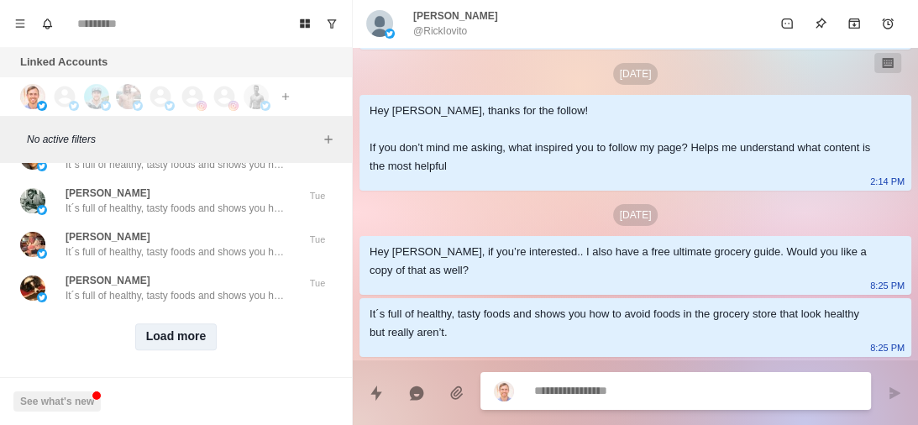
click at [168, 326] on button "Load more" at bounding box center [176, 336] width 82 height 27
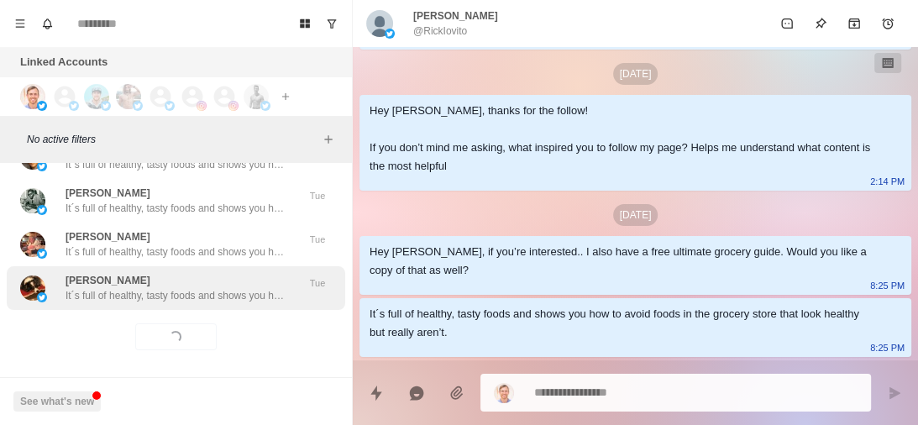
click at [228, 288] on p "It´s full of healthy, tasty foods and shows you how to avoid foods in the groce…" at bounding box center [175, 295] width 218 height 15
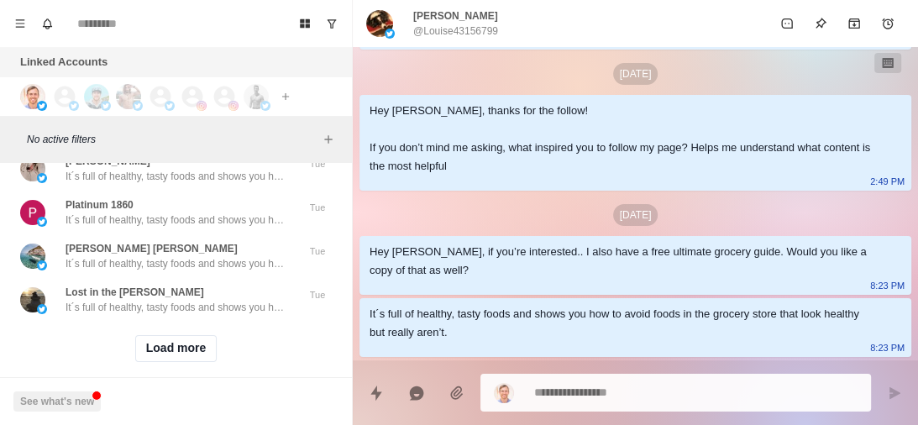
scroll to position [47980, 0]
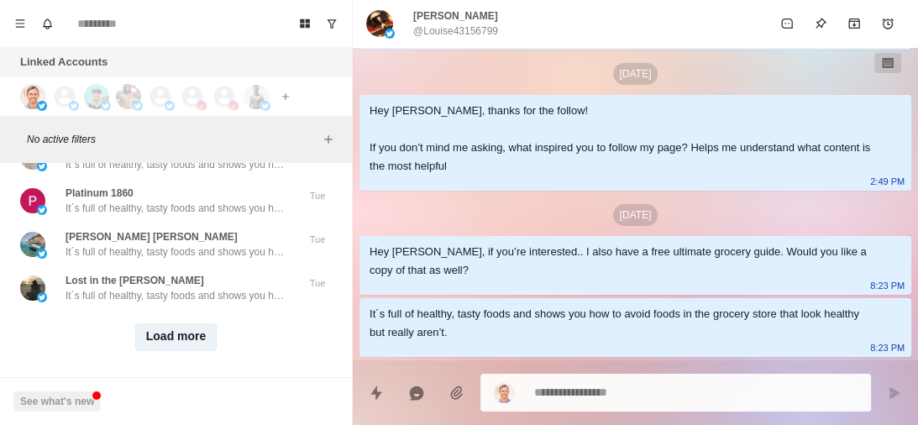
click at [176, 323] on button "Load more" at bounding box center [176, 336] width 82 height 27
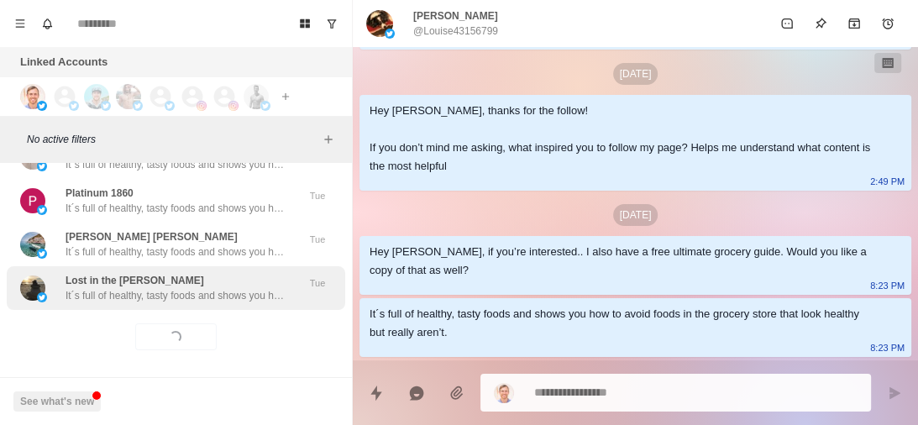
click at [225, 288] on p "It´s full of healthy, tasty foods and shows you how to avoid foods in the groce…" at bounding box center [175, 295] width 218 height 15
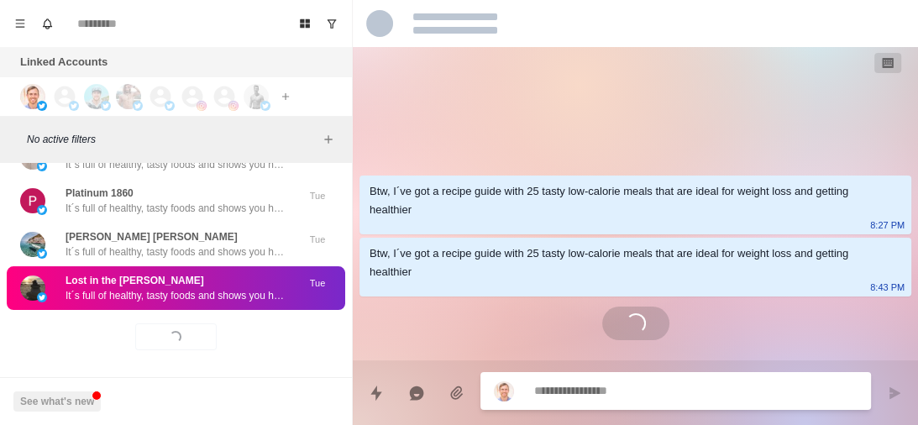
click at [225, 288] on p "It´s full of healthy, tasty foods and shows you how to avoid foods in the groce…" at bounding box center [175, 295] width 218 height 15
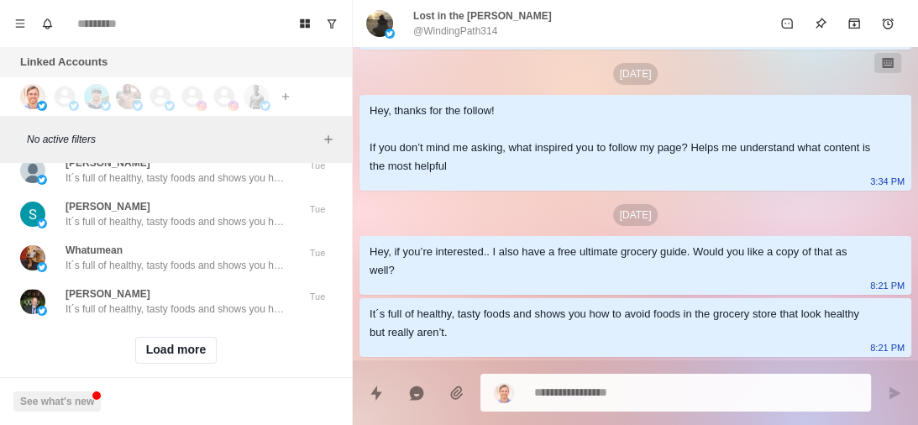
scroll to position [48853, 0]
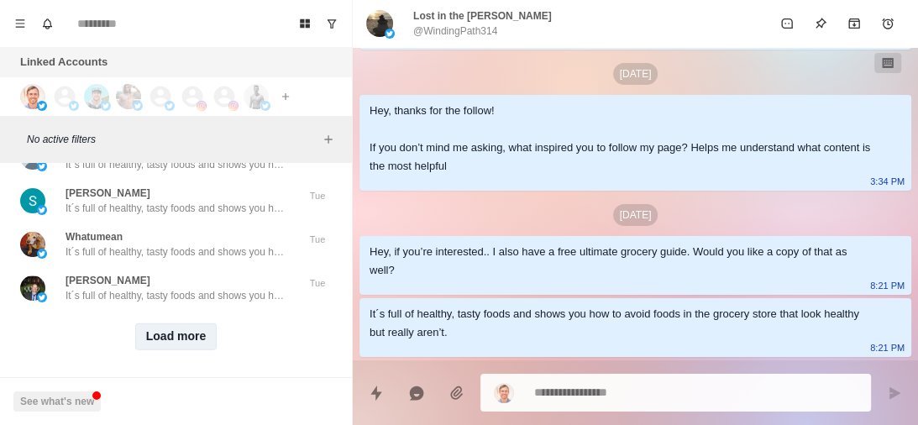
click at [184, 323] on button "Load more" at bounding box center [176, 336] width 82 height 27
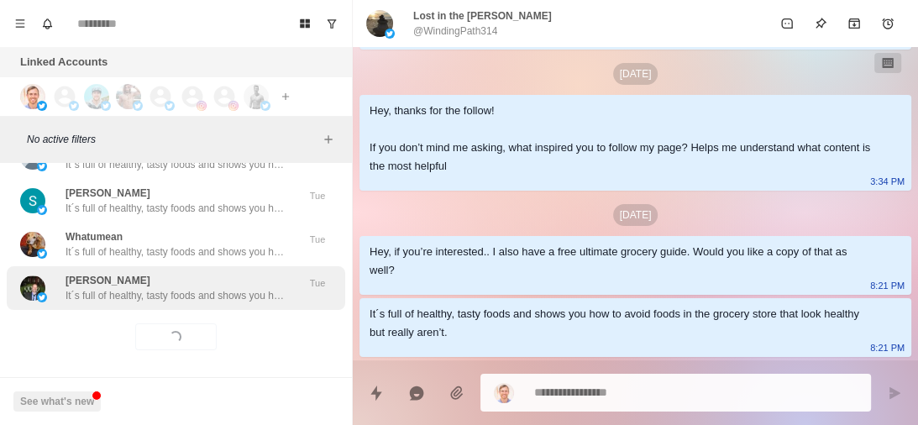
click at [228, 288] on p "It´s full of healthy, tasty foods and shows you how to avoid foods in the groce…" at bounding box center [175, 295] width 218 height 15
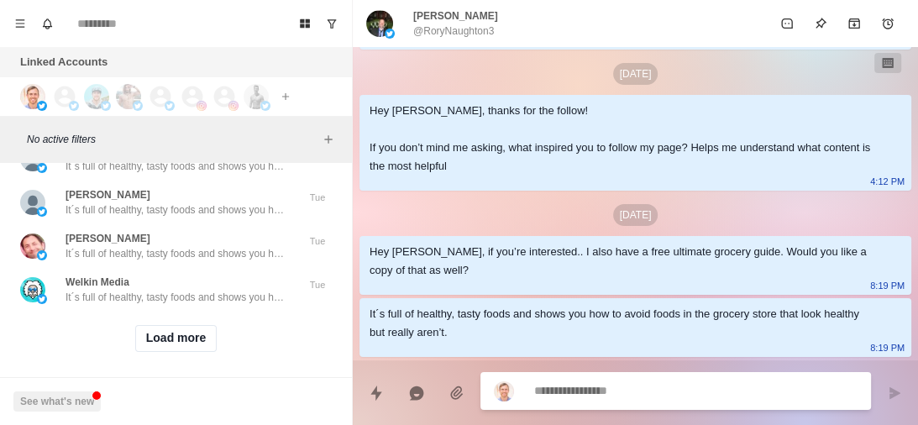
scroll to position [49726, 0]
click at [187, 324] on button "Load more" at bounding box center [176, 337] width 82 height 27
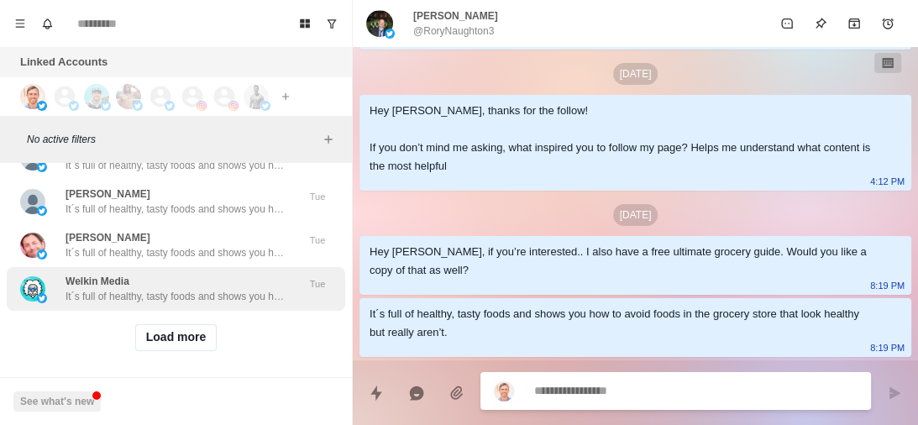
click at [193, 289] on p "It´s full of healthy, tasty foods and shows you how to avoid foods in the groce…" at bounding box center [175, 296] width 218 height 15
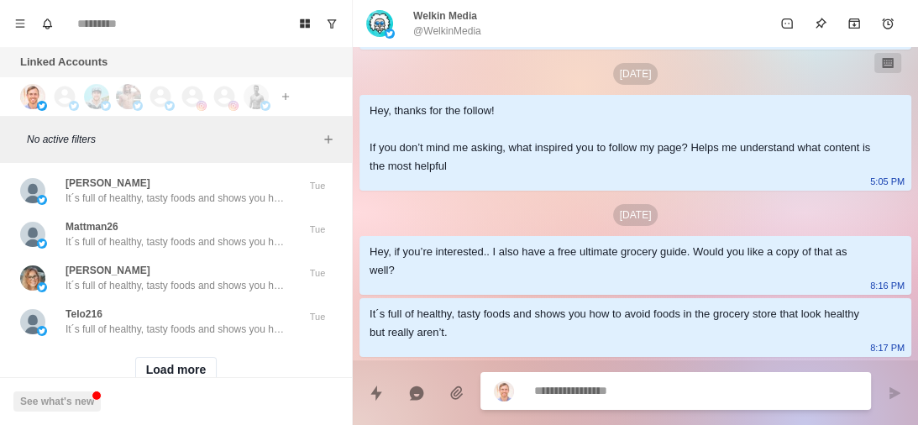
scroll to position [50601, 0]
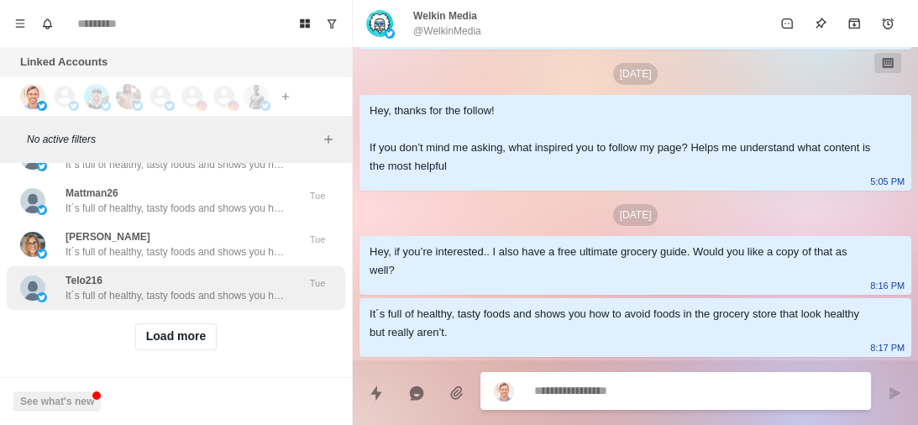
click at [178, 288] on p "It´s full of healthy, tasty foods and shows you how to avoid foods in the groce…" at bounding box center [175, 295] width 218 height 15
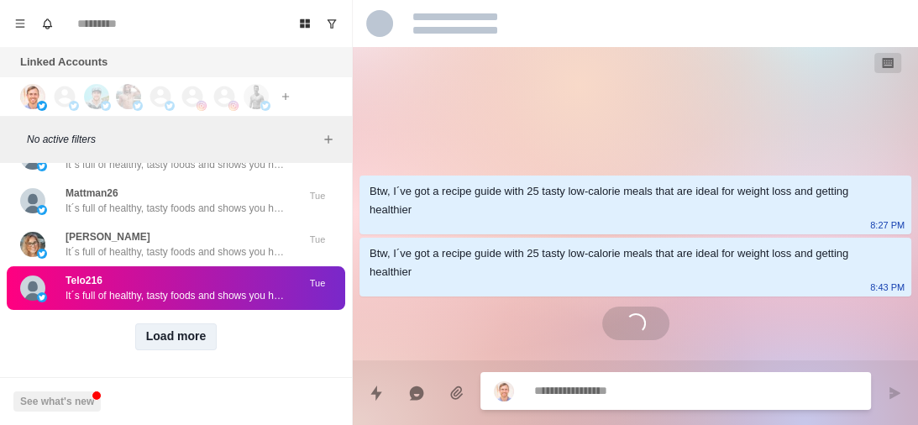
scroll to position [0, 0]
click at [171, 323] on button "Load more" at bounding box center [176, 336] width 82 height 27
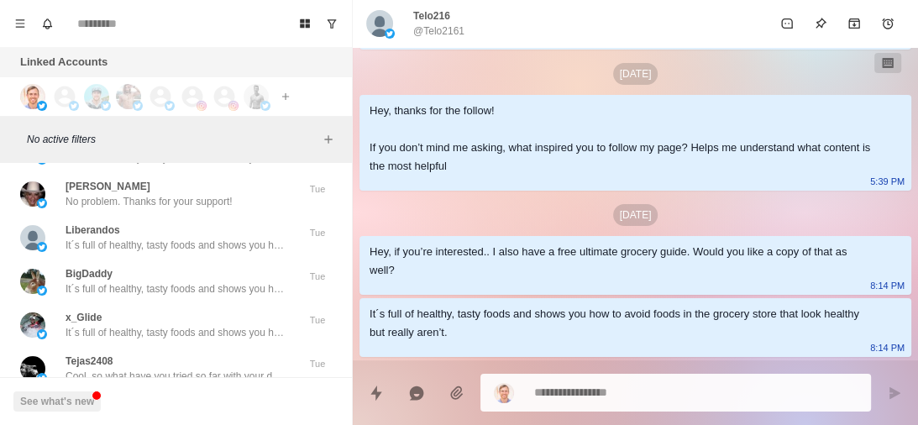
scroll to position [50870, 0]
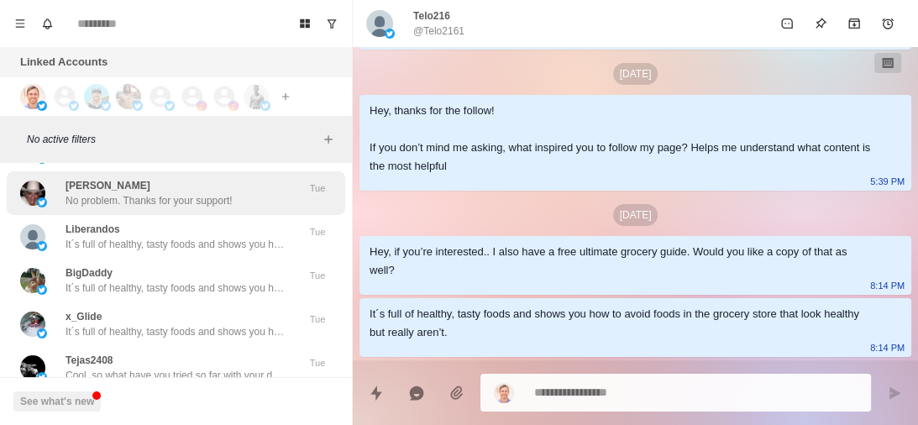
click at [202, 193] on p "No problem. Thanks for your support!" at bounding box center [149, 200] width 167 height 15
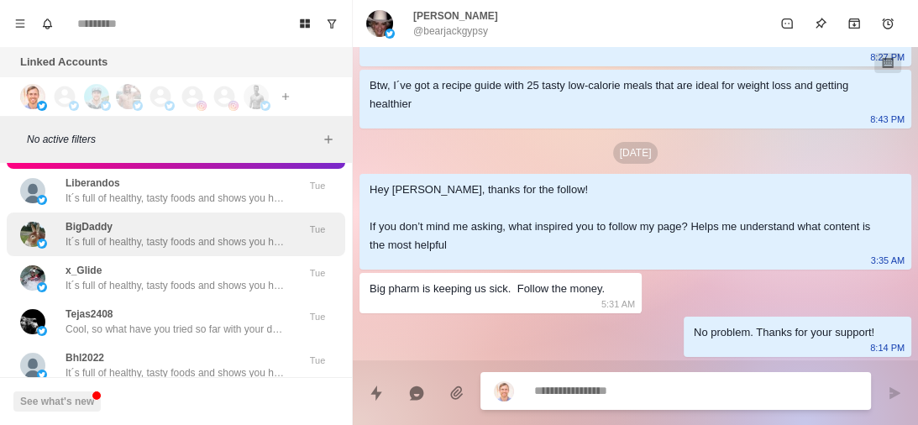
scroll to position [50962, 0]
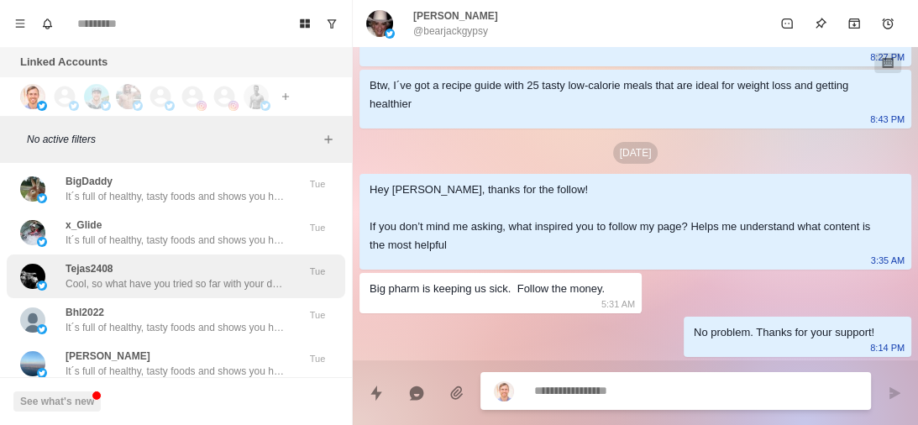
click at [192, 276] on p "Cool, so what have you tried so far with your diet and training to lose body fa…" at bounding box center [175, 283] width 218 height 15
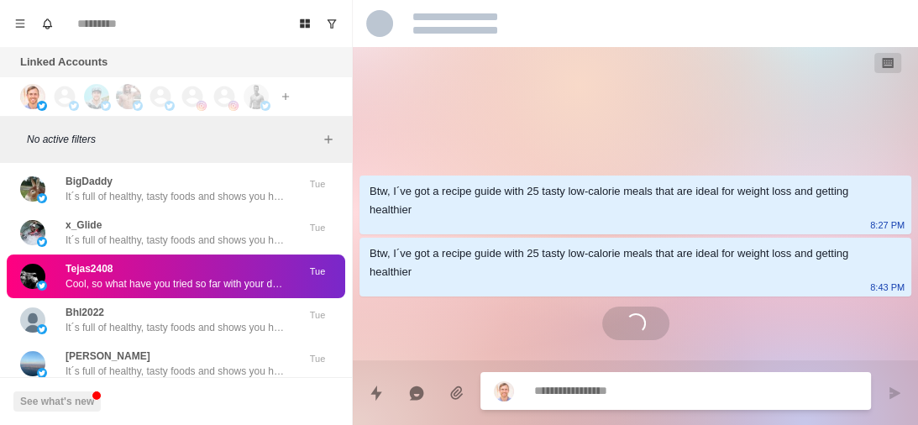
scroll to position [0, 0]
type textarea "*"
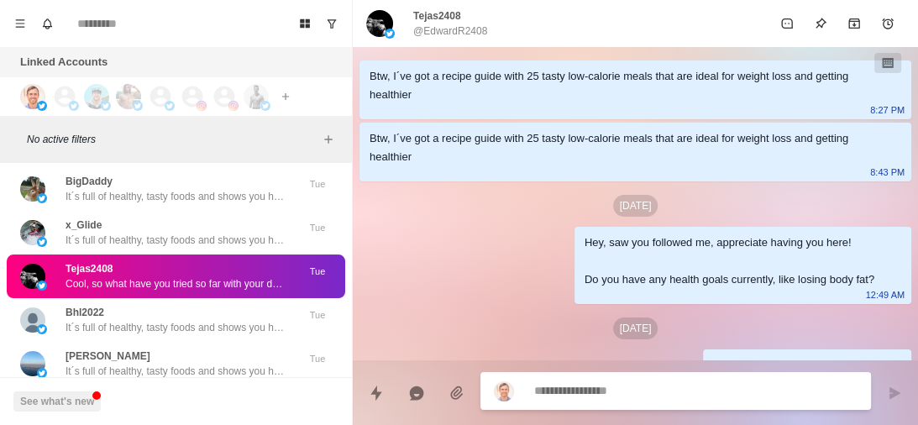
scroll to position [162, 0]
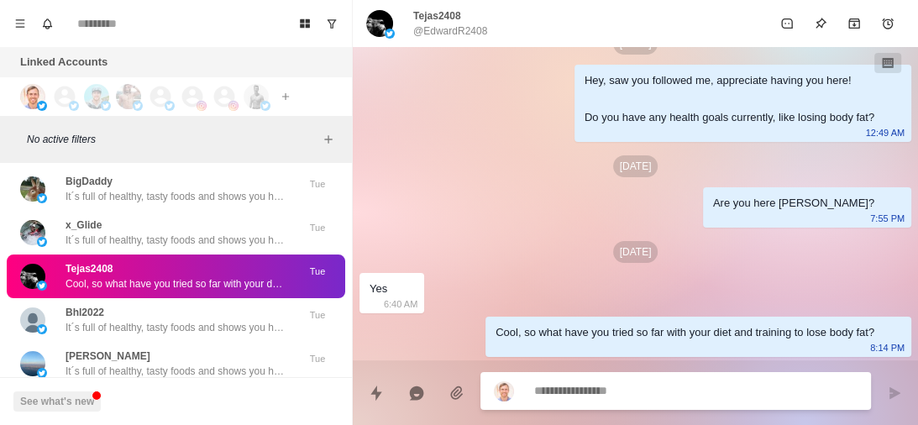
type textarea "**********"
type textarea "*"
type textarea "**********"
type textarea "*"
type textarea "**********"
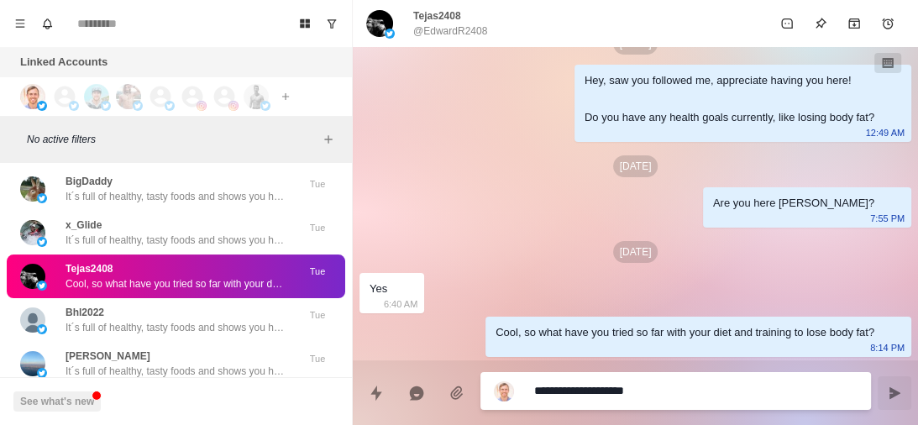
type textarea "*"
type textarea "**********"
type textarea "*"
type textarea "**********"
type textarea "*"
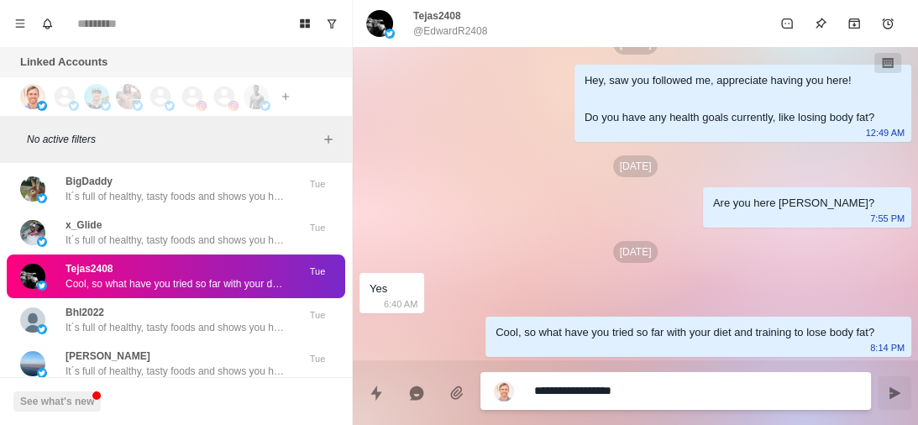
type textarea "**********"
type textarea "*"
type textarea "**"
type textarea "*"
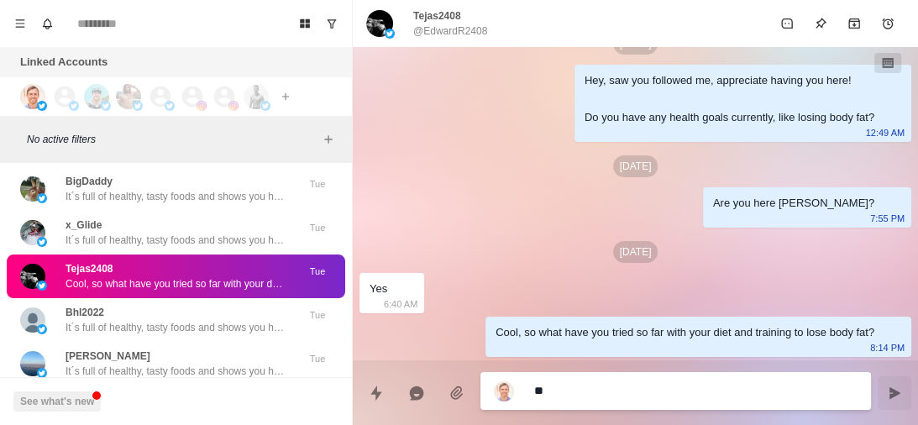
type textarea "***"
type textarea "*"
type textarea "****"
type textarea "*"
type textarea "*****"
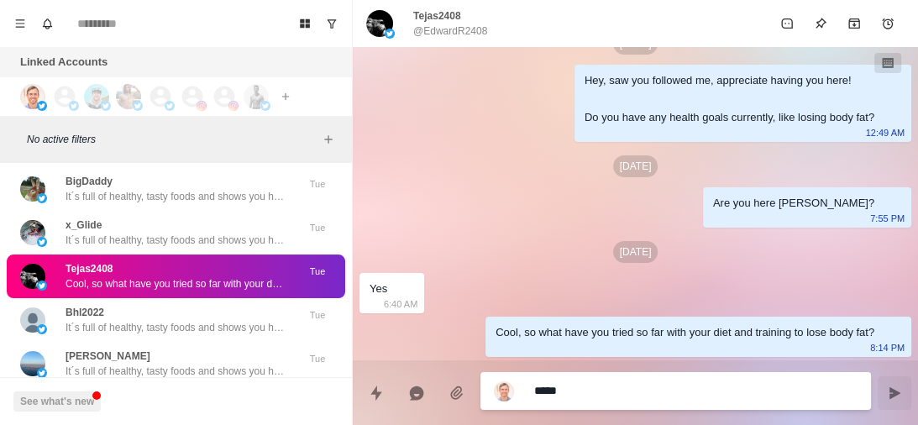
type textarea "*"
type textarea "******"
type textarea "*"
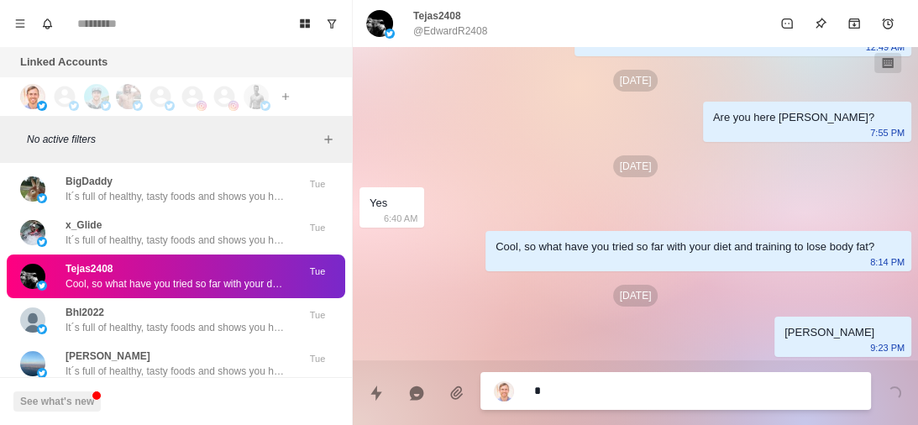
type textarea "*"
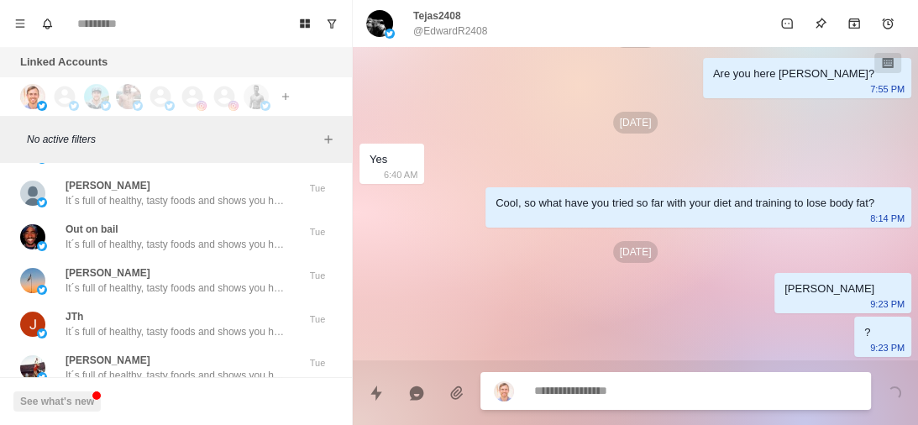
scroll to position [51474, 0]
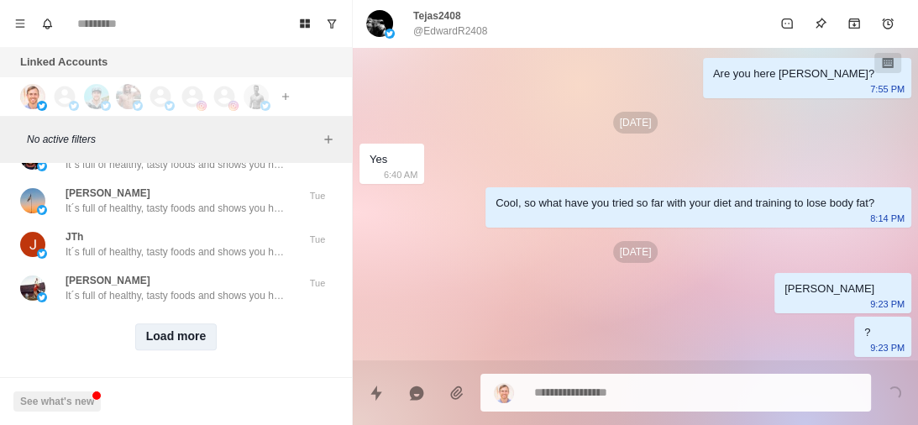
click at [175, 323] on button "Load more" at bounding box center [176, 336] width 82 height 27
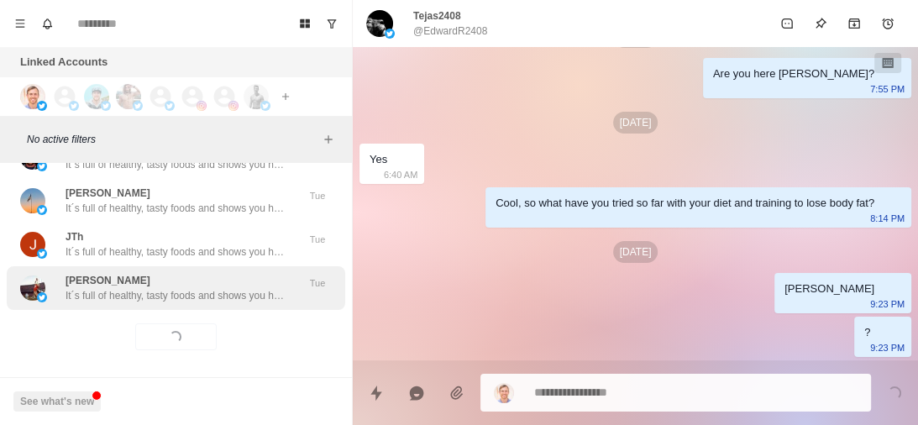
click at [192, 292] on div "Rich Seib It´s full of healthy, tasty foods and shows you how to avoid foods in…" at bounding box center [176, 288] width 339 height 44
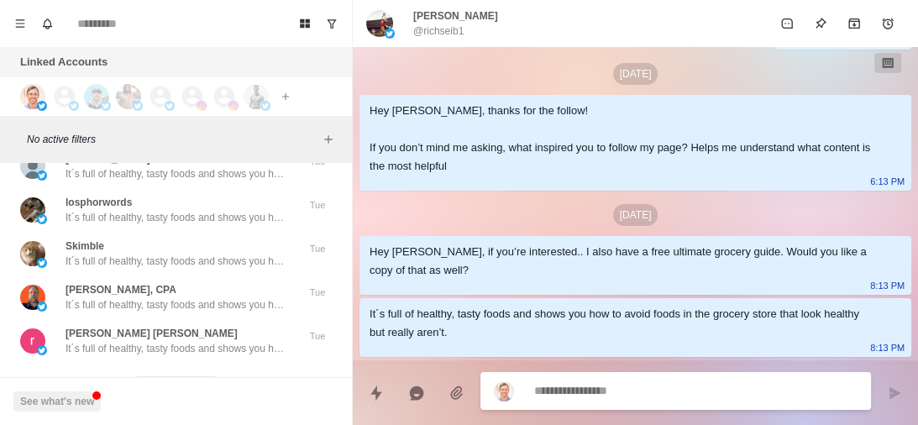
scroll to position [52348, 0]
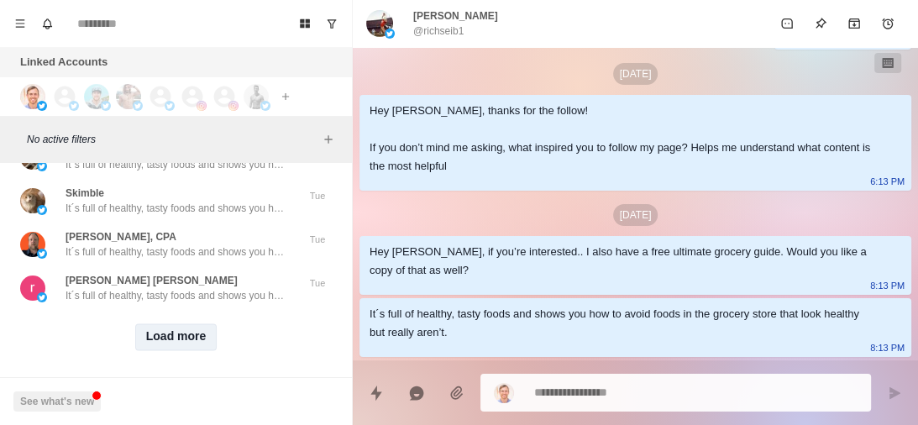
click at [183, 323] on button "Load more" at bounding box center [176, 336] width 82 height 27
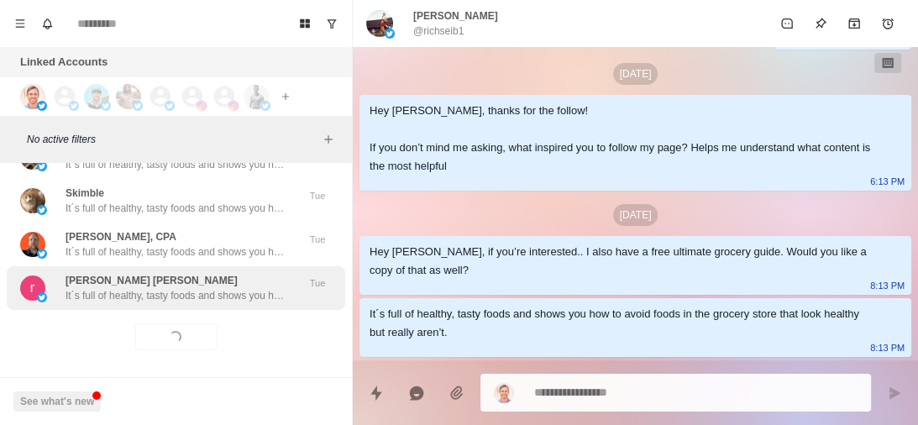
click at [171, 273] on div "rajdeep dutta roy It´s full of healthy, tasty foods and shows you how to avoid …" at bounding box center [175, 288] width 218 height 30
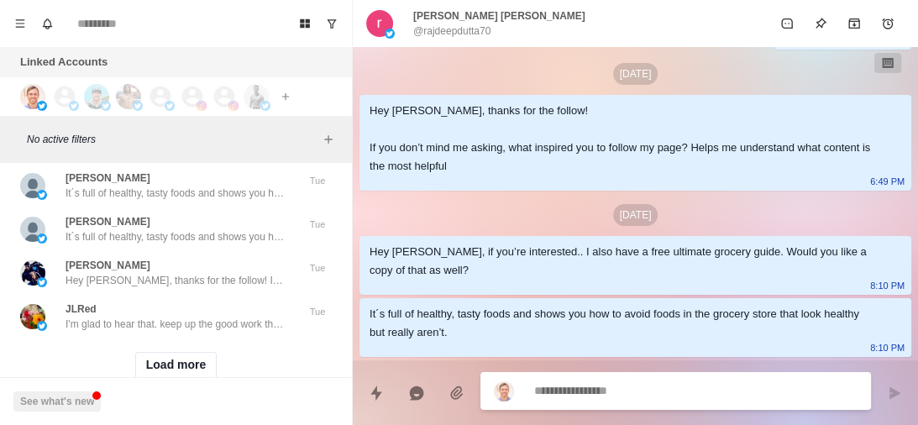
scroll to position [53222, 0]
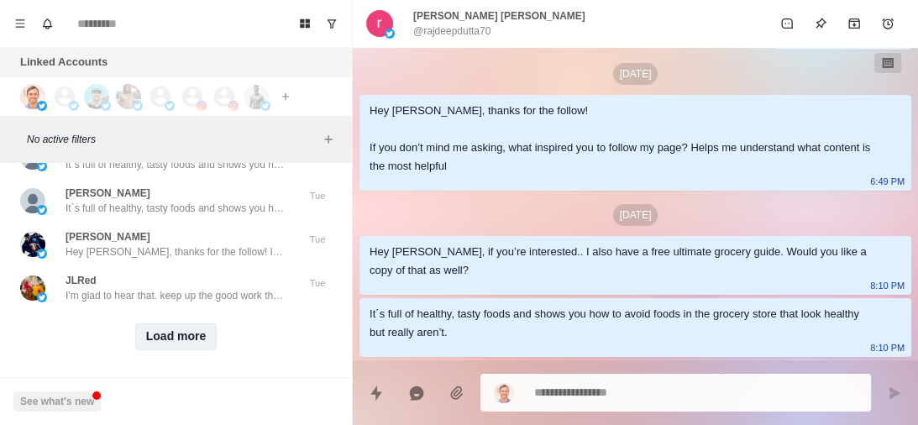
click at [157, 323] on button "Load more" at bounding box center [176, 336] width 82 height 27
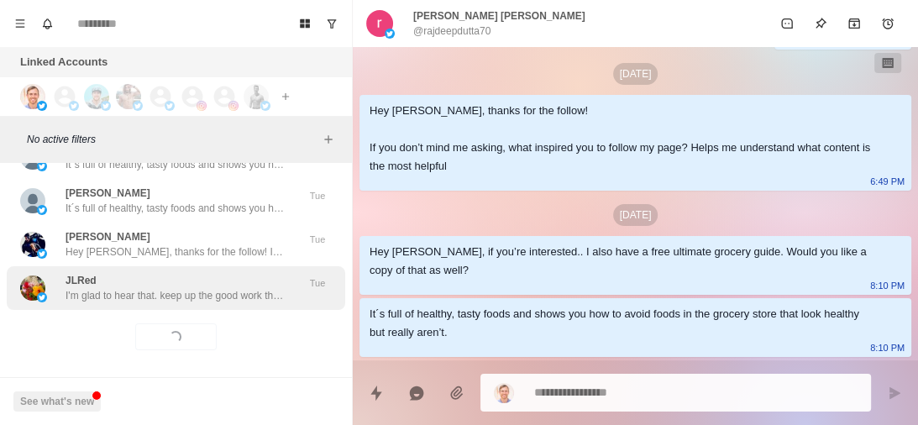
click at [198, 288] on p "I'm glad to hear that. keep up the good work then!" at bounding box center [175, 295] width 218 height 15
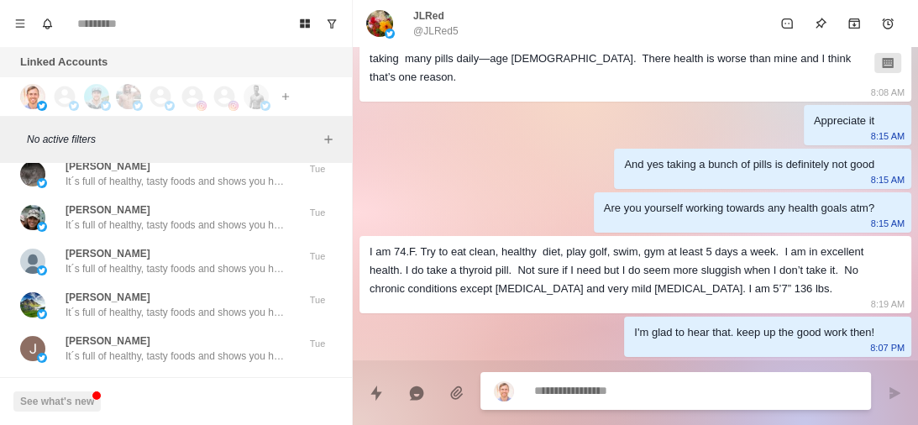
scroll to position [54095, 0]
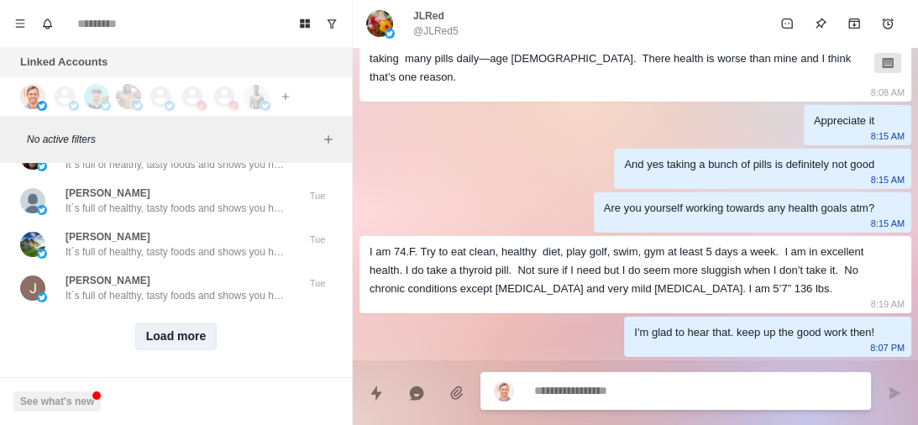
click at [171, 333] on button "Load more" at bounding box center [176, 336] width 82 height 27
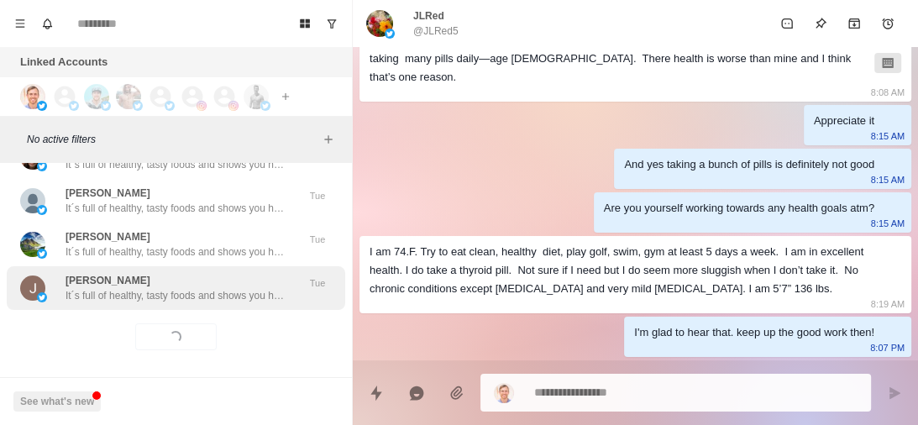
click at [206, 288] on p "It´s full of healthy, tasty foods and shows you how to avoid foods in the groce…" at bounding box center [175, 295] width 218 height 15
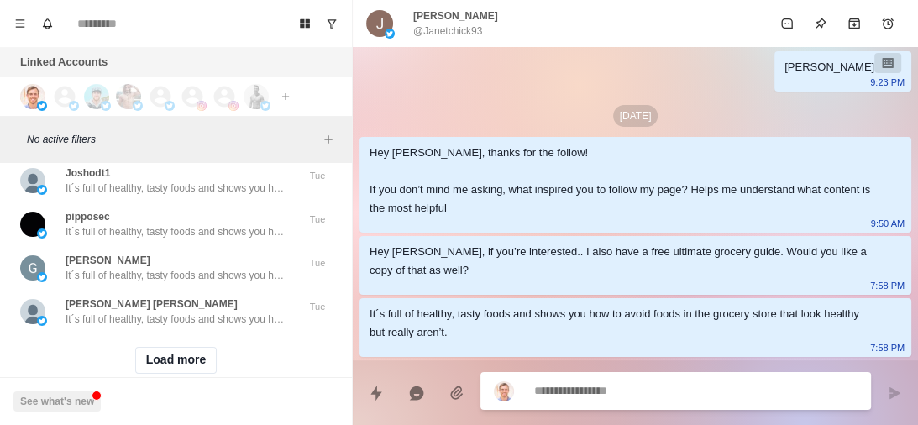
scroll to position [54969, 0]
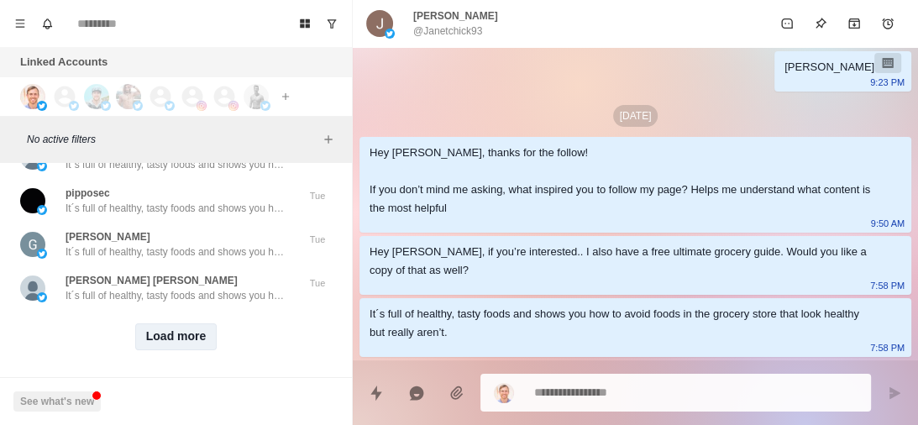
click at [191, 323] on button "Load more" at bounding box center [176, 336] width 82 height 27
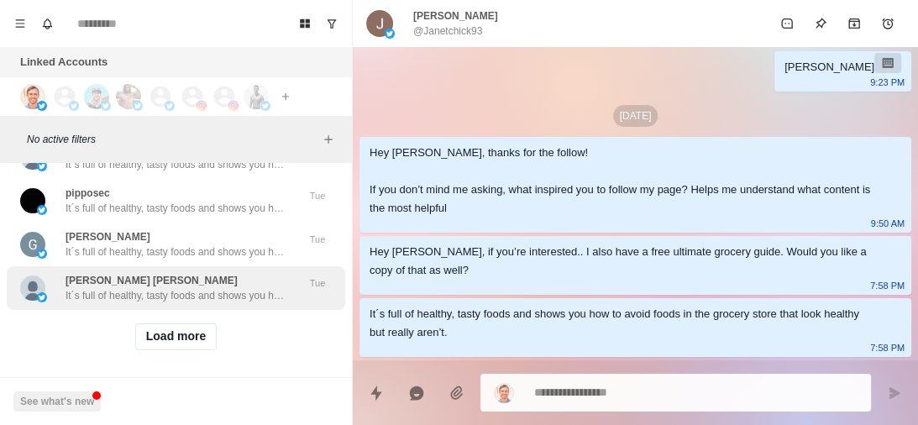
click at [242, 288] on p "It´s full of healthy, tasty foods and shows you how to avoid foods in the groce…" at bounding box center [175, 295] width 218 height 15
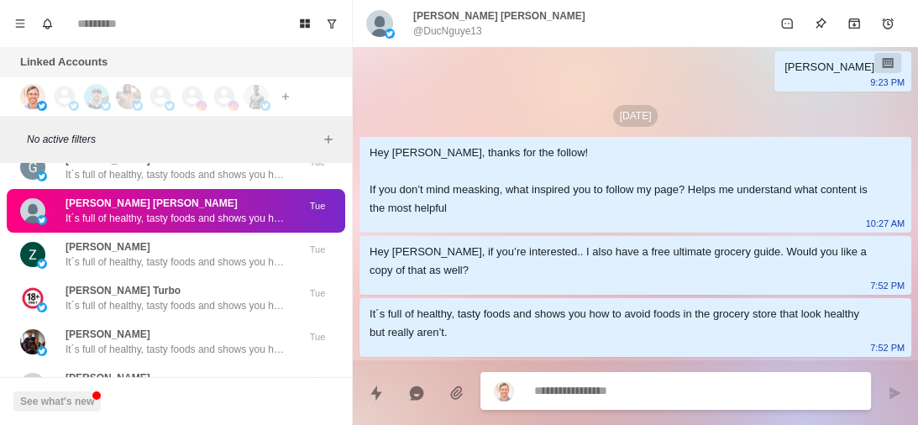
scroll to position [55840, 0]
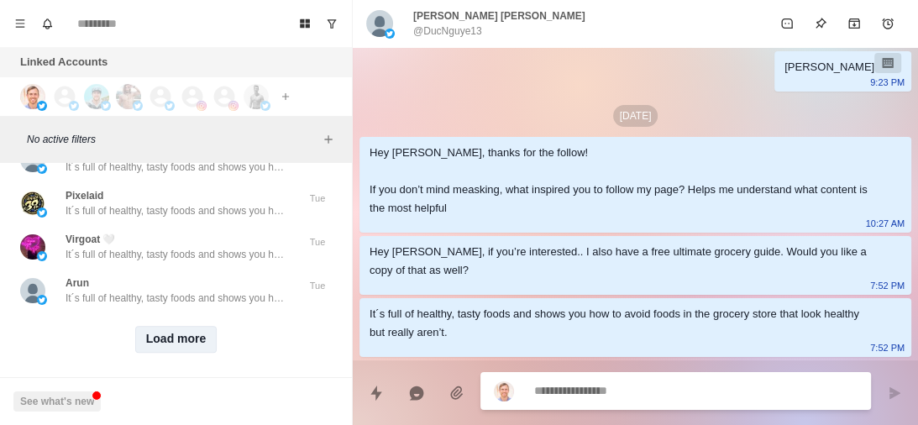
click at [161, 326] on button "Load more" at bounding box center [176, 339] width 82 height 27
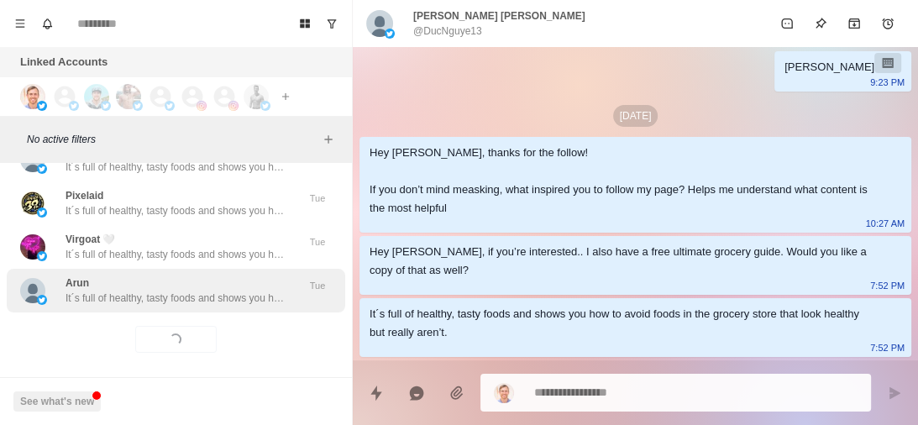
click at [195, 276] on div "Arun It´s full of healthy, tasty foods and shows you how to avoid foods in the …" at bounding box center [175, 291] width 218 height 30
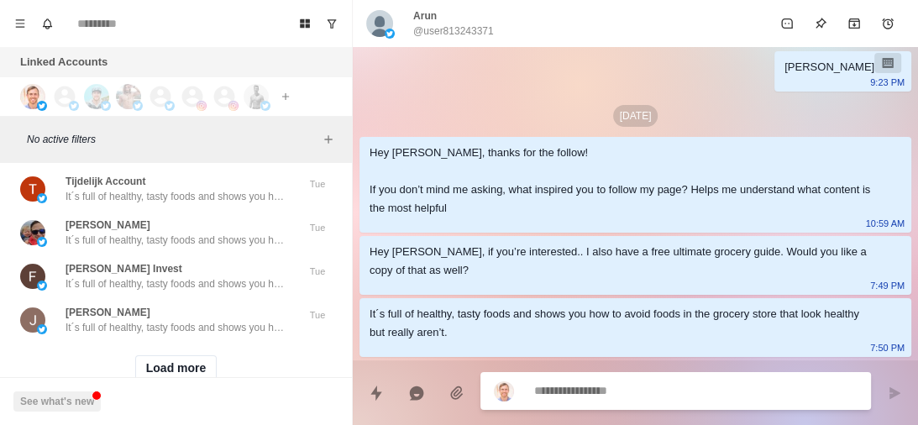
scroll to position [56716, 0]
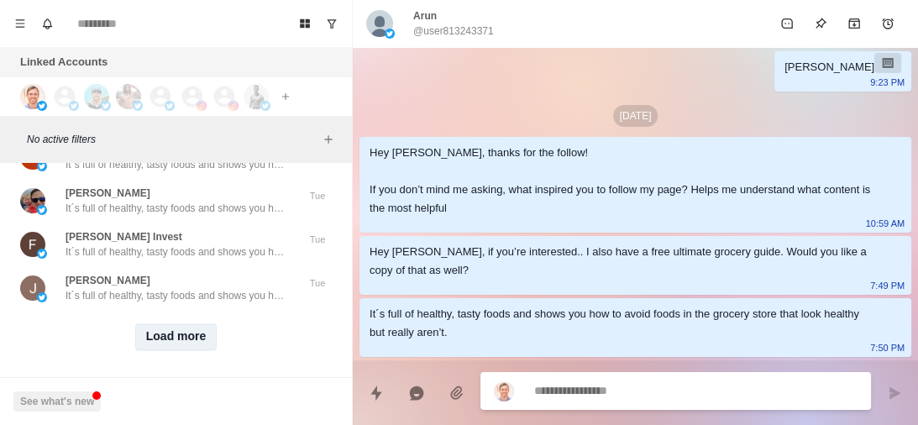
click at [162, 324] on button "Load more" at bounding box center [176, 336] width 82 height 27
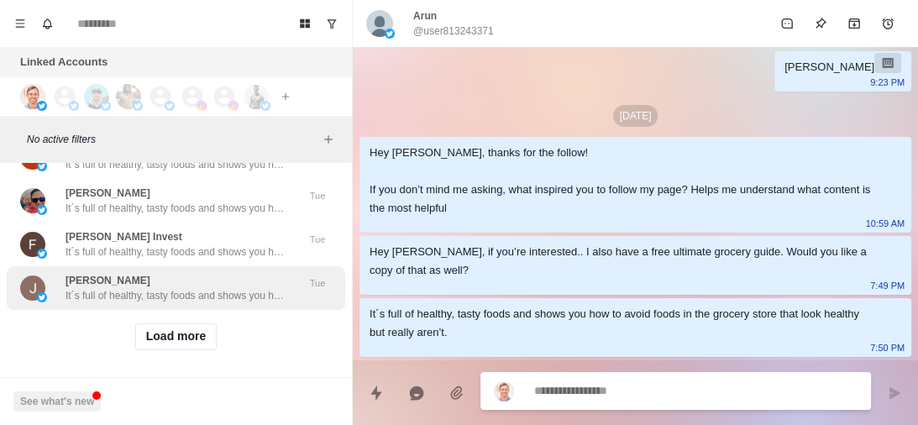
click at [219, 288] on p "It´s full of healthy, tasty foods and shows you how to avoid foods in the groce…" at bounding box center [175, 295] width 218 height 15
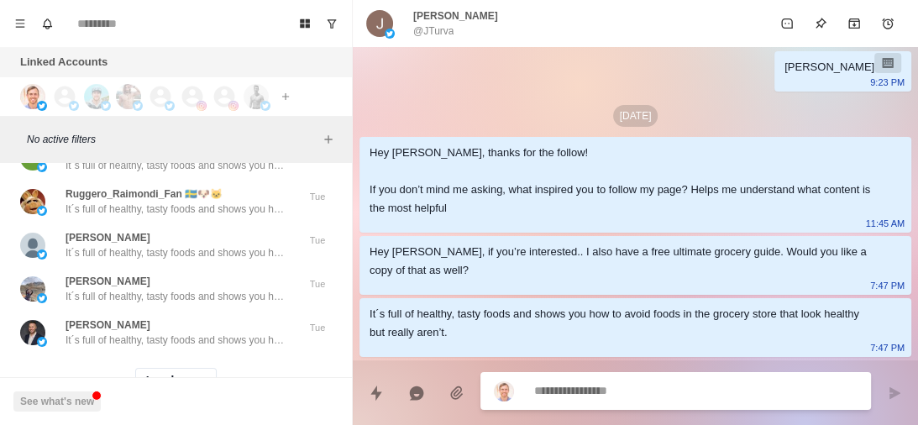
scroll to position [57590, 0]
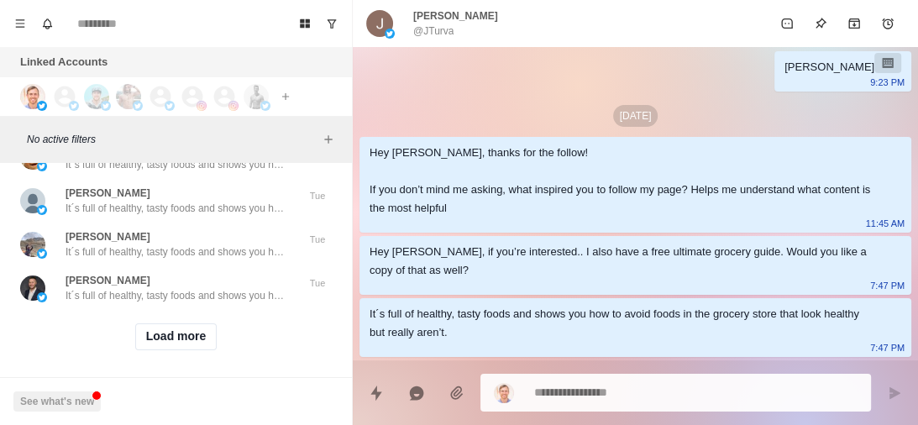
click at [219, 288] on p "It´s full of healthy, tasty foods and shows you how to avoid foods in the groce…" at bounding box center [175, 295] width 218 height 15
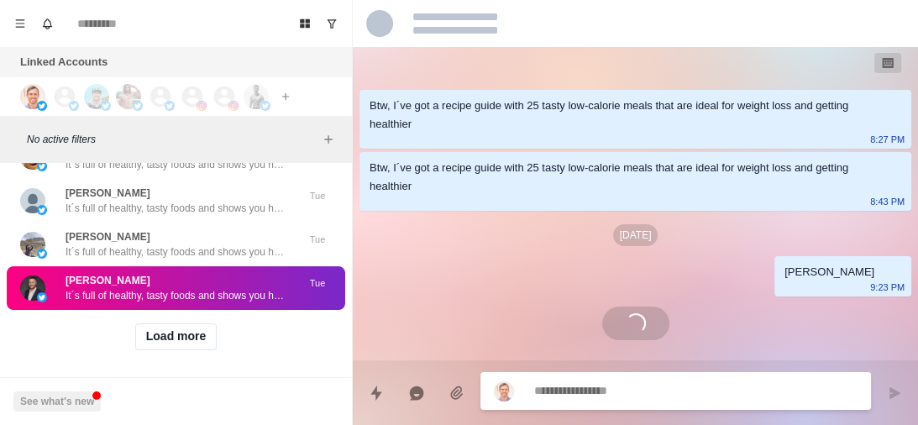
scroll to position [0, 0]
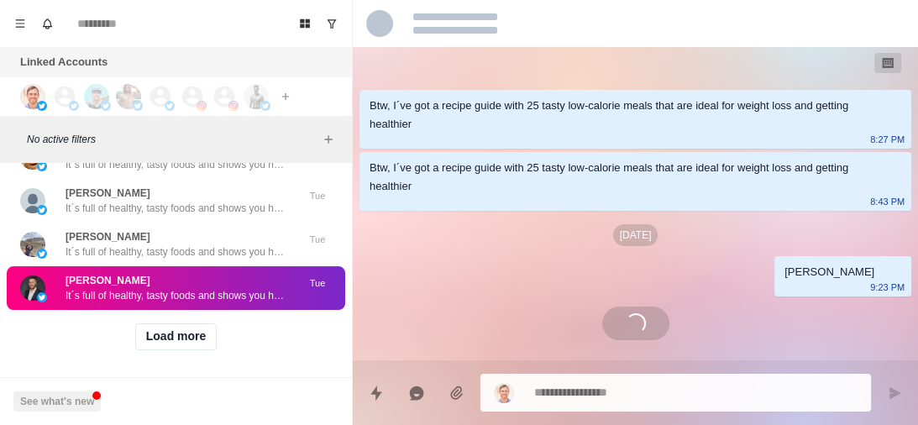
click at [195, 288] on p "It´s full of healthy, tasty foods and shows you how to avoid foods in the groce…" at bounding box center [175, 295] width 218 height 15
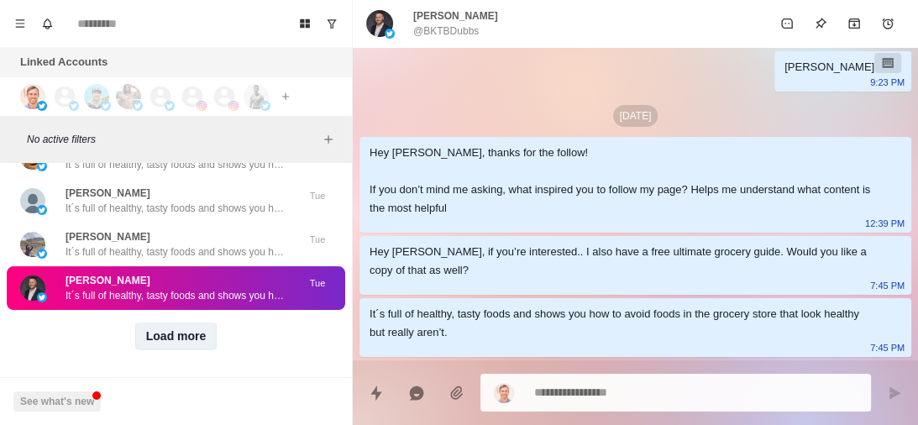
click at [180, 326] on button "Load more" at bounding box center [176, 336] width 82 height 27
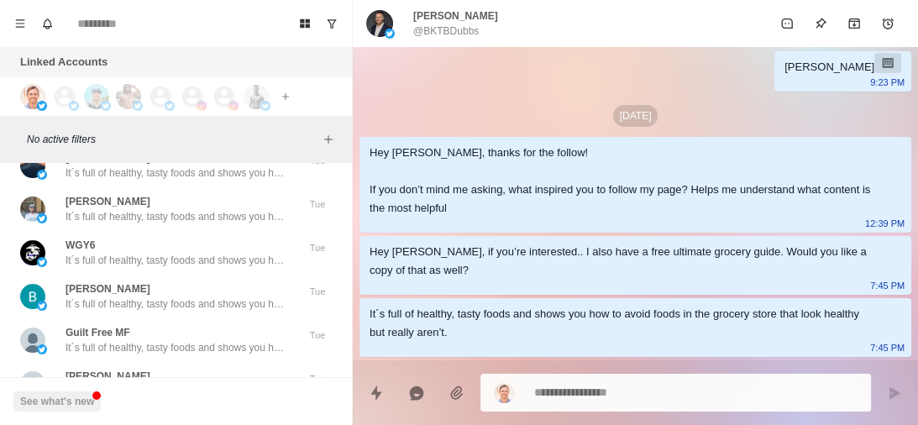
scroll to position [58464, 0]
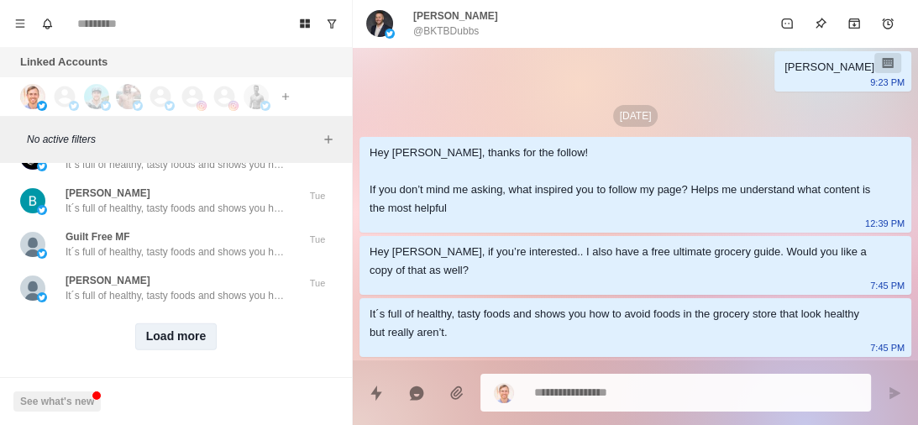
click at [173, 323] on button "Load more" at bounding box center [176, 336] width 82 height 27
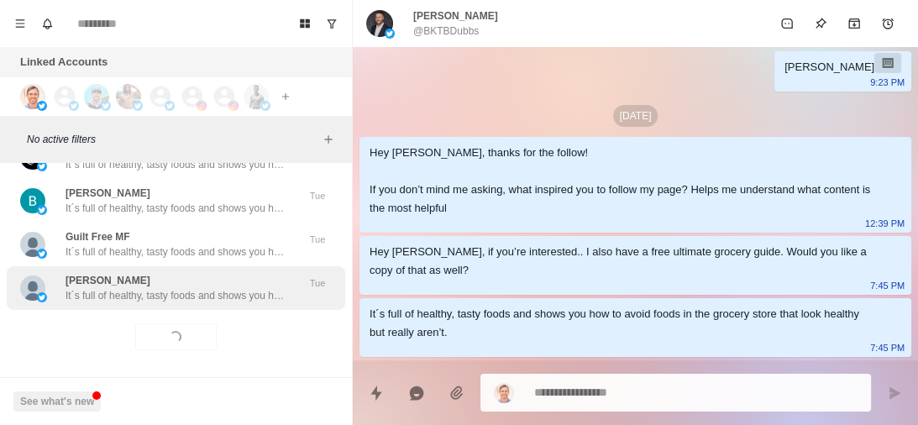
click at [190, 288] on p "It´s full of healthy, tasty foods and shows you how to avoid foods in the groce…" at bounding box center [175, 295] width 218 height 15
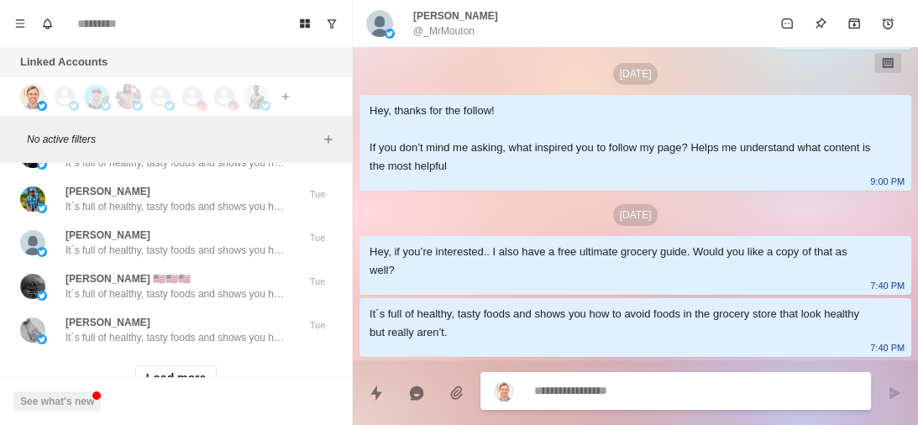
scroll to position [59337, 0]
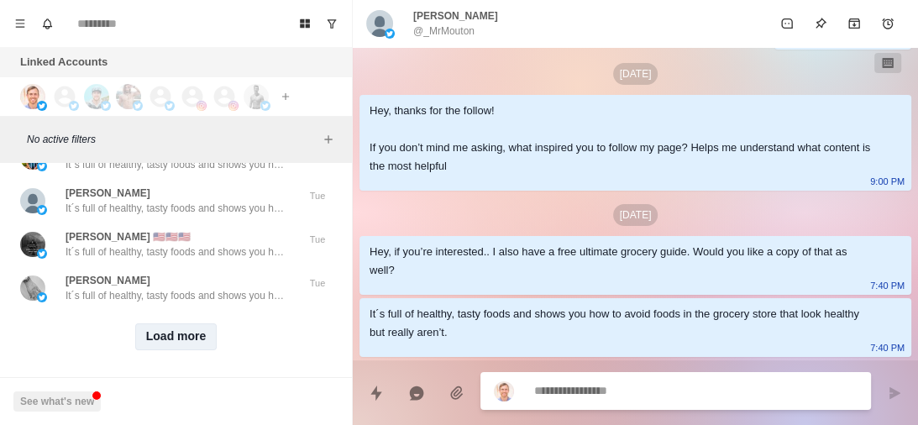
click at [172, 323] on button "Load more" at bounding box center [176, 336] width 82 height 27
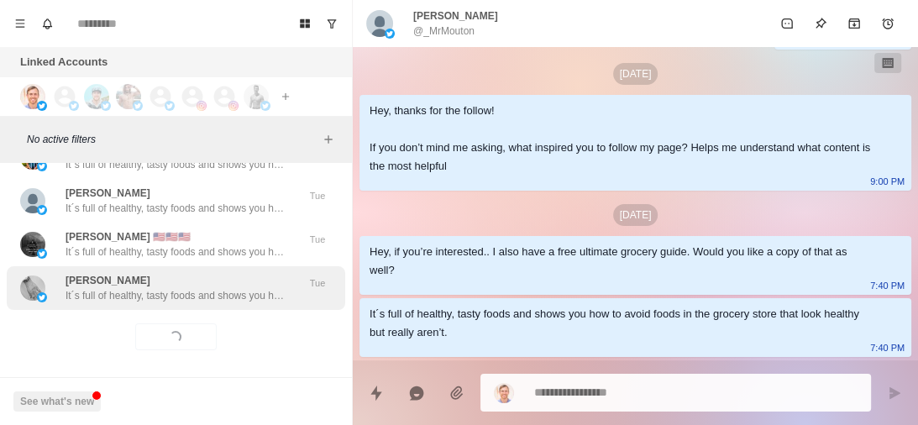
click at [211, 288] on p "It´s full of healthy, tasty foods and shows you how to avoid foods in the groce…" at bounding box center [175, 295] width 218 height 15
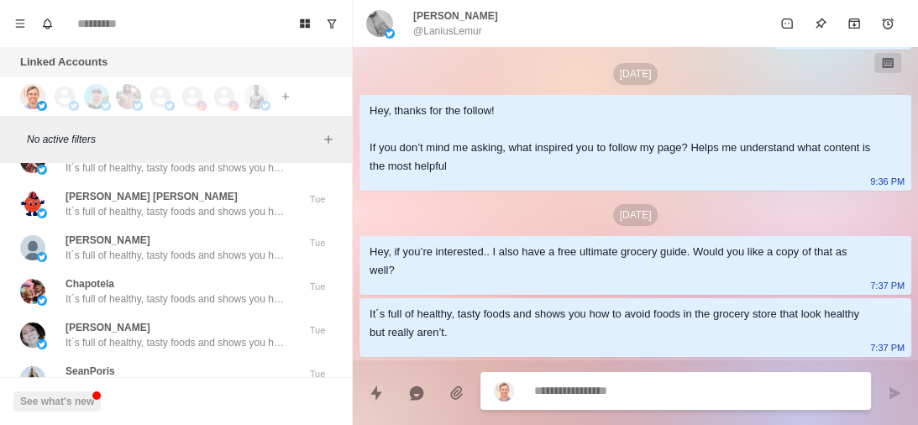
scroll to position [60211, 0]
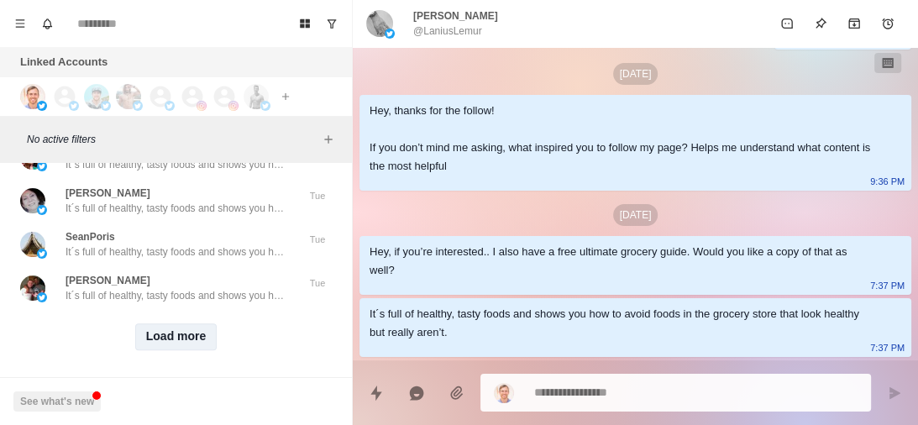
click at [179, 323] on button "Load more" at bounding box center [176, 336] width 82 height 27
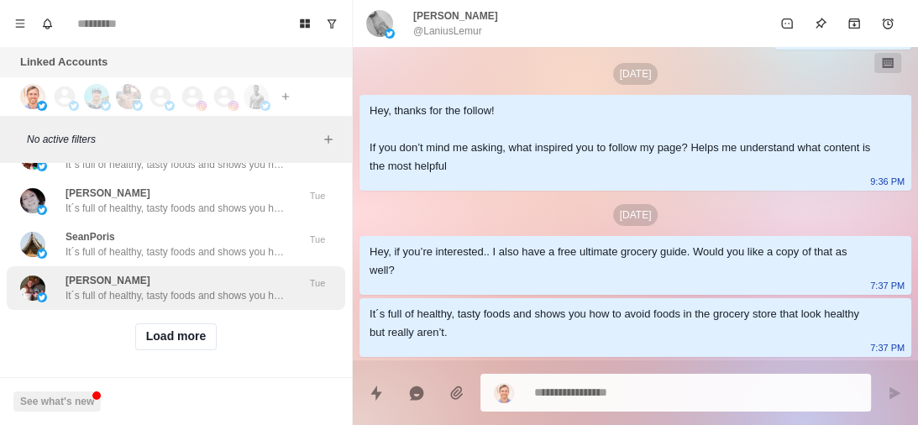
click at [224, 288] on p "It´s full of healthy, tasty foods and shows you how to avoid foods in the groce…" at bounding box center [175, 295] width 218 height 15
click at [217, 288] on p "It´s full of healthy, tasty foods and shows you how to avoid foods in the groce…" at bounding box center [175, 295] width 218 height 15
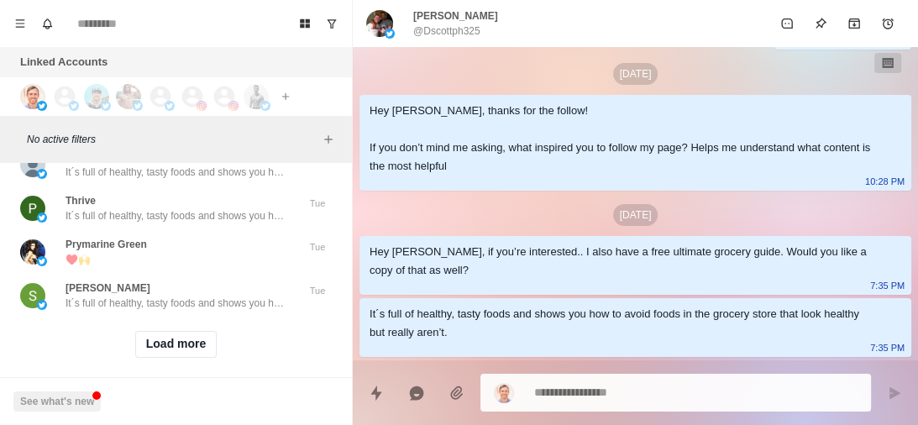
scroll to position [61079, 0]
click at [181, 329] on button "Load more" at bounding box center [176, 342] width 82 height 27
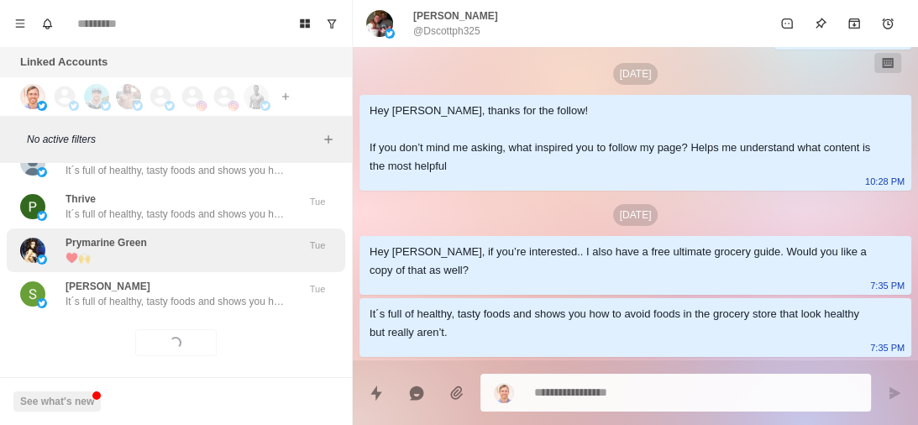
click at [222, 239] on div "Prymarine Green ♥️🙌" at bounding box center [158, 250] width 276 height 30
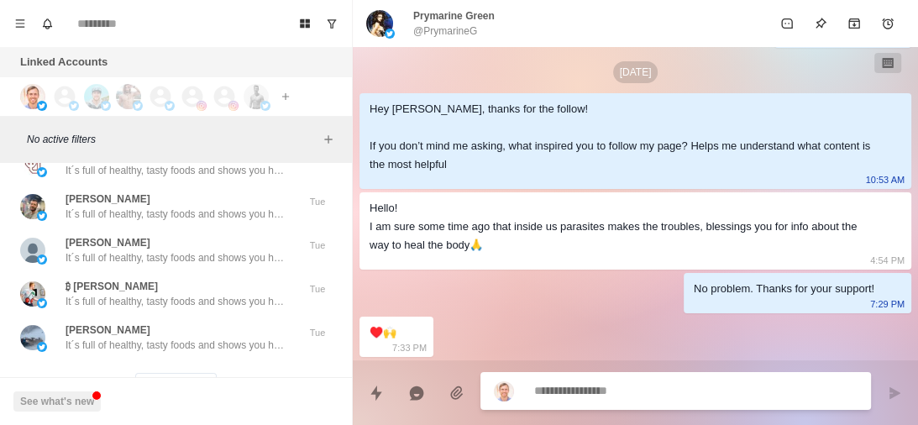
scroll to position [61958, 0]
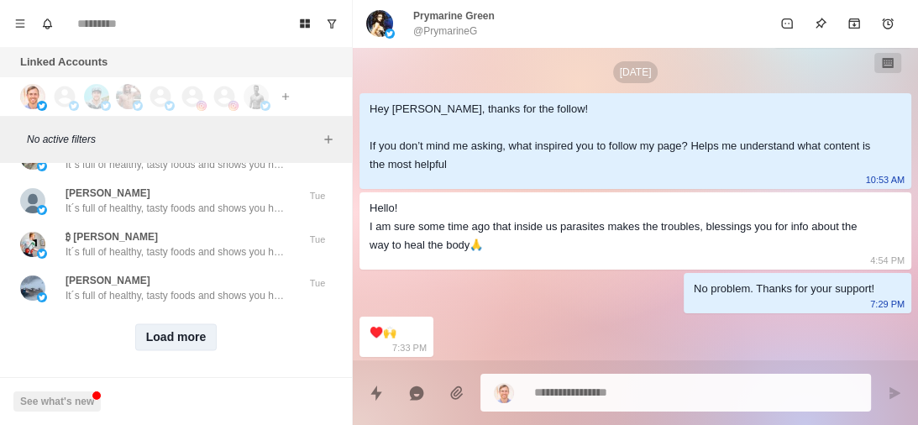
click at [184, 323] on button "Load more" at bounding box center [176, 336] width 82 height 27
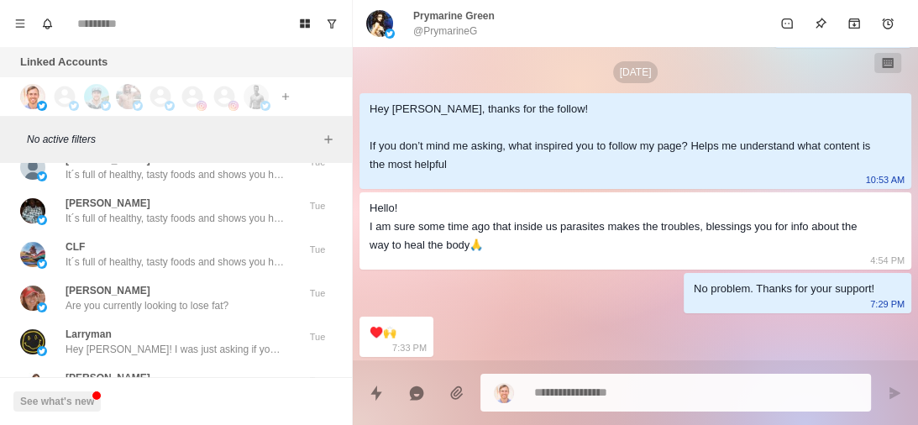
scroll to position [62226, 0]
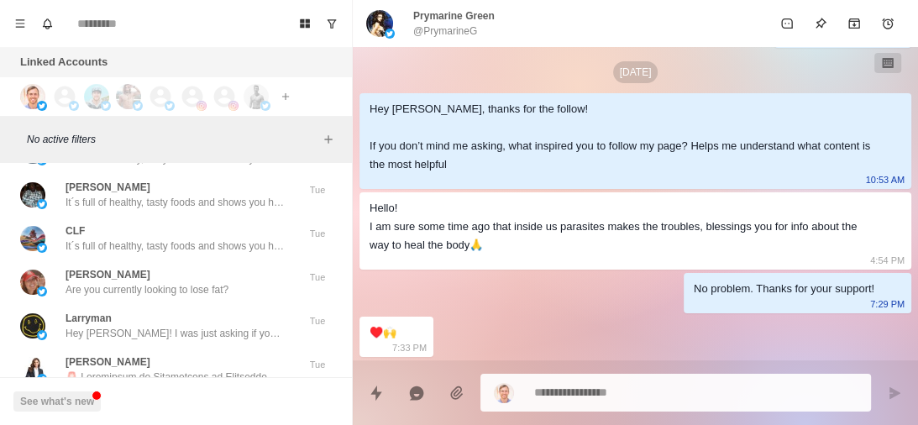
click at [186, 282] on p "Are you currently looking to lose fat?" at bounding box center [147, 289] width 163 height 15
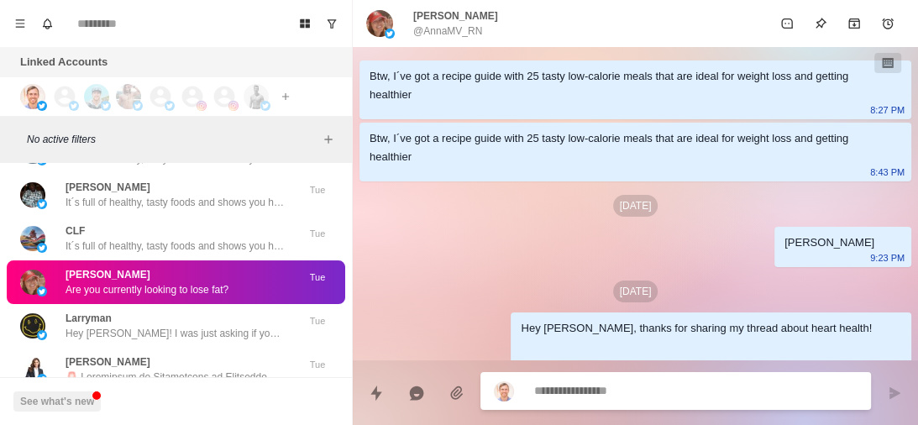
scroll to position [372, 0]
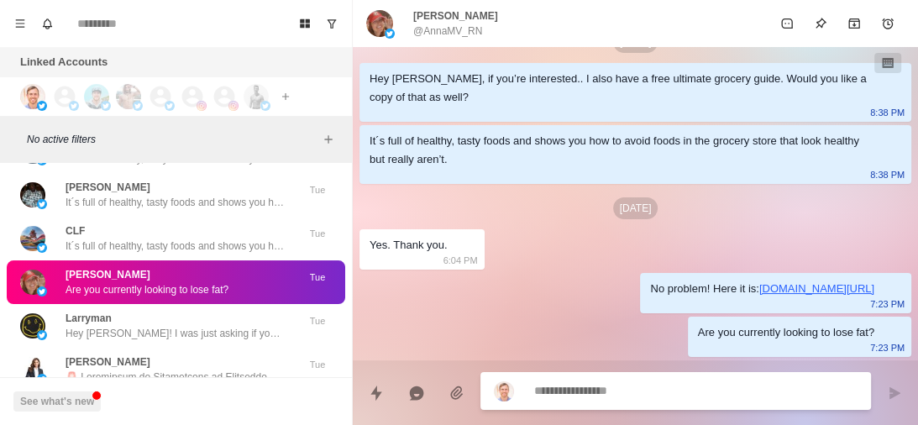
type textarea "*"
type textarea "*****"
type textarea "*"
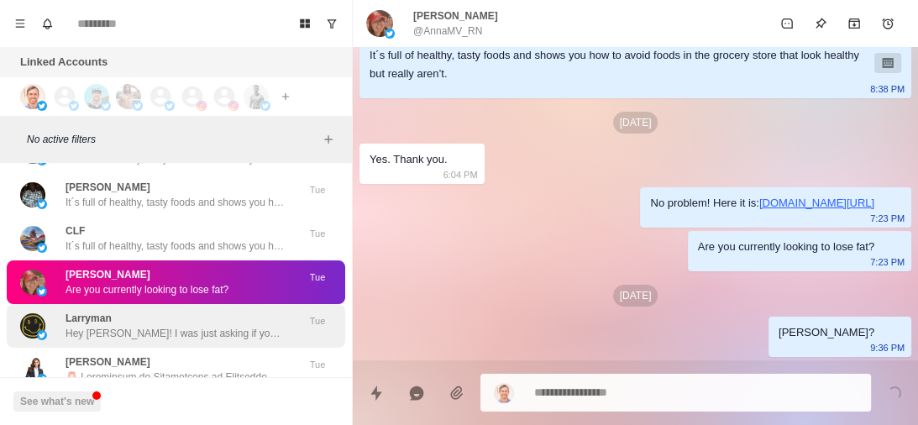
click at [184, 311] on div "Larryman Hey Larry! I was just asking if you have any health goals currently, l…" at bounding box center [175, 326] width 218 height 30
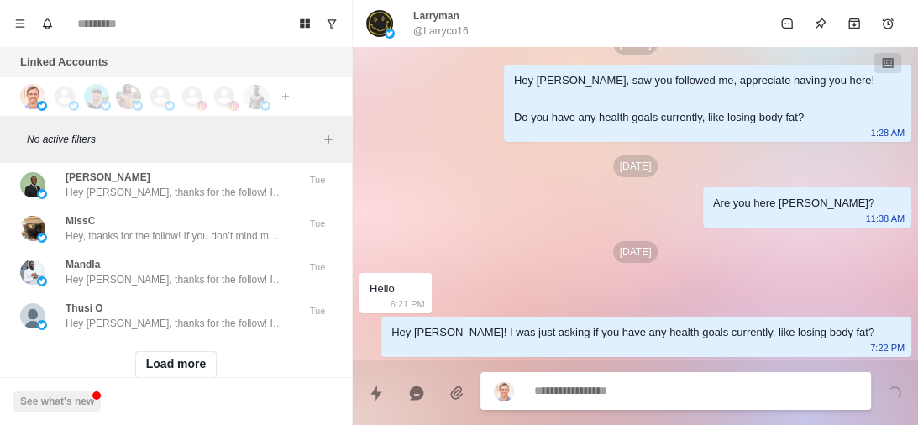
scroll to position [62807, 0]
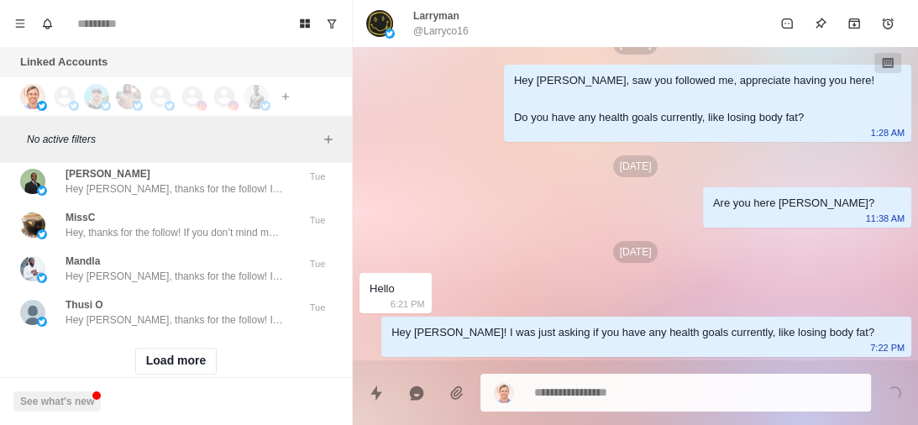
click at [196, 297] on div "Thusi O Hey Thusi, thanks for the follow! If you don’t mind me asking, what ins…" at bounding box center [175, 312] width 218 height 30
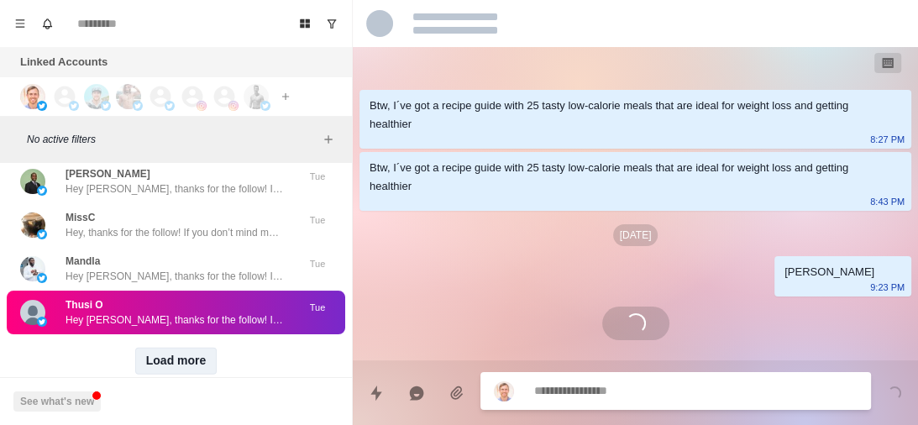
scroll to position [0, 0]
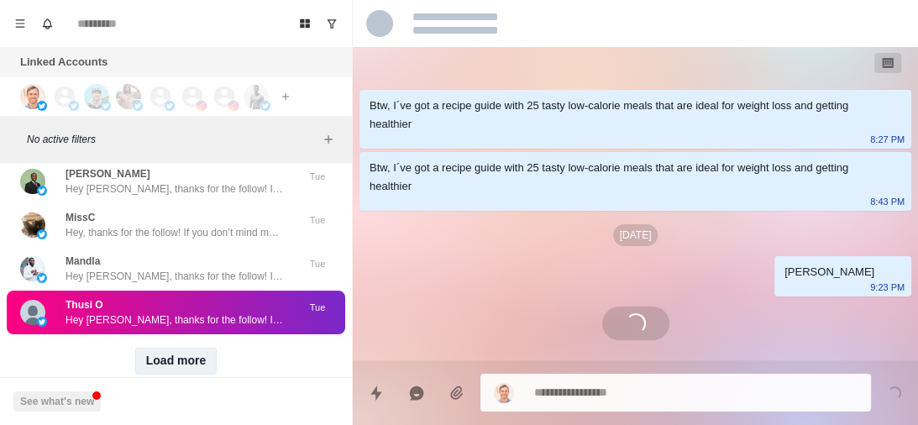
click at [172, 348] on button "Load more" at bounding box center [176, 361] width 82 height 27
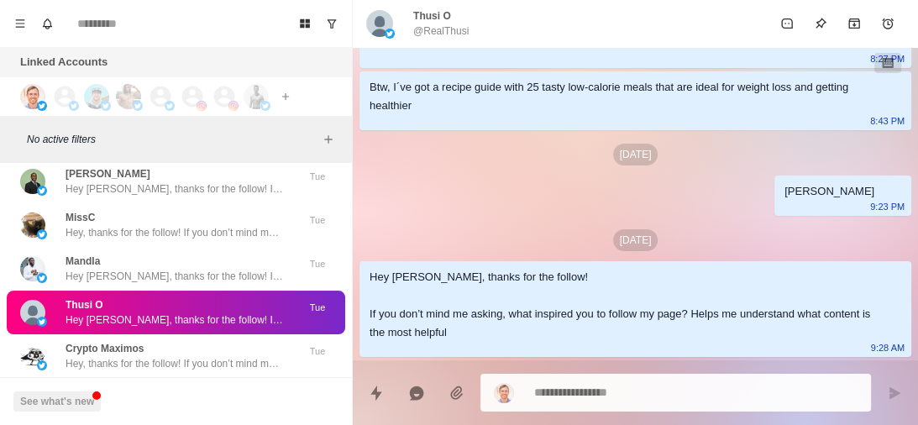
scroll to position [62974, 0]
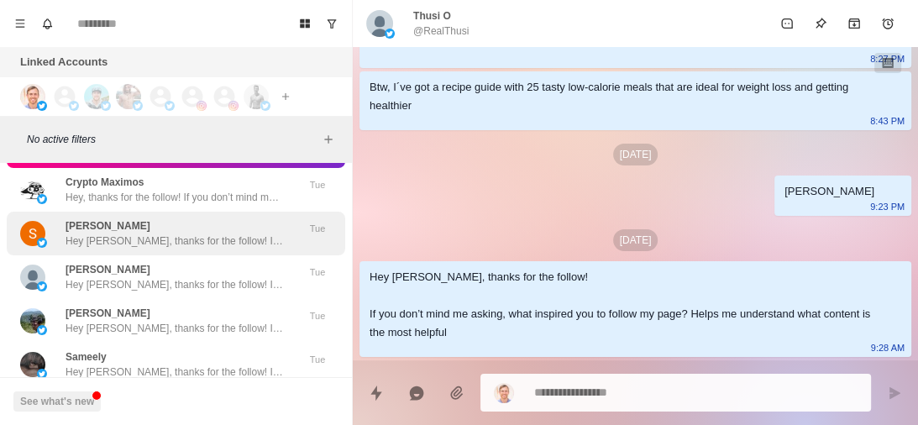
drag, startPoint x: 172, startPoint y: 339, endPoint x: 201, endPoint y: 220, distance: 121.8
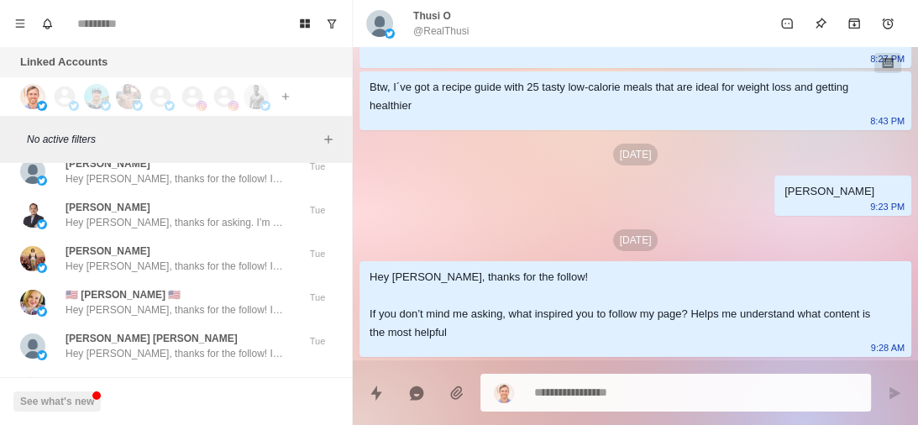
scroll to position [63561, 0]
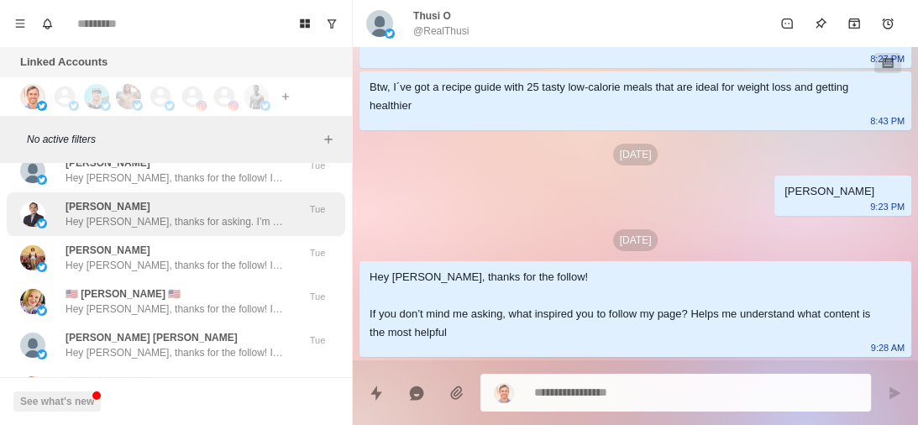
click at [202, 214] on p "Hey Chris, thanks for asking. I’m 53 years old, with overweight of 6kg (belly m…" at bounding box center [175, 221] width 218 height 15
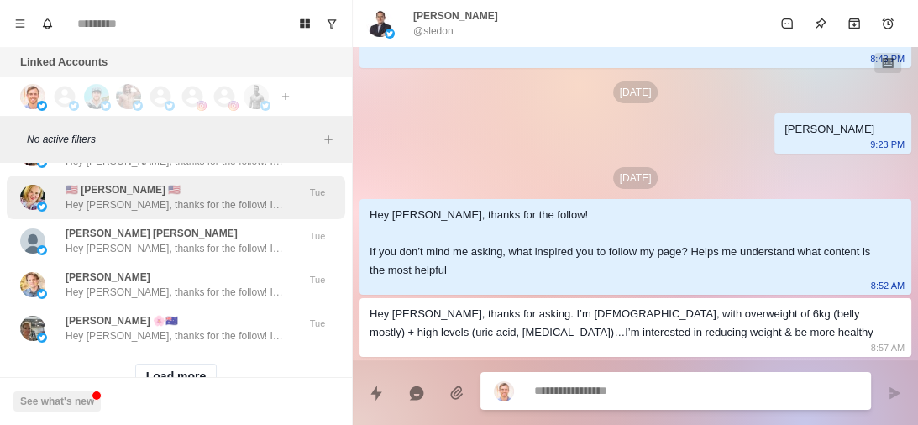
scroll to position [63668, 0]
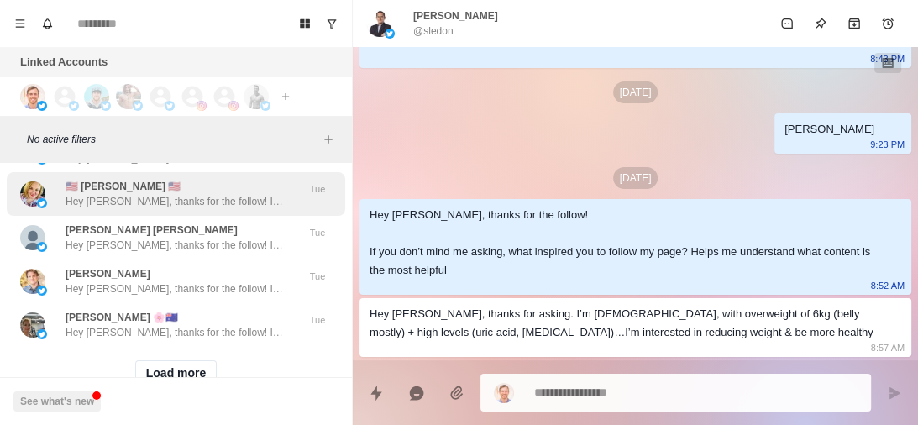
click at [176, 303] on div "Kylie 🌸🇦🇺 Hey Kylie, thanks for the follow! If you don’t mind me asking, what i…" at bounding box center [176, 325] width 339 height 44
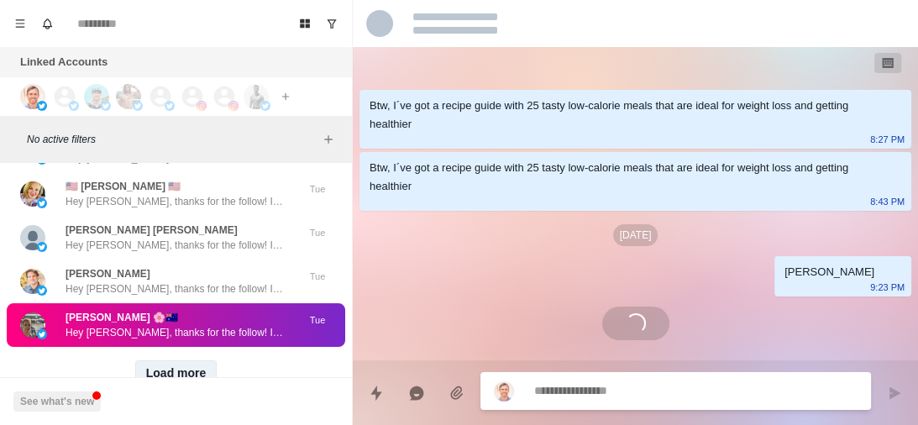
scroll to position [51, 0]
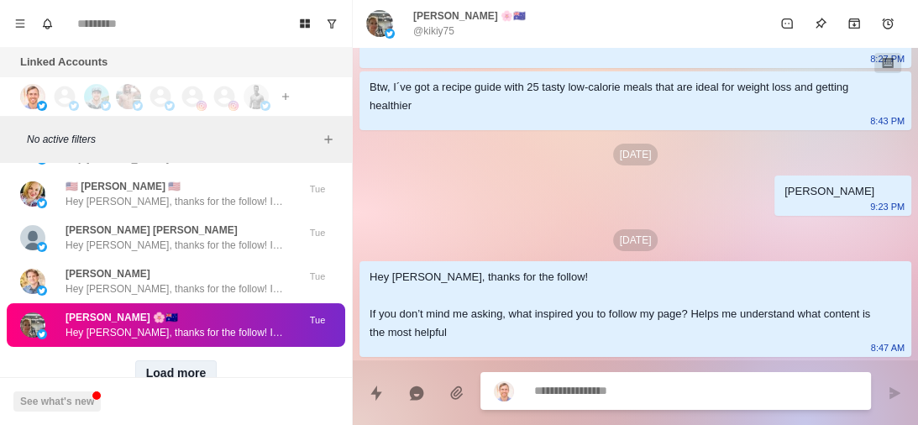
click at [171, 365] on button "Load more" at bounding box center [176, 373] width 82 height 27
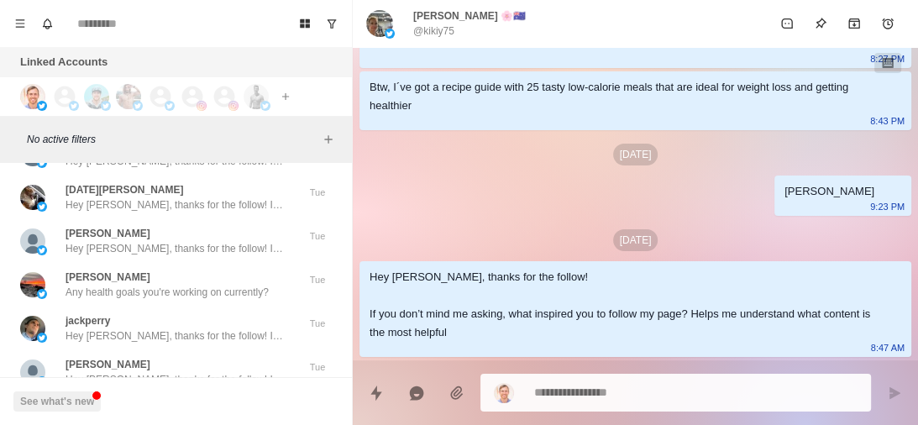
scroll to position [64190, 0]
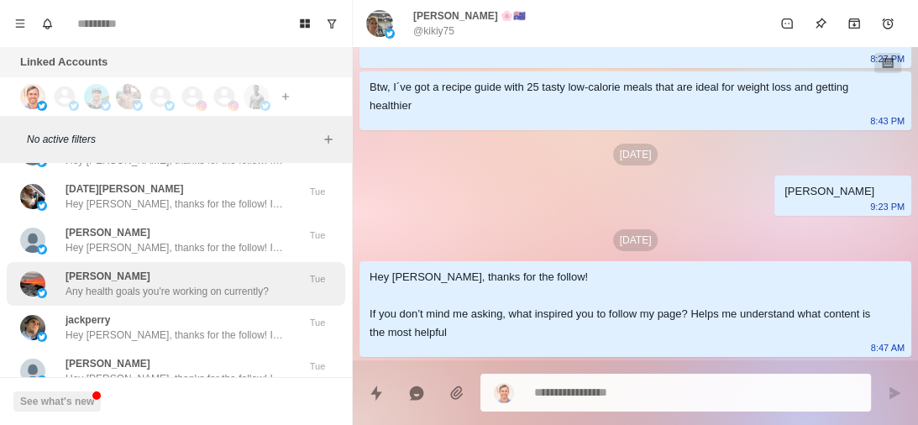
click at [196, 284] on p "Any health goals you're working on currently?" at bounding box center [167, 291] width 203 height 15
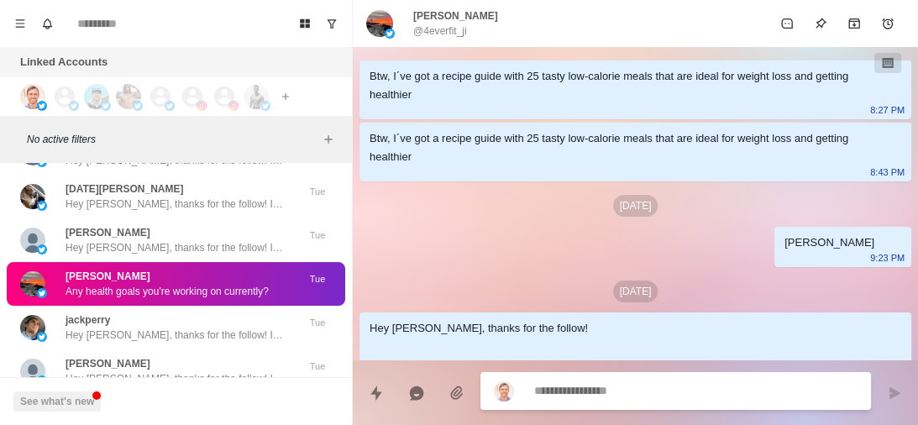
scroll to position [428, 0]
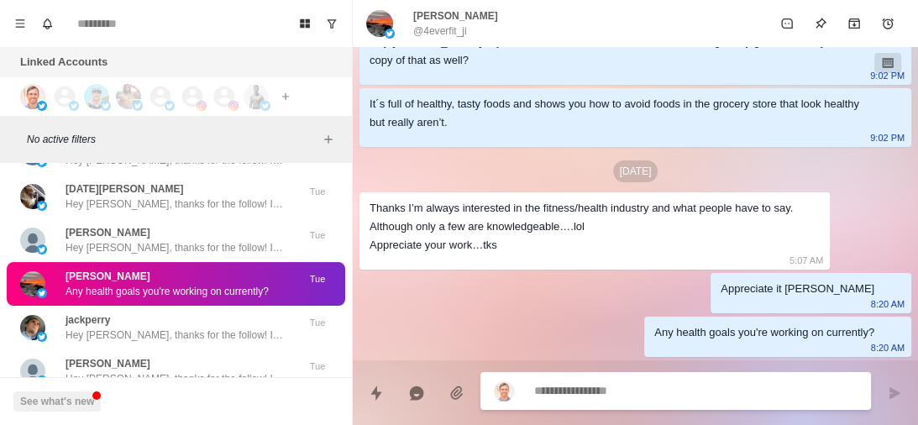
type textarea "*"
type textarea "*****"
type textarea "*"
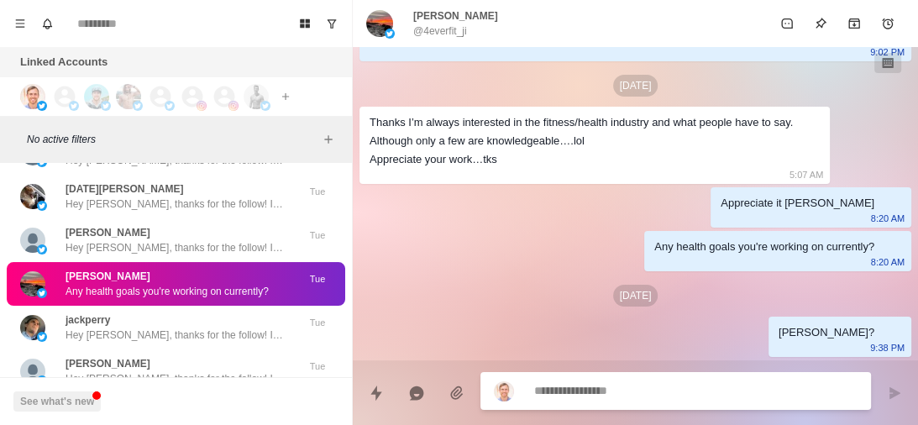
scroll to position [557, 0]
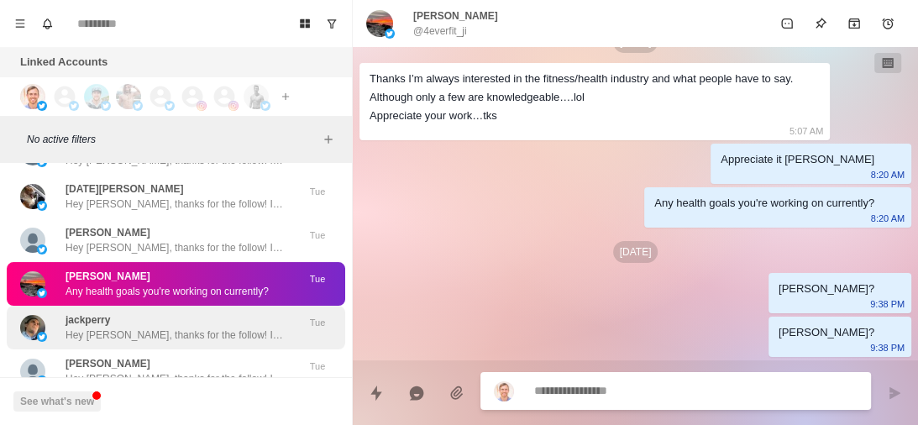
click at [193, 328] on p "Hey Jack, thanks for the follow! If you don’t mind me asking, what inspired you…" at bounding box center [175, 335] width 218 height 15
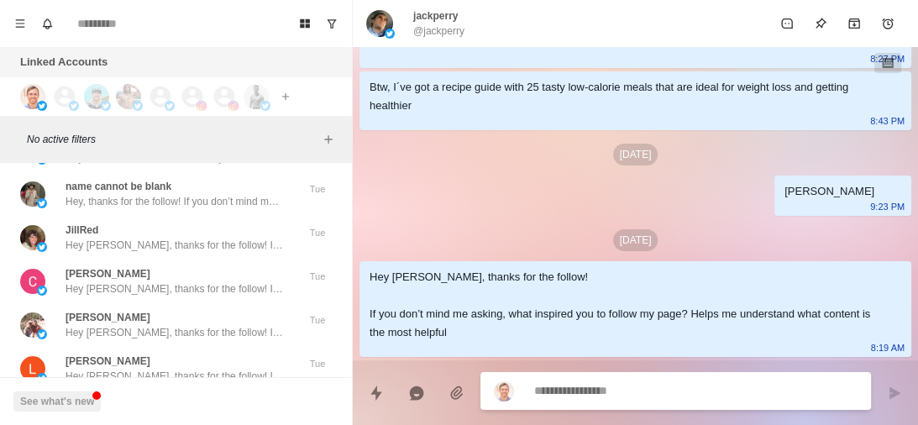
scroll to position [64579, 0]
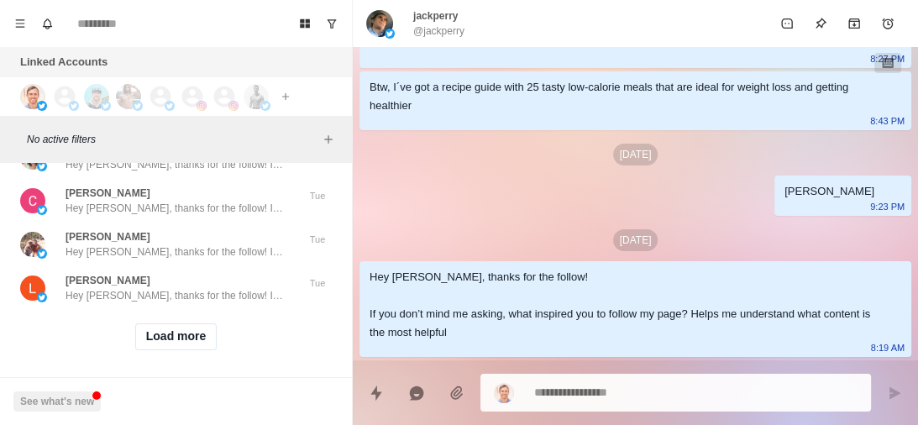
click at [193, 323] on button "Load more" at bounding box center [176, 336] width 82 height 27
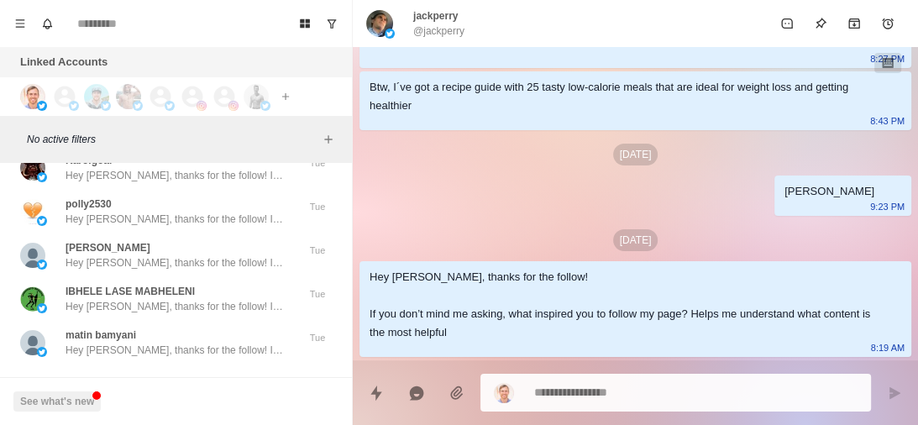
scroll to position [65453, 0]
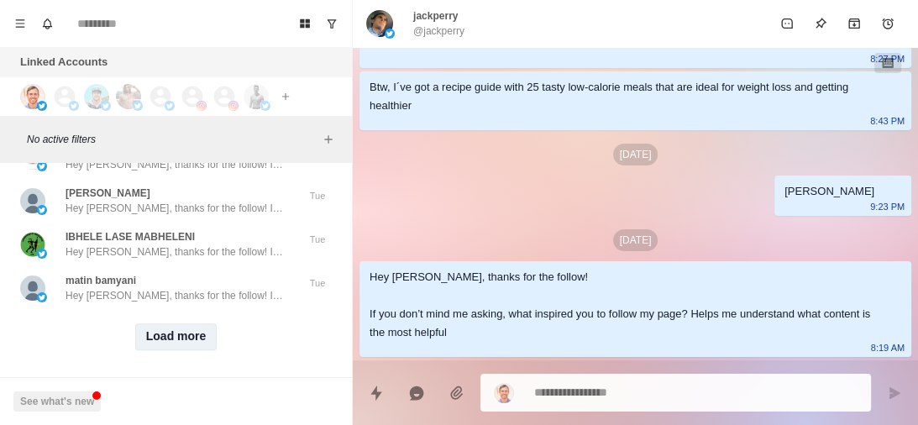
click at [185, 323] on button "Load more" at bounding box center [176, 336] width 82 height 27
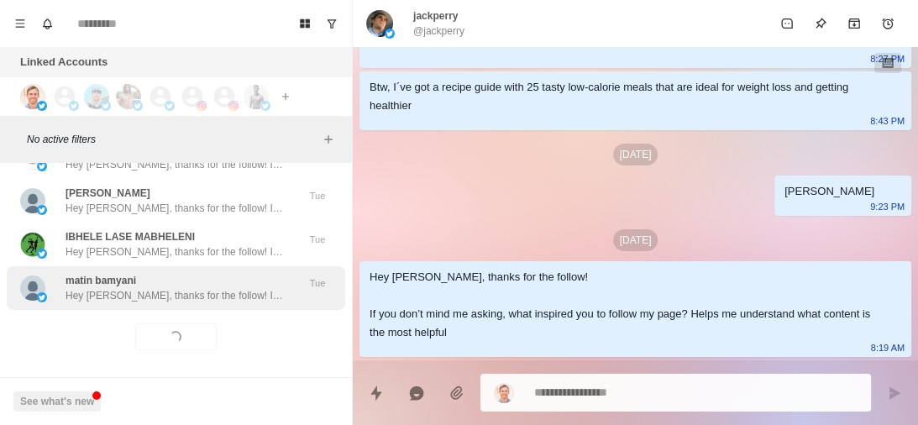
click at [184, 288] on p "Hey Matin, thanks for the follow! If you don’t mind me asking, what inspired yo…" at bounding box center [175, 295] width 218 height 15
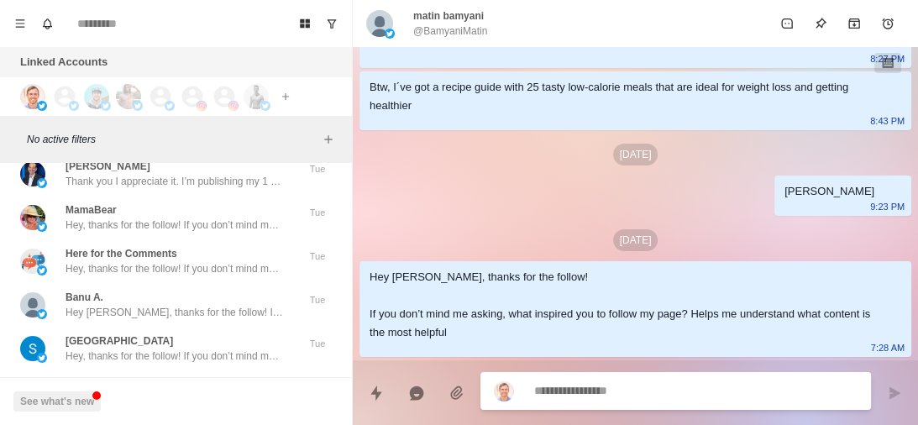
scroll to position [66326, 0]
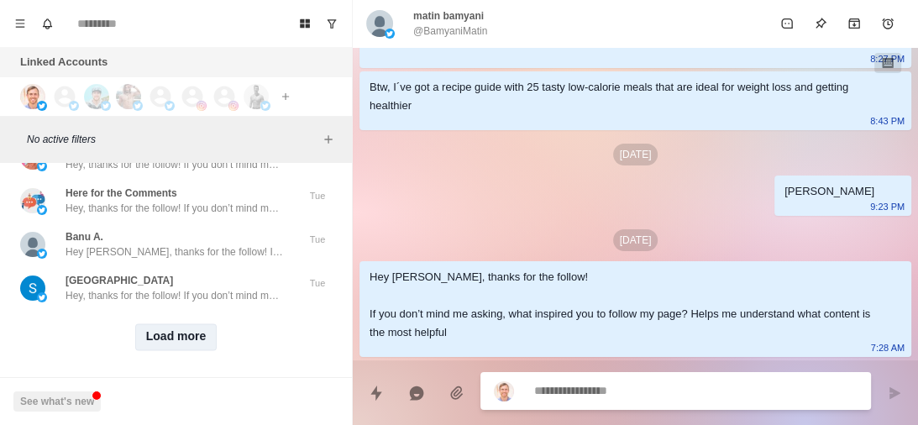
click at [171, 324] on button "Load more" at bounding box center [176, 336] width 82 height 27
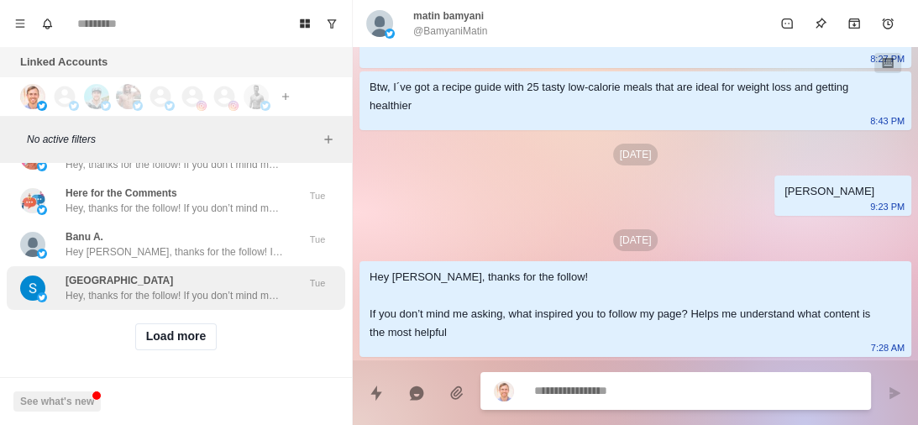
click at [197, 288] on p "Hey, thanks for the follow! If you don’t mind me asking, what inspired you to f…" at bounding box center [175, 295] width 218 height 15
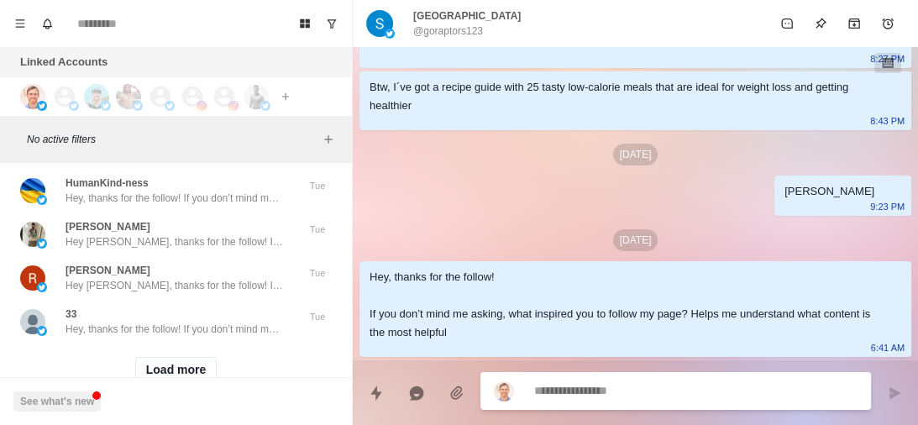
scroll to position [67200, 0]
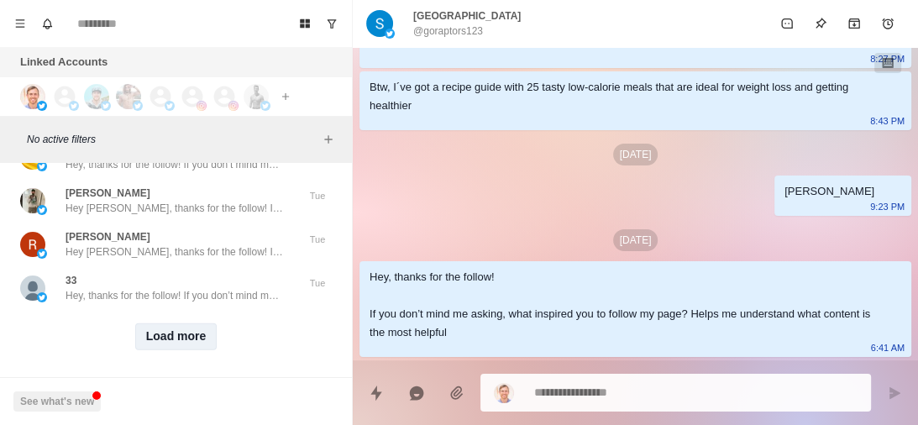
click at [185, 323] on button "Load more" at bounding box center [176, 336] width 82 height 27
click at [220, 273] on div "33 Hey, thanks for the follow! If you don’t mind me asking, what inspired you t…" at bounding box center [175, 288] width 218 height 30
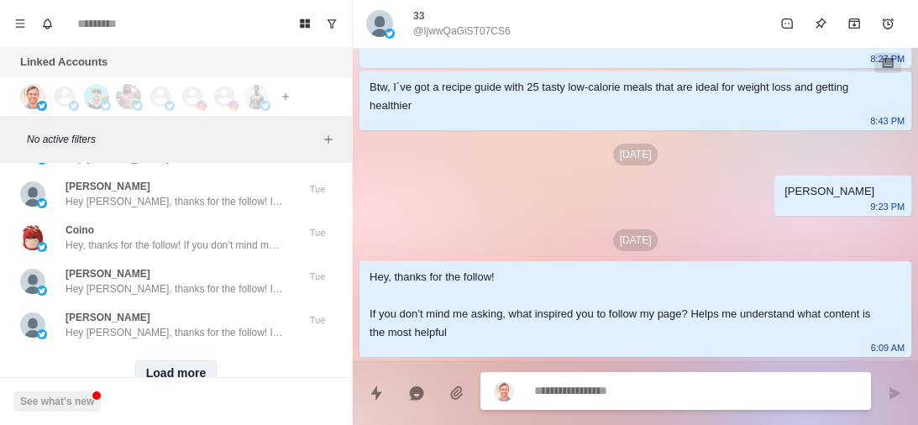
scroll to position [68038, 0]
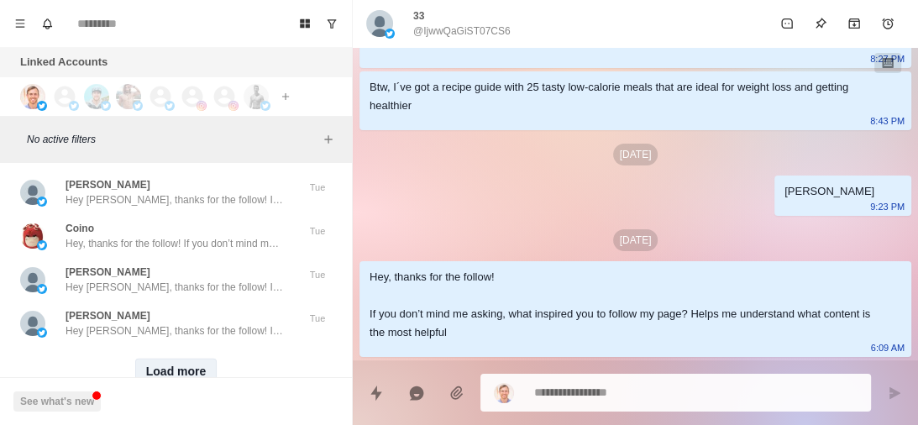
click at [172, 359] on button "Load more" at bounding box center [176, 372] width 82 height 27
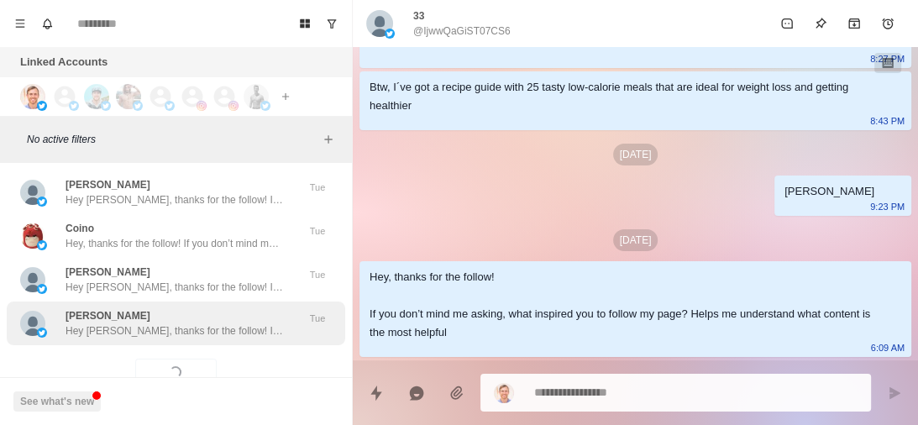
click at [207, 323] on p "Hey Aritra, thanks for the follow! If you don’t mind me asking, what inspired y…" at bounding box center [175, 330] width 218 height 15
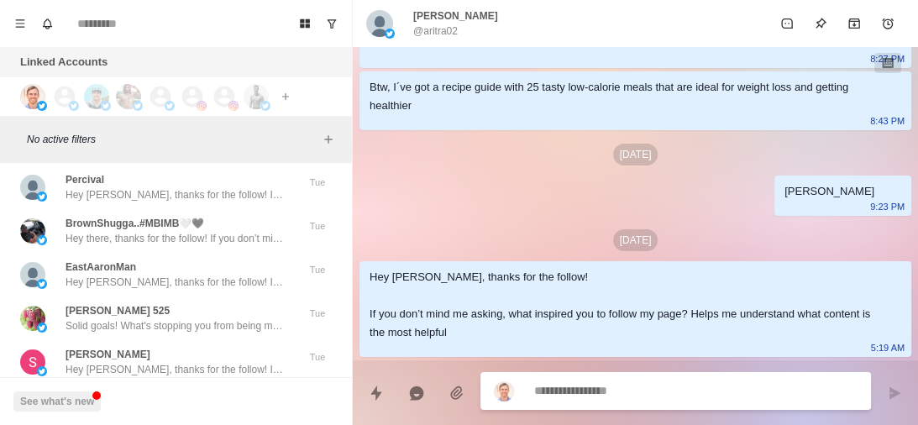
scroll to position [68947, 0]
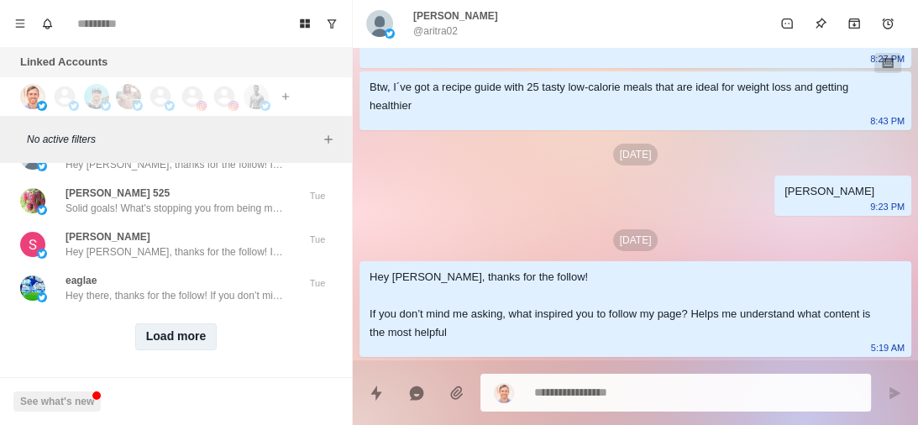
click at [196, 323] on button "Load more" at bounding box center [176, 336] width 82 height 27
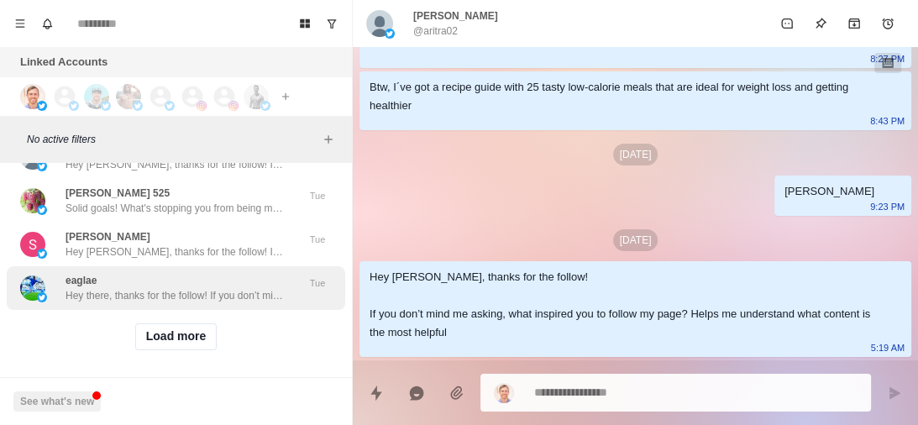
click at [228, 288] on p "Hey there, thanks for the follow! If you don’t mind me asking, what inspired yo…" at bounding box center [175, 295] width 218 height 15
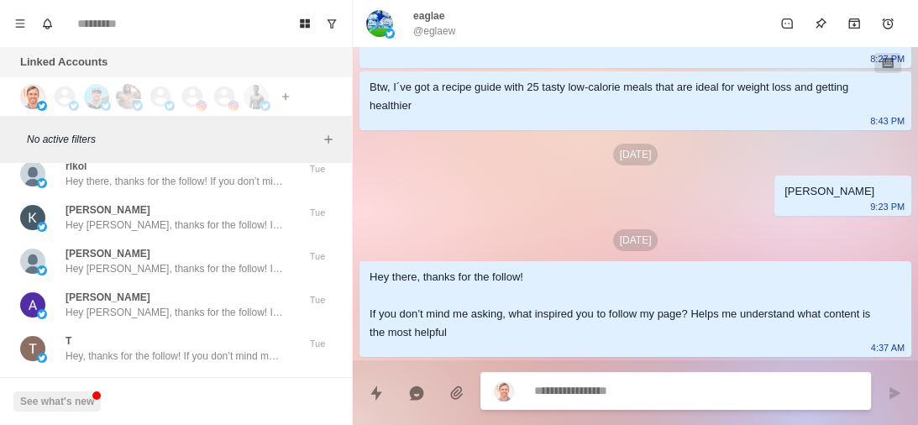
scroll to position [69638, 0]
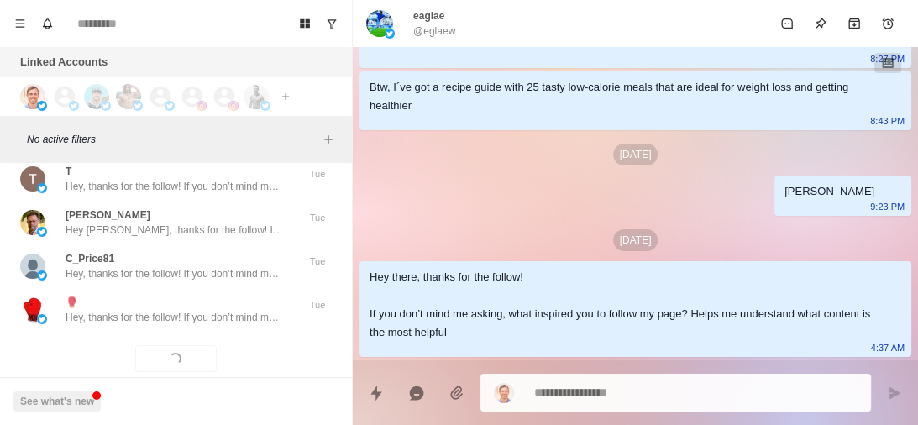
scroll to position [69821, 0]
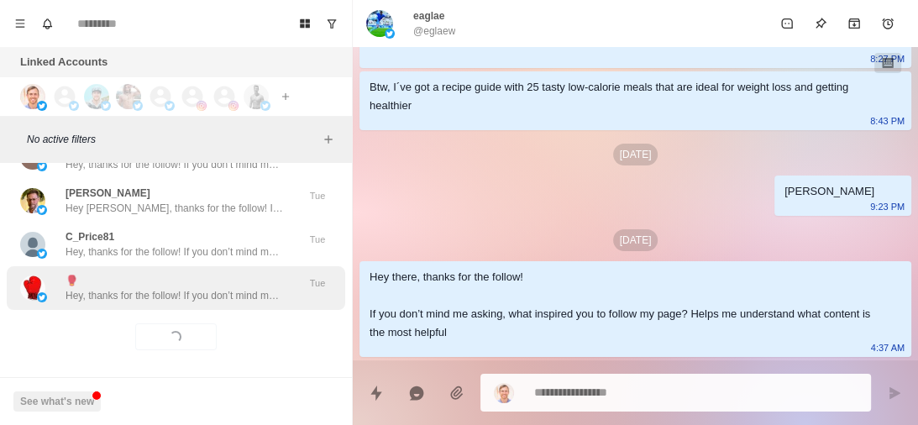
click at [190, 288] on p "Hey, thanks for the follow! If you don’t mind me asking, what inspired you to f…" at bounding box center [175, 295] width 218 height 15
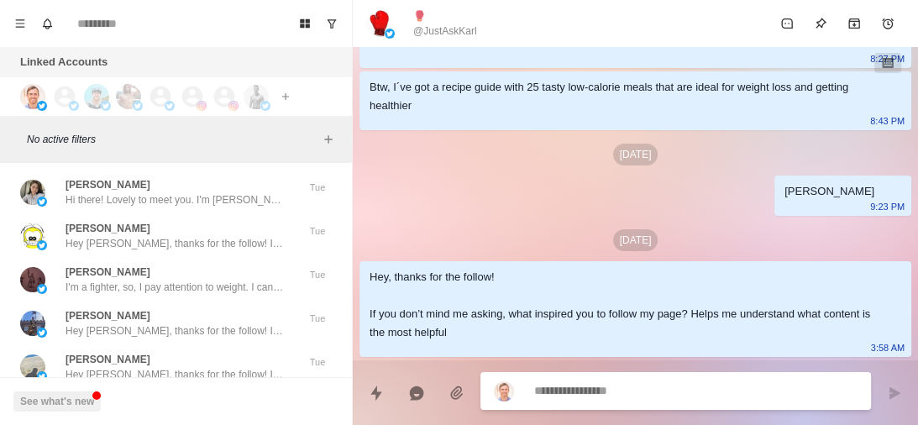
scroll to position [70050, 0]
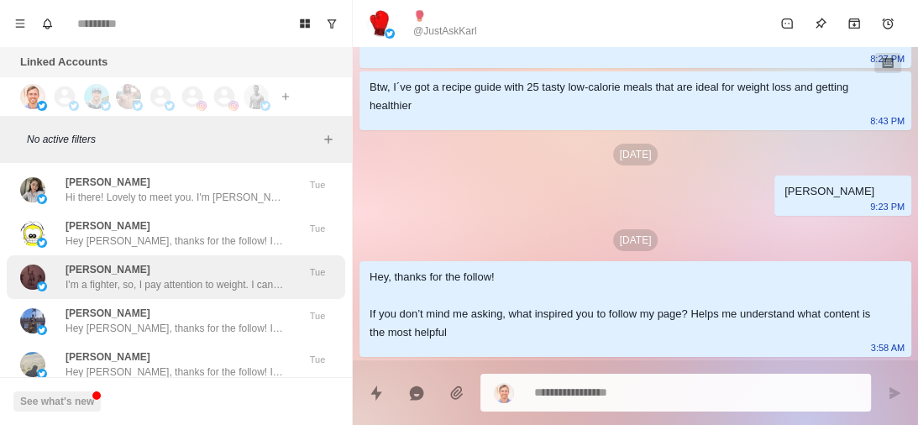
click at [190, 262] on div "John I'm a fighter, so, I pay attention to weight. I can loose ten or loose ten…" at bounding box center [175, 277] width 218 height 30
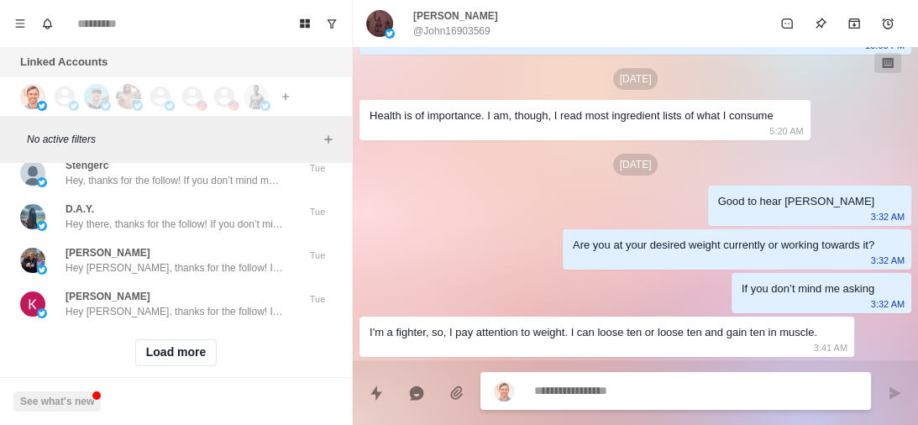
scroll to position [70695, 0]
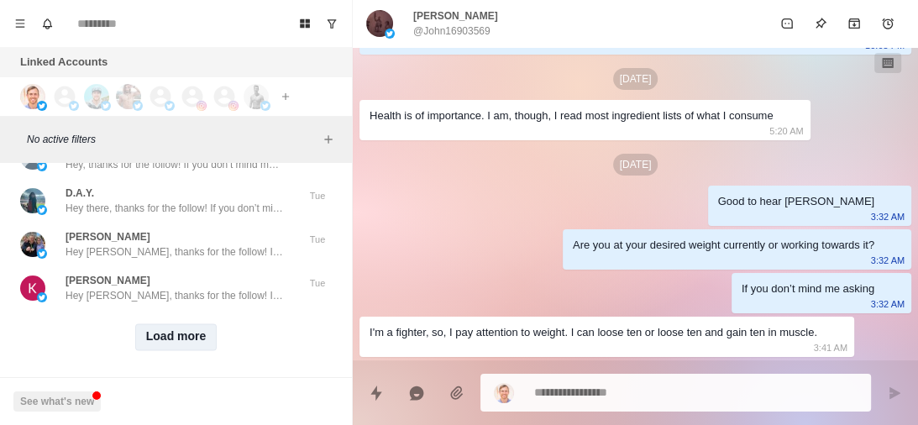
click at [176, 323] on button "Load more" at bounding box center [176, 336] width 82 height 27
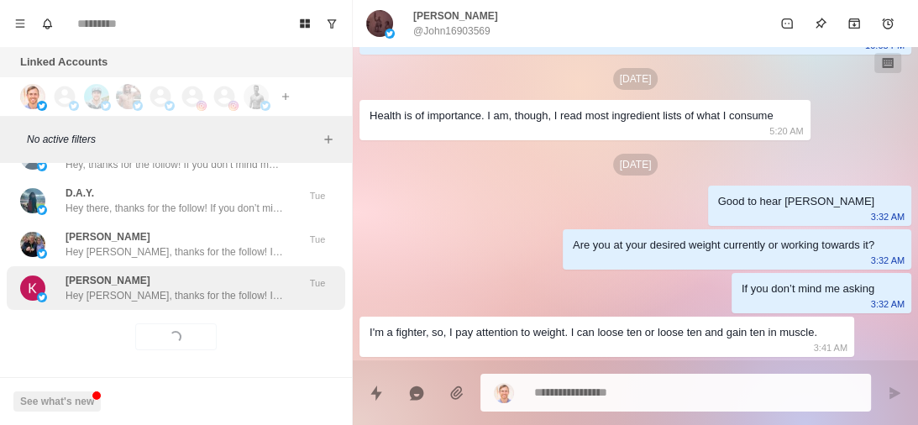
click at [215, 288] on p "Hey Kayla, thanks for the follow! If you don’t mind me asking, what inspired yo…" at bounding box center [175, 295] width 218 height 15
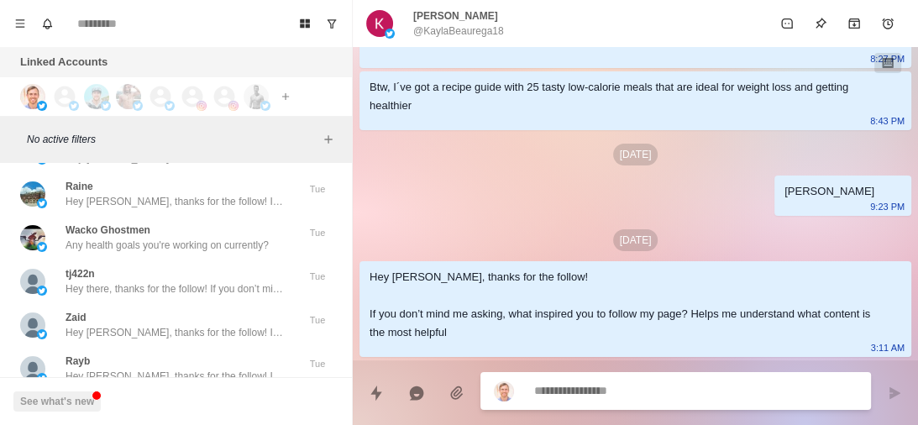
scroll to position [70877, 0]
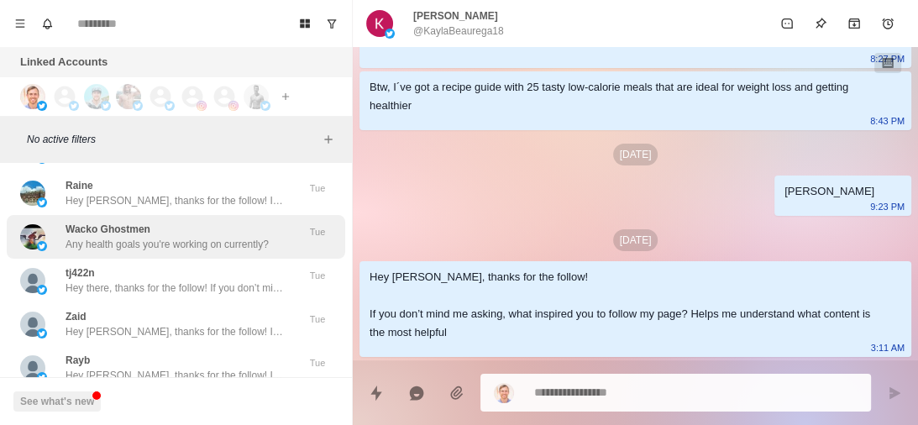
click at [222, 222] on div "Wacko Ghostmen Any health goals you're working on currently?" at bounding box center [167, 237] width 203 height 30
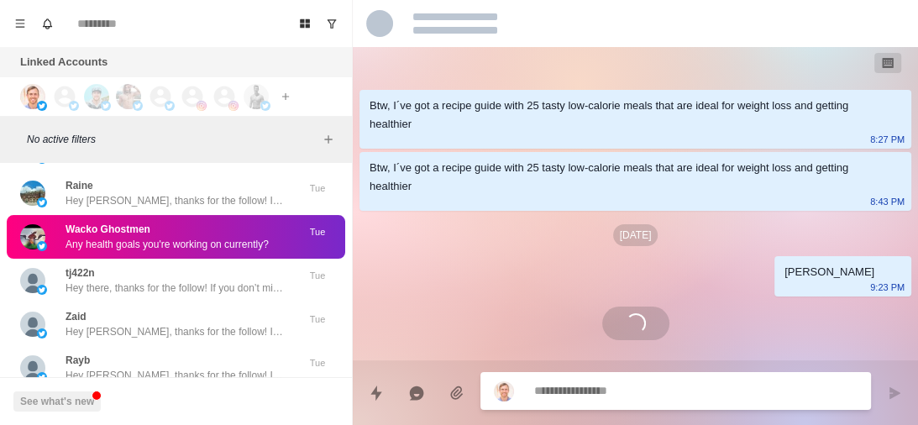
scroll to position [328, 0]
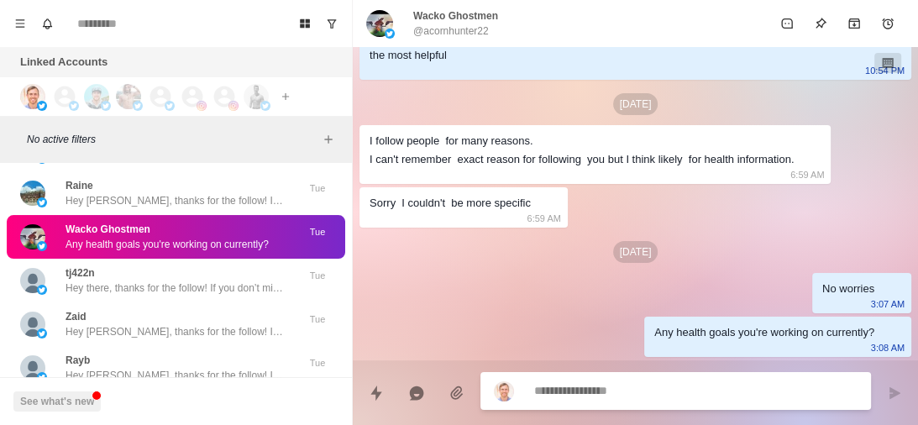
type textarea "*"
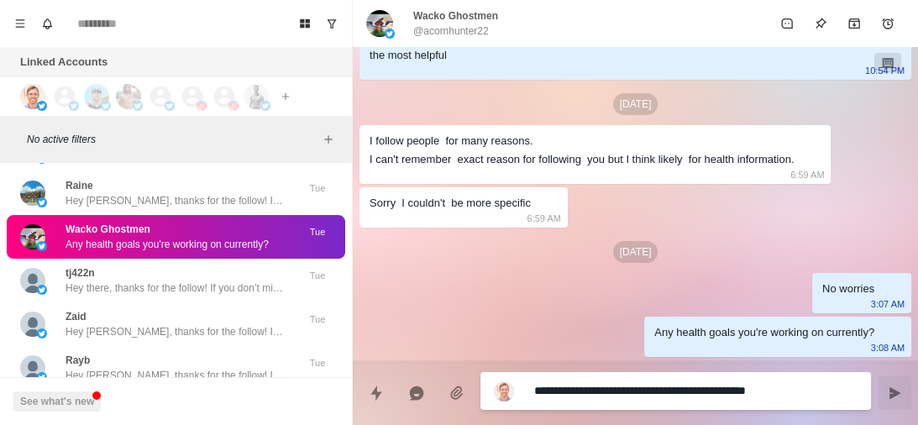
type textarea "******"
type textarea "*"
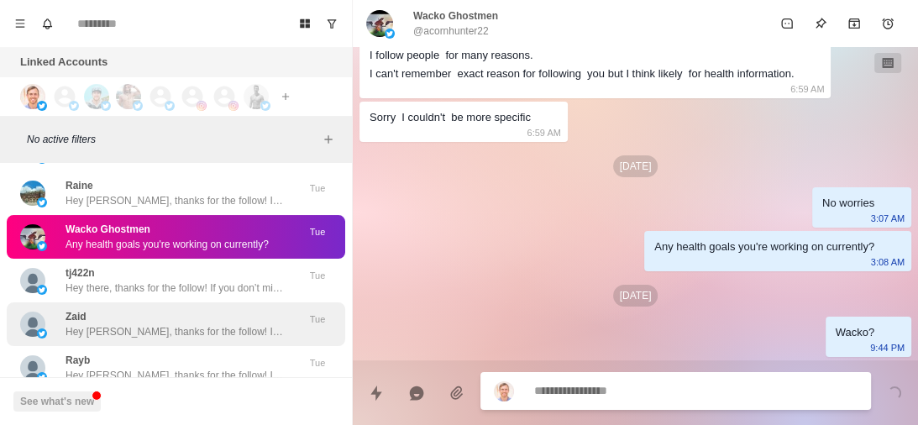
scroll to position [71568, 0]
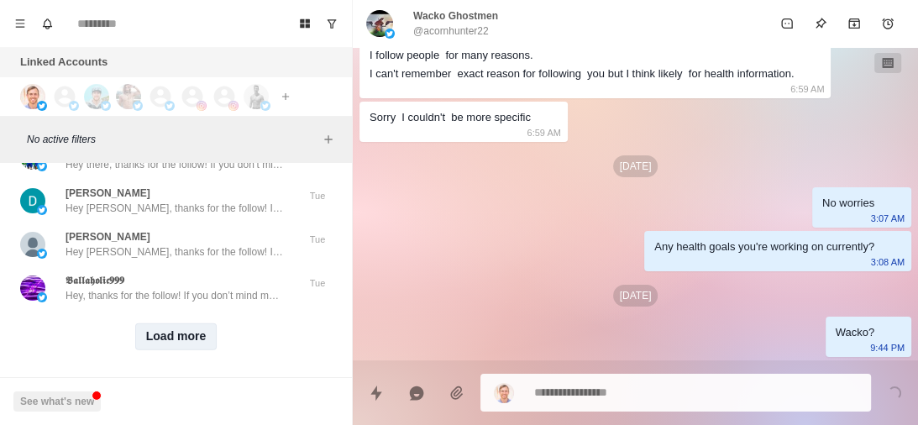
click at [185, 323] on button "Load more" at bounding box center [176, 336] width 82 height 27
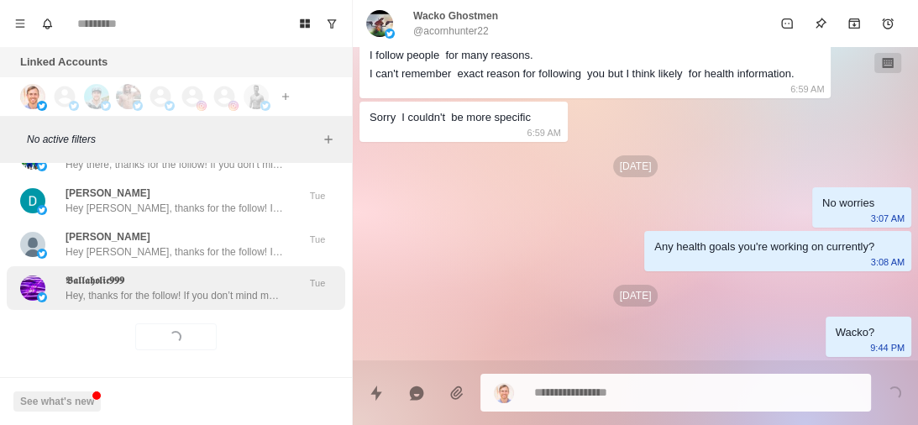
click at [190, 289] on div "𝕭𝖆𝖑𝖑𝖆𝖍𝖔𝖑𝖎𝖈𝟗𝟗𝟗 Hey, thanks for the follow! If you don’t mind me asking, what ins…" at bounding box center [176, 288] width 339 height 44
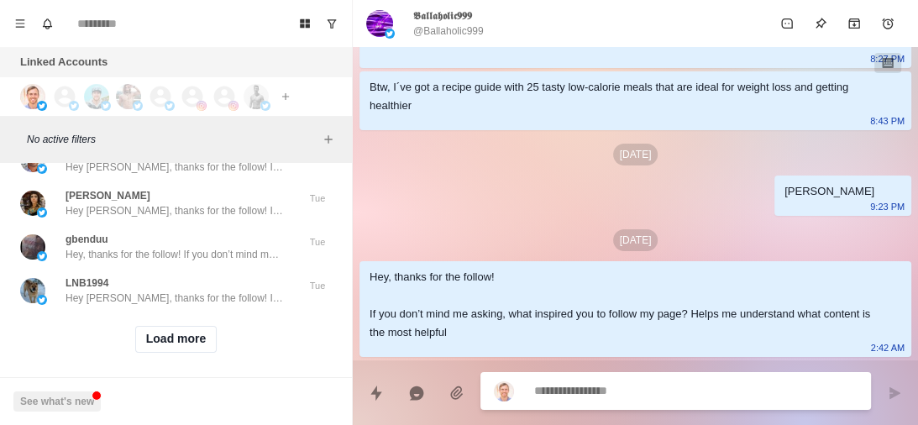
scroll to position [72440, 0]
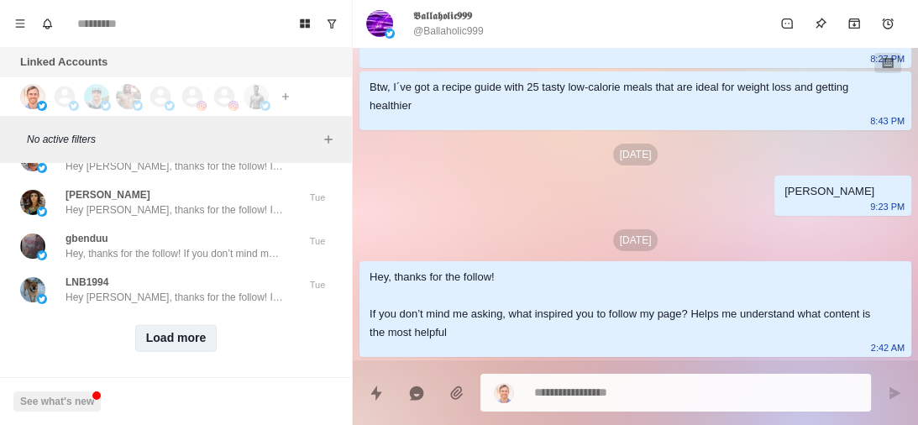
click at [165, 325] on button "Load more" at bounding box center [176, 338] width 82 height 27
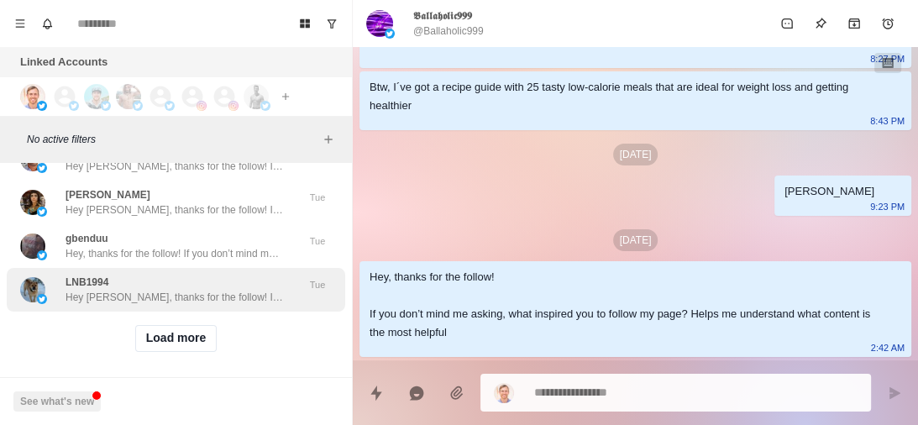
click at [192, 290] on p "Hey Lisa, thanks for the follow! If you don’t mind me asking, what inspired you…" at bounding box center [175, 297] width 218 height 15
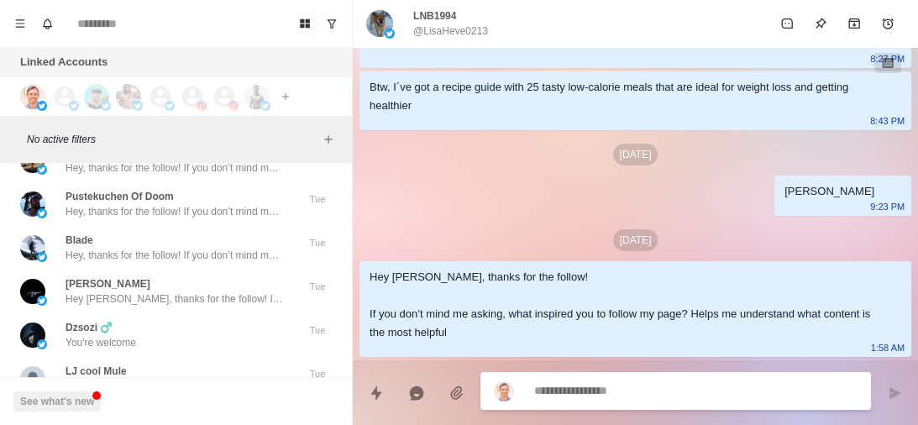
scroll to position [72804, 0]
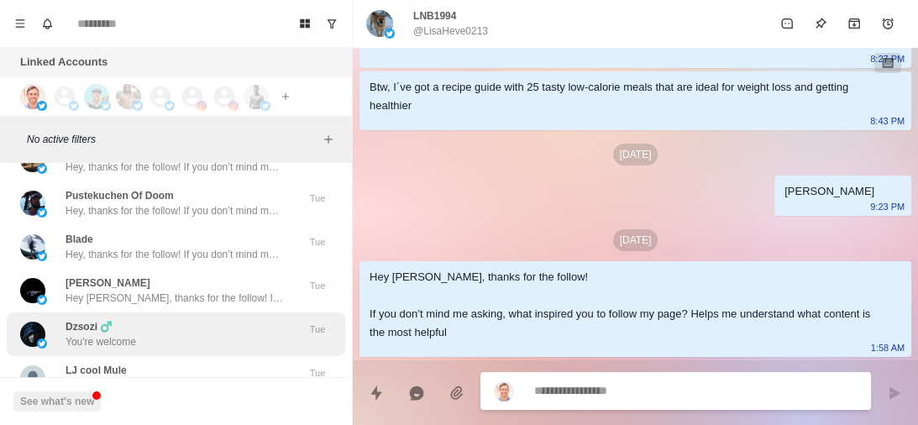
click at [177, 319] on div "Dzsozi ♂️ You're welcome" at bounding box center [158, 334] width 276 height 30
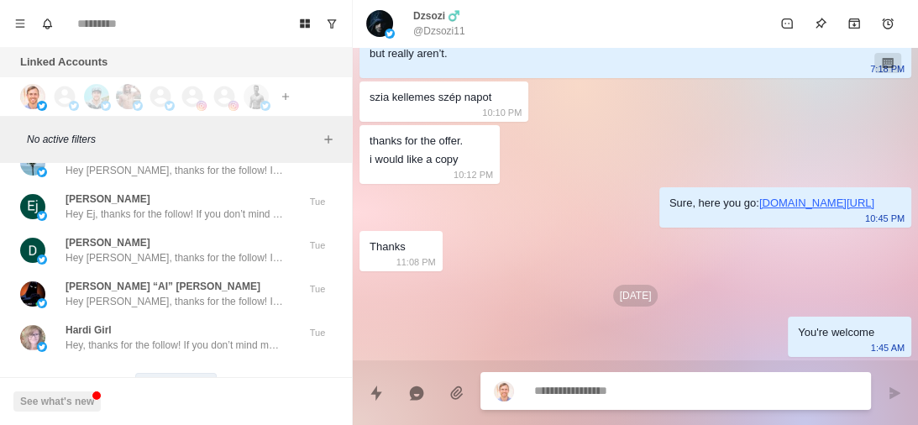
scroll to position [73282, 0]
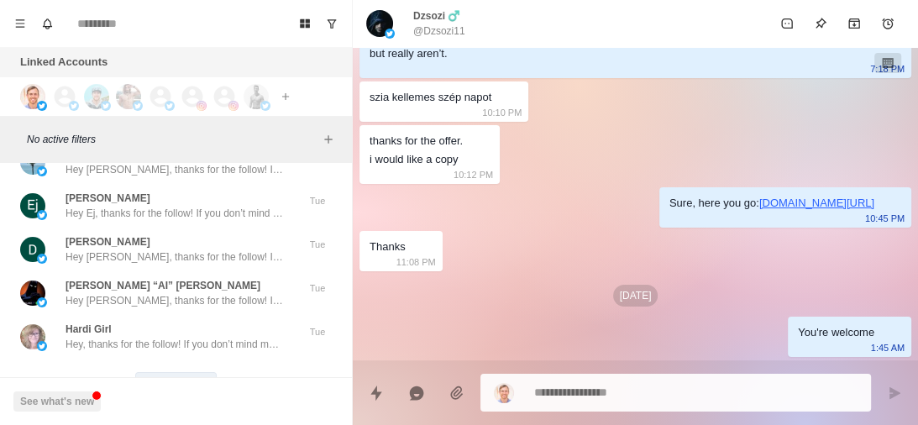
click at [164, 372] on button "Load more" at bounding box center [176, 385] width 82 height 27
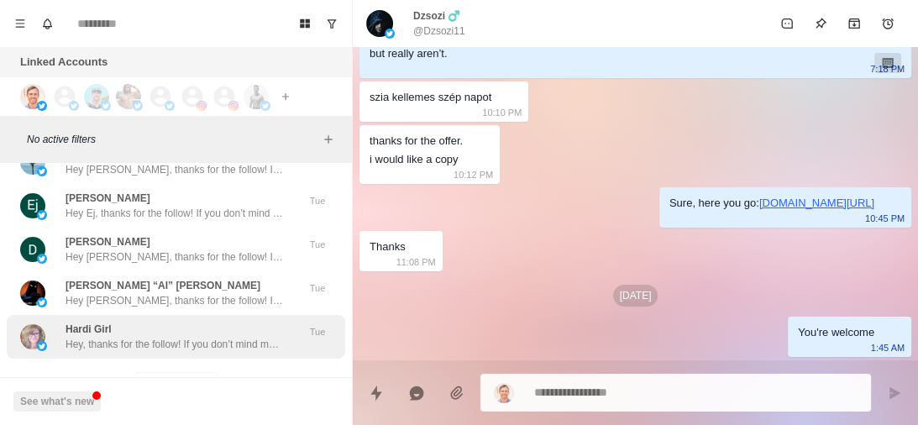
click at [224, 337] on p "Hey, thanks for the follow! If you don’t mind me asking, what inspired you to f…" at bounding box center [175, 344] width 218 height 15
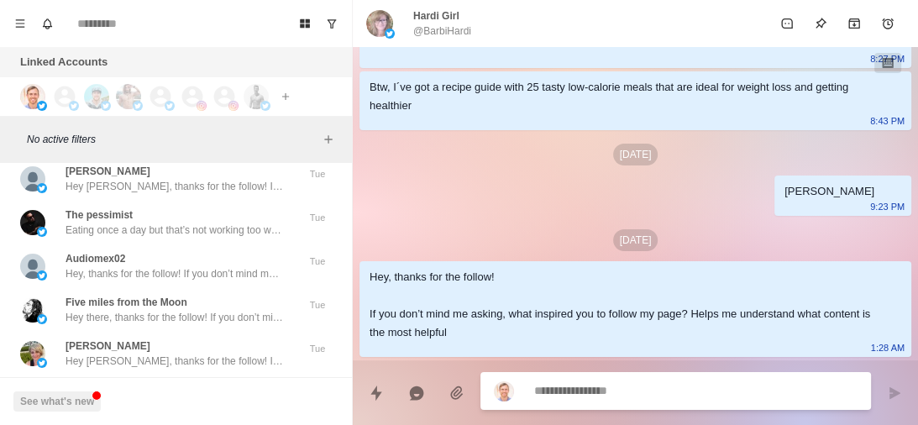
scroll to position [73834, 0]
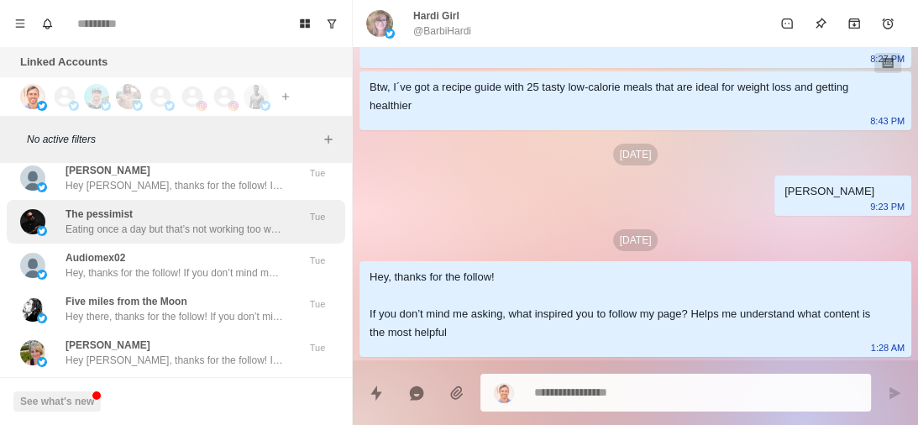
click at [213, 222] on p "Eating once a day but that’s not working too well. I do light exercises.. push …" at bounding box center [175, 229] width 218 height 15
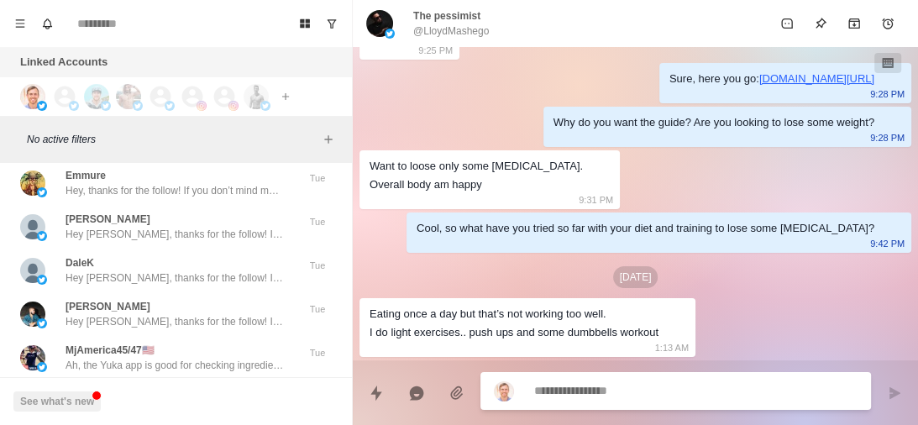
scroll to position [74189, 0]
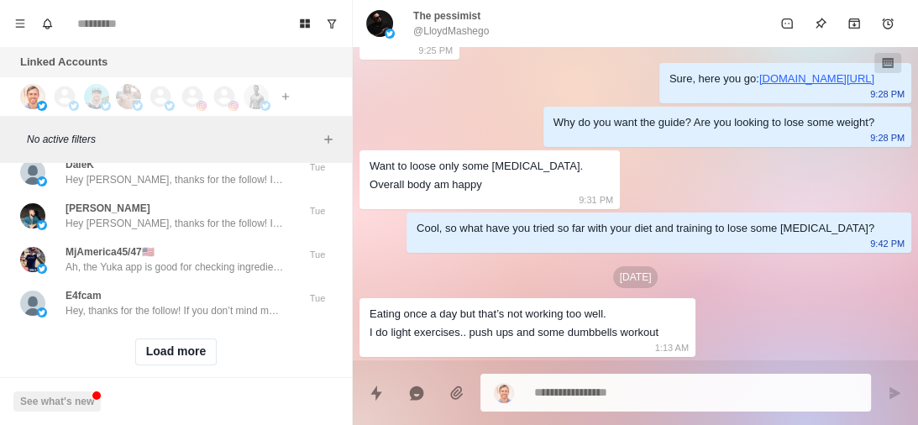
click at [178, 339] on button "Load more" at bounding box center [176, 352] width 82 height 27
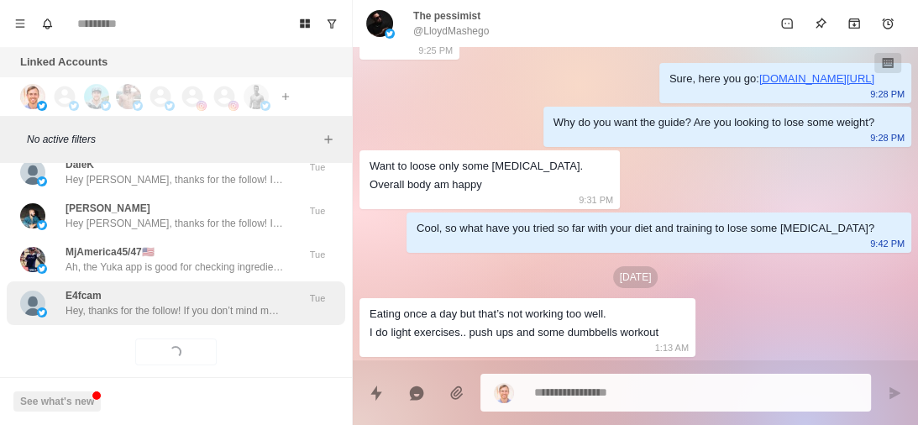
click at [238, 303] on p "Hey, thanks for the follow! If you don’t mind me asking, what inspired you to f…" at bounding box center [175, 310] width 218 height 15
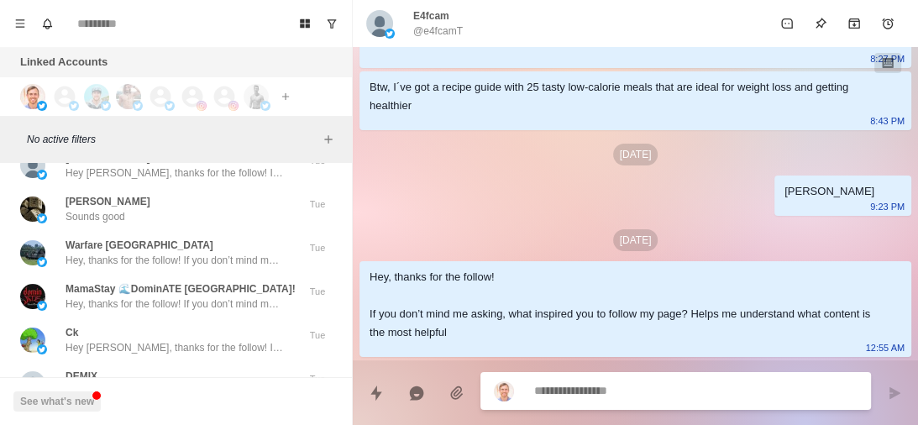
scroll to position [74502, 0]
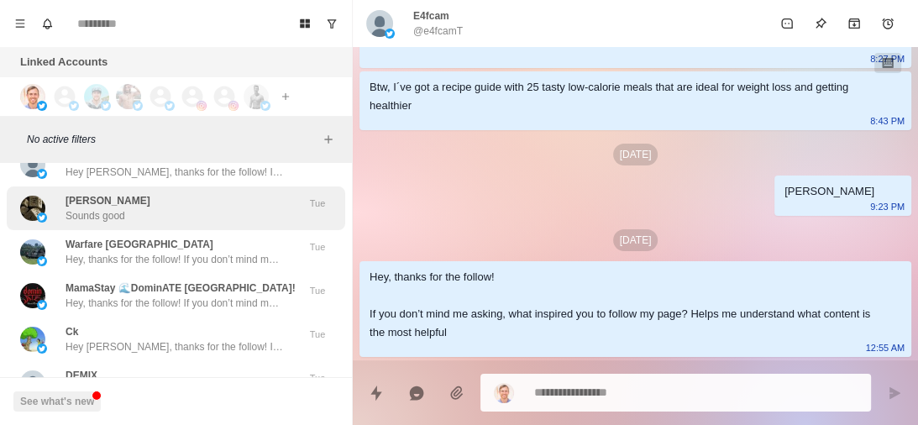
click at [235, 193] on div "Brian Teske Sounds good" at bounding box center [158, 208] width 276 height 30
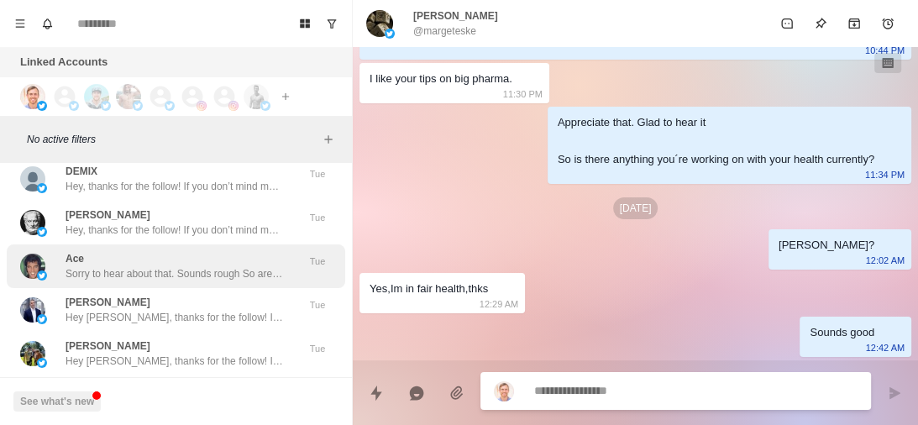
scroll to position [74947, 0]
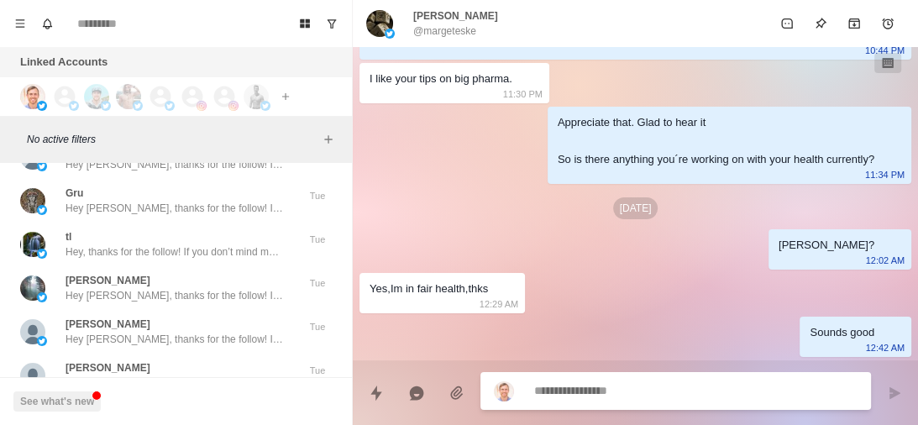
click at [227, 186] on div "Gru Hey Gru, thanks for the follow! If you don’t mind me asking, what inspired …" at bounding box center [175, 201] width 218 height 30
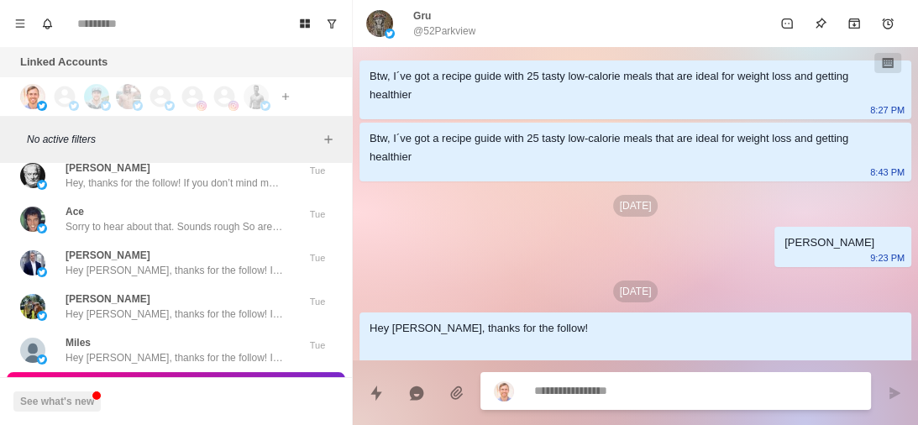
scroll to position [74753, 0]
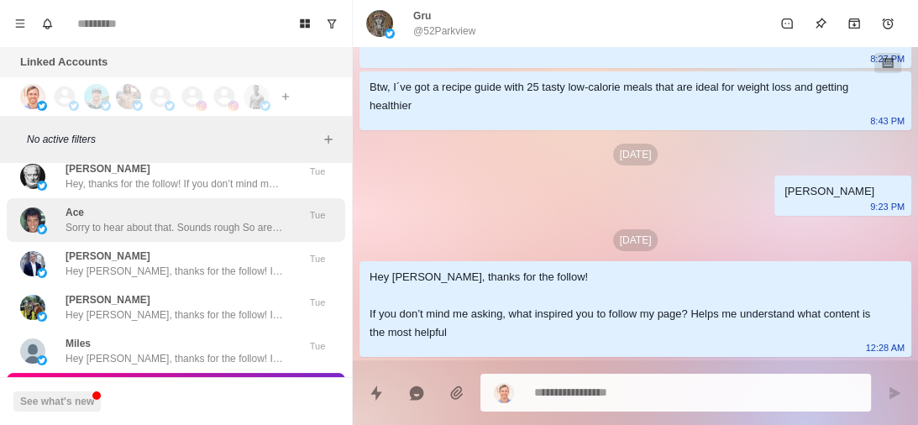
click at [219, 220] on p "Sorry to hear about that. Sounds rough So are you looking for ways to improve y…" at bounding box center [175, 227] width 218 height 15
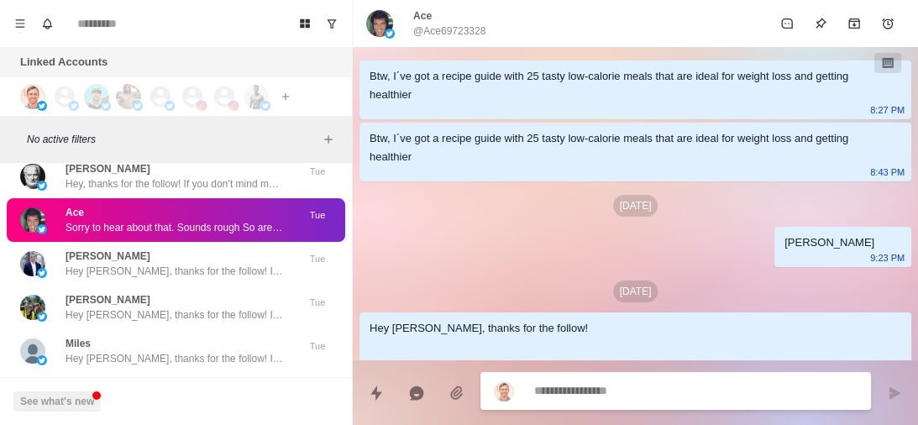
scroll to position [260, 0]
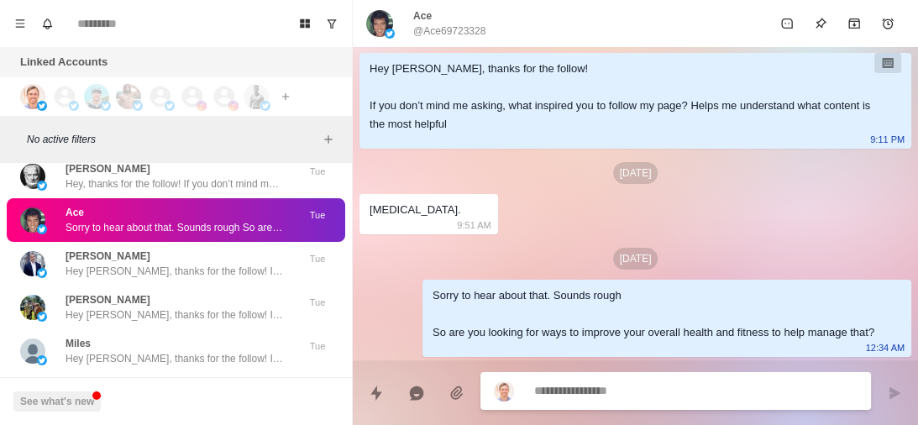
type textarea "*"
type textarea "****"
type textarea "*"
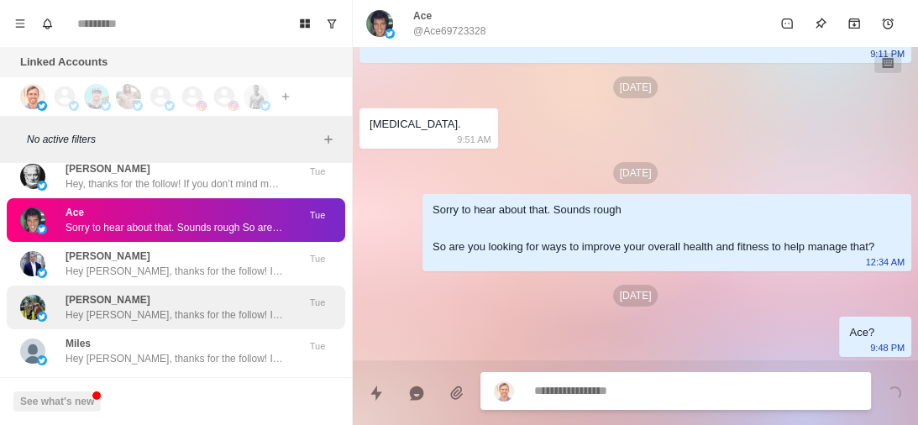
click at [223, 286] on div "Johnny OB Hey Johnny, thanks for the follow! If you don’t mind me asking, what …" at bounding box center [176, 308] width 339 height 44
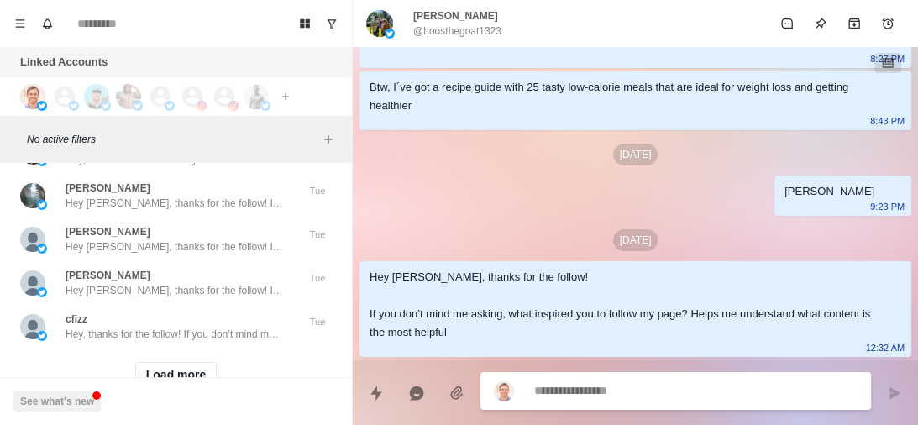
scroll to position [75042, 0]
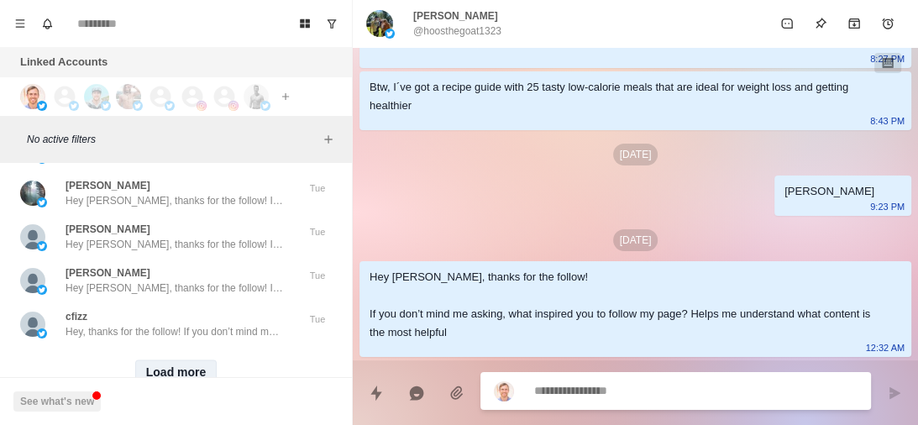
click at [186, 360] on button "Load more" at bounding box center [176, 373] width 82 height 27
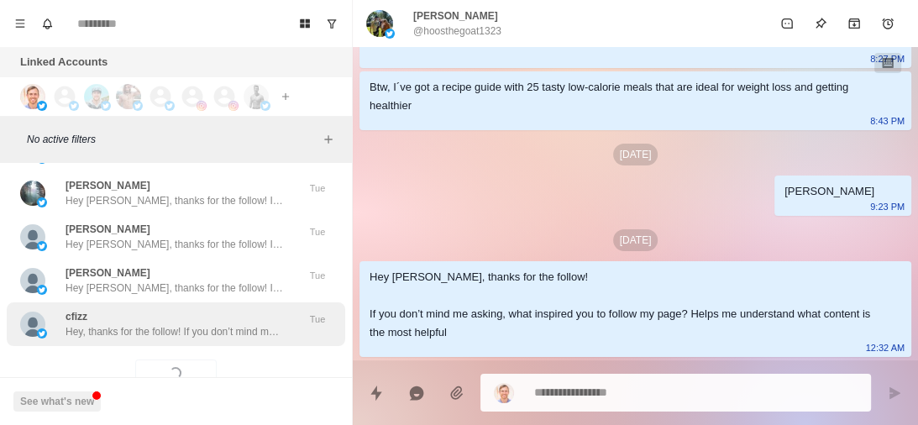
click at [240, 324] on p "Hey, thanks for the follow! If you don’t mind me asking, what inspired you to f…" at bounding box center [175, 331] width 218 height 15
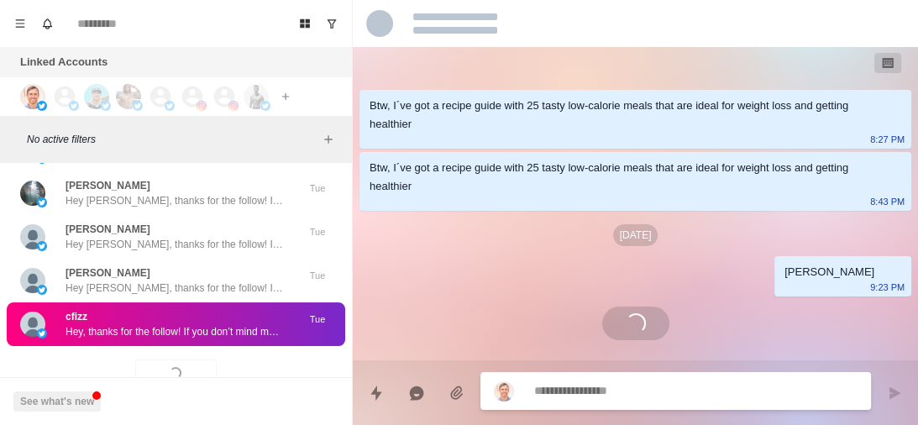
click at [178, 309] on div "cfizz Hey, thanks for the follow! If you don’t mind me asking, what inspired yo…" at bounding box center [175, 324] width 218 height 30
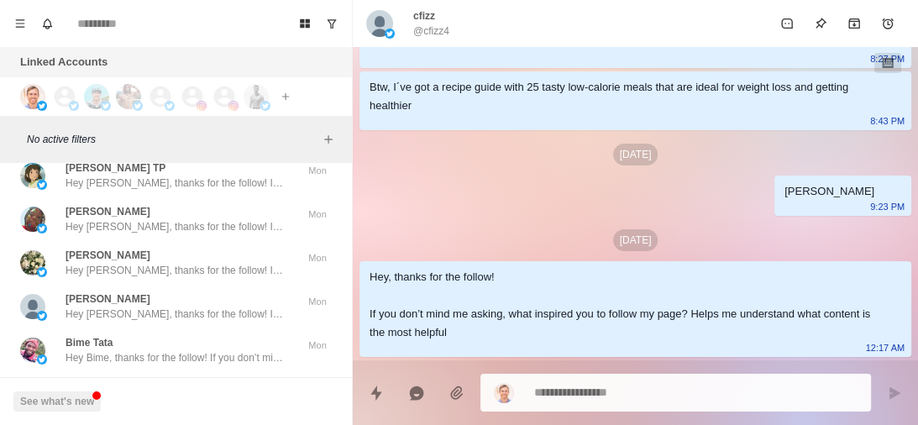
scroll to position [75936, 0]
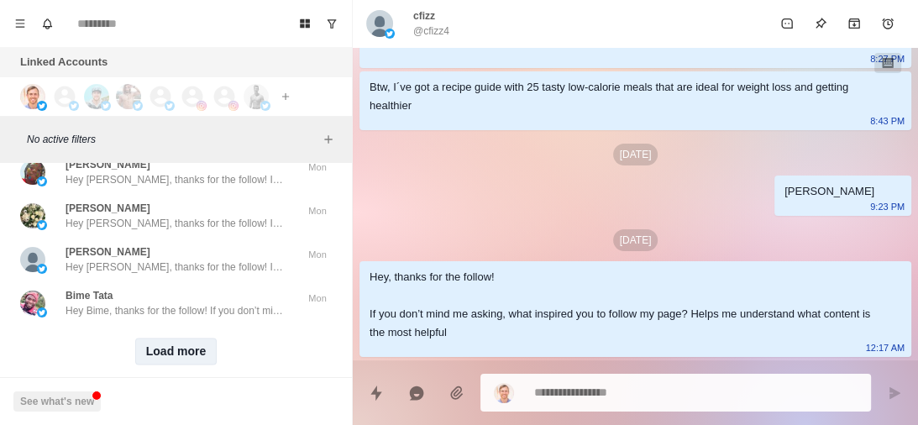
click at [168, 339] on button "Load more" at bounding box center [176, 352] width 82 height 27
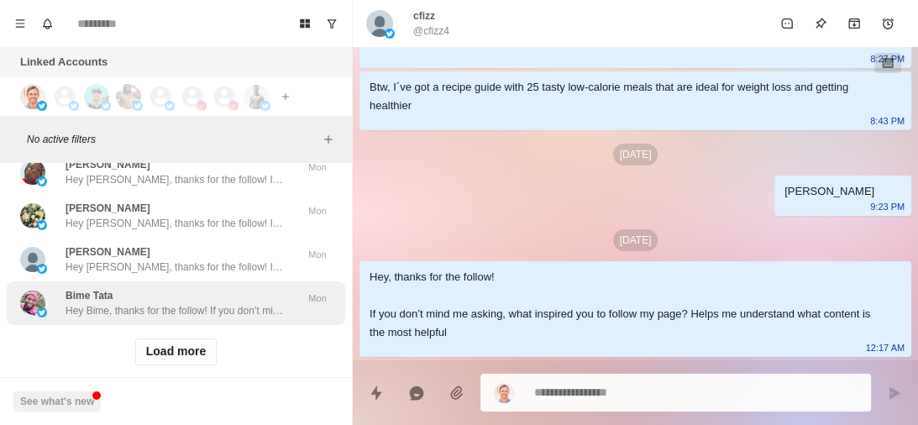
click at [213, 303] on p "Hey Bime, thanks for the follow! If you don’t mind me asking, what inspired you…" at bounding box center [175, 310] width 218 height 15
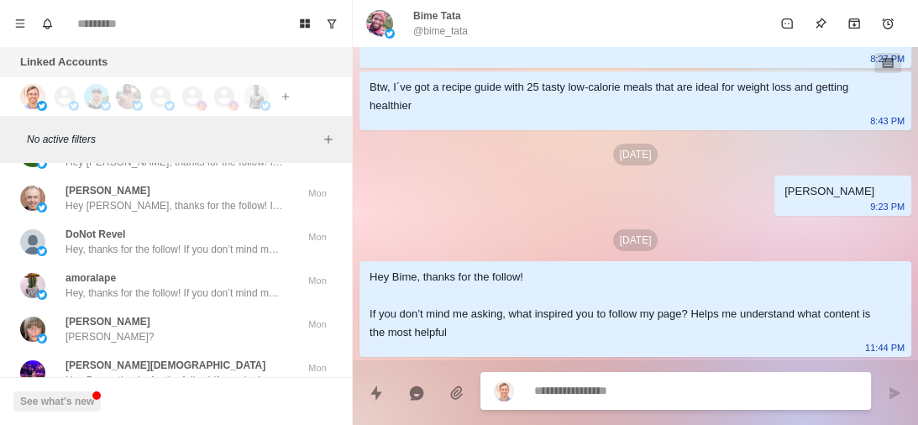
scroll to position [76193, 0]
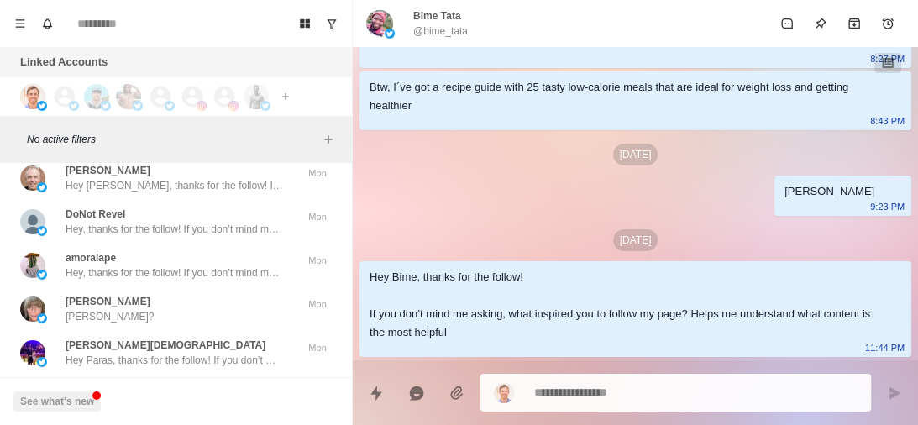
click at [213, 294] on div "Dawn Dawn?" at bounding box center [158, 309] width 276 height 30
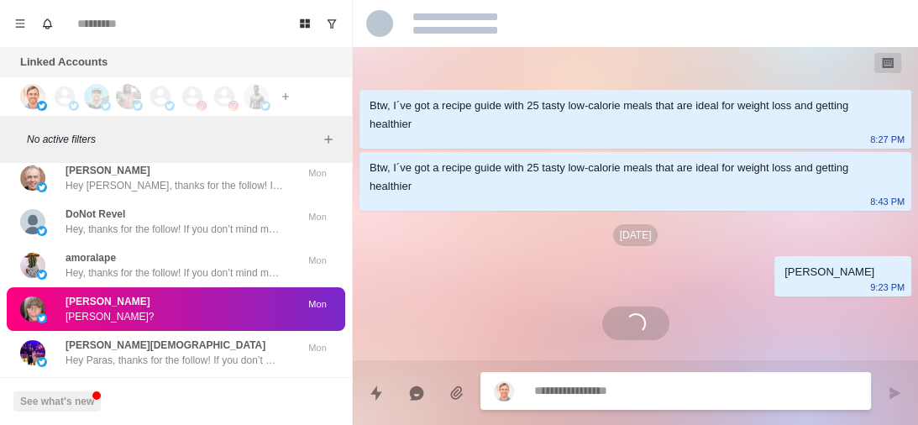
scroll to position [0, 0]
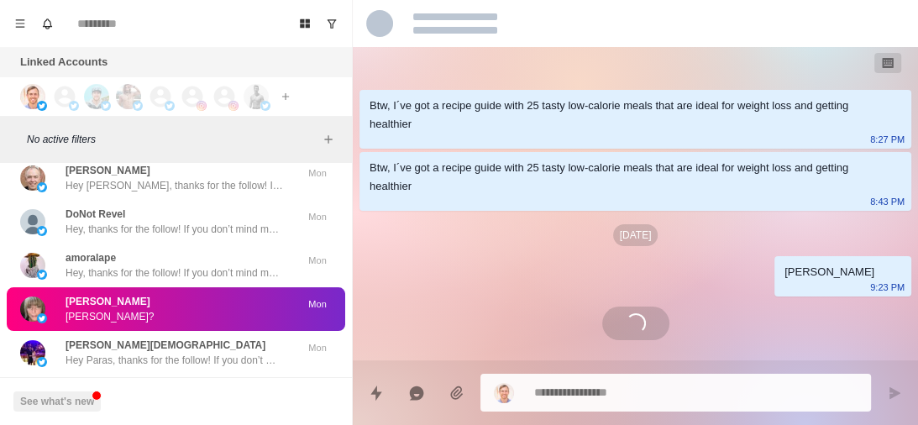
click at [213, 294] on div "Dawn Dawn?" at bounding box center [158, 309] width 276 height 30
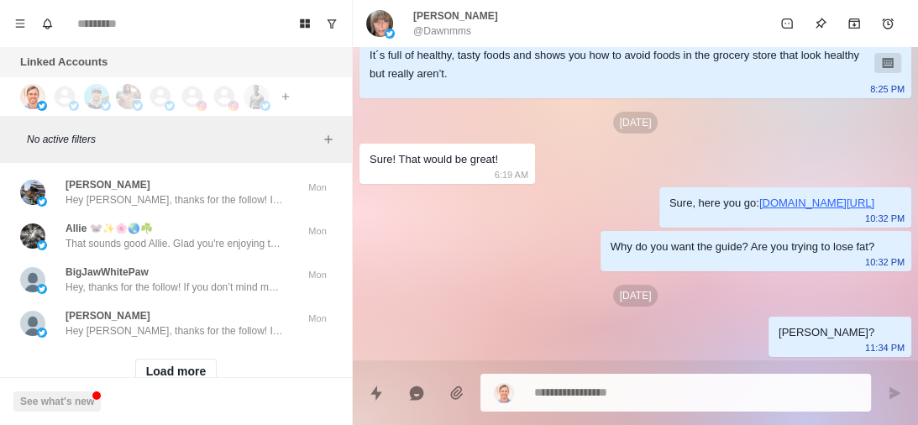
scroll to position [76790, 0]
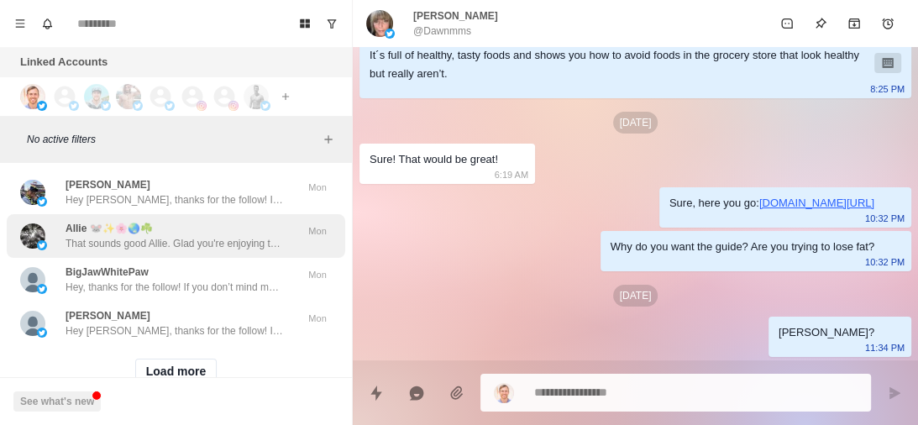
click at [224, 221] on div "Allie 🐭✨🌸🌏☘️ That sounds good Allie. Glad you're enjoying the content. Is there…" at bounding box center [175, 236] width 218 height 30
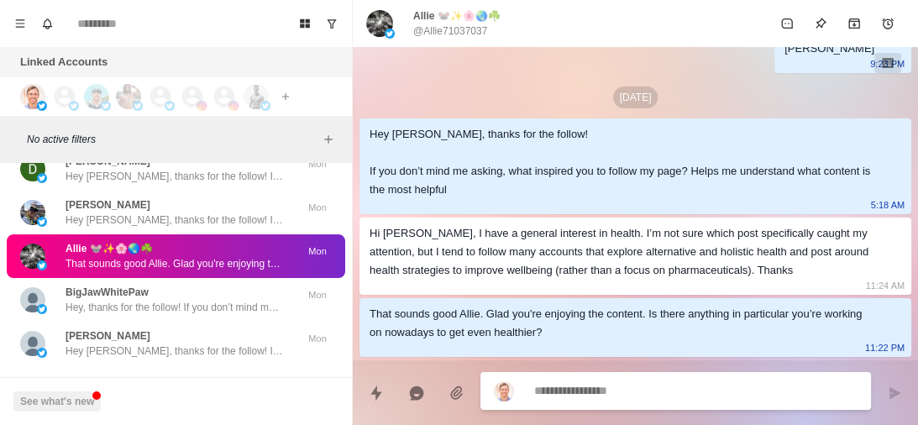
scroll to position [76771, 0]
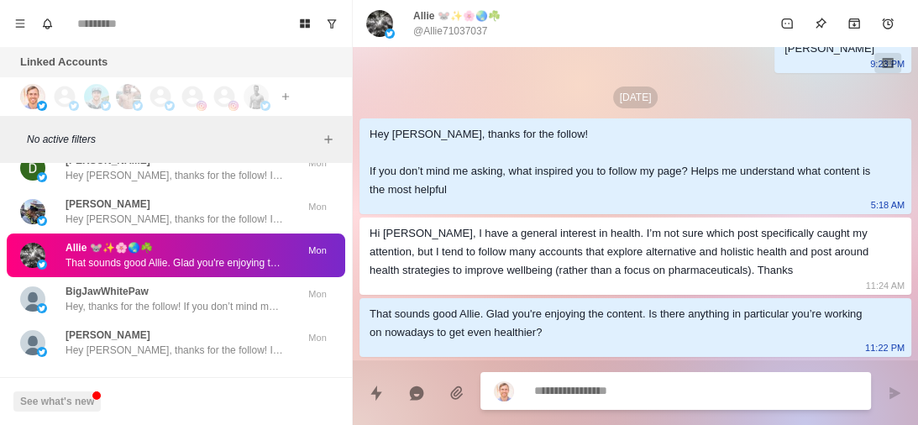
type textarea "*"
type textarea "******"
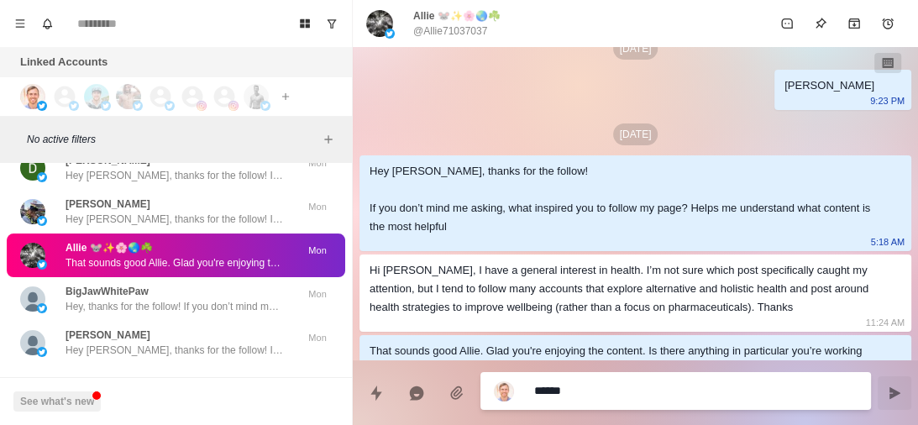
scroll to position [194, 0]
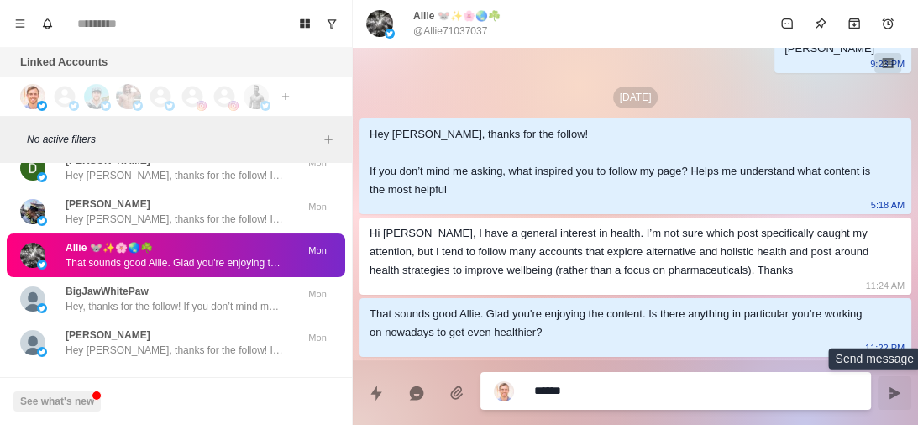
click at [895, 388] on icon "Send message" at bounding box center [894, 392] width 13 height 13
type textarea "*"
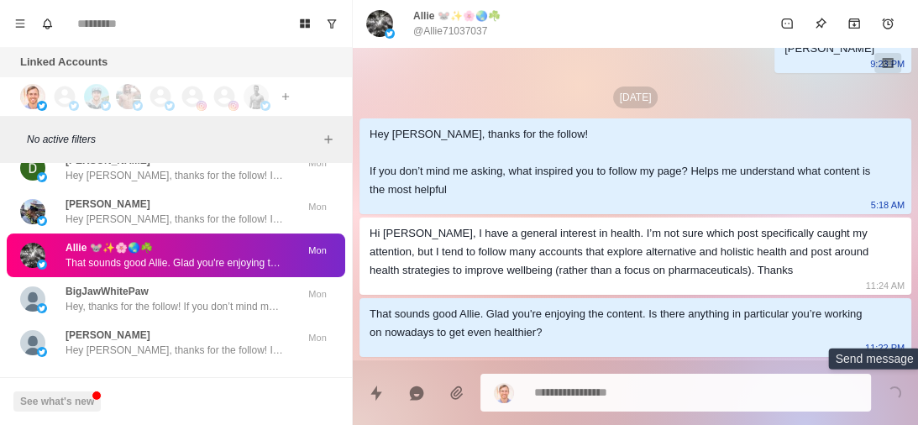
scroll to position [280, 0]
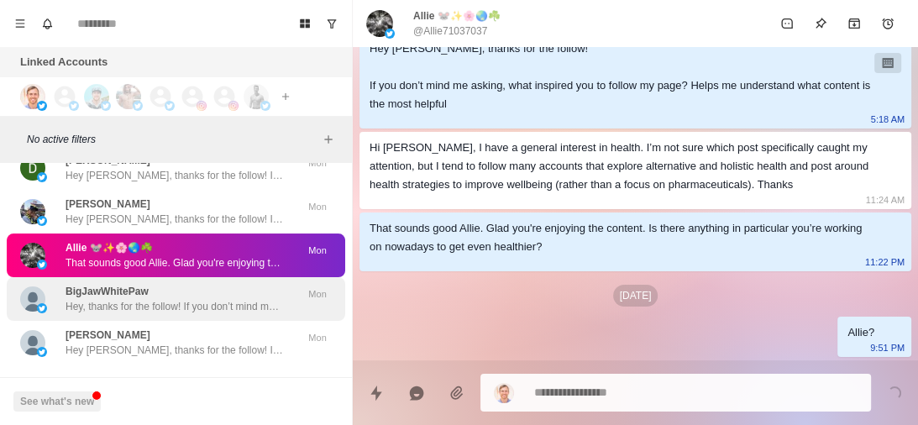
click at [263, 284] on div "BigJawWhitePaw Hey, thanks for the follow! If you don’t mind me asking, what in…" at bounding box center [175, 299] width 218 height 30
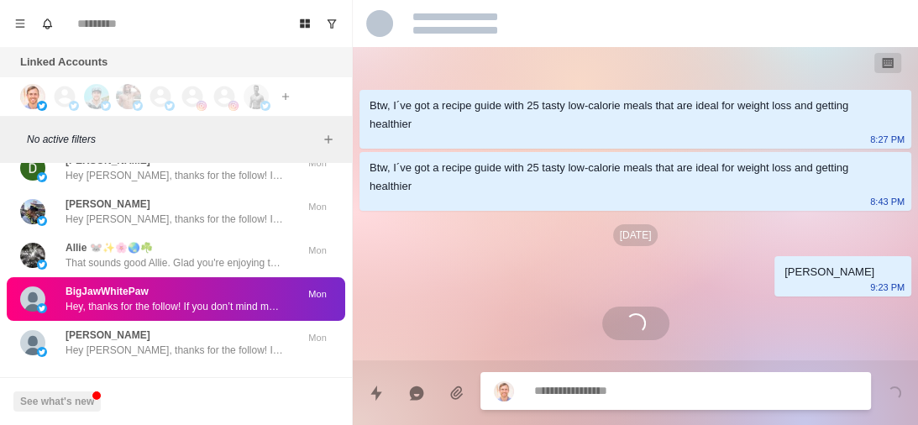
scroll to position [51, 0]
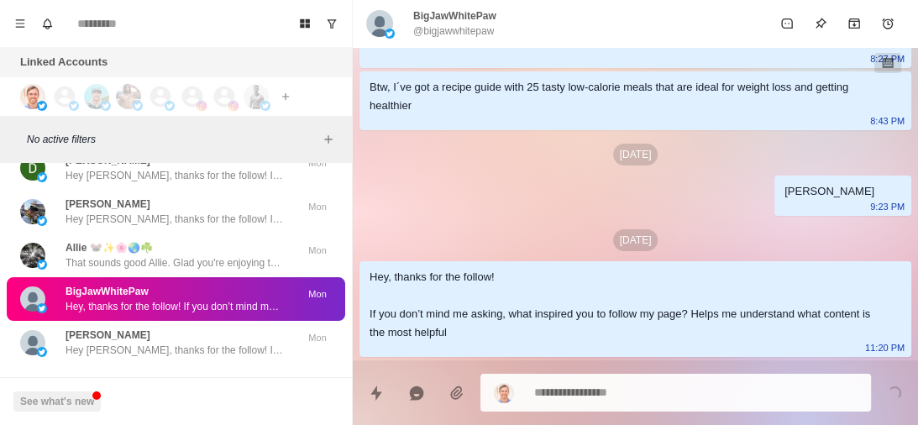
click at [169, 378] on button "Load more" at bounding box center [176, 391] width 82 height 27
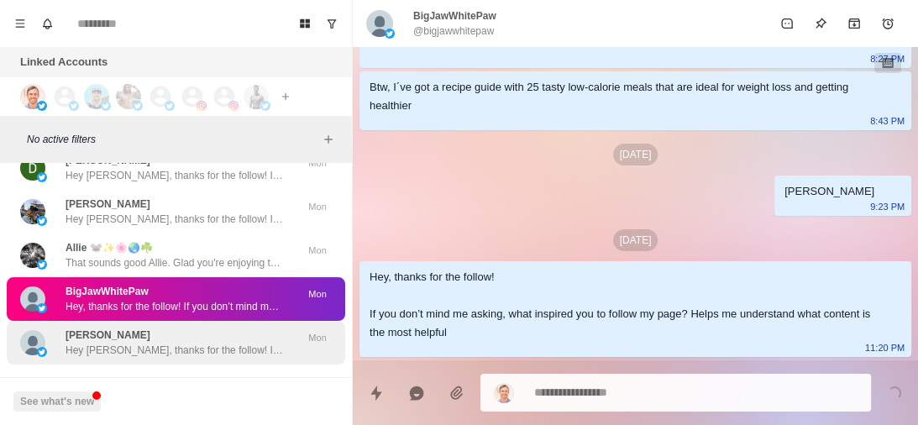
click at [208, 328] on div "Sally Hey Sally, thanks for the follow! If you don’t mind me asking, what inspi…" at bounding box center [175, 343] width 218 height 30
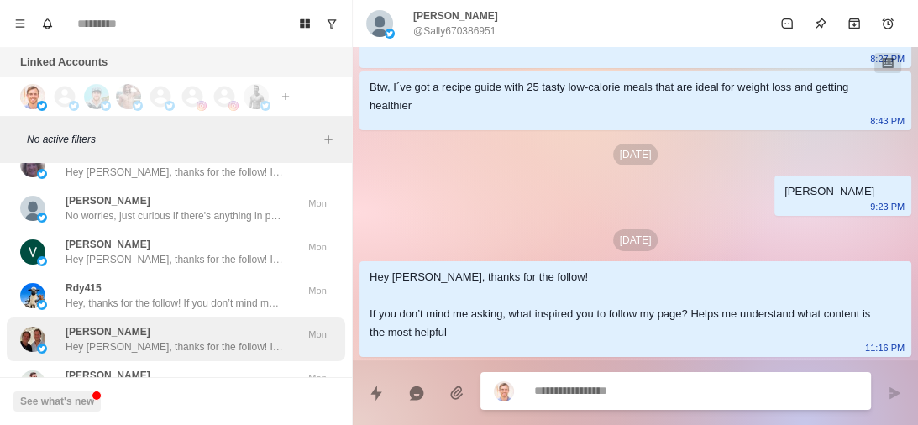
scroll to position [77023, 0]
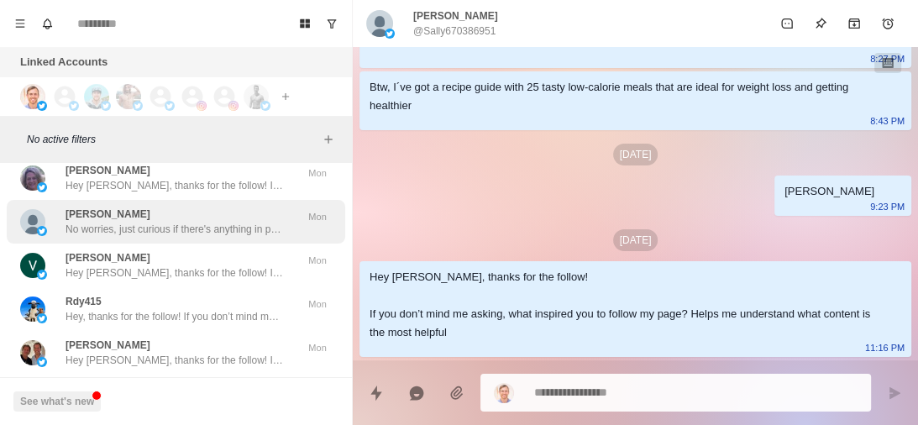
click at [217, 222] on p "No worries, just curious if there's anything in particular you’re working on wi…" at bounding box center [175, 229] width 218 height 15
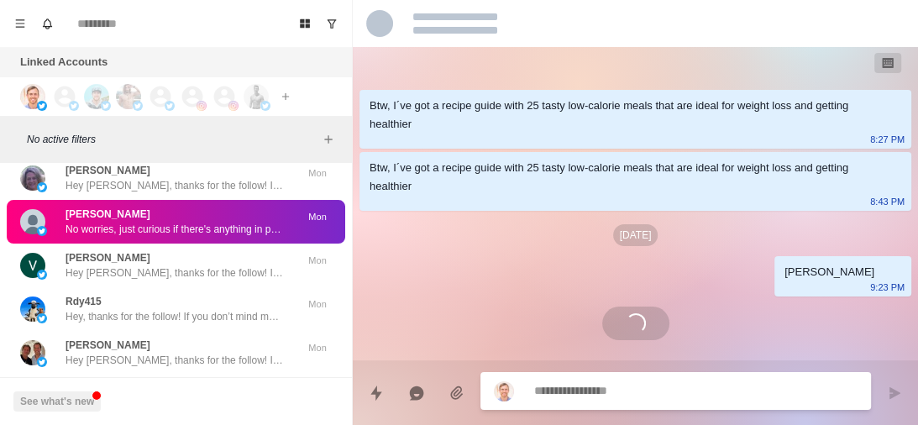
scroll to position [157, 0]
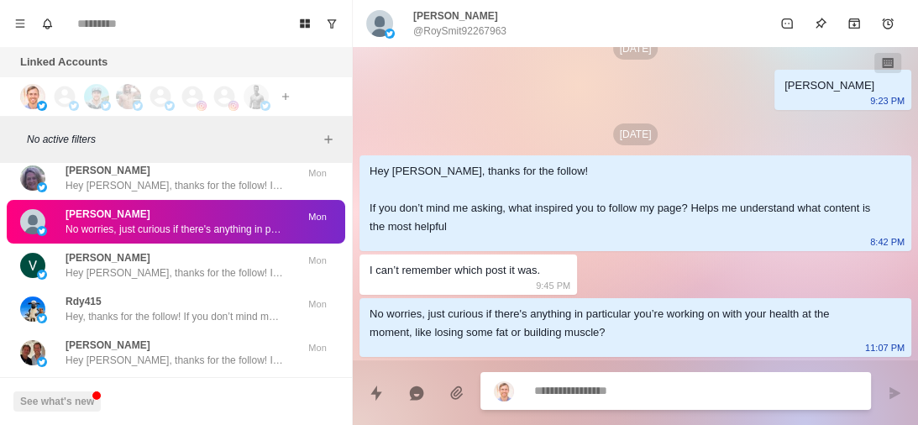
type textarea "*"
type textarea "**********"
type textarea "*"
type textarea "****"
type textarea "*"
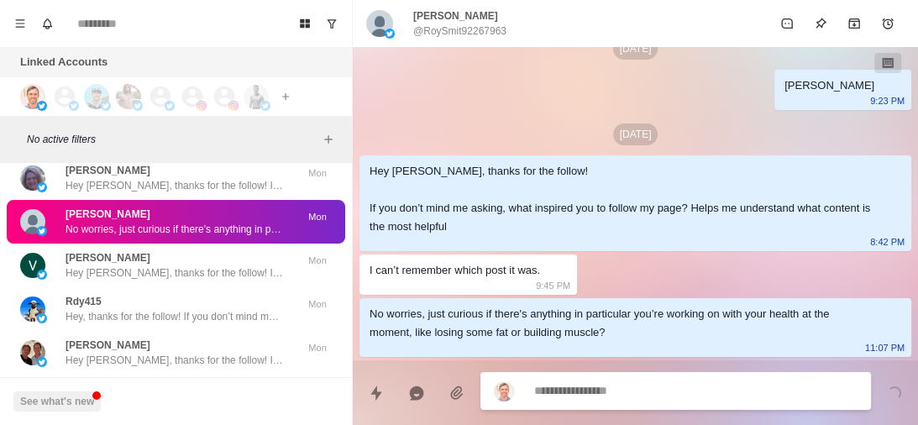
scroll to position [243, 0]
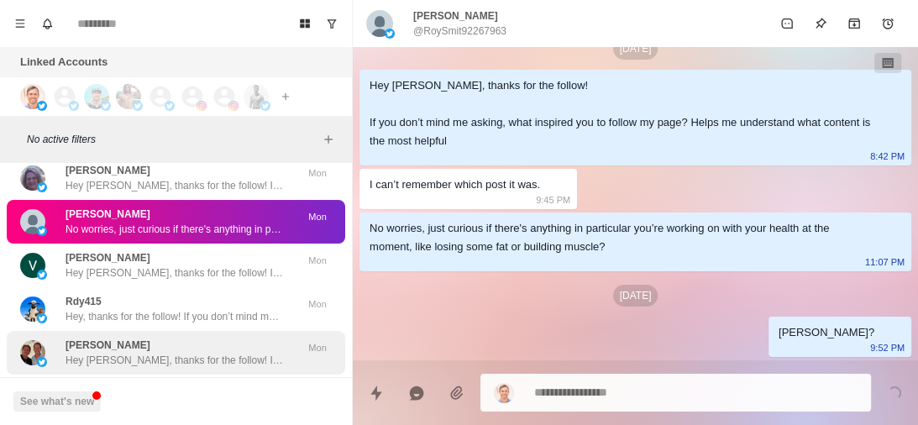
click at [196, 353] on p "Hey Billy, thanks for the follow! If you don’t mind me asking, what inspired yo…" at bounding box center [175, 360] width 218 height 15
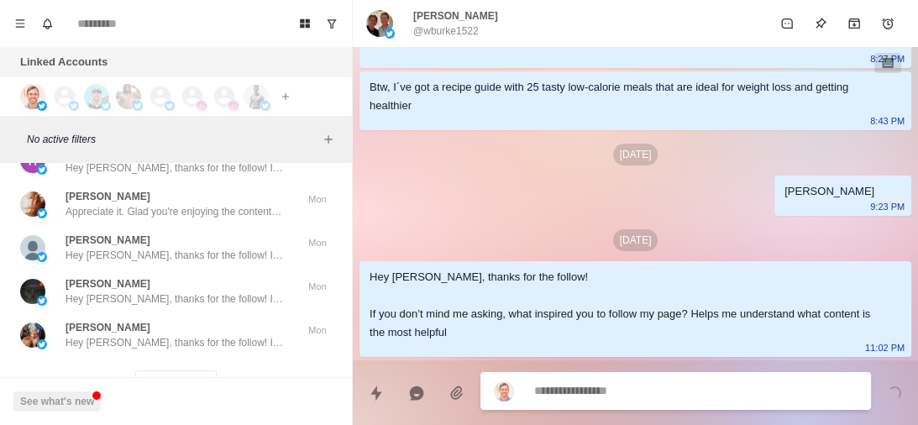
scroll to position [77653, 0]
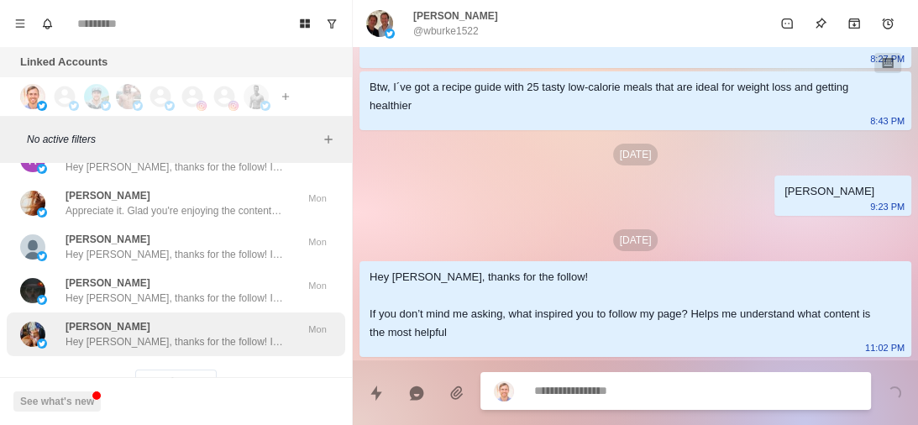
click at [172, 370] on button "Load more" at bounding box center [176, 383] width 82 height 27
click at [197, 319] on div "Julia Yearian Hey Julia, thanks for the follow! If you don’t mind me asking, wh…" at bounding box center [176, 334] width 339 height 44
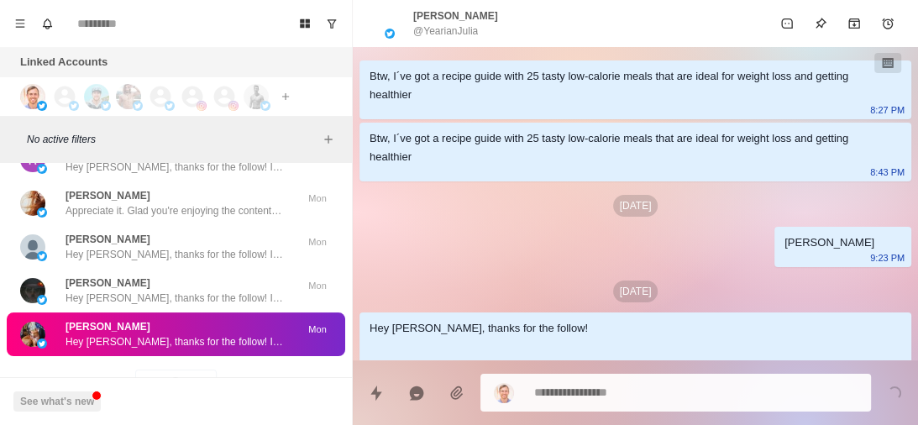
scroll to position [51, 0]
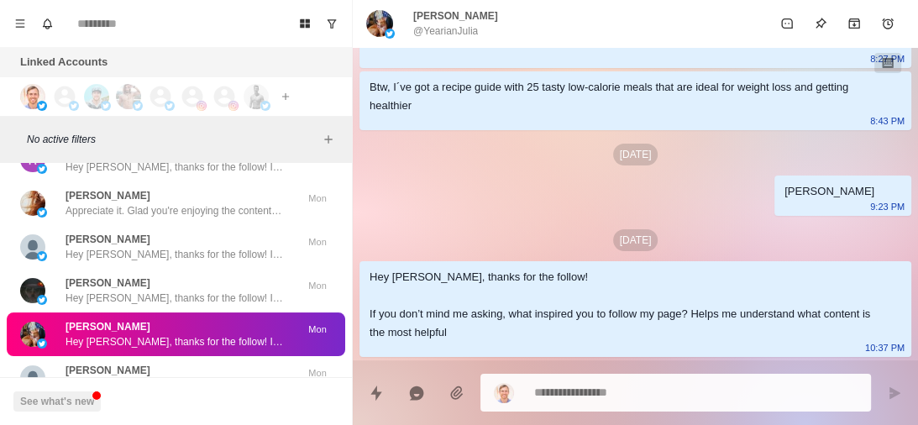
click at [192, 363] on div "Rodney L Norris We´ll text your phone number leading up to the call. Talk soon!" at bounding box center [175, 378] width 218 height 30
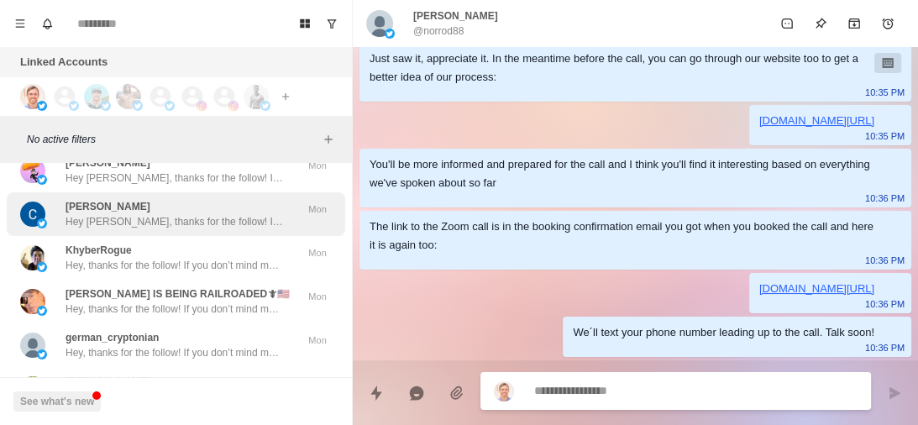
scroll to position [78400, 0]
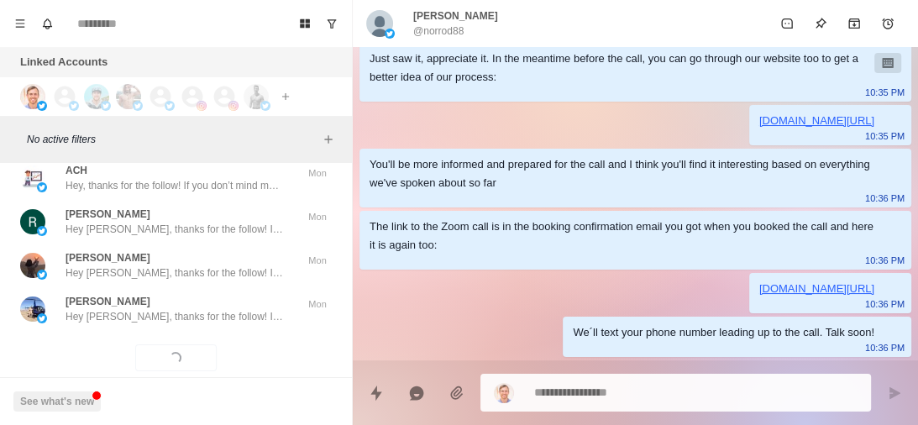
scroll to position [78557, 0]
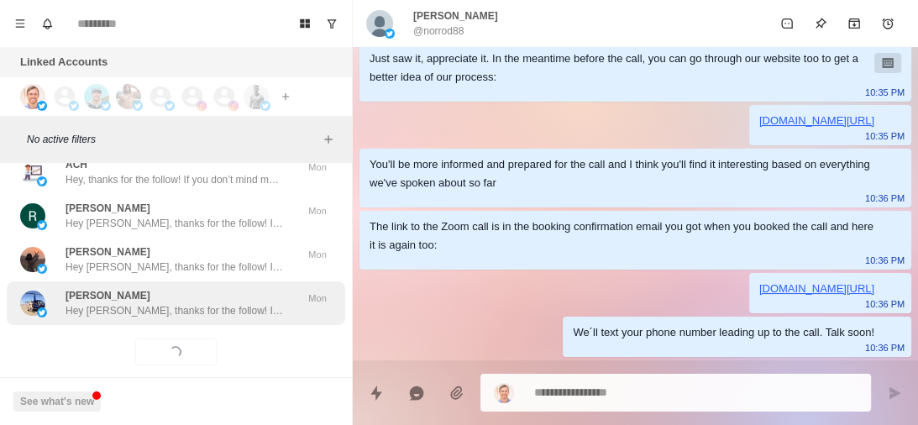
click at [221, 303] on p "Hey Jeremy, thanks for the follow! If you don’t mind me asking, what inspired y…" at bounding box center [175, 310] width 218 height 15
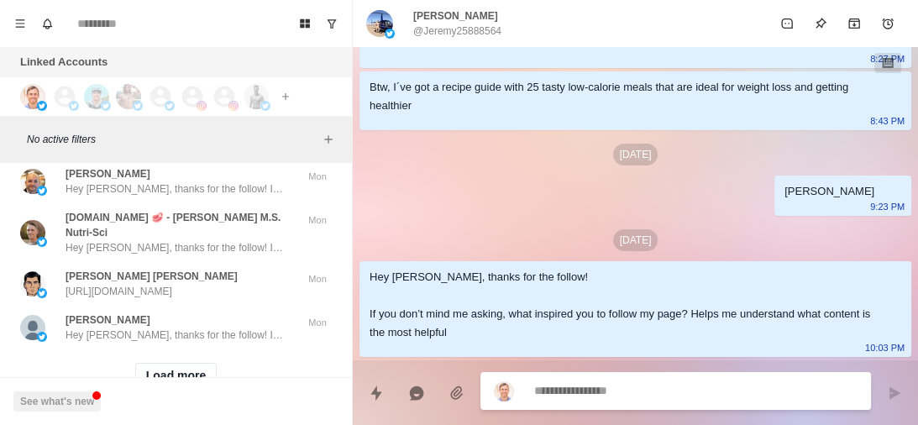
scroll to position [79446, 0]
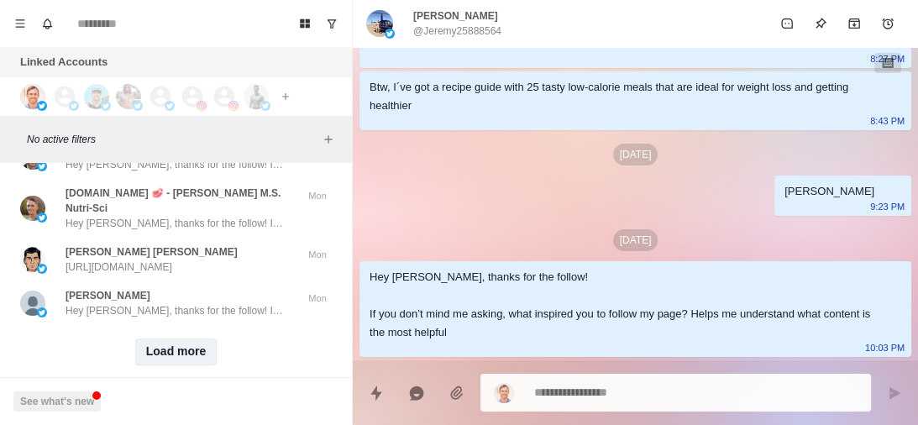
click at [183, 339] on button "Load more" at bounding box center [176, 352] width 82 height 27
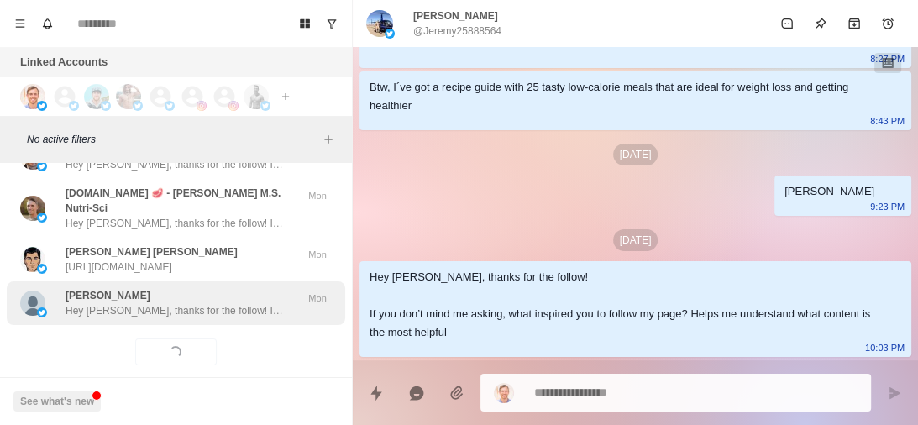
click at [228, 303] on p "Hey Mike, thanks for the follow! If you don’t mind me asking, what inspired you…" at bounding box center [175, 310] width 218 height 15
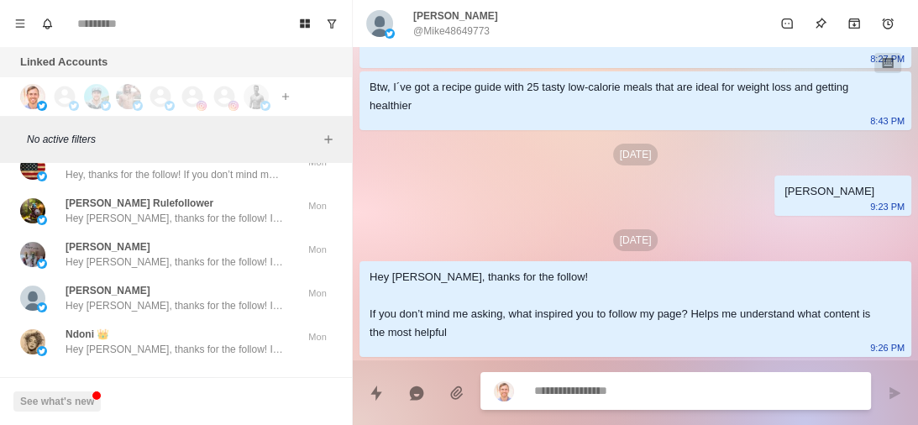
scroll to position [80320, 0]
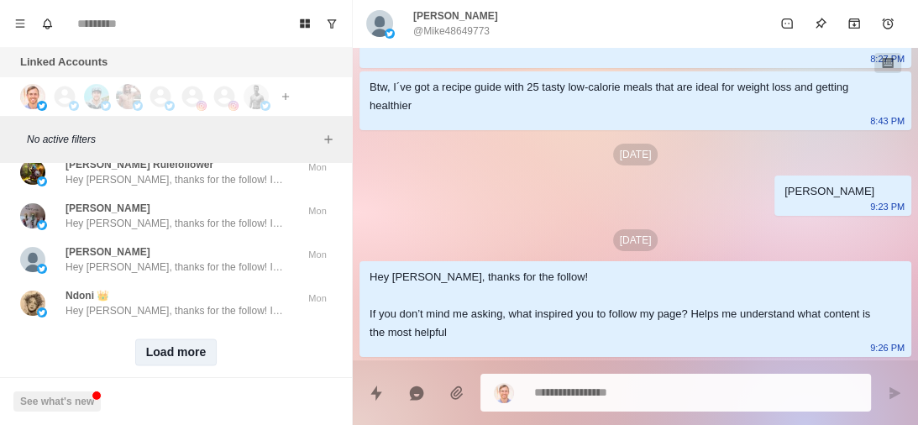
click at [179, 339] on button "Load more" at bounding box center [176, 352] width 82 height 27
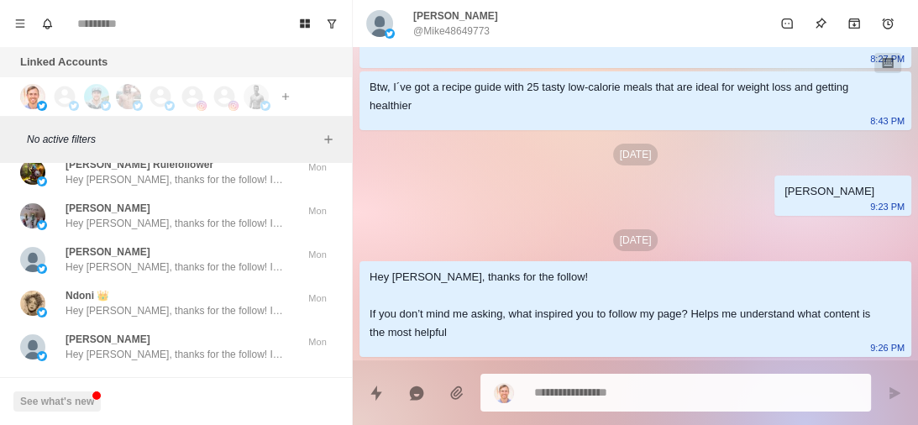
type textarea "*"
